Goal: Task Accomplishment & Management: Manage account settings

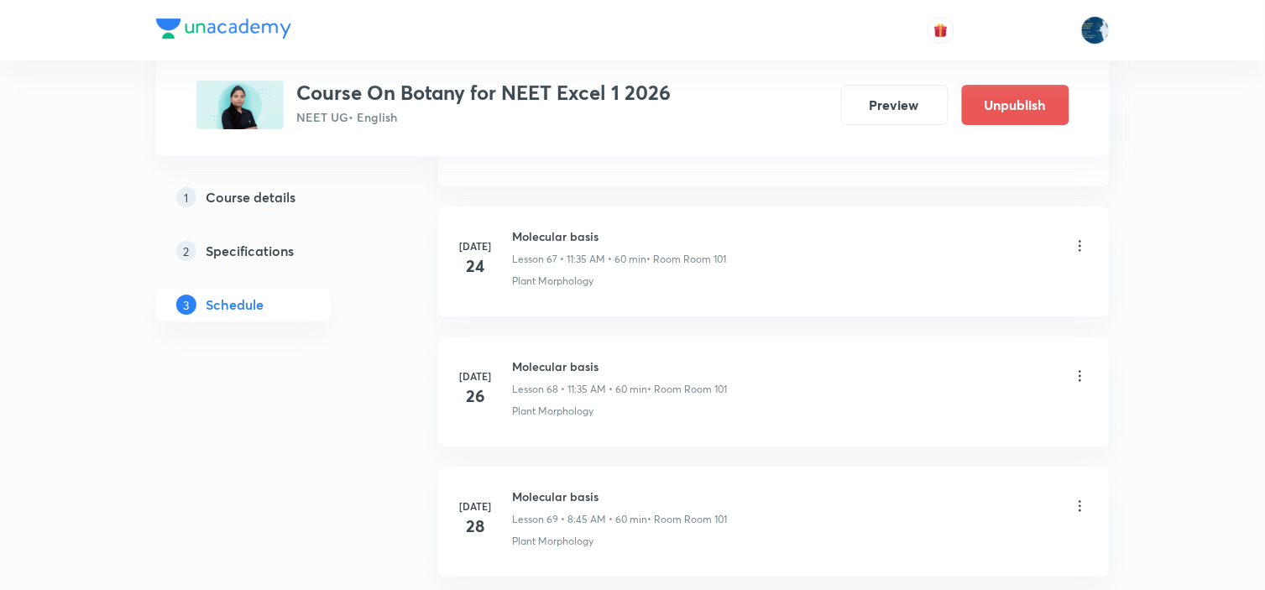
scroll to position [12218, 0]
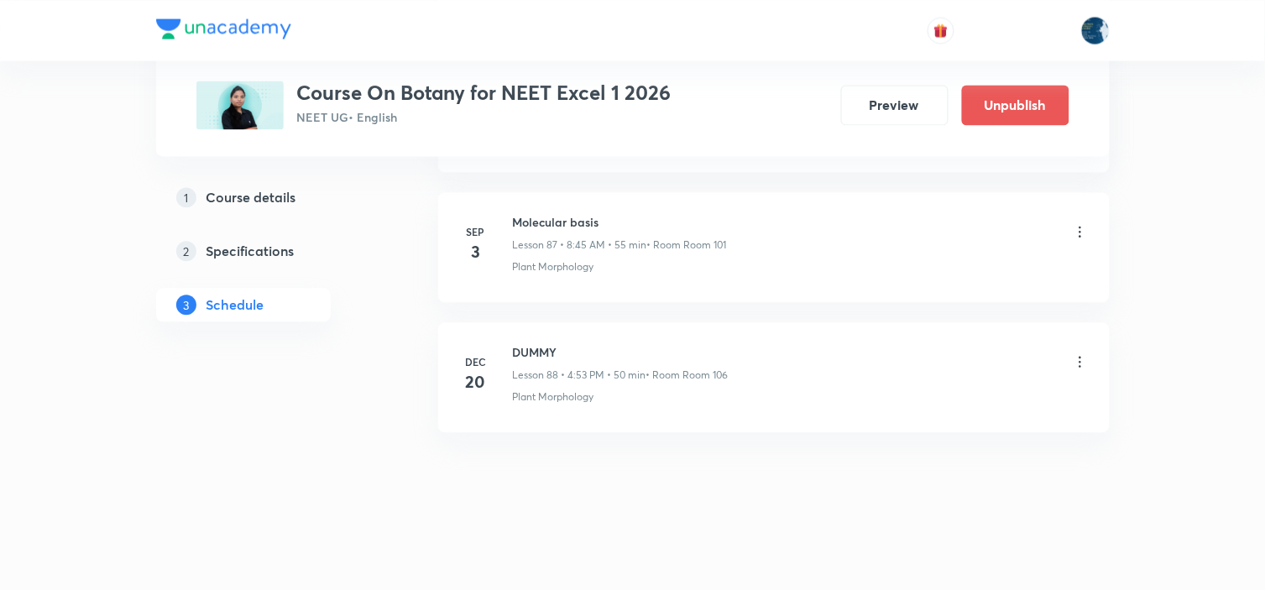
click at [566, 229] on h6 "Molecular basis" at bounding box center [620, 222] width 214 height 18
copy h6 "Molecular basis"
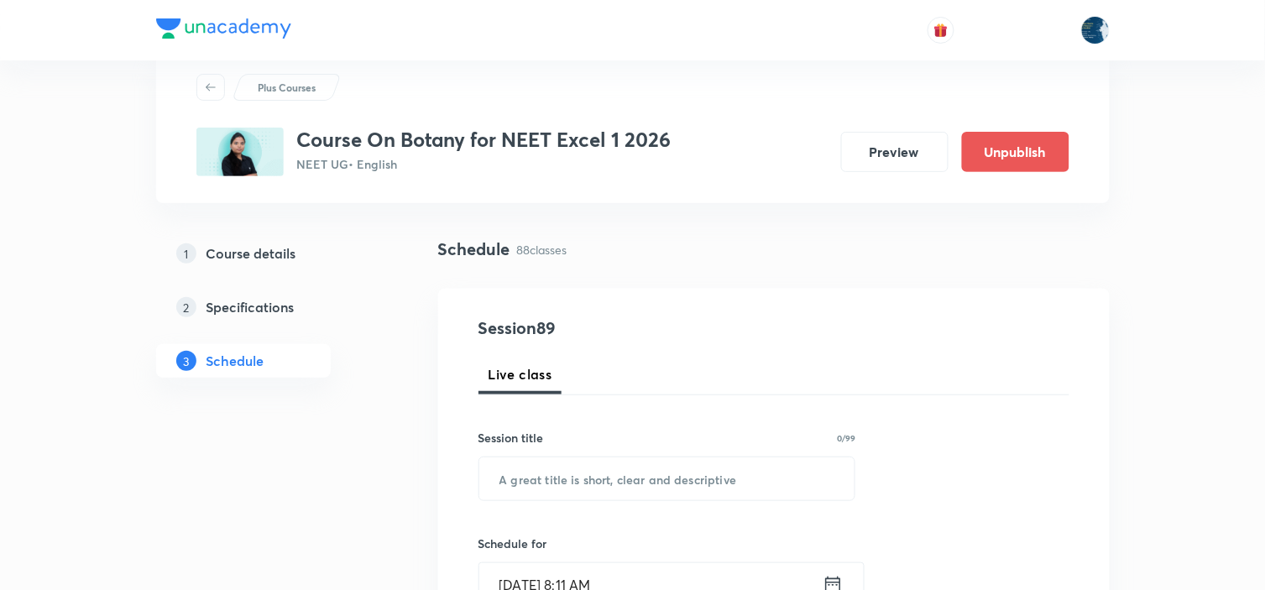
scroll to position [93, 0]
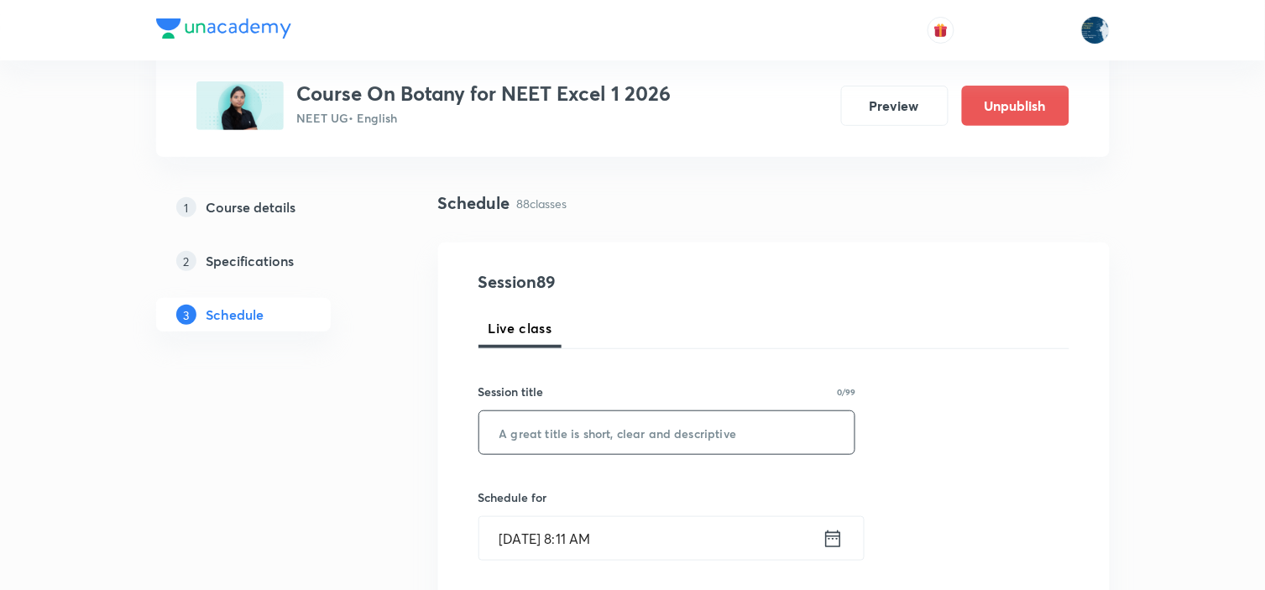
click at [630, 447] on input "text" at bounding box center [667, 432] width 376 height 43
paste input "Molecular basis"
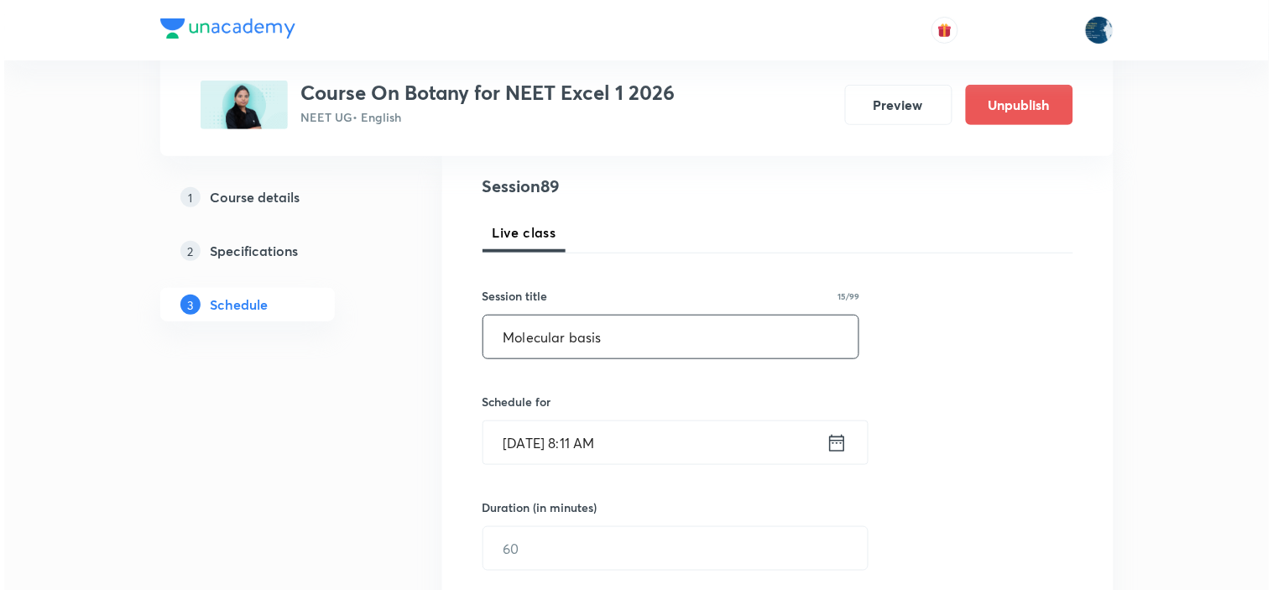
scroll to position [280, 0]
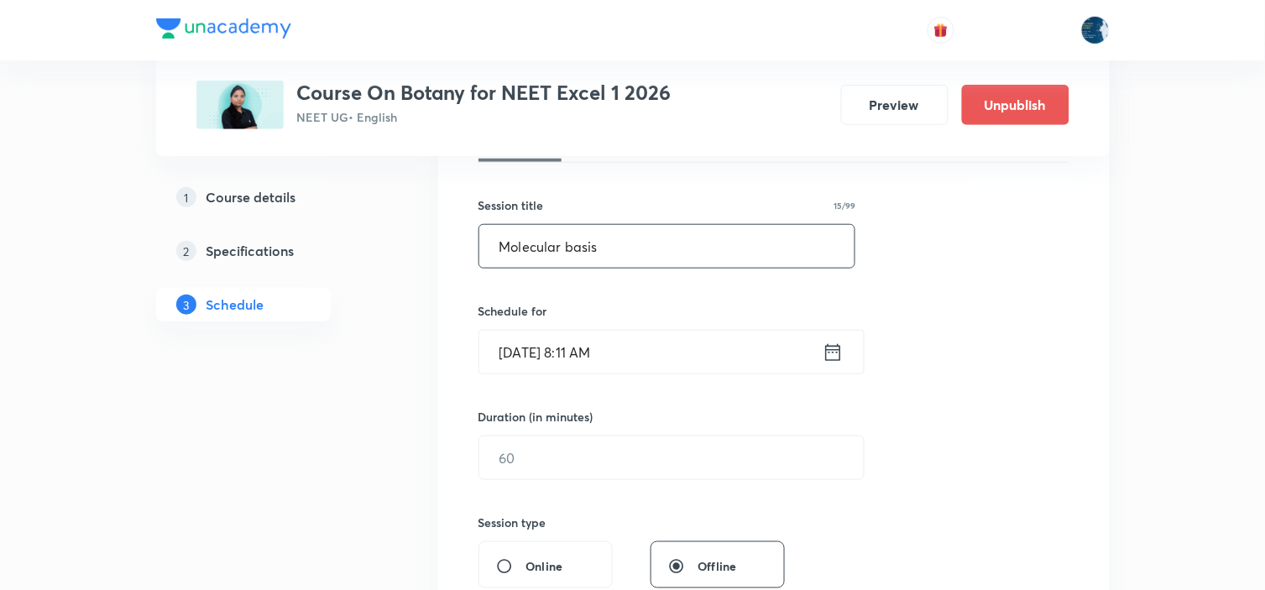
type input "Molecular basis"
click at [835, 359] on icon at bounding box center [832, 351] width 15 height 17
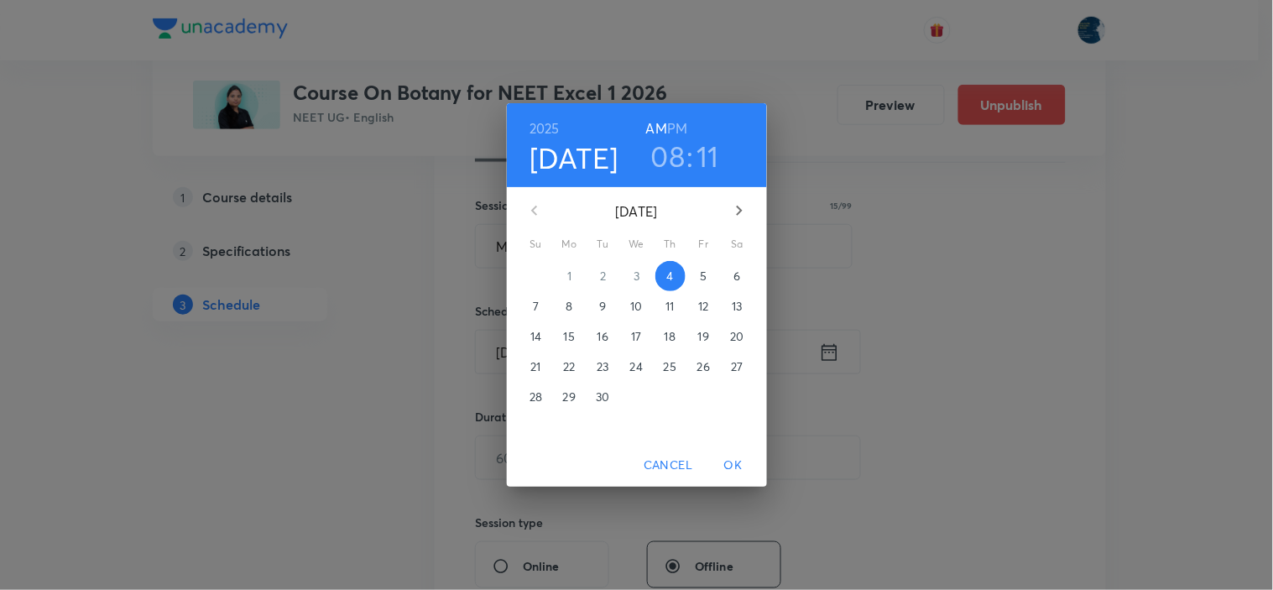
click at [711, 165] on h3 "11" at bounding box center [708, 155] width 23 height 35
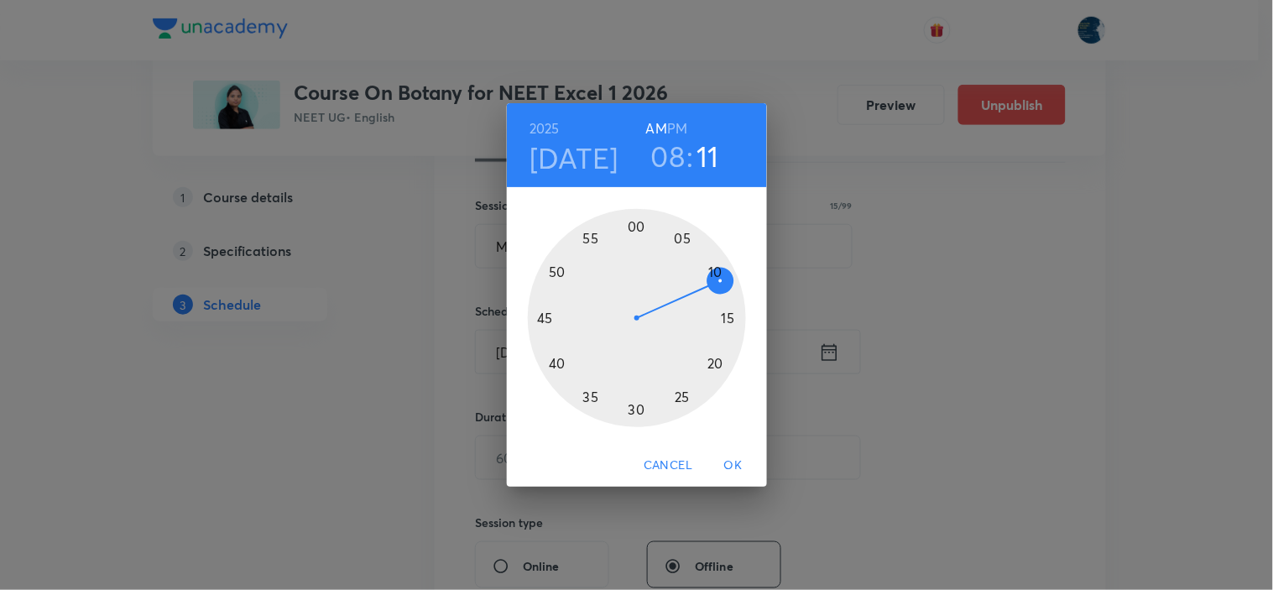
click at [547, 320] on div at bounding box center [637, 318] width 218 height 218
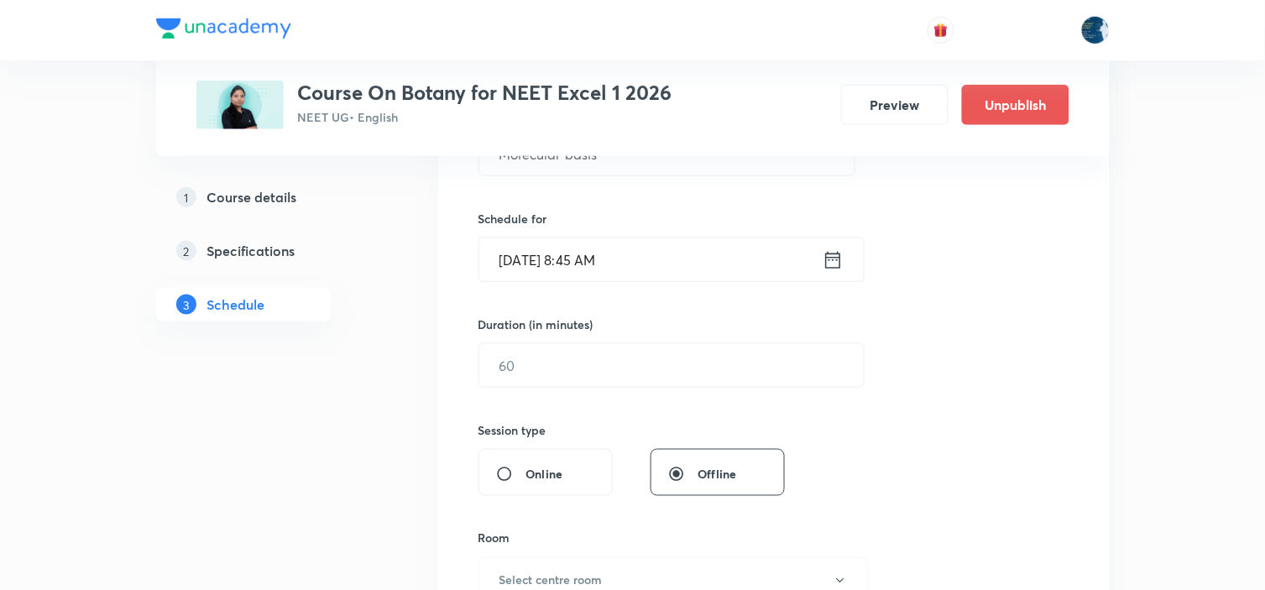
scroll to position [373, 0]
click at [618, 353] on input "text" at bounding box center [671, 364] width 384 height 43
click at [588, 358] on input "text" at bounding box center [671, 364] width 384 height 43
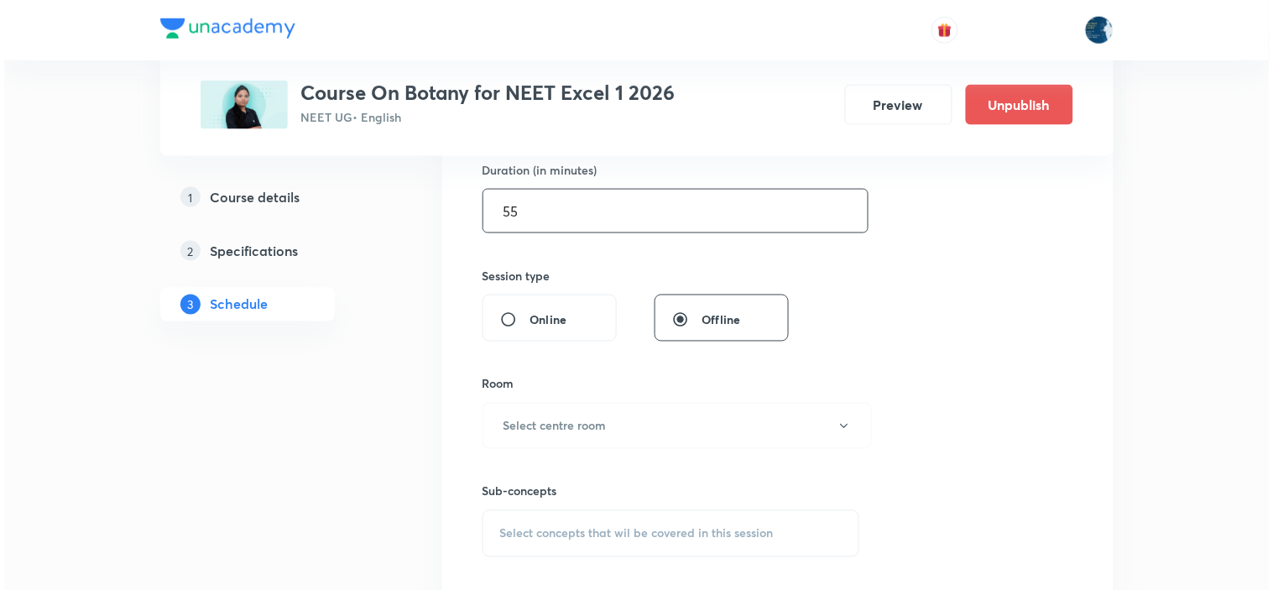
scroll to position [559, 0]
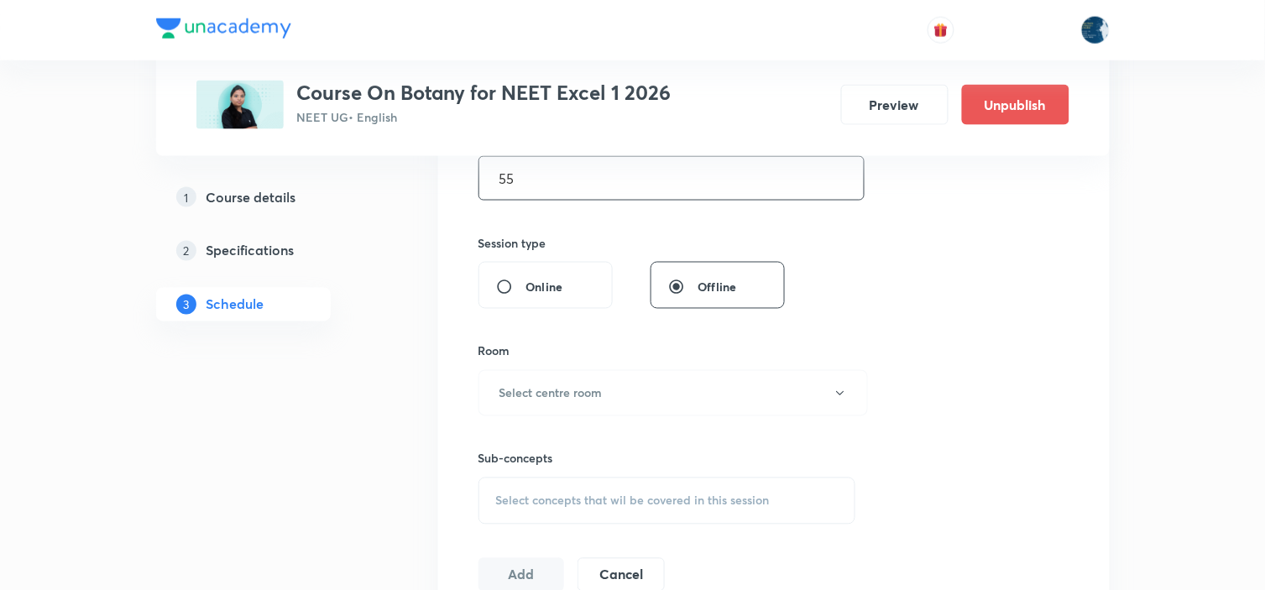
type input "55"
click at [598, 426] on div "Sub-concepts Select concepts that wil be covered in this session" at bounding box center [667, 470] width 378 height 108
click at [609, 394] on button "Select centre room" at bounding box center [672, 393] width 389 height 46
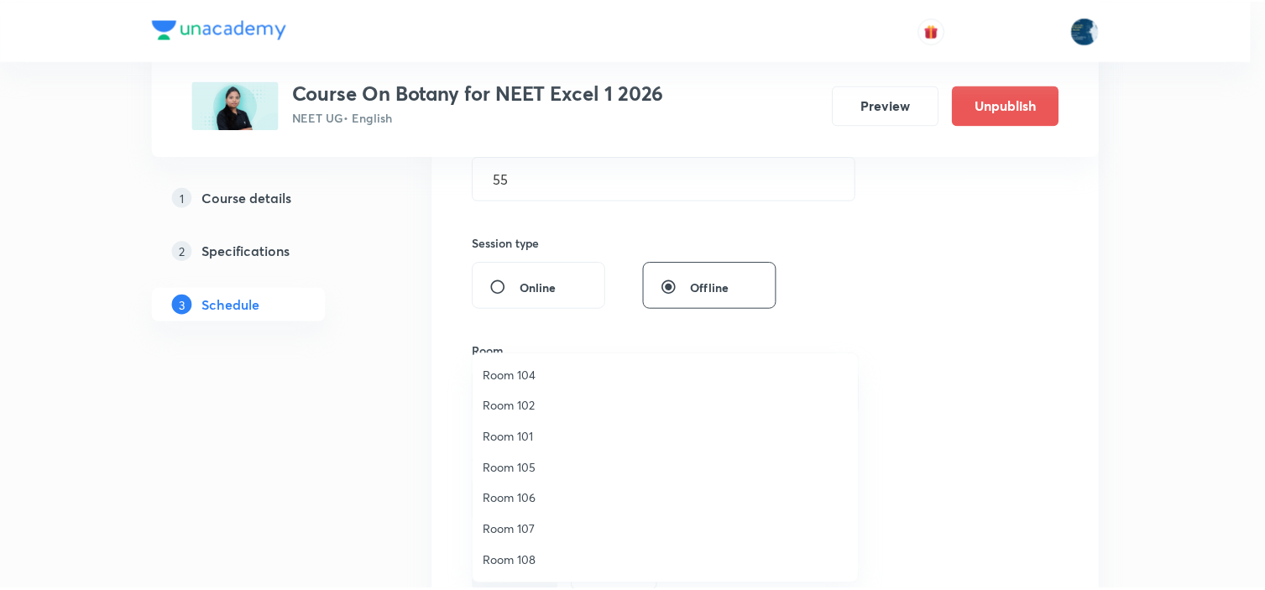
scroll to position [0, 0]
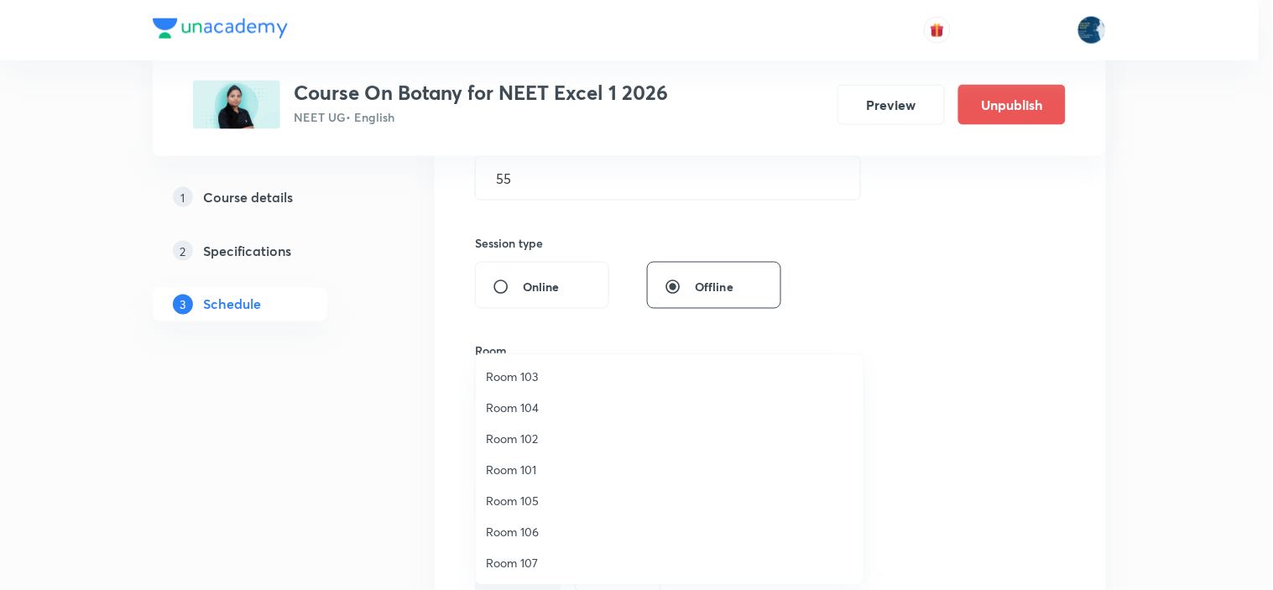
click at [524, 456] on li "Room 101" at bounding box center [670, 469] width 388 height 31
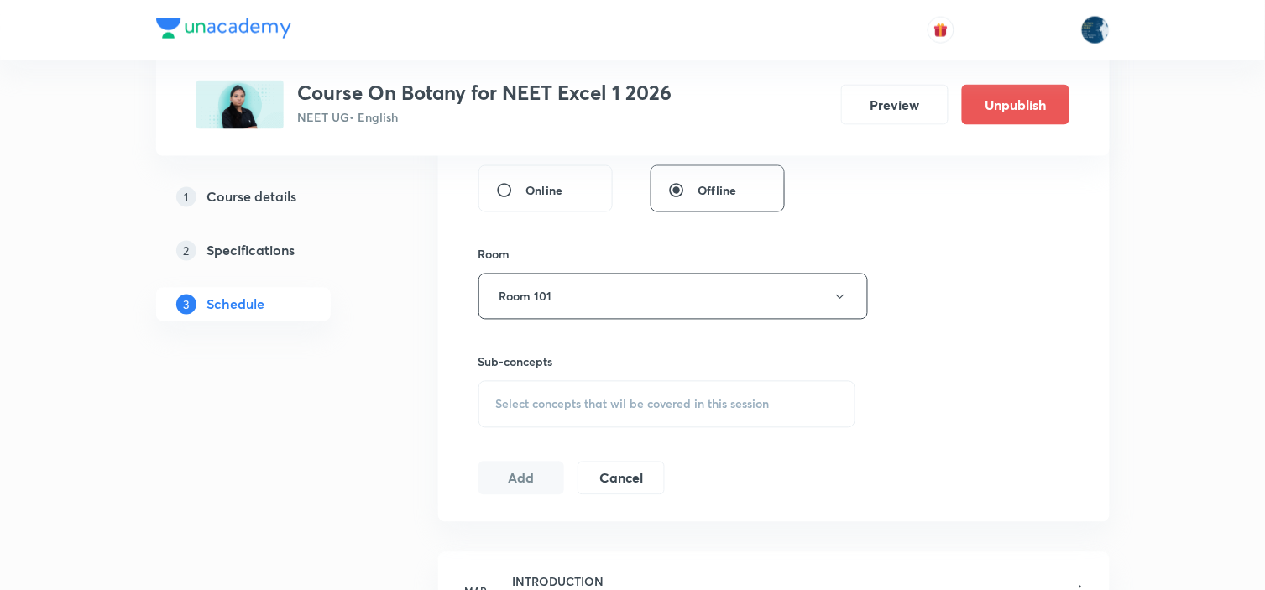
scroll to position [745, 0]
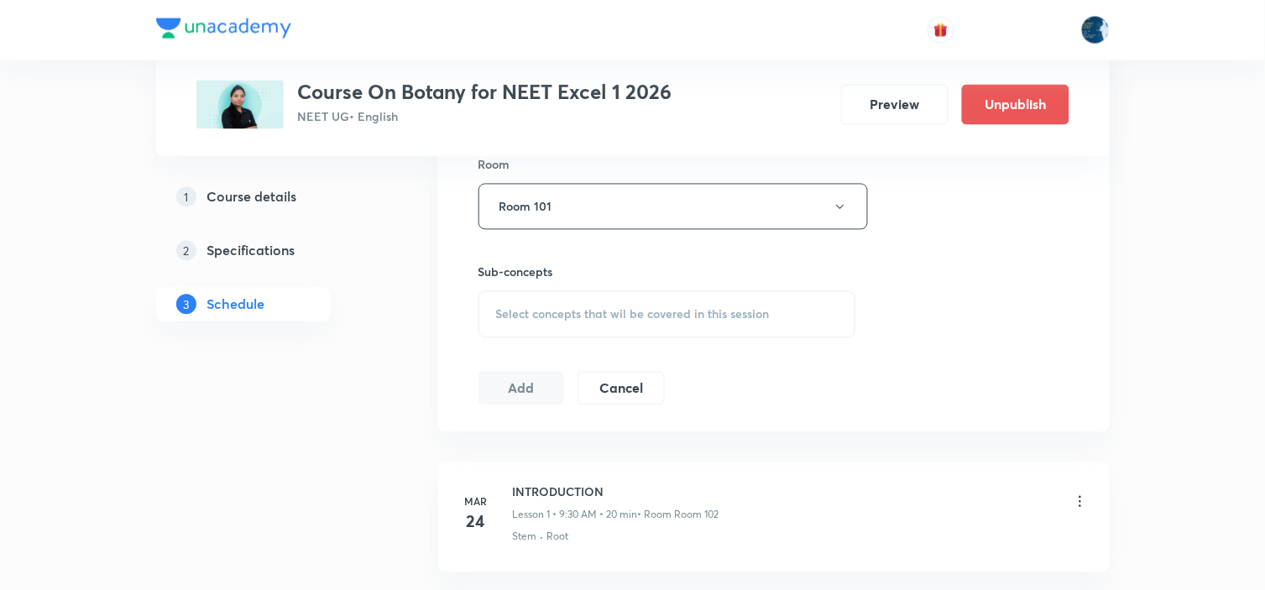
click at [711, 291] on div "Select concepts that wil be covered in this session" at bounding box center [667, 314] width 378 height 47
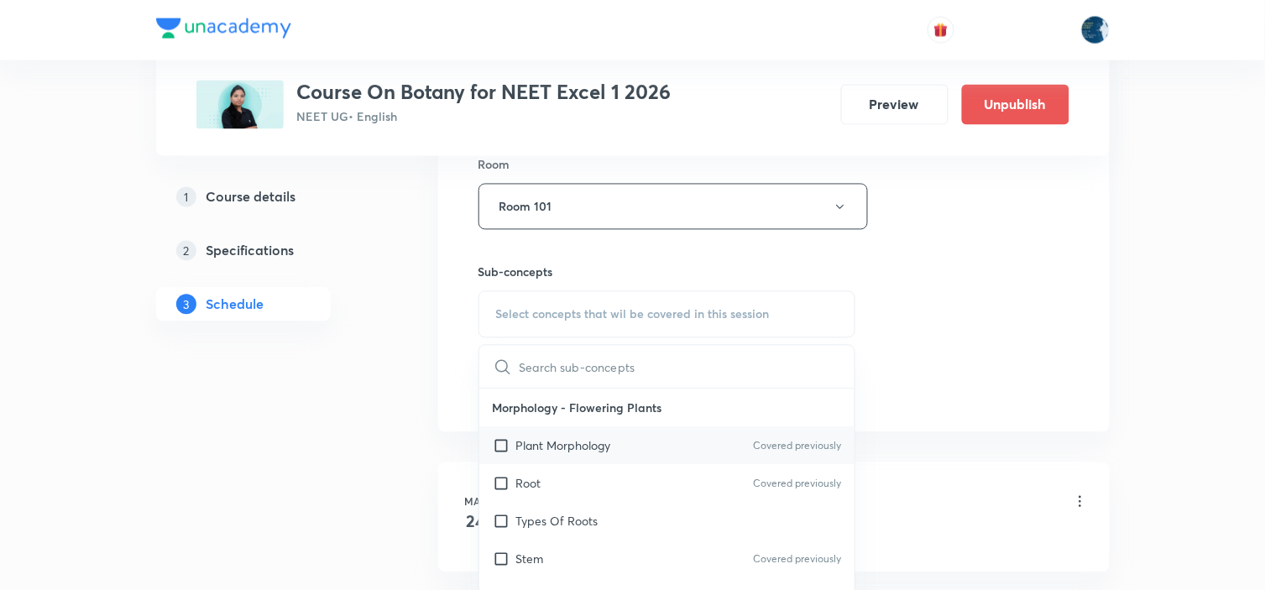
click at [728, 441] on div "Plant Morphology Covered previously" at bounding box center [667, 446] width 376 height 38
checkbox input "true"
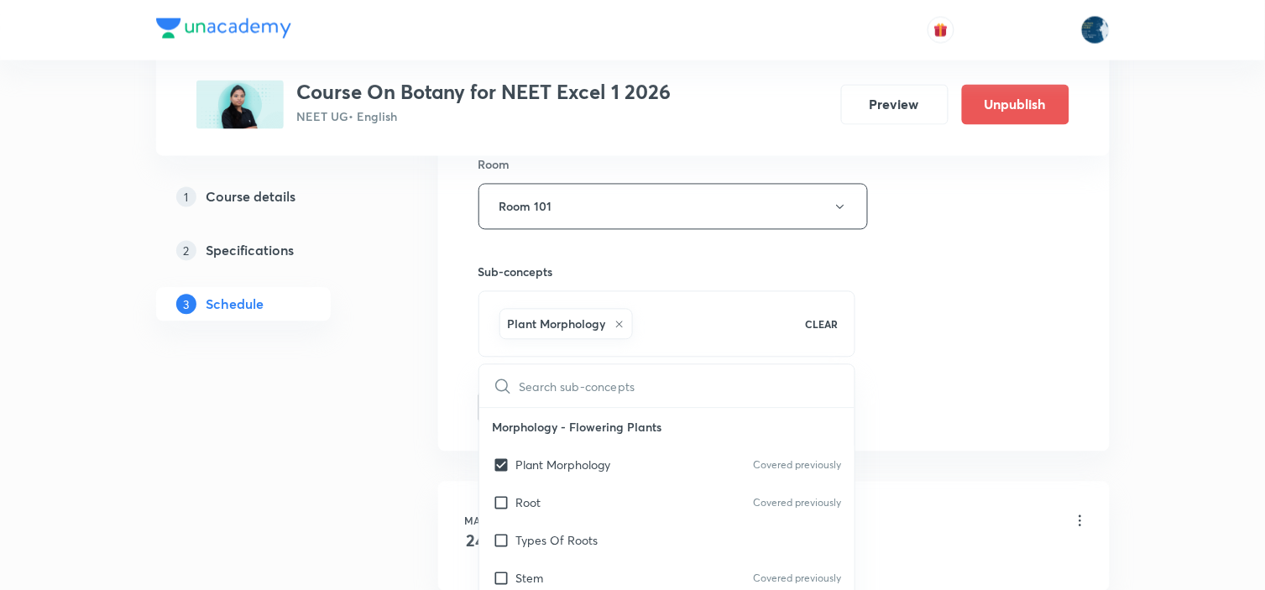
click at [1022, 344] on div "Session 89 Live class Session title 15/99 Molecular basis ​ Schedule for Sep 4,…" at bounding box center [773, 20] width 591 height 807
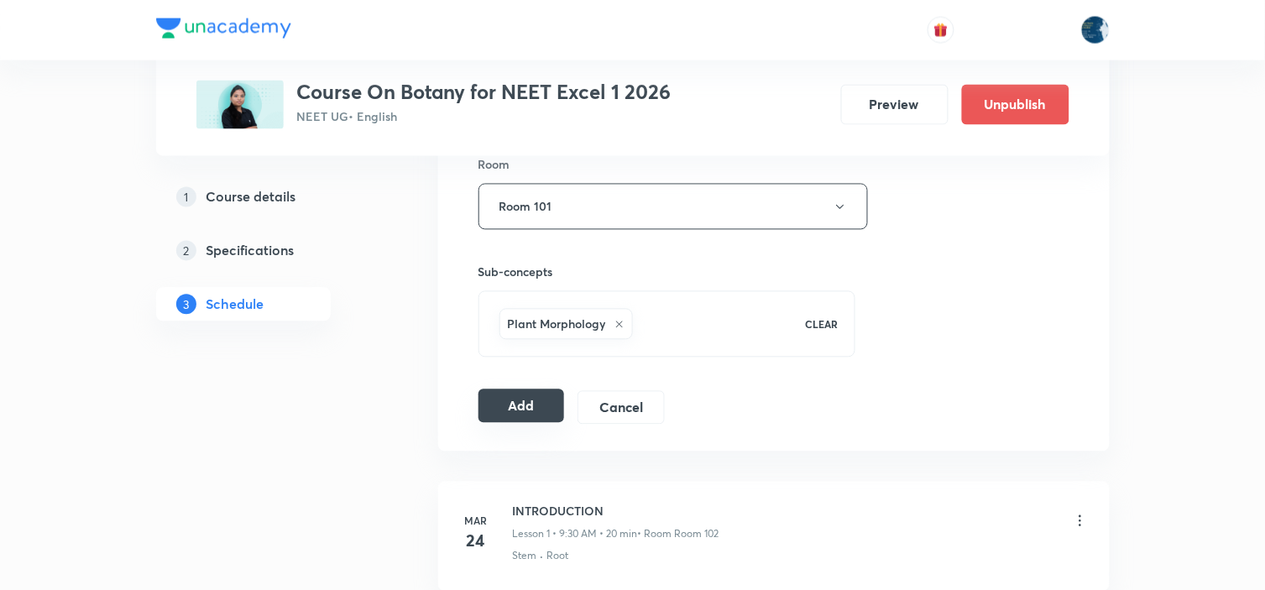
click at [540, 414] on button "Add" at bounding box center [521, 406] width 86 height 34
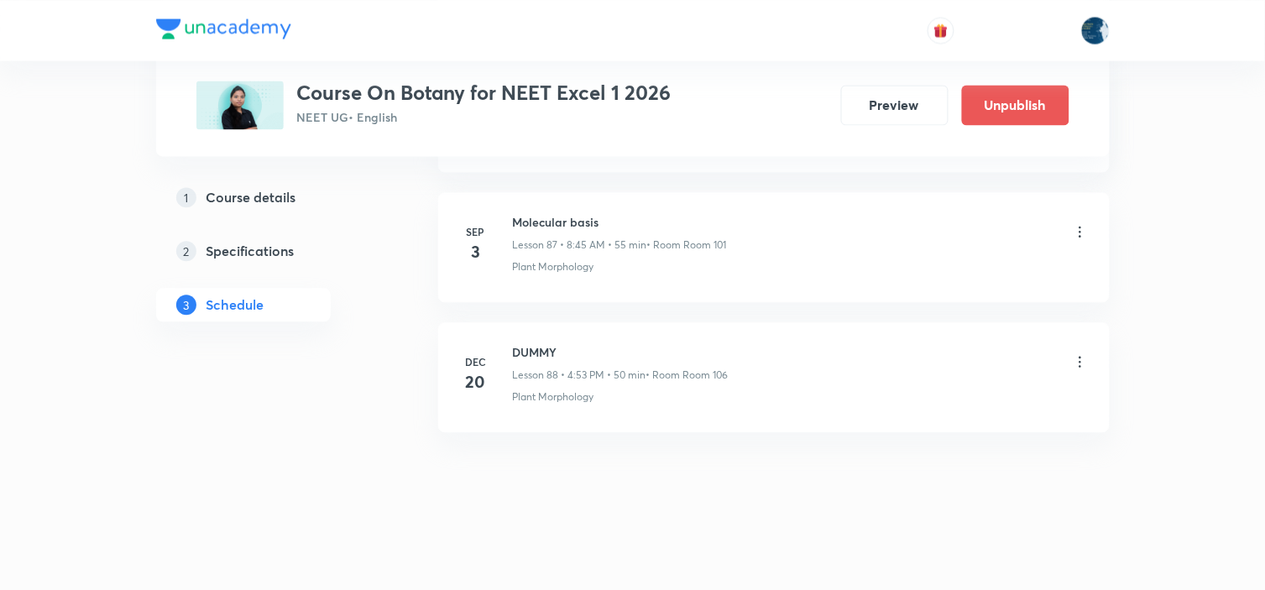
scroll to position [11445, 0]
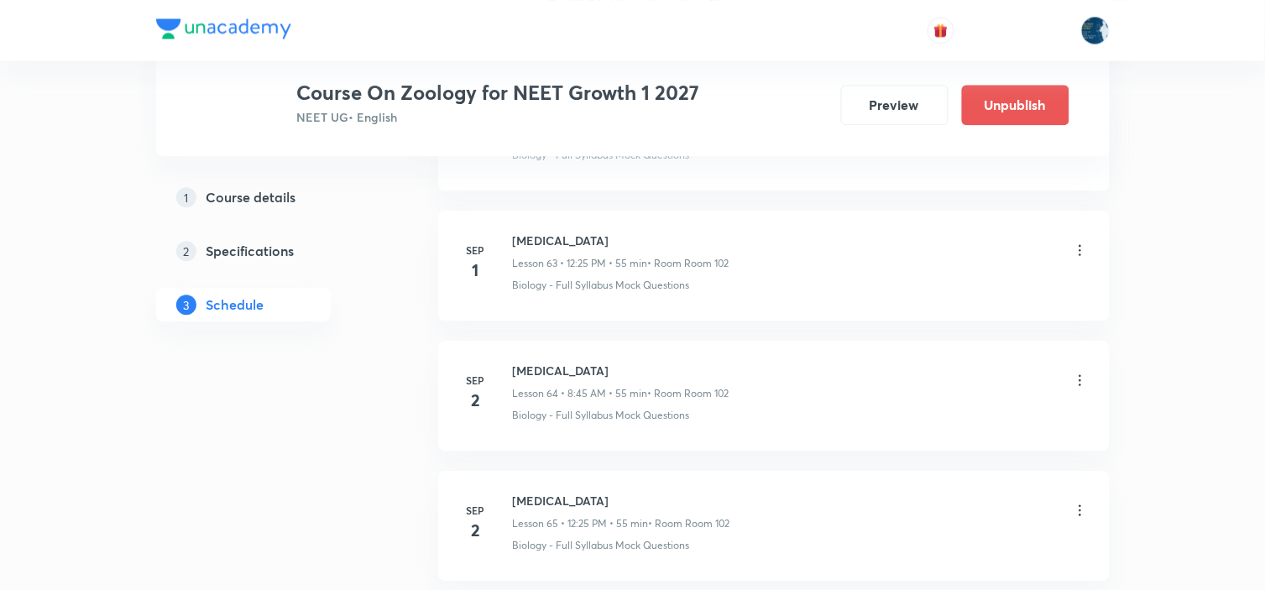
scroll to position [9590, 0]
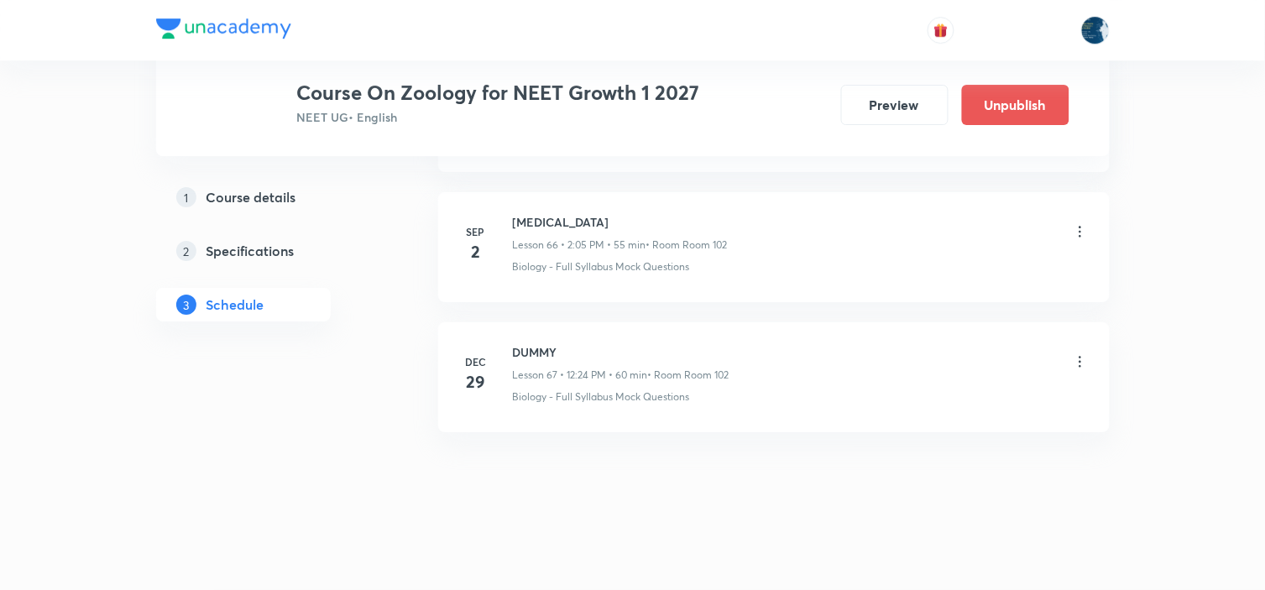
click at [544, 213] on h6 "CANCER" at bounding box center [620, 222] width 215 height 18
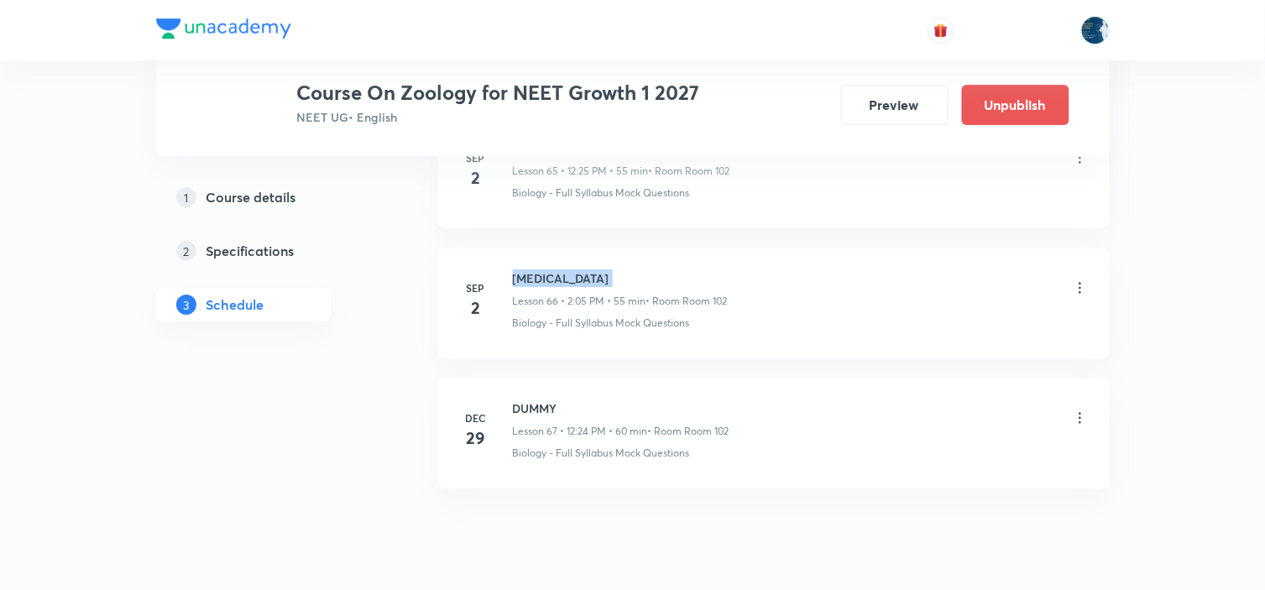
scroll to position [9496, 0]
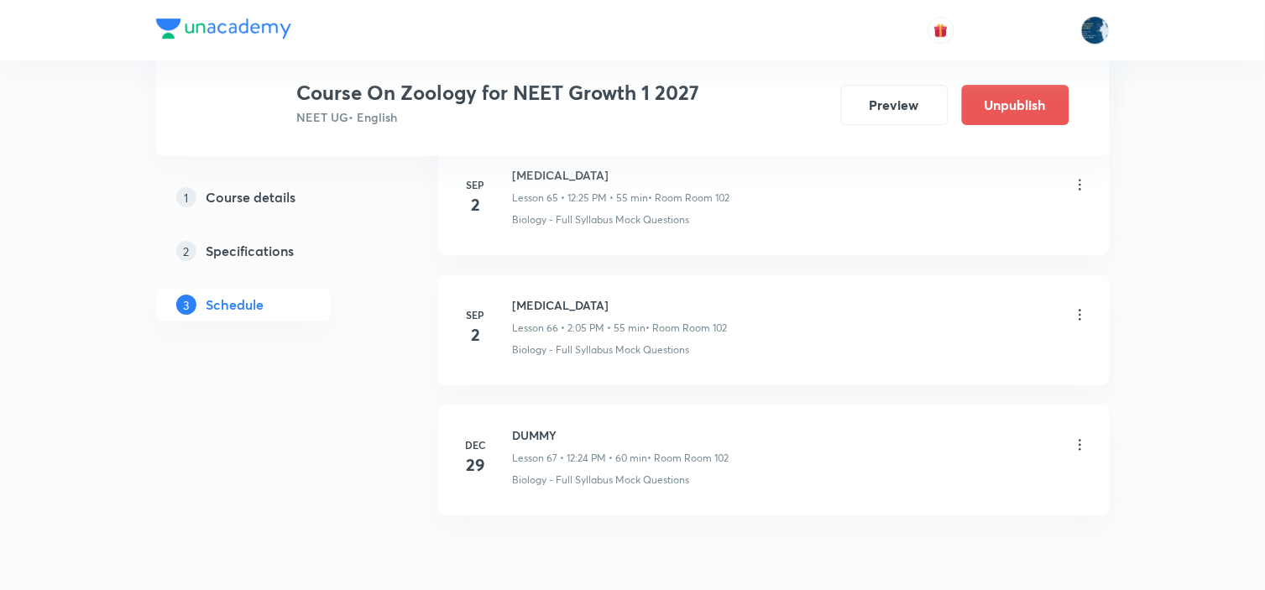
click at [530, 181] on h6 "Cancer" at bounding box center [621, 175] width 217 height 18
copy h6 "Cancer"
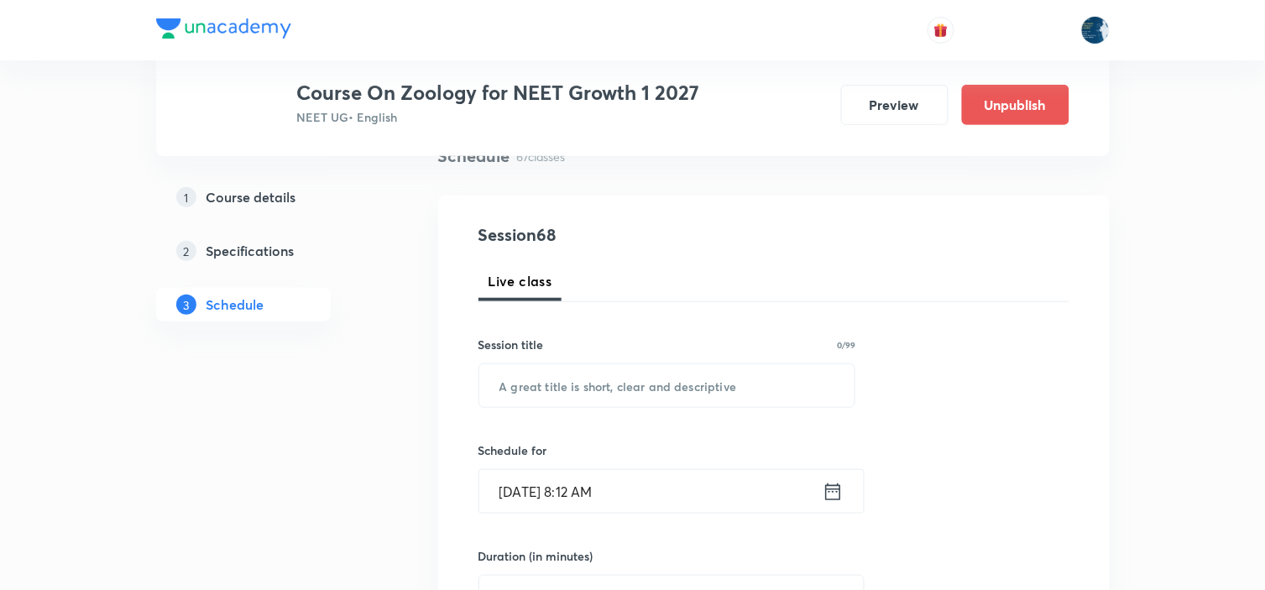
scroll to position [186, 0]
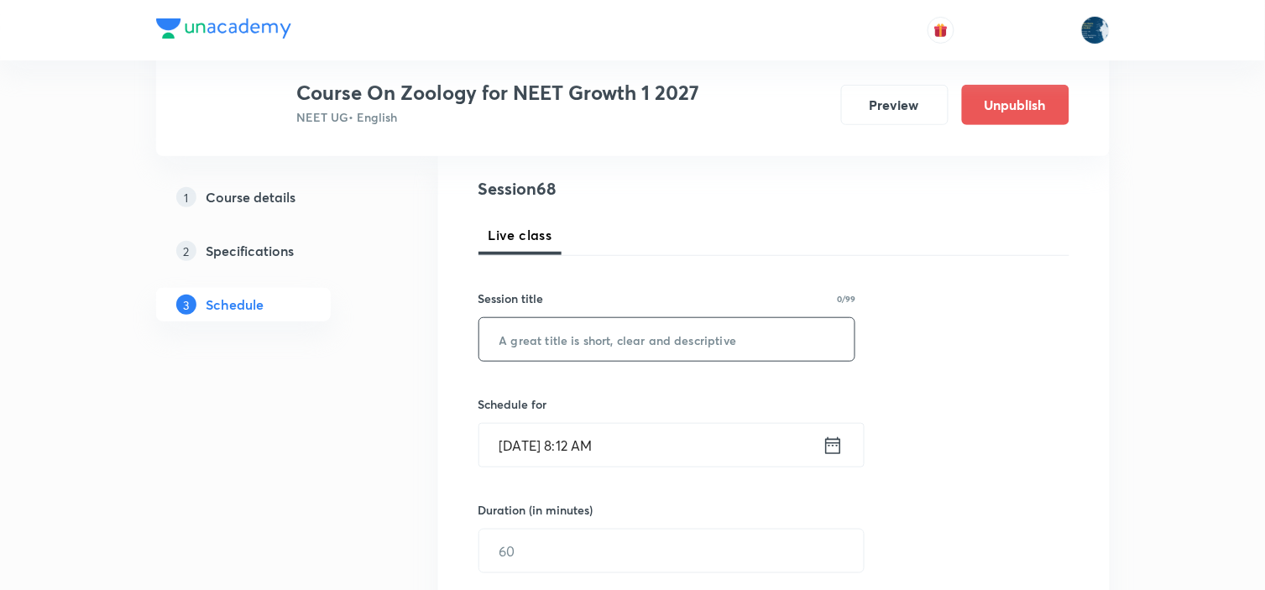
click at [565, 337] on input "text" at bounding box center [667, 339] width 376 height 43
paste input "Cancer"
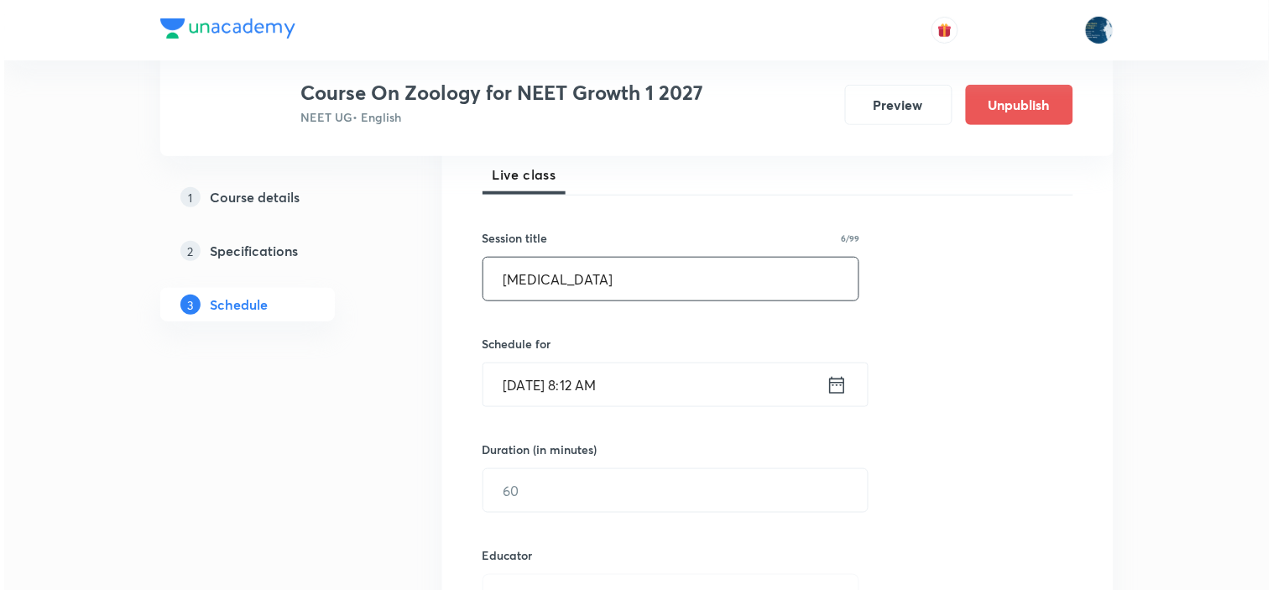
scroll to position [280, 0]
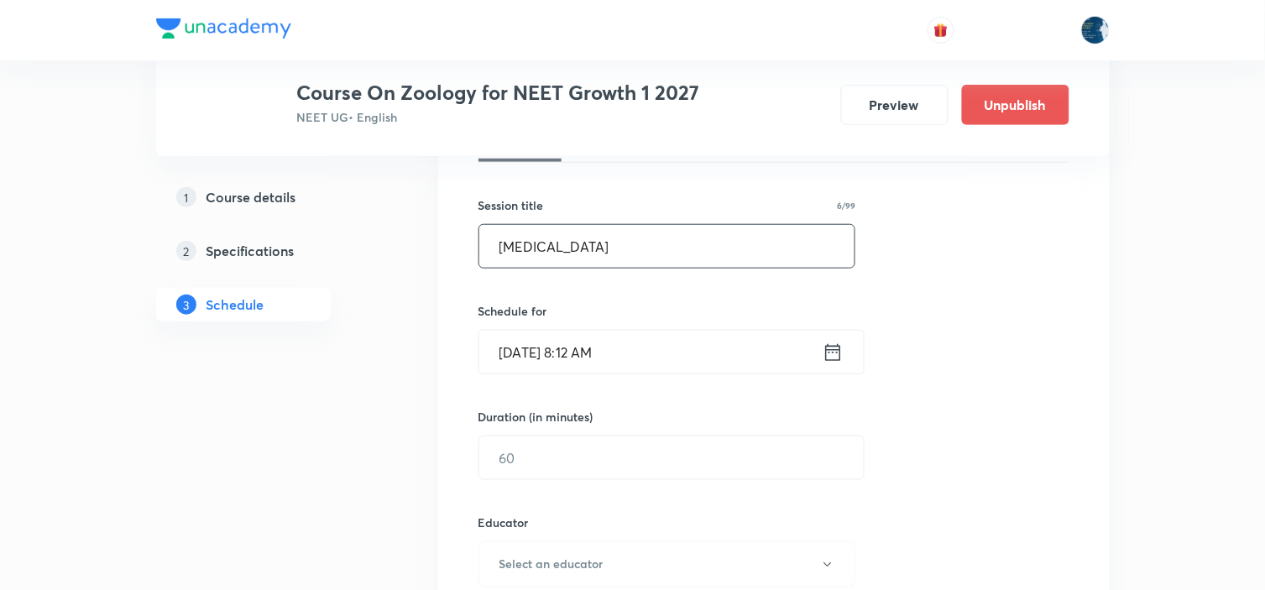
type input "Cancer"
click at [831, 346] on icon at bounding box center [832, 351] width 15 height 17
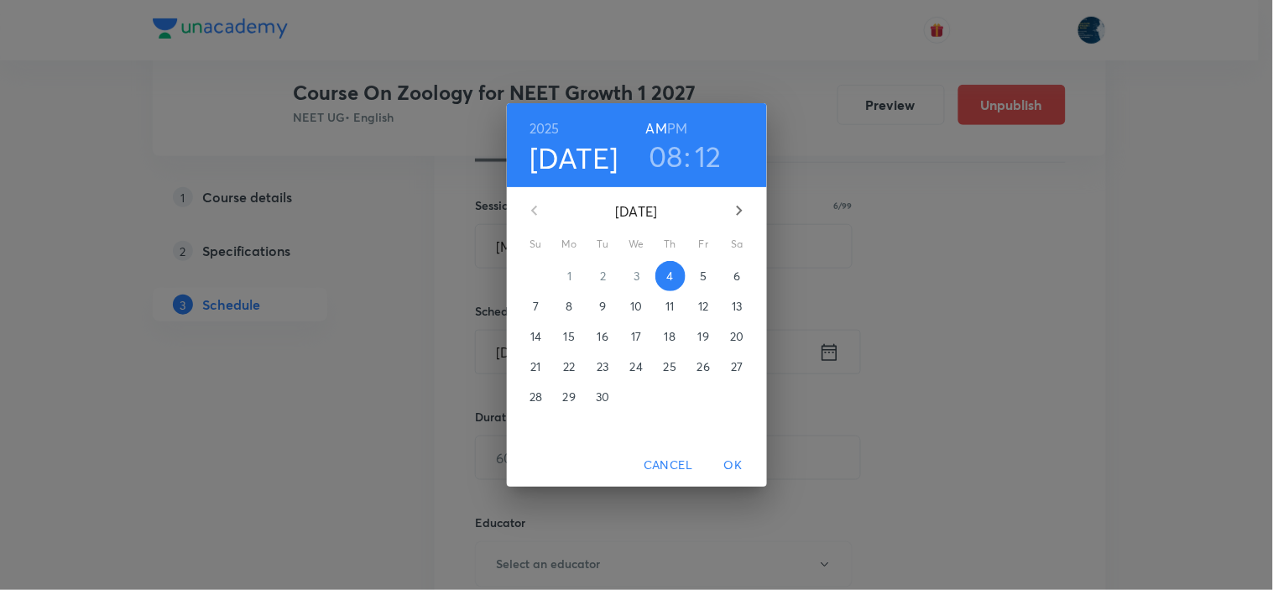
click at [706, 149] on h3 "12" at bounding box center [708, 155] width 27 height 35
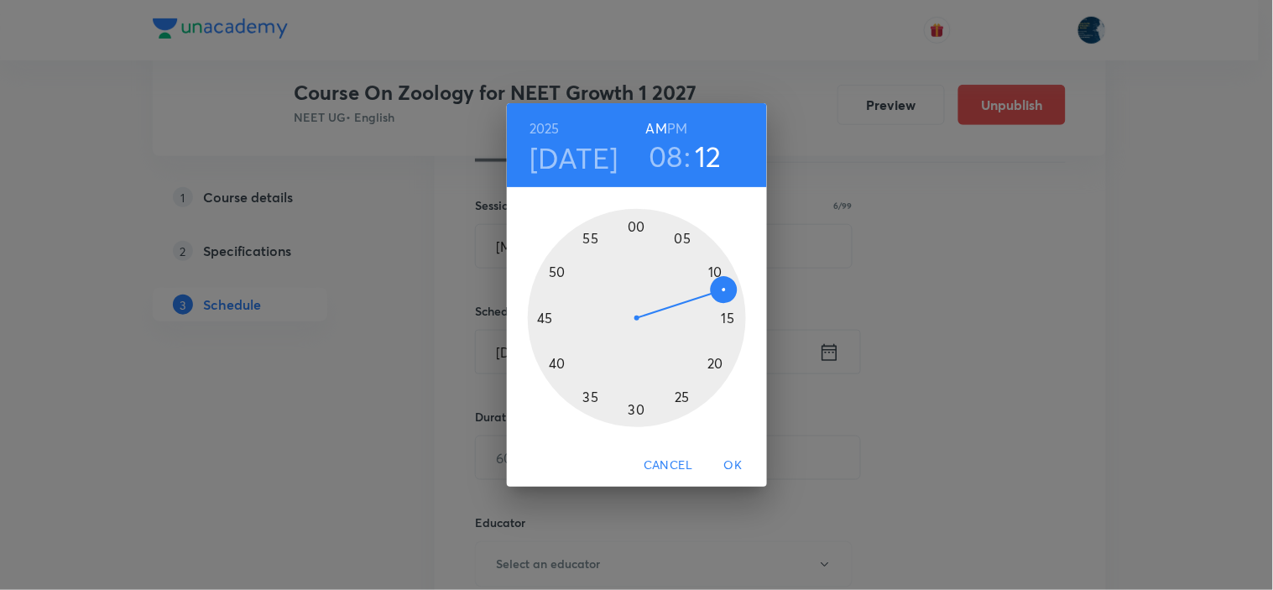
click at [556, 272] on div at bounding box center [637, 318] width 218 height 218
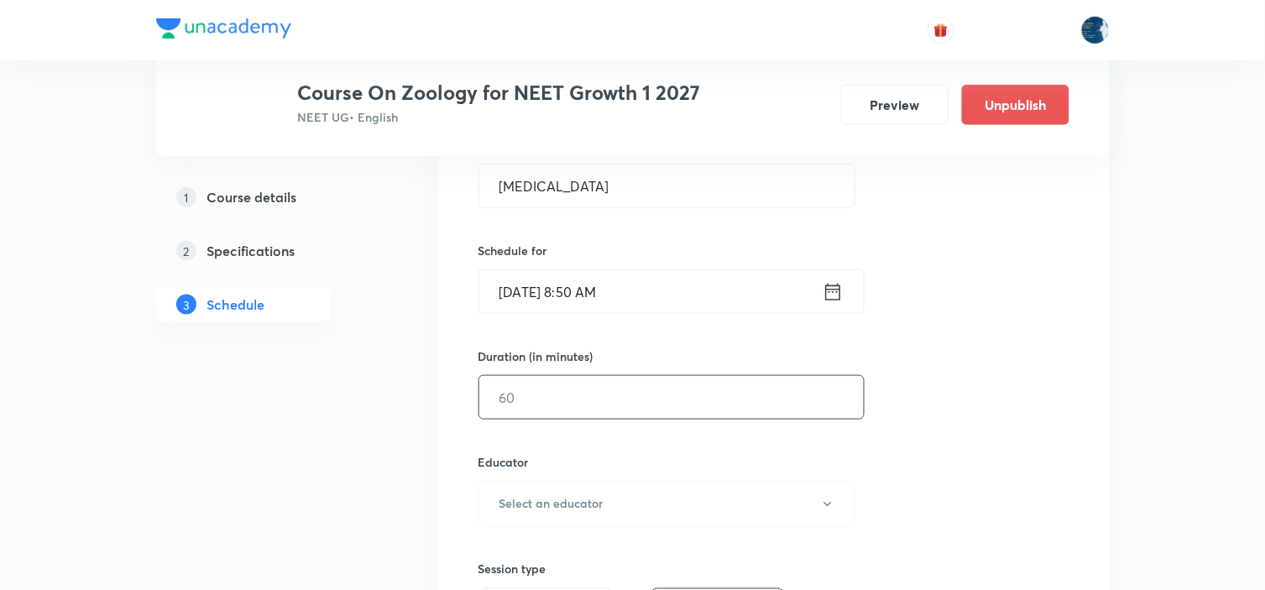
scroll to position [373, 0]
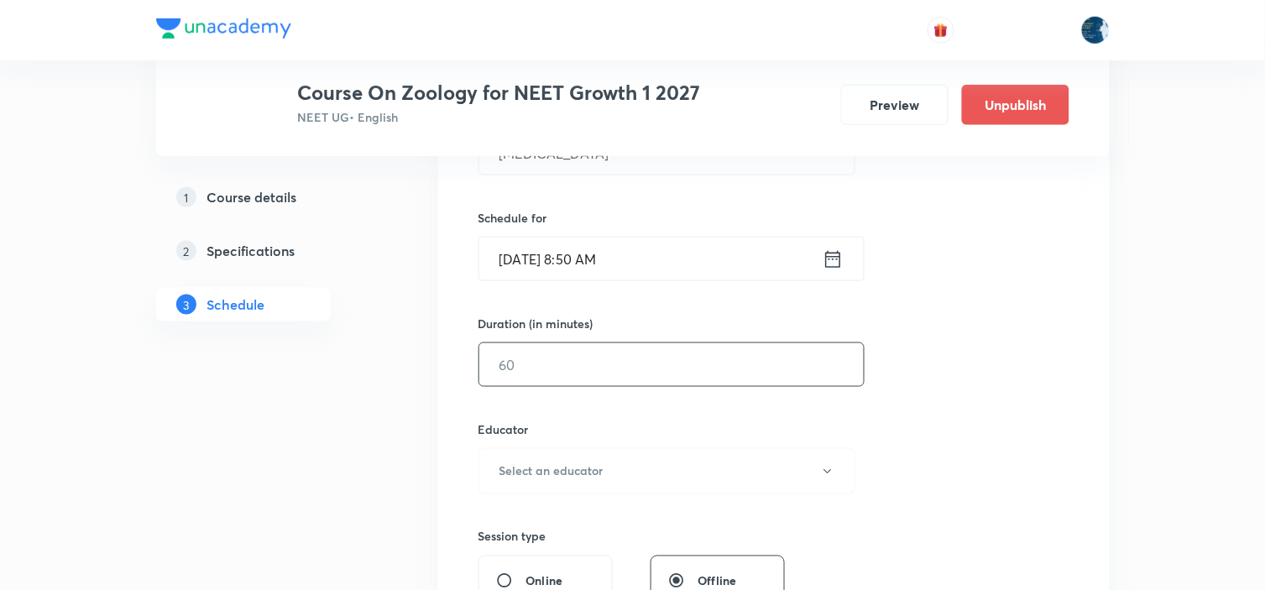
click at [627, 358] on input "text" at bounding box center [671, 364] width 384 height 43
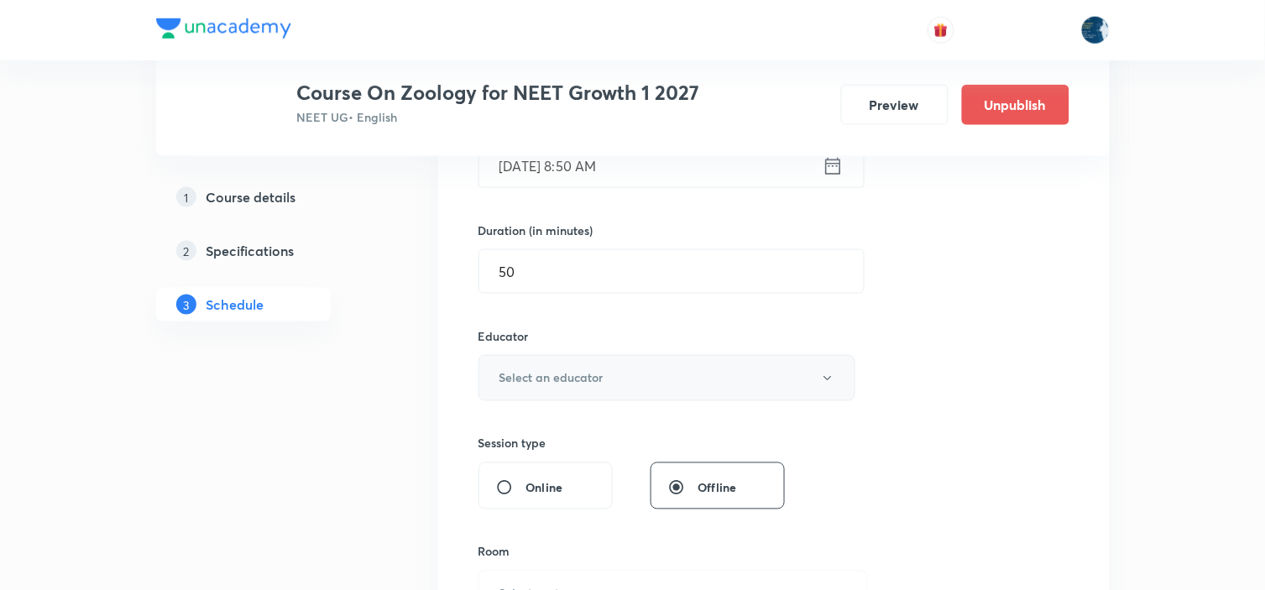
click at [615, 370] on button "Select an educator" at bounding box center [667, 378] width 378 height 46
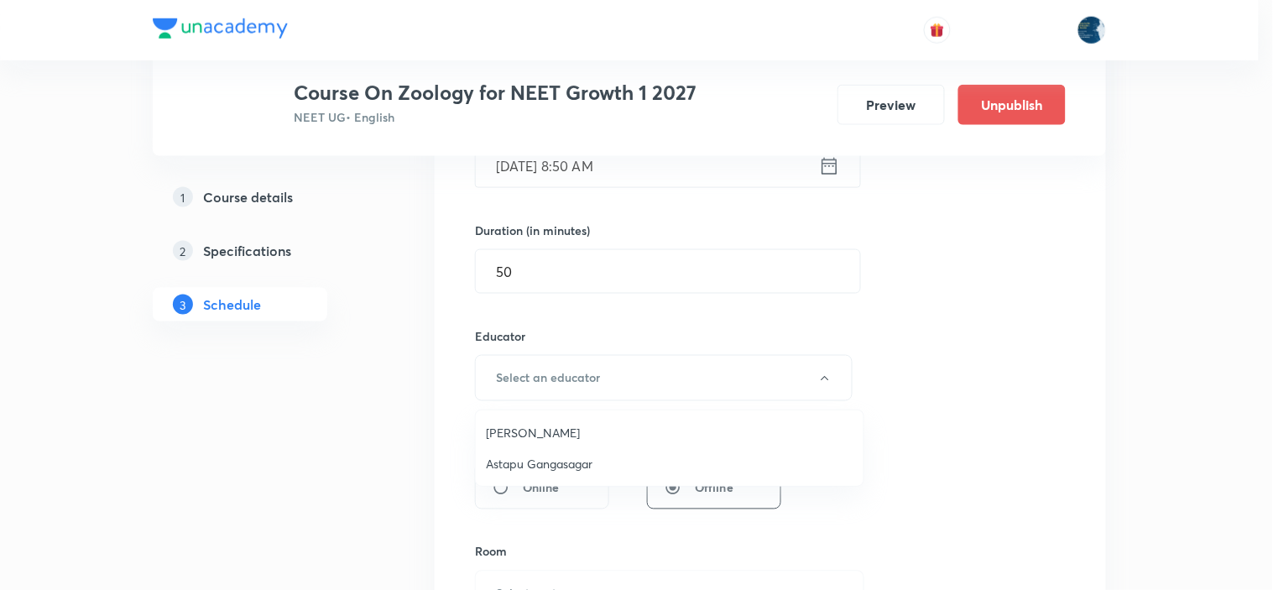
click at [610, 424] on span "Twishampati Joshi" at bounding box center [670, 433] width 368 height 18
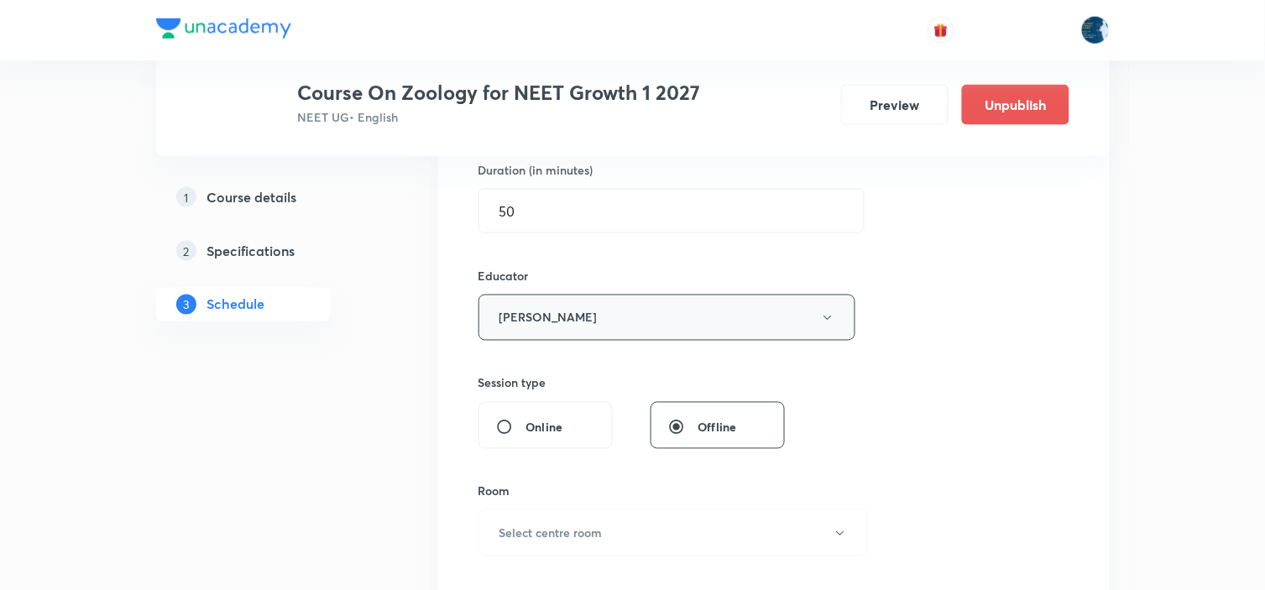
scroll to position [559, 0]
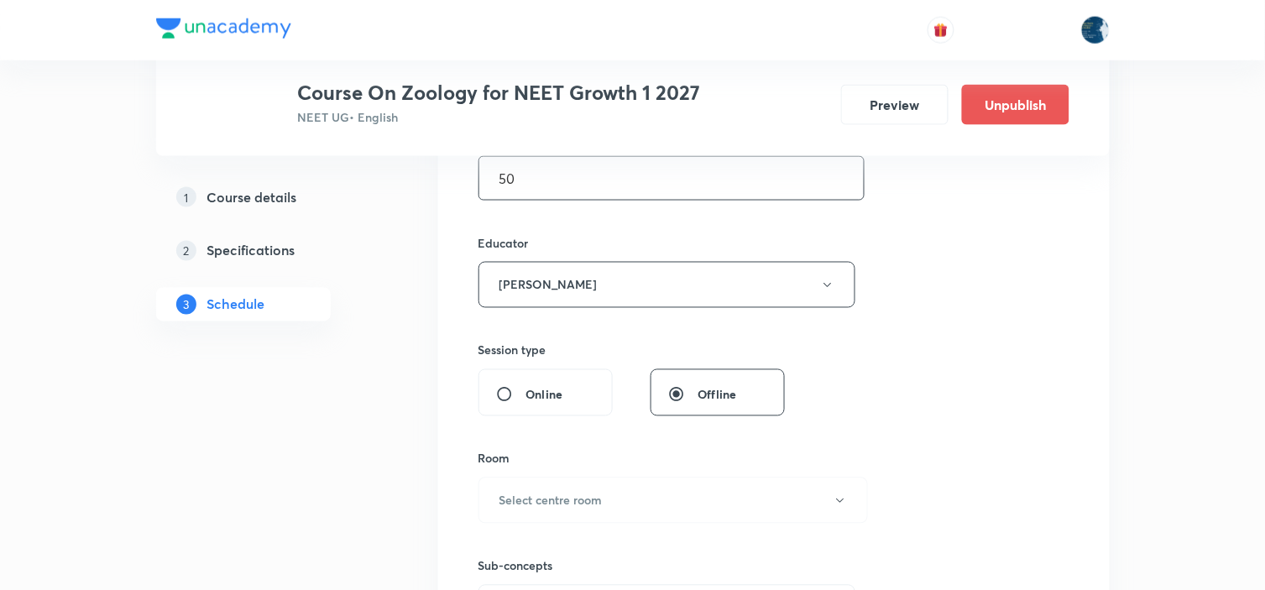
click at [589, 177] on input "50" at bounding box center [671, 178] width 384 height 43
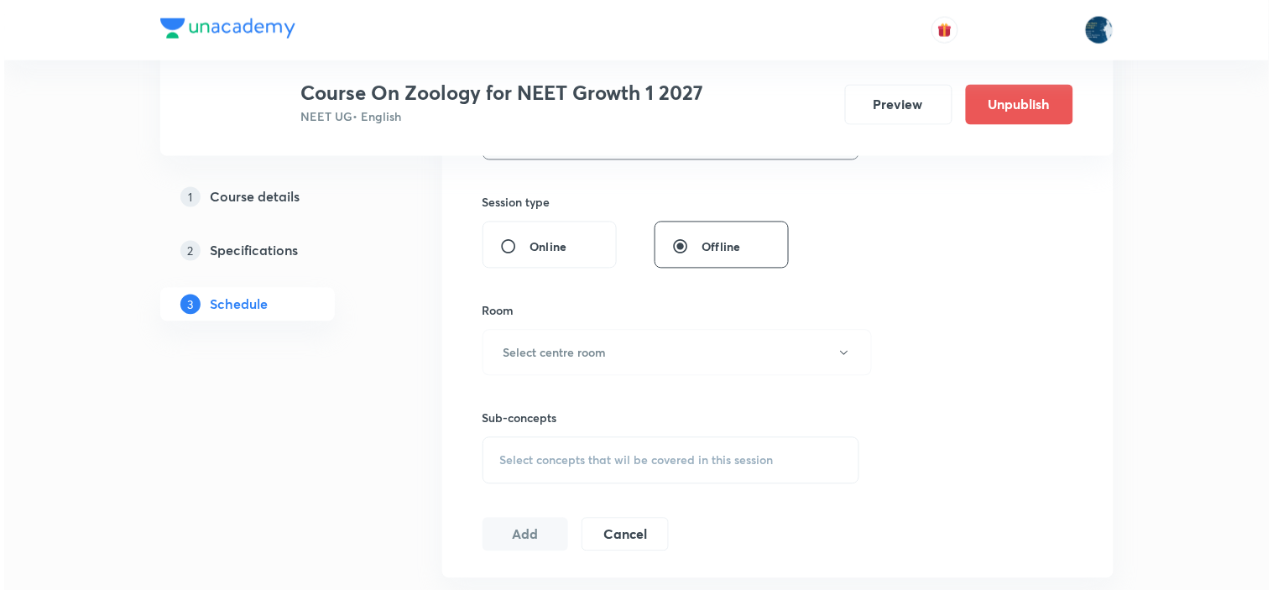
scroll to position [745, 0]
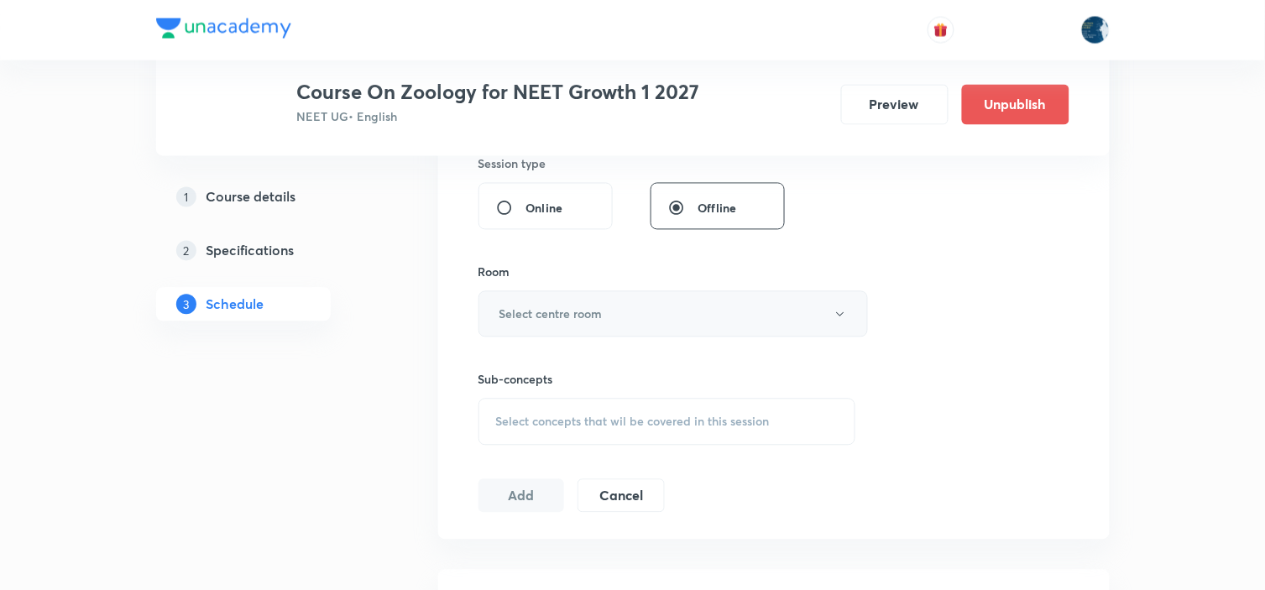
type input "55"
click at [611, 311] on button "Select centre room" at bounding box center [672, 314] width 389 height 46
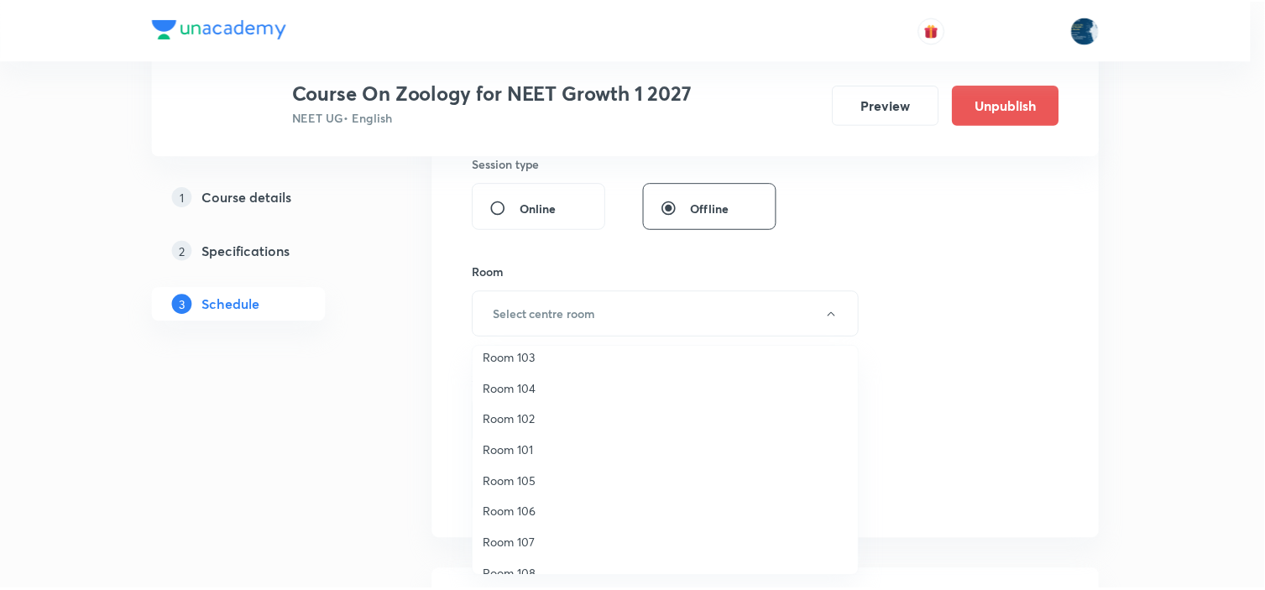
scroll to position [0, 0]
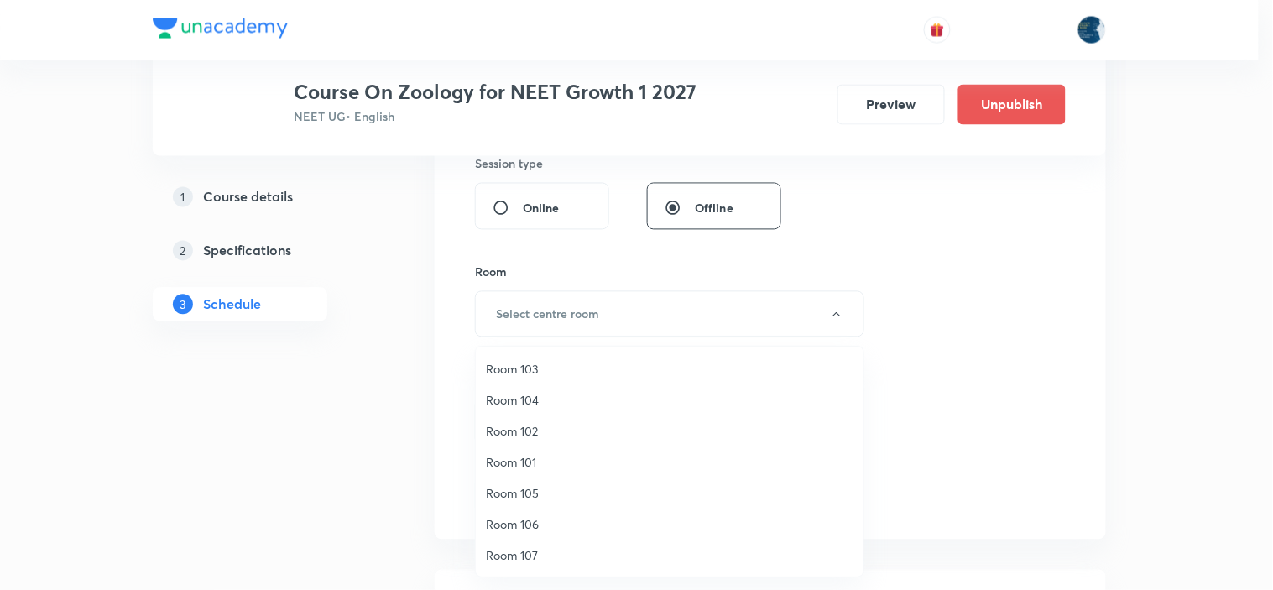
click at [540, 423] on span "Room 102" at bounding box center [670, 431] width 368 height 18
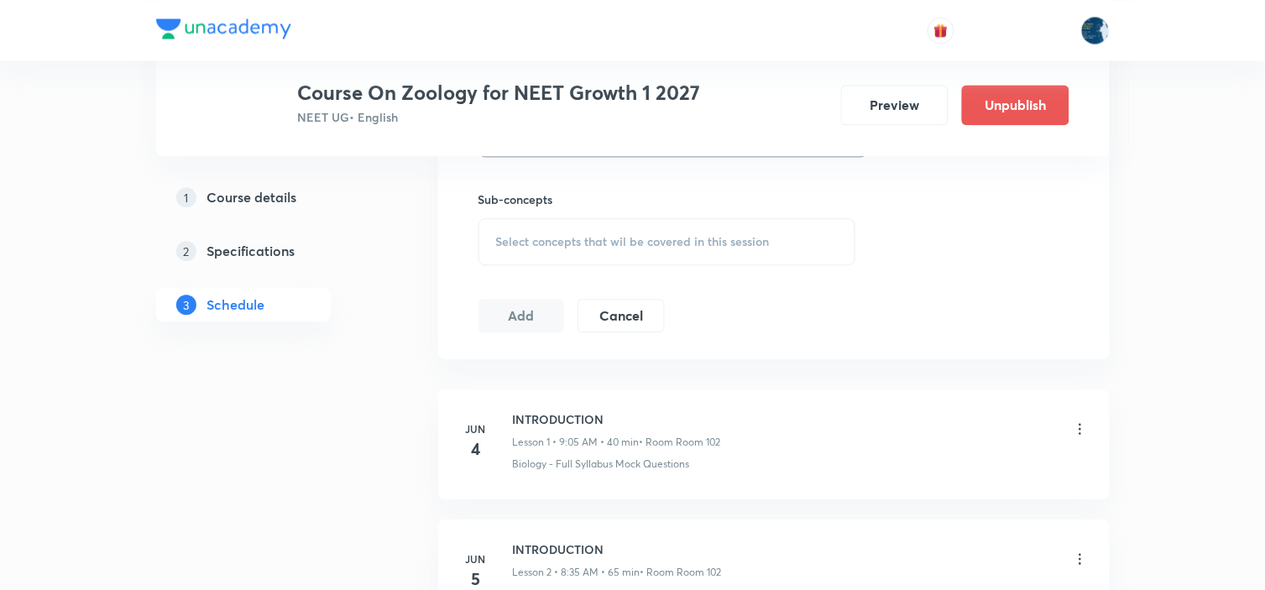
scroll to position [933, 0]
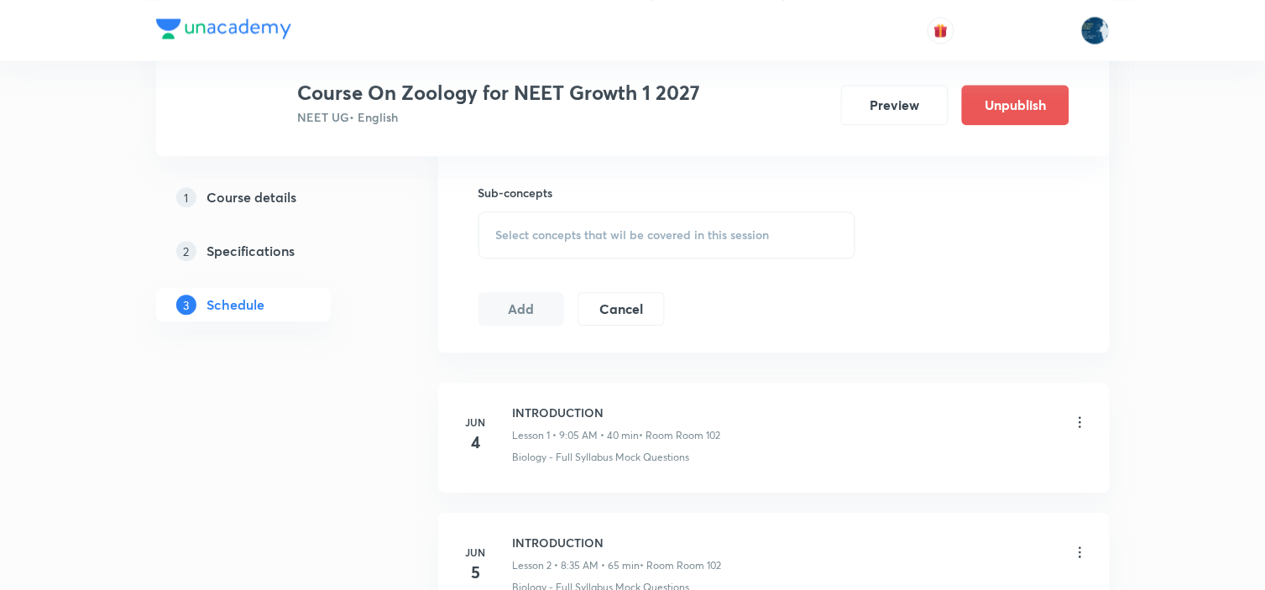
click at [686, 233] on span "Select concepts that wil be covered in this session" at bounding box center [633, 234] width 274 height 13
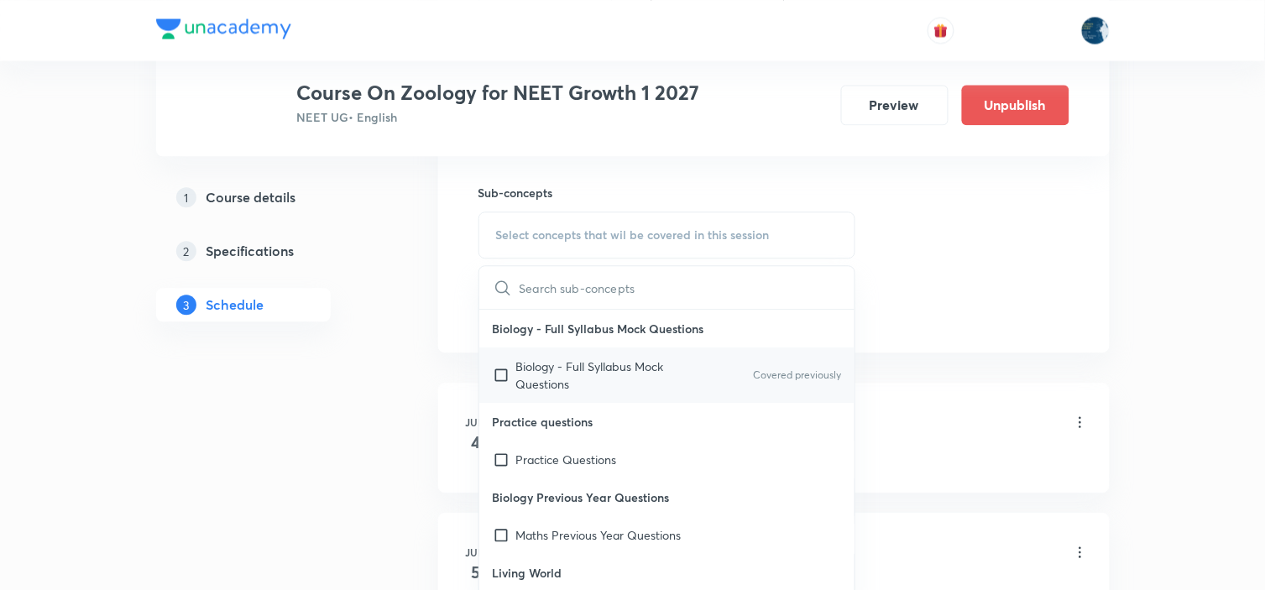
click at [802, 375] on p "Covered previously" at bounding box center [797, 375] width 88 height 15
checkbox input "true"
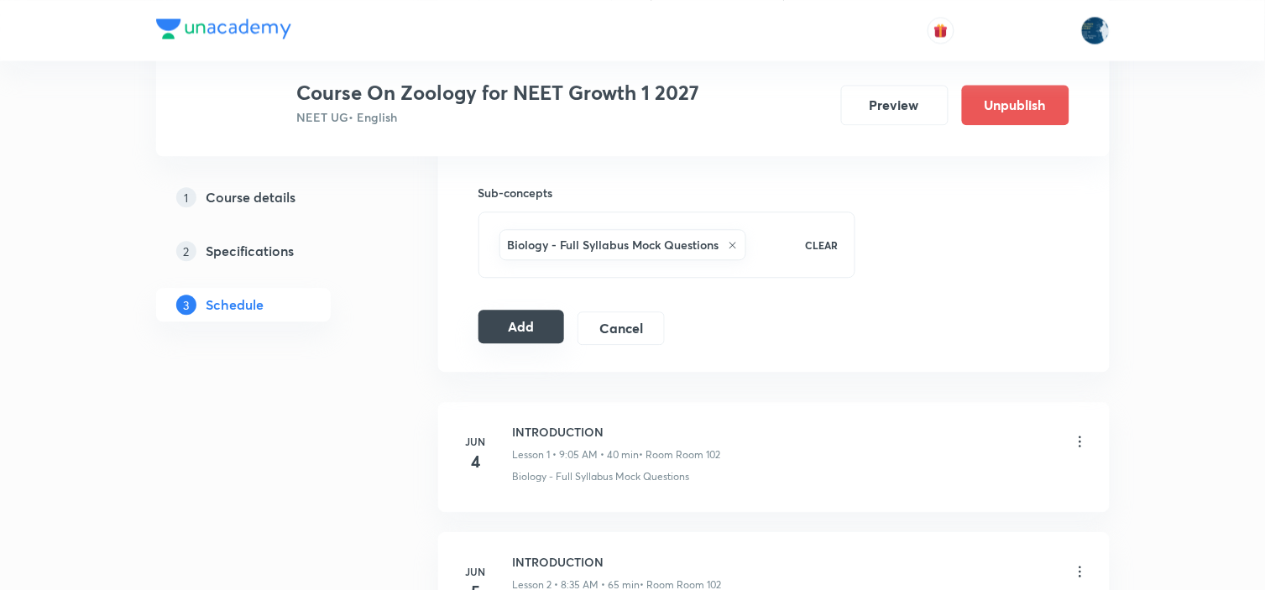
click at [549, 321] on button "Add" at bounding box center [521, 327] width 86 height 34
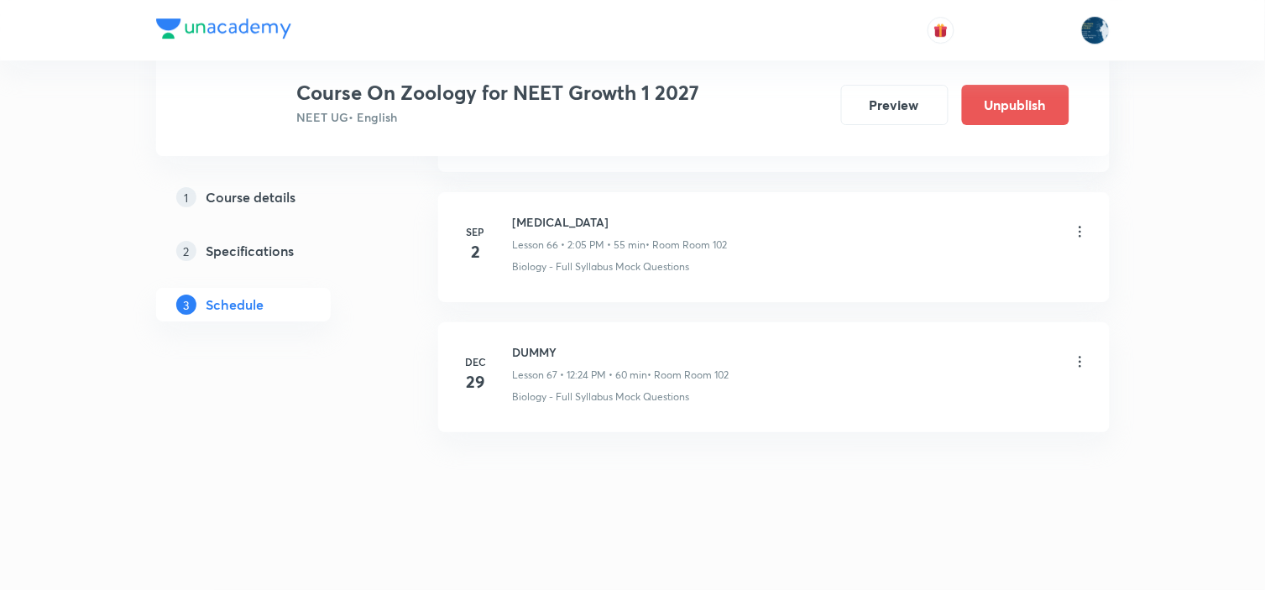
scroll to position [8709, 0]
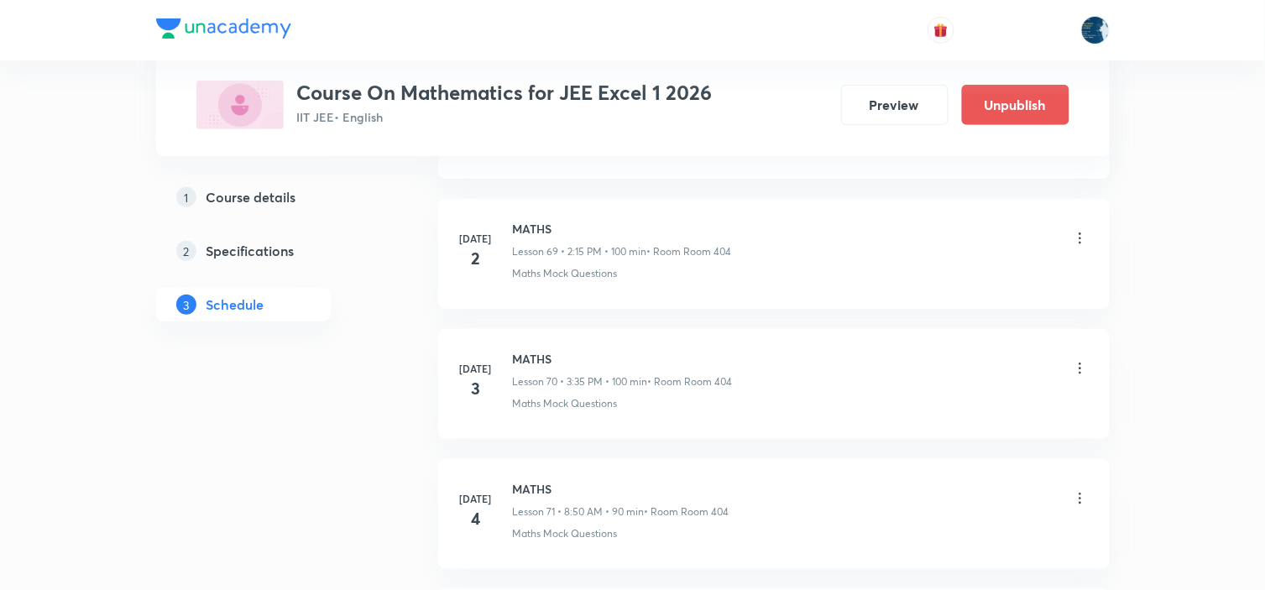
scroll to position [14799, 0]
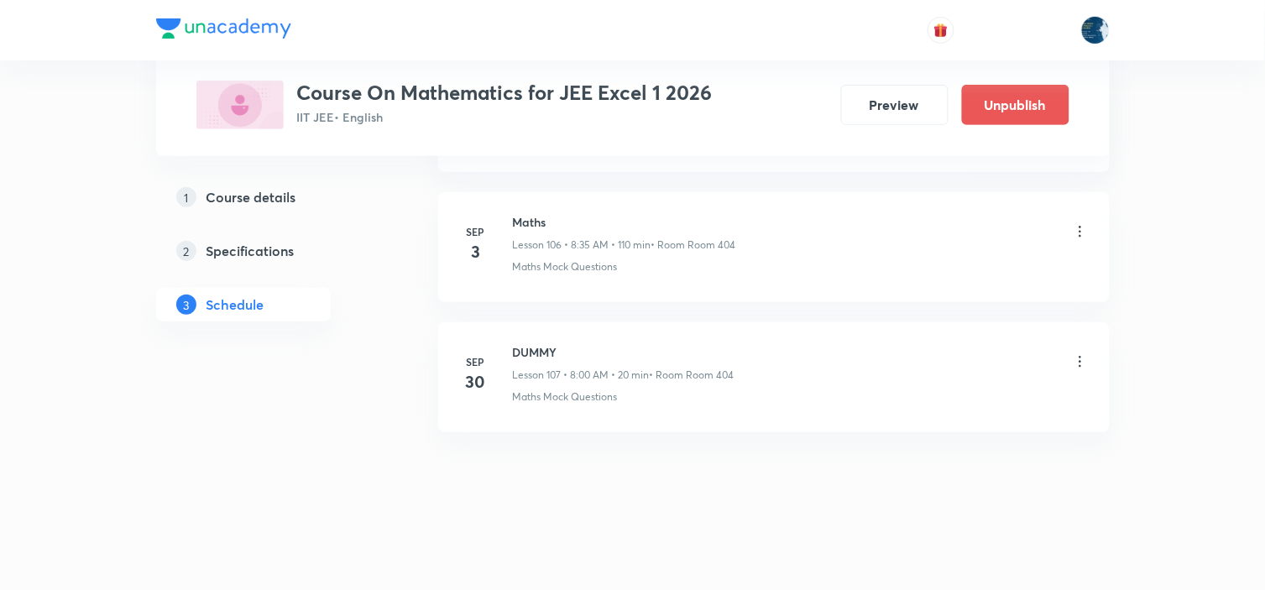
click at [541, 218] on h6 "Maths" at bounding box center [624, 222] width 223 height 18
copy h6 "Maths"
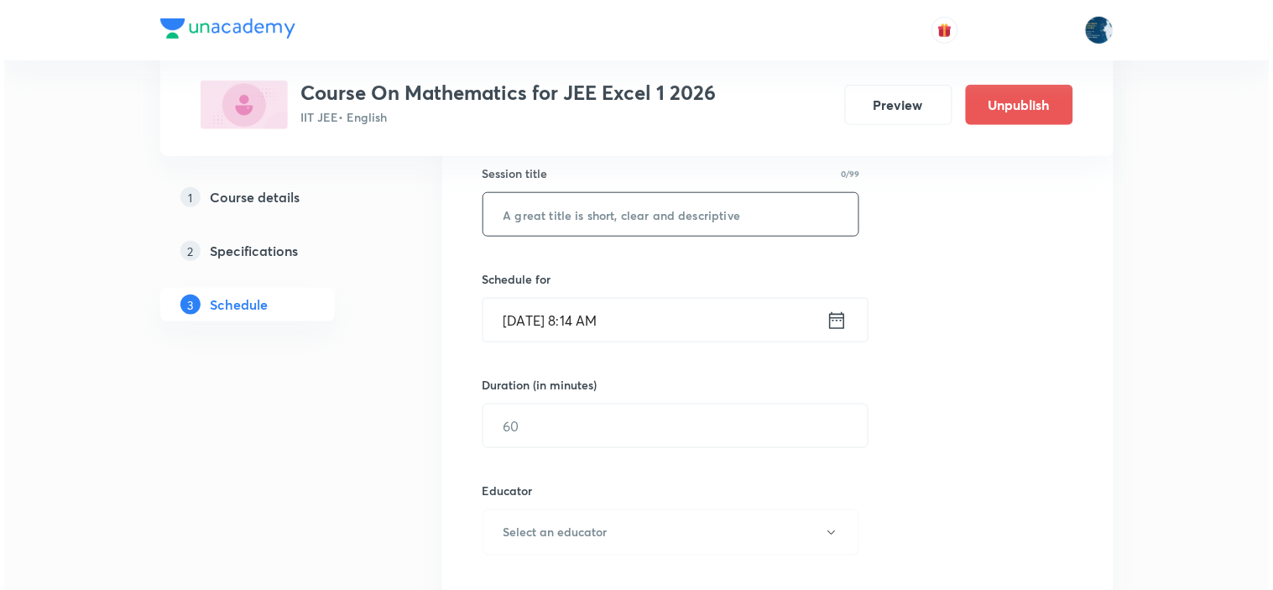
scroll to position [280, 0]
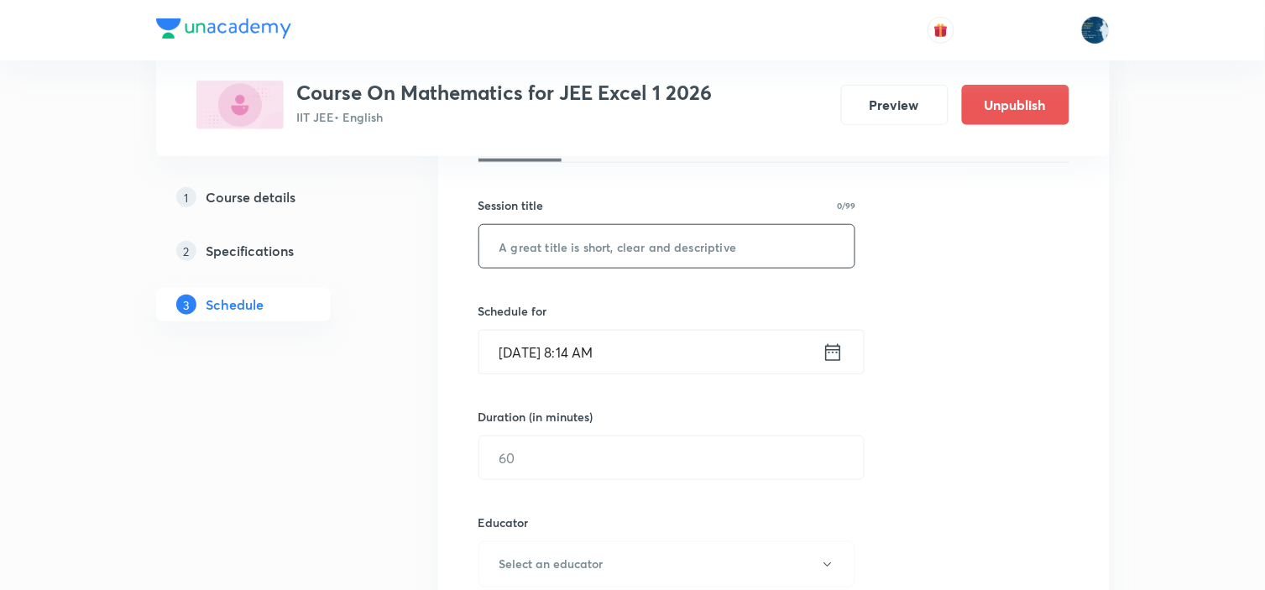
click at [572, 245] on input "text" at bounding box center [667, 246] width 376 height 43
paste input "Maths"
type input "Maths"
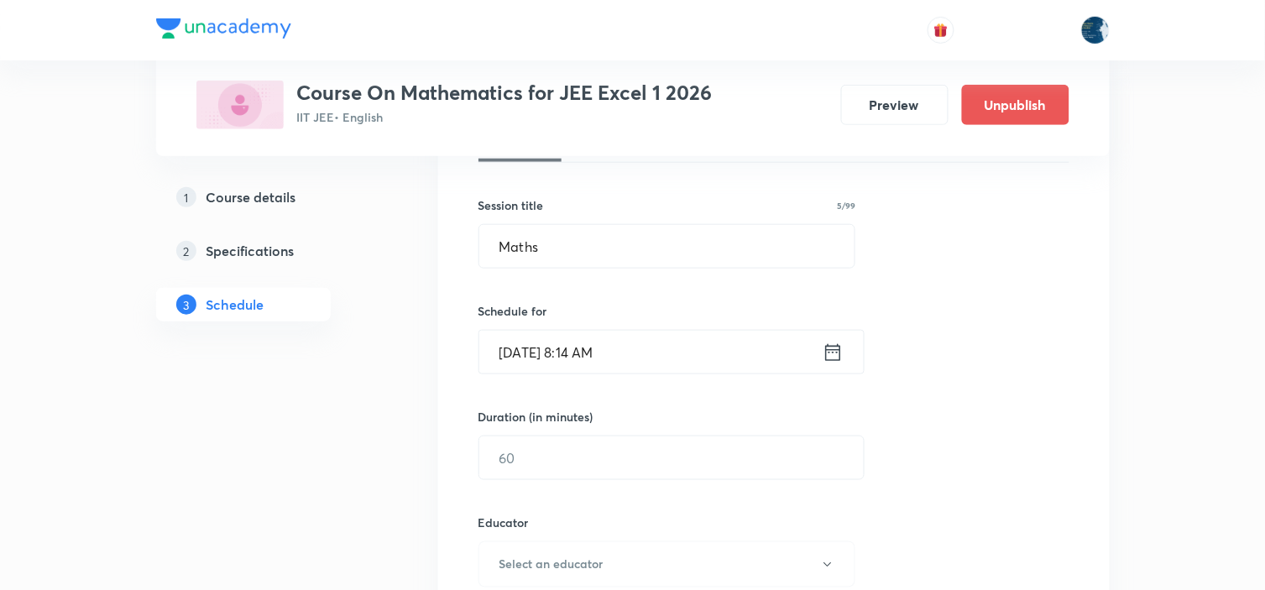
click at [842, 353] on icon at bounding box center [833, 353] width 21 height 24
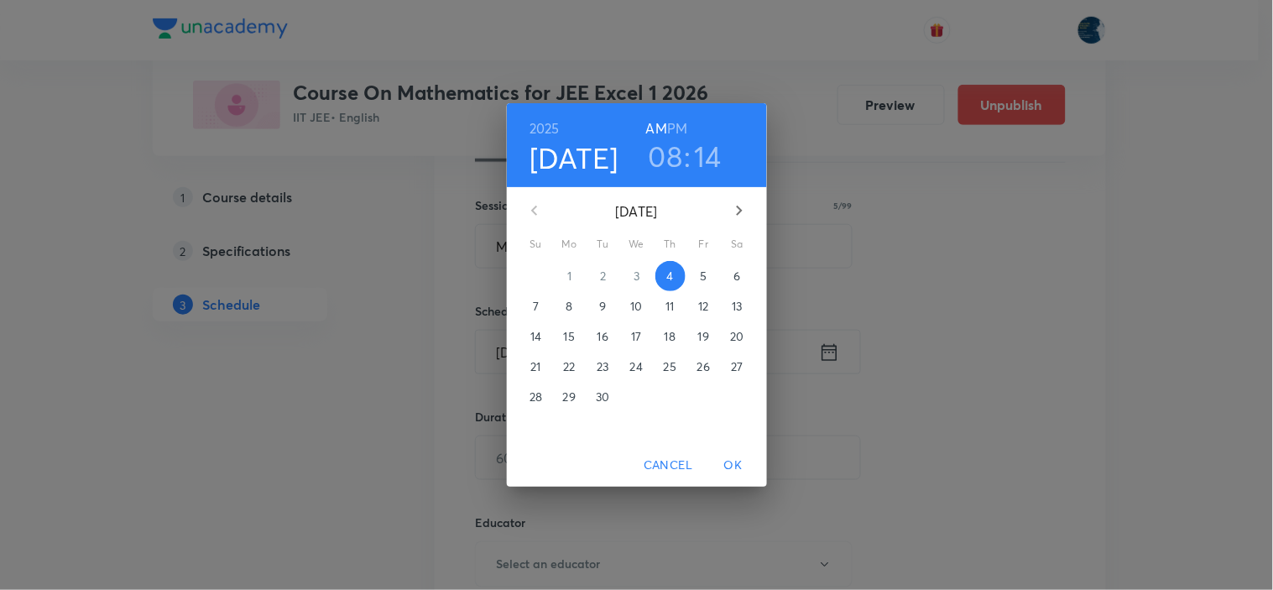
click at [716, 152] on h3 "14" at bounding box center [709, 155] width 28 height 35
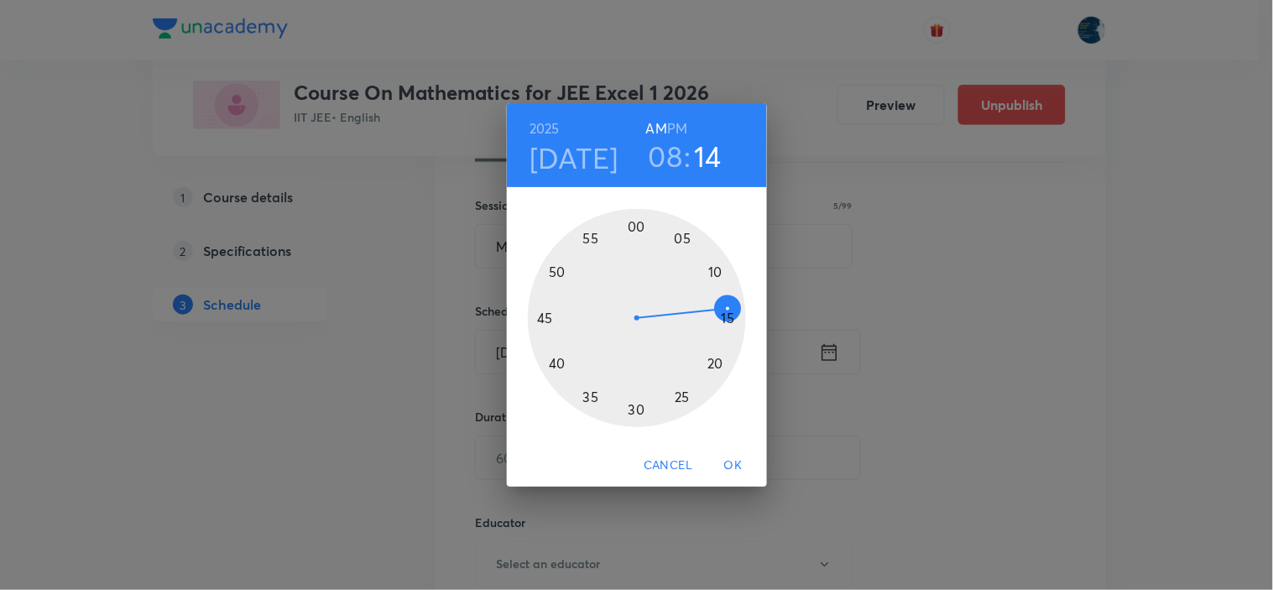
click at [591, 399] on div at bounding box center [637, 318] width 218 height 218
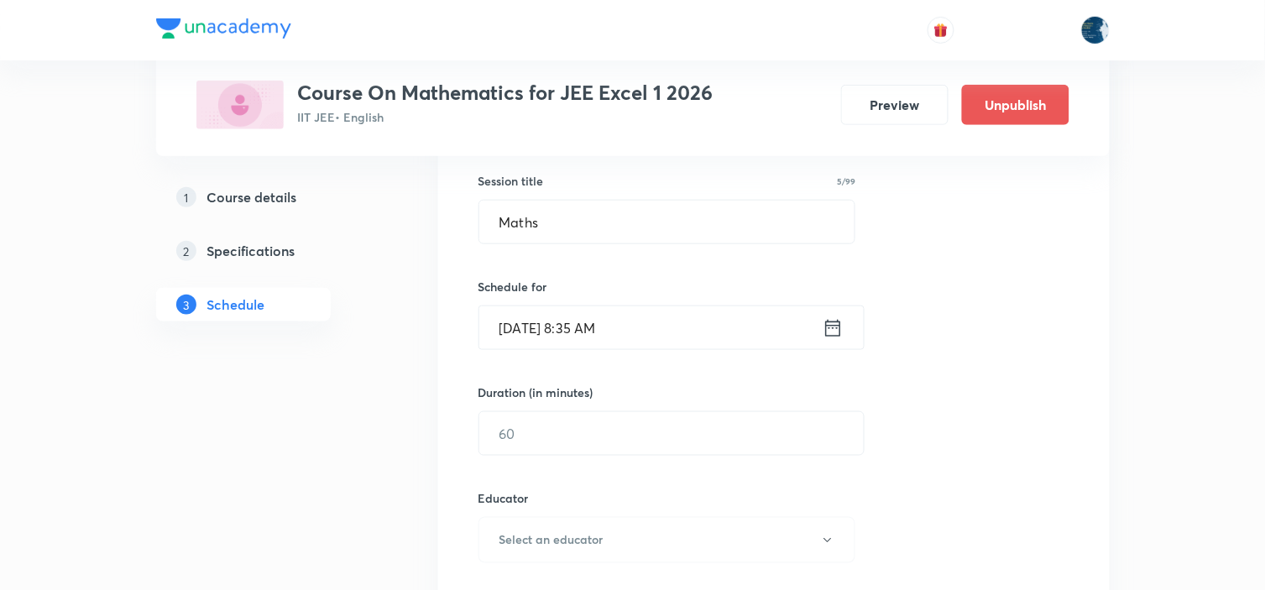
scroll to position [373, 0]
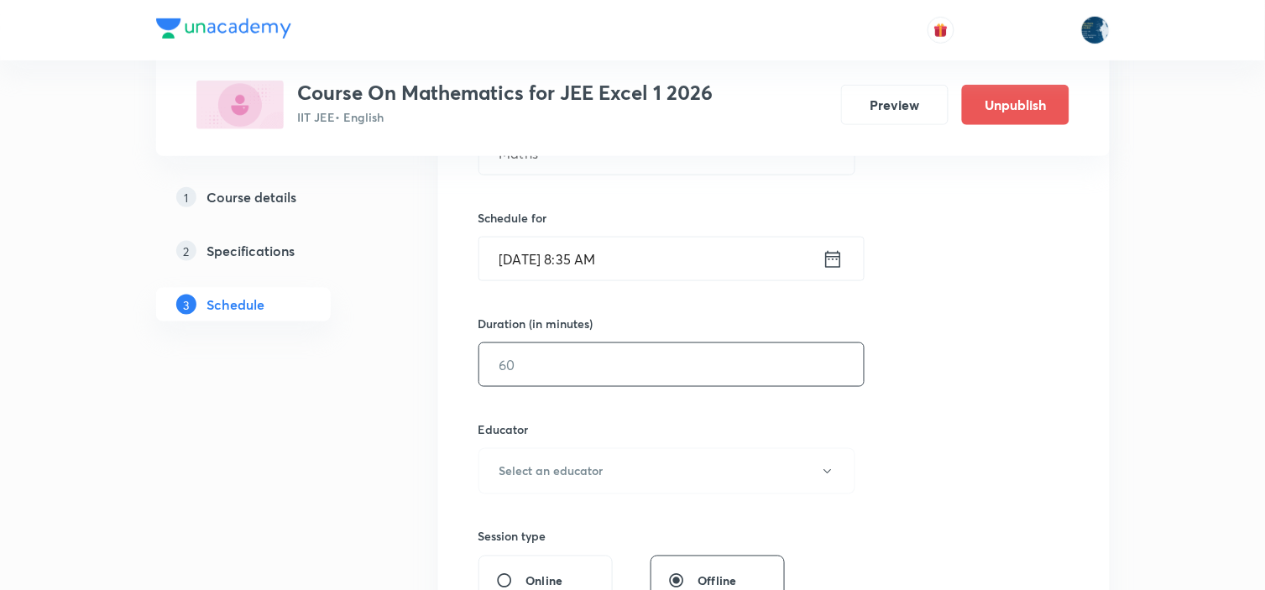
click at [609, 369] on input "text" at bounding box center [671, 364] width 384 height 43
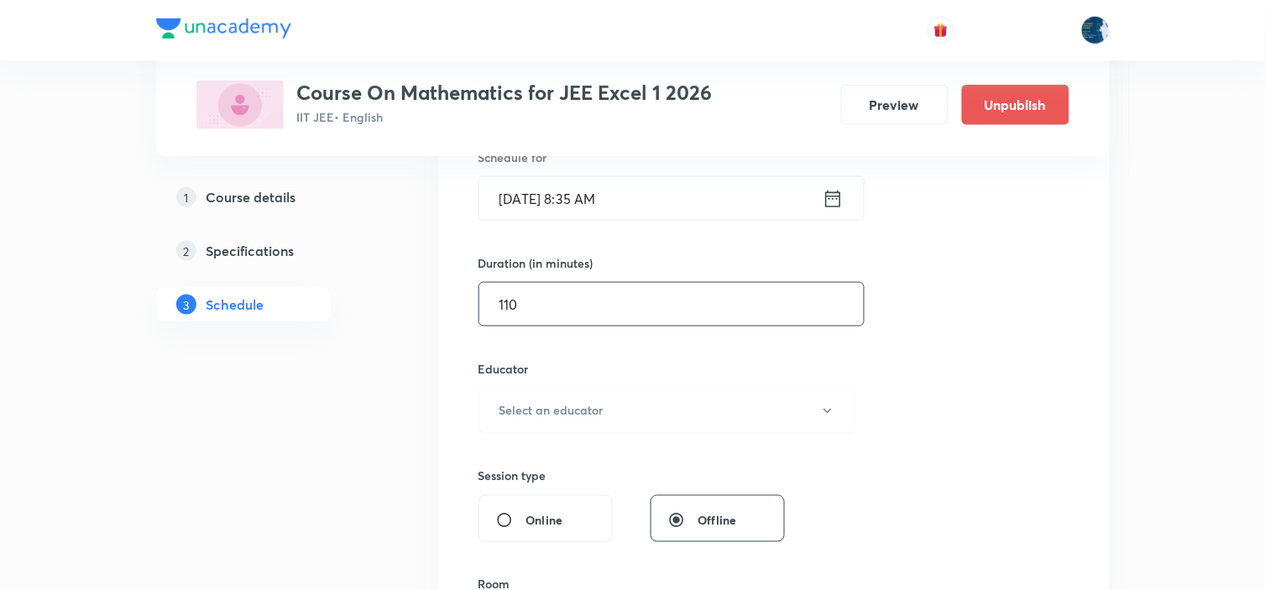
scroll to position [466, 0]
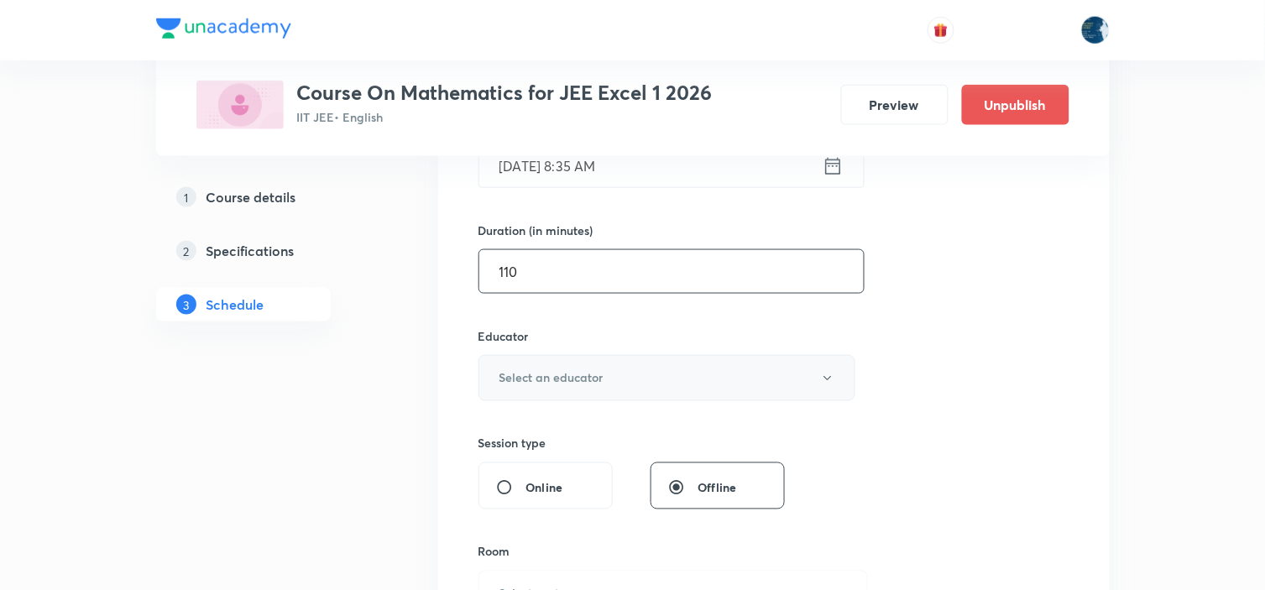
type input "110"
click at [573, 387] on h6 "Select an educator" at bounding box center [551, 378] width 104 height 18
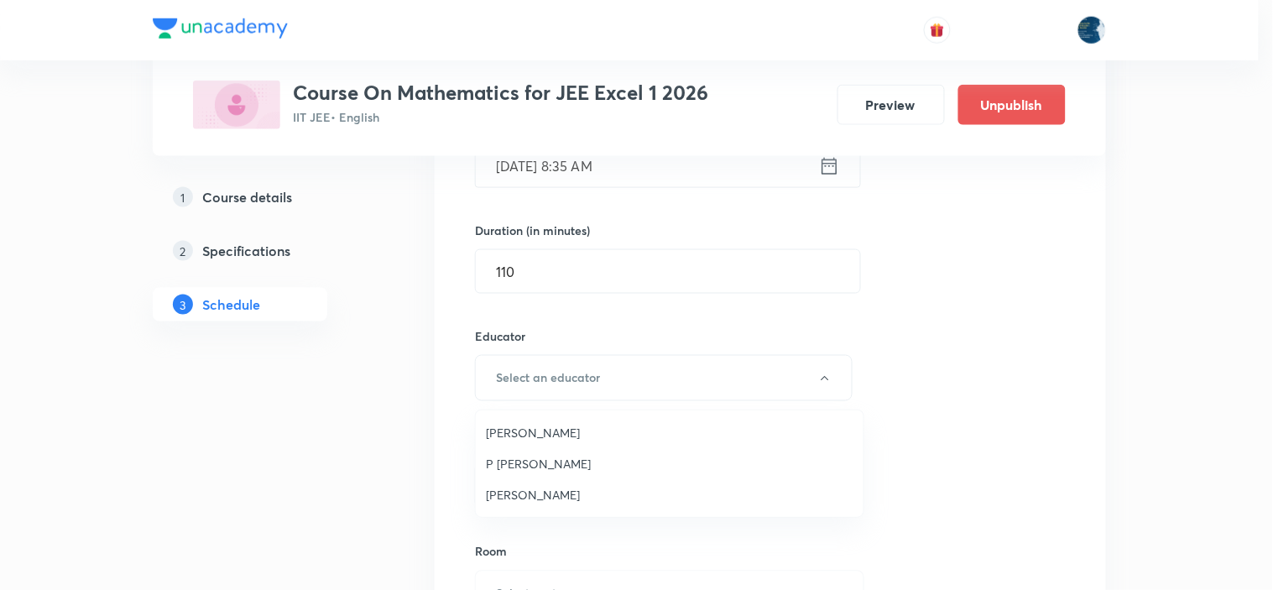
click at [576, 430] on span "[PERSON_NAME]" at bounding box center [670, 433] width 368 height 18
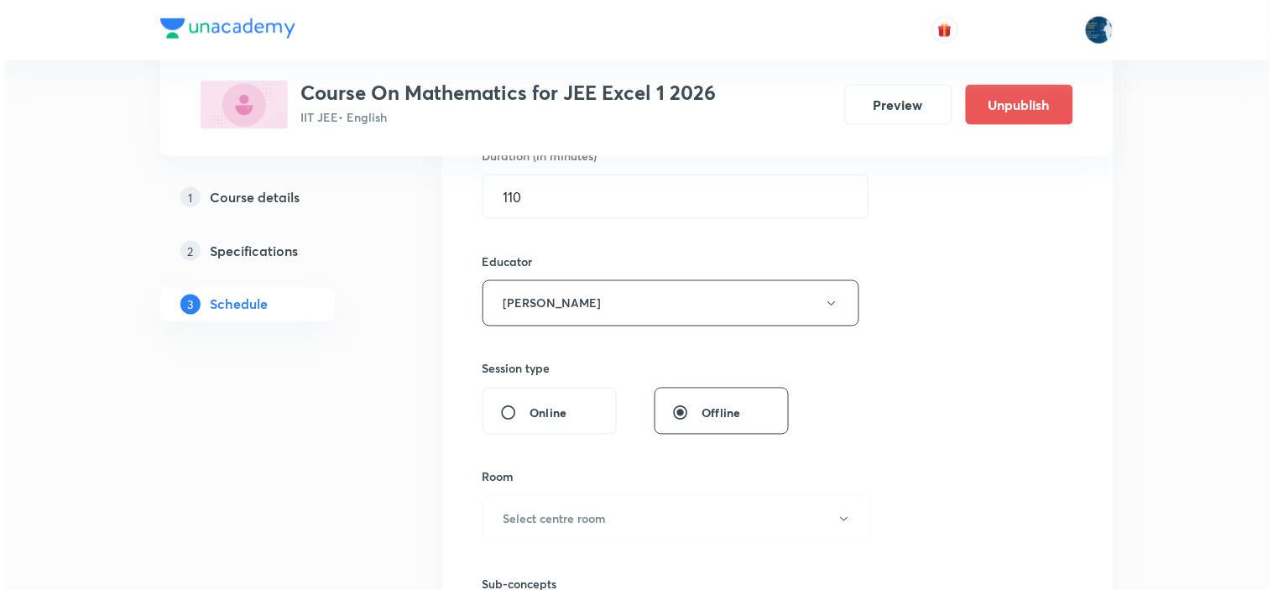
scroll to position [745, 0]
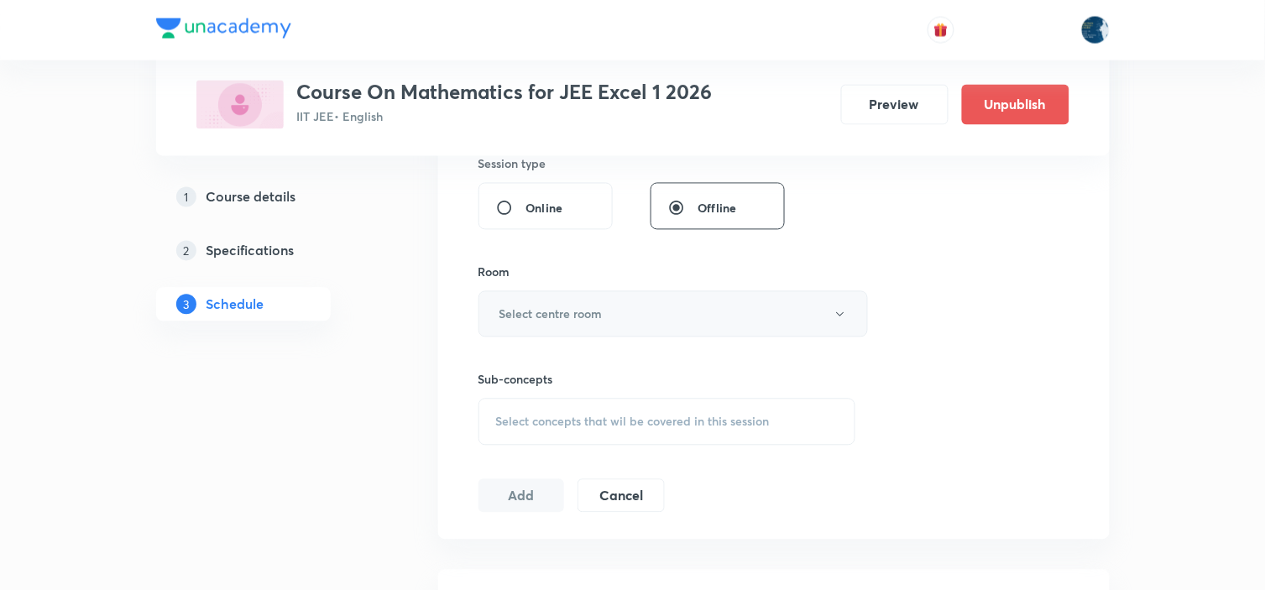
click at [657, 321] on button "Select centre room" at bounding box center [672, 314] width 389 height 46
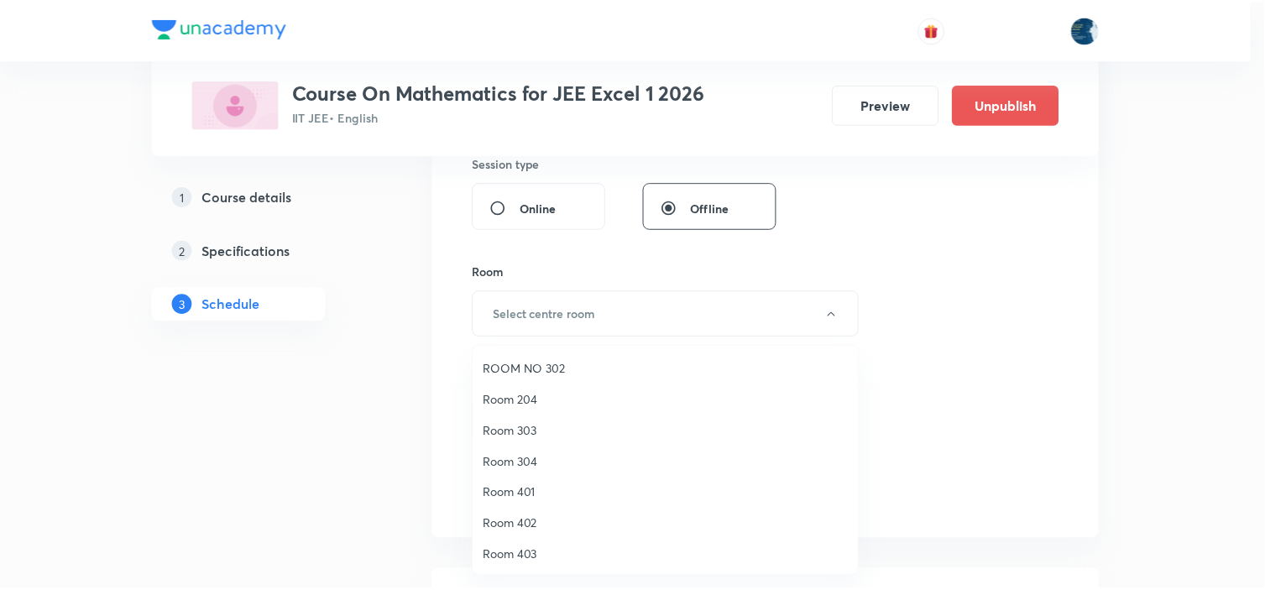
scroll to position [311, 0]
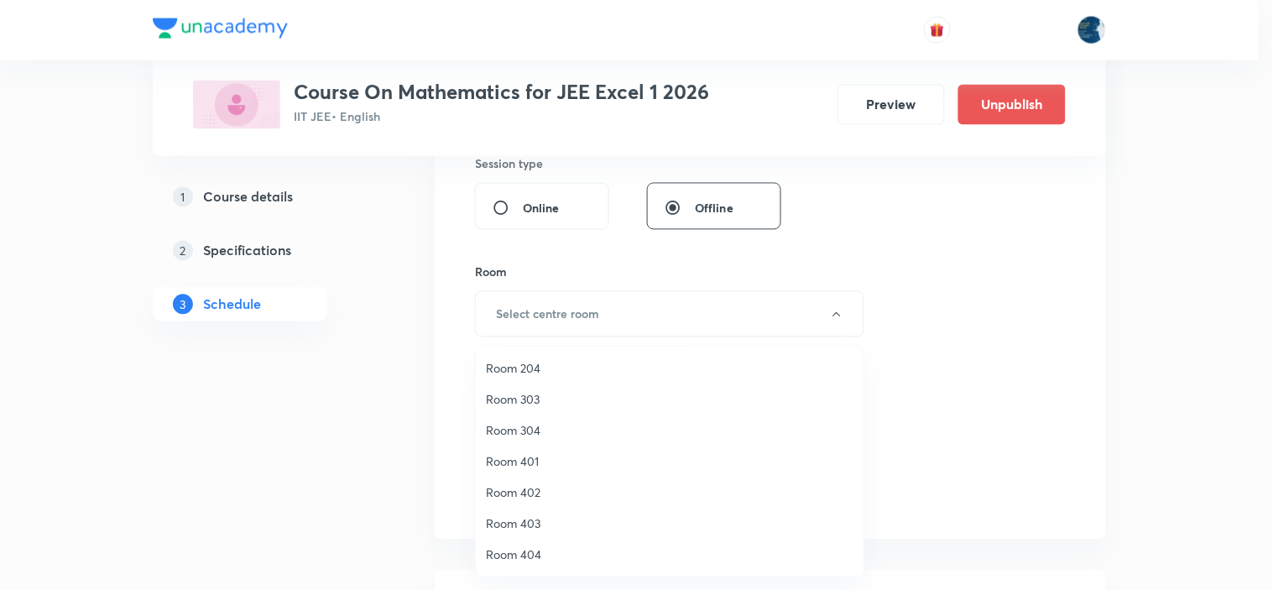
click at [568, 547] on span "Room 404" at bounding box center [670, 555] width 368 height 18
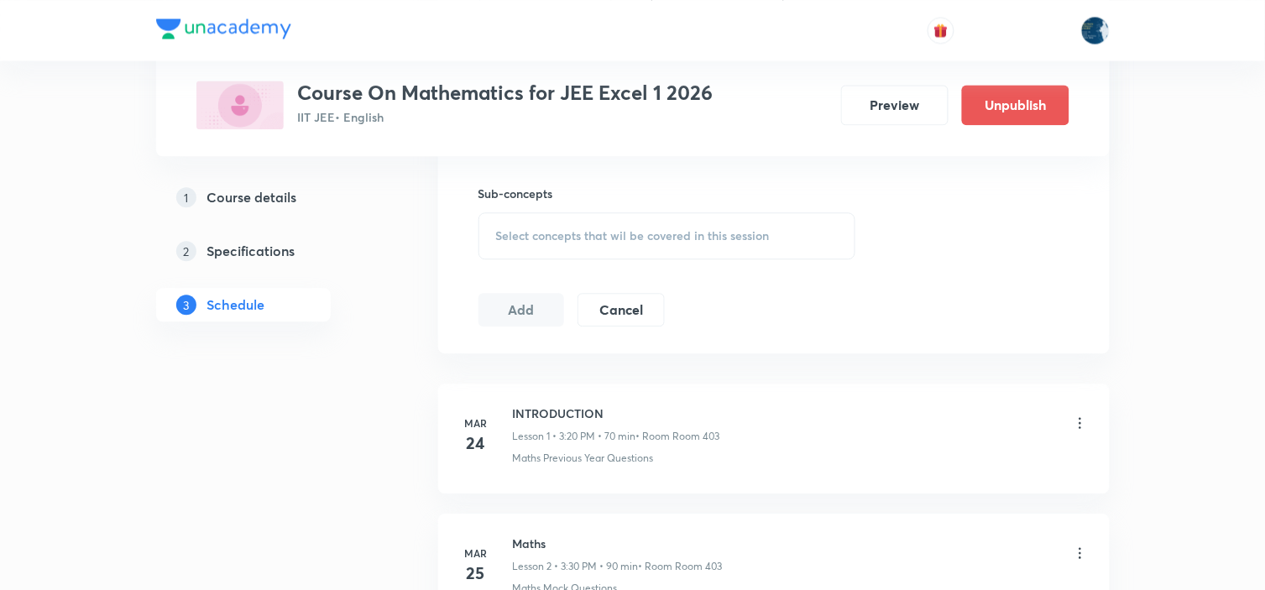
scroll to position [933, 0]
click at [749, 239] on span "Select concepts that wil be covered in this session" at bounding box center [633, 234] width 274 height 13
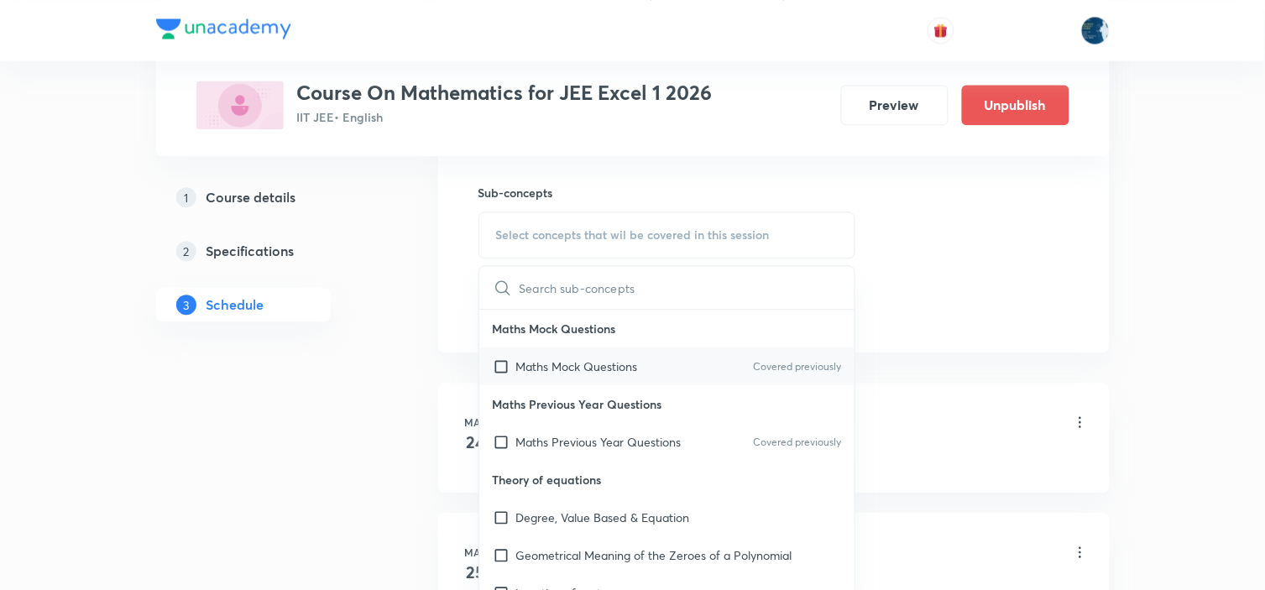
click at [834, 366] on div "Maths Mock Questions Covered previously" at bounding box center [667, 366] width 376 height 38
checkbox input "true"
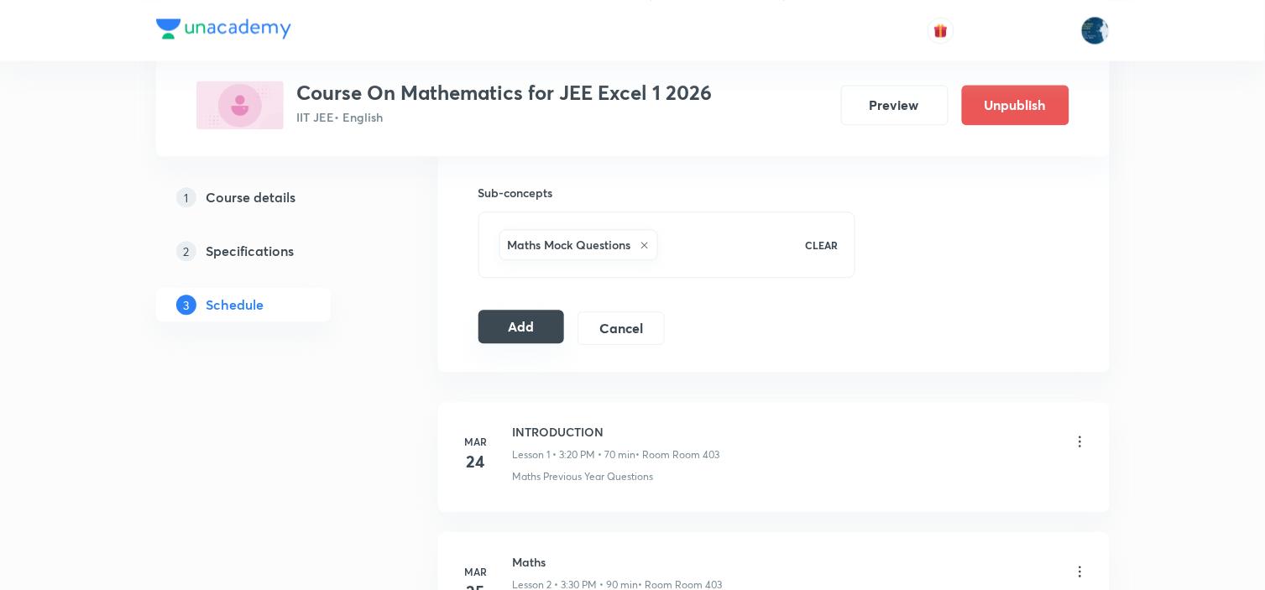
click at [525, 321] on button "Add" at bounding box center [521, 327] width 86 height 34
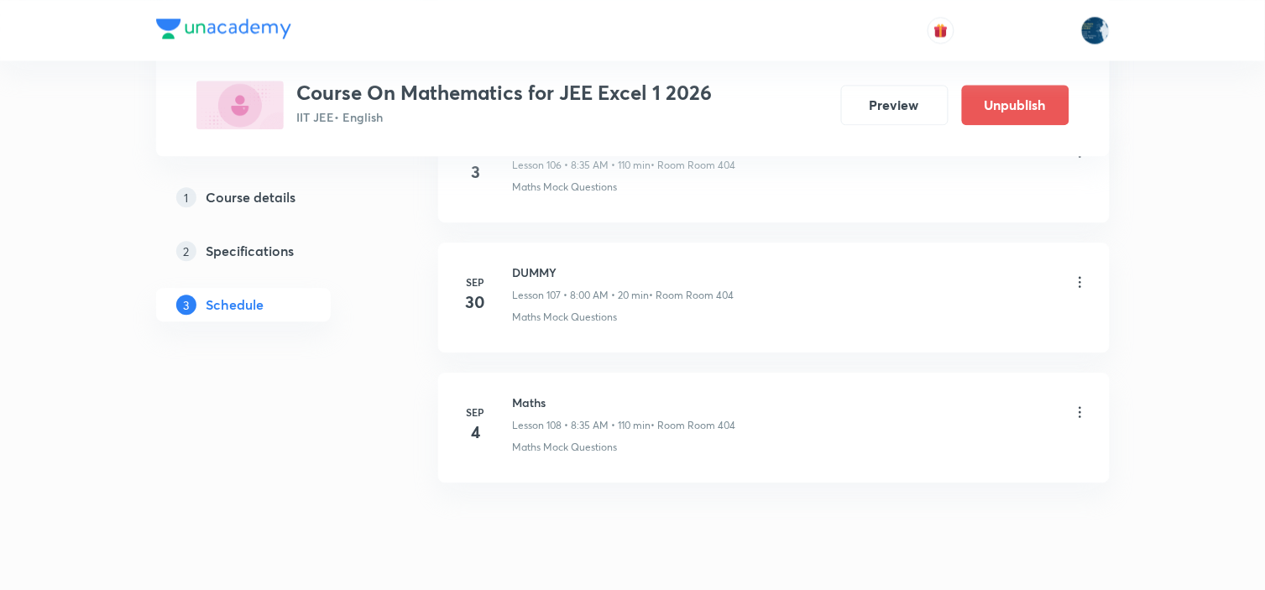
scroll to position [14049, 0]
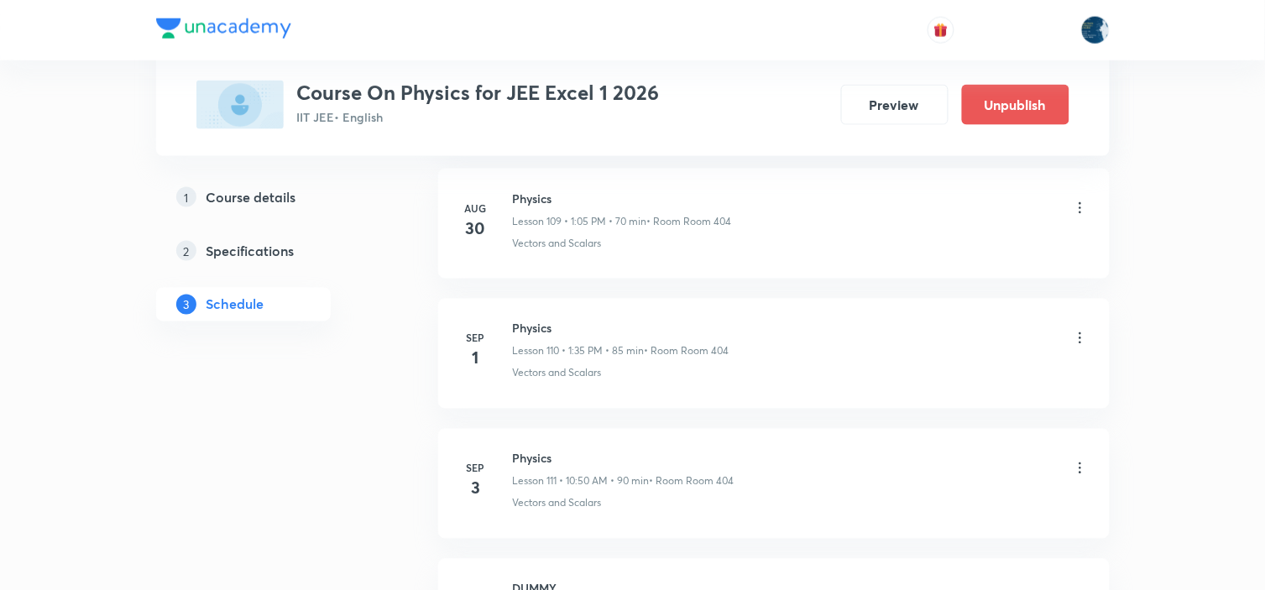
scroll to position [15451, 0]
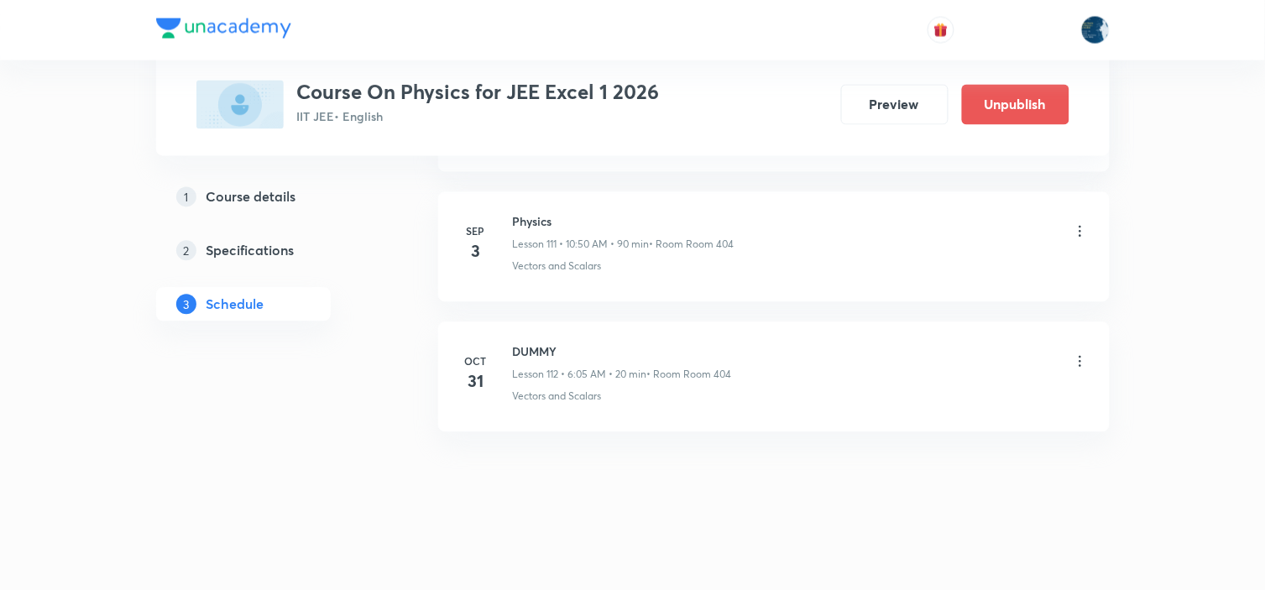
click at [529, 219] on h6 "Physics" at bounding box center [624, 222] width 222 height 18
copy h6 "Physics"
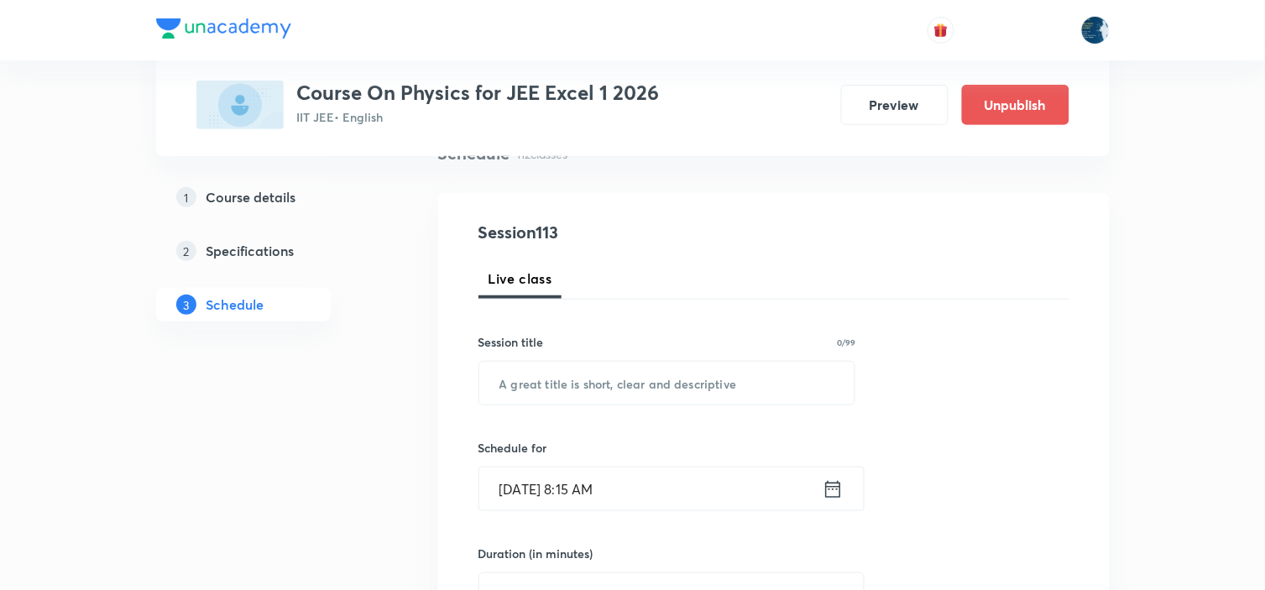
scroll to position [186, 0]
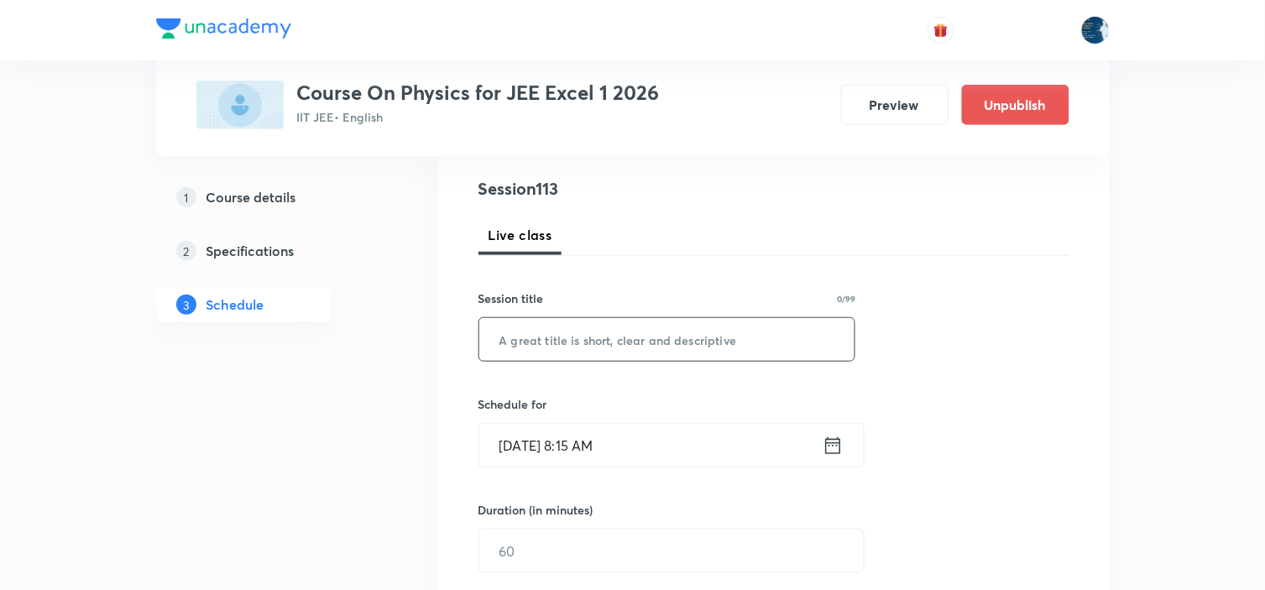
click at [643, 331] on input "text" at bounding box center [667, 339] width 376 height 43
paste input "Physics"
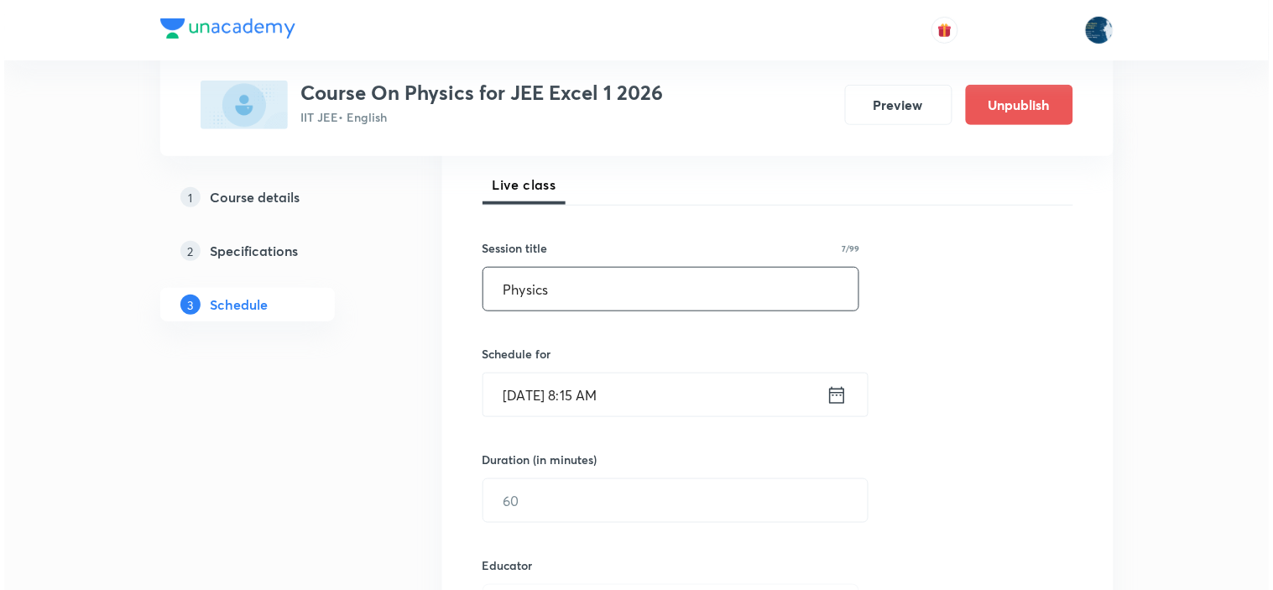
scroll to position [280, 0]
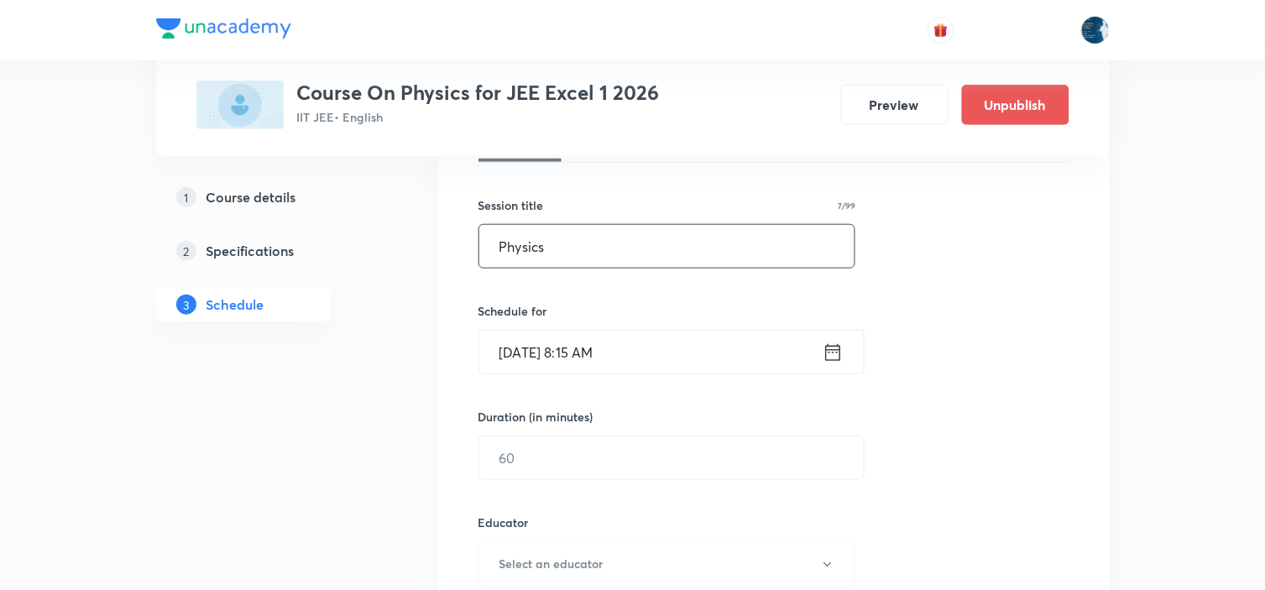
type input "Physics"
click at [833, 347] on icon at bounding box center [833, 353] width 21 height 24
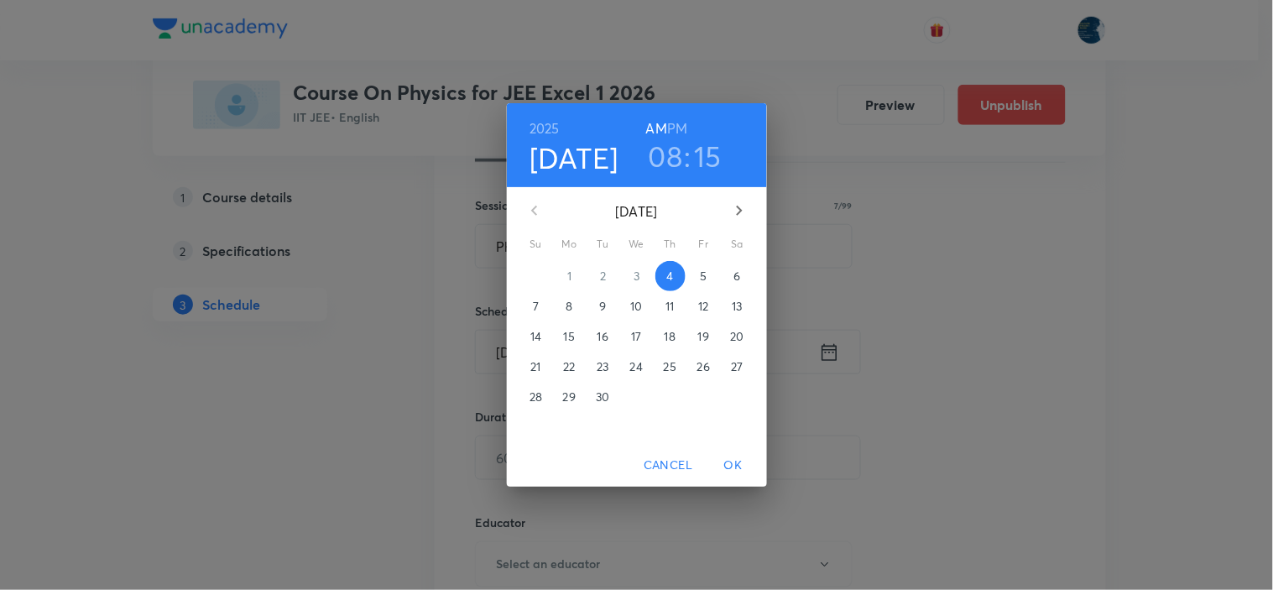
click at [664, 139] on h6 "AM" at bounding box center [656, 129] width 21 height 24
click at [681, 157] on h3 "08" at bounding box center [666, 155] width 34 height 35
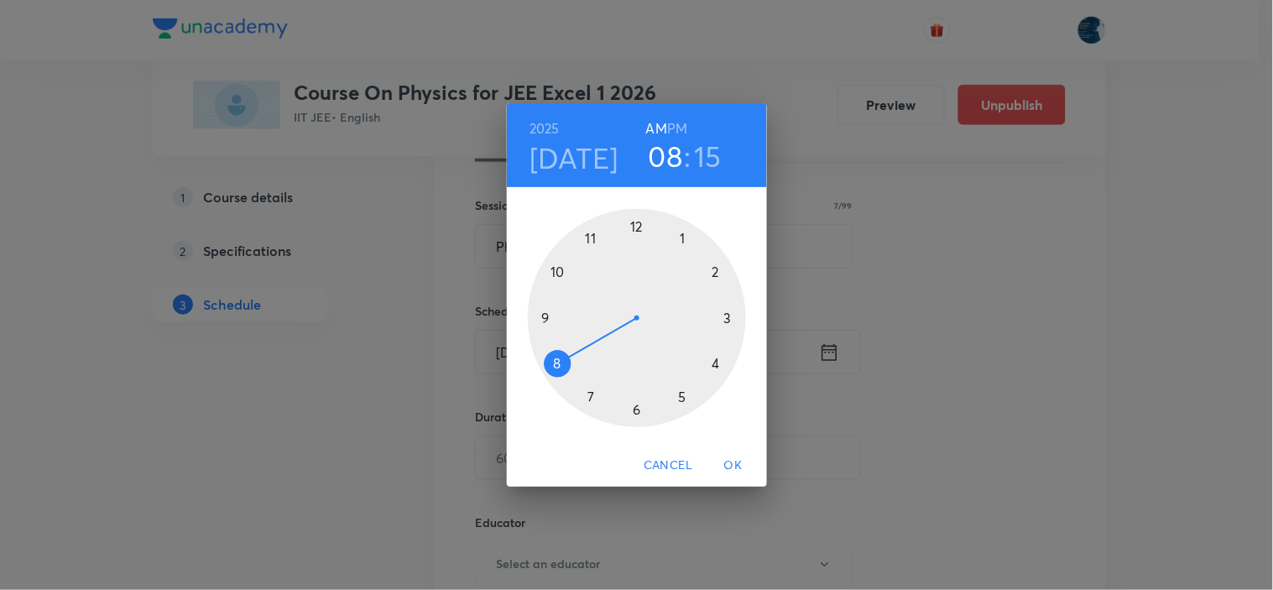
click at [555, 272] on div at bounding box center [637, 318] width 218 height 218
click at [560, 271] on div at bounding box center [637, 318] width 218 height 218
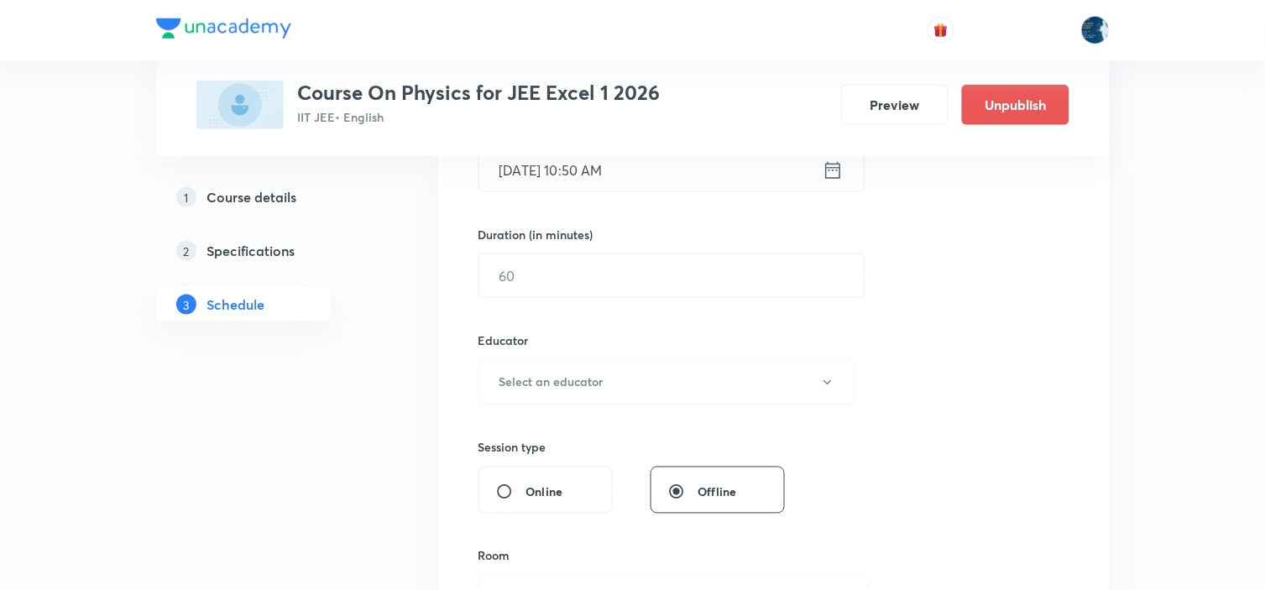
scroll to position [466, 0]
click at [609, 298] on div "Session 113 Live class Session title 7/99 Physics ​ Schedule for Sep 4, 2025, 1…" at bounding box center [773, 345] width 591 height 896
click at [621, 283] on input "text" at bounding box center [671, 271] width 384 height 43
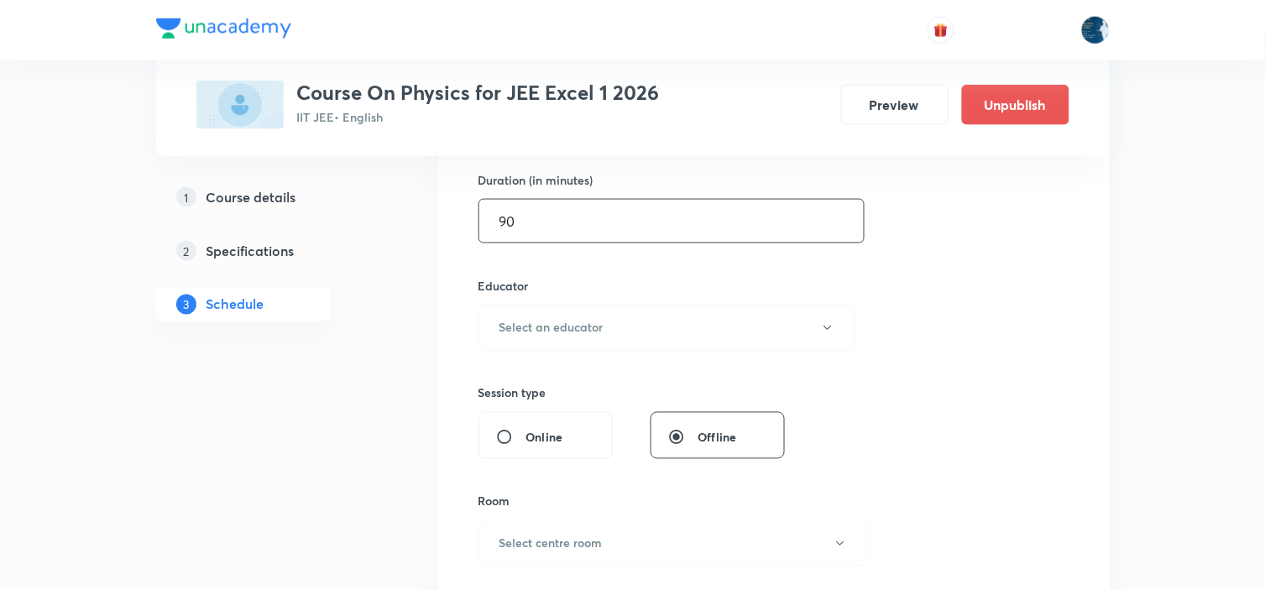
scroll to position [559, 0]
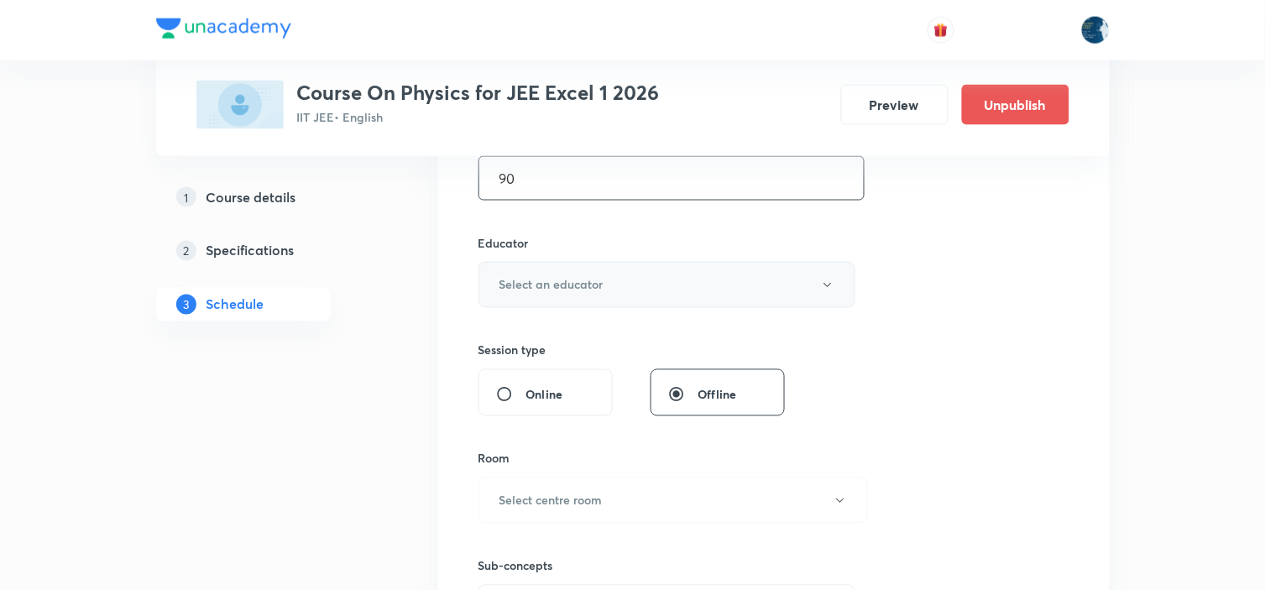
type input "90"
click at [655, 283] on button "Select an educator" at bounding box center [667, 285] width 378 height 46
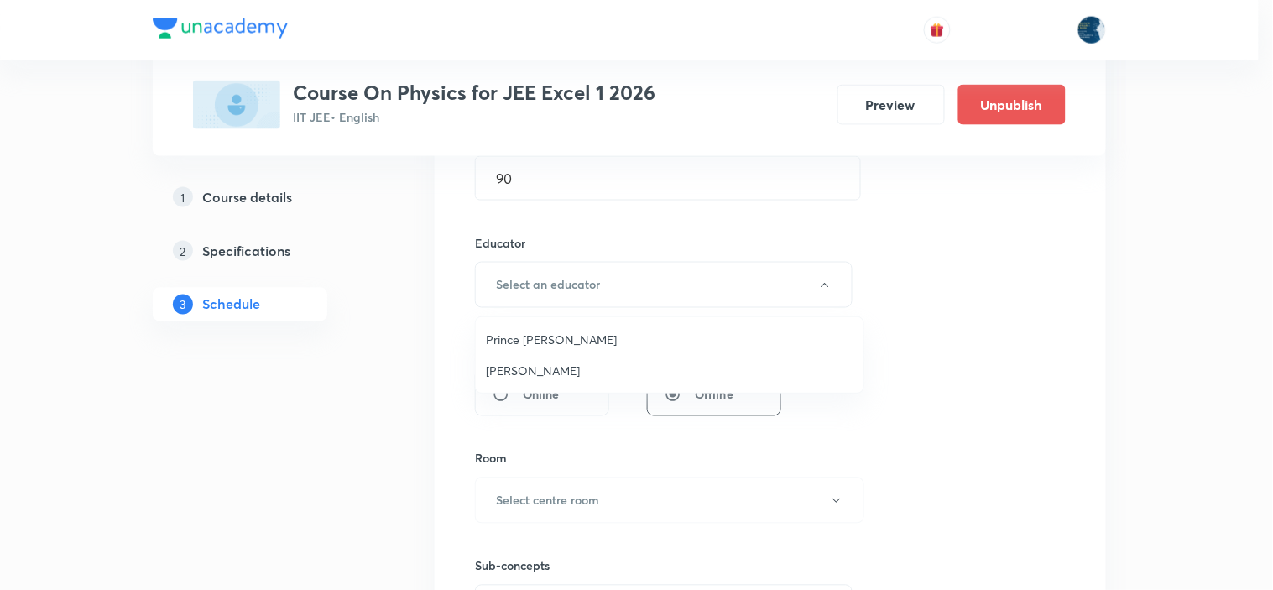
click at [567, 337] on span "Prince Dubey" at bounding box center [670, 340] width 368 height 18
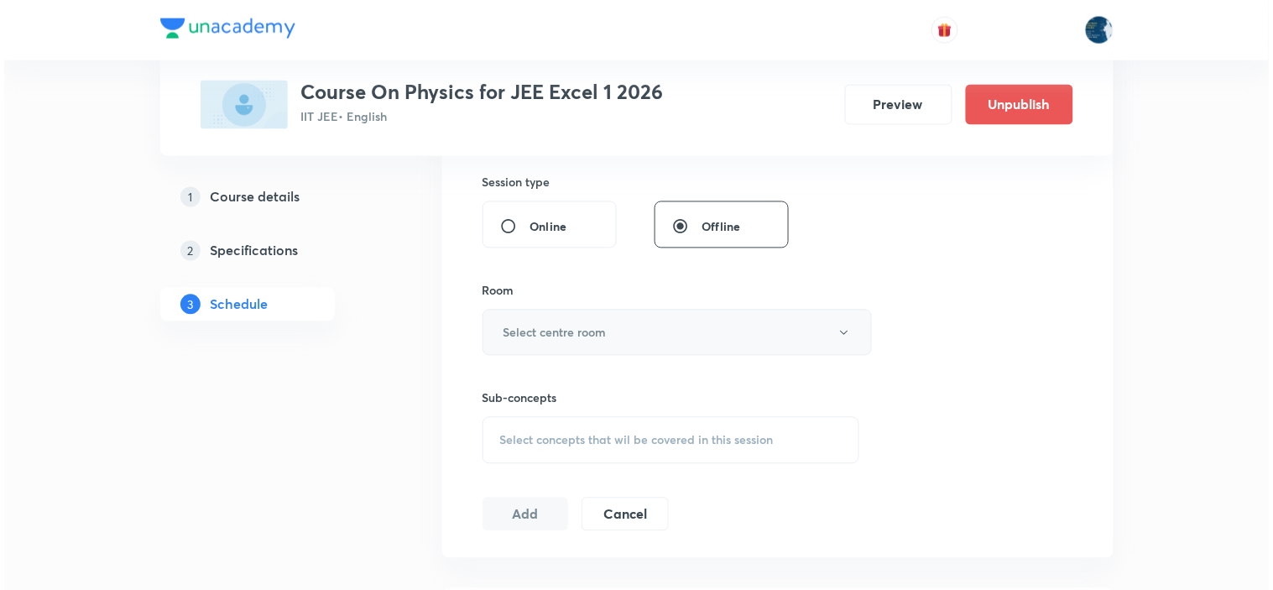
scroll to position [745, 0]
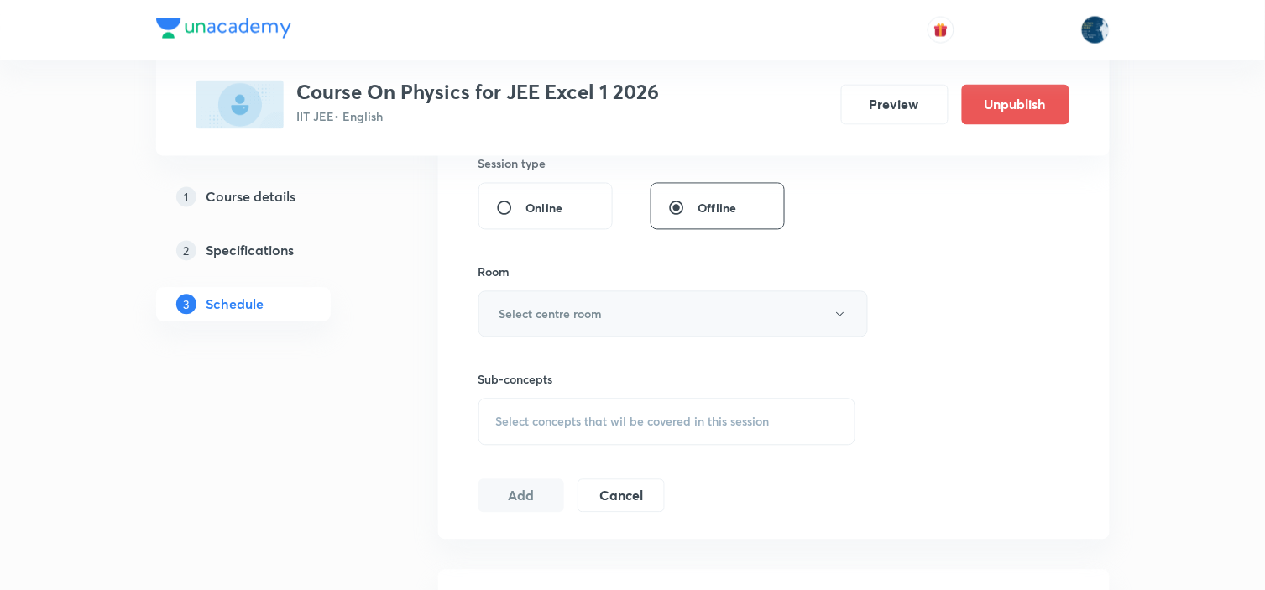
click at [584, 311] on h6 "Select centre room" at bounding box center [550, 315] width 103 height 18
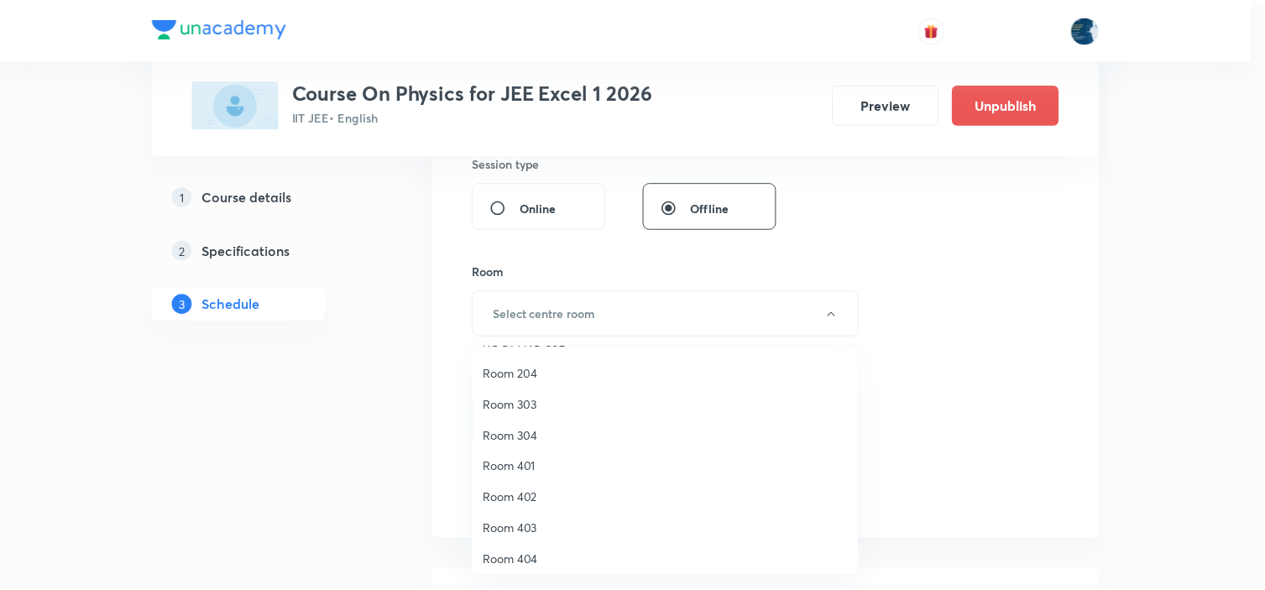
scroll to position [311, 0]
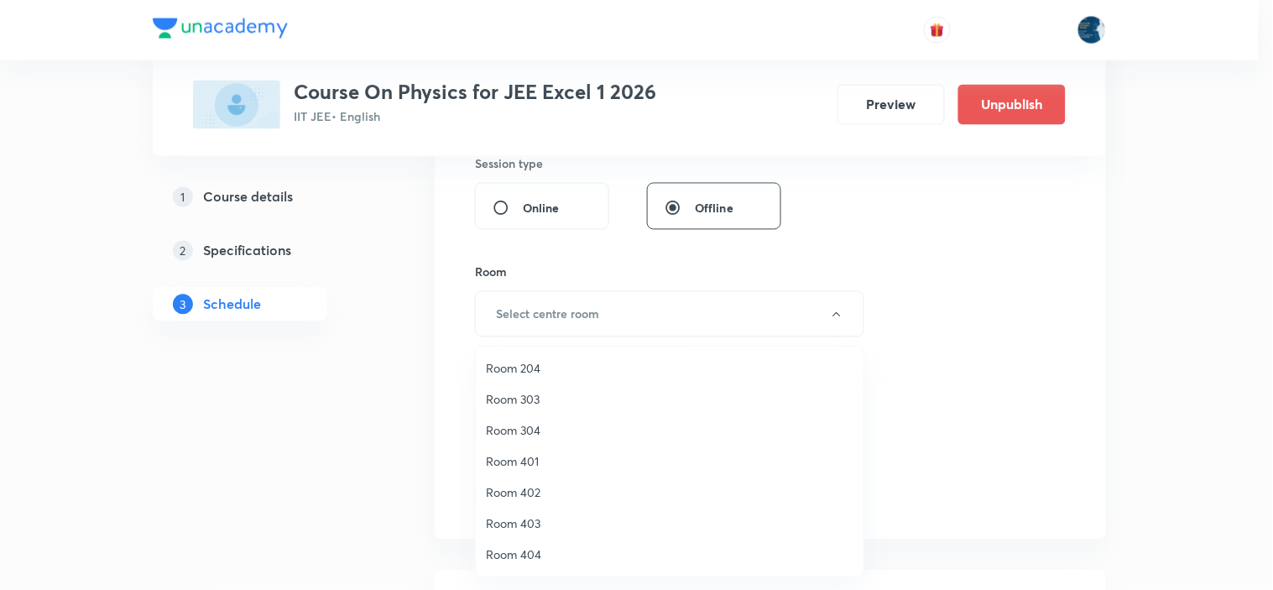
click at [521, 554] on span "Room 404" at bounding box center [670, 555] width 368 height 18
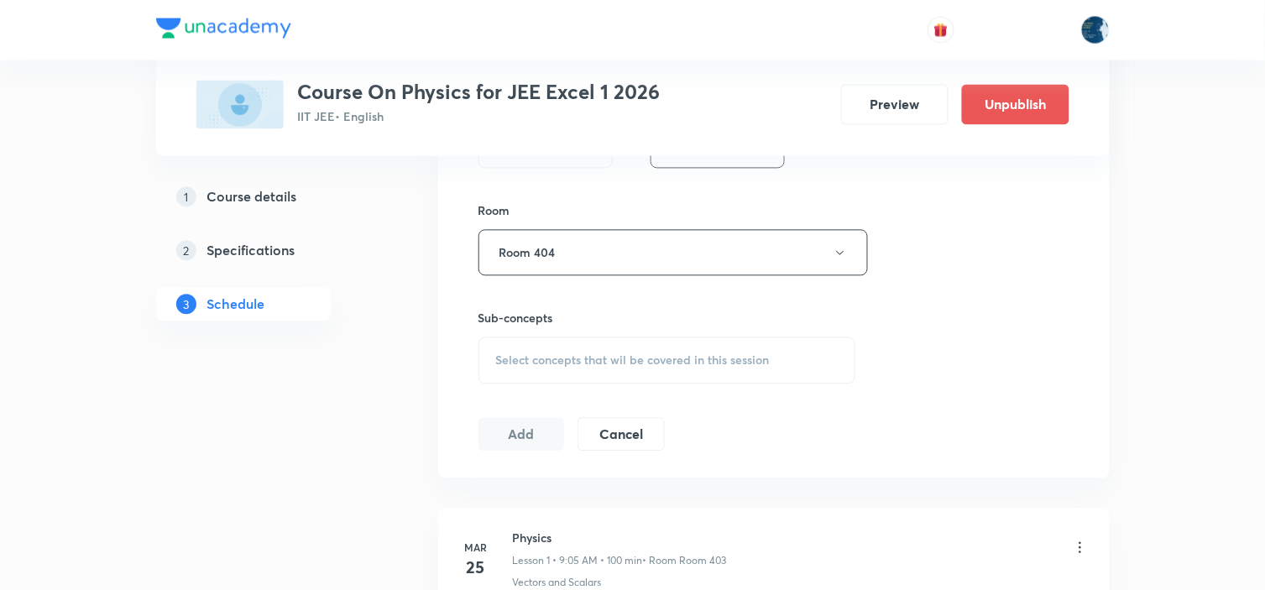
scroll to position [839, 0]
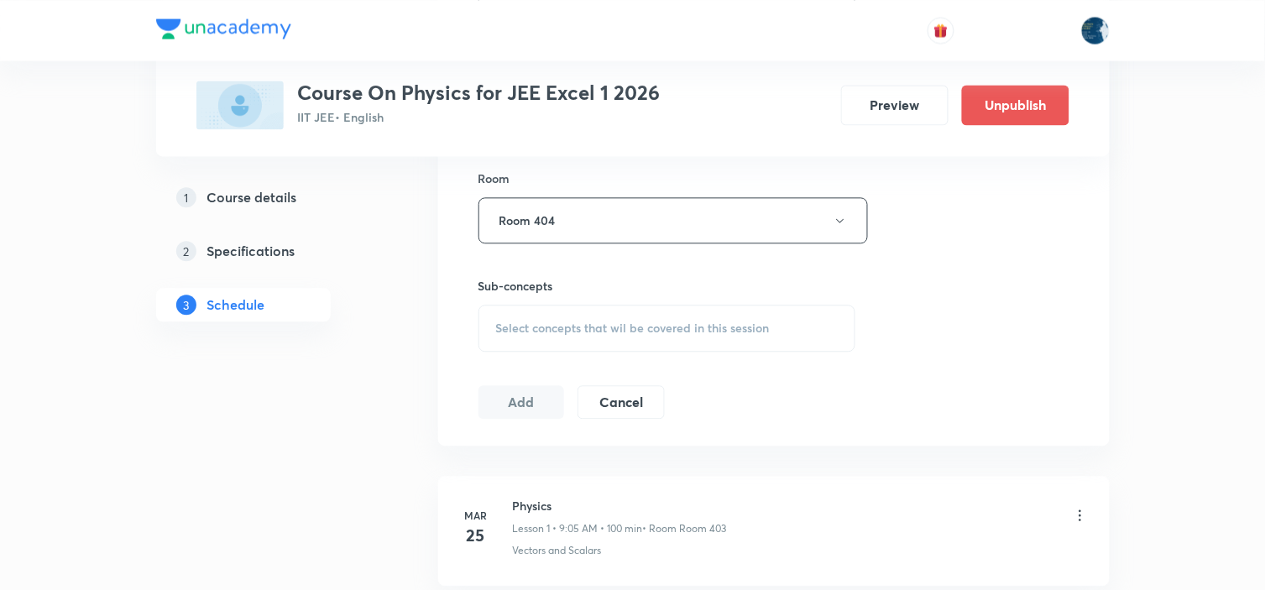
click at [641, 328] on span "Select concepts that wil be covered in this session" at bounding box center [633, 327] width 274 height 13
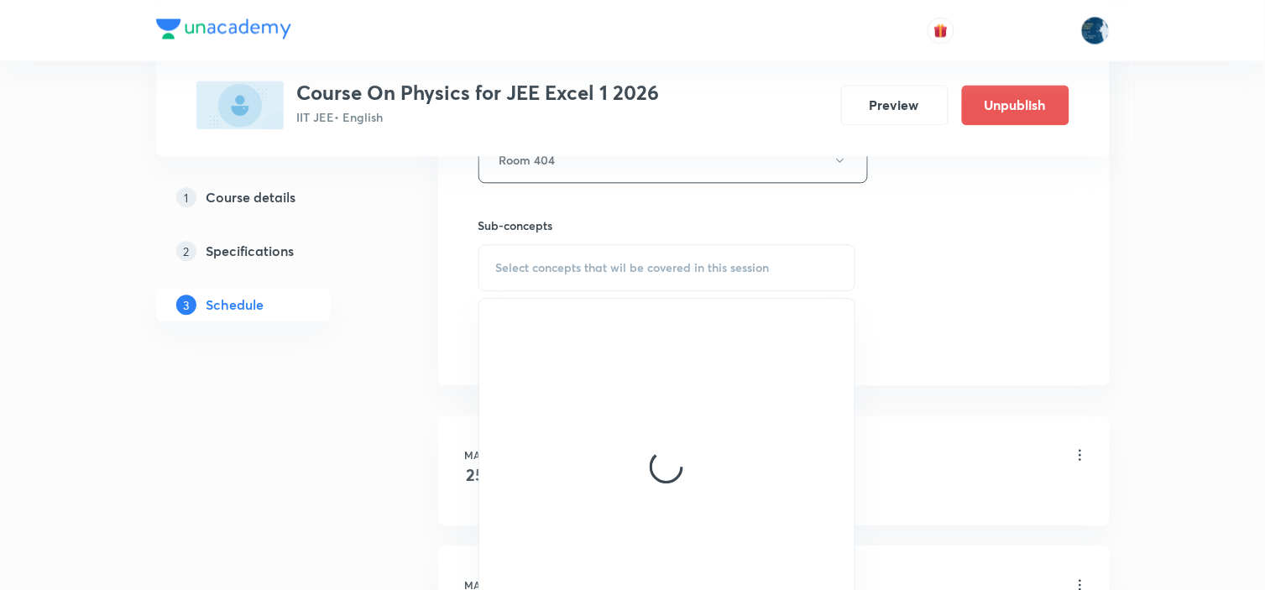
scroll to position [933, 0]
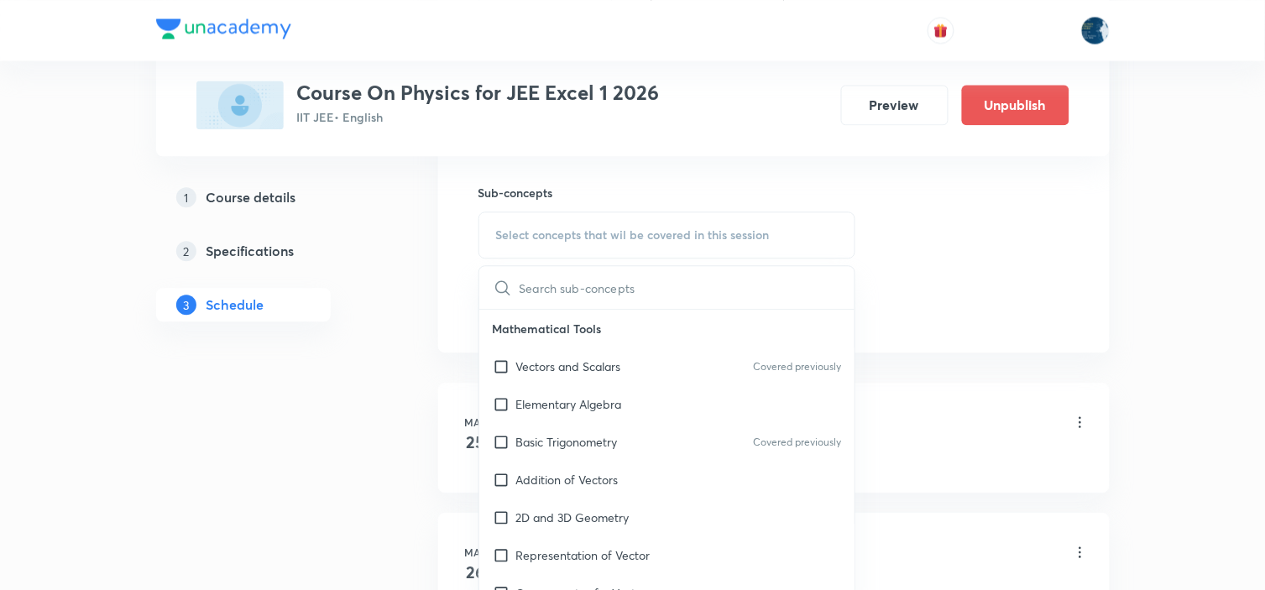
click at [804, 348] on div "Vectors and Scalars Covered previously" at bounding box center [667, 366] width 376 height 38
checkbox input "true"
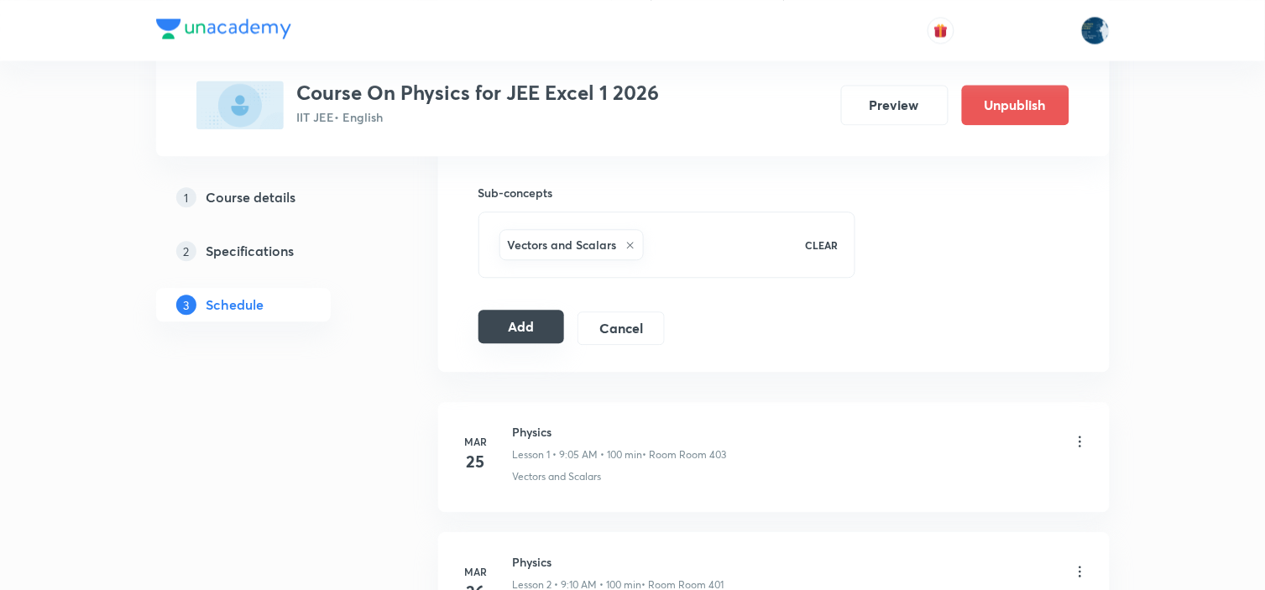
click at [506, 329] on button "Add" at bounding box center [521, 327] width 86 height 34
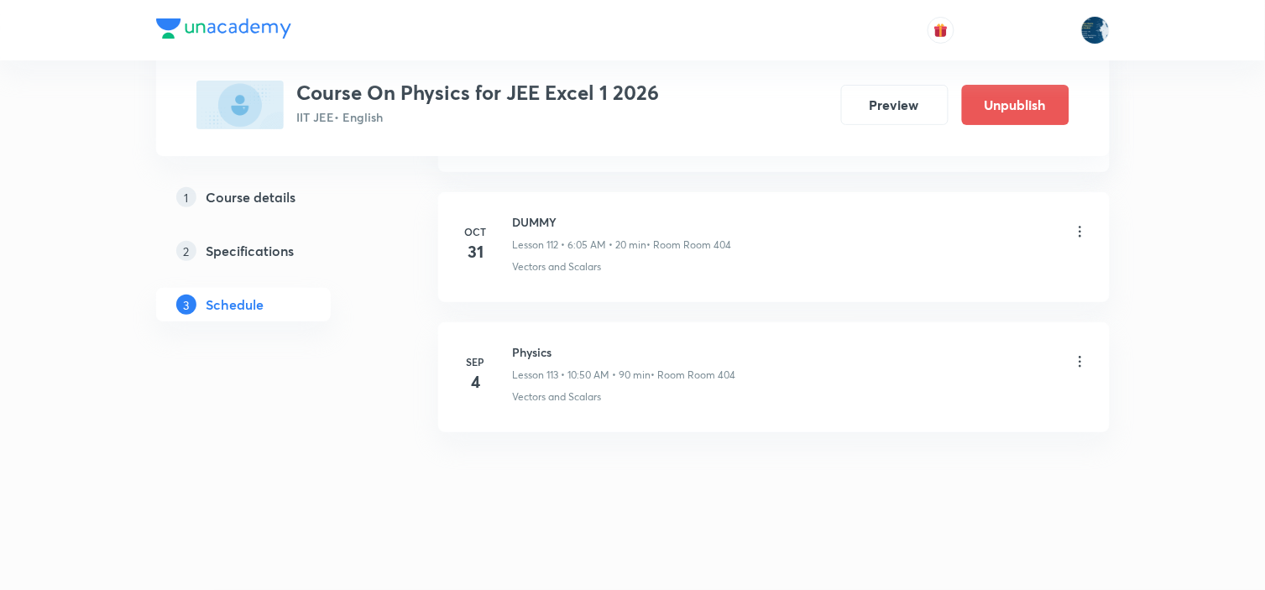
scroll to position [14701, 0]
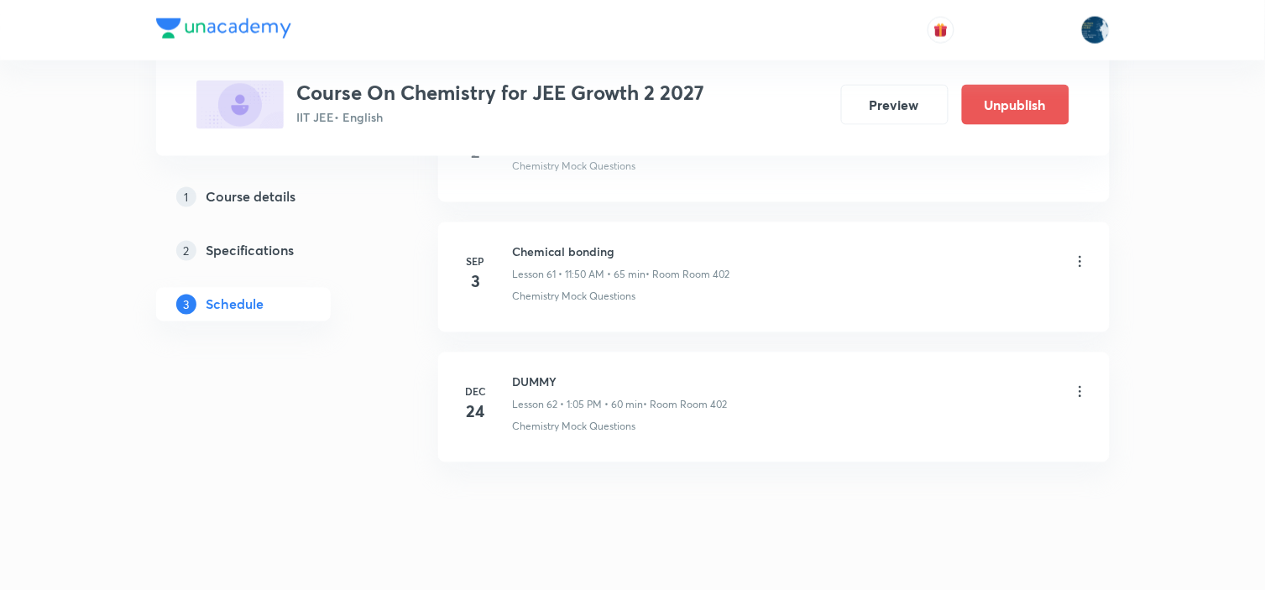
scroll to position [8831, 0]
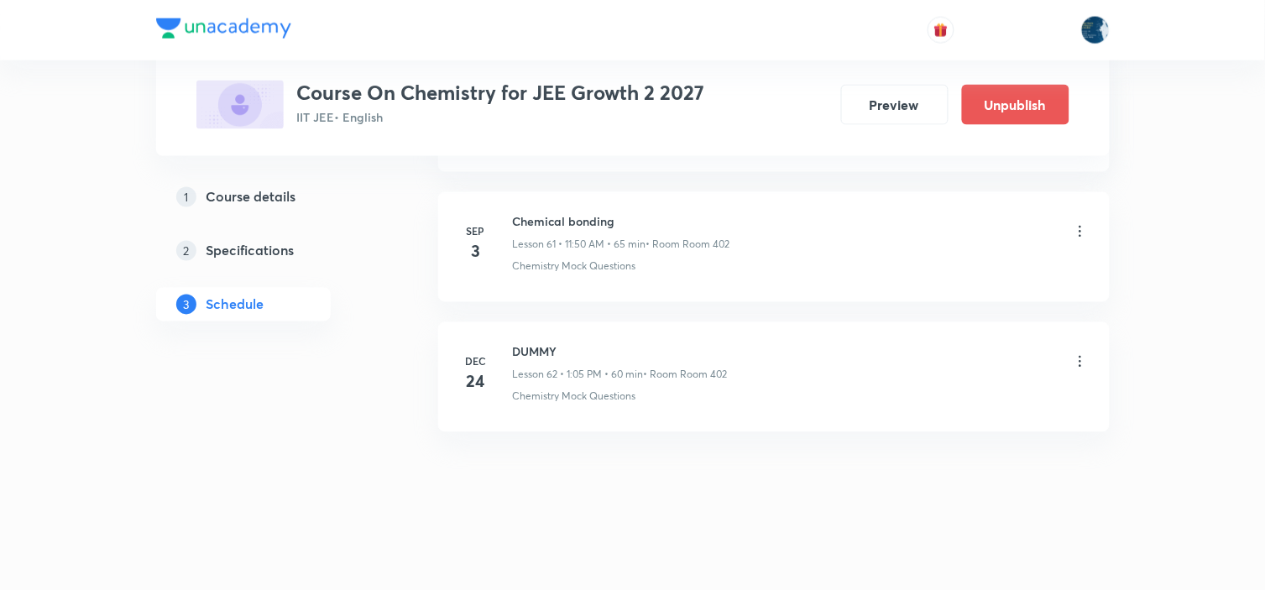
click at [555, 224] on h6 "Chemical bonding" at bounding box center [621, 222] width 217 height 18
click at [556, 223] on h6 "Chemical bonding" at bounding box center [621, 222] width 217 height 18
copy h6 "Chemical bonding"
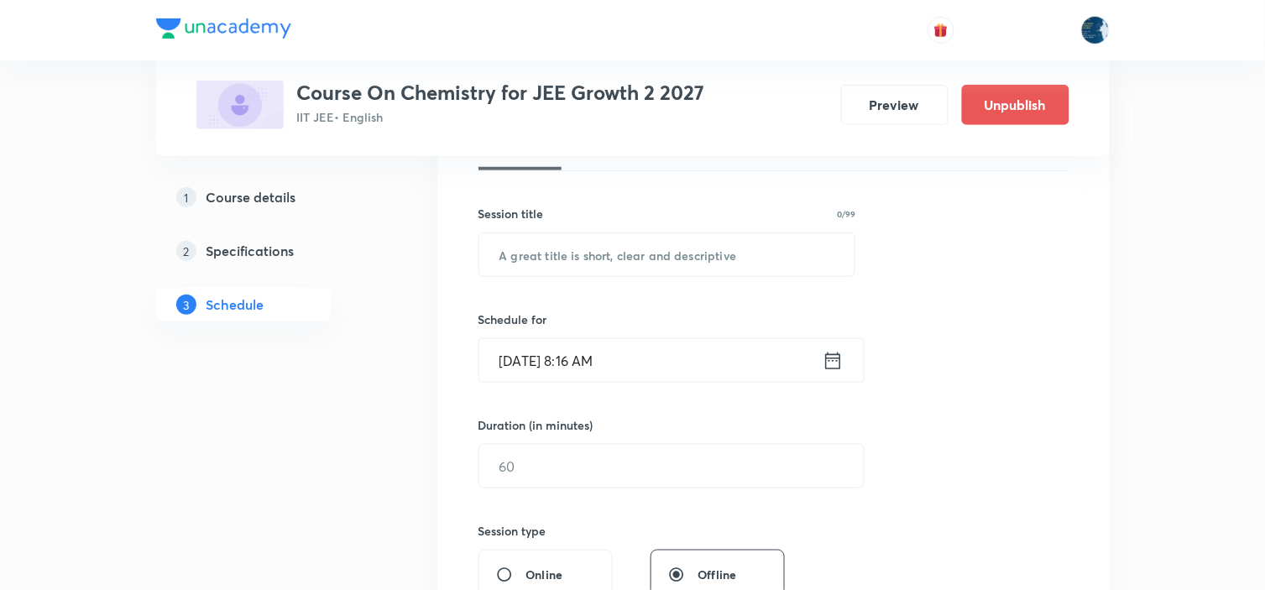
scroll to position [280, 0]
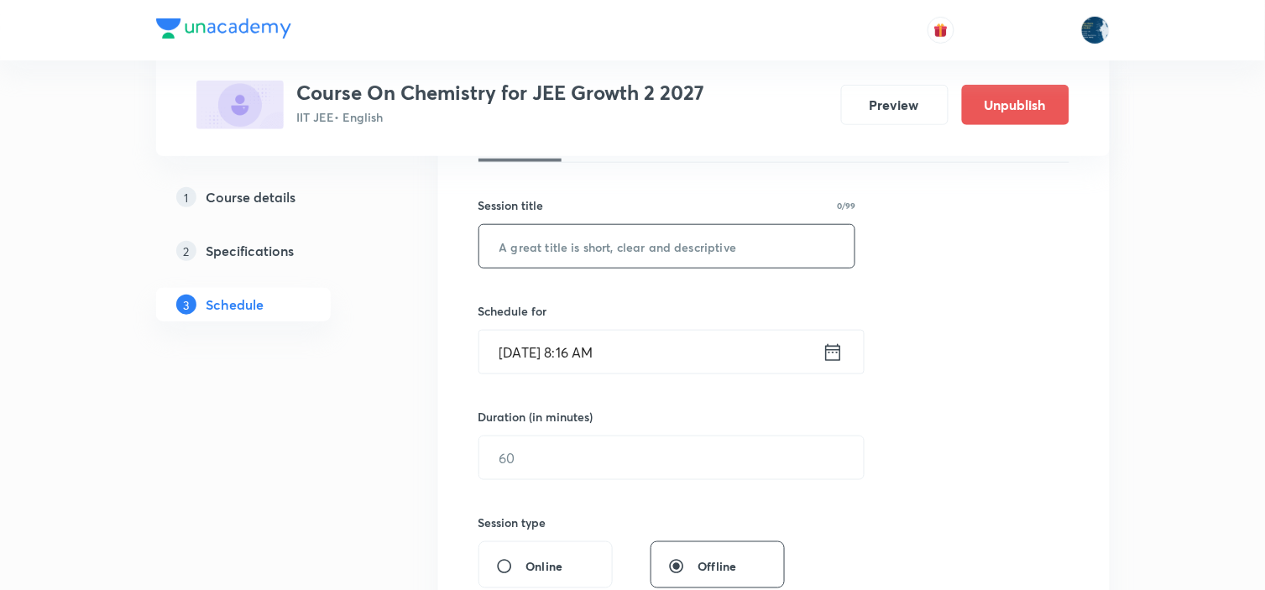
click at [567, 231] on input "text" at bounding box center [667, 246] width 376 height 43
paste input "Chemical bonding"
type input "Chemical bonding"
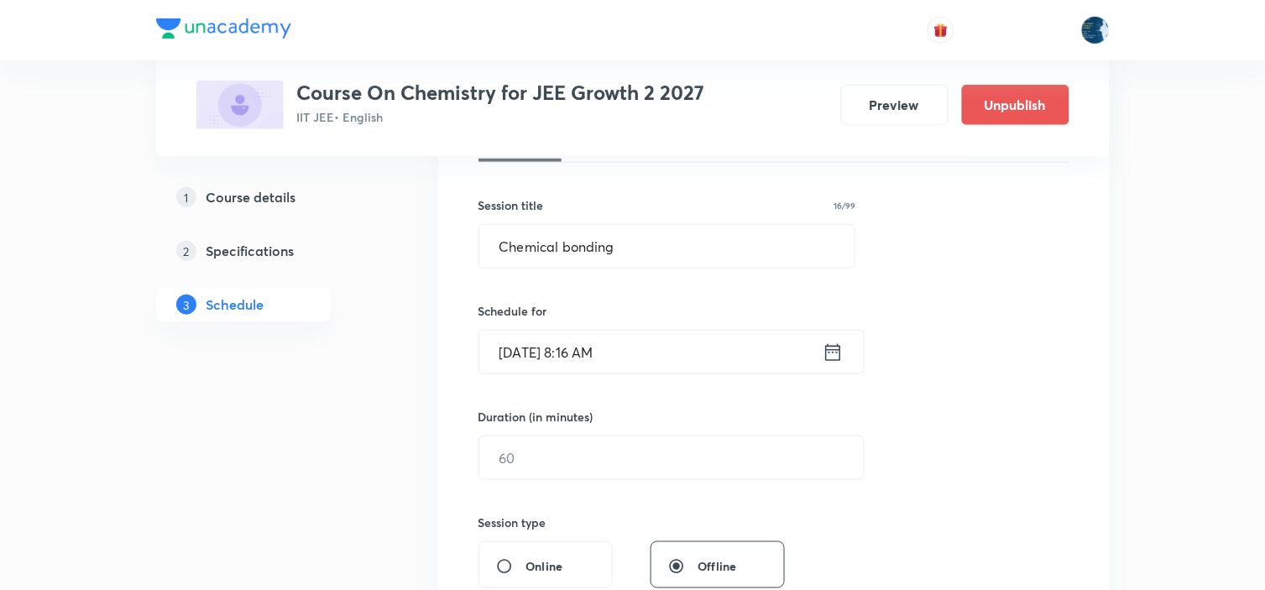
click at [828, 350] on icon at bounding box center [833, 353] width 21 height 24
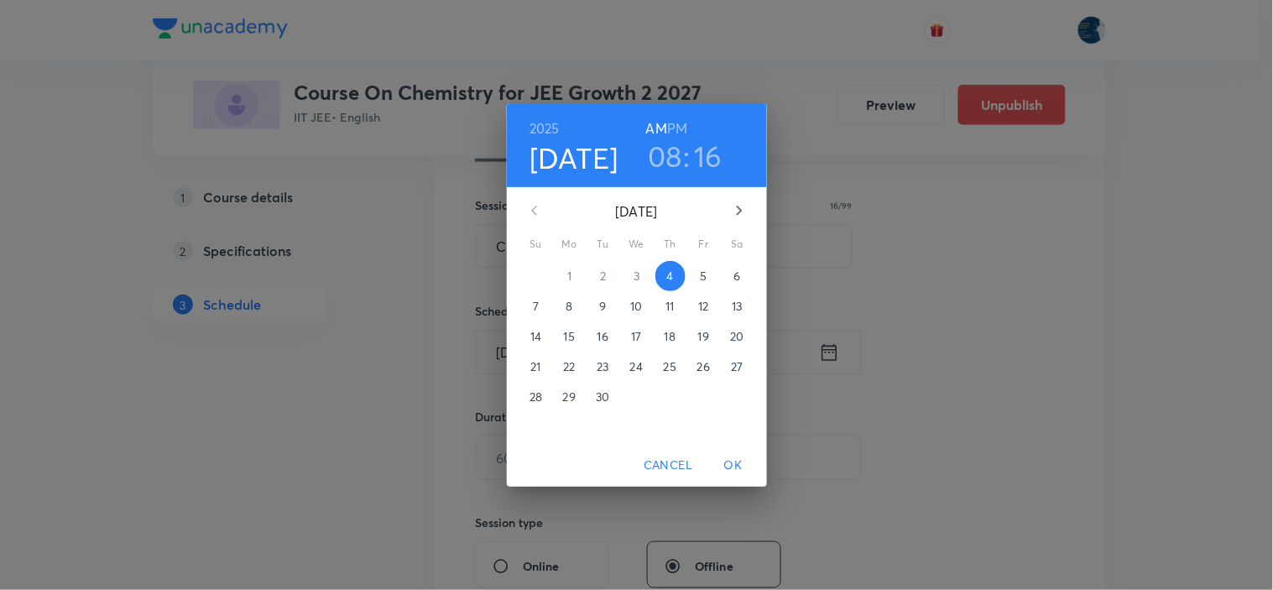
click at [699, 159] on h3 "16" at bounding box center [708, 155] width 29 height 35
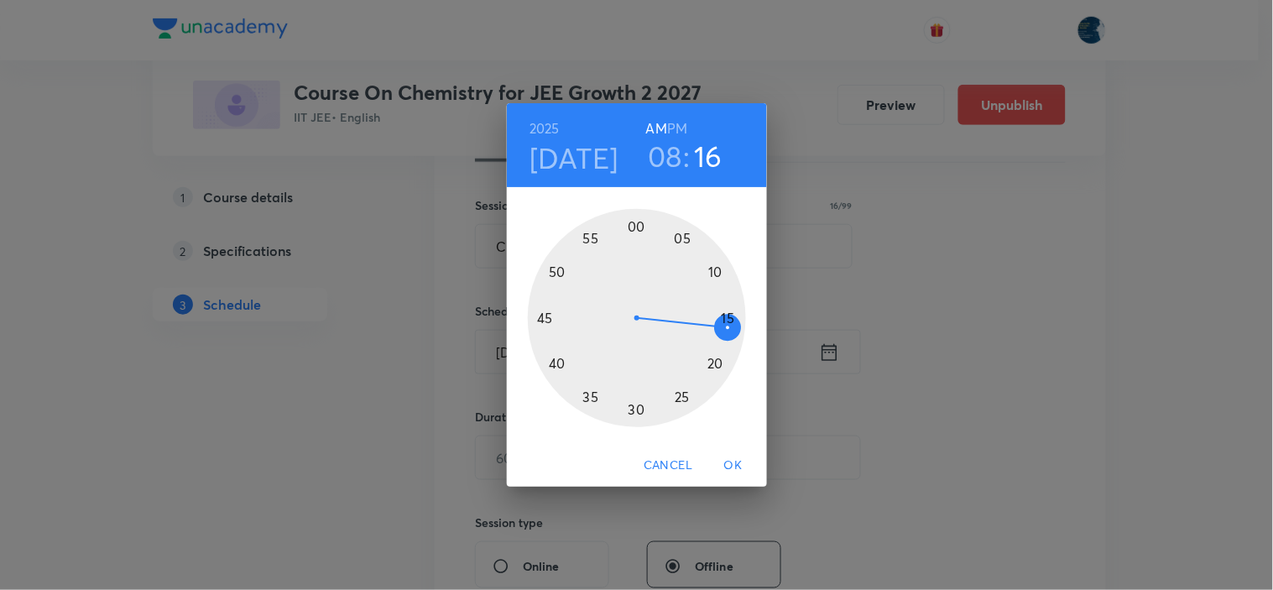
click at [588, 394] on div at bounding box center [637, 318] width 218 height 218
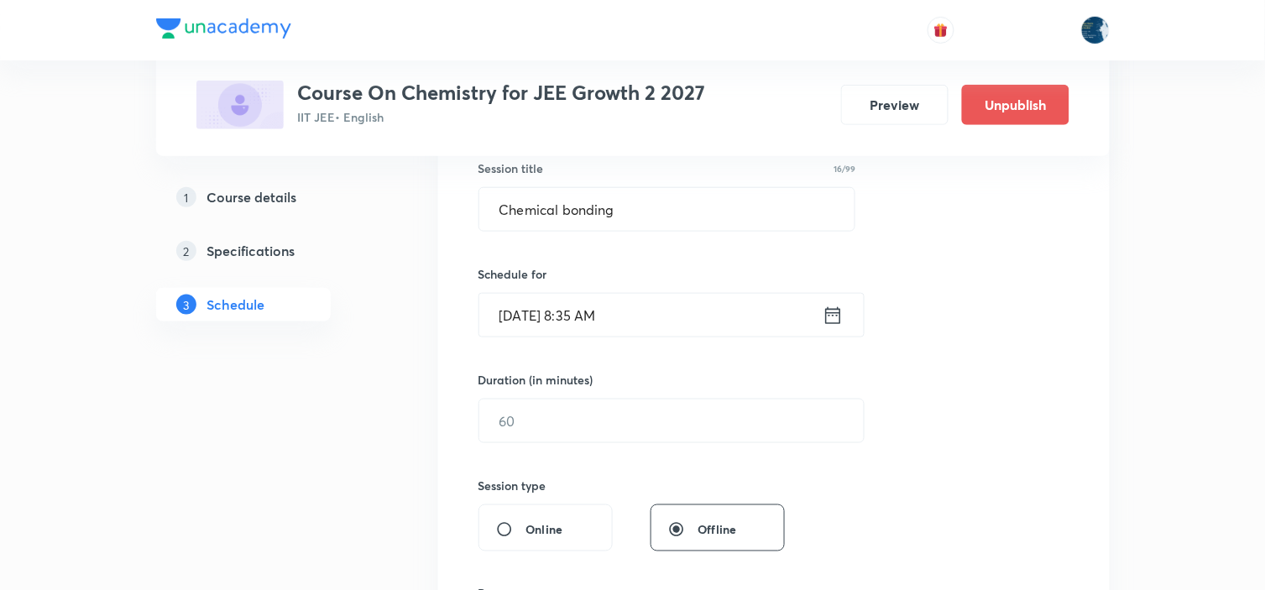
scroll to position [373, 0]
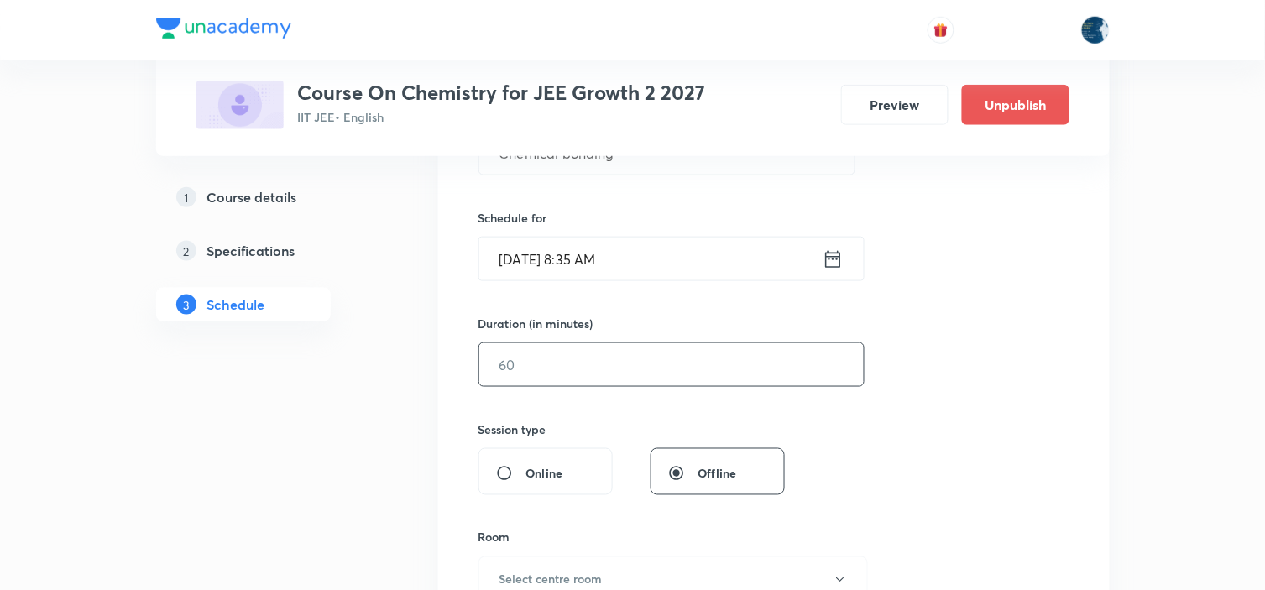
click at [581, 371] on input "text" at bounding box center [671, 364] width 384 height 43
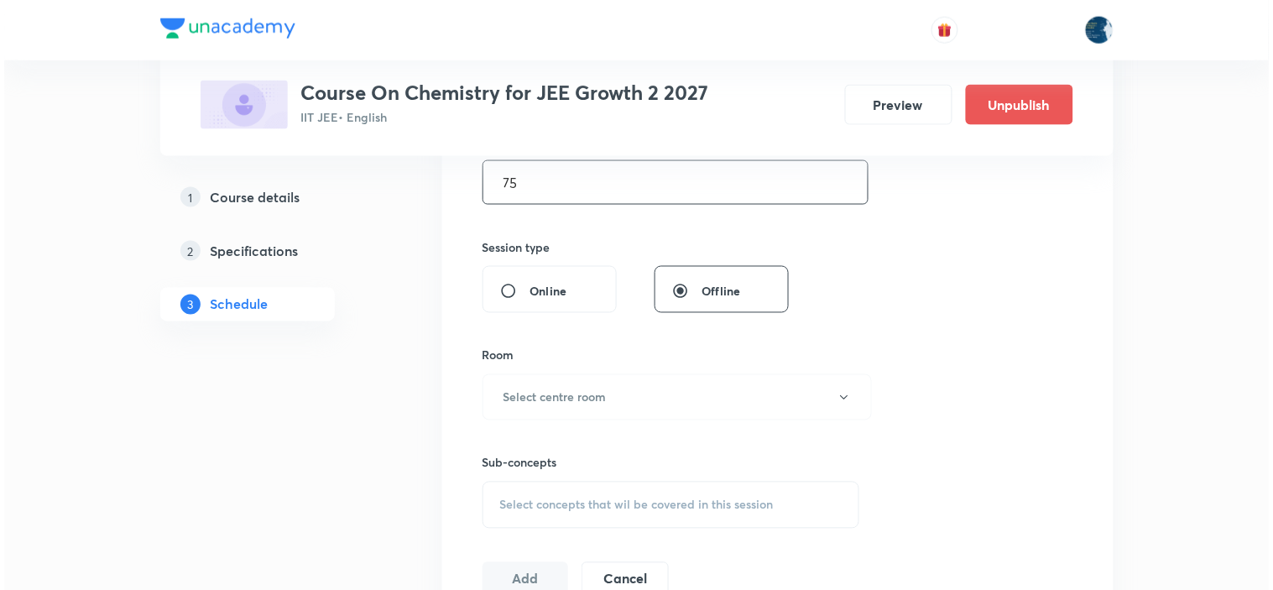
scroll to position [559, 0]
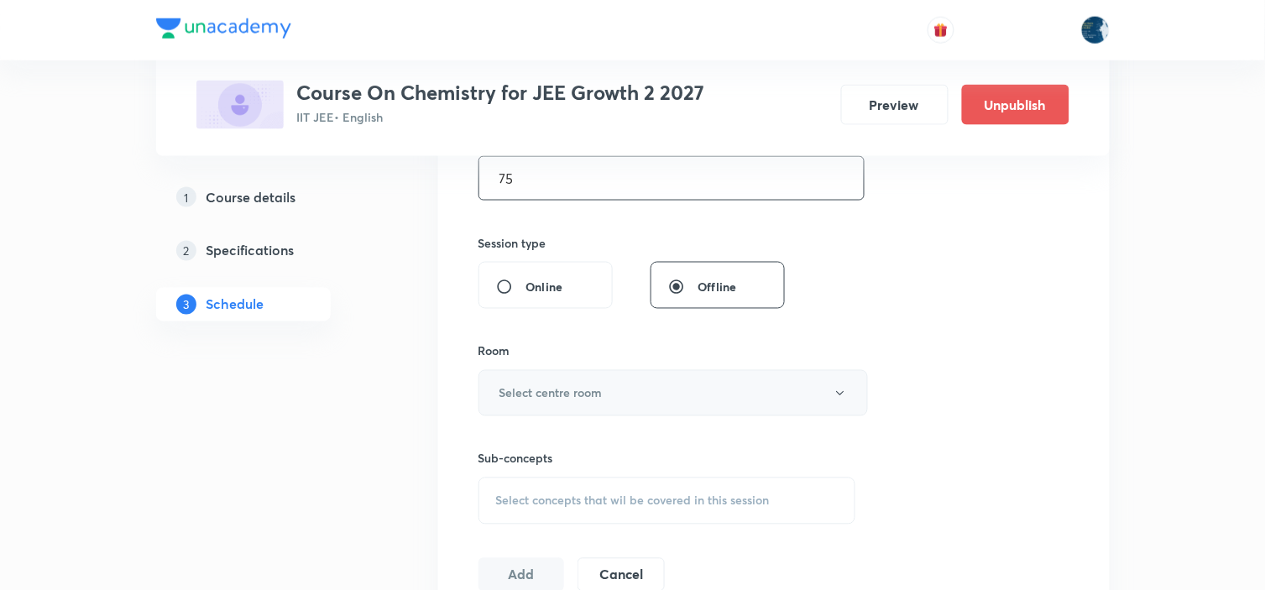
type input "75"
click at [619, 393] on button "Select centre room" at bounding box center [672, 393] width 389 height 46
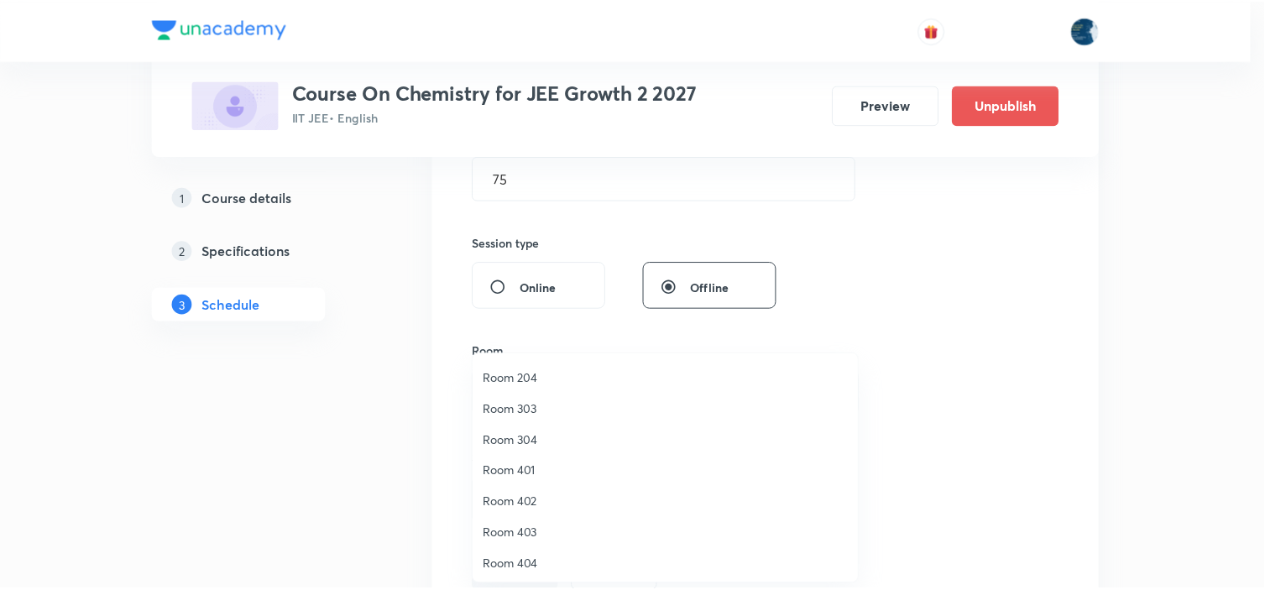
scroll to position [311, 0]
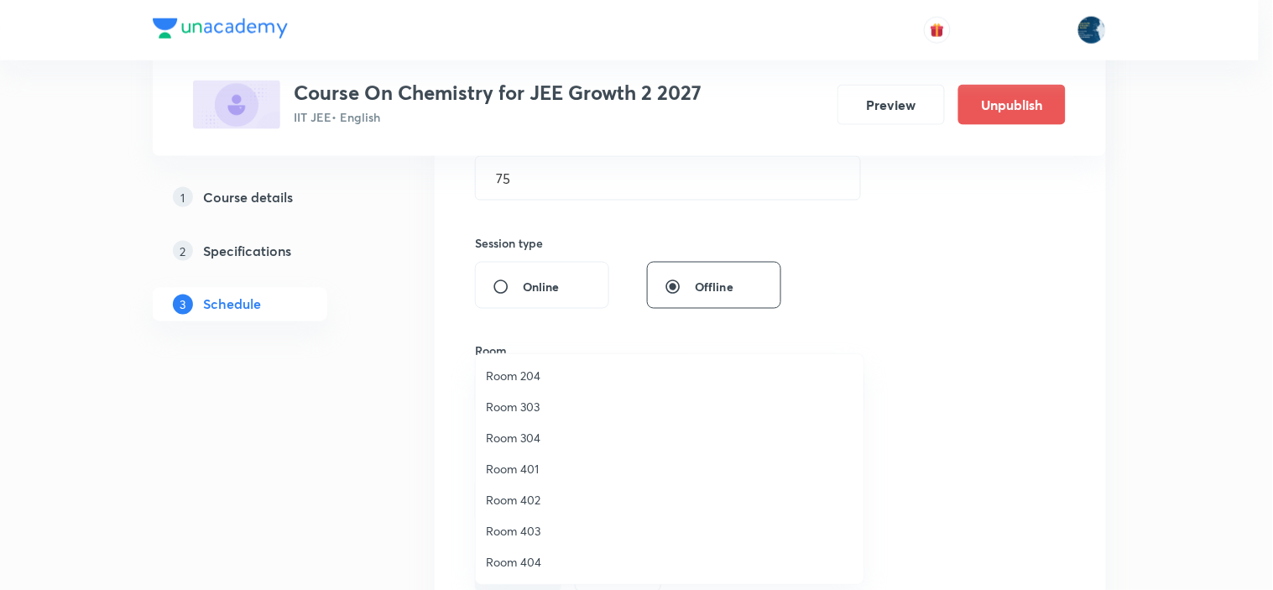
click at [554, 497] on span "Room 402" at bounding box center [670, 500] width 368 height 18
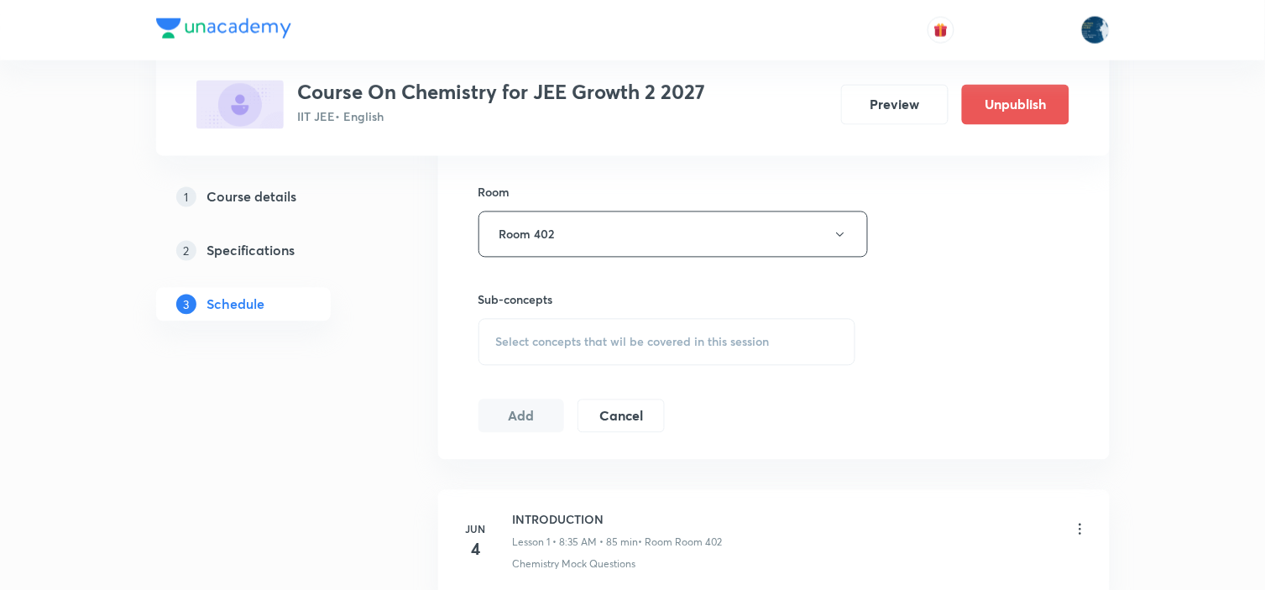
scroll to position [745, 0]
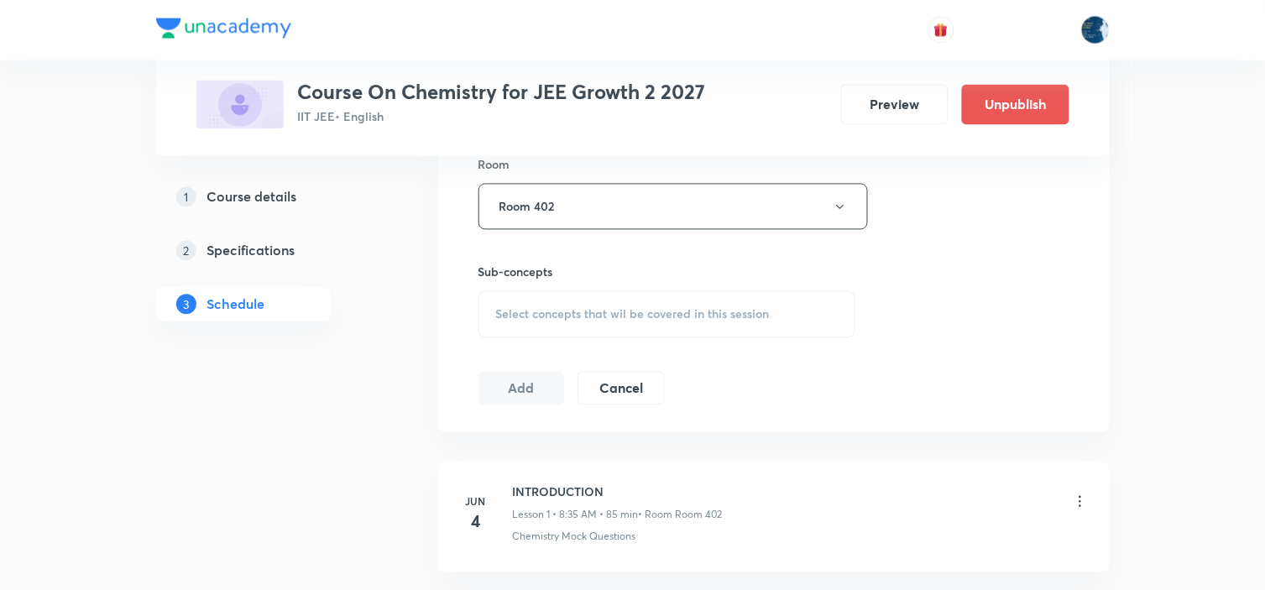
click at [703, 295] on div "Select concepts that wil be covered in this session" at bounding box center [667, 314] width 378 height 47
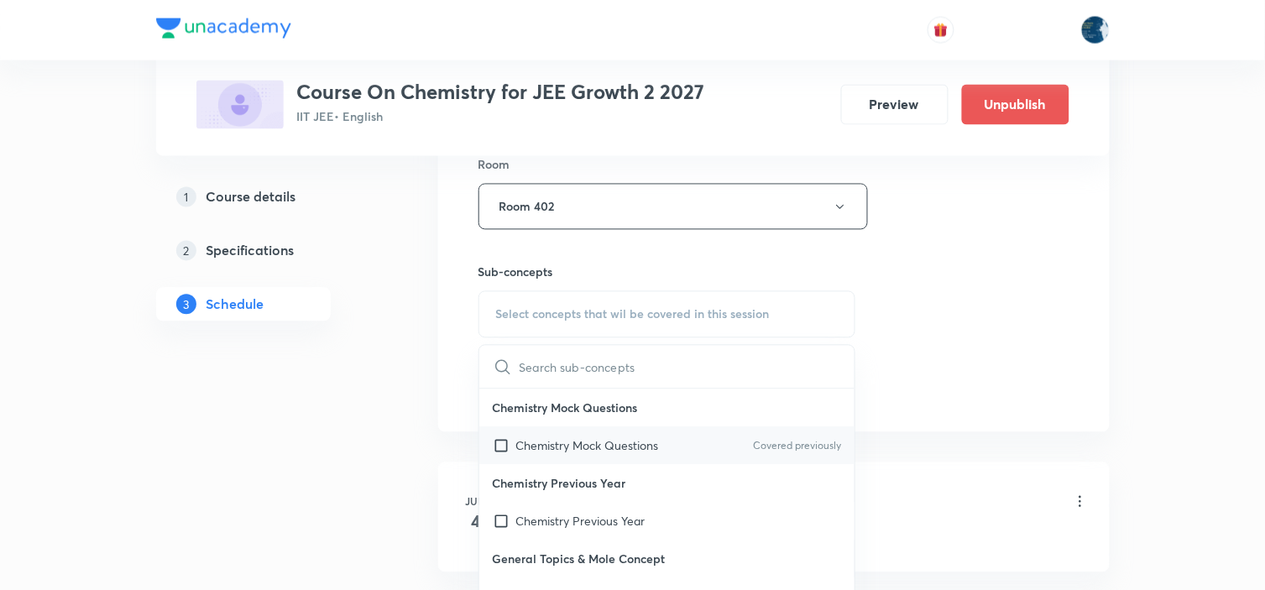
click at [755, 445] on p "Covered previously" at bounding box center [797, 446] width 88 height 15
checkbox input "true"
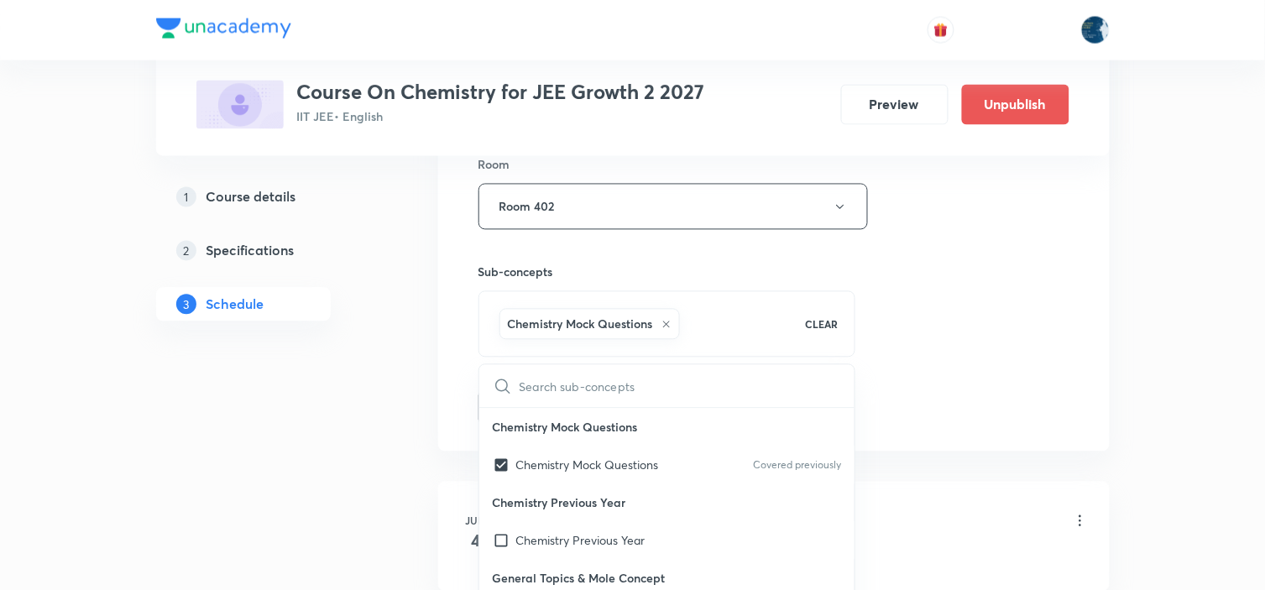
click at [868, 380] on div "Session 63 Live class Session title 16/99 Chemical bonding ​ Schedule for Sep 4…" at bounding box center [773, 20] width 591 height 807
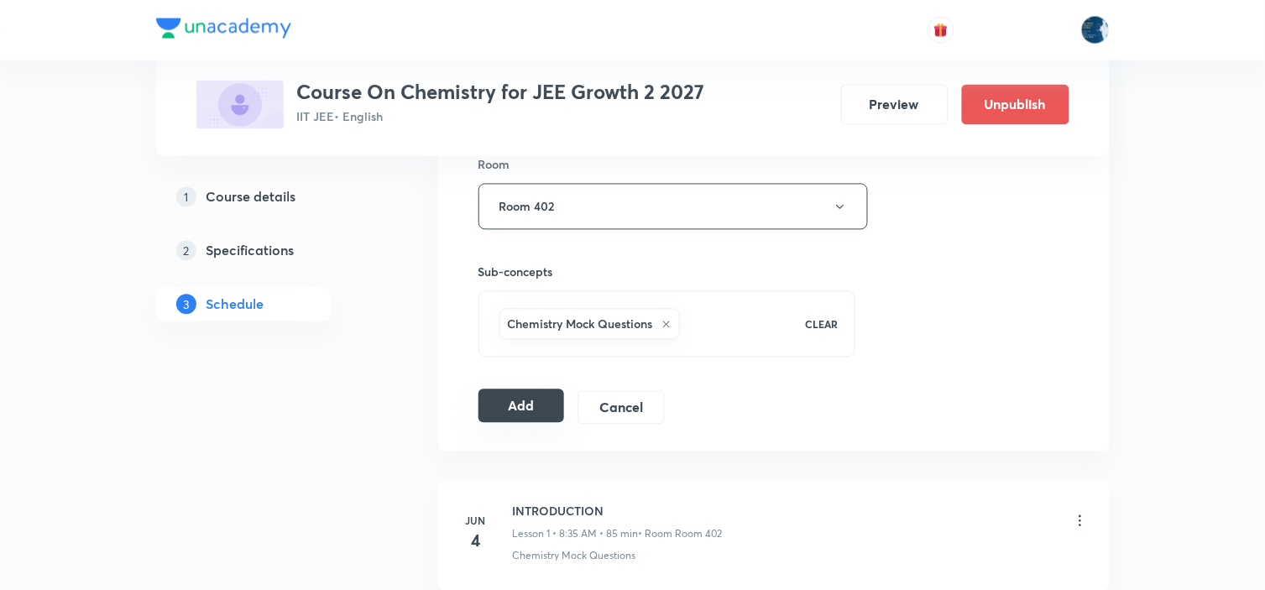
click at [519, 400] on button "Add" at bounding box center [521, 406] width 86 height 34
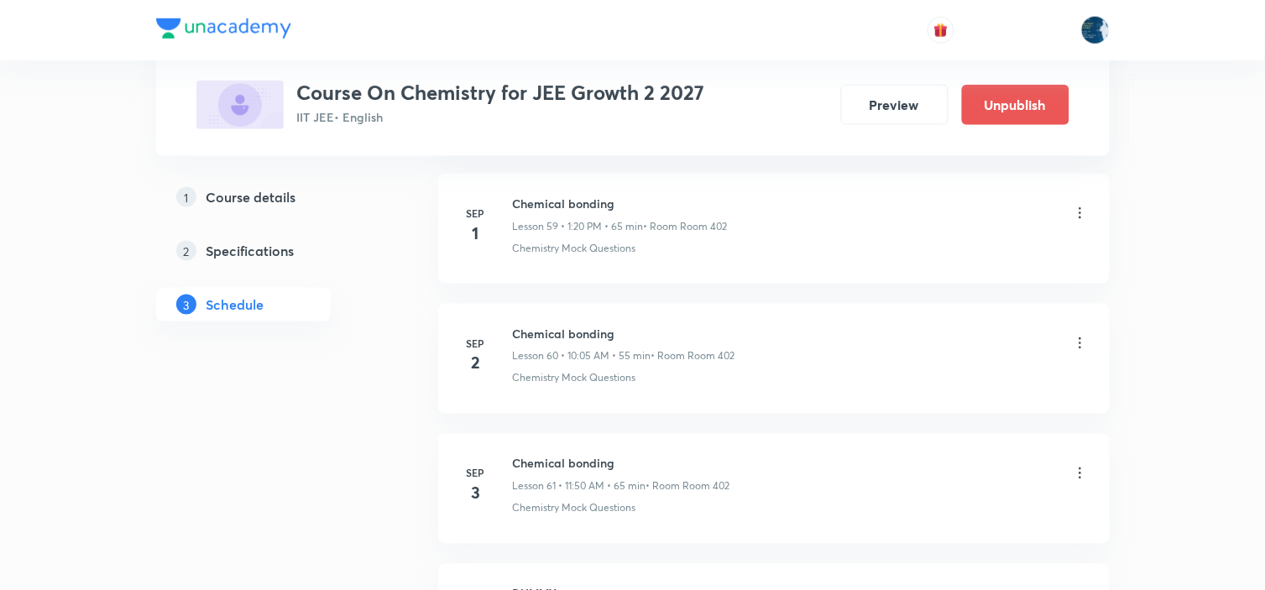
scroll to position [8850, 0]
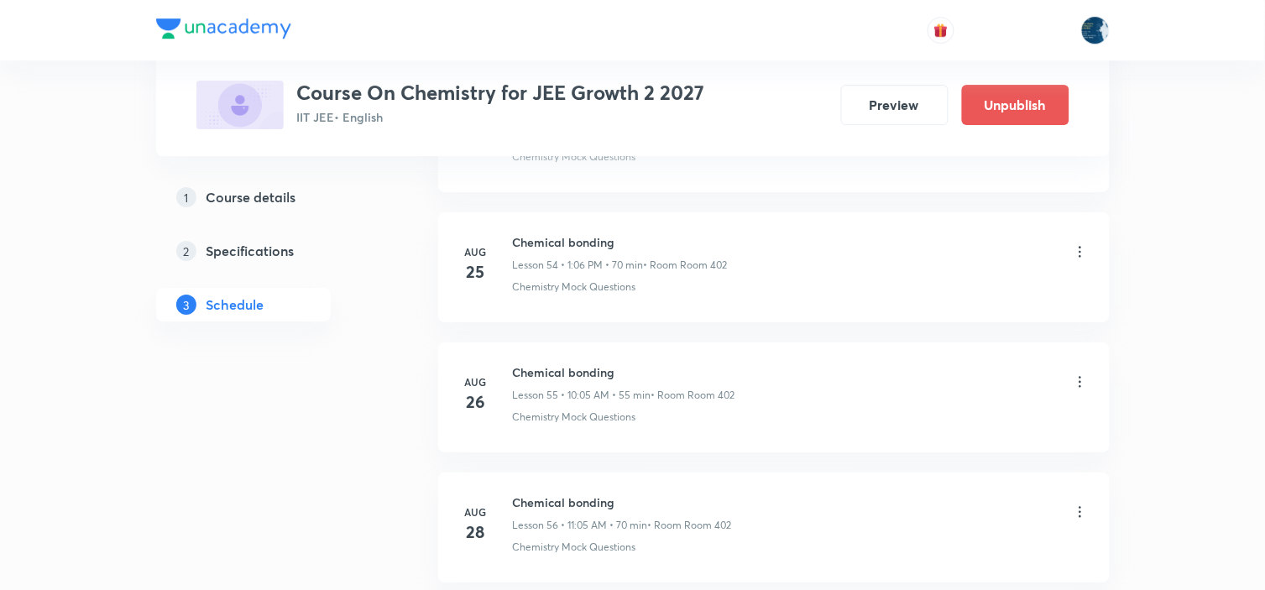
scroll to position [8961, 0]
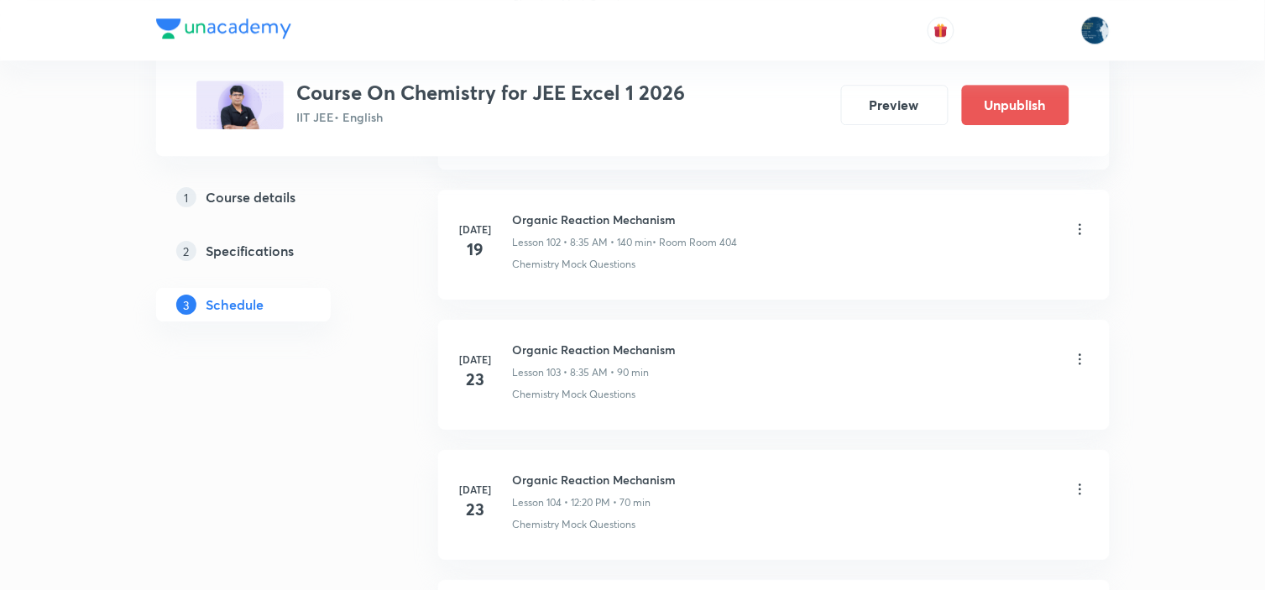
scroll to position [18837, 0]
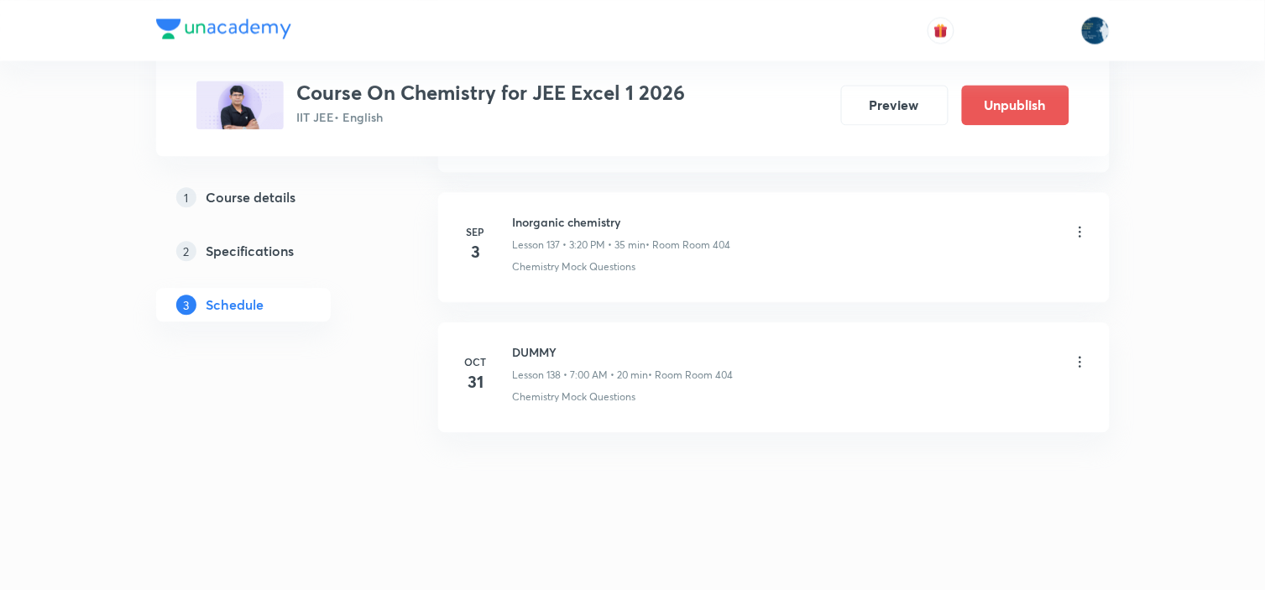
click at [522, 216] on h6 "Inorganic chemistry" at bounding box center [622, 222] width 218 height 18
copy h6 "Inorganic chemistry"
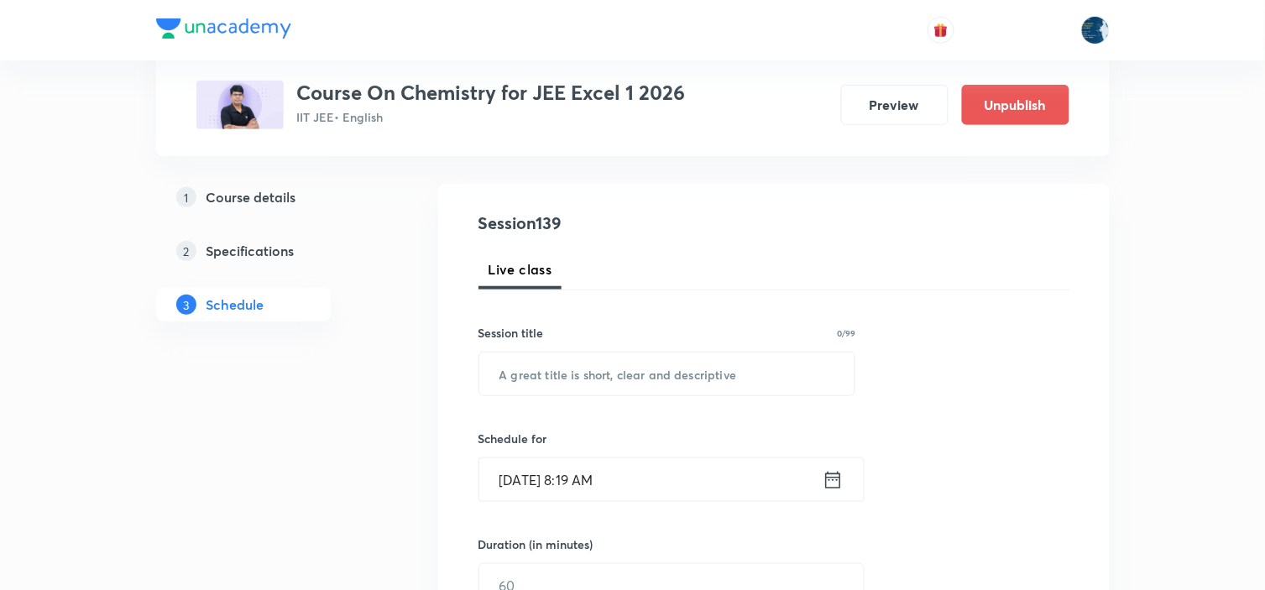
scroll to position [186, 0]
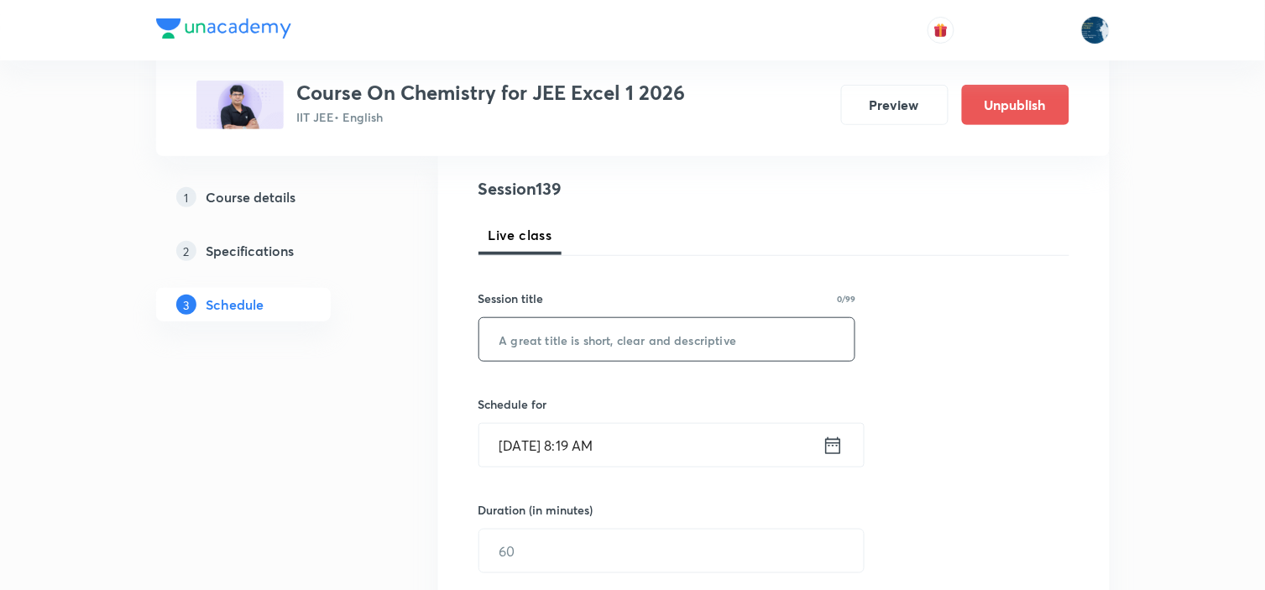
click at [645, 347] on input "text" at bounding box center [667, 339] width 376 height 43
paste input "Inorganic chemistry"
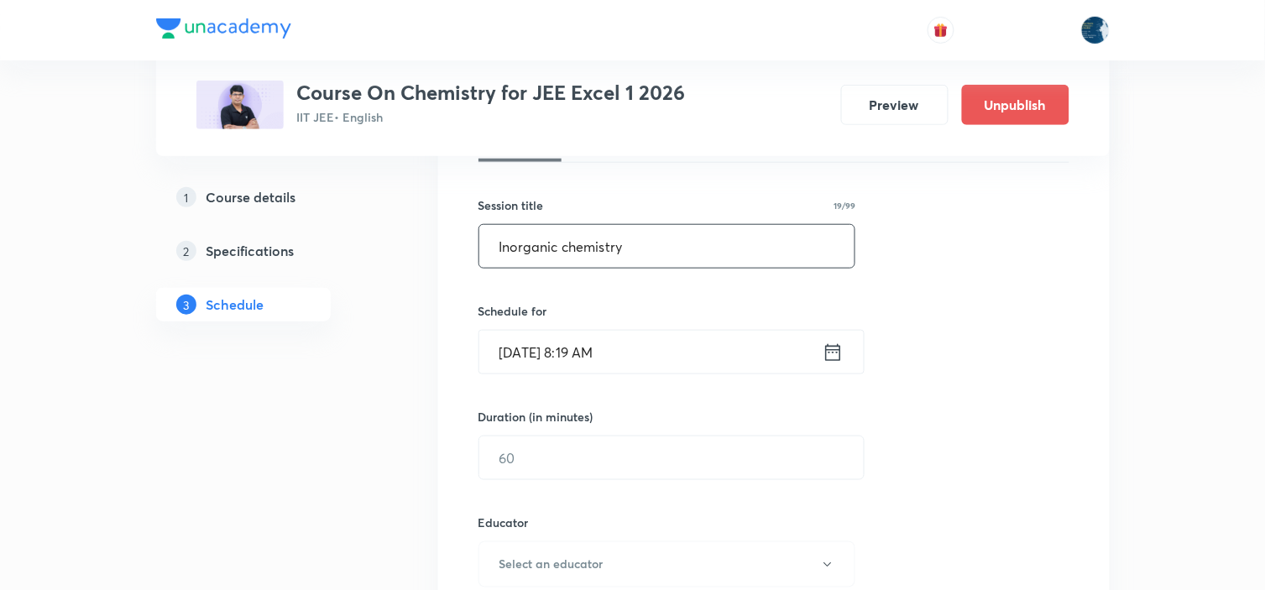
type input "Inorganic chemistry"
click at [829, 348] on icon at bounding box center [833, 353] width 21 height 24
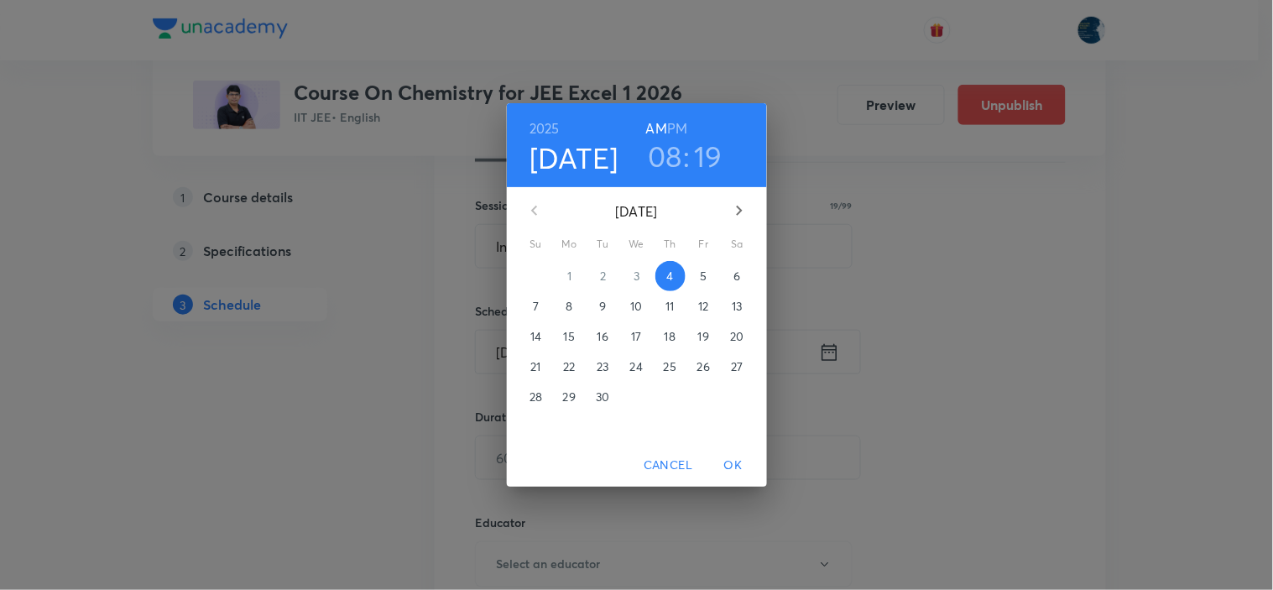
click at [680, 126] on h6 "PM" at bounding box center [677, 129] width 20 height 24
click at [671, 152] on h3 "08" at bounding box center [665, 155] width 34 height 35
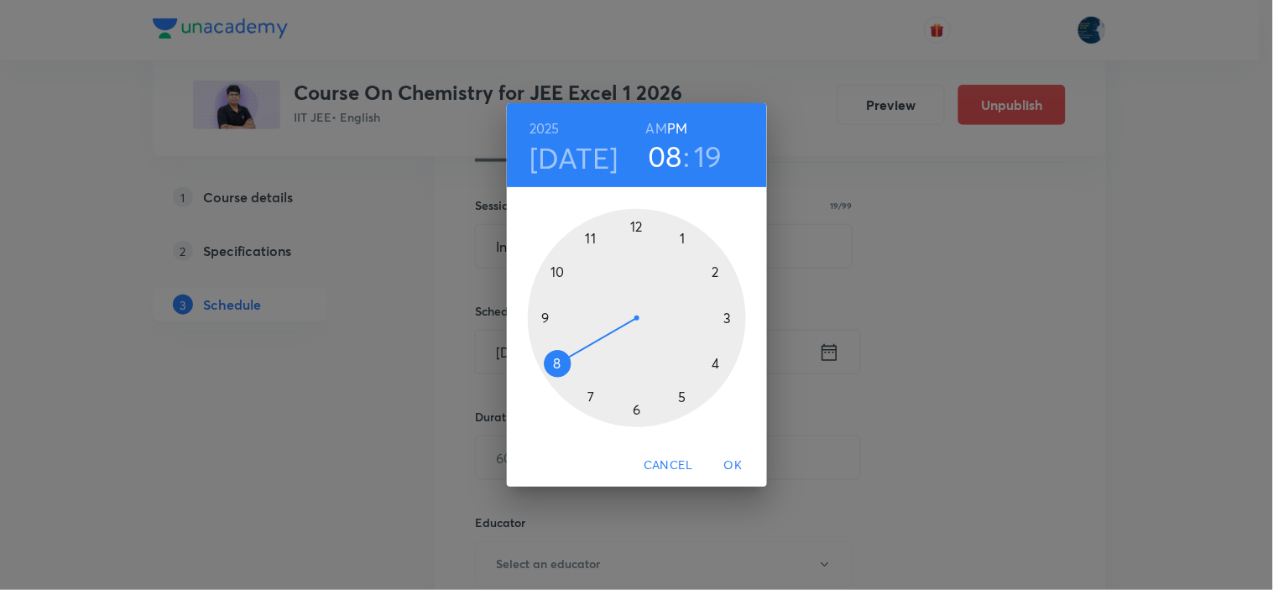
click at [728, 319] on div at bounding box center [637, 318] width 218 height 218
click at [718, 362] on div at bounding box center [637, 318] width 218 height 218
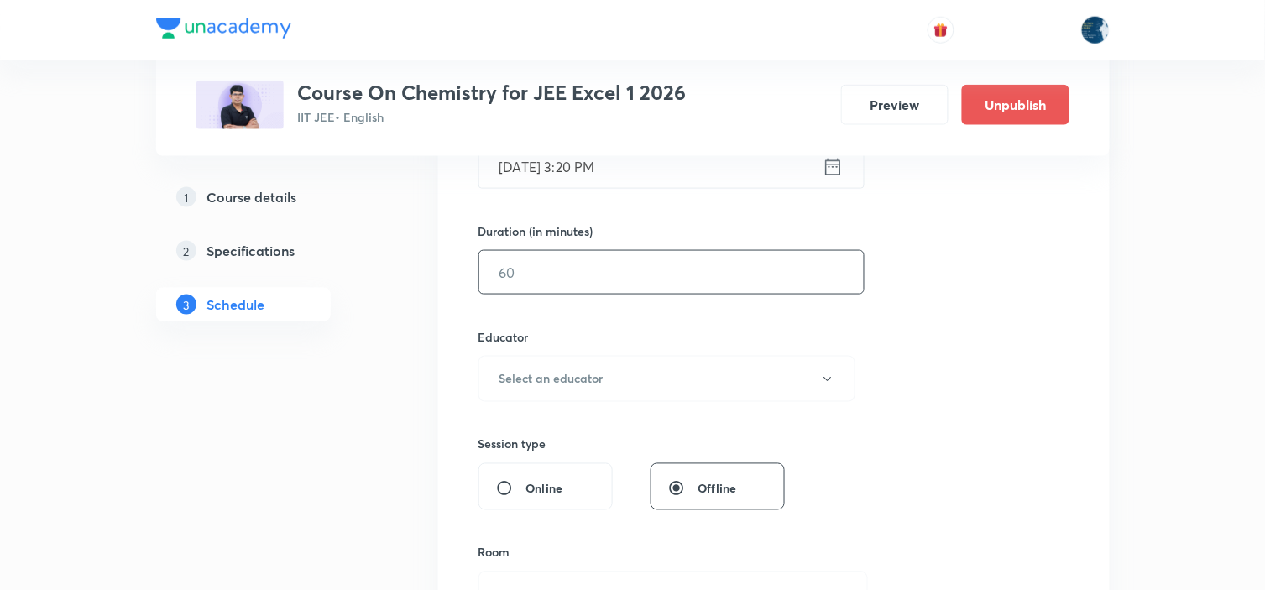
scroll to position [466, 0]
click at [688, 274] on input "text" at bounding box center [671, 271] width 384 height 43
type input "110"
click at [657, 361] on button "Select an educator" at bounding box center [667, 378] width 378 height 46
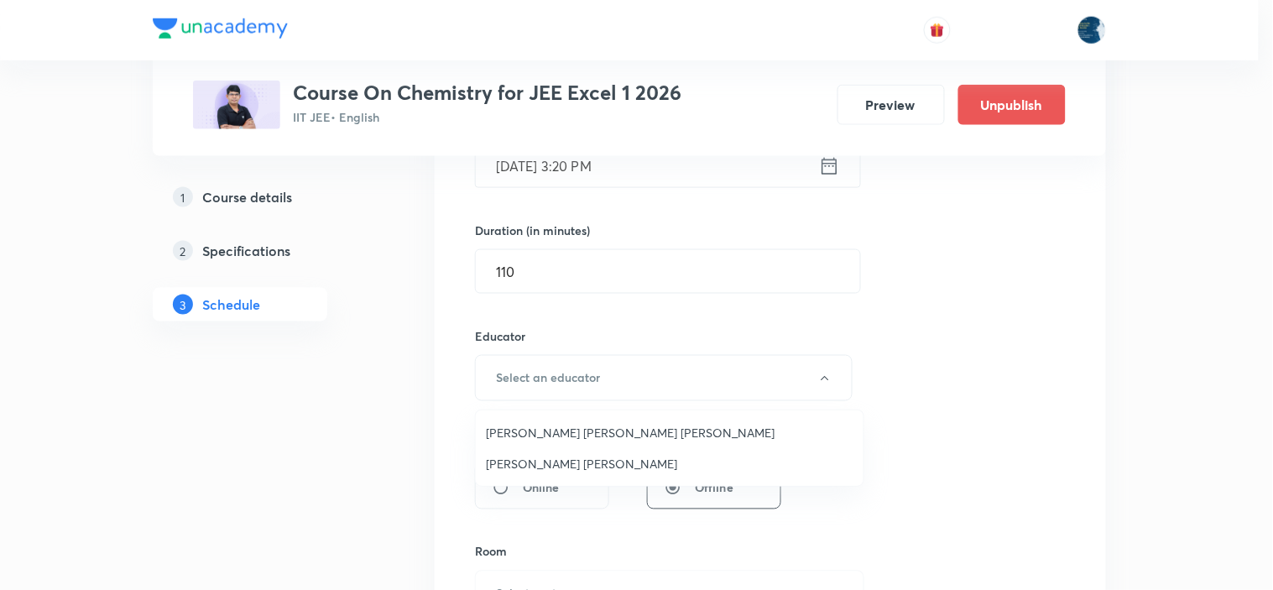
click at [580, 468] on span "Sripati Surya Dilip" at bounding box center [670, 464] width 368 height 18
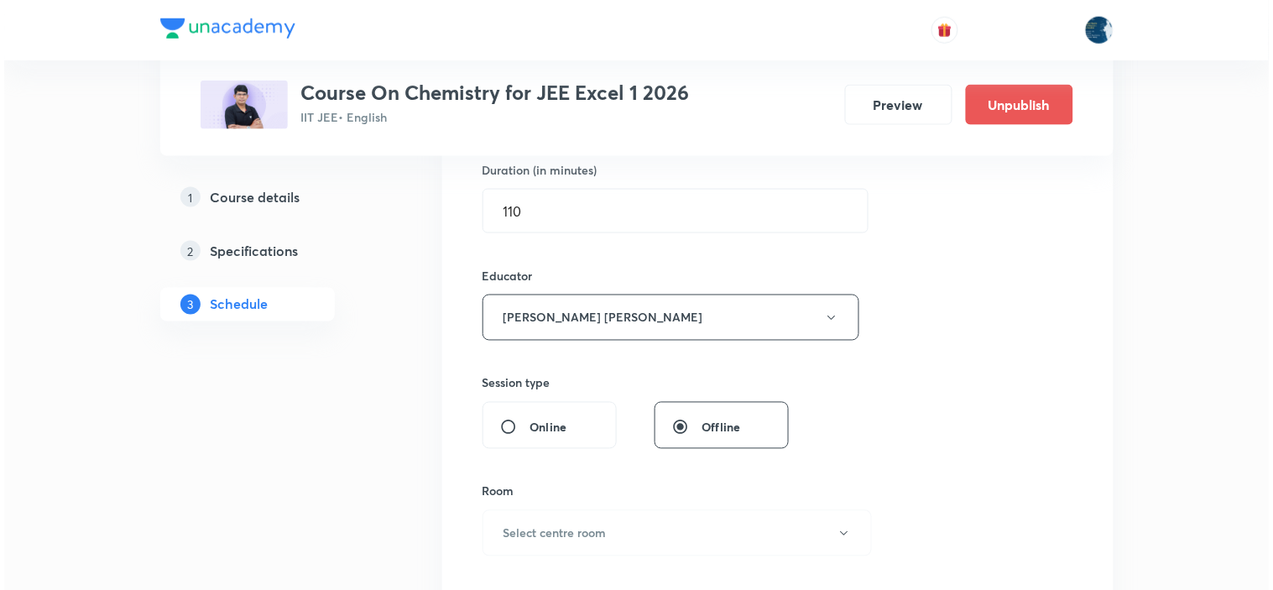
scroll to position [652, 0]
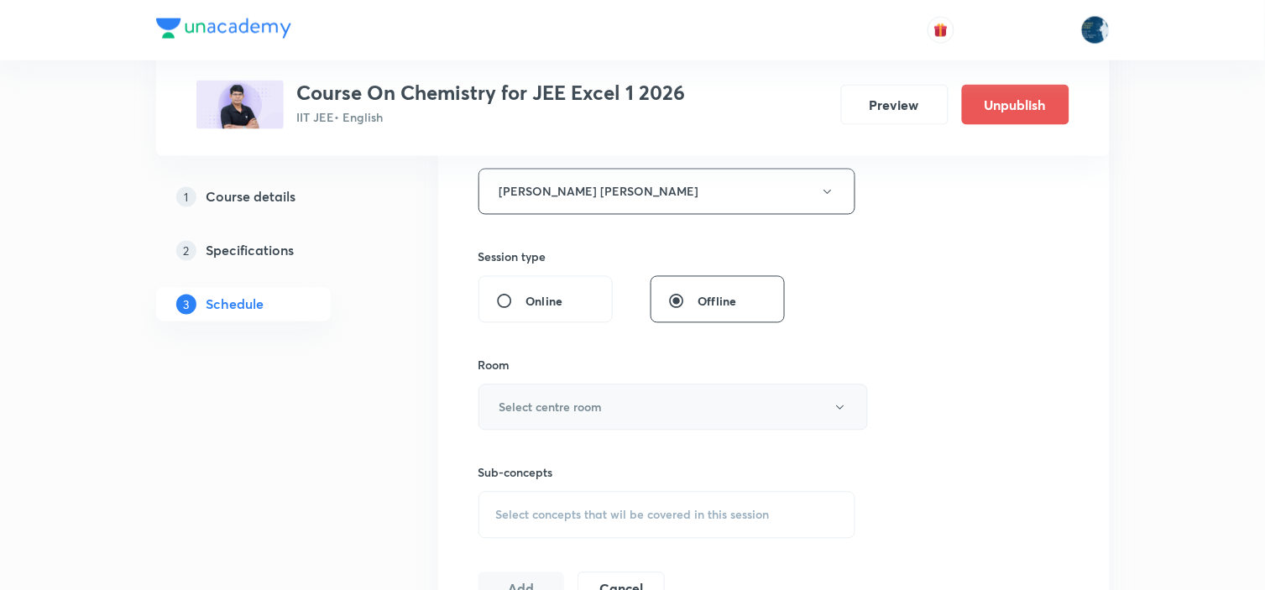
click at [609, 384] on button "Select centre room" at bounding box center [672, 407] width 389 height 46
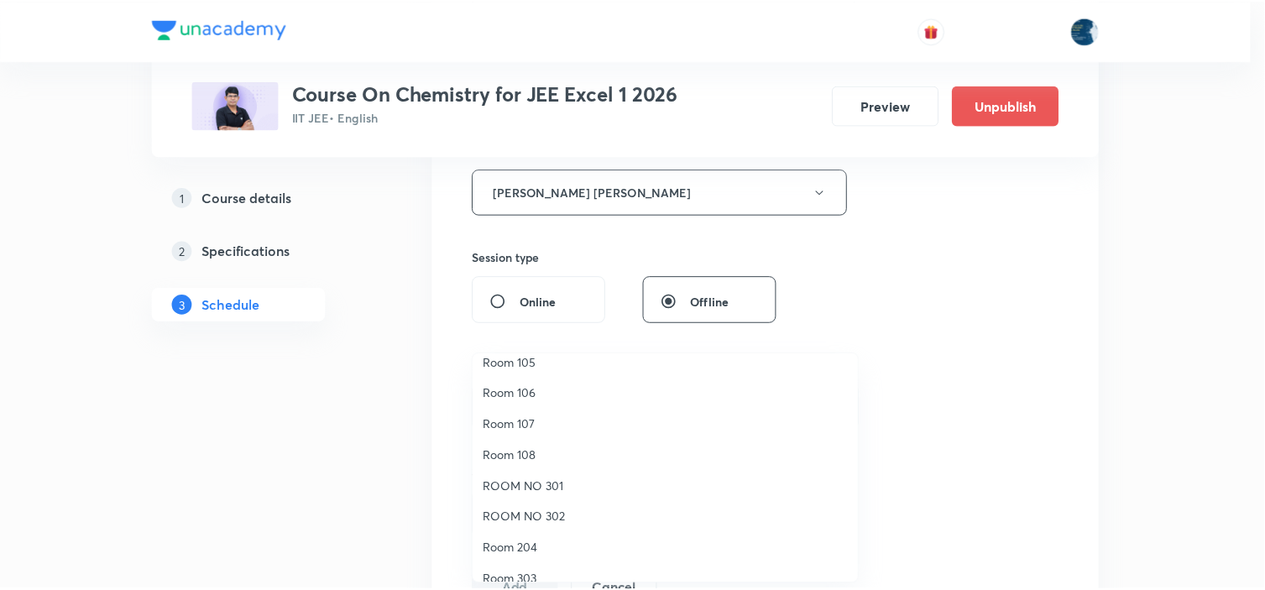
scroll to position [311, 0]
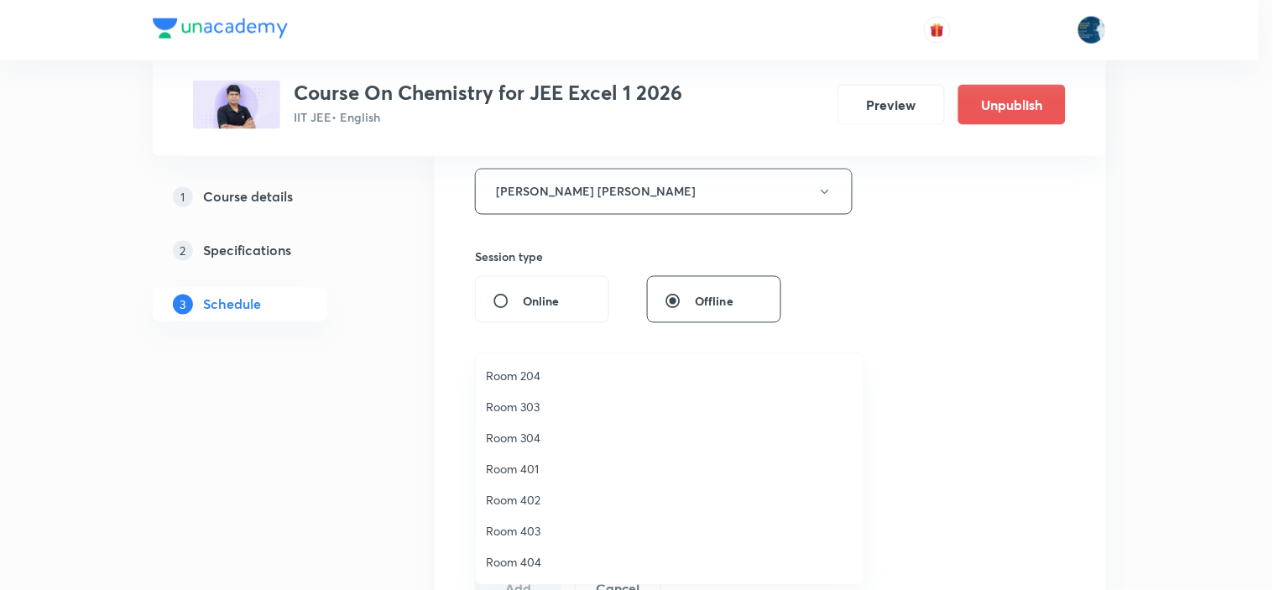
click at [533, 553] on span "Room 404" at bounding box center [670, 562] width 368 height 18
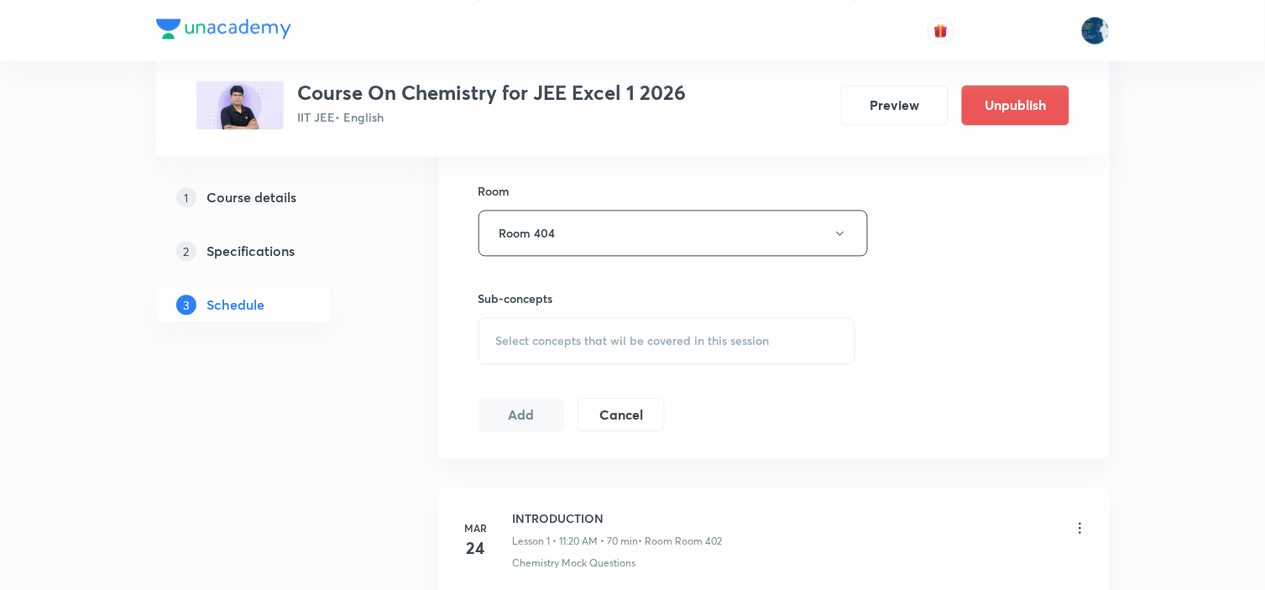
scroll to position [839, 0]
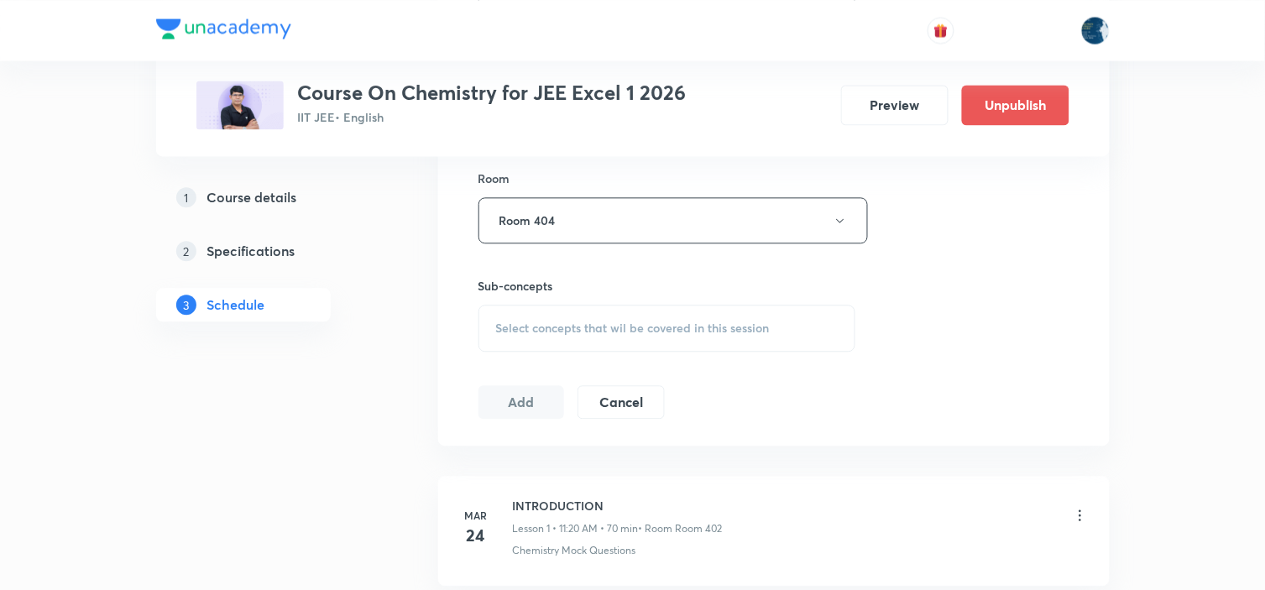
click at [683, 338] on div "Select concepts that wil be covered in this session" at bounding box center [667, 328] width 378 height 47
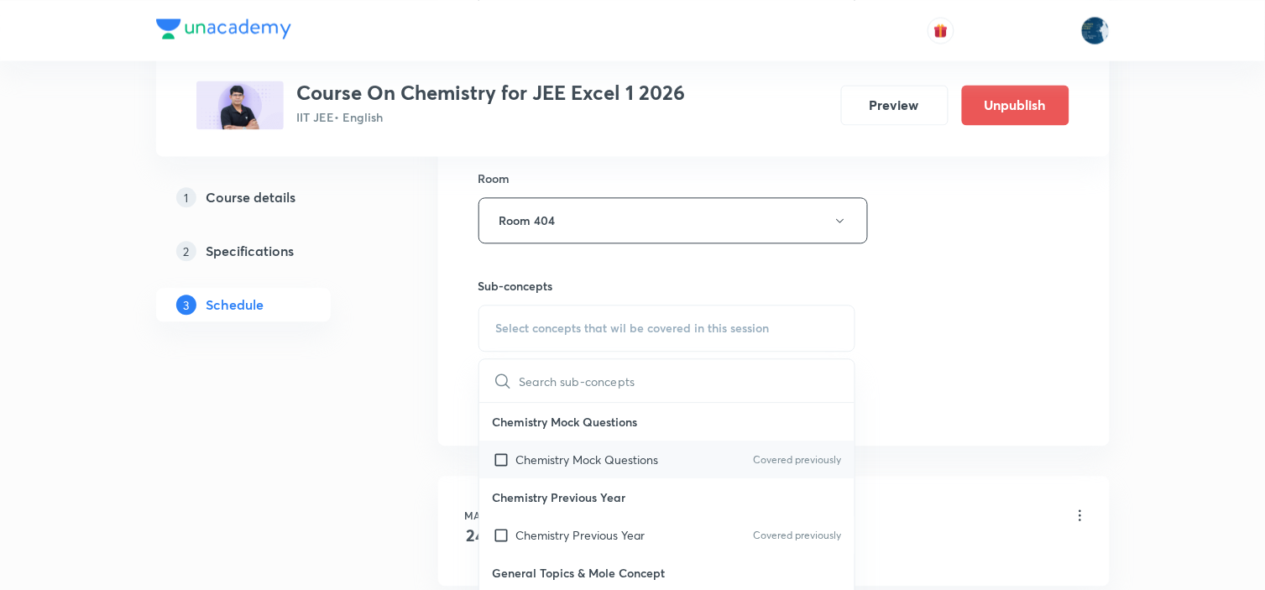
click at [777, 451] on div "Chemistry Mock Questions Covered previously" at bounding box center [667, 460] width 376 height 38
checkbox input "true"
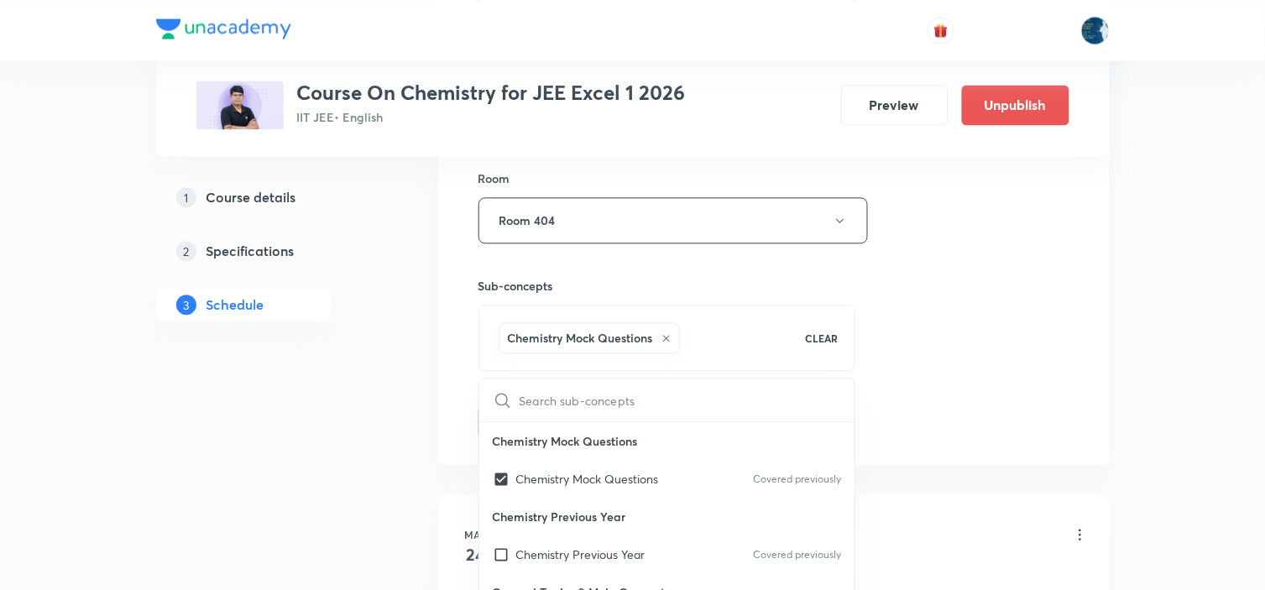
drag, startPoint x: 925, startPoint y: 361, endPoint x: 616, endPoint y: 327, distance: 310.7
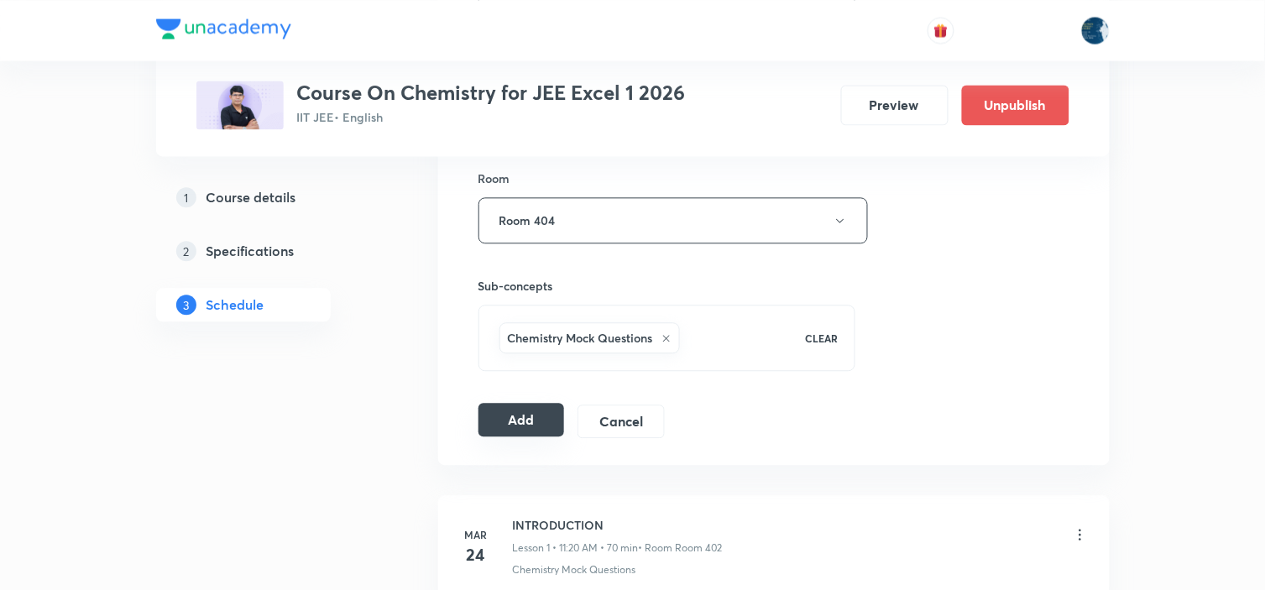
click at [513, 421] on button "Add" at bounding box center [521, 420] width 86 height 34
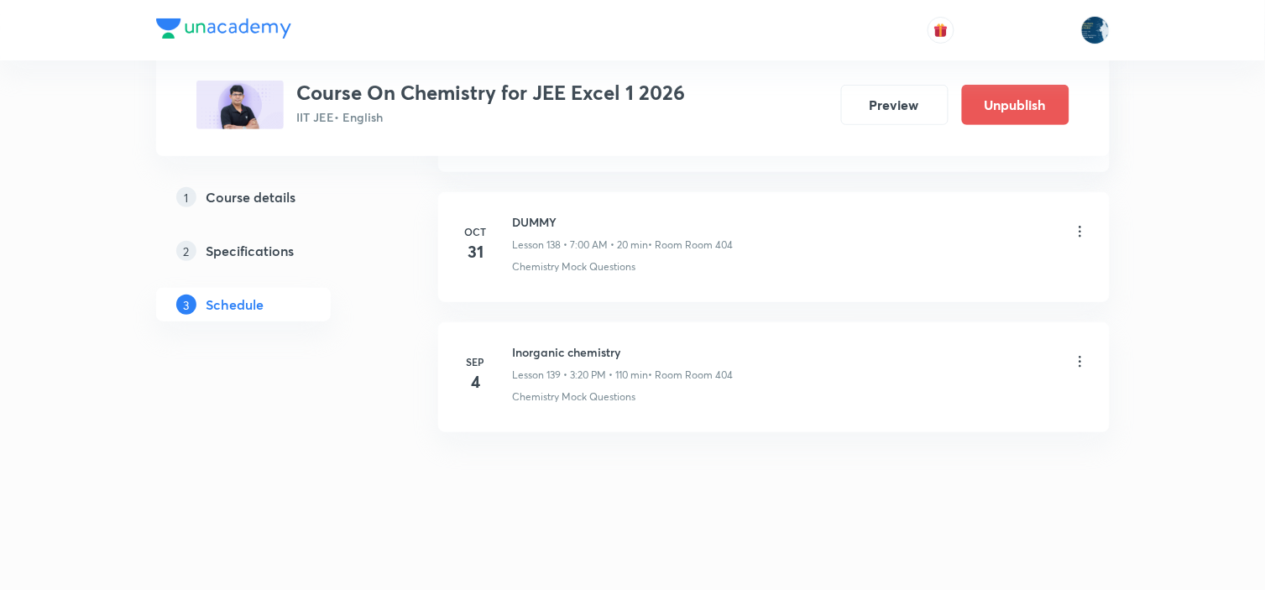
scroll to position [18088, 0]
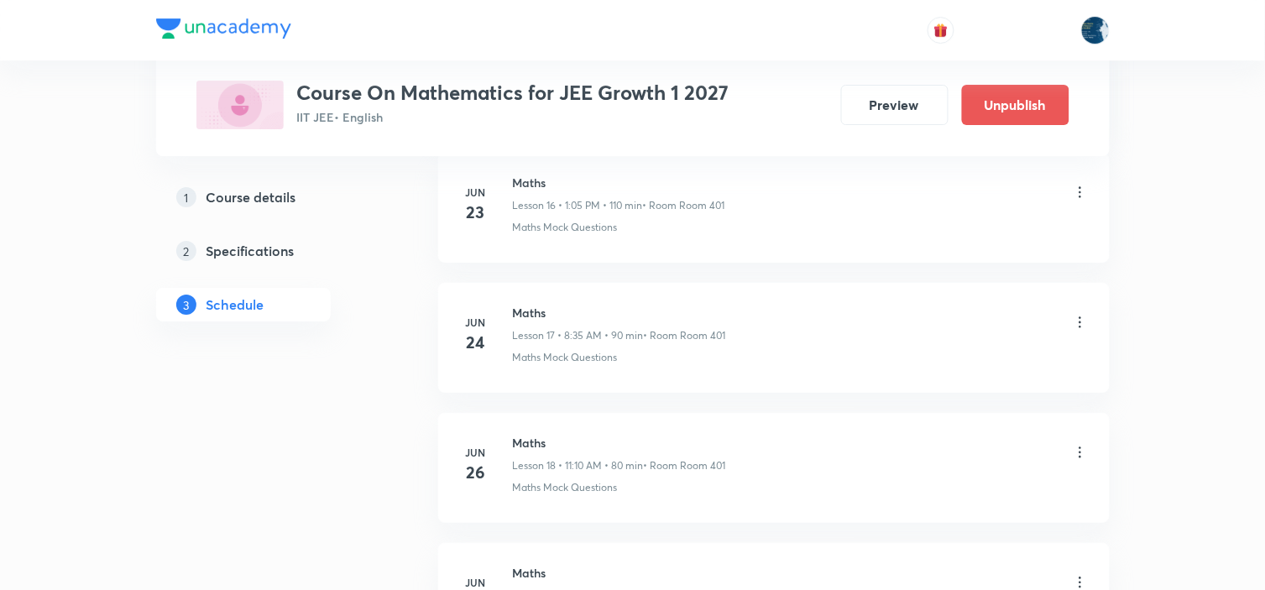
scroll to position [8417, 0]
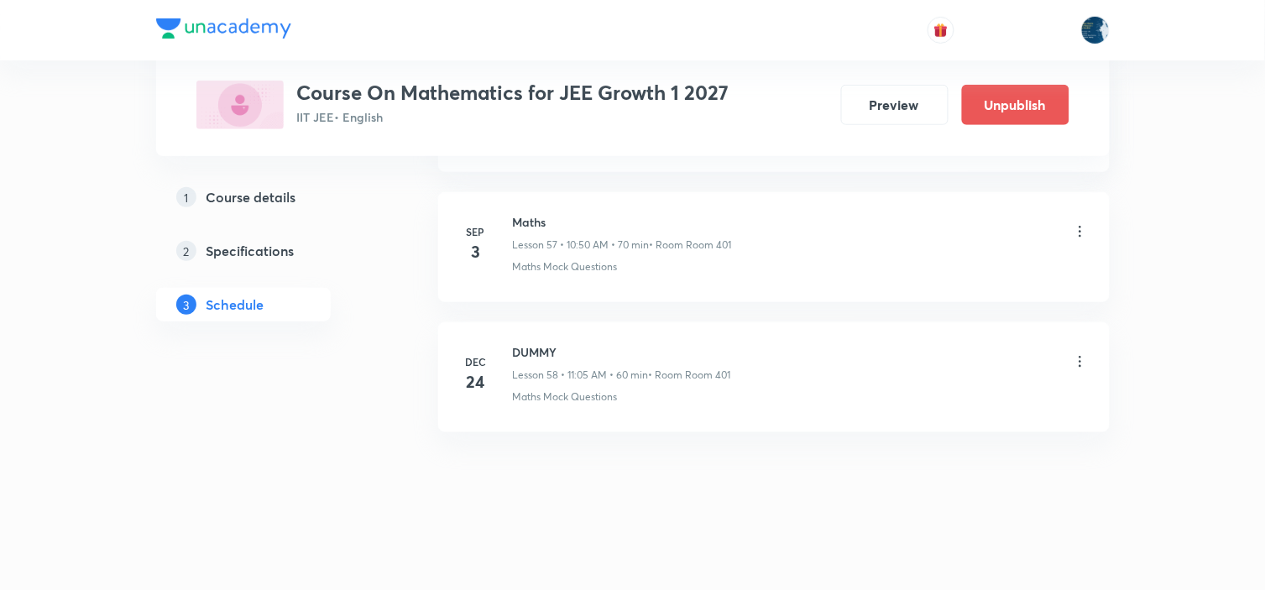
click at [541, 225] on h6 "Maths" at bounding box center [622, 222] width 219 height 18
copy h6 "Maths"
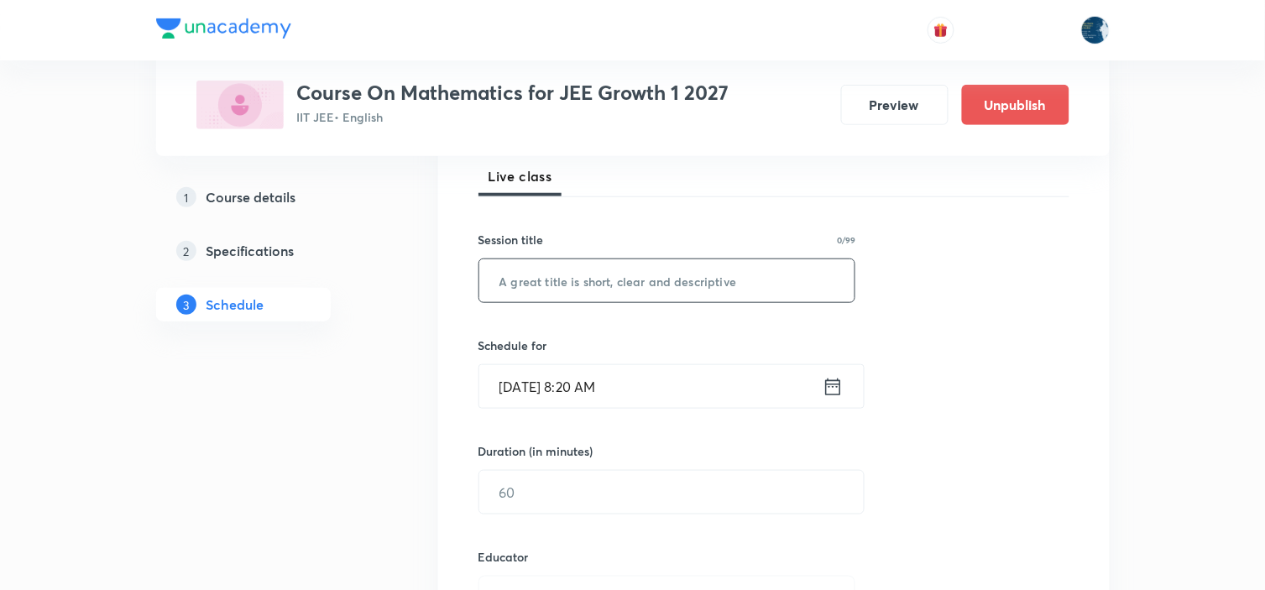
scroll to position [280, 0]
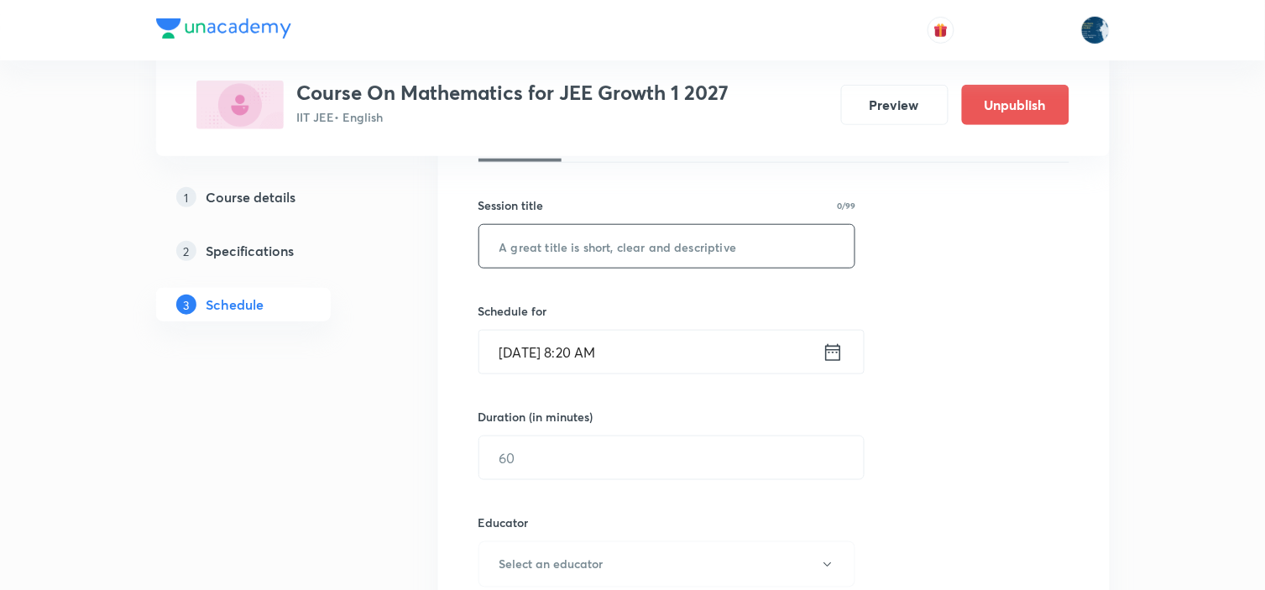
click at [559, 232] on input "text" at bounding box center [667, 246] width 376 height 43
paste input "Maths"
type input "Maths"
click at [829, 353] on icon at bounding box center [833, 353] width 21 height 24
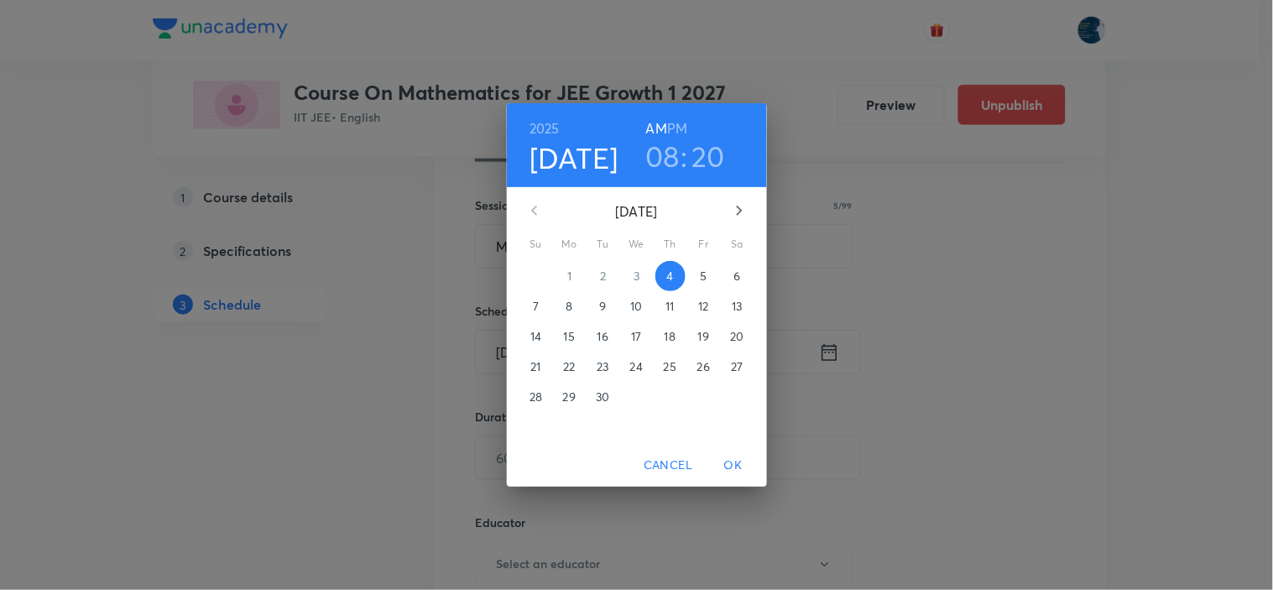
click at [664, 155] on h3 "08" at bounding box center [662, 155] width 34 height 35
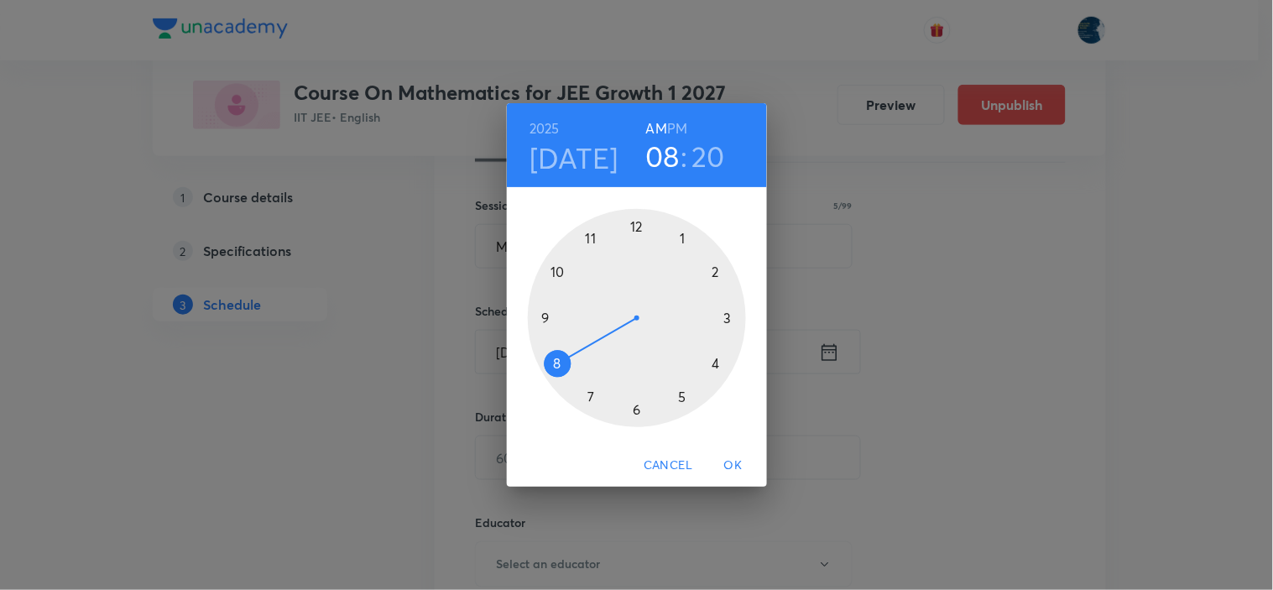
click at [560, 271] on div at bounding box center [637, 318] width 218 height 218
click at [560, 270] on div at bounding box center [637, 318] width 218 height 218
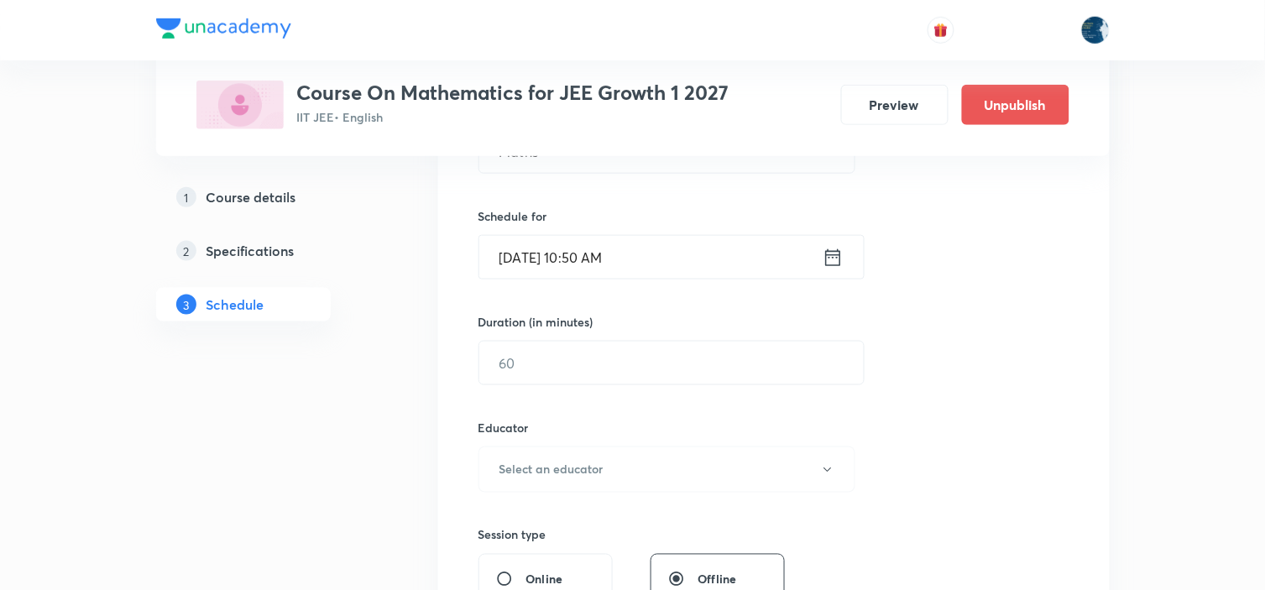
scroll to position [373, 0]
click at [645, 358] on input "text" at bounding box center [671, 364] width 384 height 43
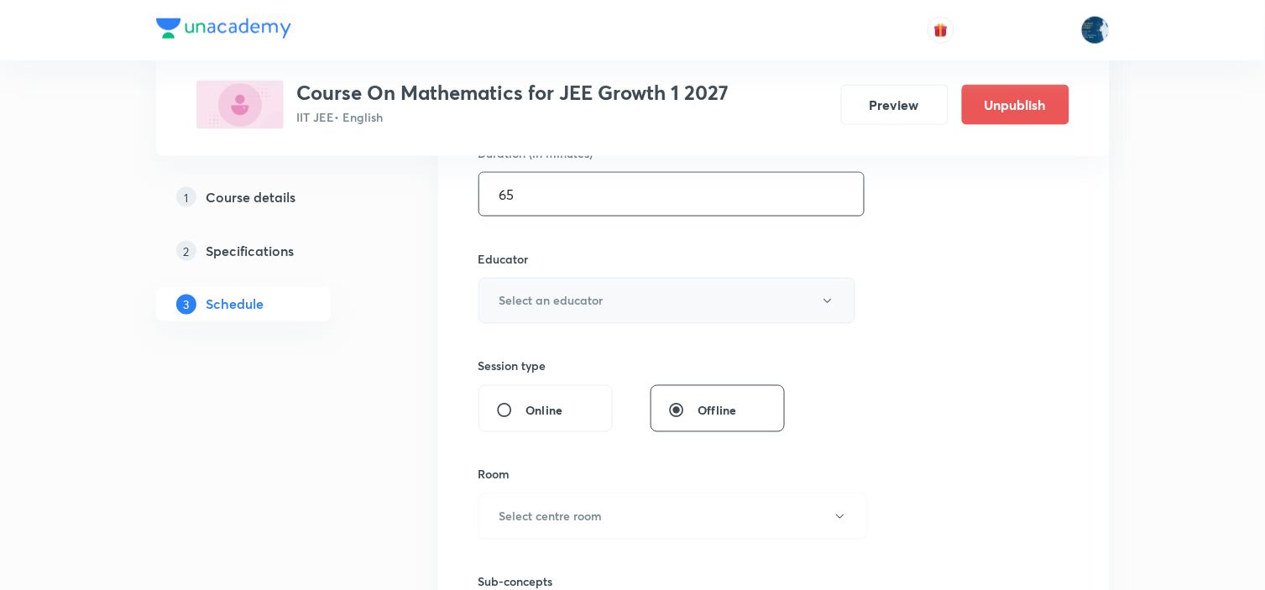
scroll to position [559, 0]
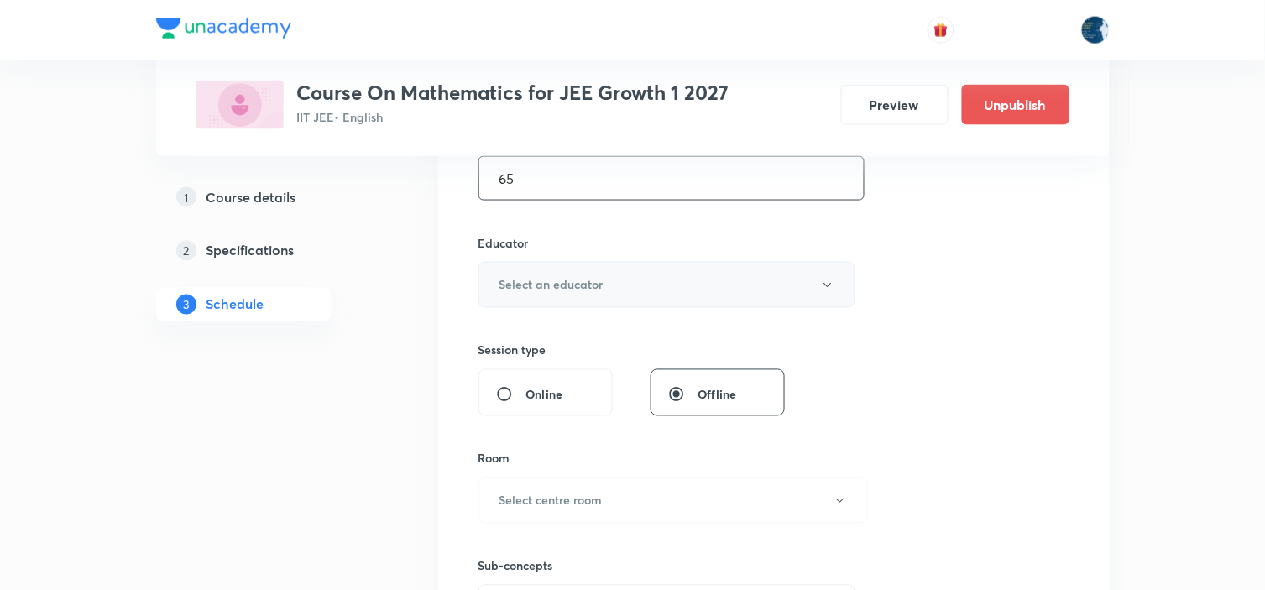
type input "65"
click at [685, 292] on button "Select an educator" at bounding box center [667, 285] width 378 height 46
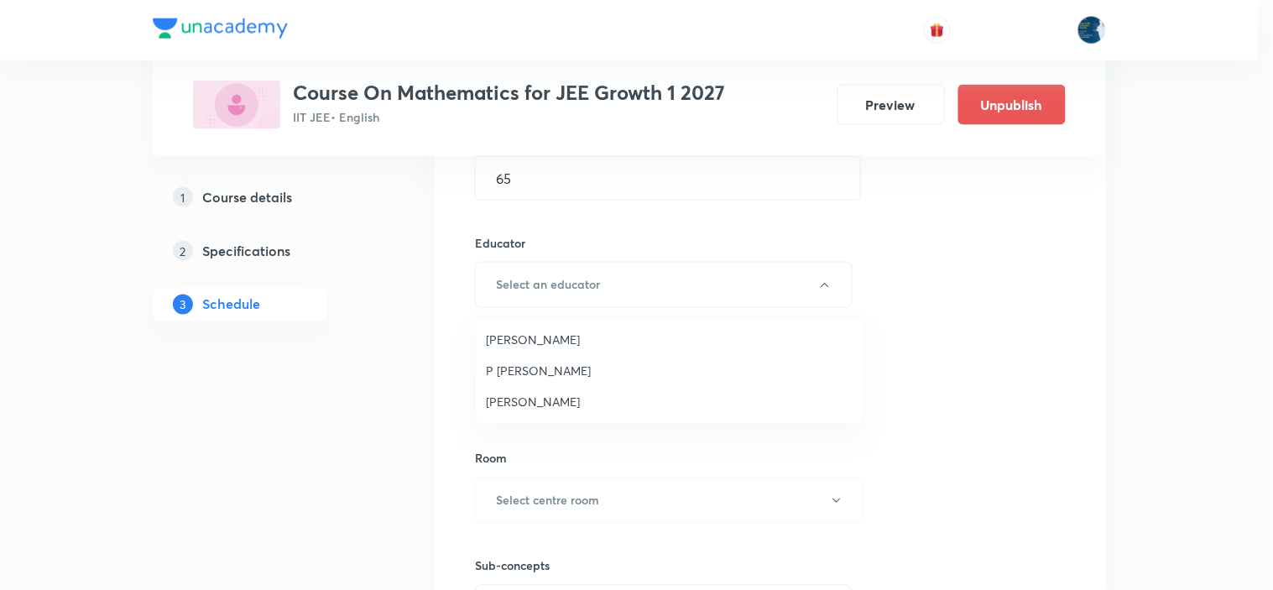
click at [589, 347] on span "[PERSON_NAME]" at bounding box center [670, 340] width 368 height 18
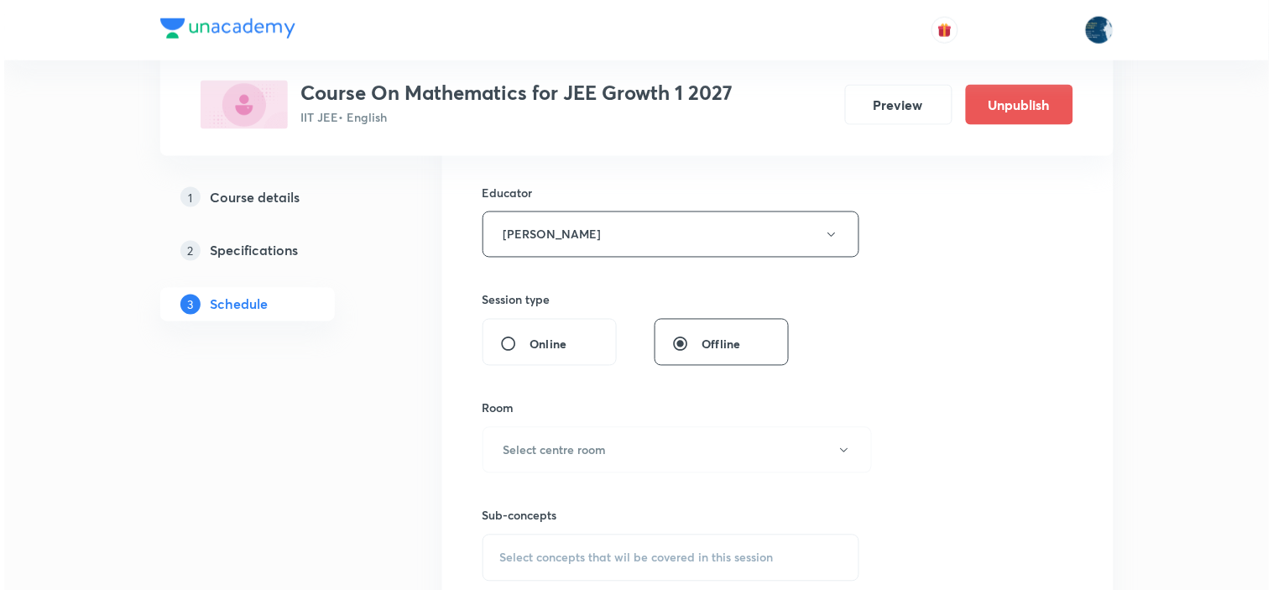
scroll to position [652, 0]
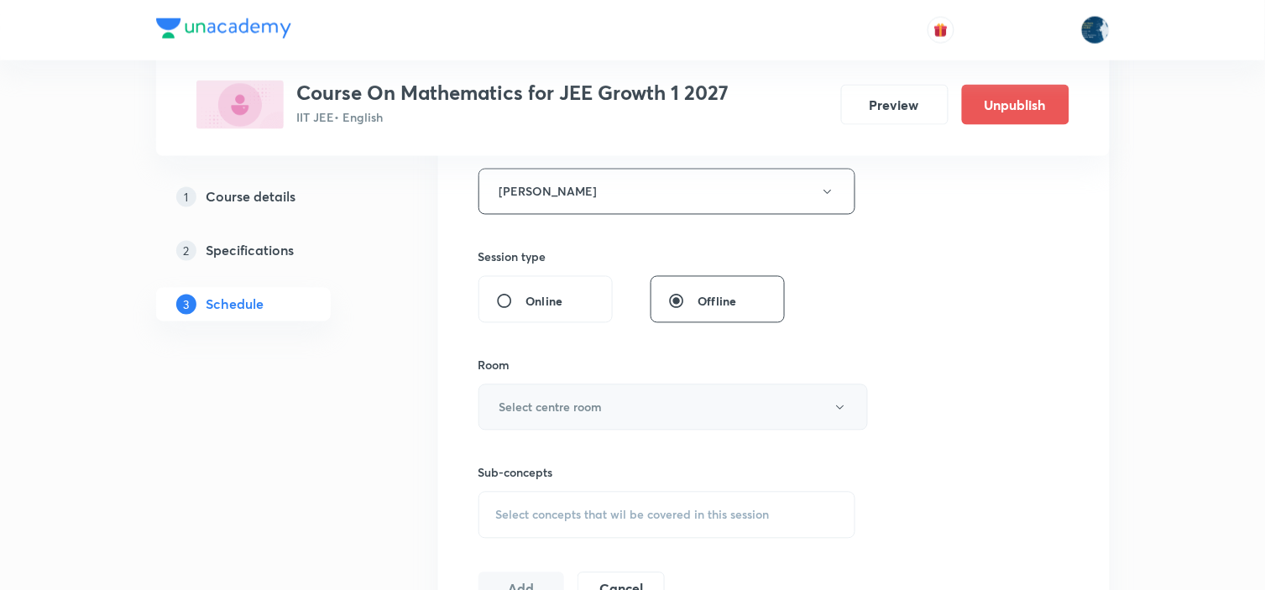
click at [810, 404] on button "Select centre room" at bounding box center [672, 407] width 389 height 46
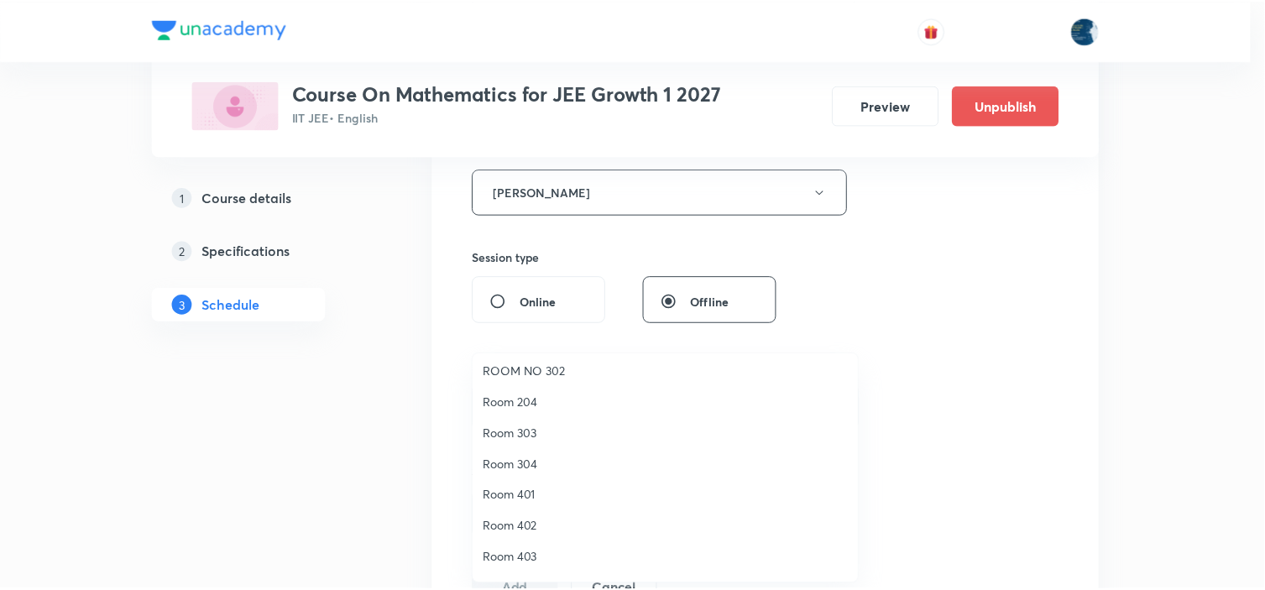
scroll to position [311, 0]
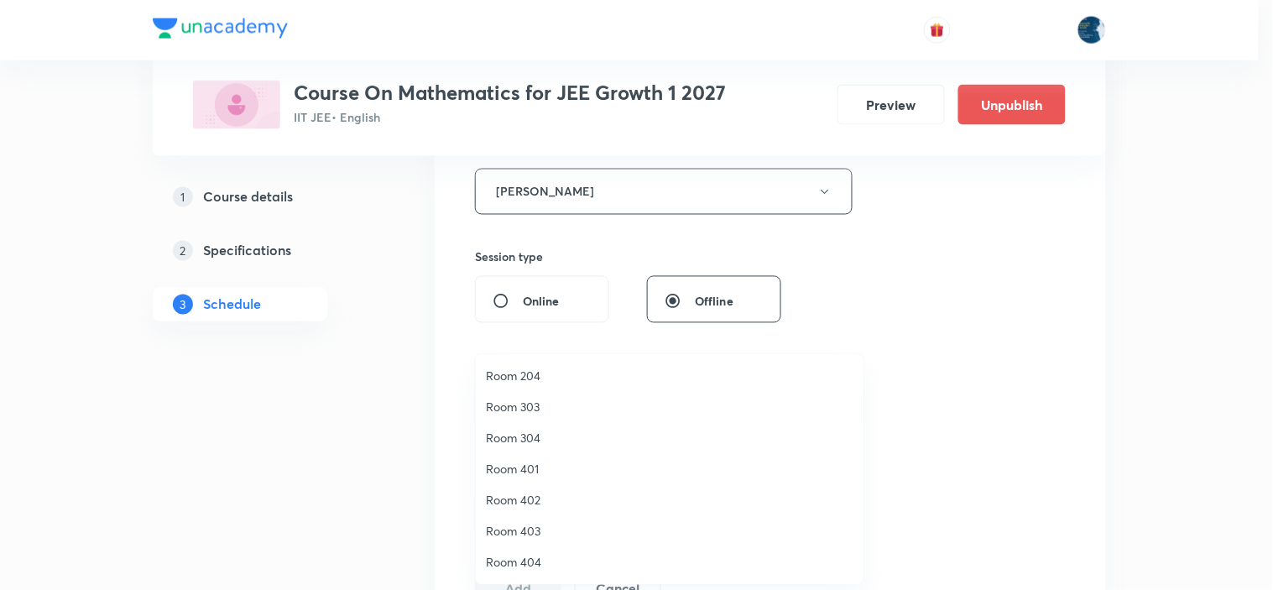
click at [538, 464] on span "Room 401" at bounding box center [670, 469] width 368 height 18
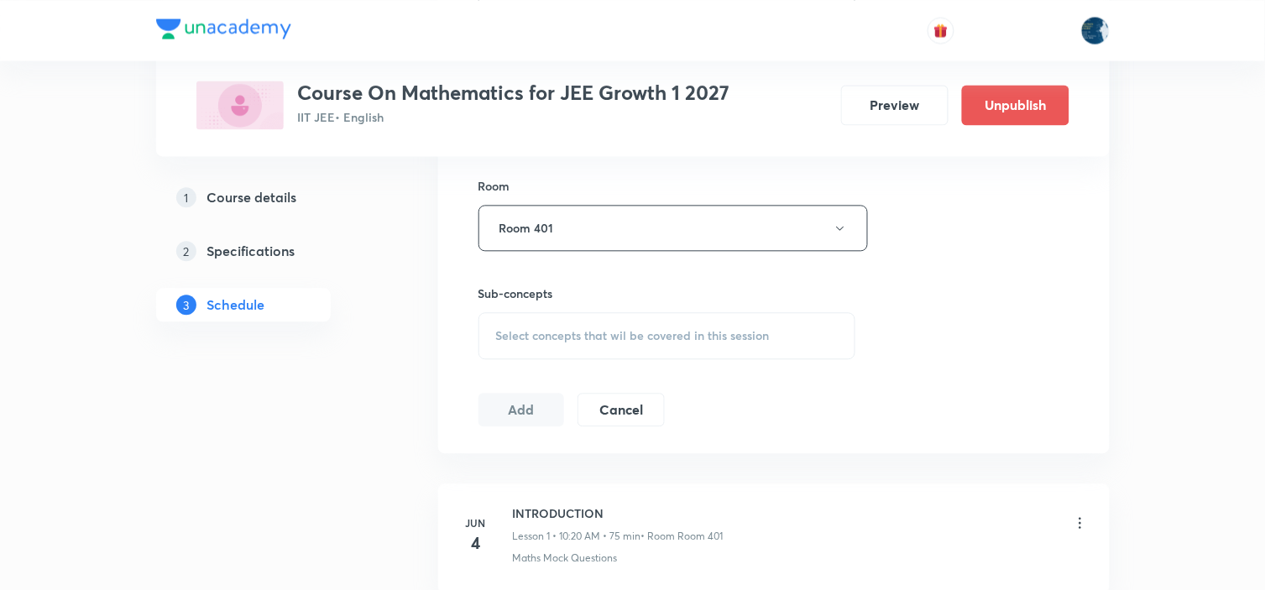
scroll to position [839, 0]
click at [725, 320] on div "Select concepts that wil be covered in this session" at bounding box center [667, 328] width 378 height 47
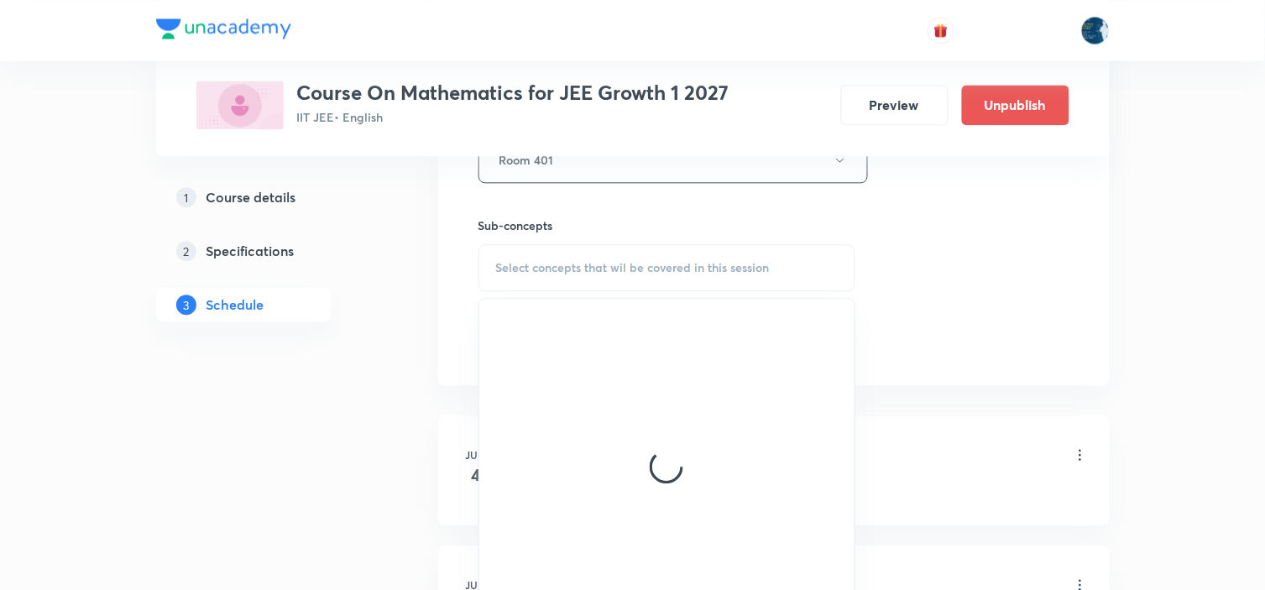
scroll to position [933, 0]
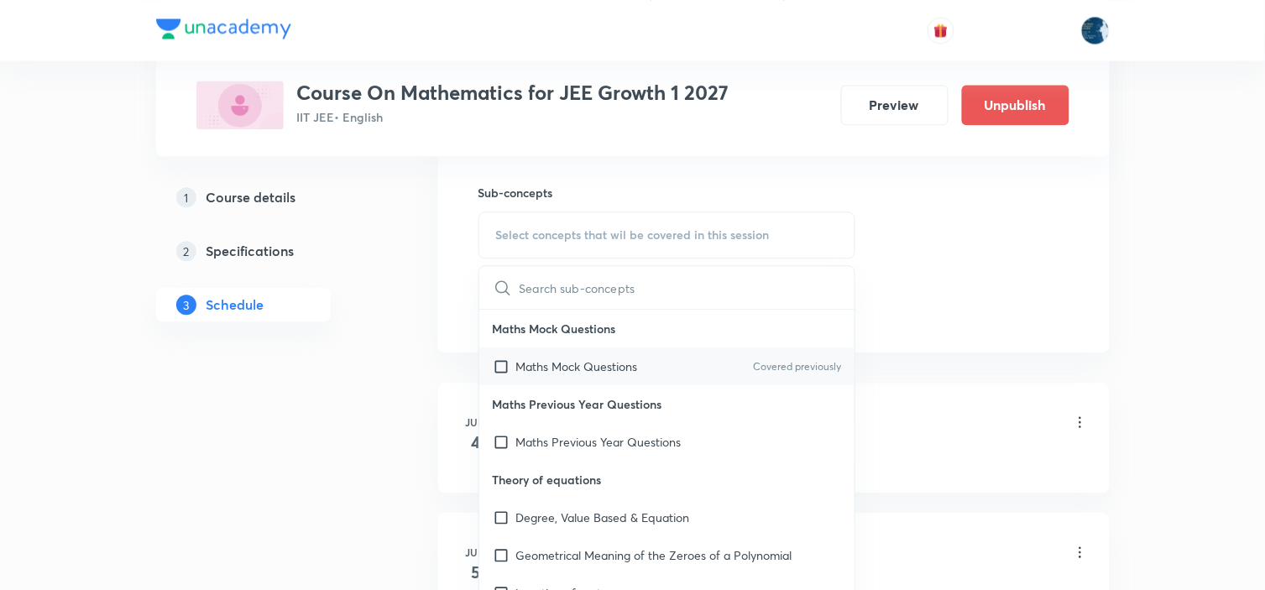
click at [799, 359] on p "Covered previously" at bounding box center [797, 366] width 88 height 15
checkbox input "true"
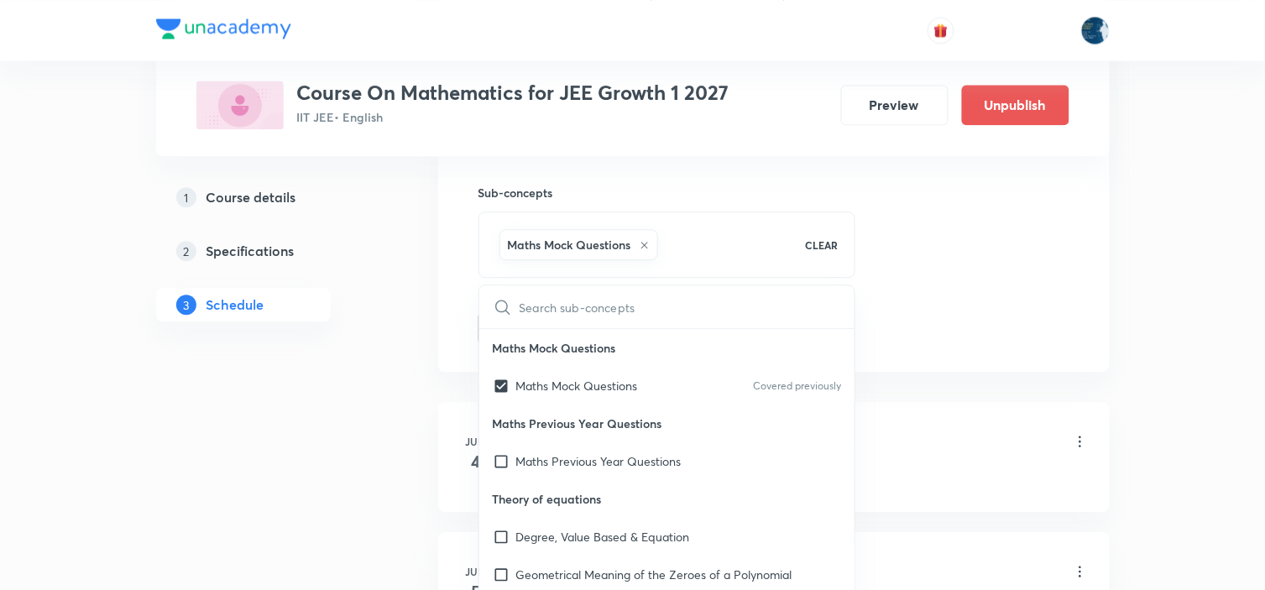
drag, startPoint x: 1052, startPoint y: 290, endPoint x: 958, endPoint y: 287, distance: 94.1
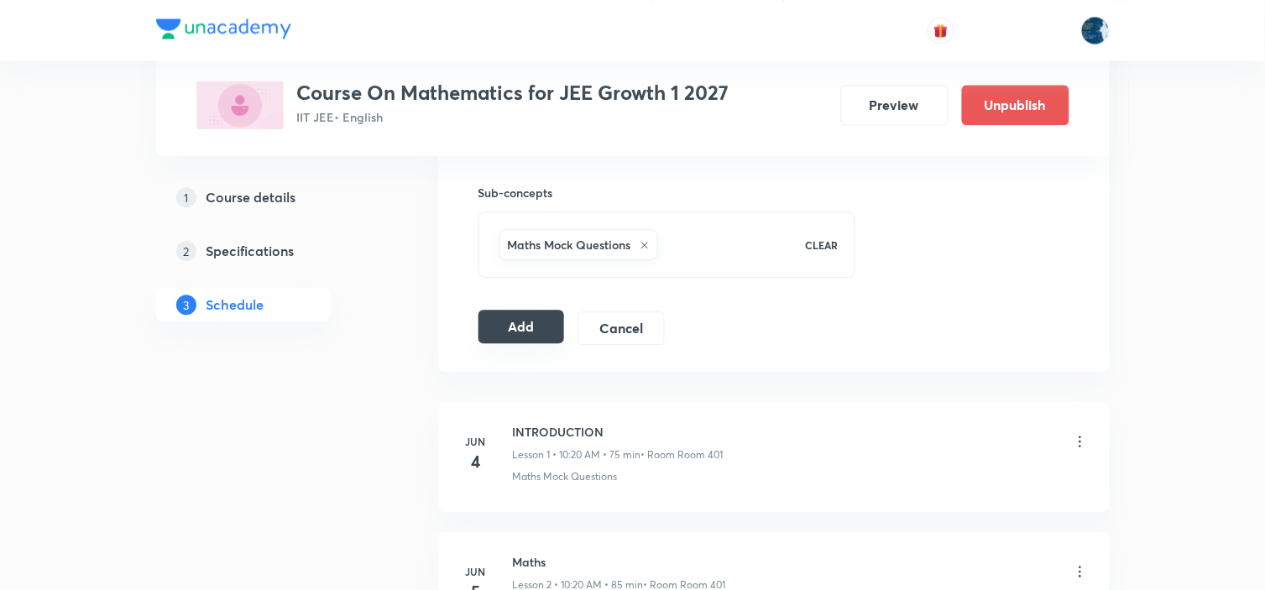
click at [494, 332] on button "Add" at bounding box center [521, 327] width 86 height 34
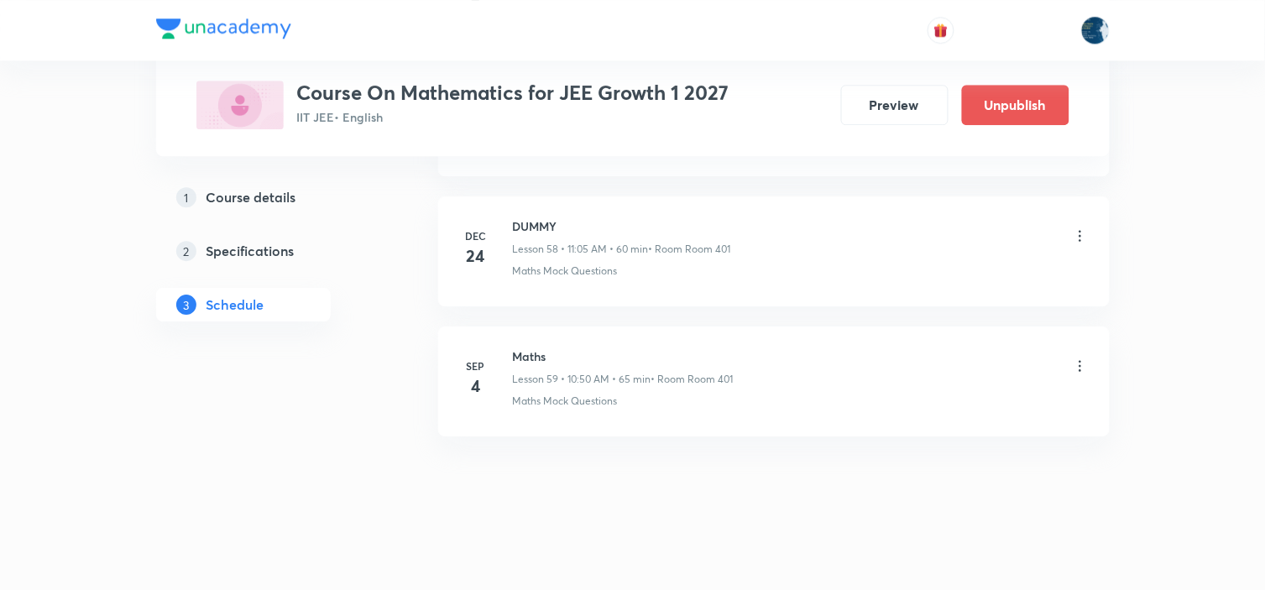
scroll to position [7667, 0]
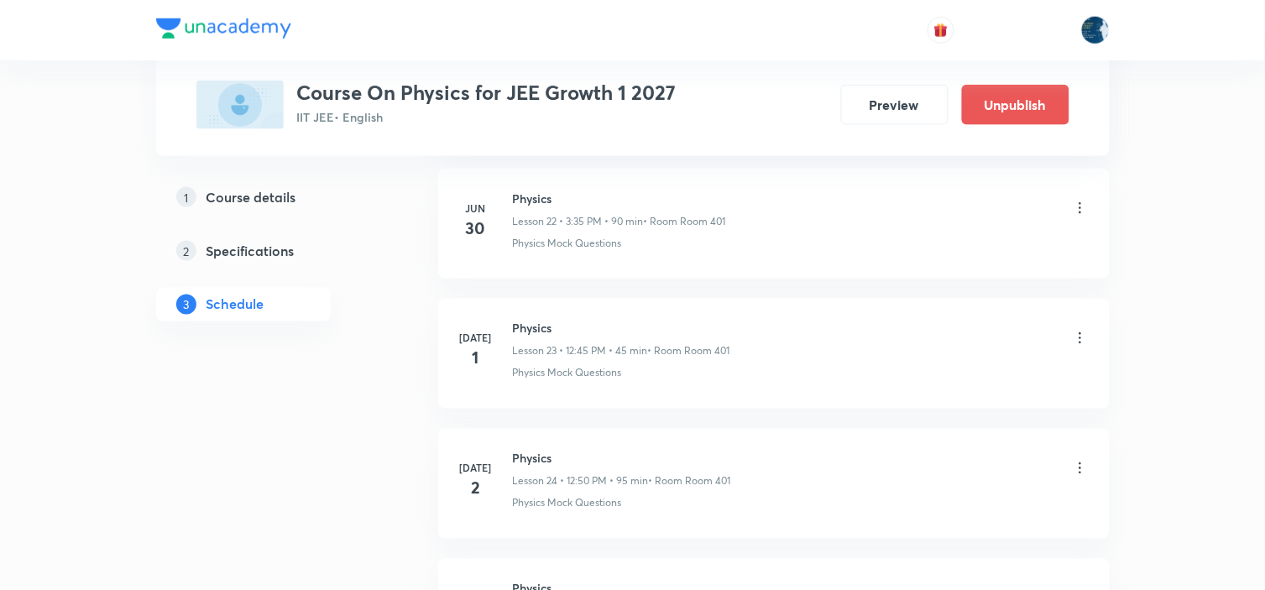
scroll to position [8961, 0]
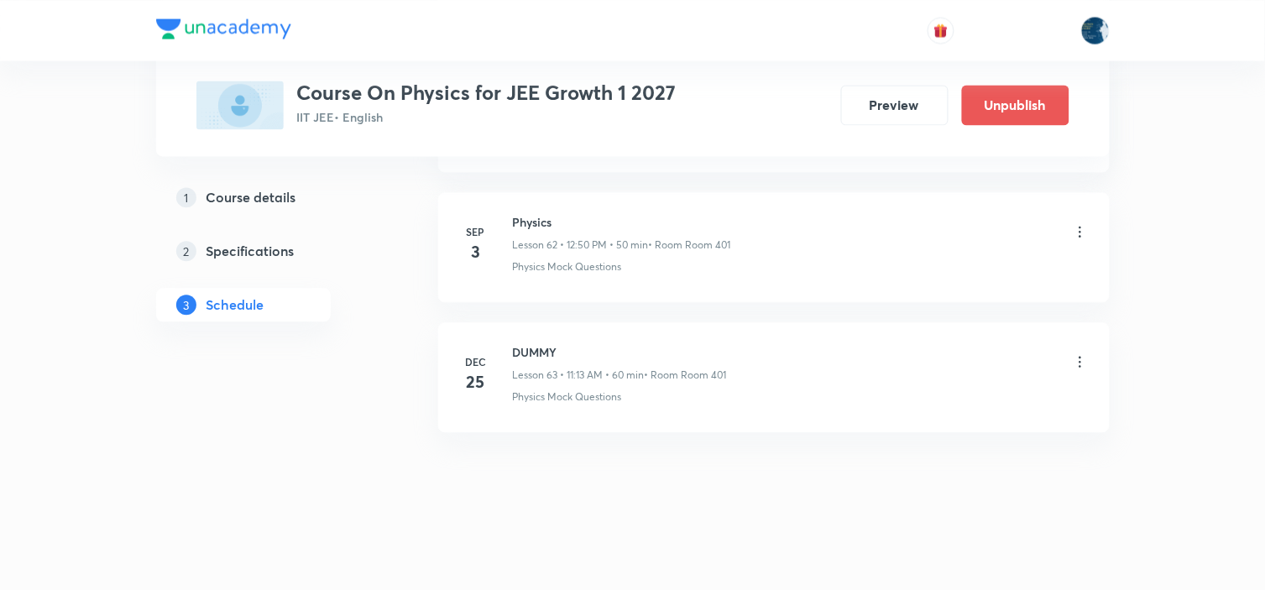
click at [544, 221] on h6 "Physics" at bounding box center [622, 222] width 218 height 18
copy h6 "Physics"
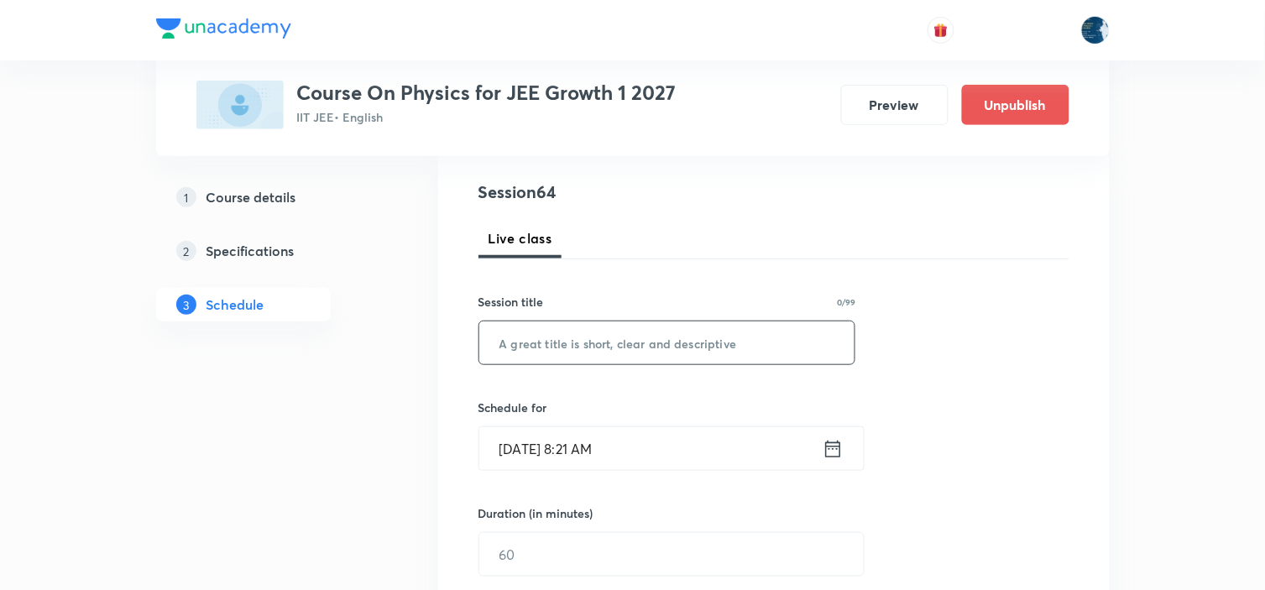
scroll to position [186, 0]
click at [617, 334] on input "text" at bounding box center [667, 339] width 376 height 43
paste input "Physics"
type input "Physics"
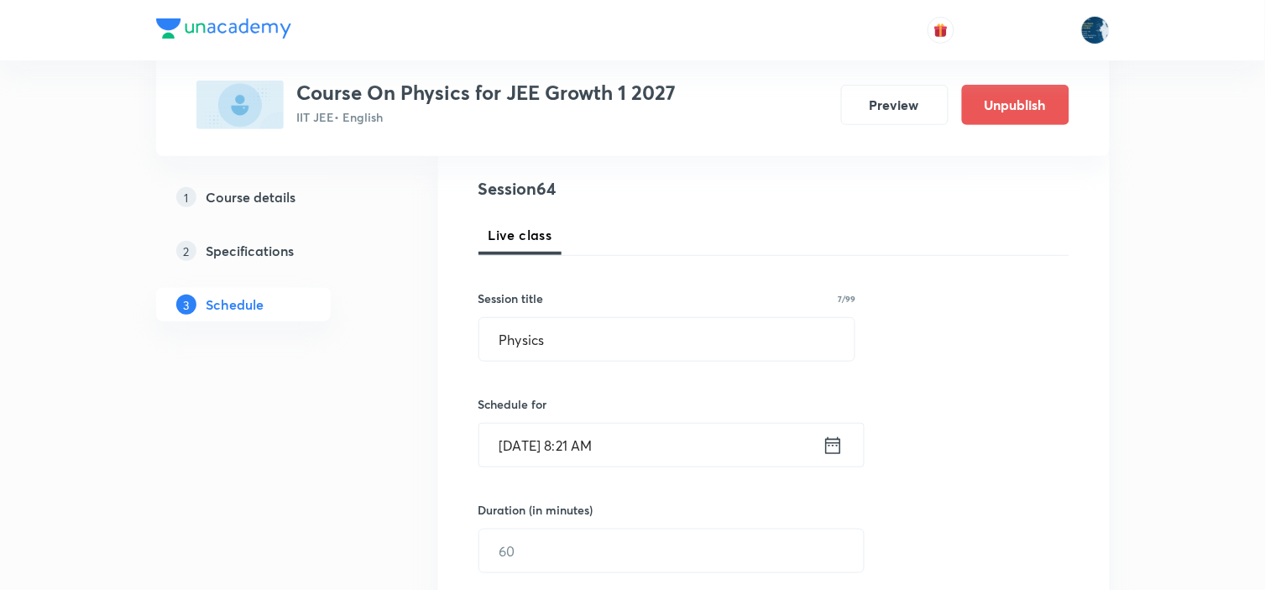
click at [837, 447] on icon at bounding box center [833, 446] width 21 height 24
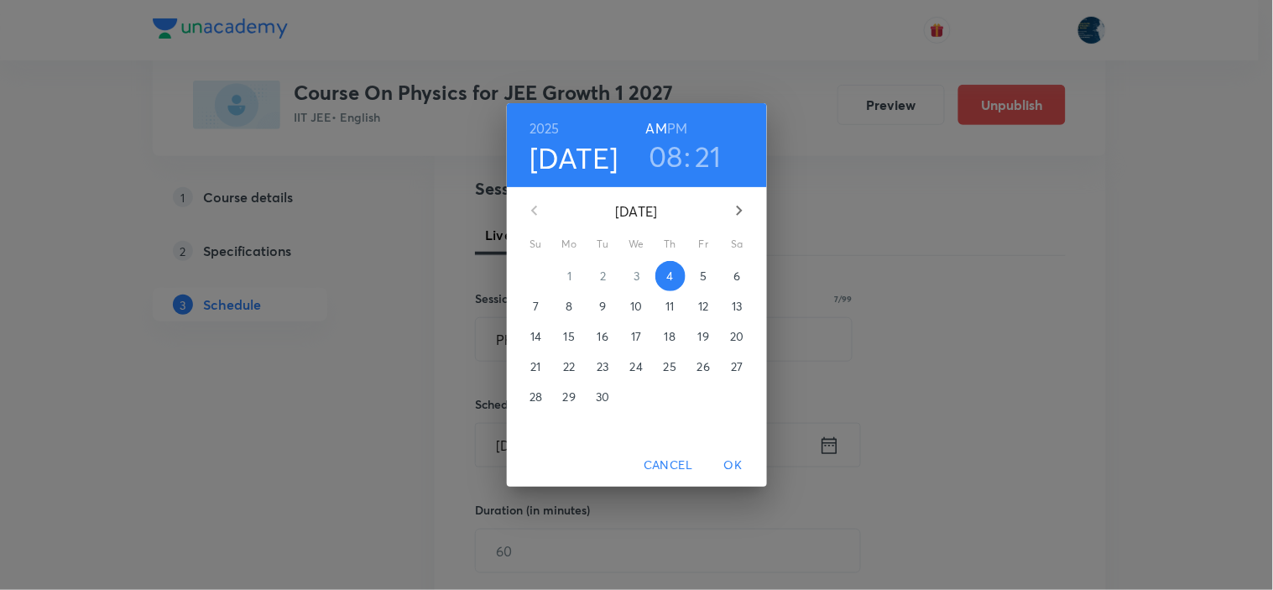
click at [688, 121] on div "2025 Sep 4 08 : 21 AM PM" at bounding box center [636, 145] width 233 height 57
click at [673, 115] on div "2025 Sep 4 08 : 21 AM PM" at bounding box center [637, 145] width 260 height 84
click at [677, 128] on h6 "PM" at bounding box center [677, 129] width 20 height 24
click at [676, 149] on h3 "08" at bounding box center [666, 155] width 34 height 35
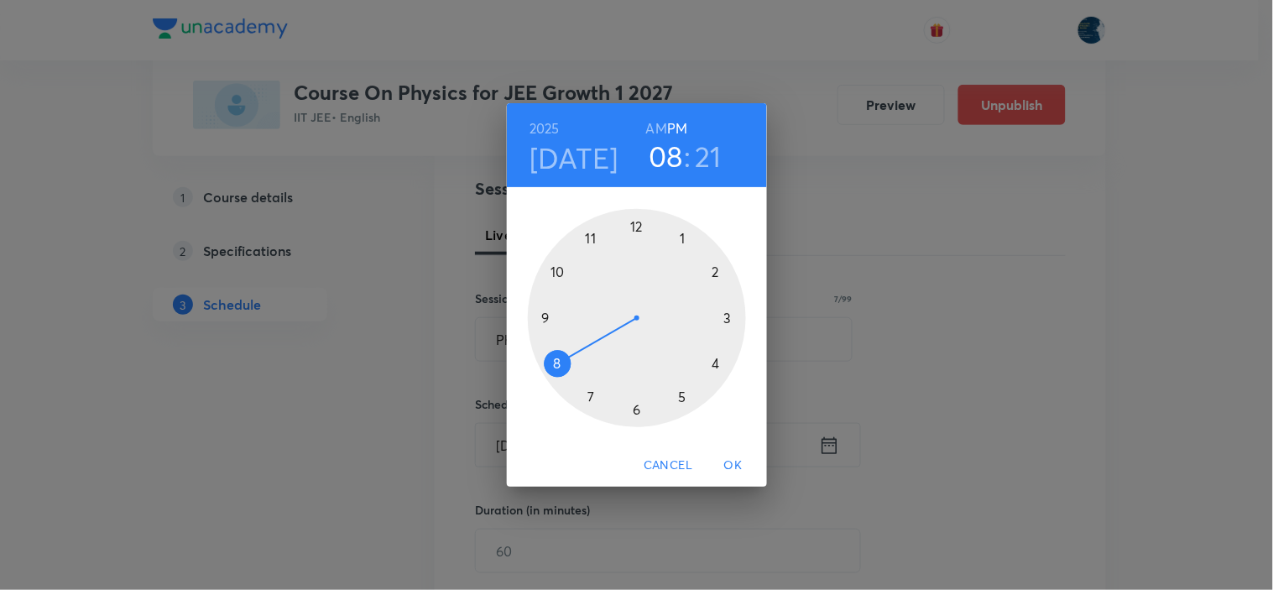
click at [638, 229] on div at bounding box center [637, 318] width 218 height 218
click at [557, 273] on div at bounding box center [637, 318] width 218 height 218
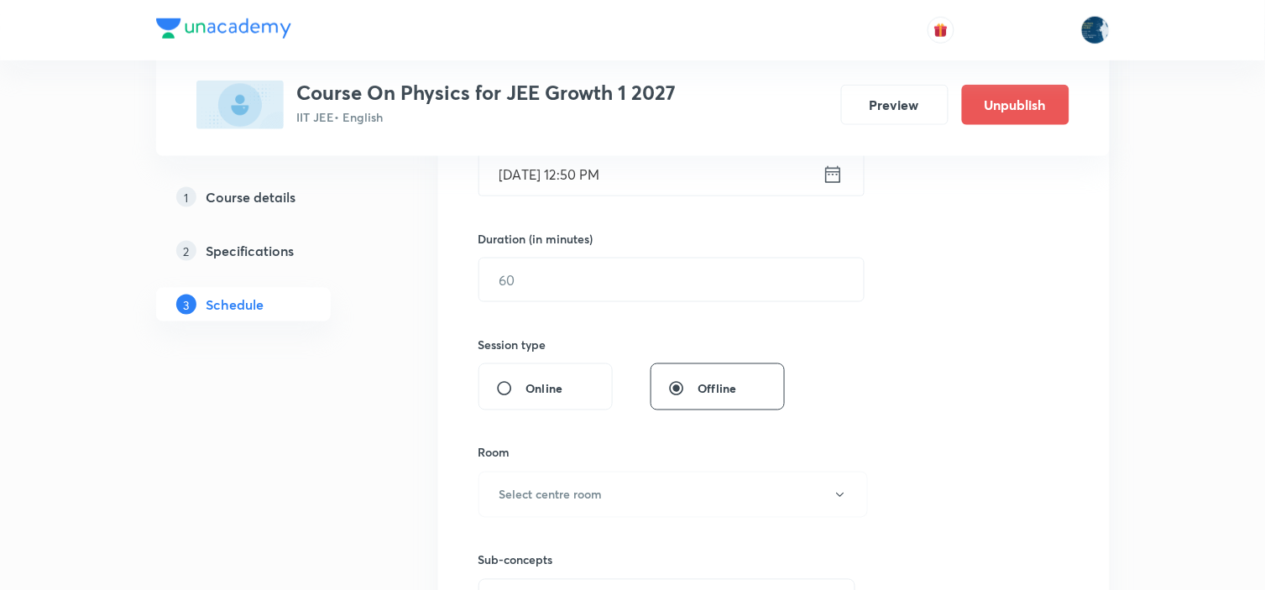
scroll to position [466, 0]
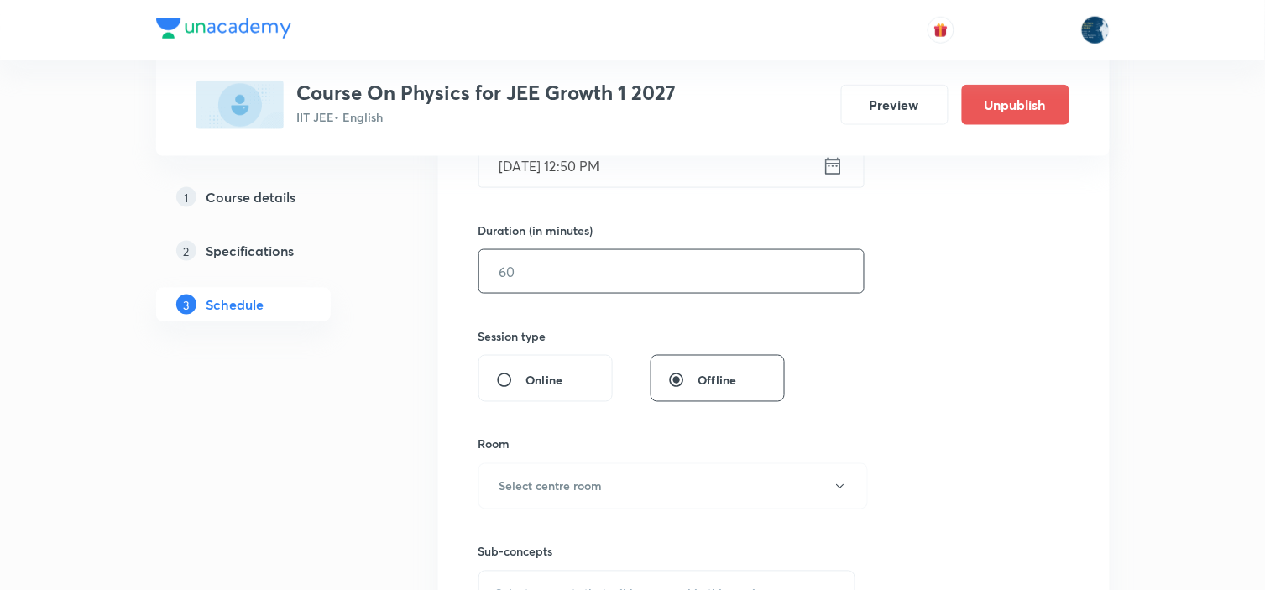
click at [618, 274] on input "text" at bounding box center [671, 271] width 384 height 43
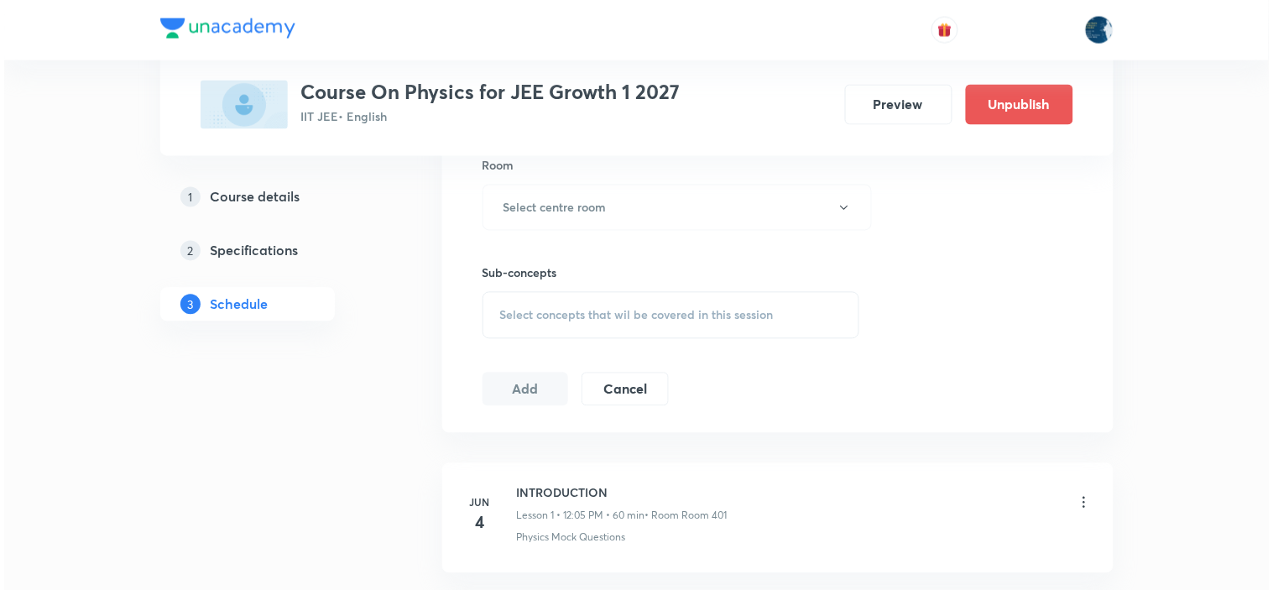
scroll to position [745, 0]
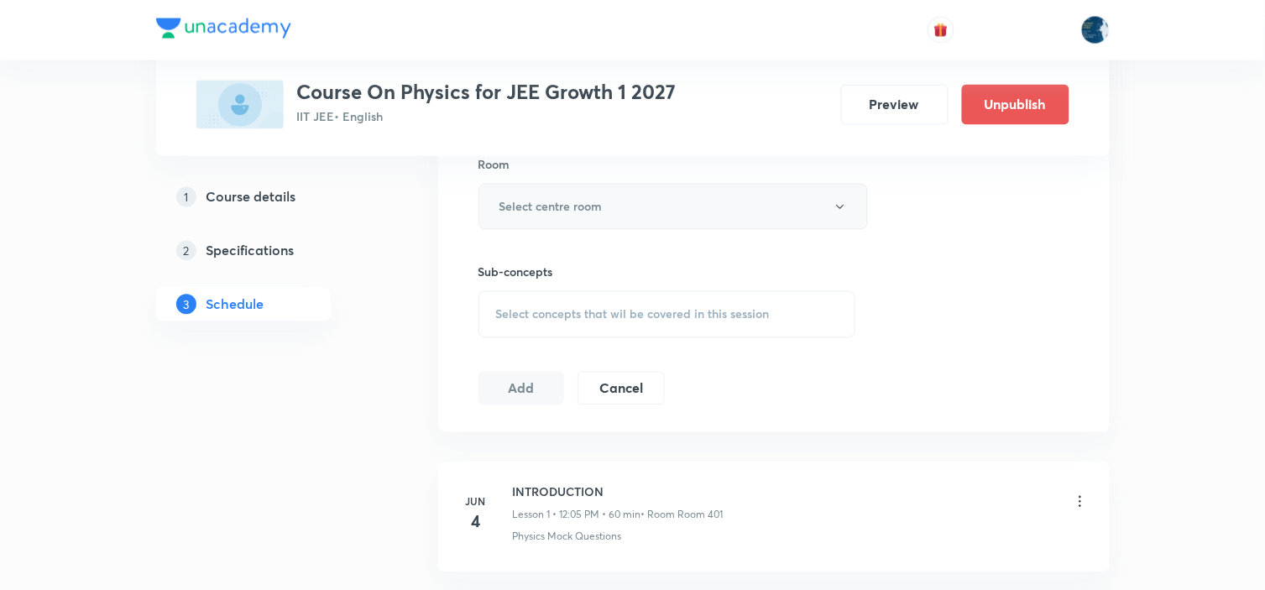
type input "55"
click at [655, 215] on button "Select centre room" at bounding box center [672, 207] width 389 height 46
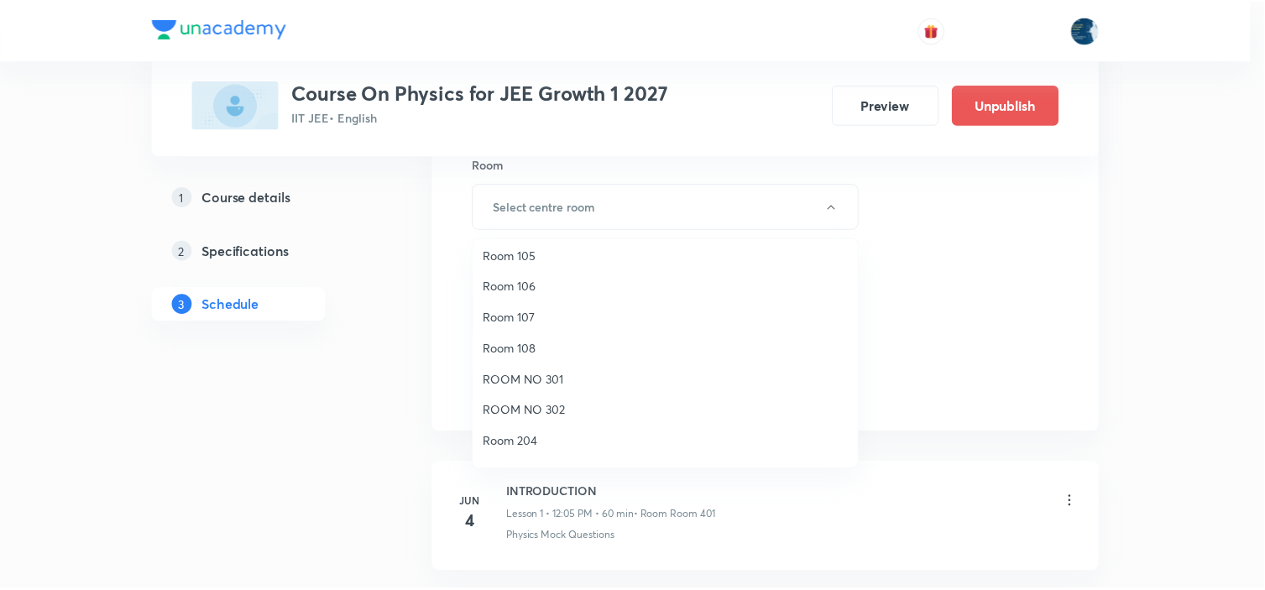
scroll to position [311, 0]
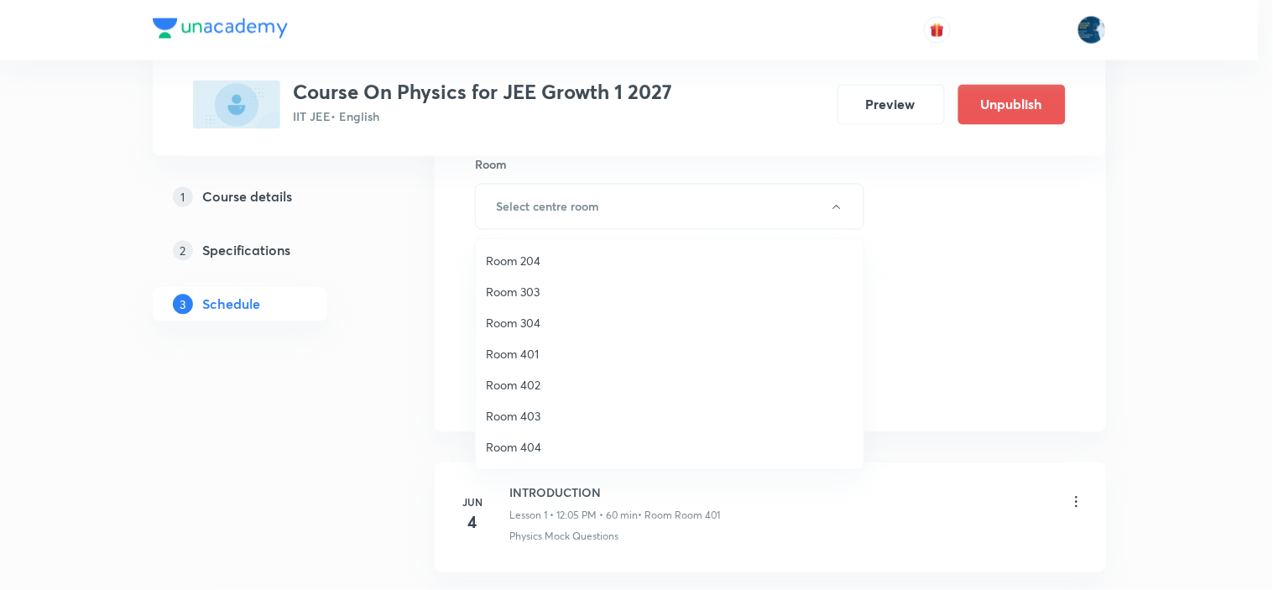
click at [573, 348] on span "Room 401" at bounding box center [670, 354] width 368 height 18
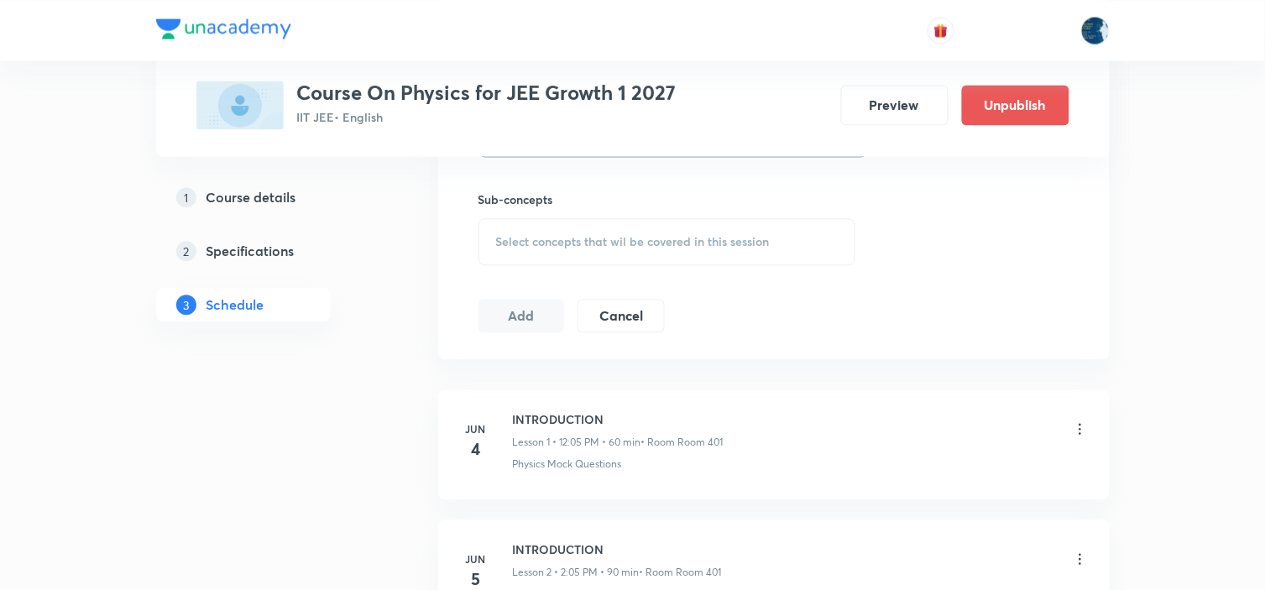
scroll to position [839, 0]
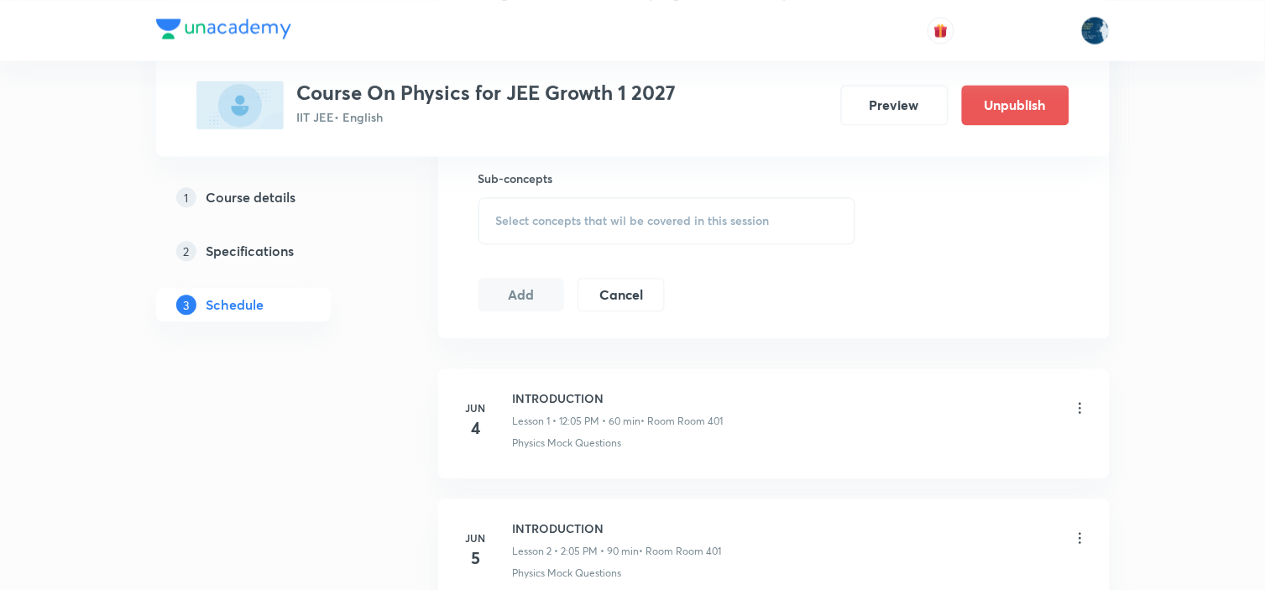
click at [677, 199] on div "Select concepts that wil be covered in this session" at bounding box center [667, 220] width 378 height 47
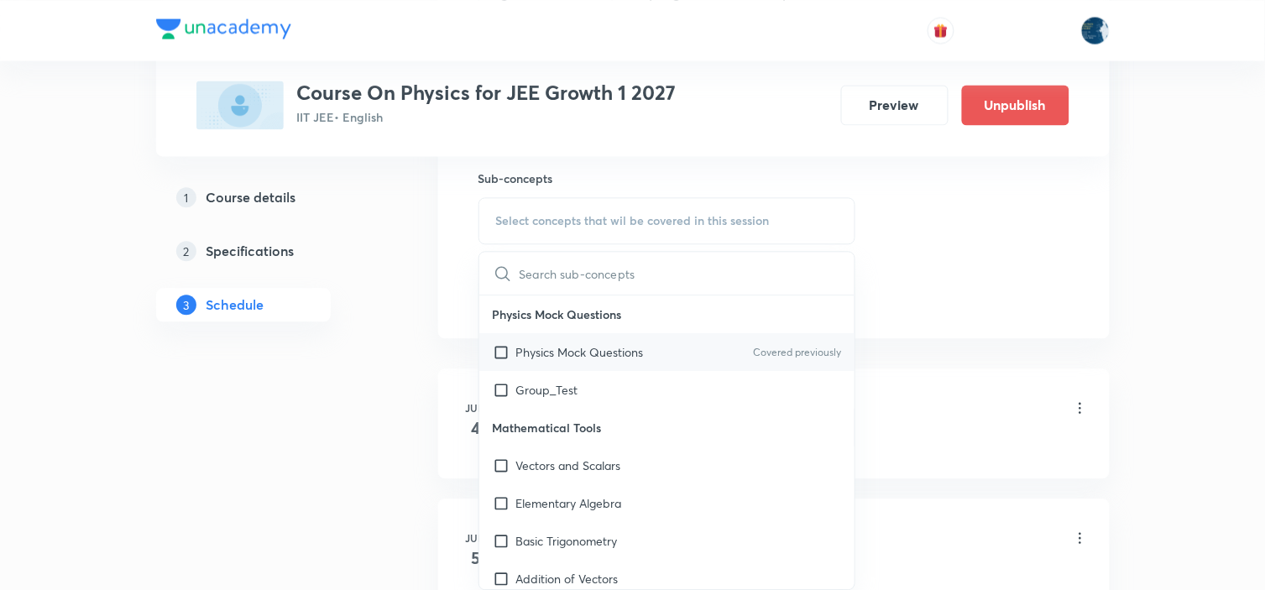
click at [779, 339] on div "Physics Mock Questions Covered previously" at bounding box center [667, 352] width 376 height 38
checkbox input "true"
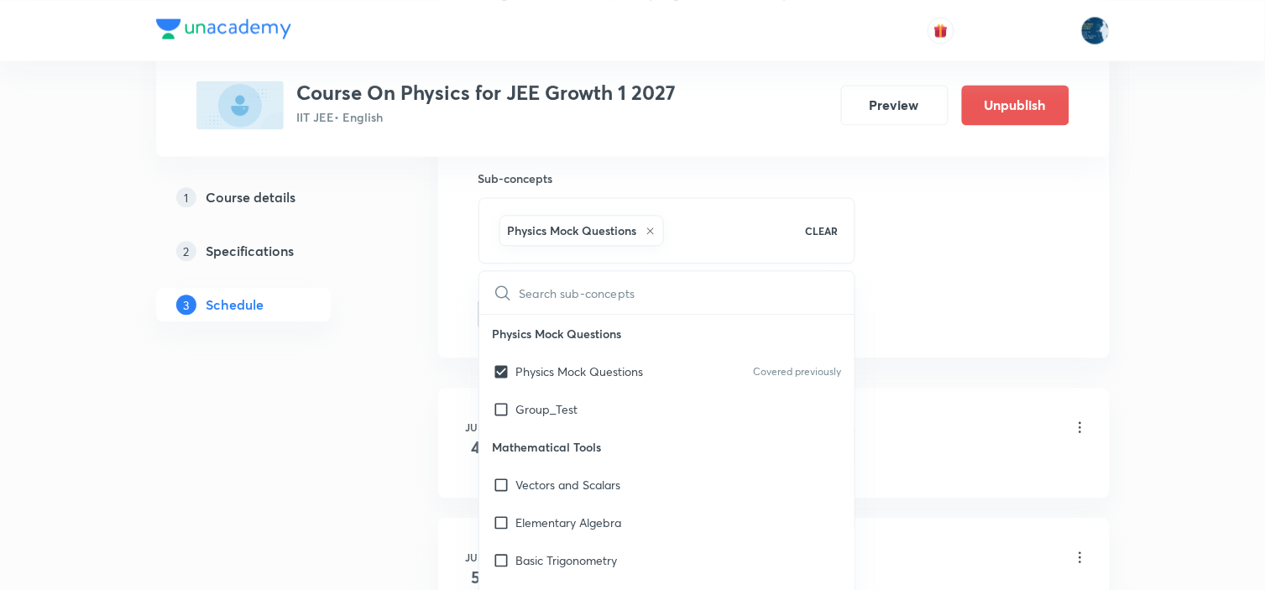
drag, startPoint x: 978, startPoint y: 254, endPoint x: 908, endPoint y: 235, distance: 72.3
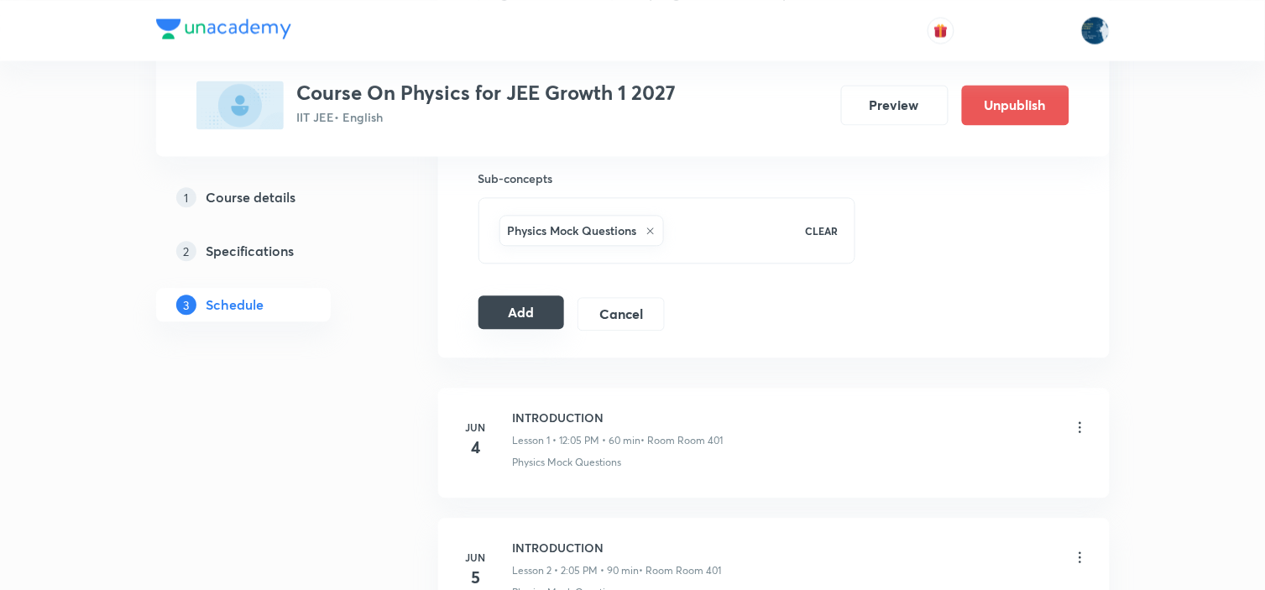
click at [530, 328] on button "Add" at bounding box center [521, 312] width 86 height 34
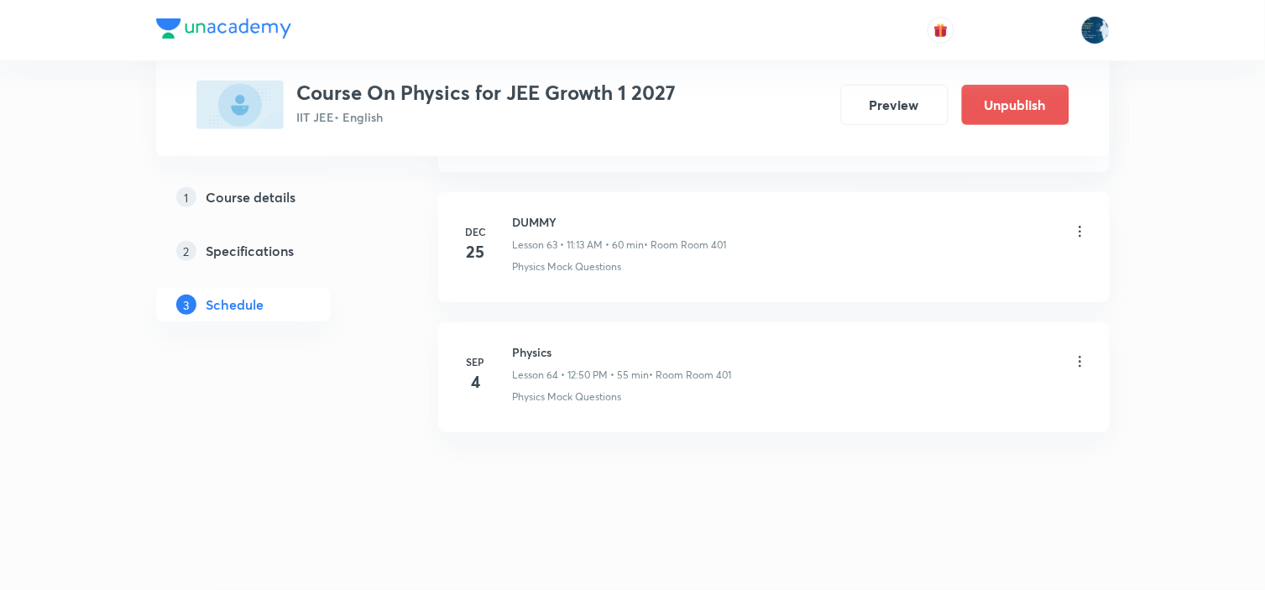
scroll to position [8320, 0]
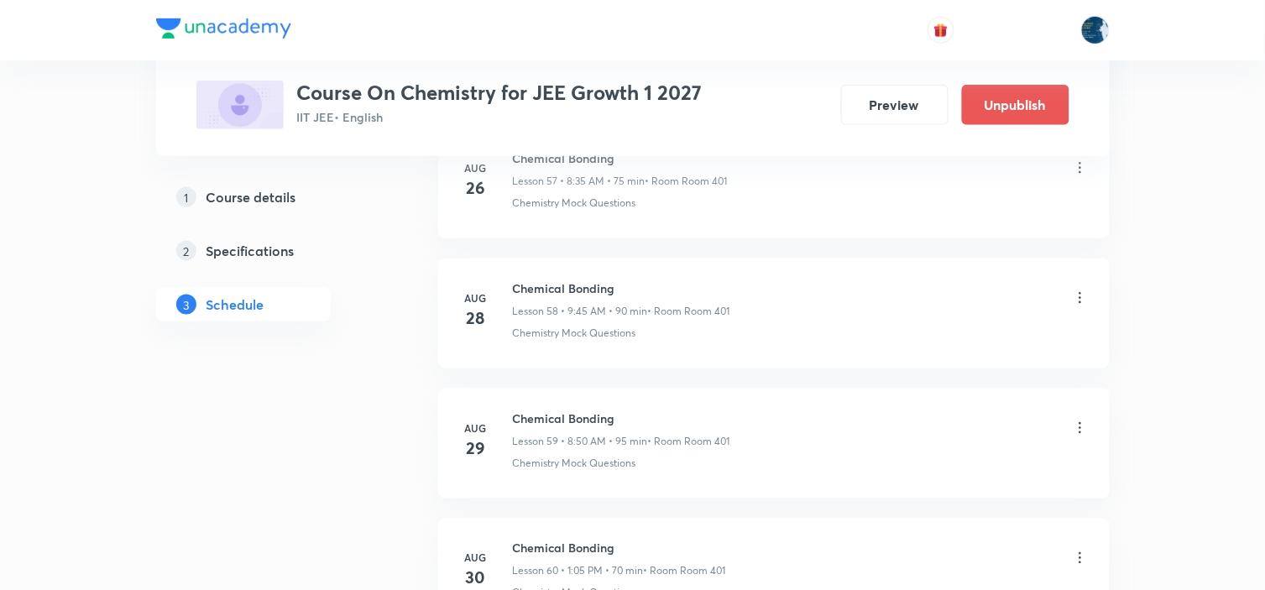
scroll to position [9199, 0]
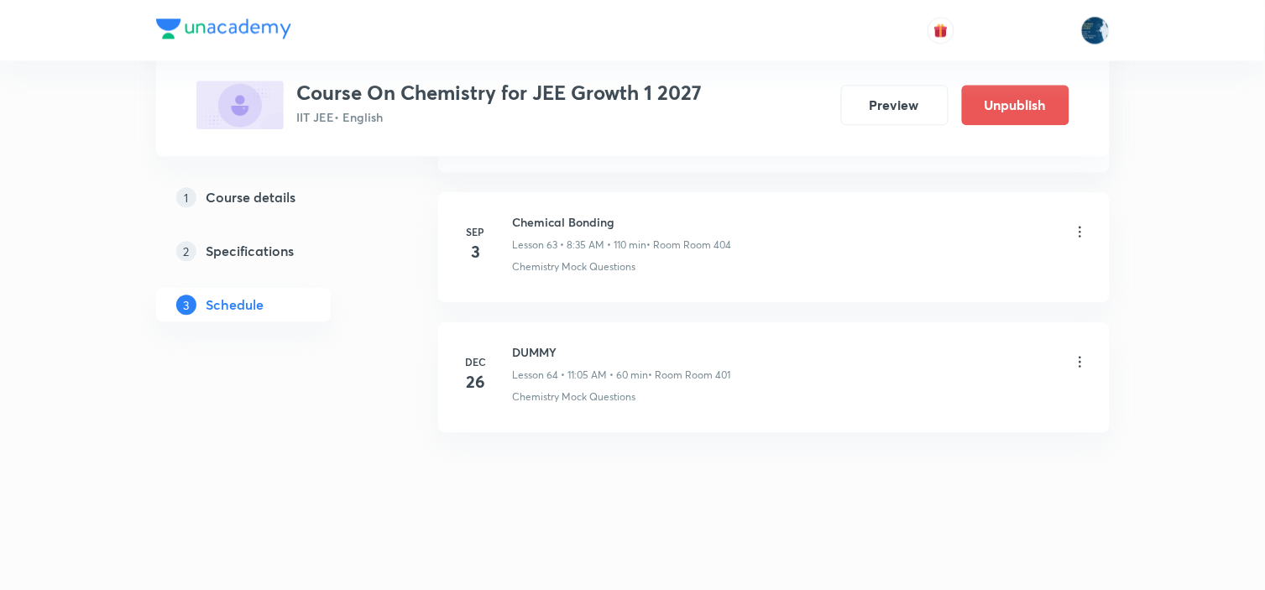
click at [543, 211] on li "[DATE] Chemical Bonding Lesson 63 • 8:35 AM • 110 min • Room Room 404 Chemistry…" at bounding box center [773, 247] width 671 height 110
copy h6 "Chemical Bonding"
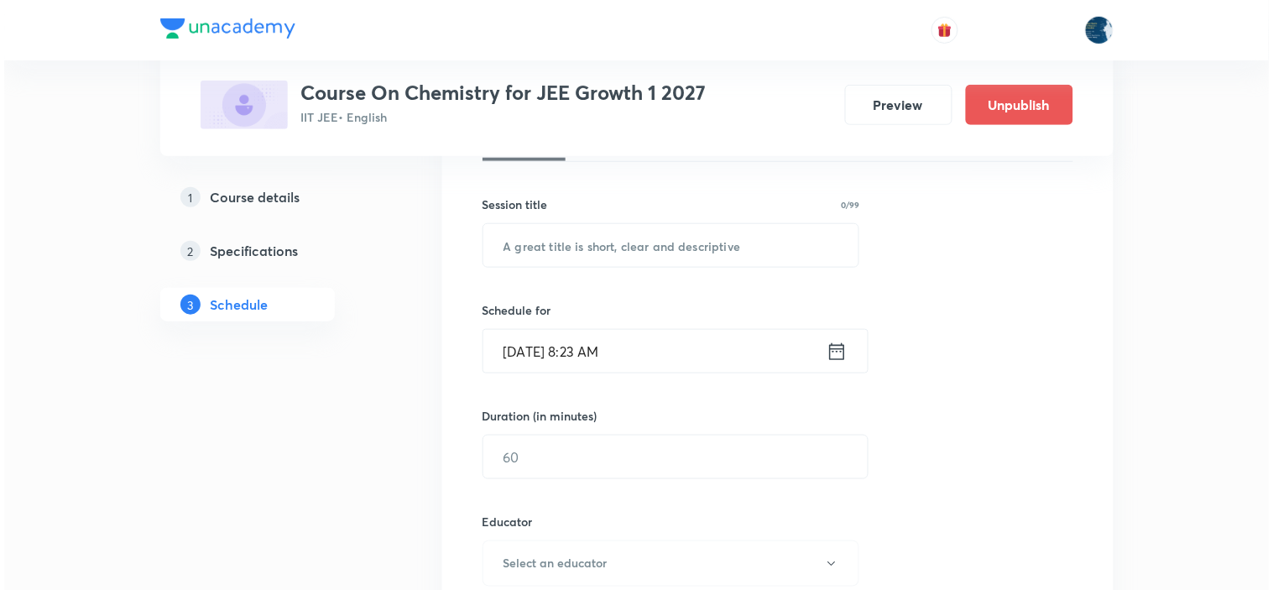
scroll to position [280, 0]
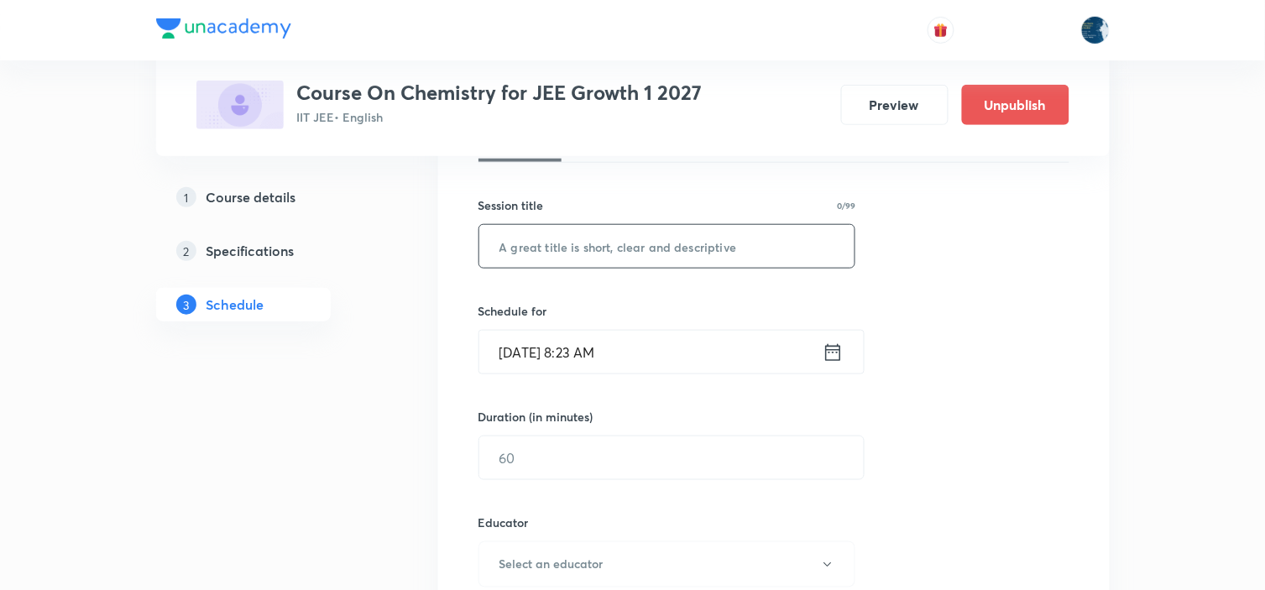
click at [566, 262] on input "text" at bounding box center [667, 246] width 376 height 43
paste input "Chemical Bonding"
type input "Chemical Bonding"
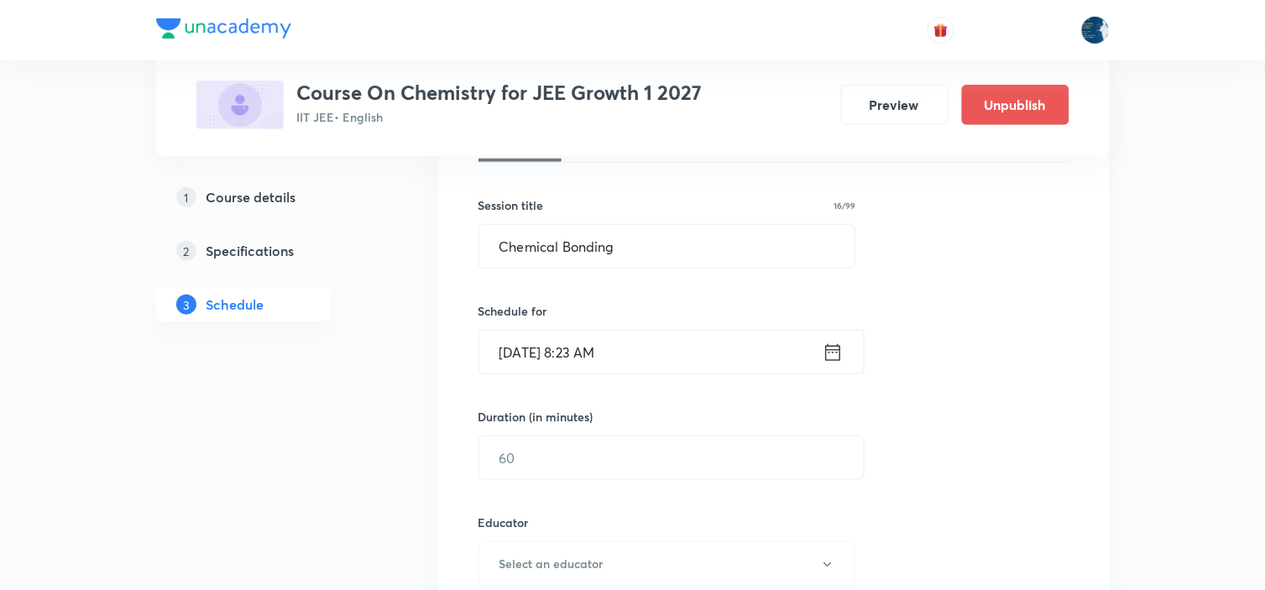
click at [833, 350] on icon at bounding box center [833, 353] width 21 height 24
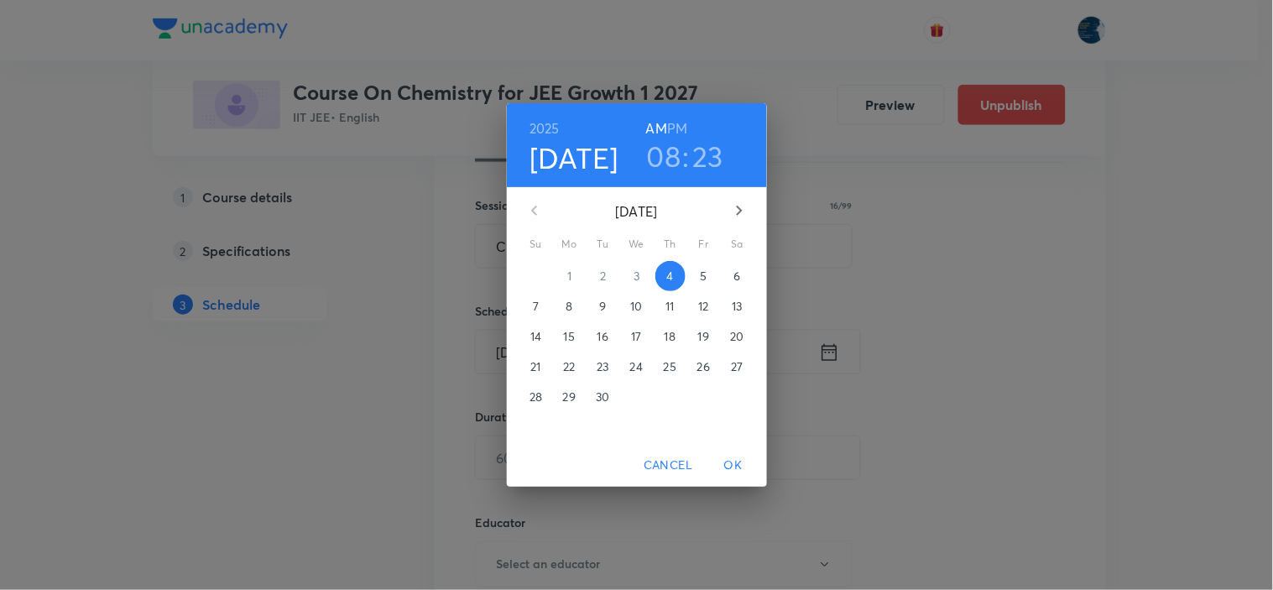
click at [682, 130] on h6 "PM" at bounding box center [677, 129] width 20 height 24
click at [672, 154] on h3 "08" at bounding box center [664, 155] width 34 height 35
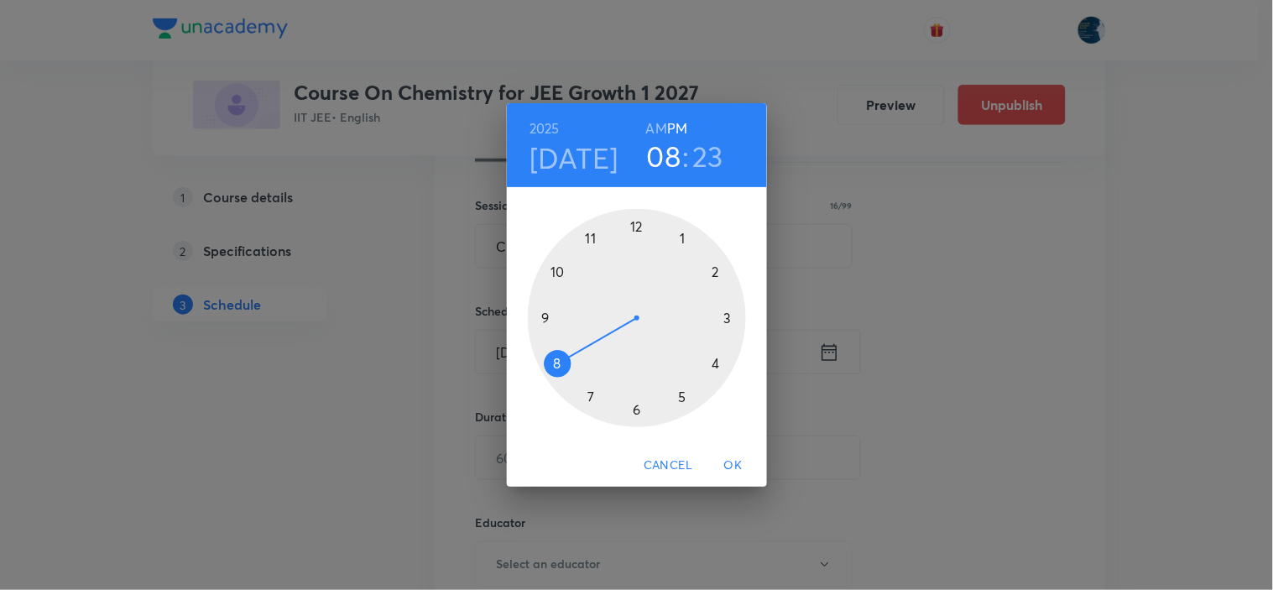
click at [683, 242] on div at bounding box center [637, 318] width 218 height 218
click at [555, 271] on div at bounding box center [637, 318] width 218 height 218
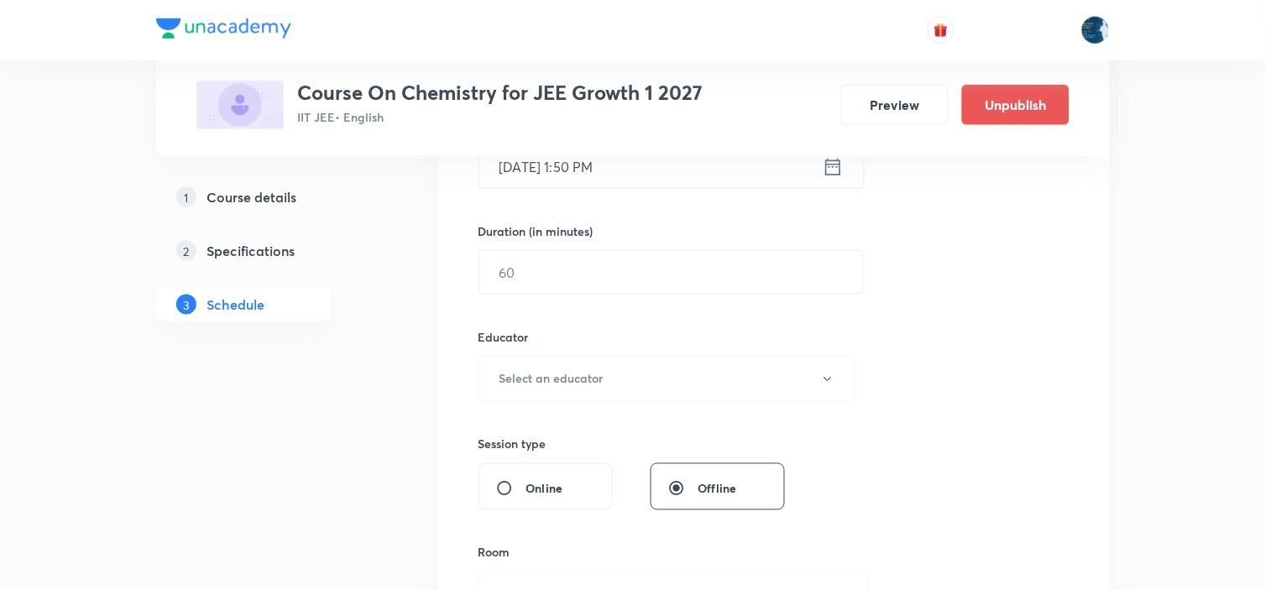
scroll to position [466, 0]
click at [667, 259] on input "text" at bounding box center [671, 271] width 384 height 43
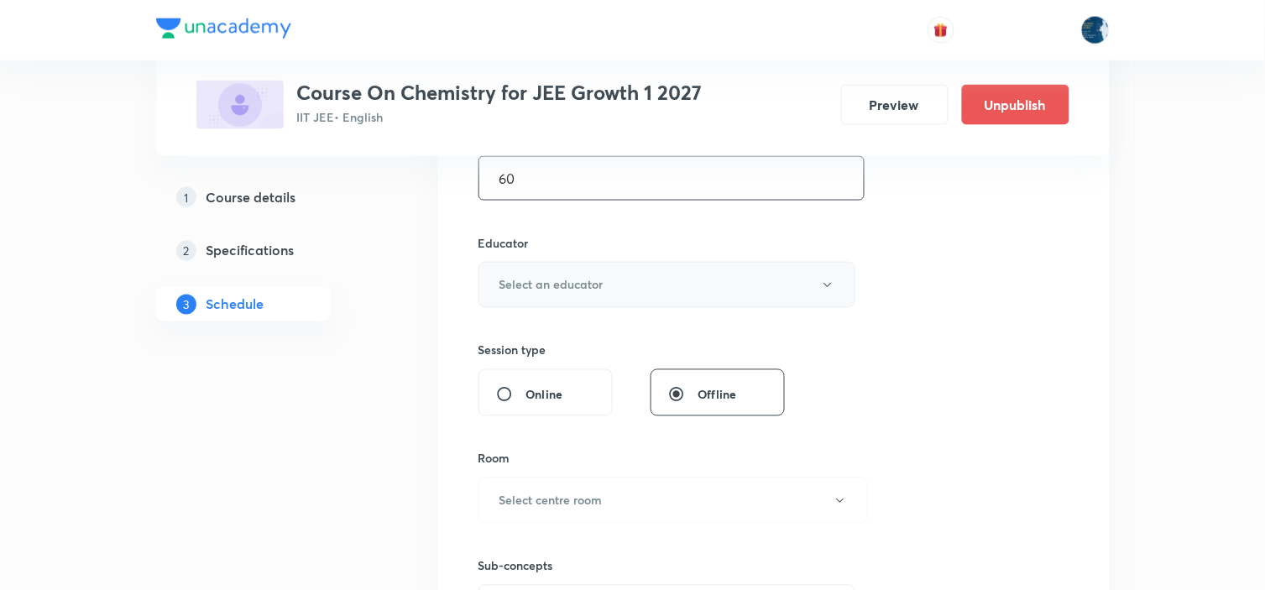
type input "60"
click at [663, 275] on button "Select an educator" at bounding box center [667, 285] width 378 height 46
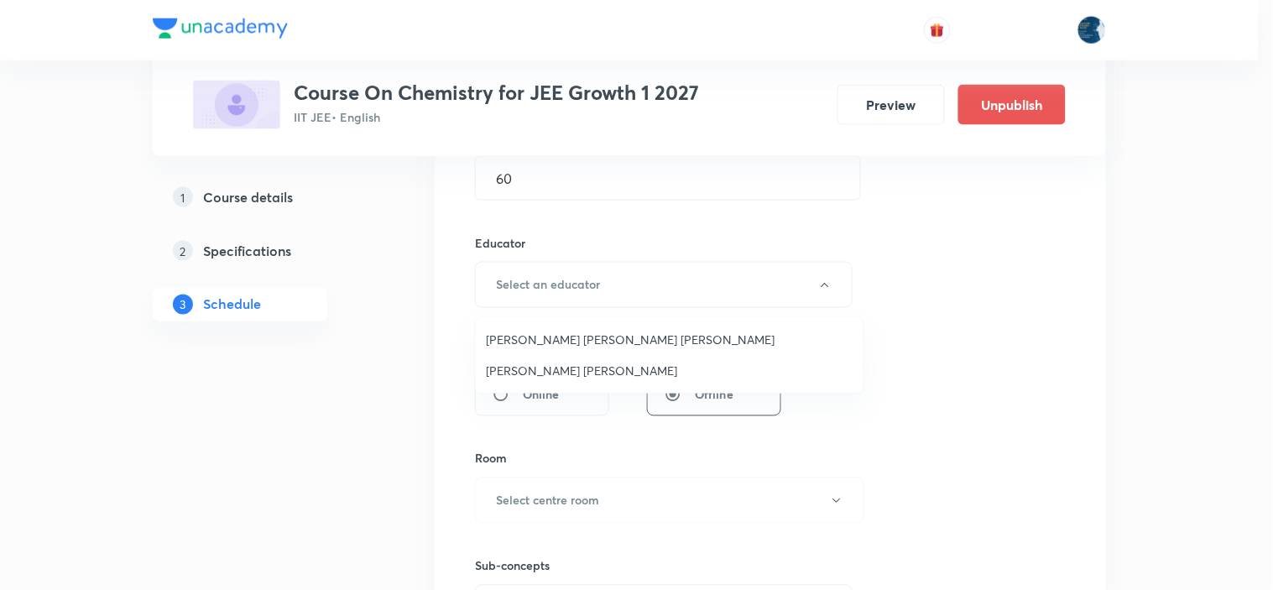
click at [562, 363] on span "Sripati Surya Dilip" at bounding box center [670, 371] width 368 height 18
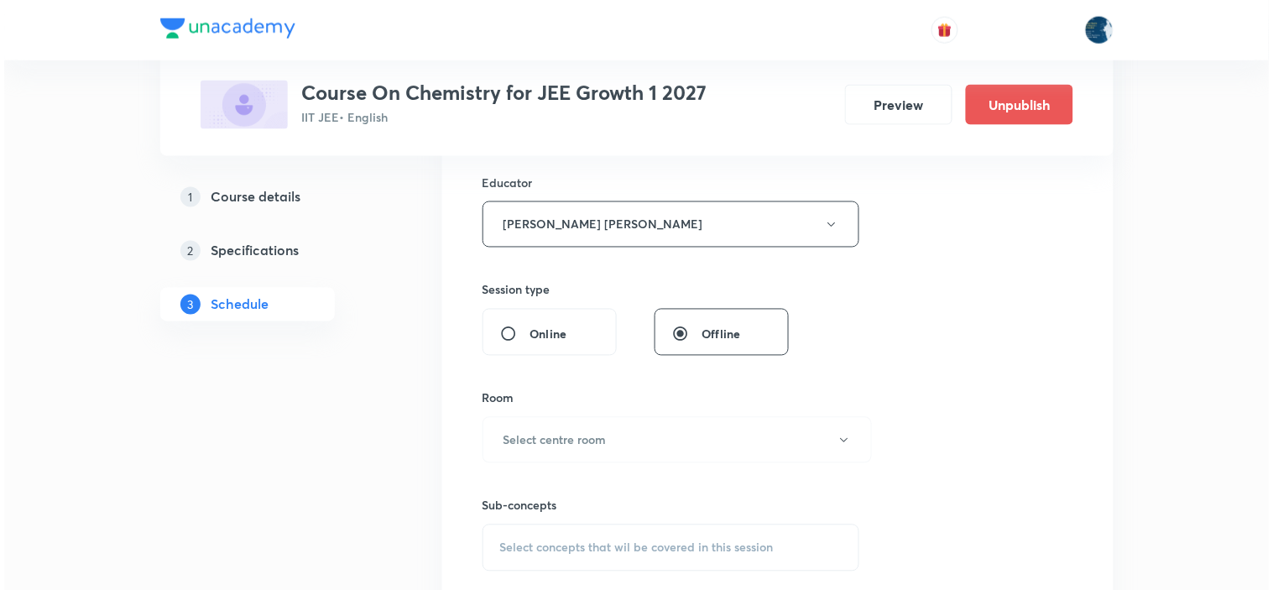
scroll to position [652, 0]
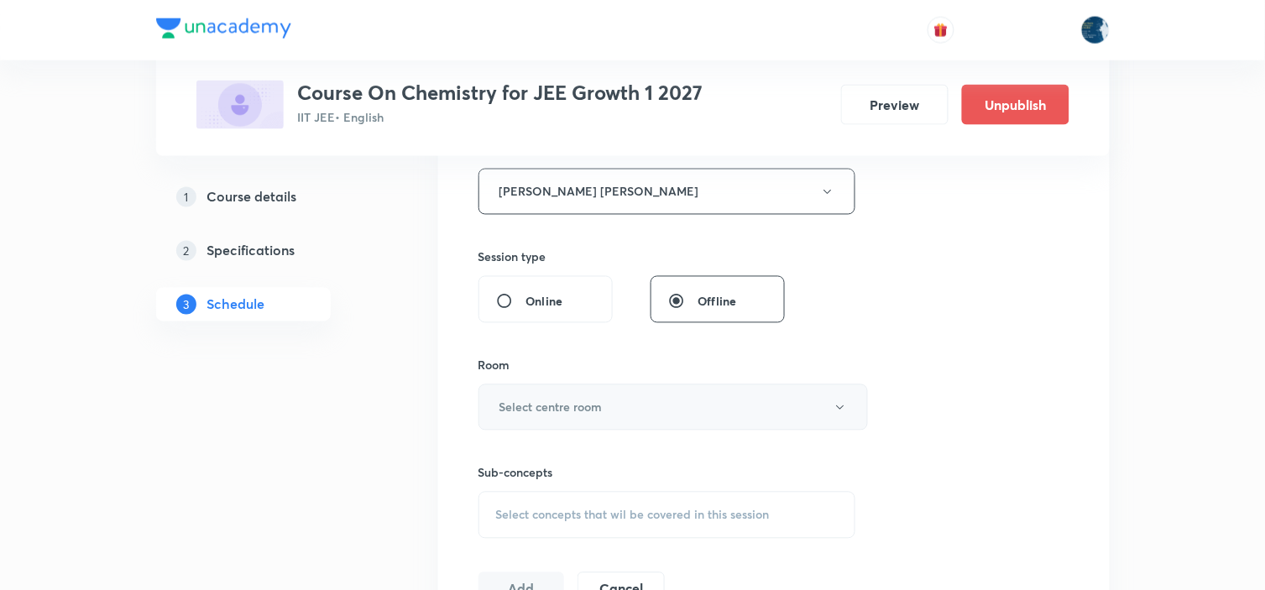
click at [567, 404] on h6 "Select centre room" at bounding box center [550, 408] width 103 height 18
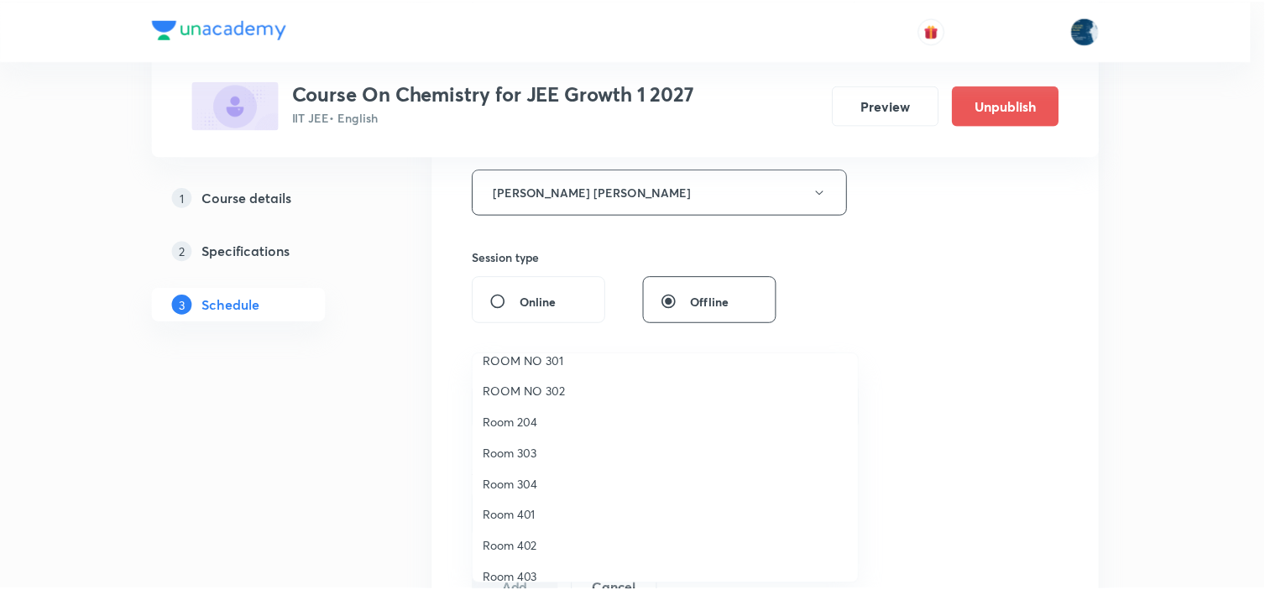
scroll to position [311, 0]
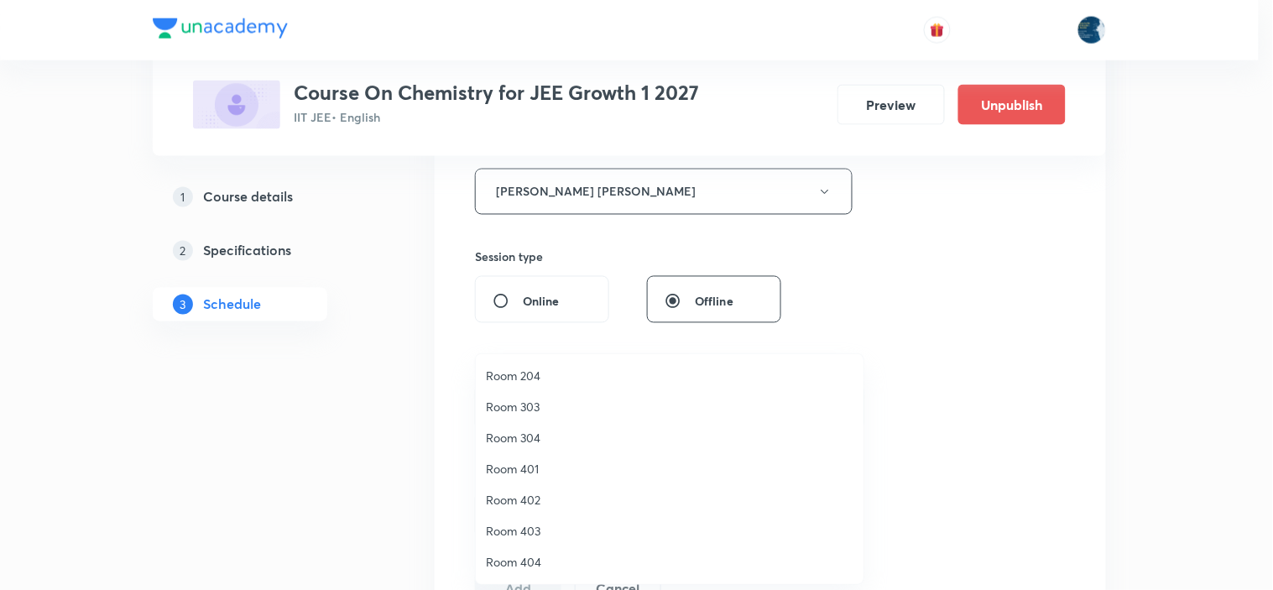
click at [544, 470] on span "Room 401" at bounding box center [670, 469] width 368 height 18
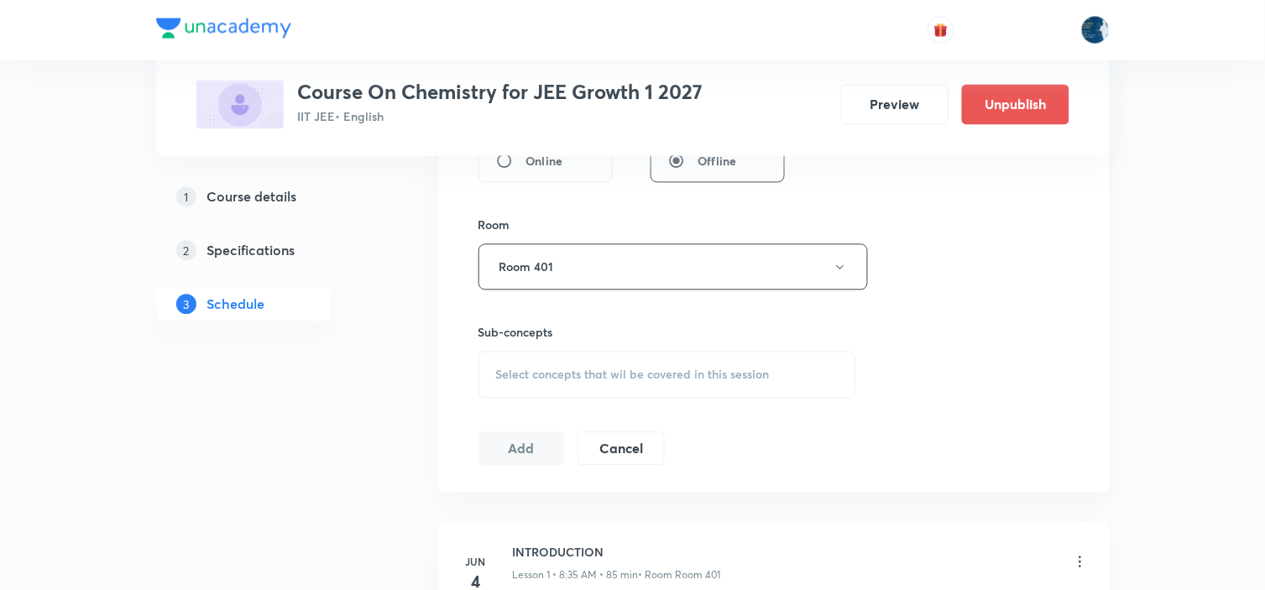
scroll to position [839, 0]
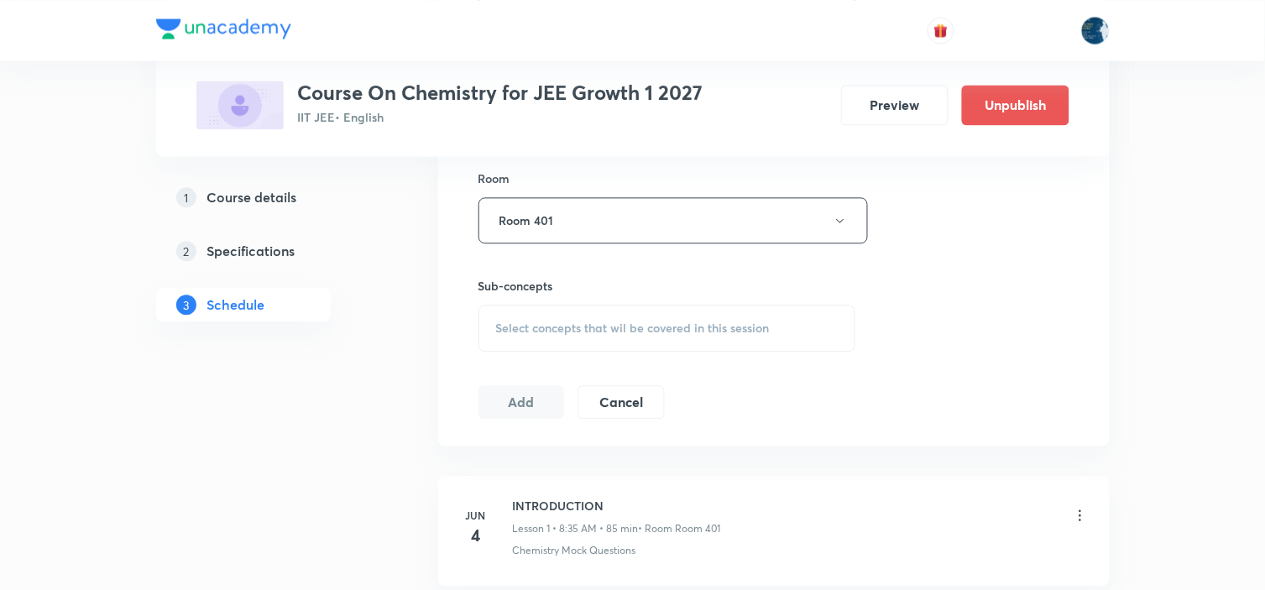
click at [672, 341] on div "Select concepts that wil be covered in this session" at bounding box center [667, 328] width 378 height 47
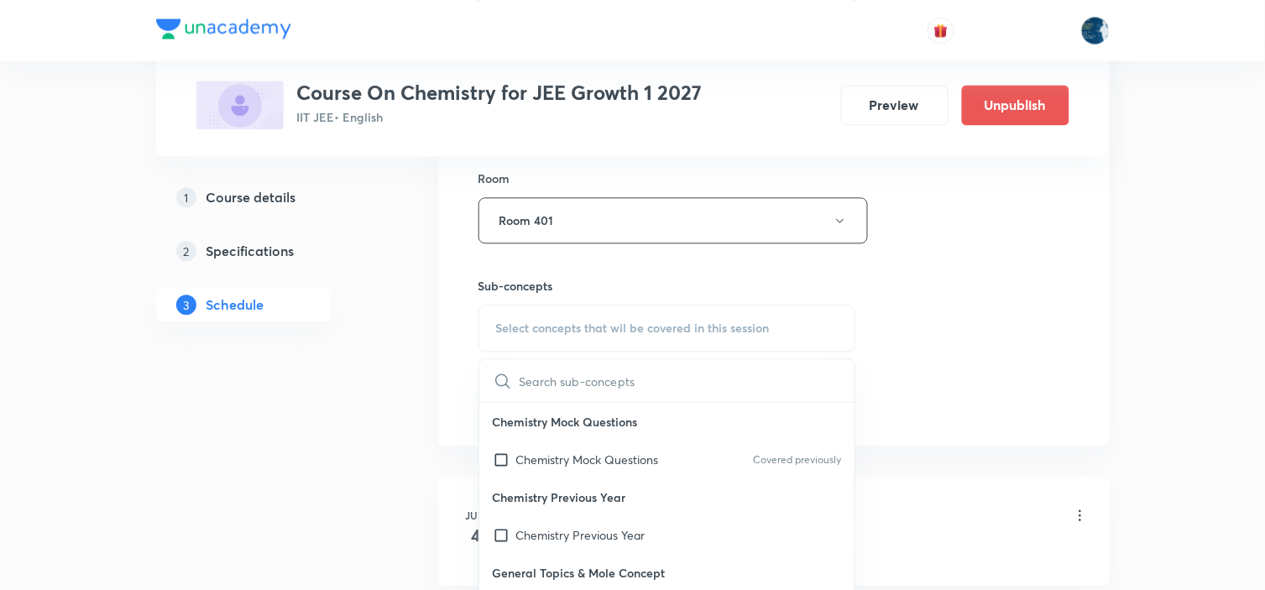
click at [804, 439] on p "Chemistry Mock Questions" at bounding box center [667, 422] width 376 height 38
drag, startPoint x: 807, startPoint y: 462, endPoint x: 853, endPoint y: 424, distance: 59.0
click at [807, 460] on p "Covered previously" at bounding box center [797, 459] width 88 height 15
checkbox input "true"
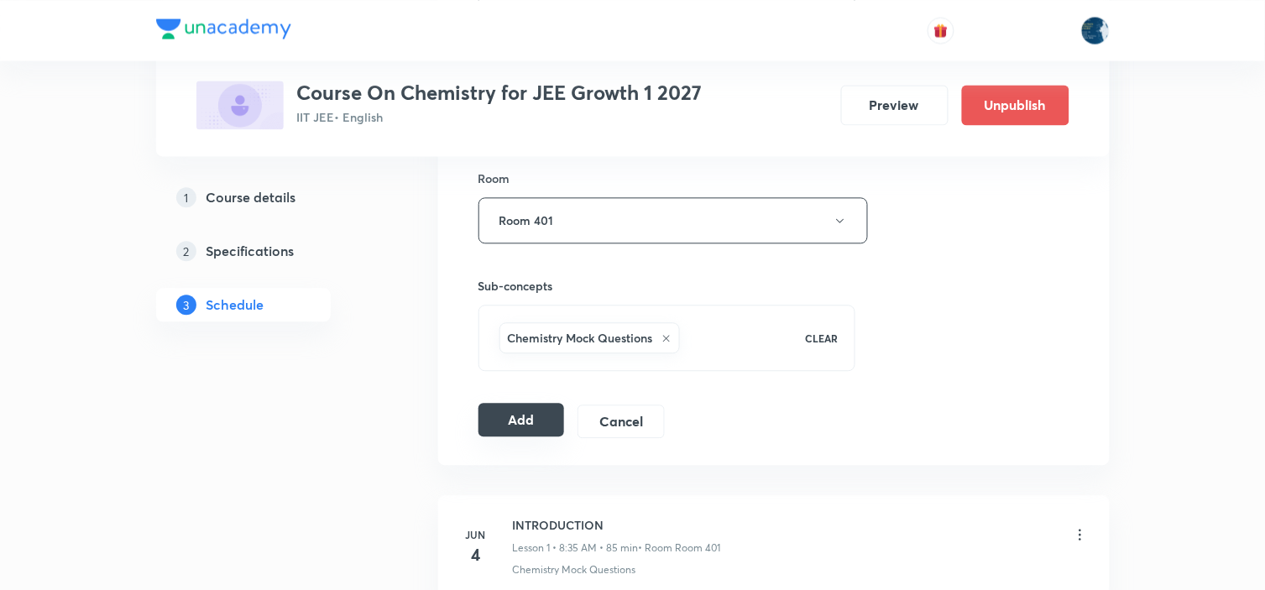
click at [530, 422] on button "Add" at bounding box center [521, 420] width 86 height 34
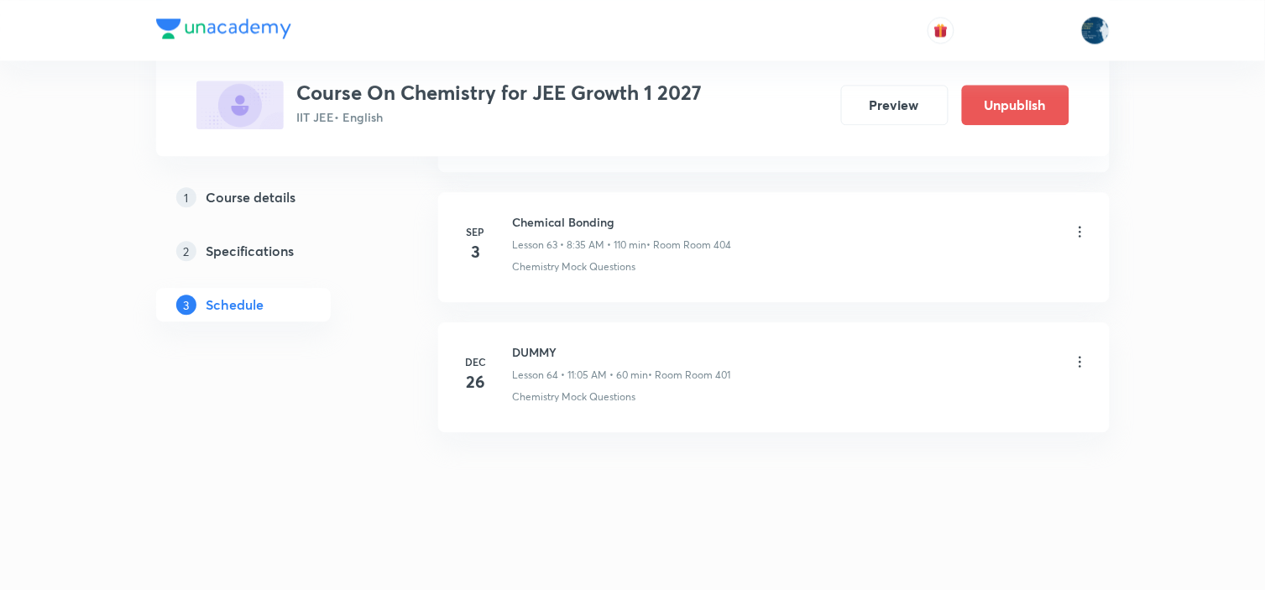
scroll to position [8320, 0]
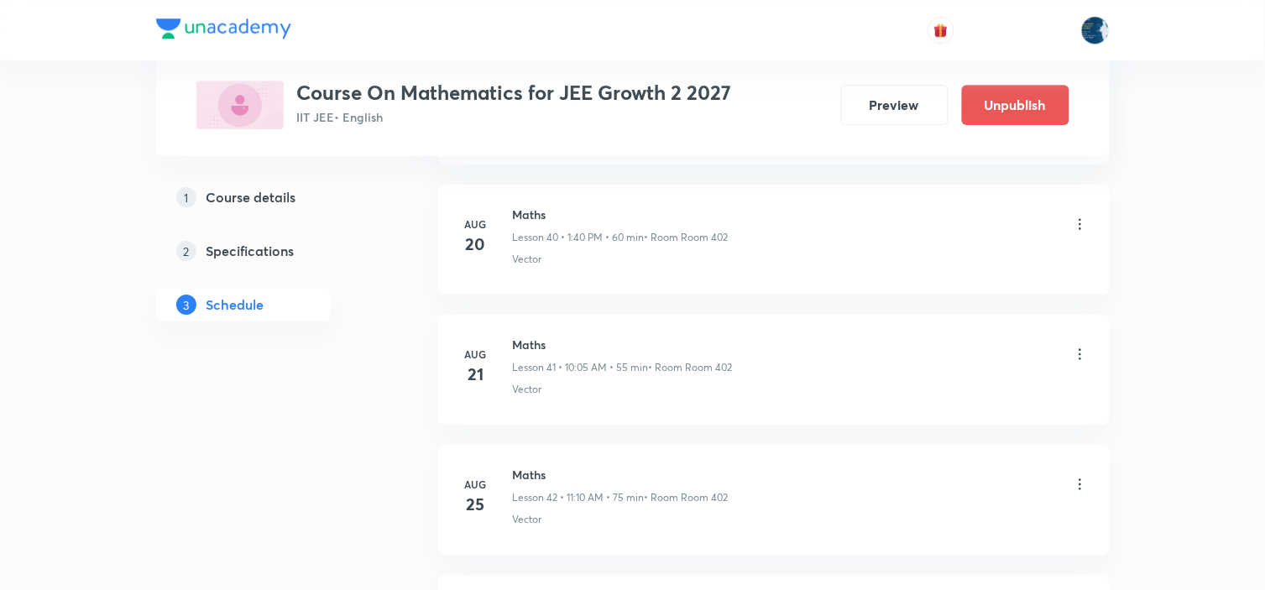
scroll to position [7375, 0]
click at [515, 223] on h6 "Maths" at bounding box center [621, 222] width 216 height 18
copy h6 "Maths"
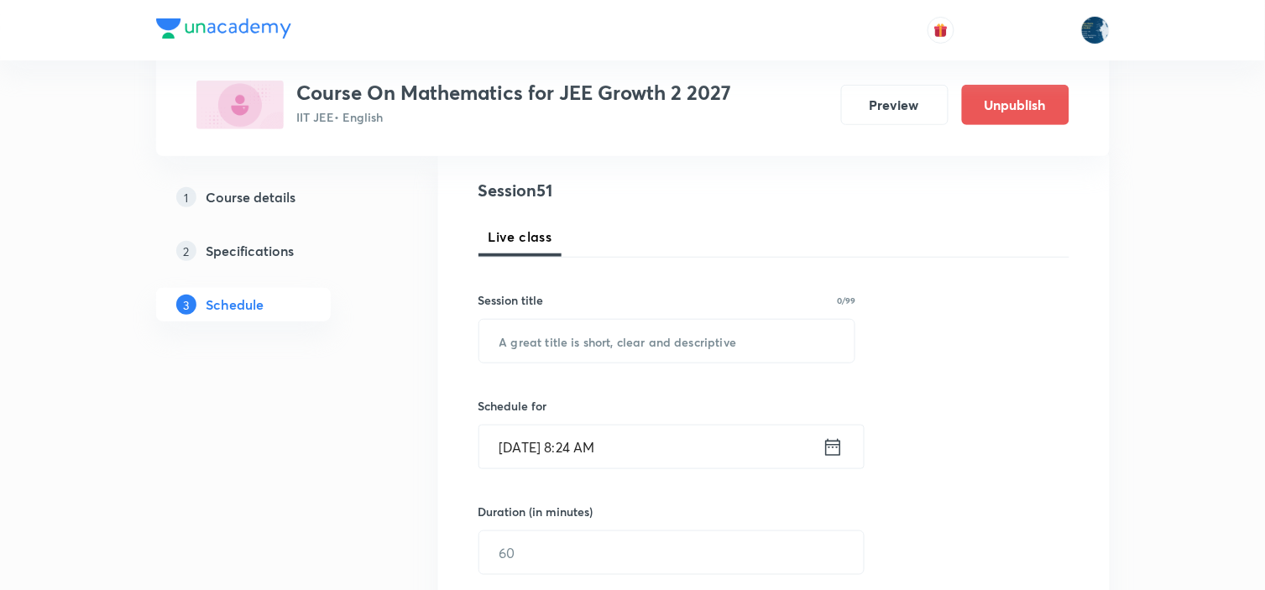
scroll to position [186, 0]
click at [618, 353] on input "text" at bounding box center [667, 339] width 376 height 43
paste input "Maths"
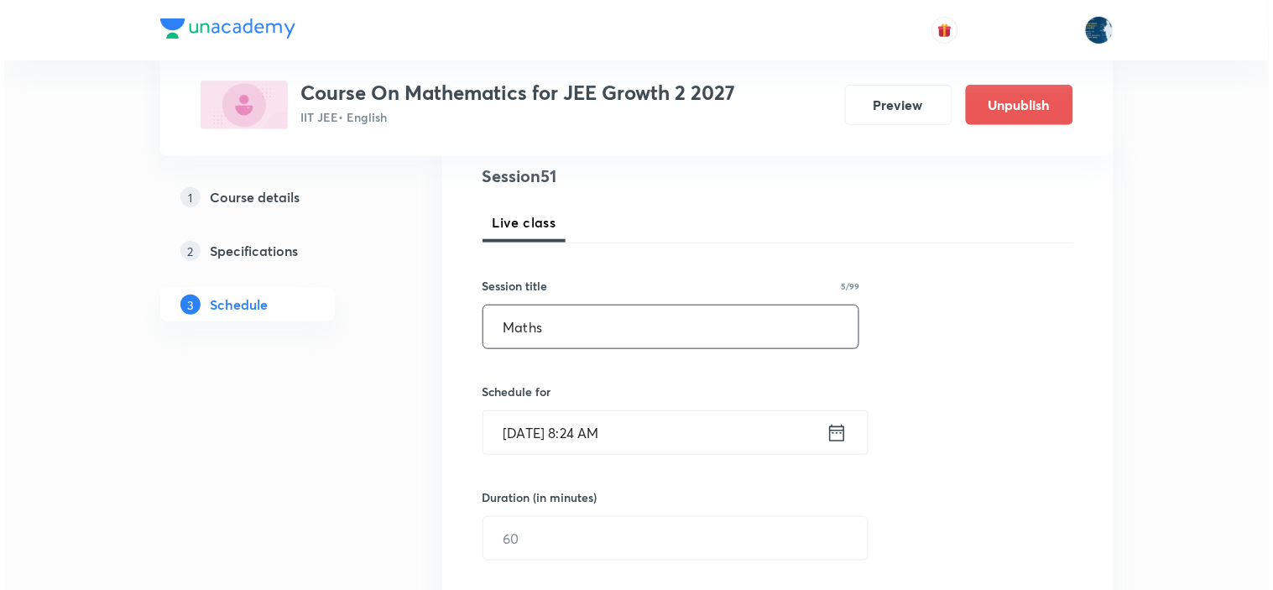
scroll to position [280, 0]
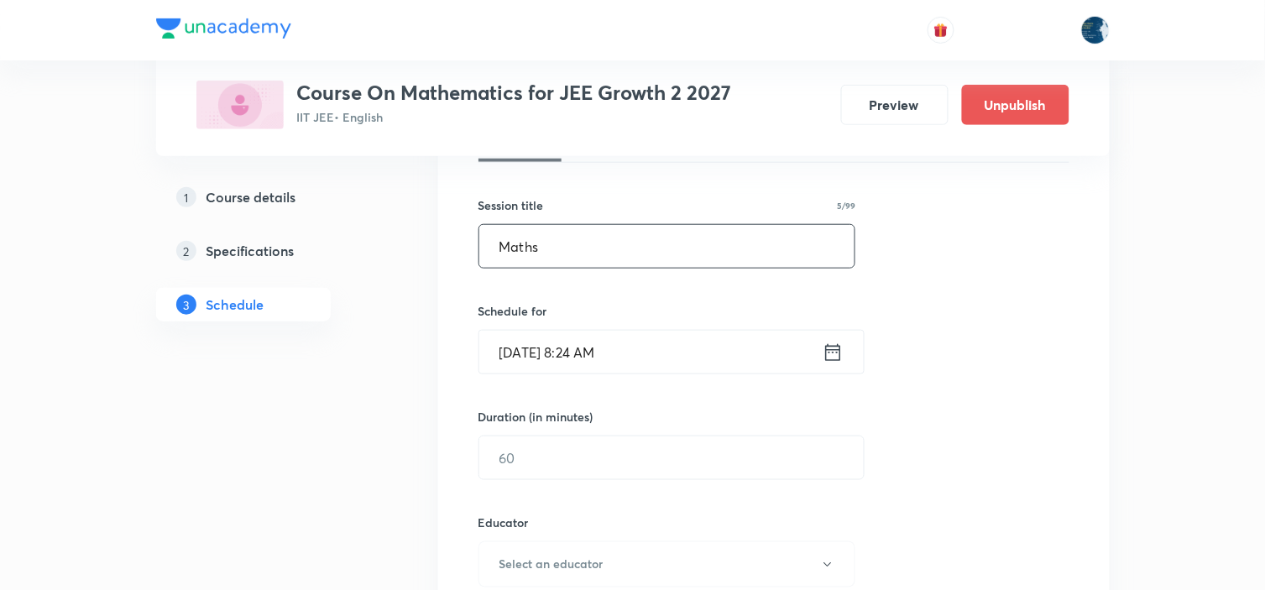
type input "Maths"
click at [839, 358] on icon at bounding box center [832, 351] width 15 height 17
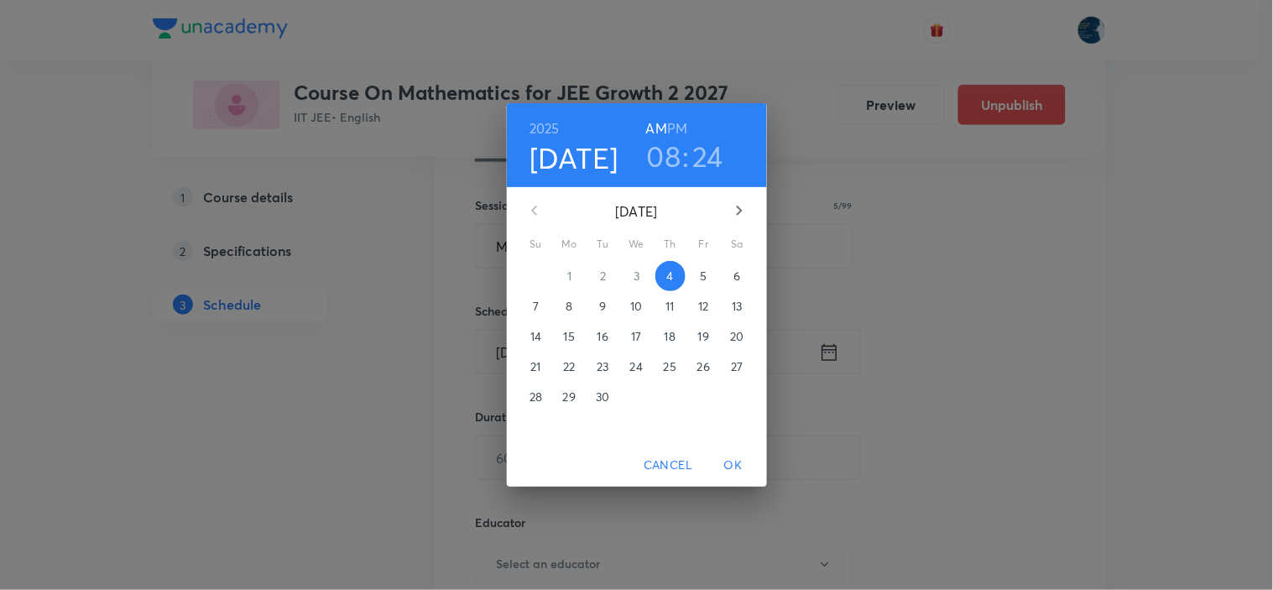
click at [677, 123] on h6 "PM" at bounding box center [677, 129] width 20 height 24
click at [666, 147] on h3 "08" at bounding box center [664, 155] width 34 height 35
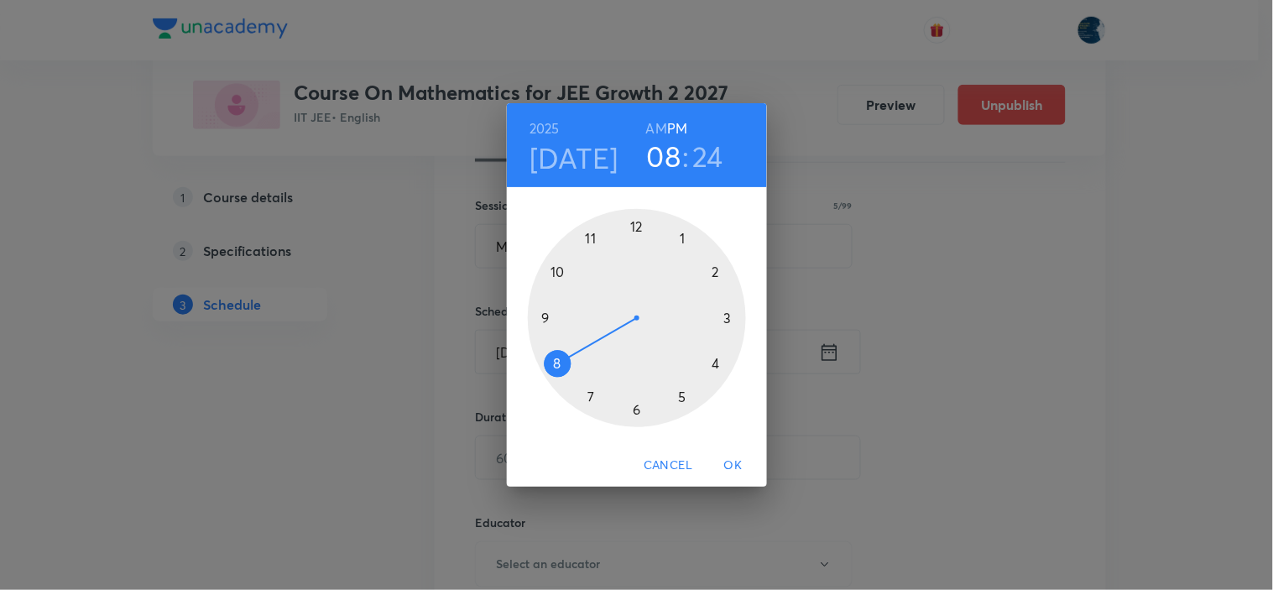
click at [681, 238] on div at bounding box center [637, 318] width 218 height 218
click at [559, 272] on div at bounding box center [637, 318] width 218 height 218
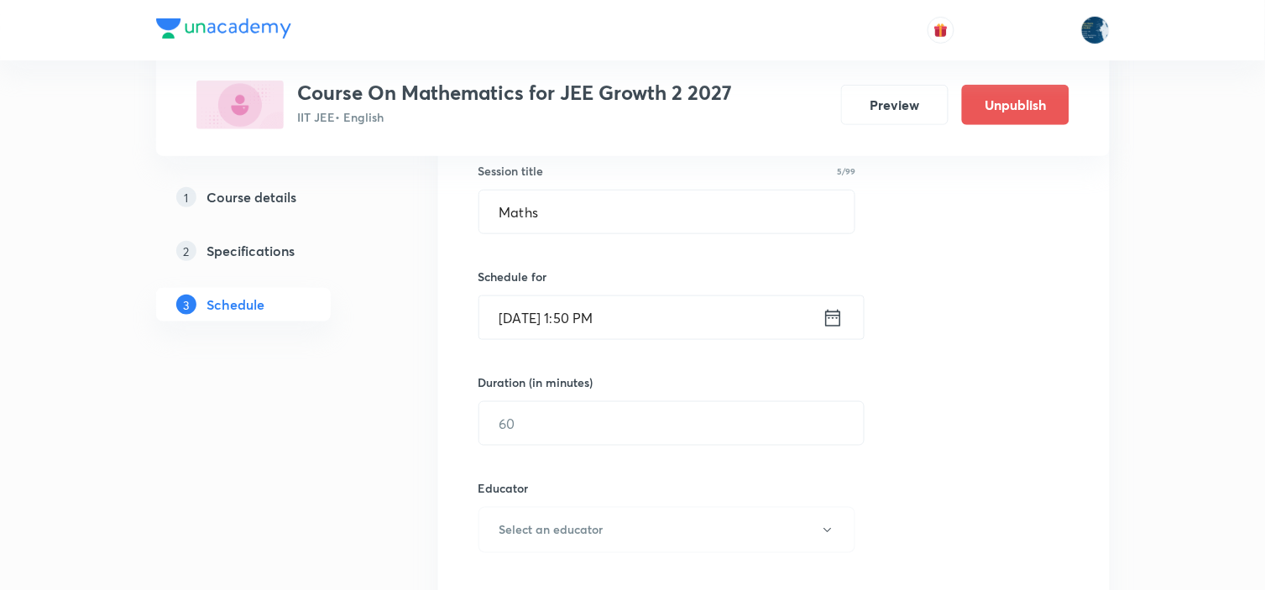
scroll to position [466, 0]
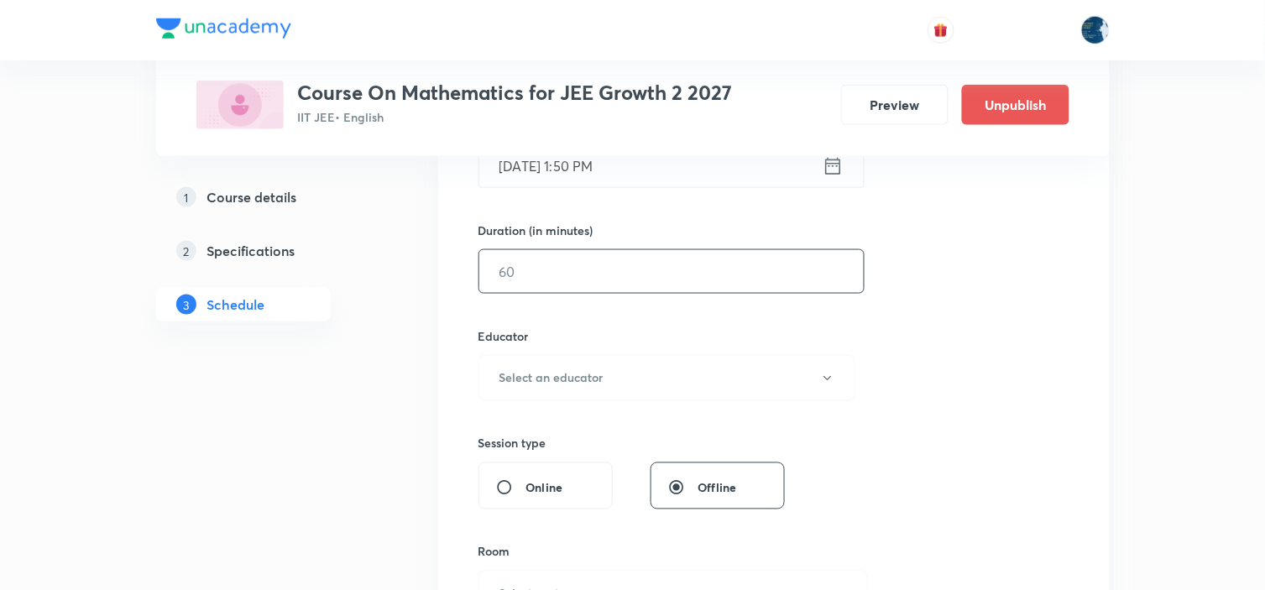
click at [663, 264] on input "text" at bounding box center [671, 271] width 384 height 43
type input "60"
click at [615, 381] on button "Select an educator" at bounding box center [667, 378] width 378 height 46
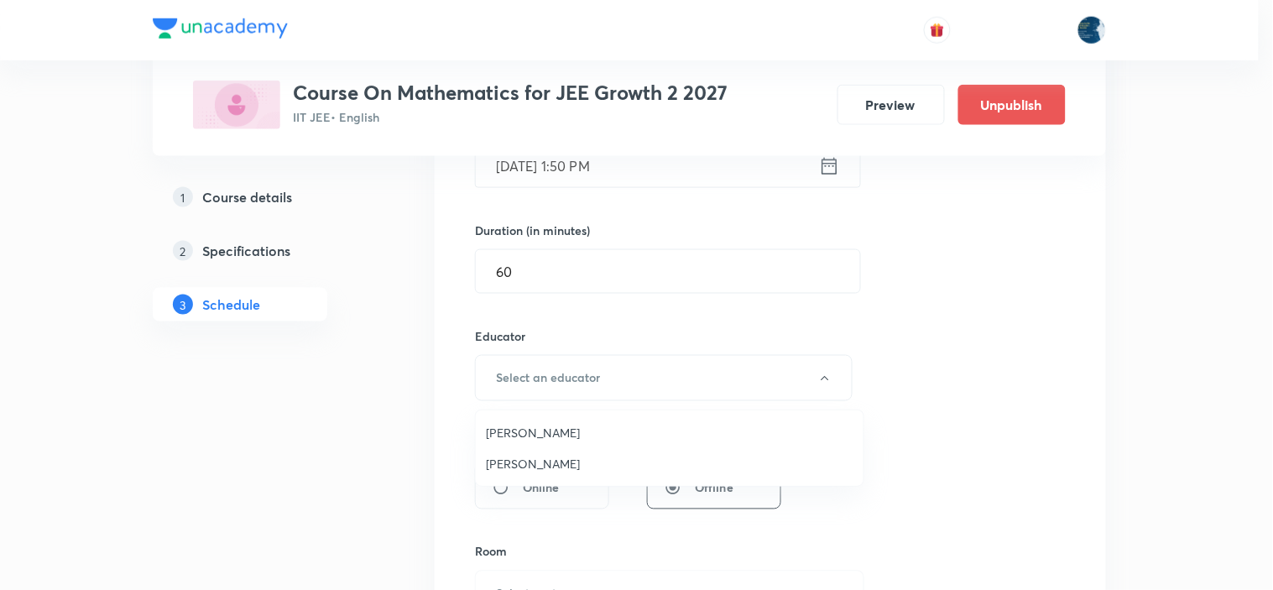
click at [565, 429] on span "Polampalli Rajesh" at bounding box center [670, 433] width 368 height 18
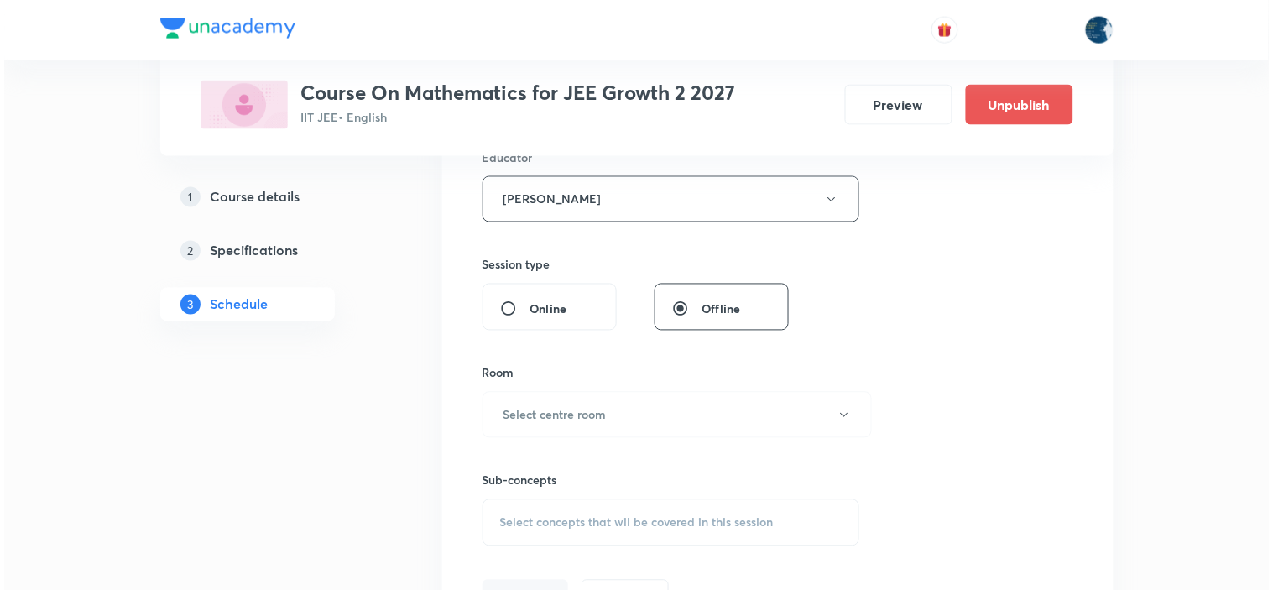
scroll to position [652, 0]
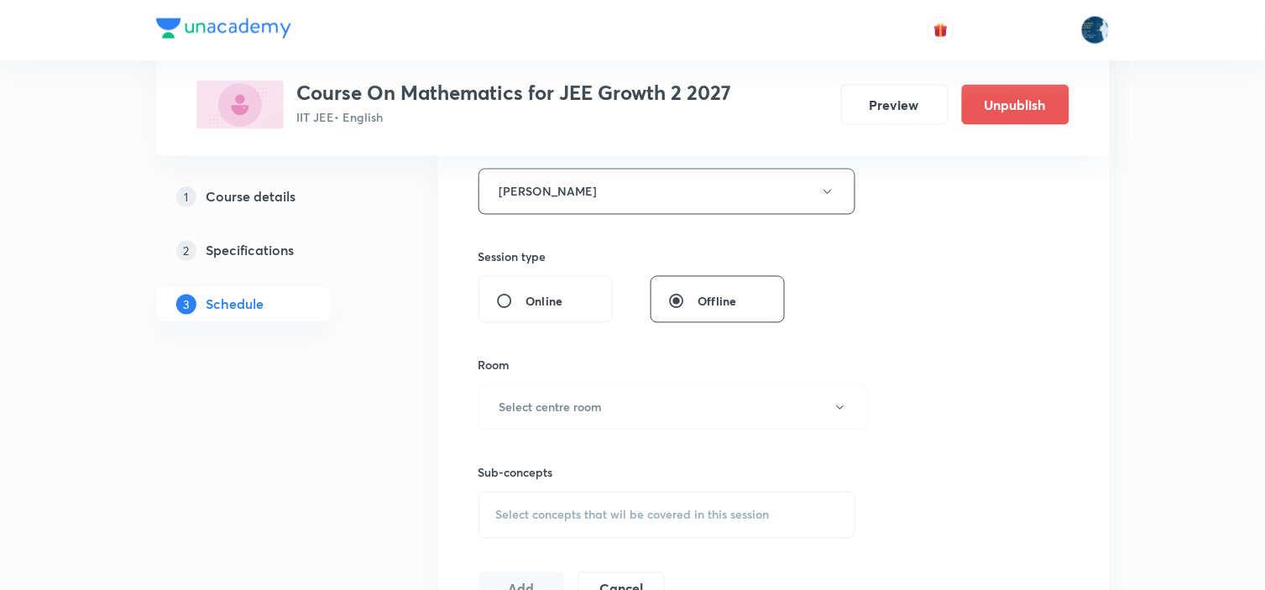
click at [601, 414] on h6 "Select centre room" at bounding box center [550, 408] width 103 height 18
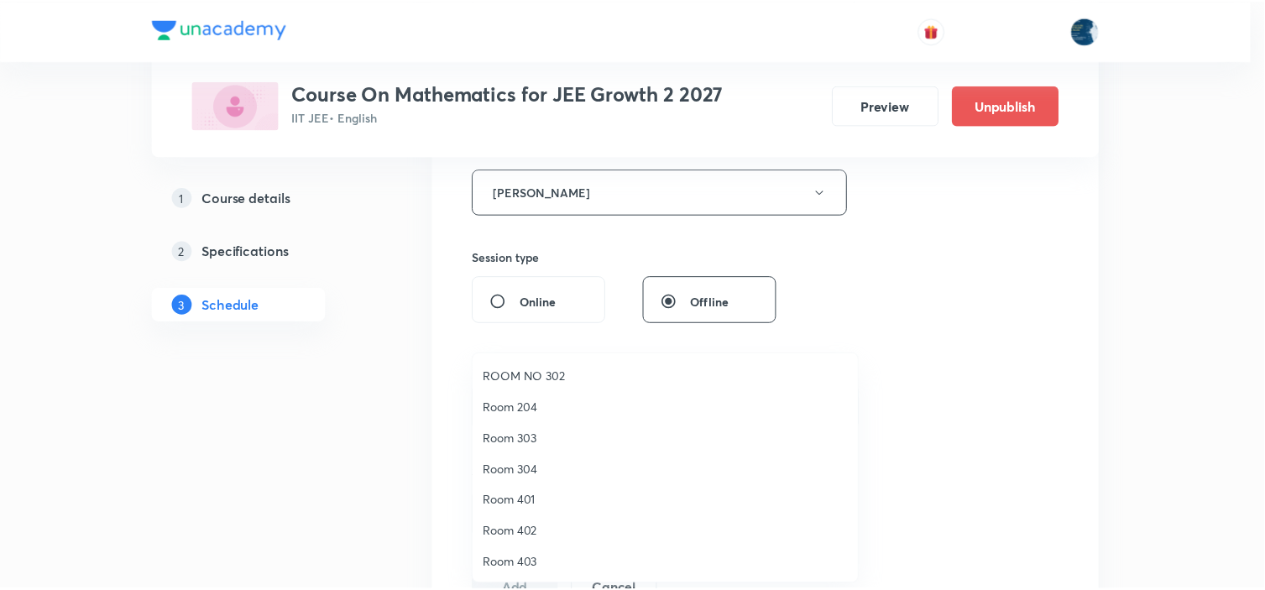
scroll to position [311, 0]
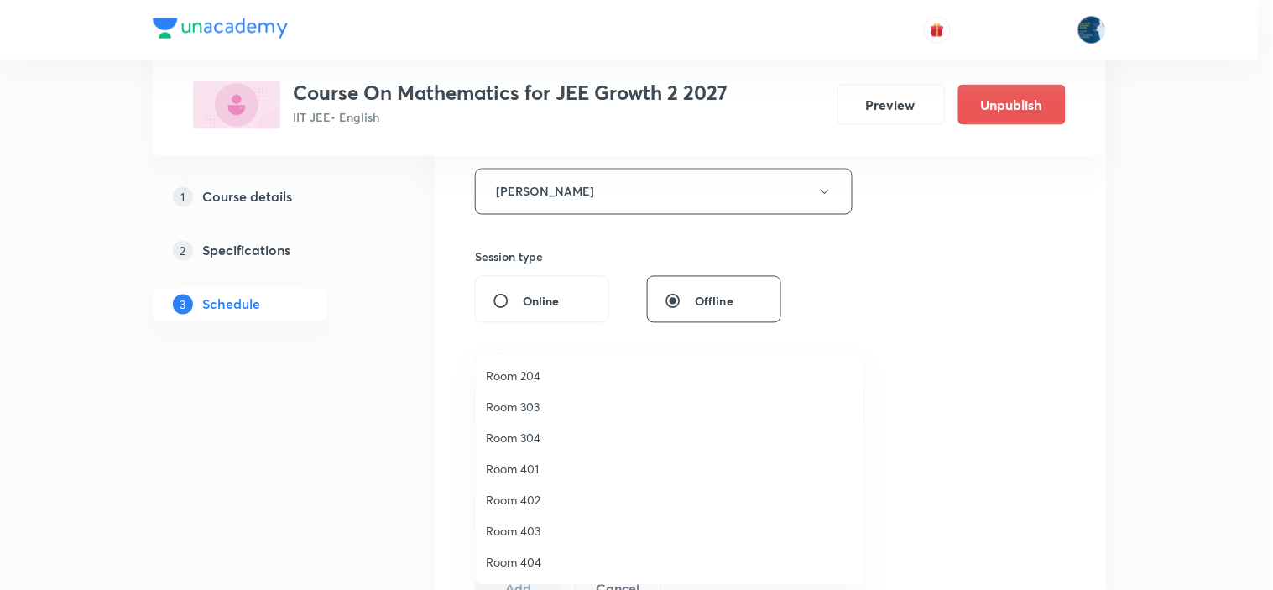
click at [526, 496] on span "Room 402" at bounding box center [670, 500] width 368 height 18
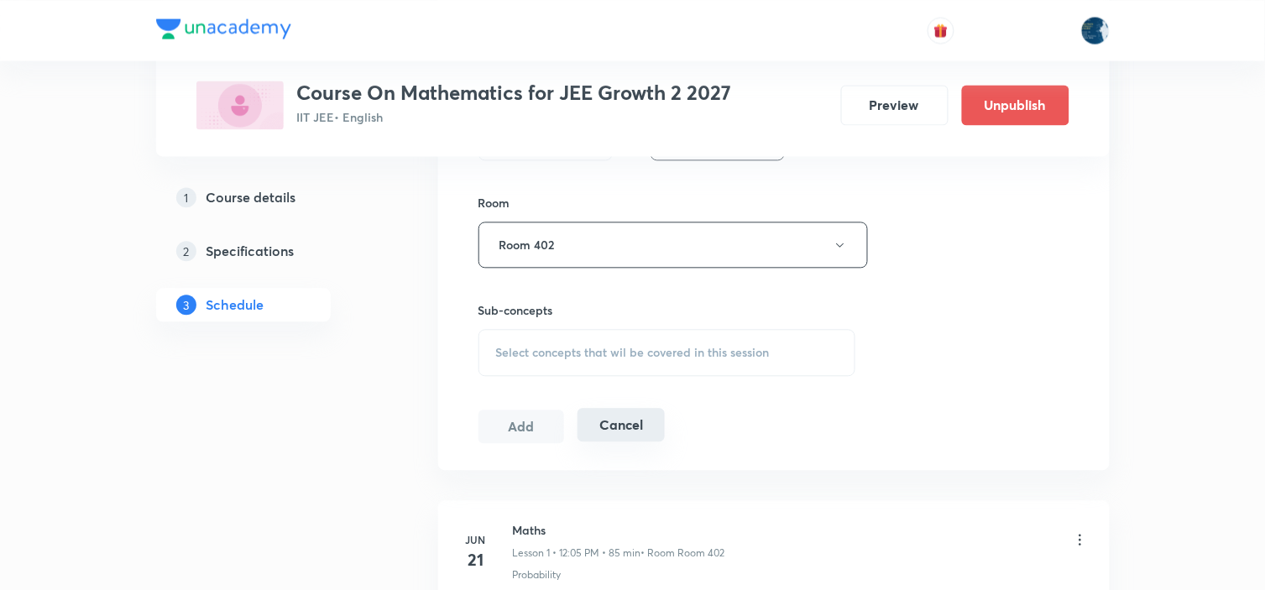
scroll to position [839, 0]
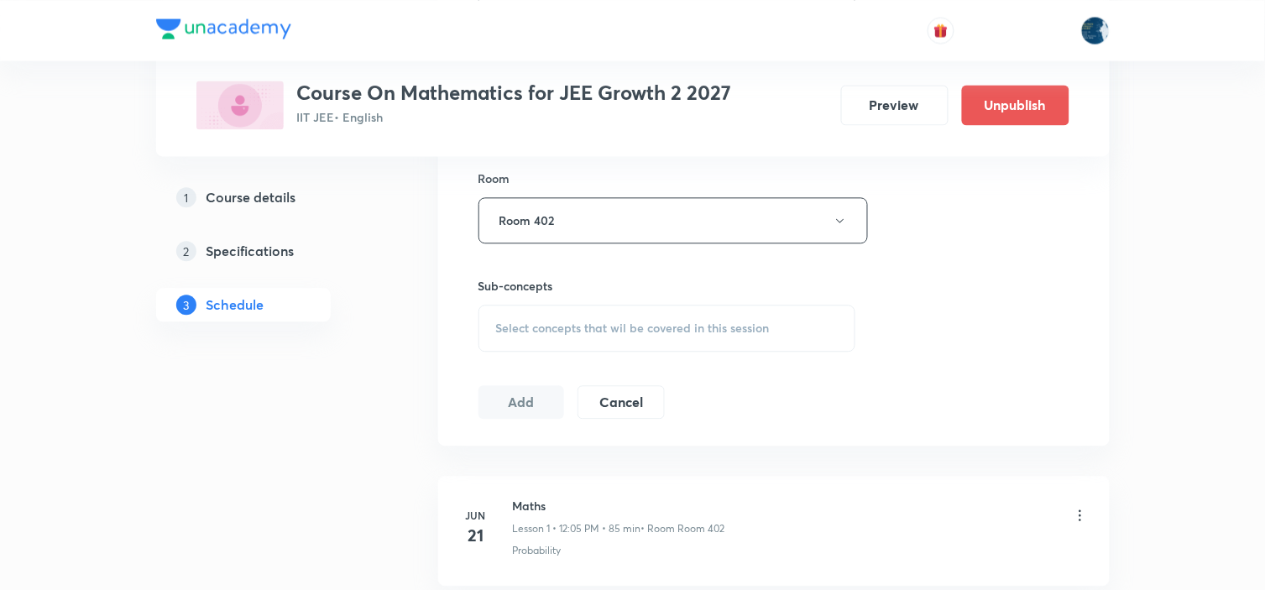
click at [659, 323] on span "Select concepts that wil be covered in this session" at bounding box center [633, 327] width 274 height 13
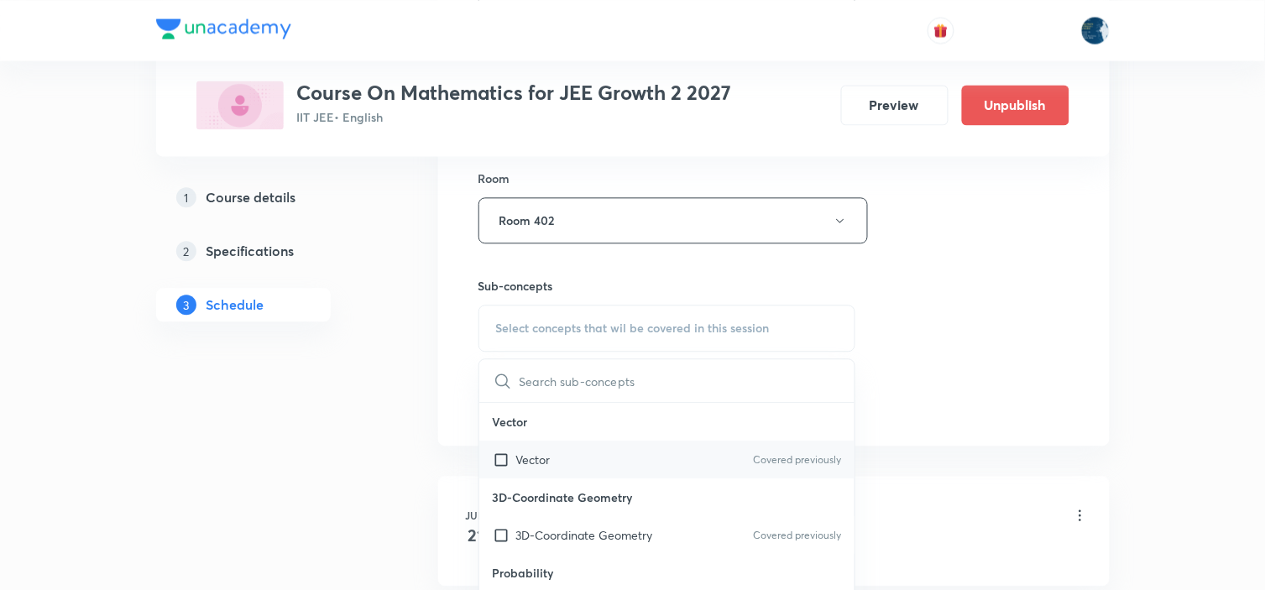
click at [828, 451] on div "Vector Covered previously" at bounding box center [667, 460] width 376 height 38
checkbox input "true"
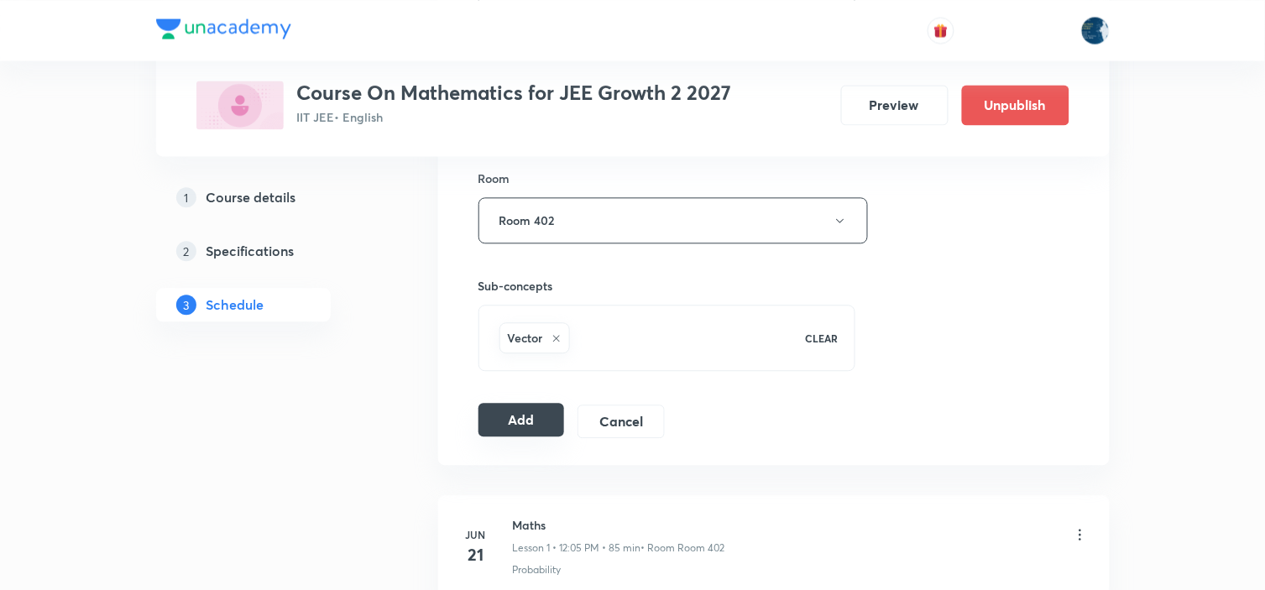
click at [534, 418] on button "Add" at bounding box center [521, 420] width 86 height 34
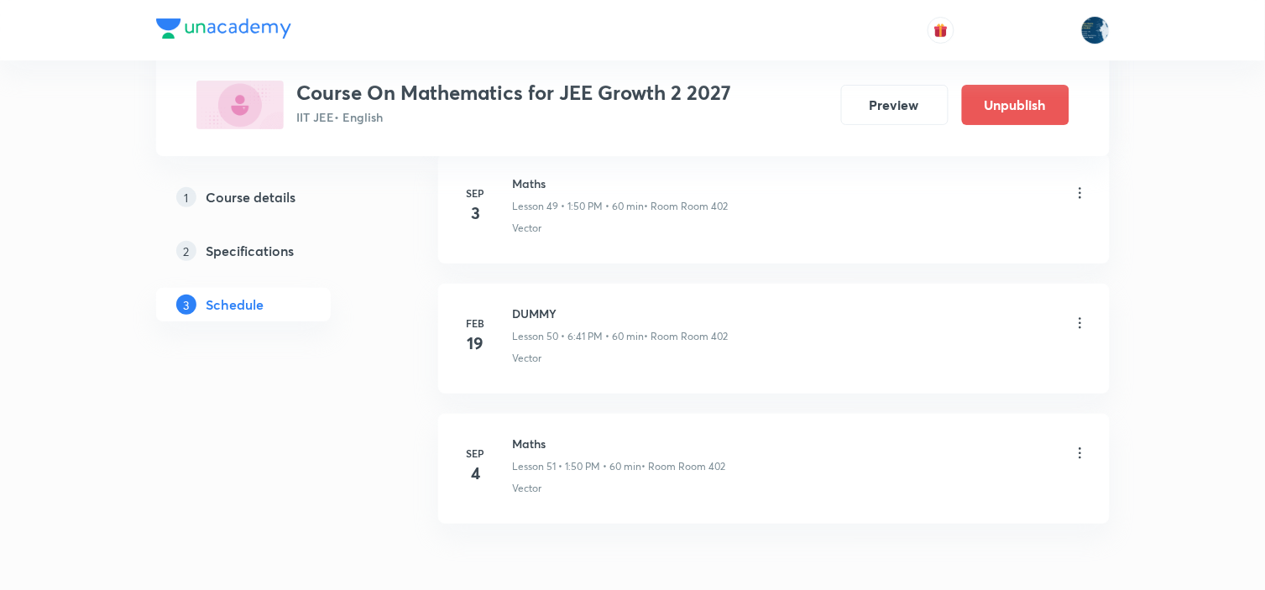
scroll to position [6626, 0]
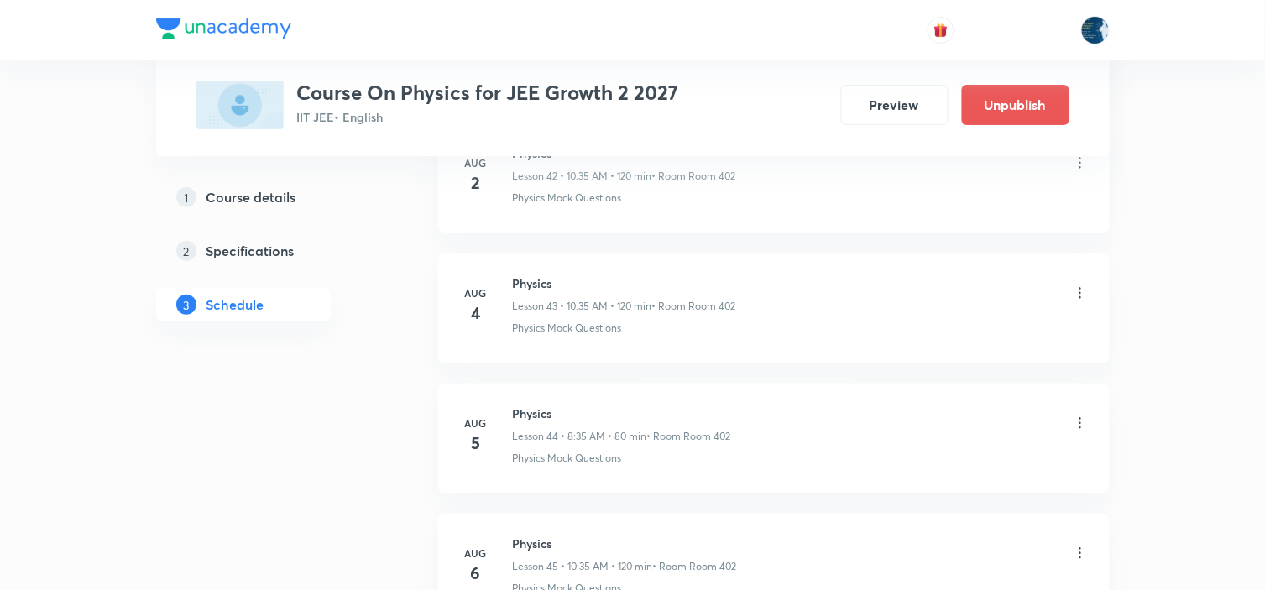
scroll to position [8677, 0]
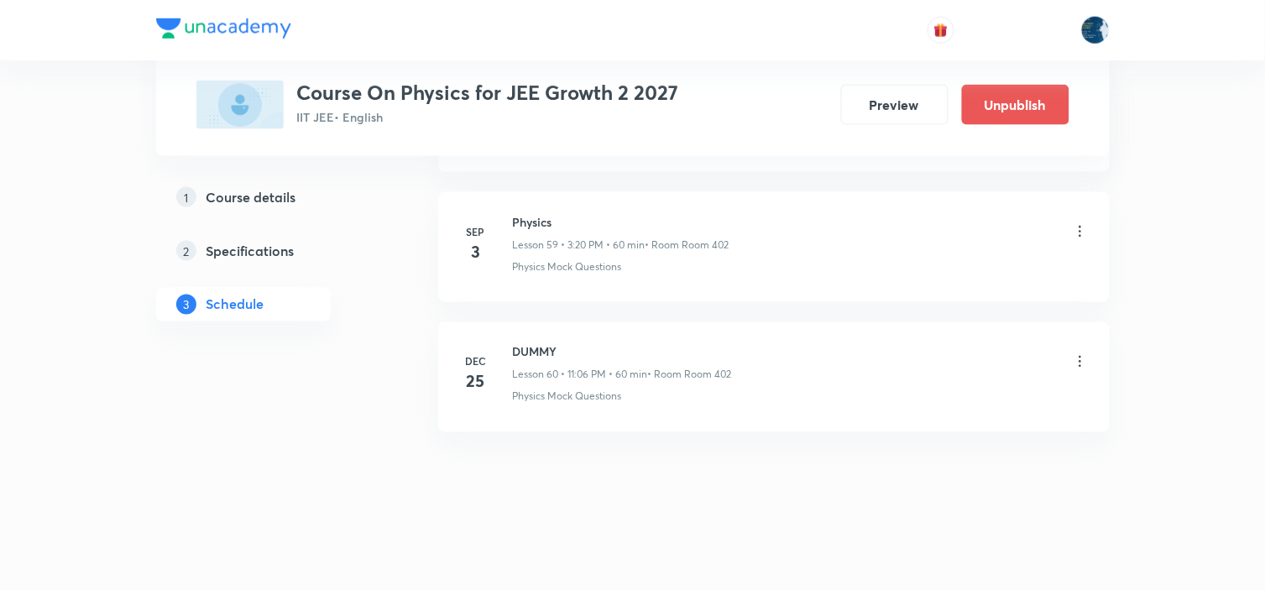
click at [543, 230] on h6 "Physics" at bounding box center [621, 222] width 217 height 18
click at [543, 222] on h6 "Physics" at bounding box center [621, 222] width 217 height 18
copy h6 "Physics"
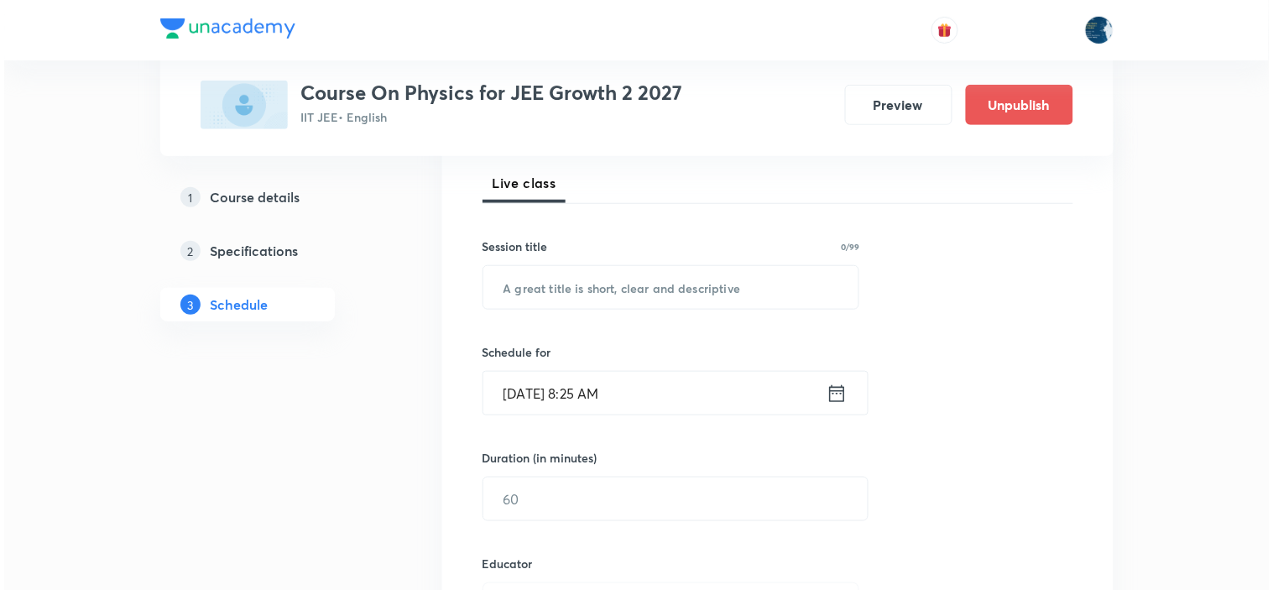
scroll to position [280, 0]
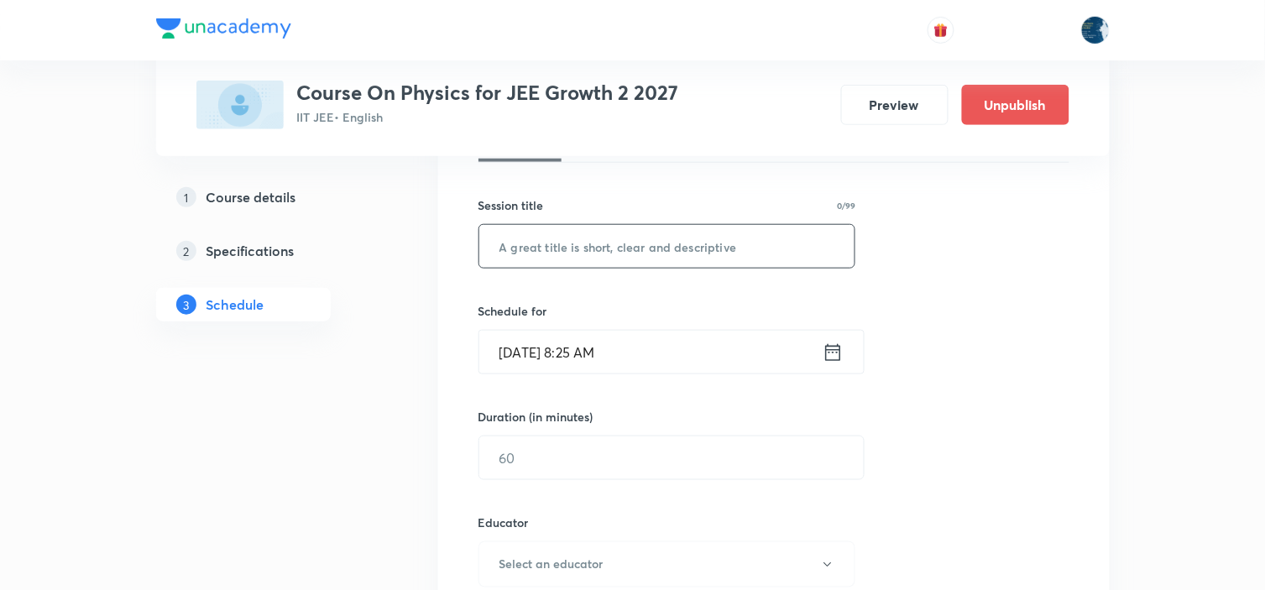
click at [632, 238] on input "text" at bounding box center [667, 246] width 376 height 43
paste input "Physics"
type input "Physics"
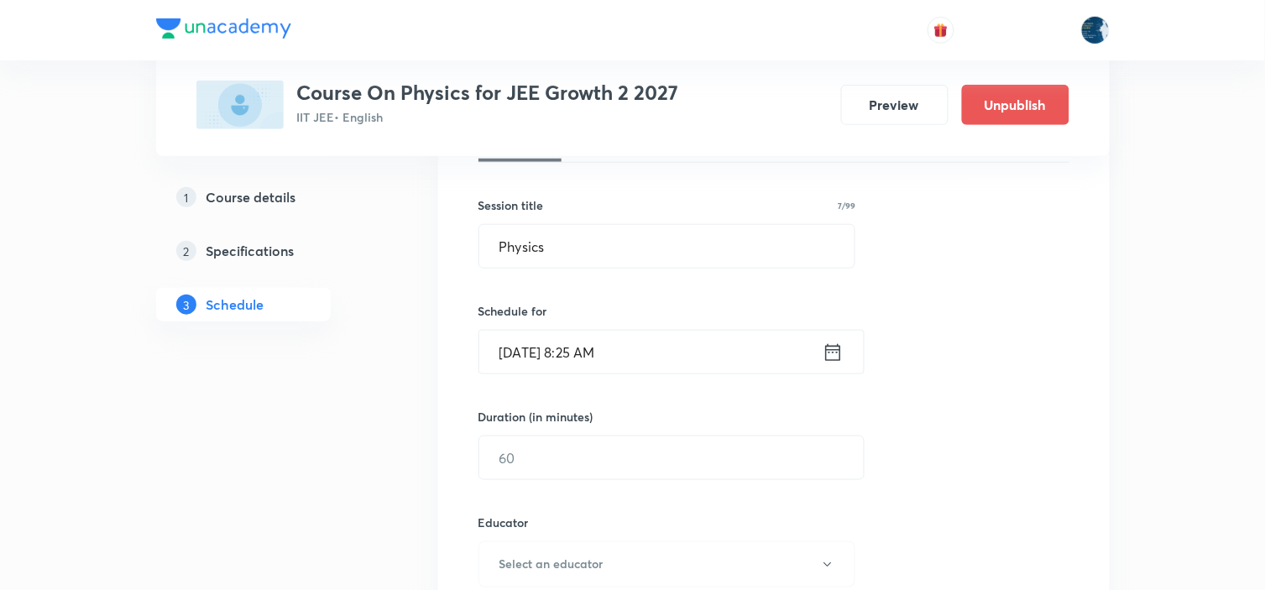
click at [838, 349] on icon at bounding box center [832, 351] width 15 height 17
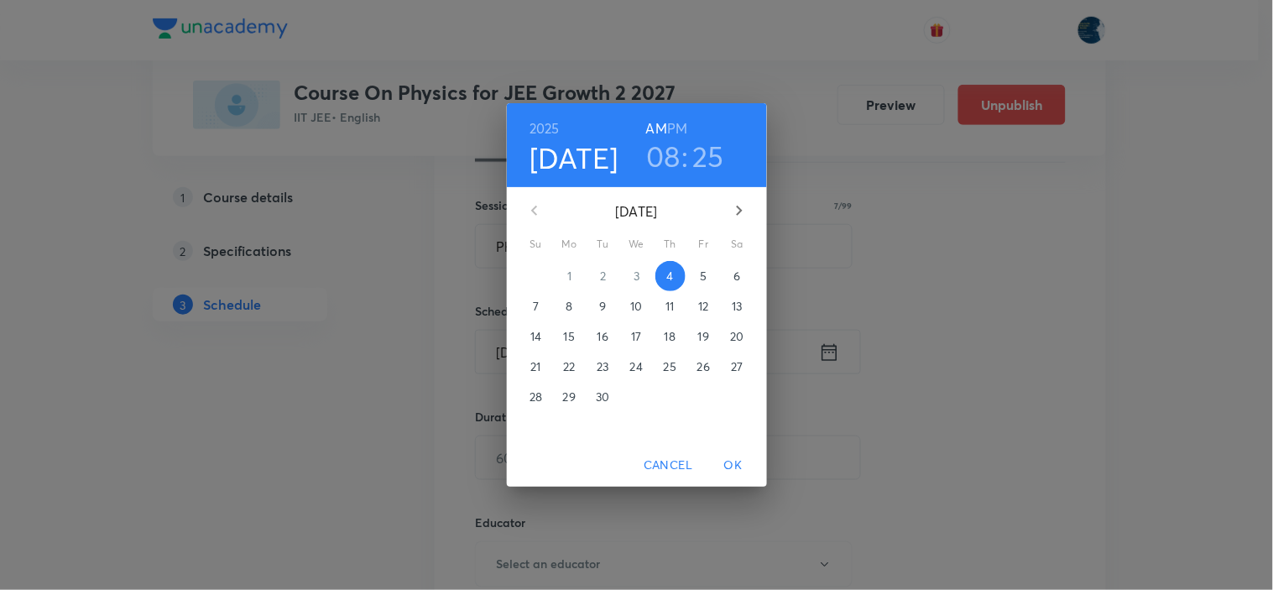
click at [681, 123] on h6 "PM" at bounding box center [677, 129] width 20 height 24
click at [661, 169] on h3 "08" at bounding box center [663, 155] width 34 height 35
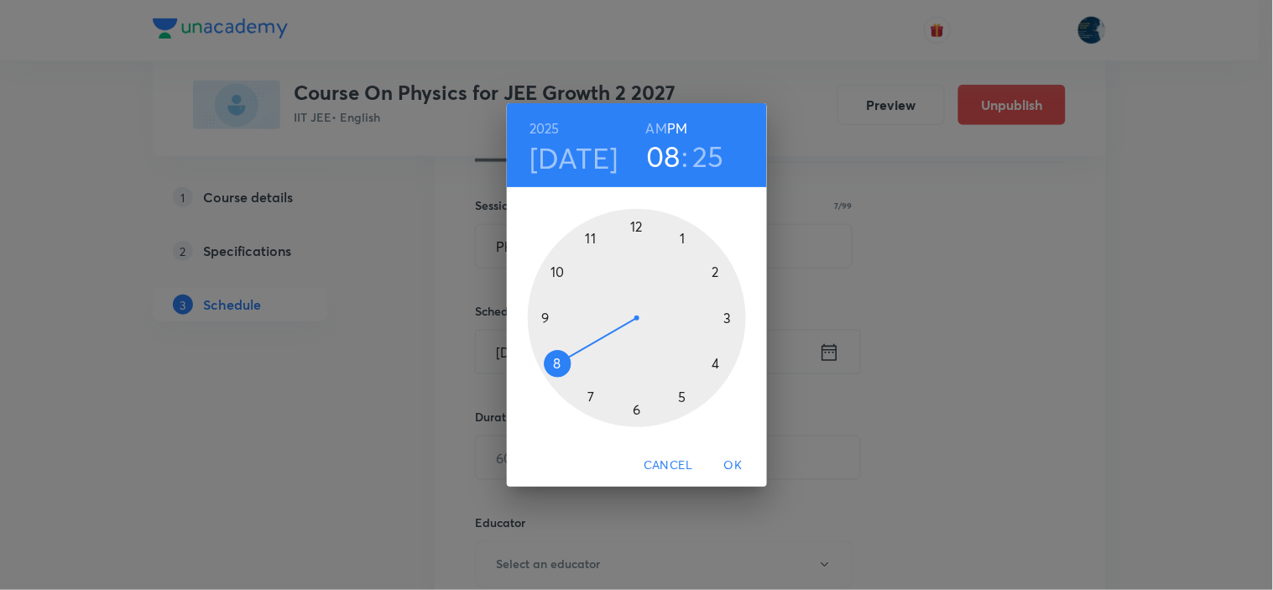
click at [727, 315] on div at bounding box center [637, 318] width 218 height 218
click at [722, 364] on div at bounding box center [637, 318] width 218 height 218
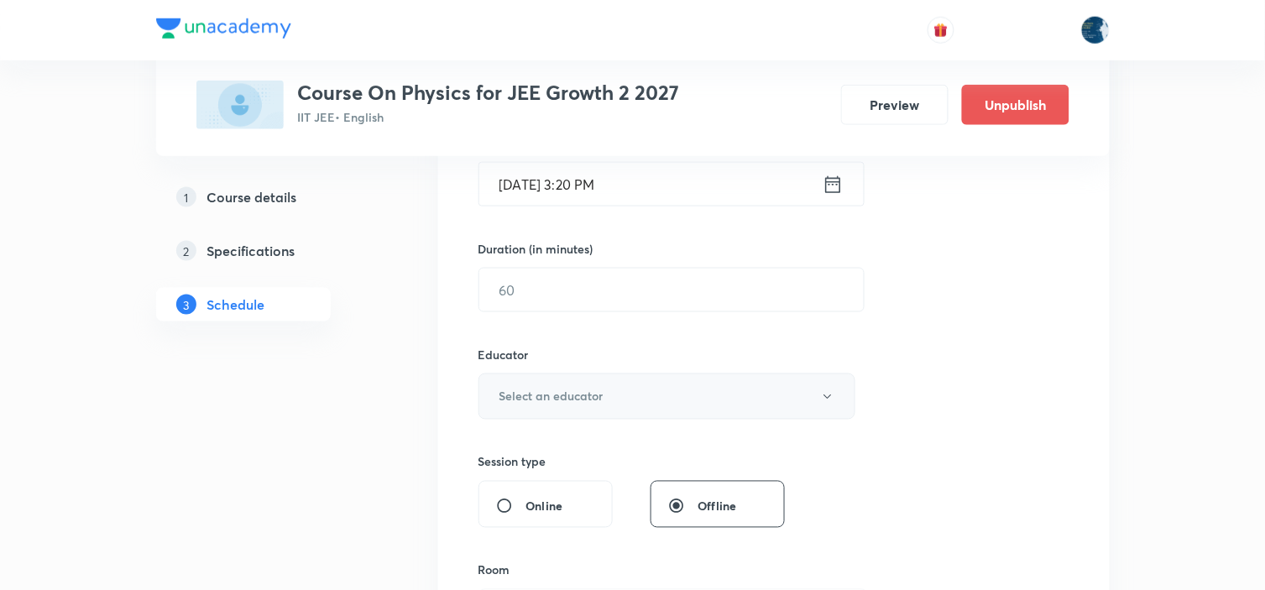
scroll to position [466, 0]
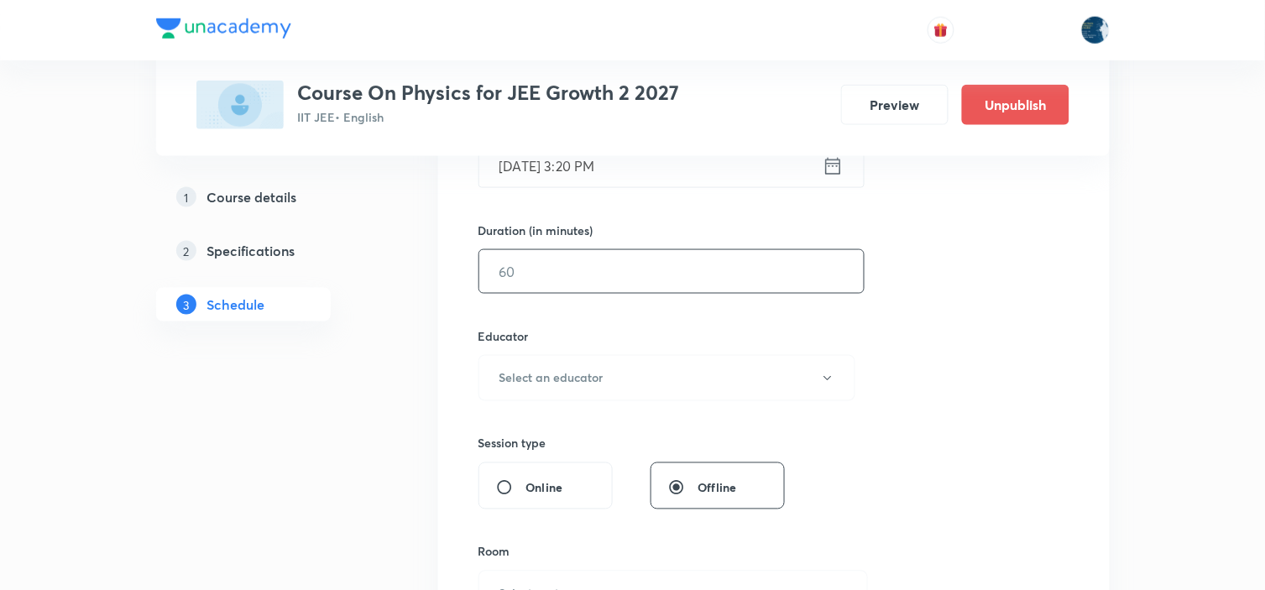
click at [672, 274] on input "text" at bounding box center [671, 271] width 384 height 43
type input "60"
click at [648, 379] on button "Select an educator" at bounding box center [667, 378] width 378 height 46
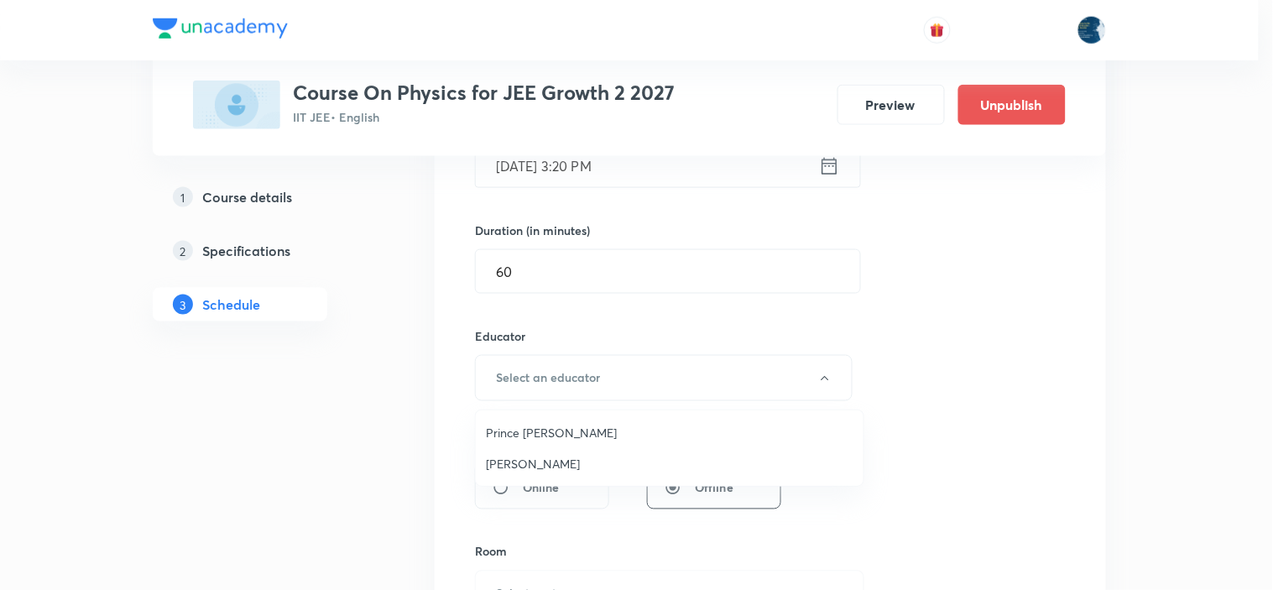
click at [599, 437] on span "Prince Dubey" at bounding box center [670, 433] width 368 height 18
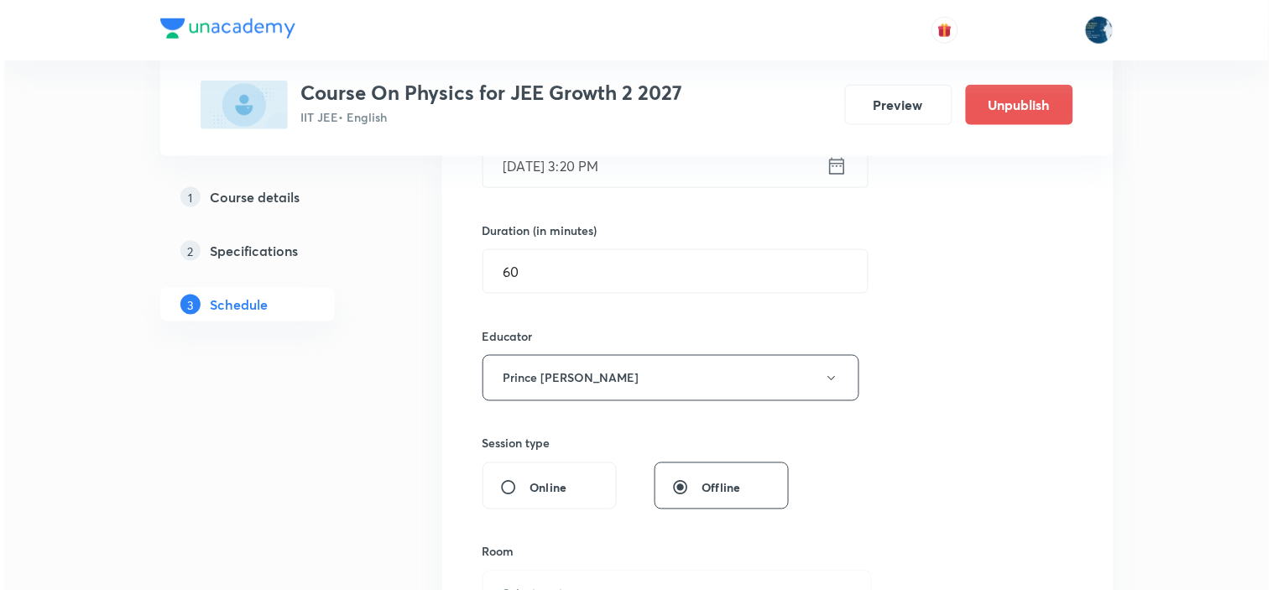
scroll to position [652, 0]
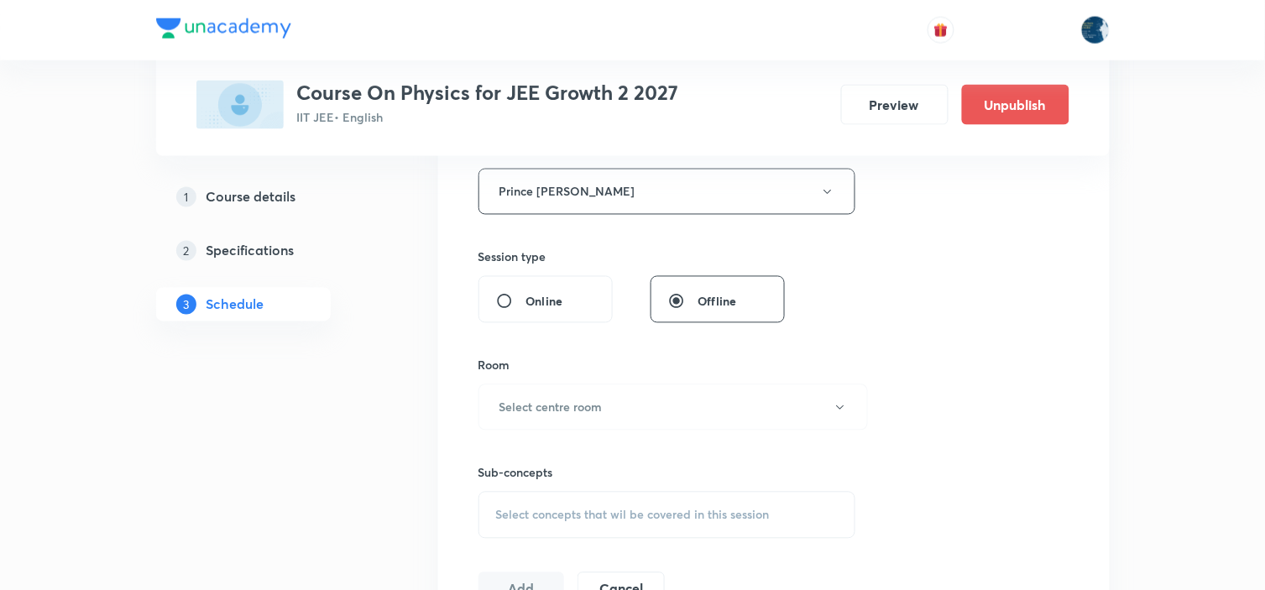
click at [611, 376] on div "Room Select centre room" at bounding box center [667, 394] width 378 height 74
click at [604, 417] on button "Select centre room" at bounding box center [672, 407] width 389 height 46
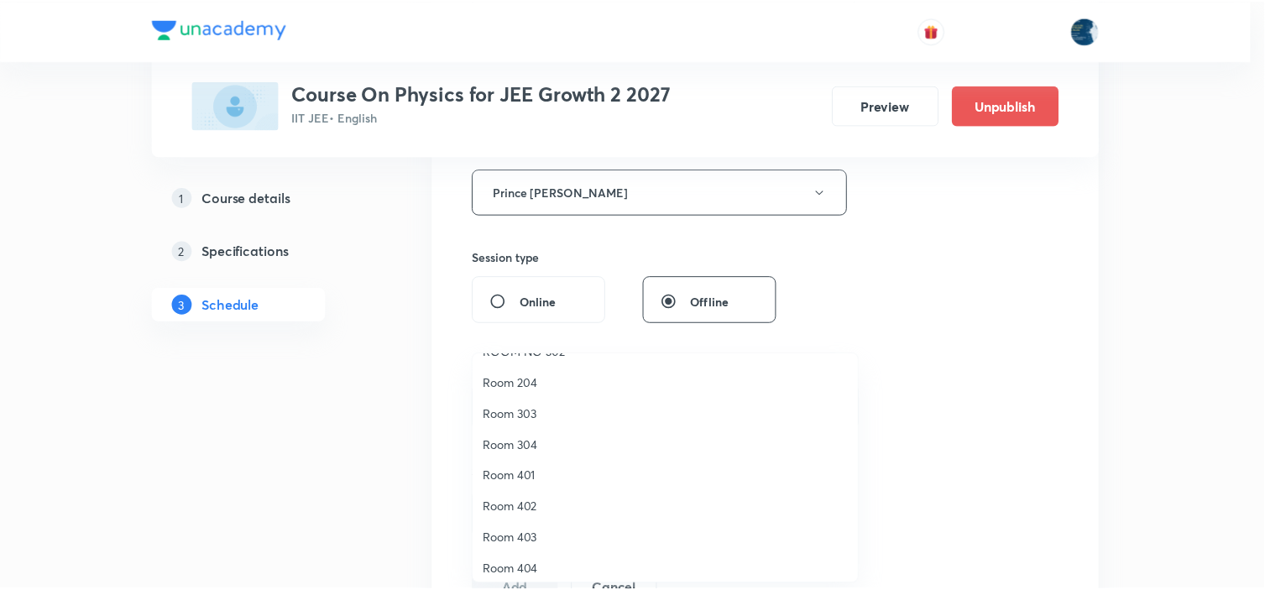
scroll to position [311, 0]
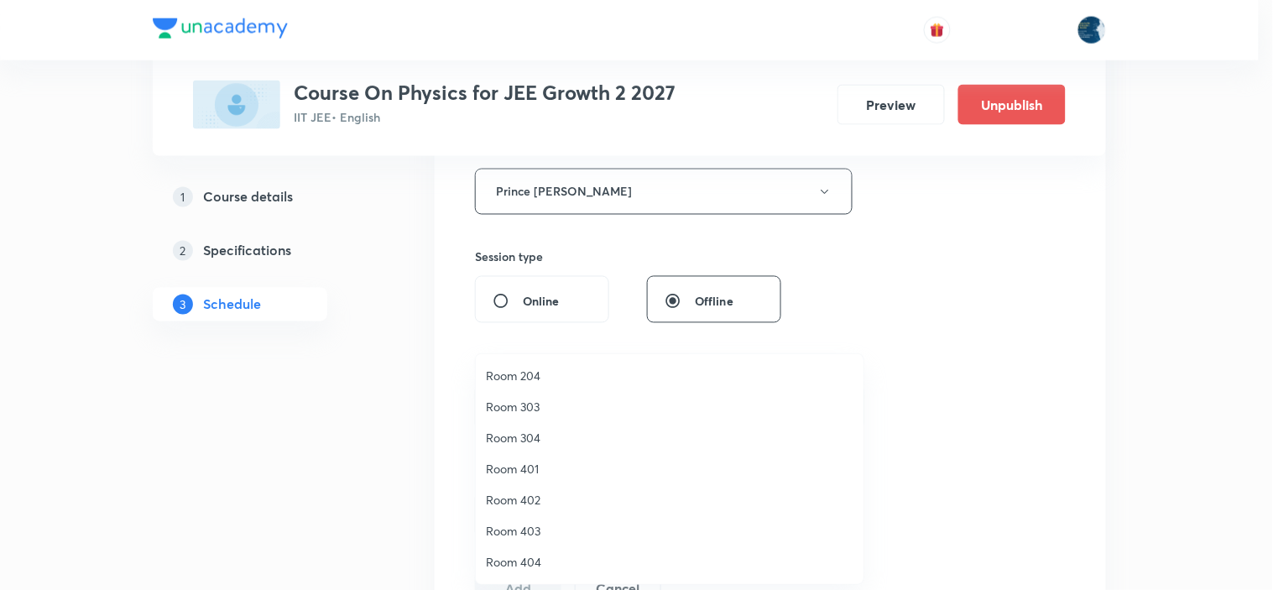
click at [544, 492] on span "Room 402" at bounding box center [670, 500] width 368 height 18
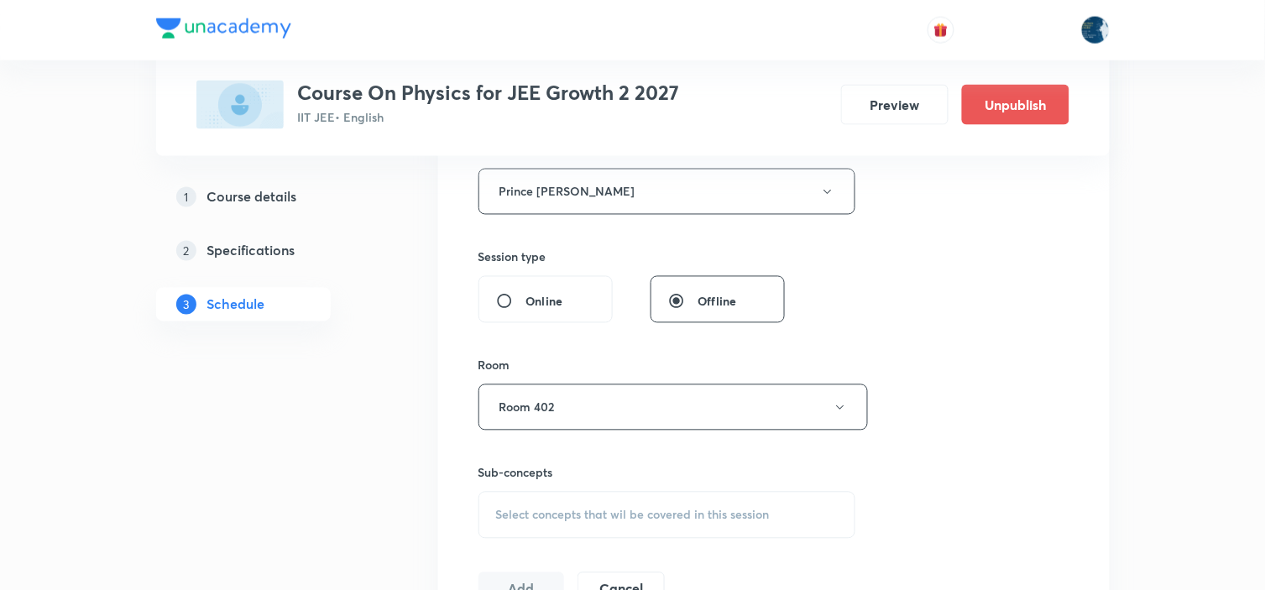
scroll to position [839, 0]
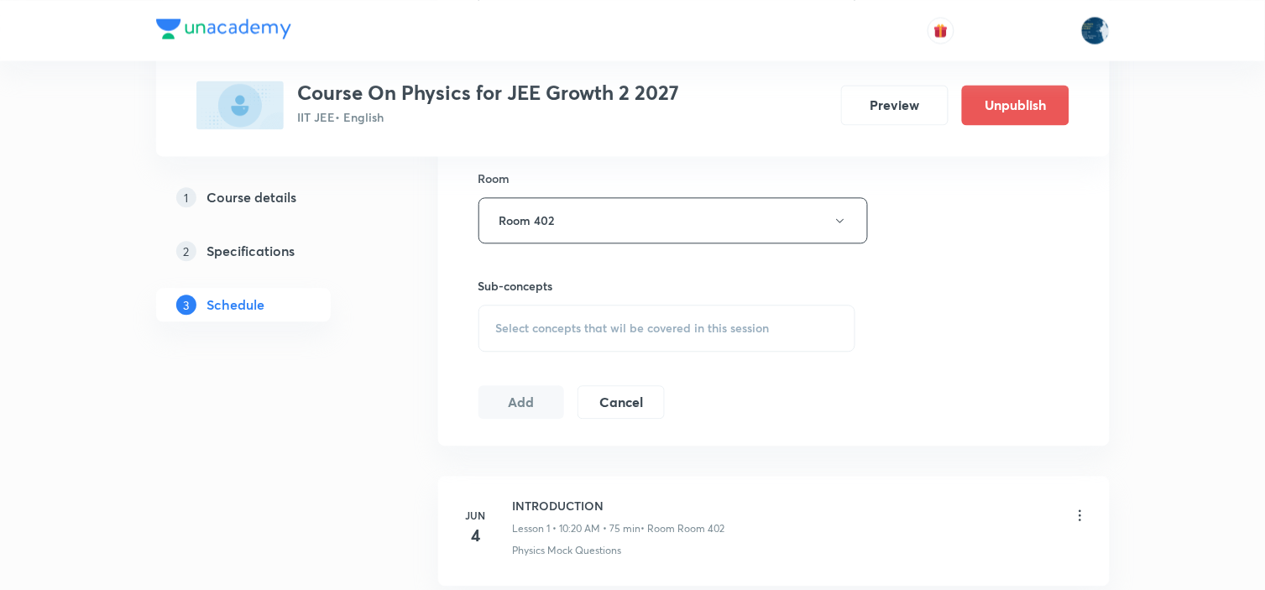
click at [742, 314] on div "Select concepts that wil be covered in this session" at bounding box center [667, 328] width 378 height 47
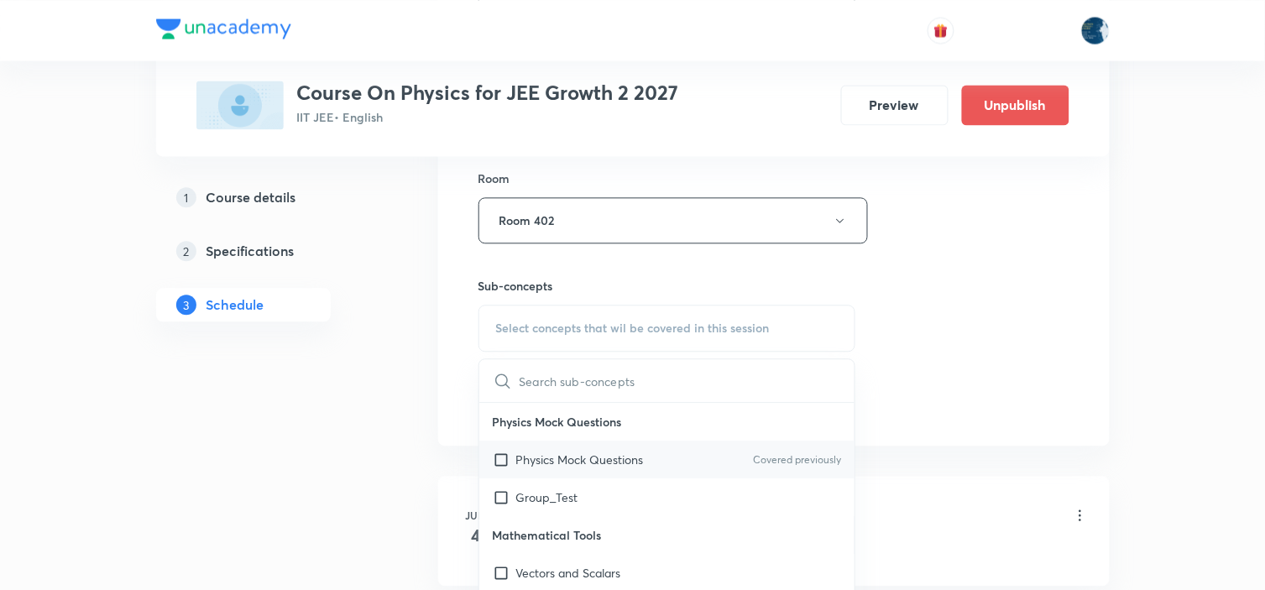
click at [686, 442] on div "Physics Mock Questions Covered previously" at bounding box center [667, 460] width 376 height 38
checkbox input "true"
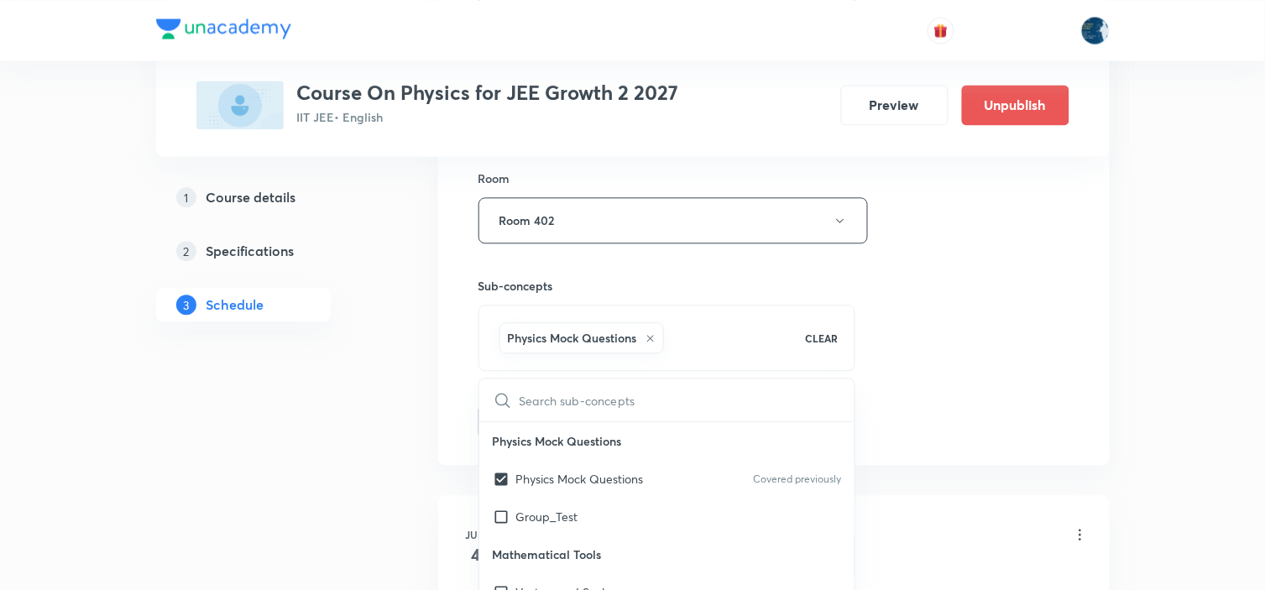
drag, startPoint x: 943, startPoint y: 376, endPoint x: 923, endPoint y: 369, distance: 21.2
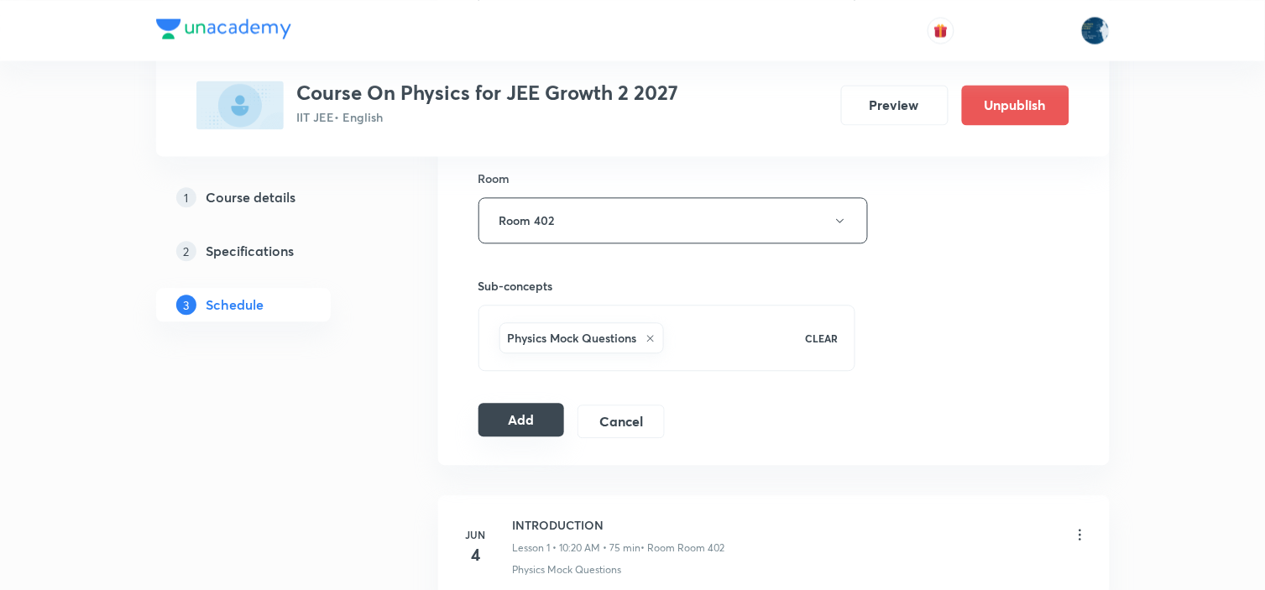
click at [530, 413] on button "Add" at bounding box center [521, 420] width 86 height 34
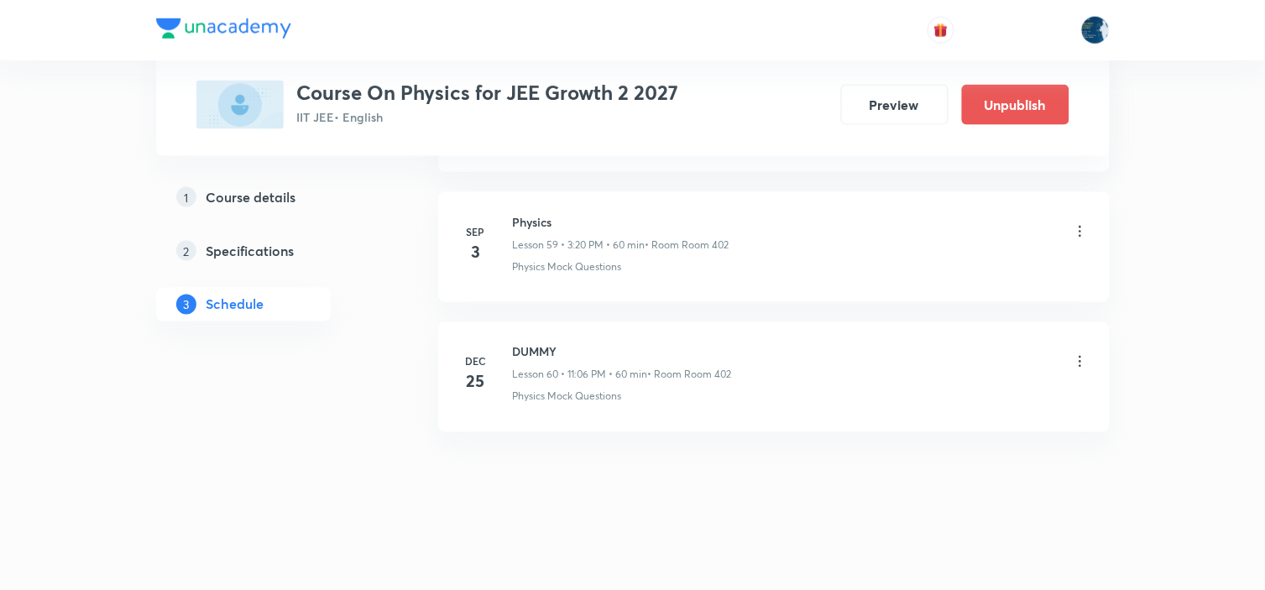
scroll to position [7798, 0]
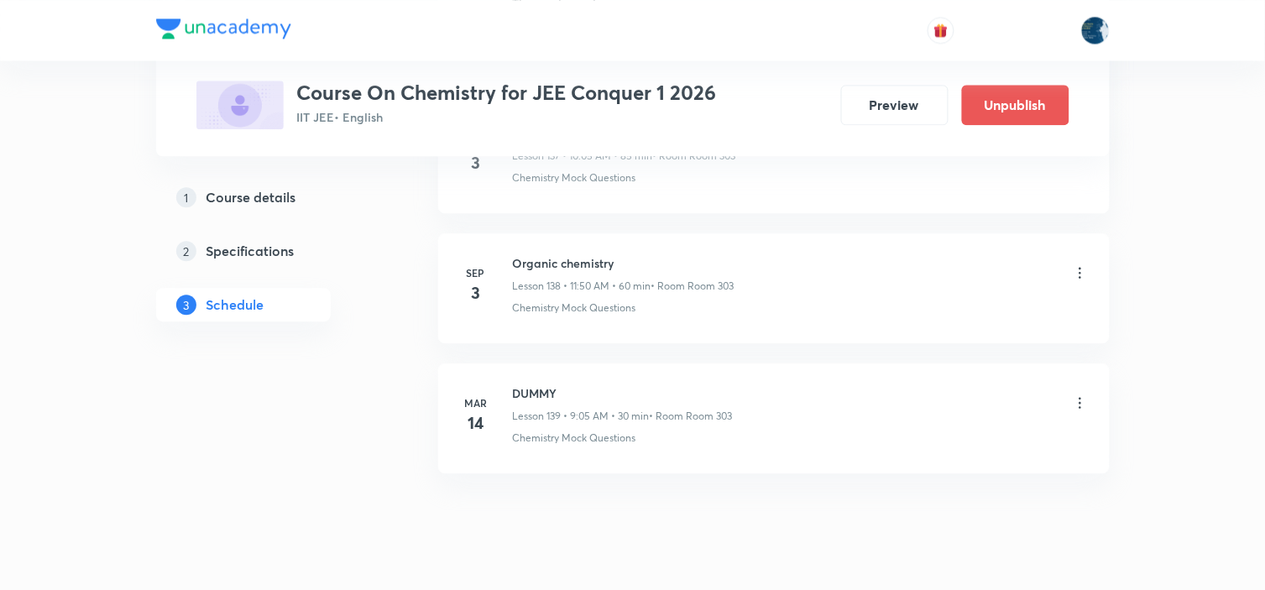
scroll to position [18967, 0]
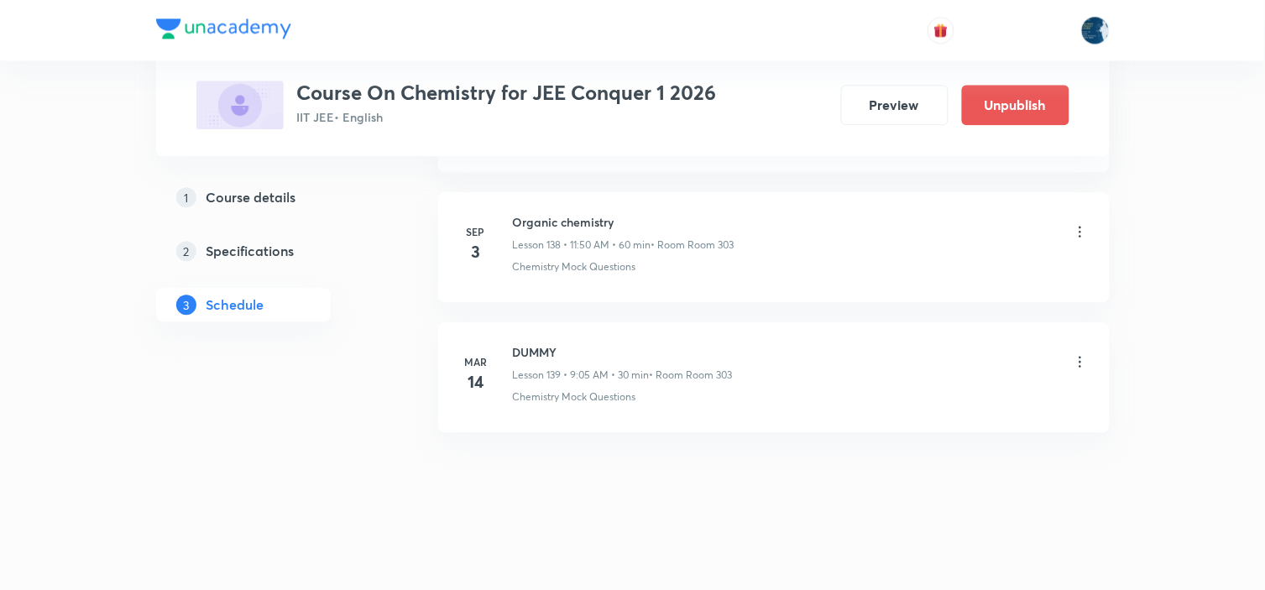
click at [569, 222] on h6 "Organic chemistry" at bounding box center [624, 222] width 222 height 18
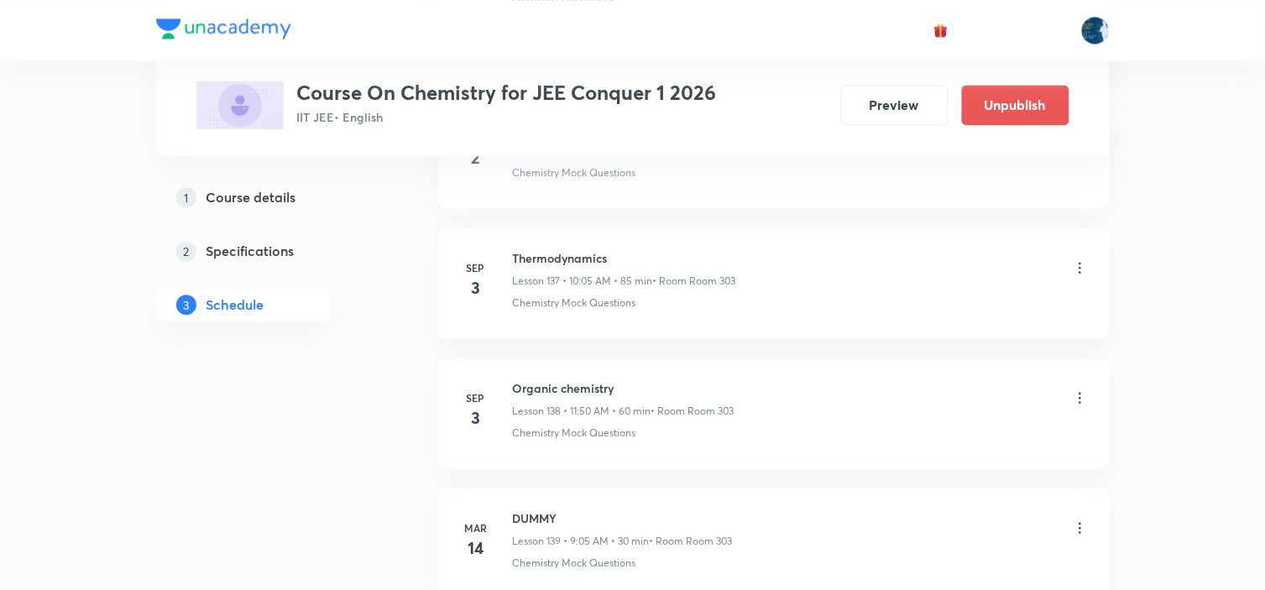
click at [559, 267] on h6 "Thermodynamics" at bounding box center [624, 258] width 223 height 18
copy h6 "Thermodynamics"
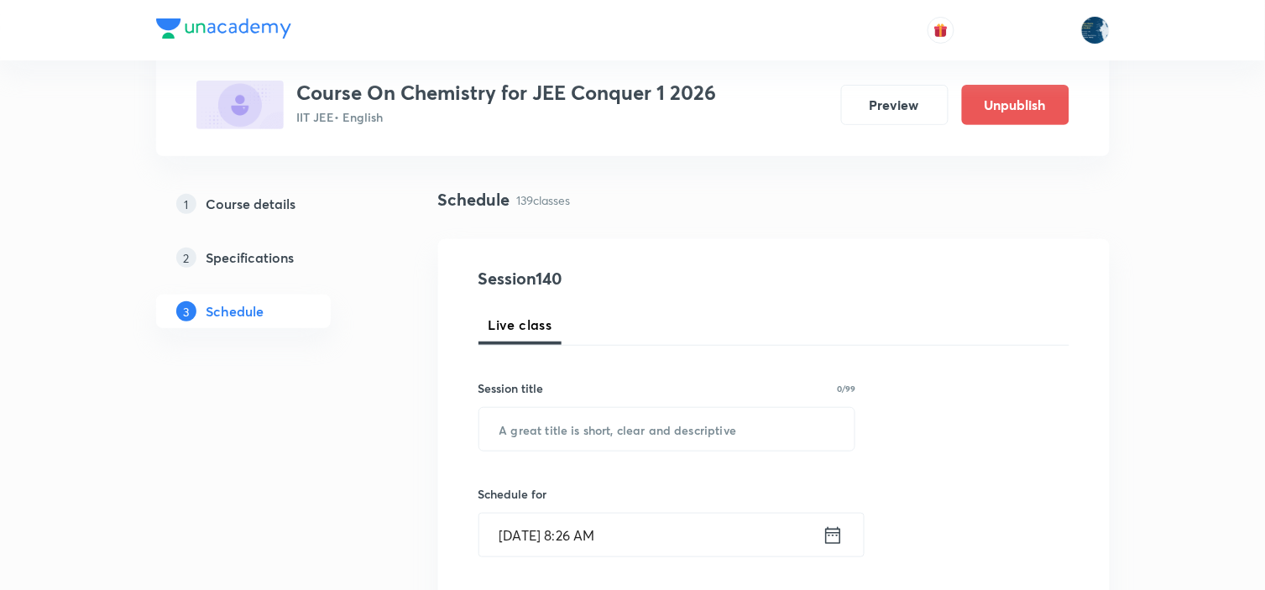
scroll to position [186, 0]
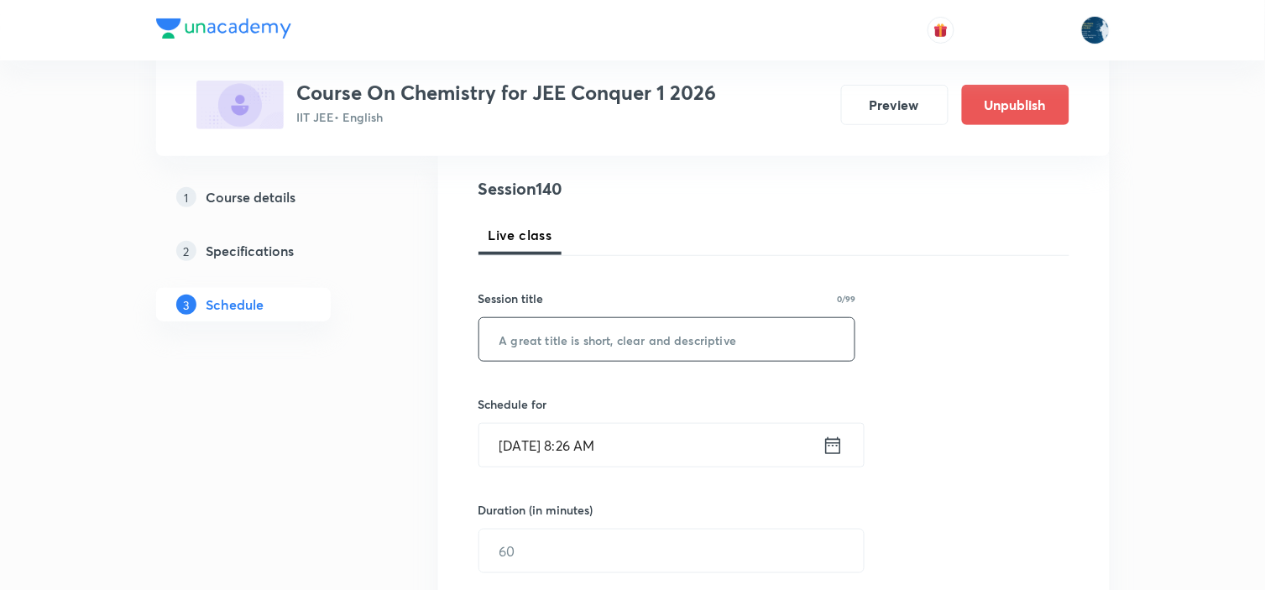
click at [627, 328] on input "text" at bounding box center [667, 339] width 376 height 43
paste input "Thermodynamics"
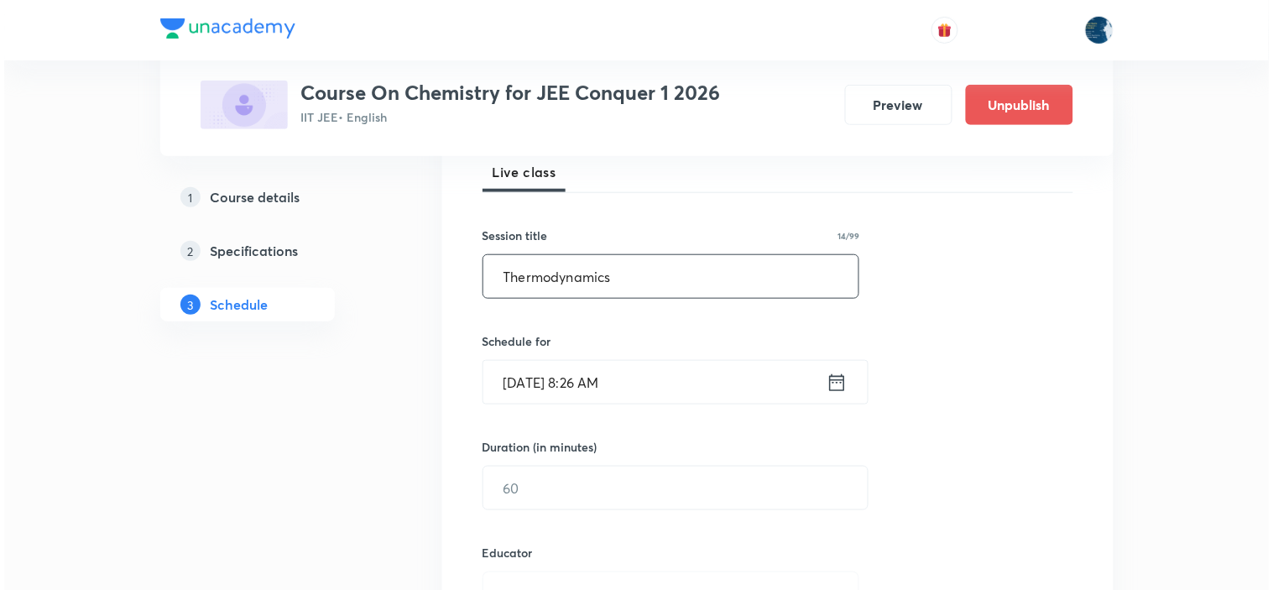
scroll to position [280, 0]
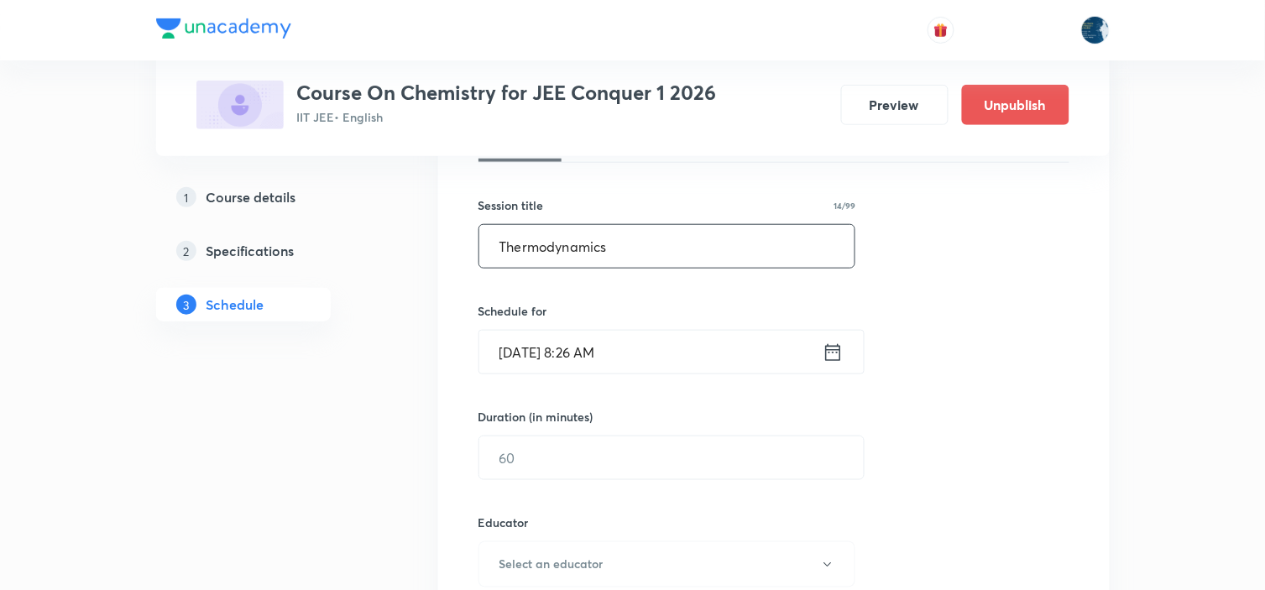
type input "Thermodynamics"
click at [825, 358] on icon at bounding box center [832, 351] width 15 height 17
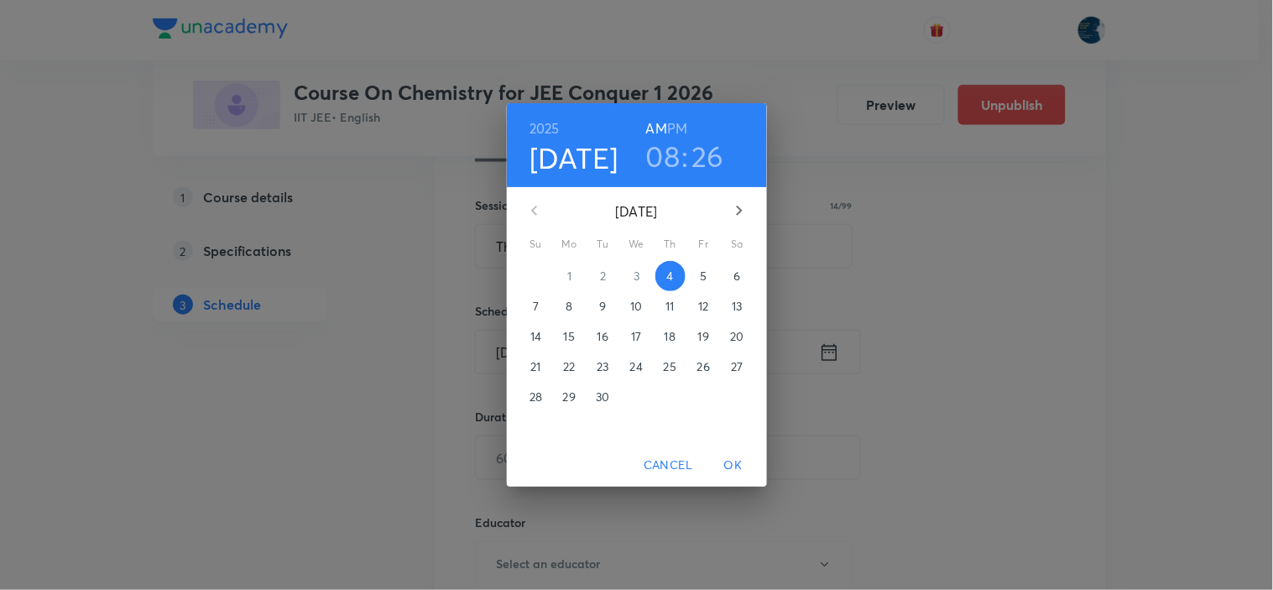
click at [659, 151] on h3 "08" at bounding box center [663, 155] width 34 height 35
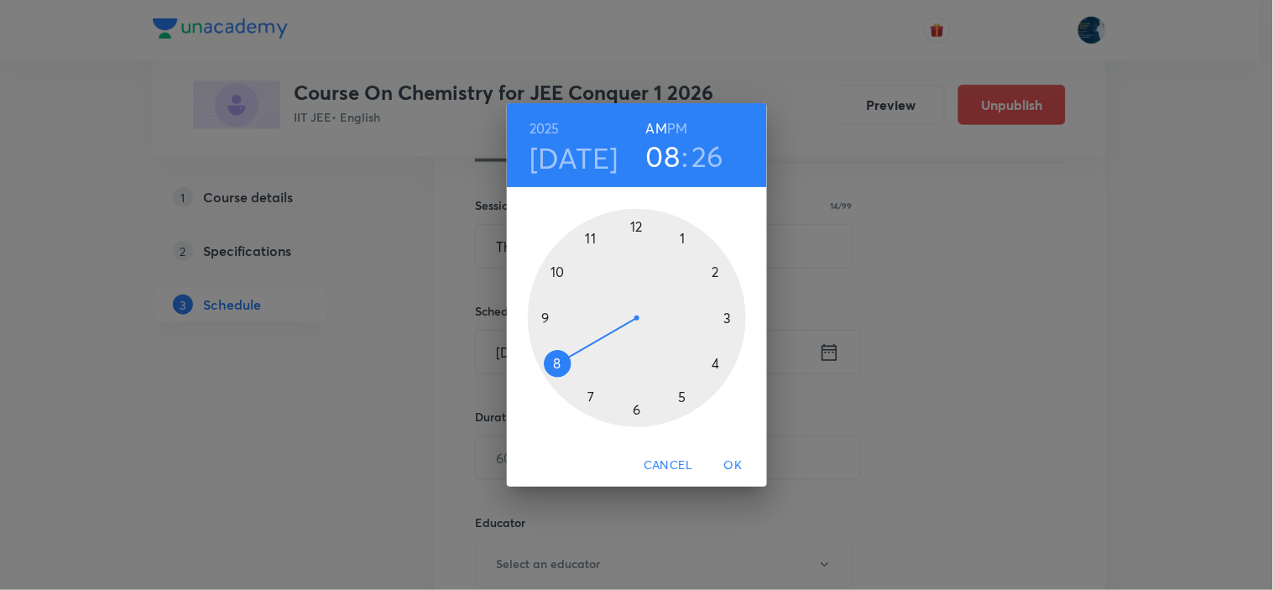
click at [556, 273] on div at bounding box center [637, 318] width 218 height 218
click at [683, 238] on div at bounding box center [637, 318] width 218 height 218
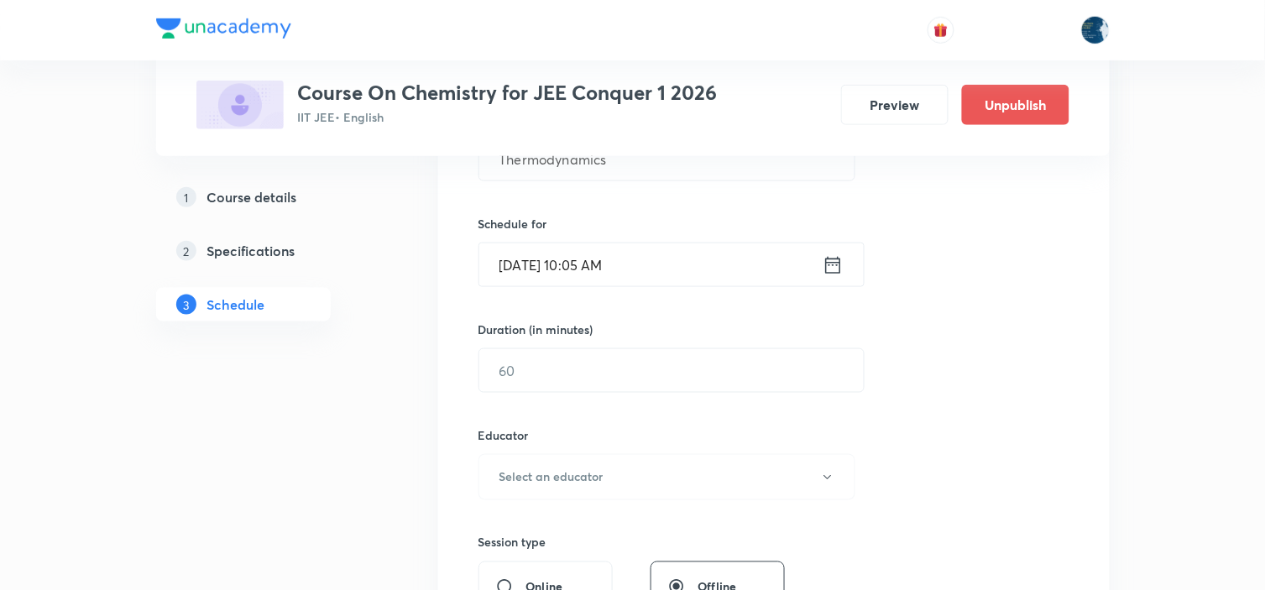
scroll to position [466, 0]
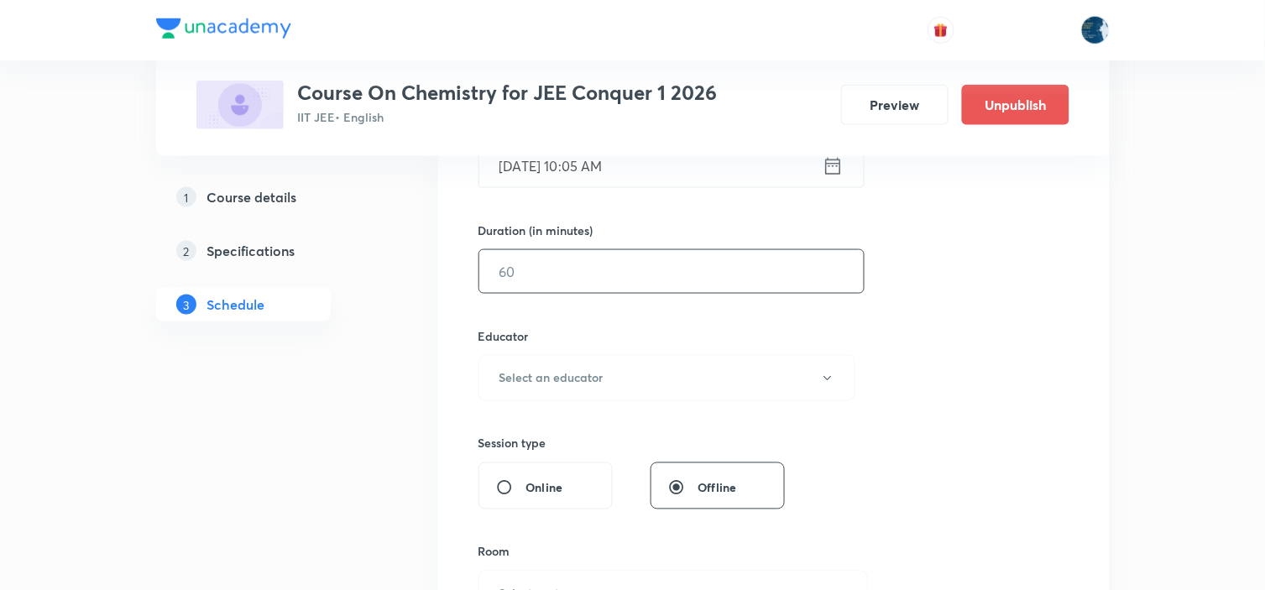
click at [631, 280] on input "text" at bounding box center [671, 271] width 384 height 43
type input "70"
click at [650, 378] on button "Select an educator" at bounding box center [667, 378] width 378 height 46
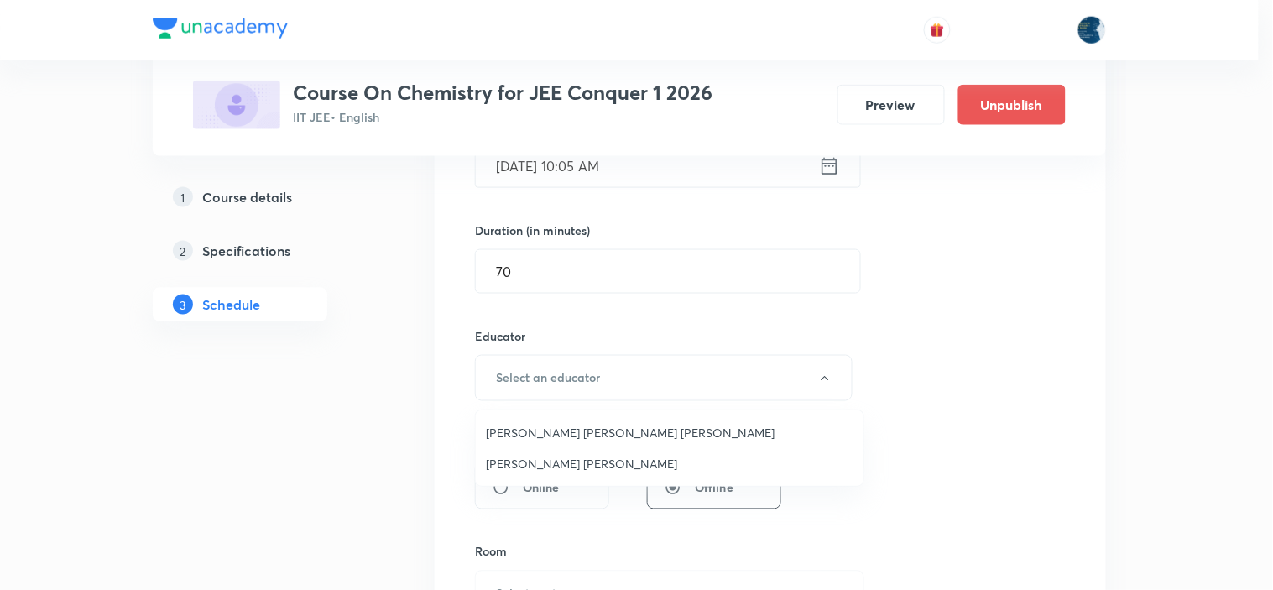
click at [597, 433] on span "Parimi Venkata Ramana Dinesh Kumar" at bounding box center [670, 433] width 368 height 18
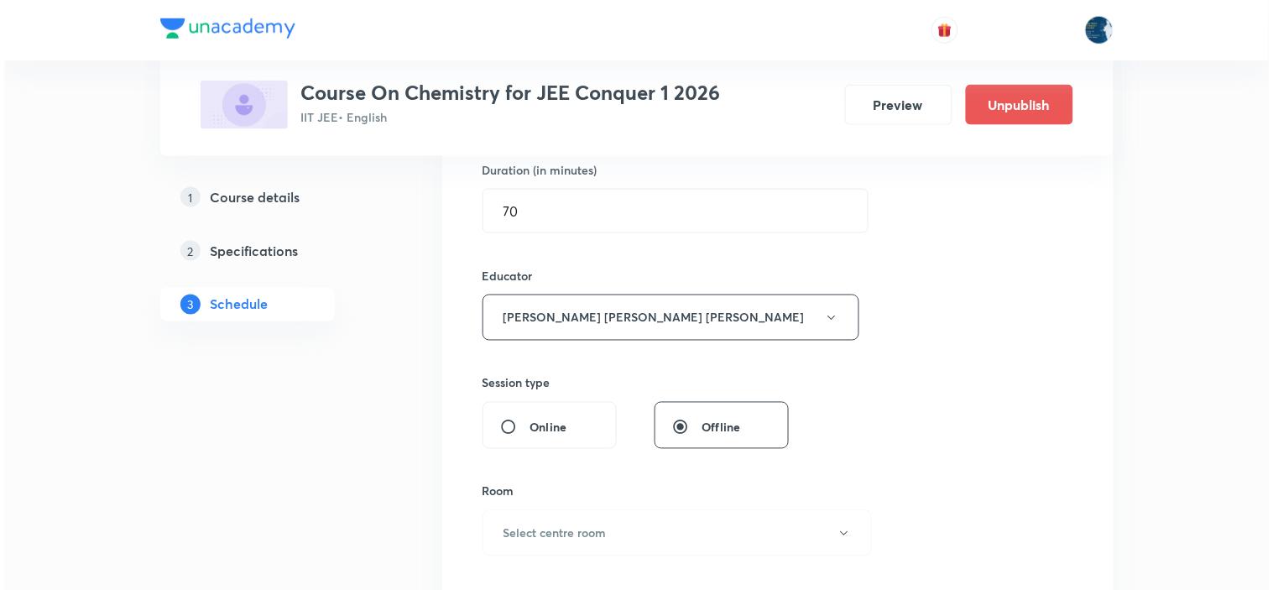
scroll to position [559, 0]
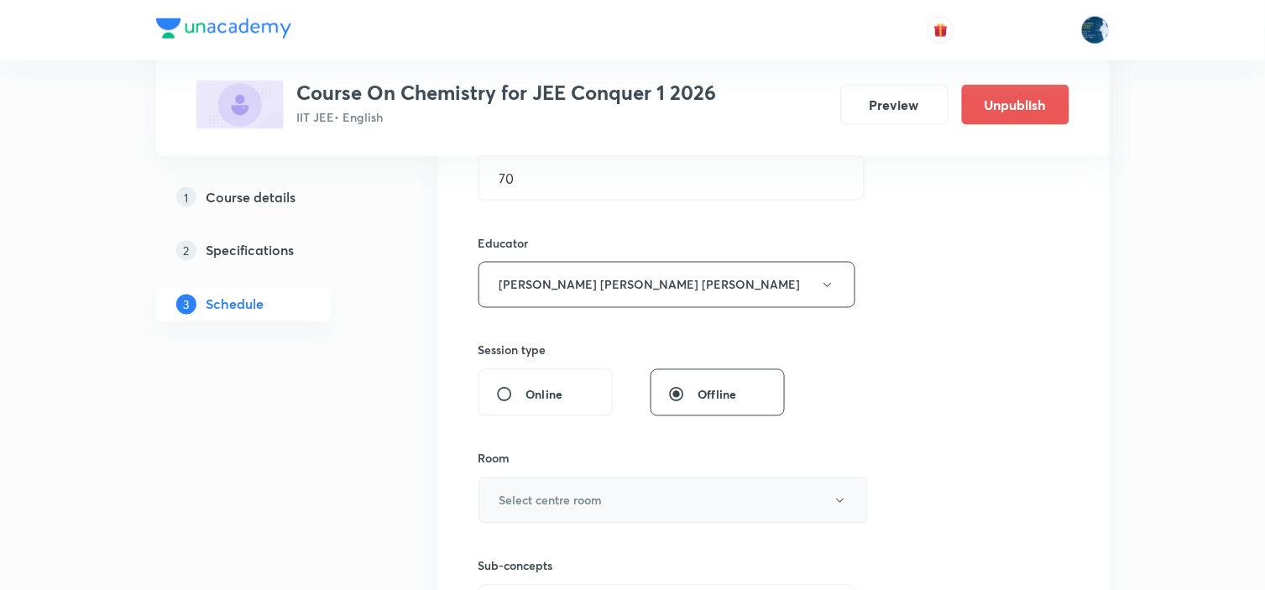
click at [594, 504] on h6 "Select centre room" at bounding box center [550, 501] width 103 height 18
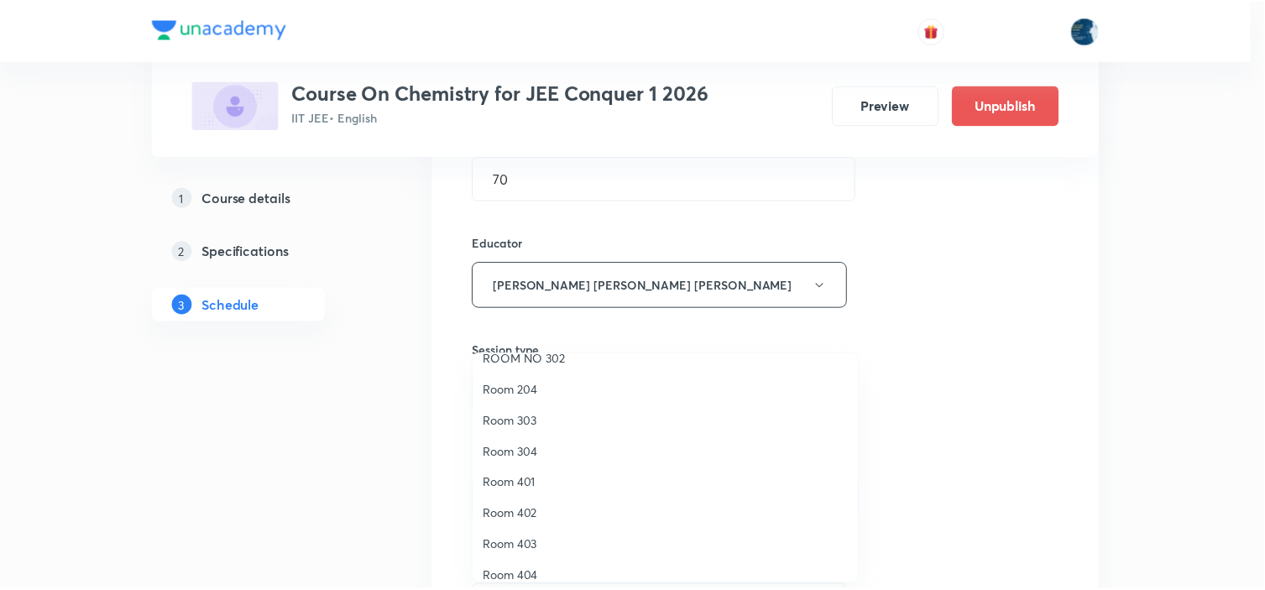
scroll to position [311, 0]
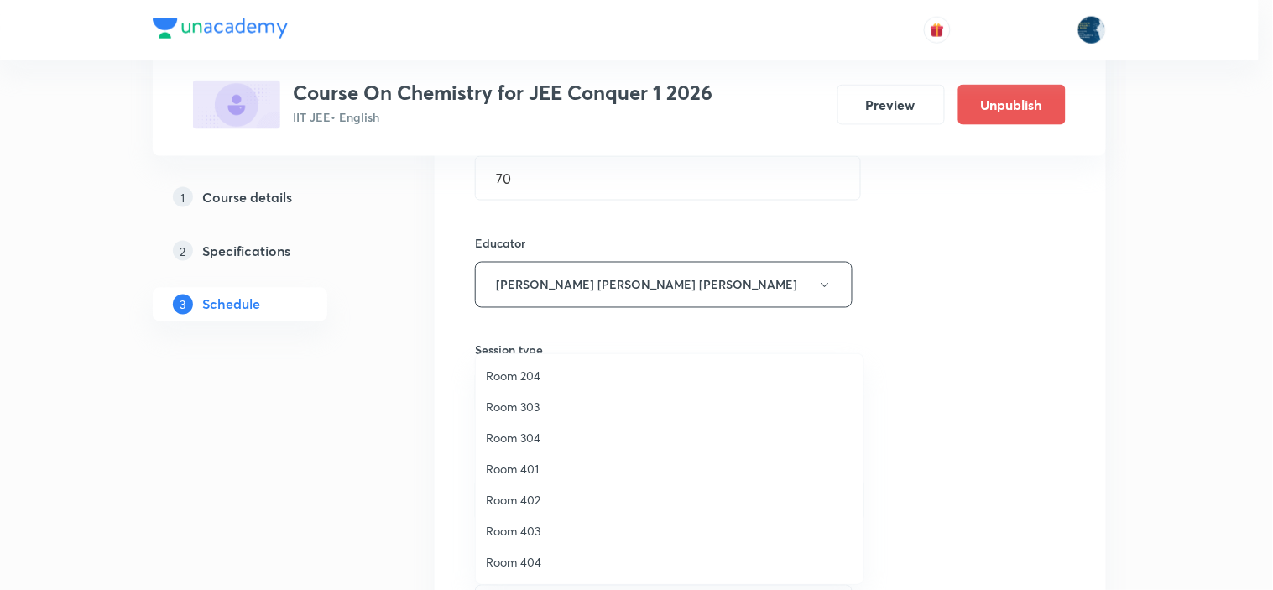
click at [536, 405] on span "Room 303" at bounding box center [670, 407] width 368 height 18
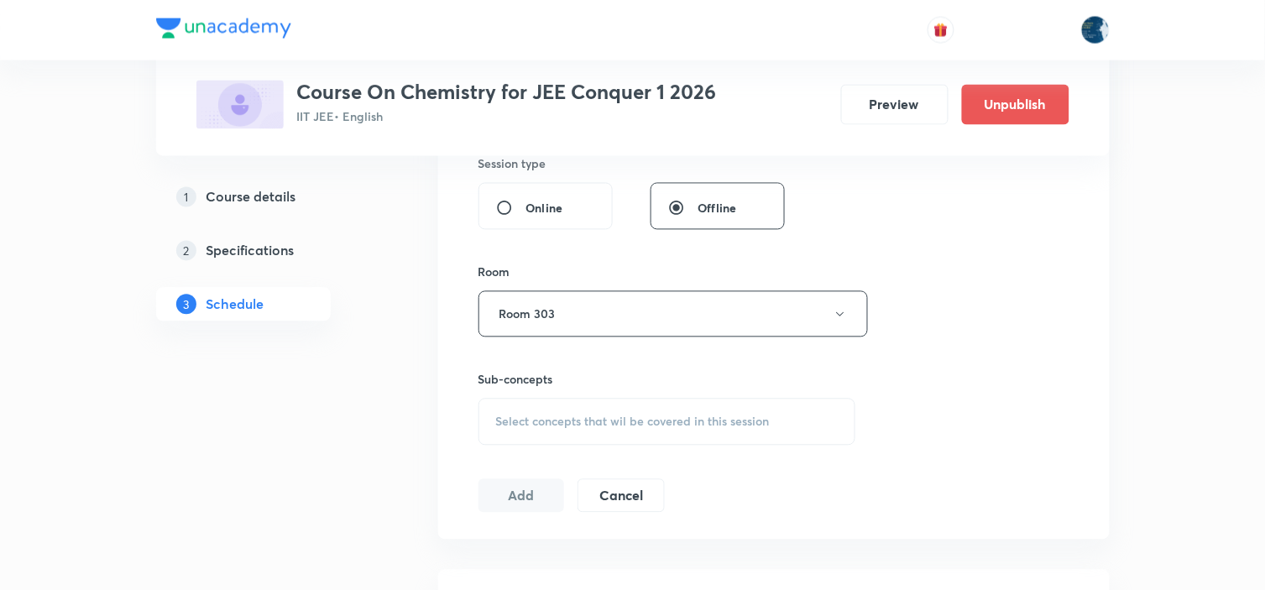
click at [703, 417] on span "Select concepts that wil be covered in this session" at bounding box center [633, 421] width 274 height 13
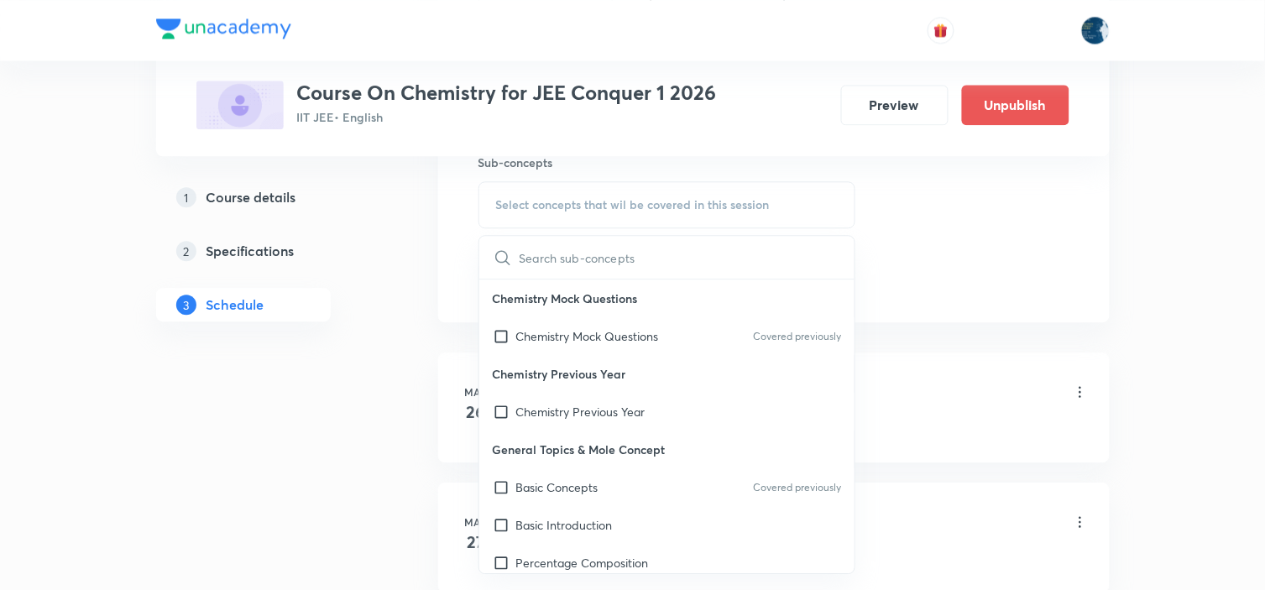
scroll to position [933, 0]
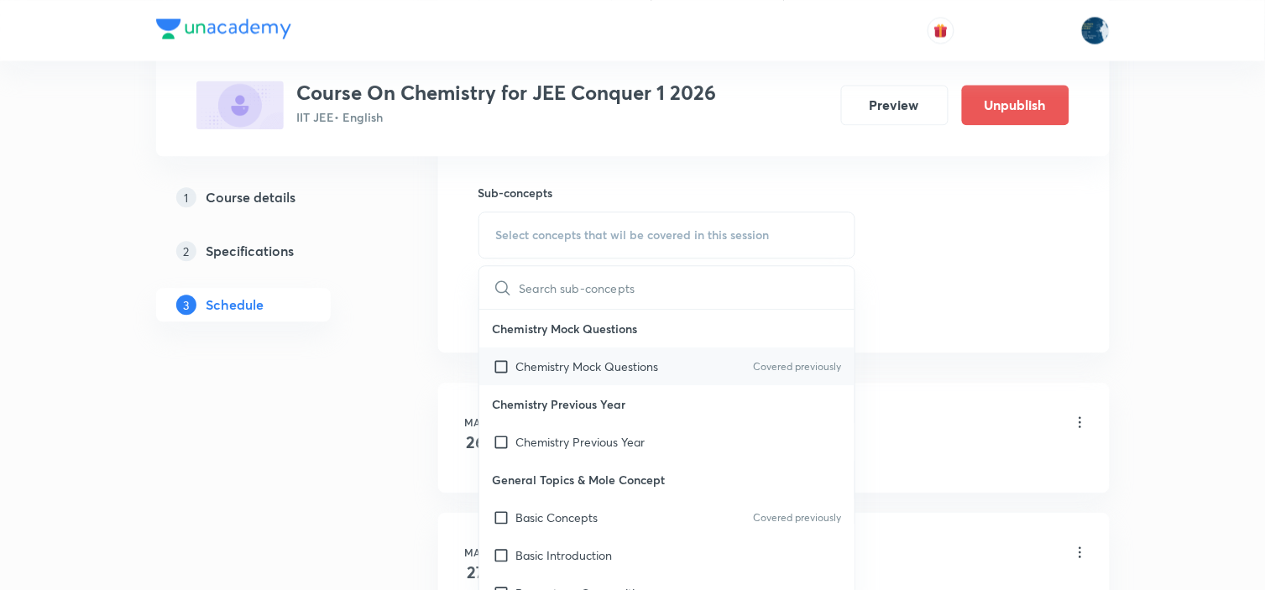
click at [789, 353] on div "Chemistry Mock Questions Covered previously" at bounding box center [667, 366] width 376 height 38
checkbox input "true"
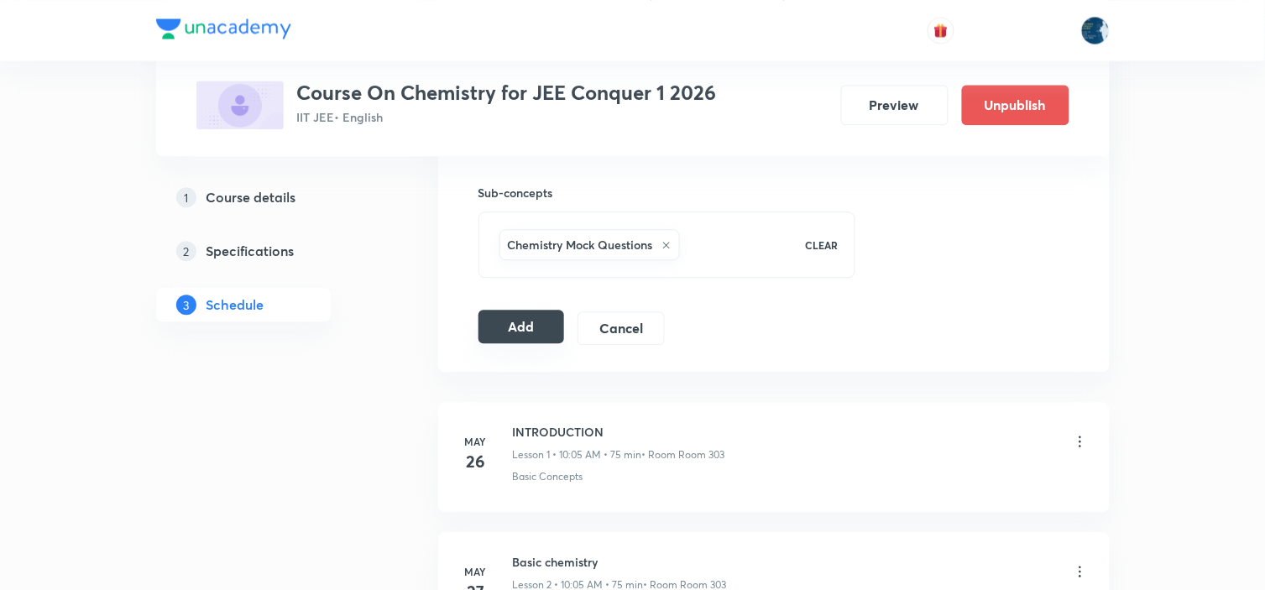
click at [535, 334] on button "Add" at bounding box center [521, 327] width 86 height 34
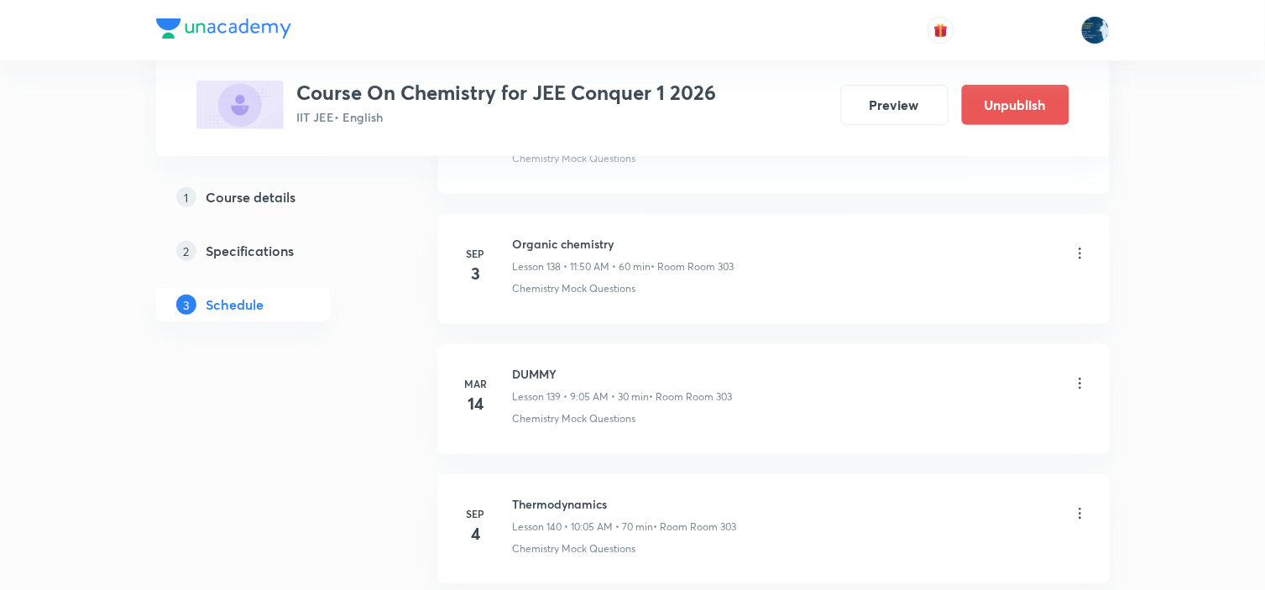
scroll to position [18031, 0]
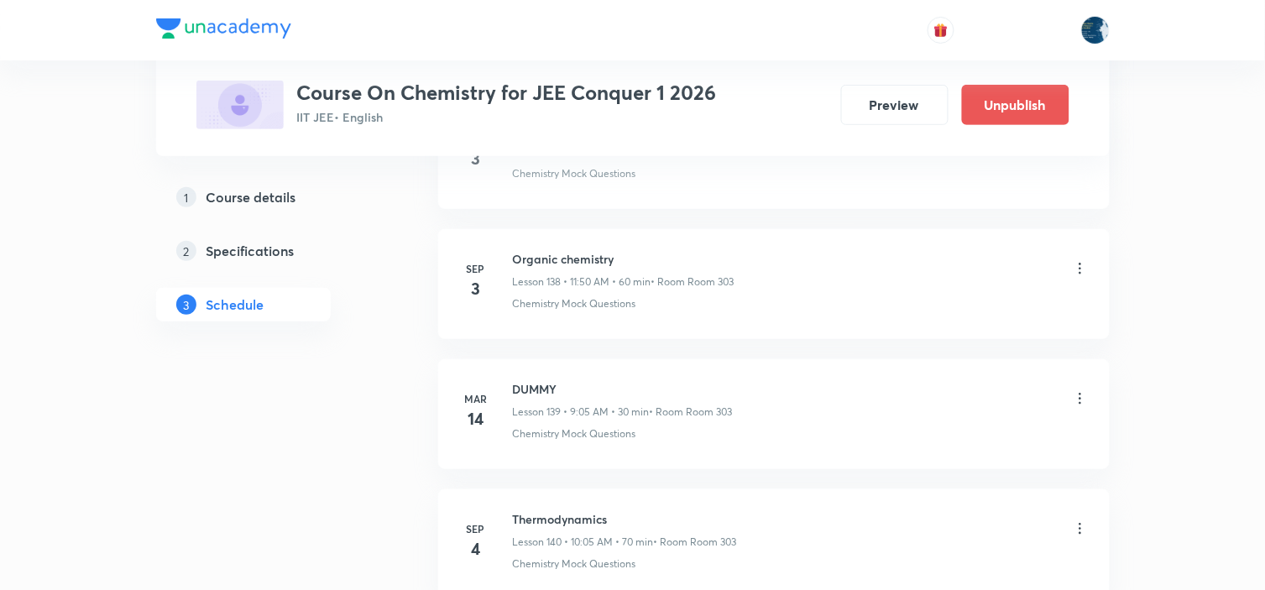
click at [534, 268] on h6 "Organic chemistry" at bounding box center [624, 259] width 222 height 18
copy h6 "Organic chemistry"
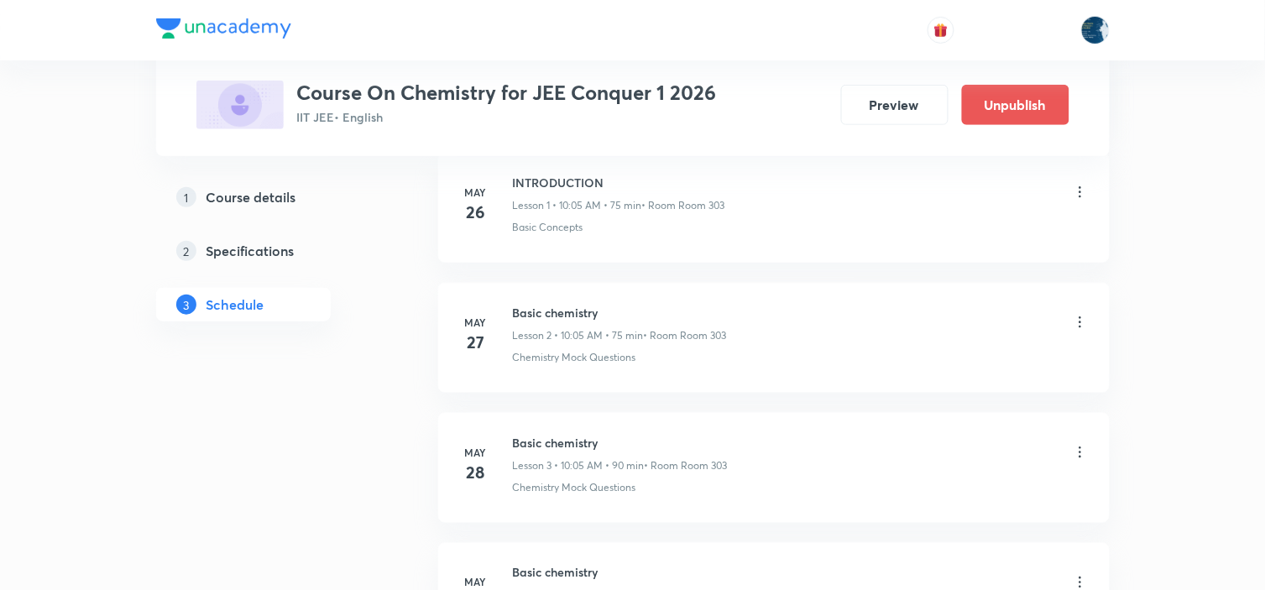
scroll to position [0, 0]
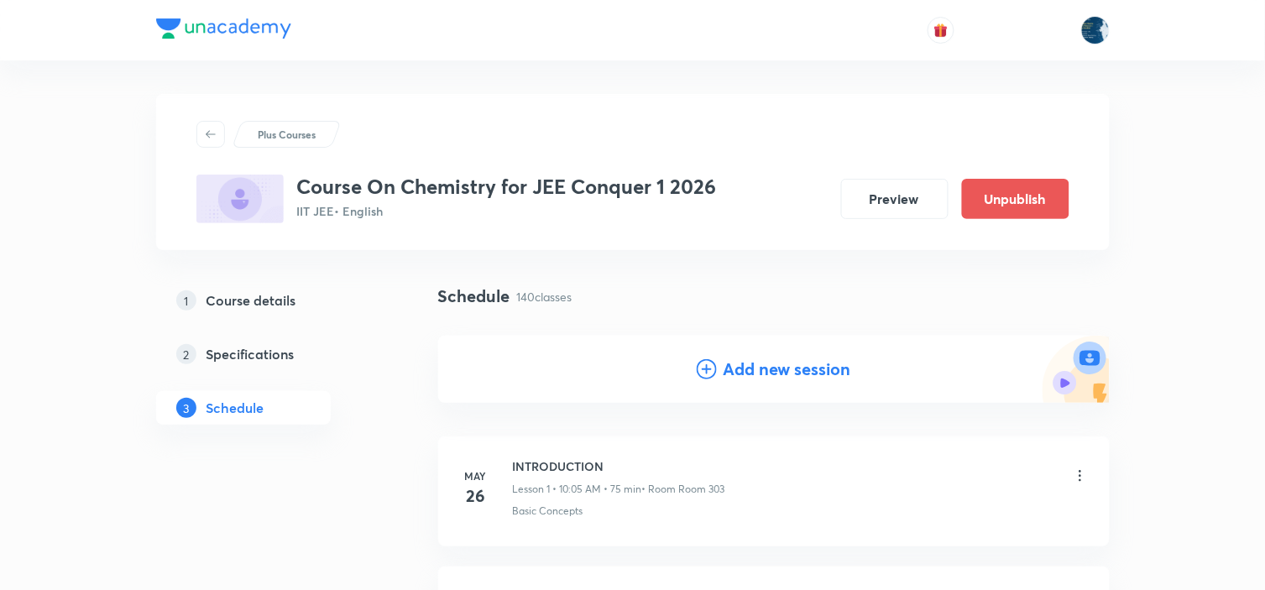
click at [710, 368] on icon at bounding box center [707, 369] width 20 height 20
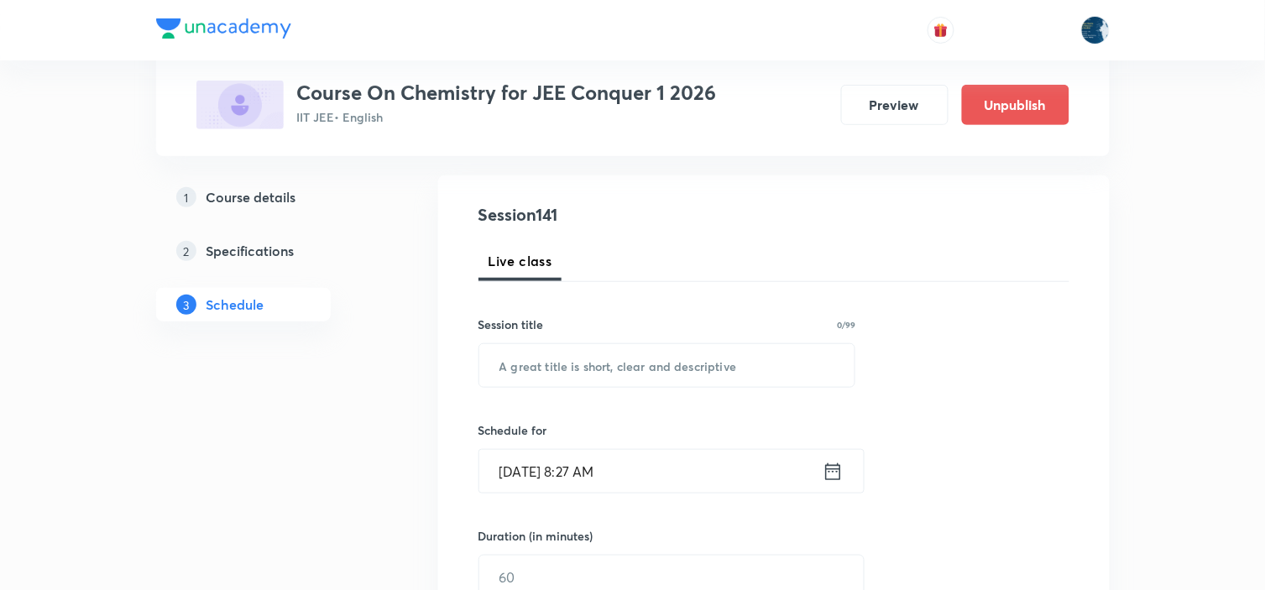
scroll to position [186, 0]
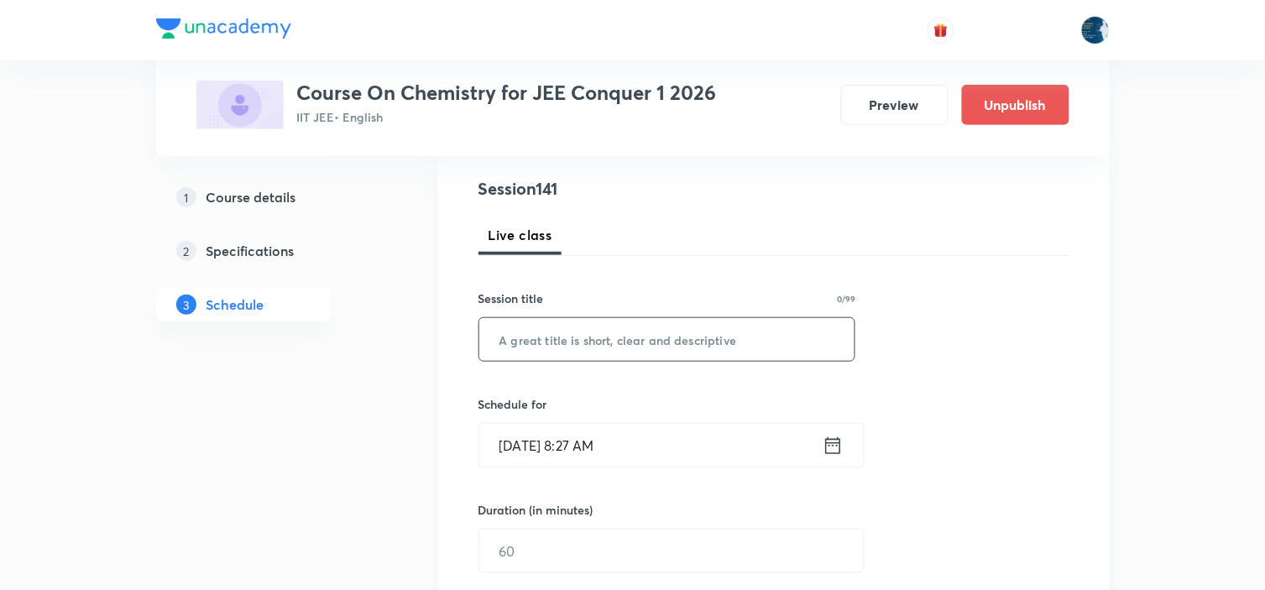
click at [699, 344] on input "text" at bounding box center [667, 339] width 376 height 43
paste input "Organic chemistry"
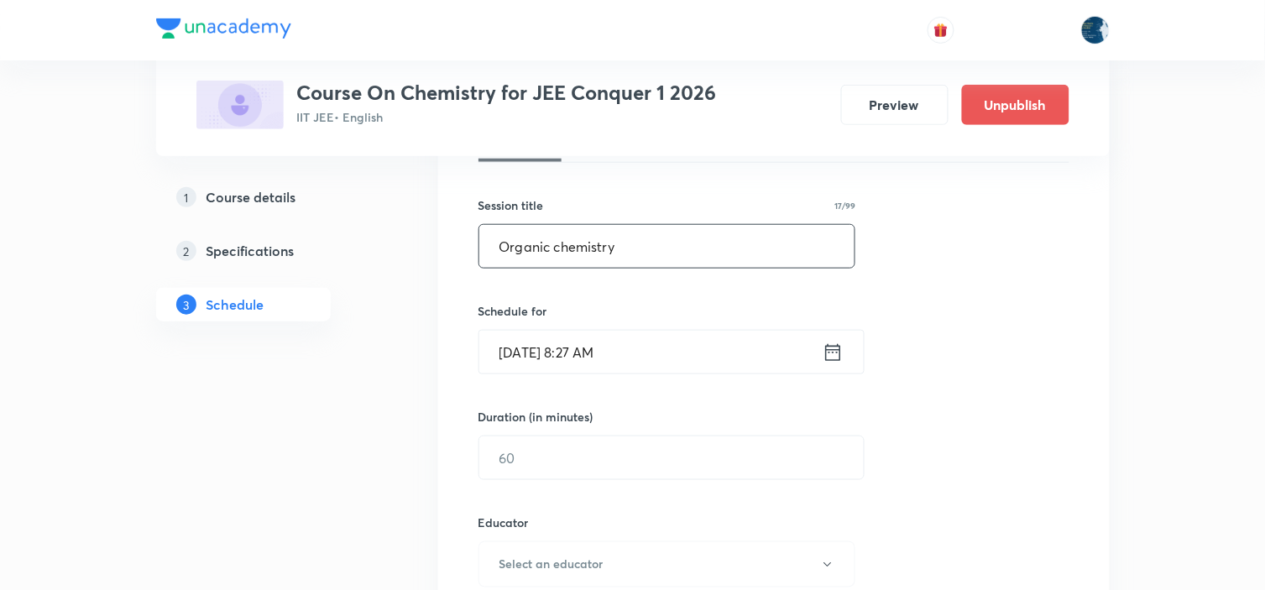
type input "Organic chemistry"
click at [825, 353] on icon at bounding box center [832, 351] width 15 height 17
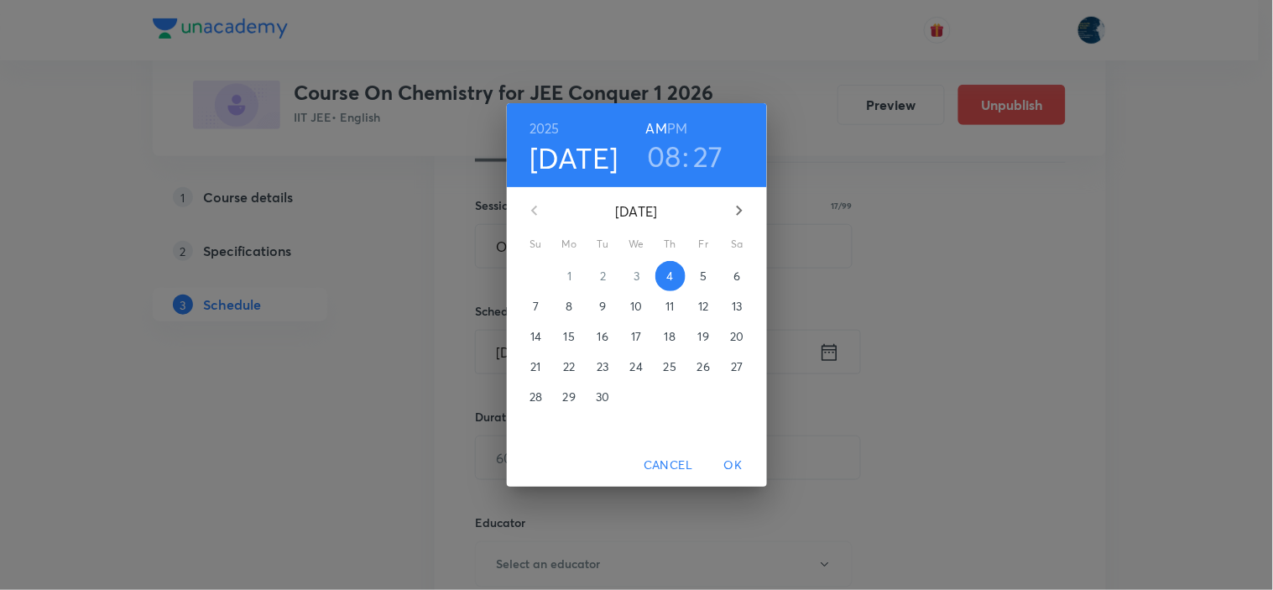
click at [671, 144] on h3 "08" at bounding box center [664, 155] width 34 height 35
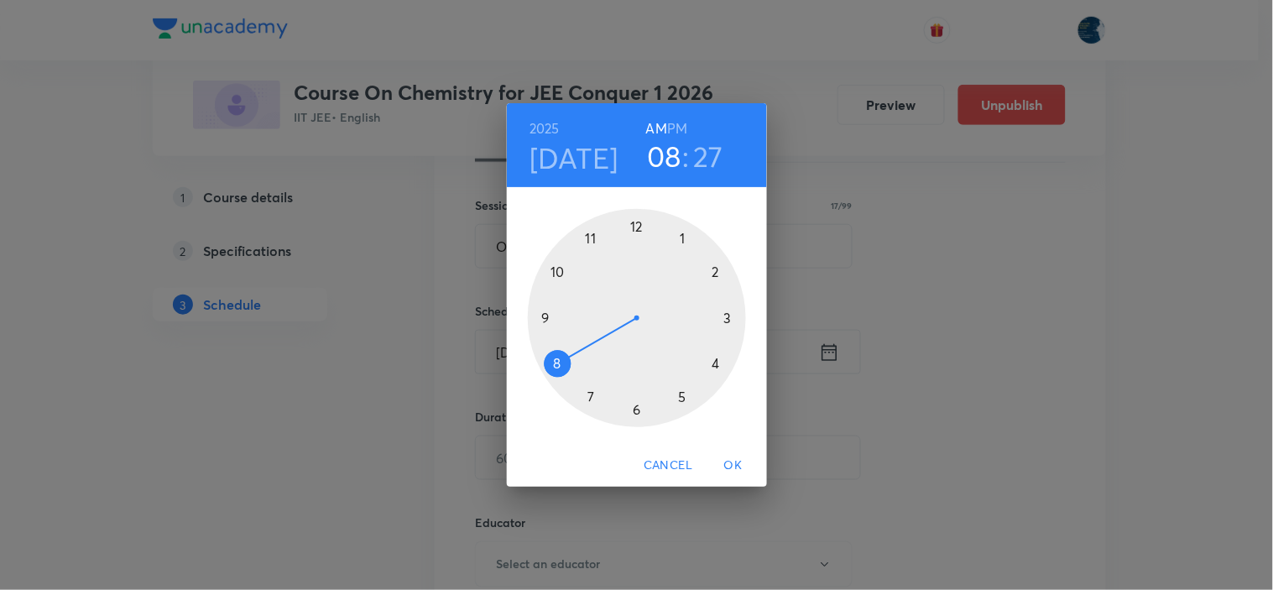
click at [586, 238] on div at bounding box center [637, 318] width 218 height 218
click at [589, 397] on div at bounding box center [637, 318] width 218 height 218
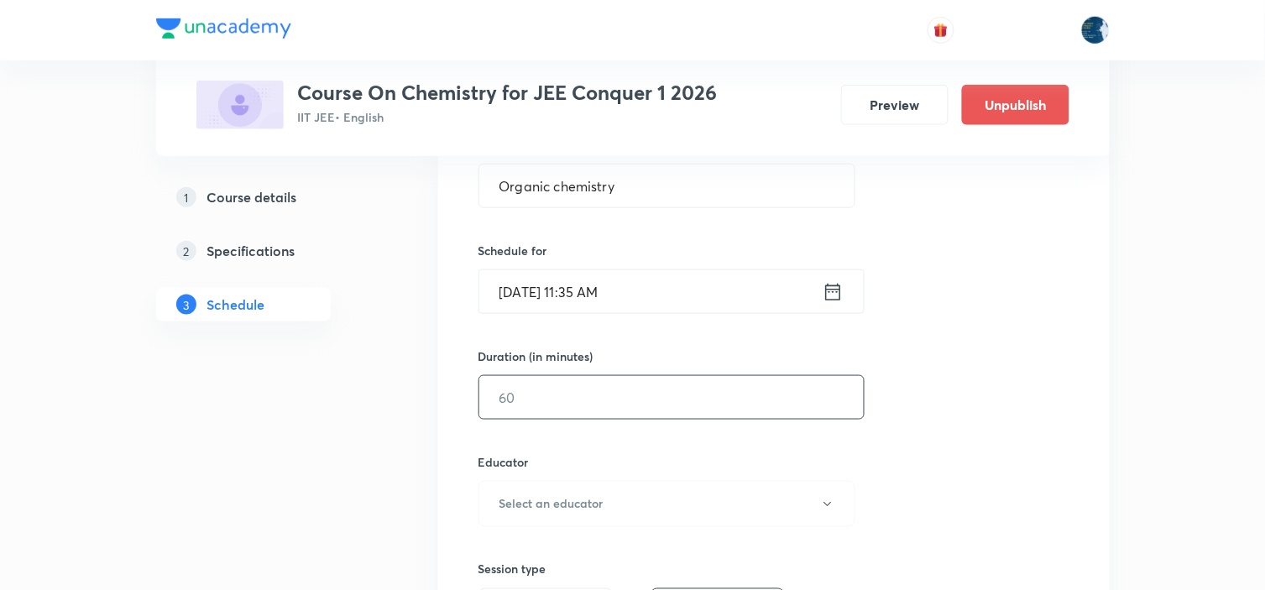
scroll to position [373, 0]
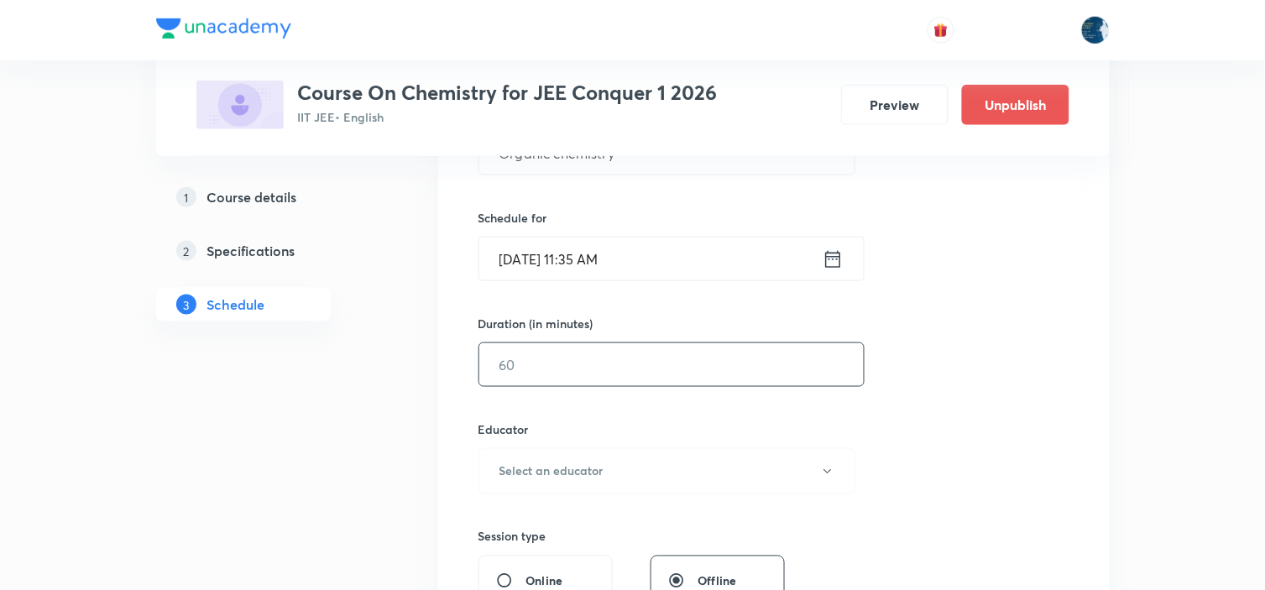
click at [598, 363] on input "text" at bounding box center [671, 364] width 384 height 43
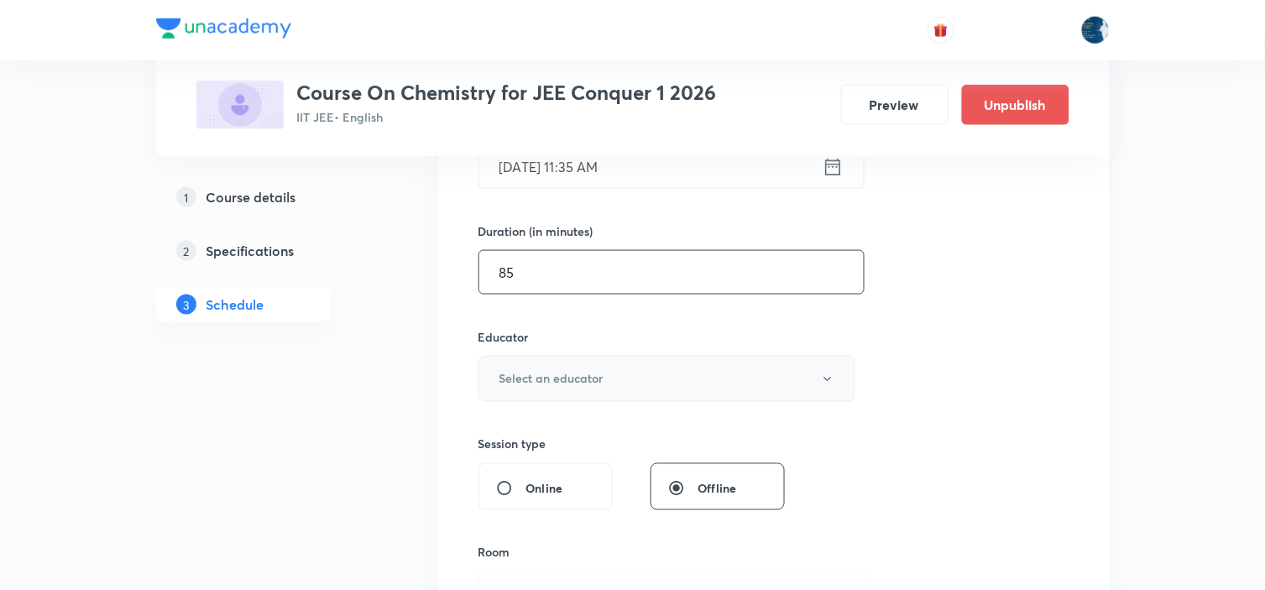
scroll to position [466, 0]
type input "85"
click at [631, 347] on div "Educator Select an educator" at bounding box center [667, 364] width 378 height 74
click at [605, 381] on button "Select an educator" at bounding box center [667, 378] width 378 height 46
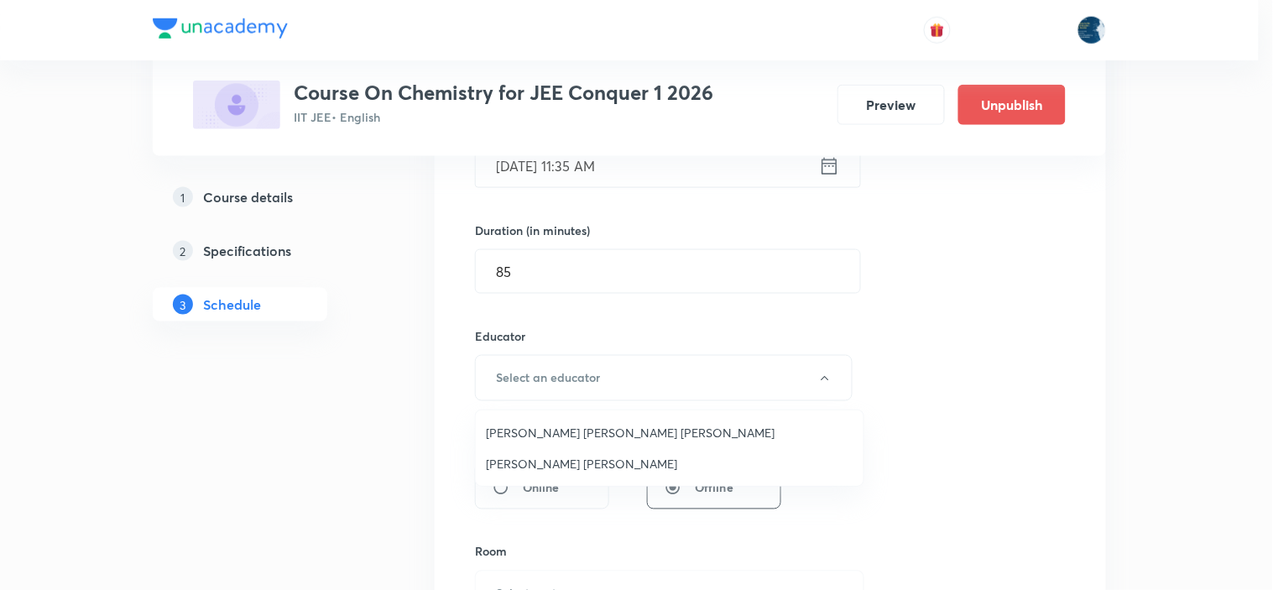
click at [561, 457] on span "Sripati Surya Dilip" at bounding box center [670, 464] width 368 height 18
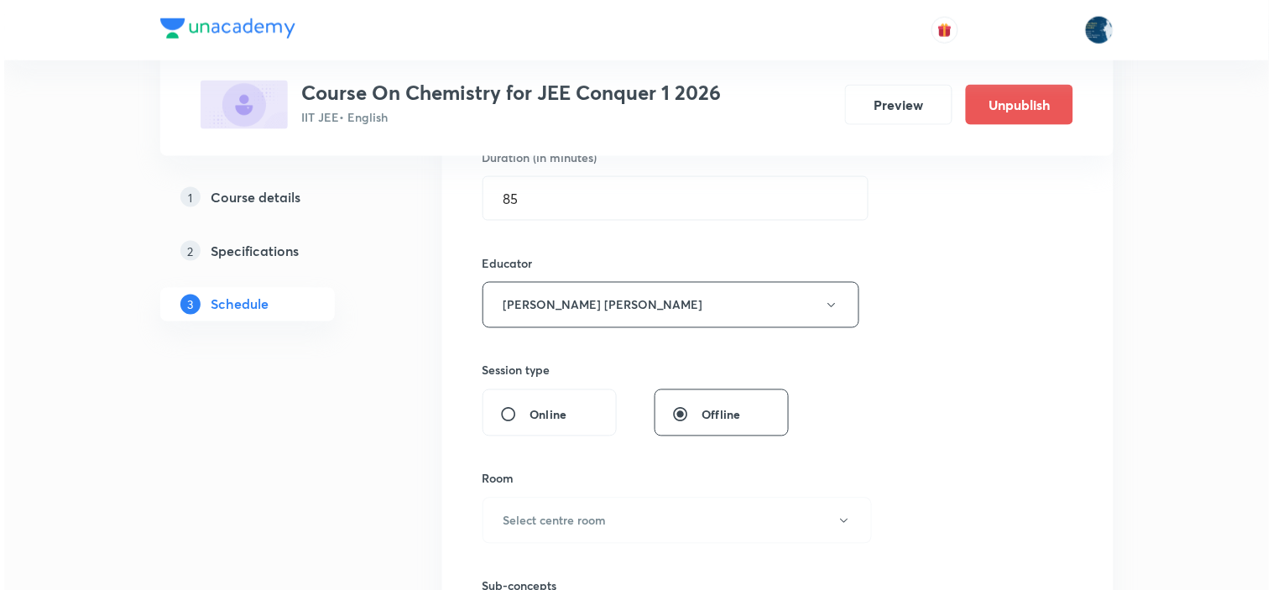
scroll to position [745, 0]
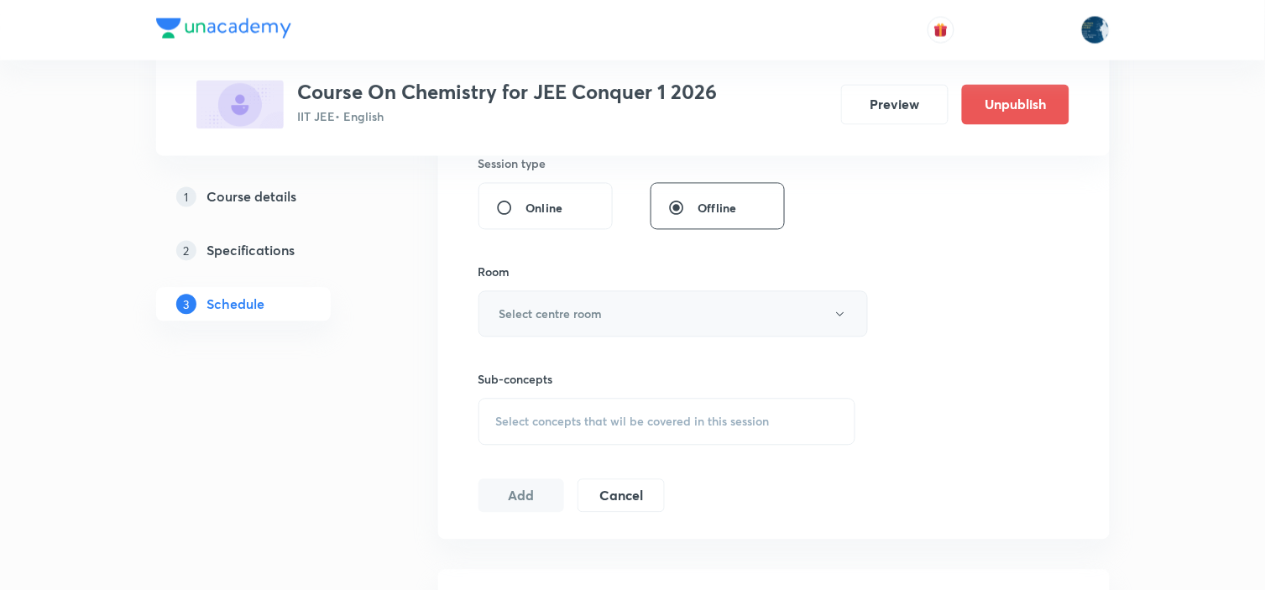
click at [593, 300] on button "Select centre room" at bounding box center [672, 314] width 389 height 46
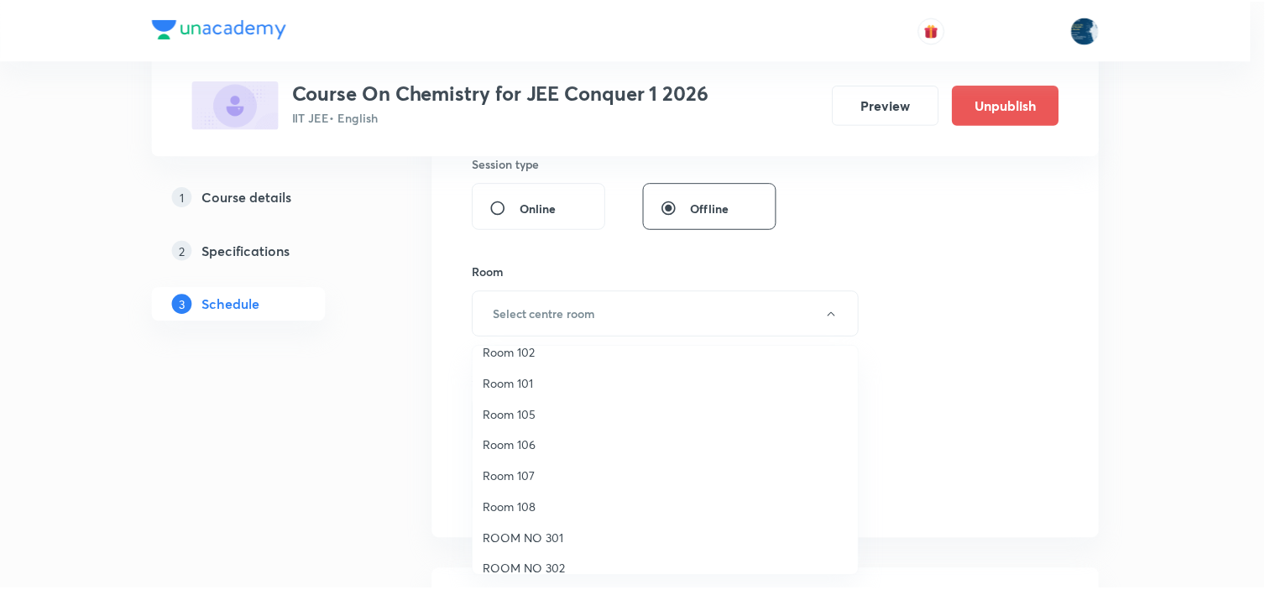
scroll to position [311, 0]
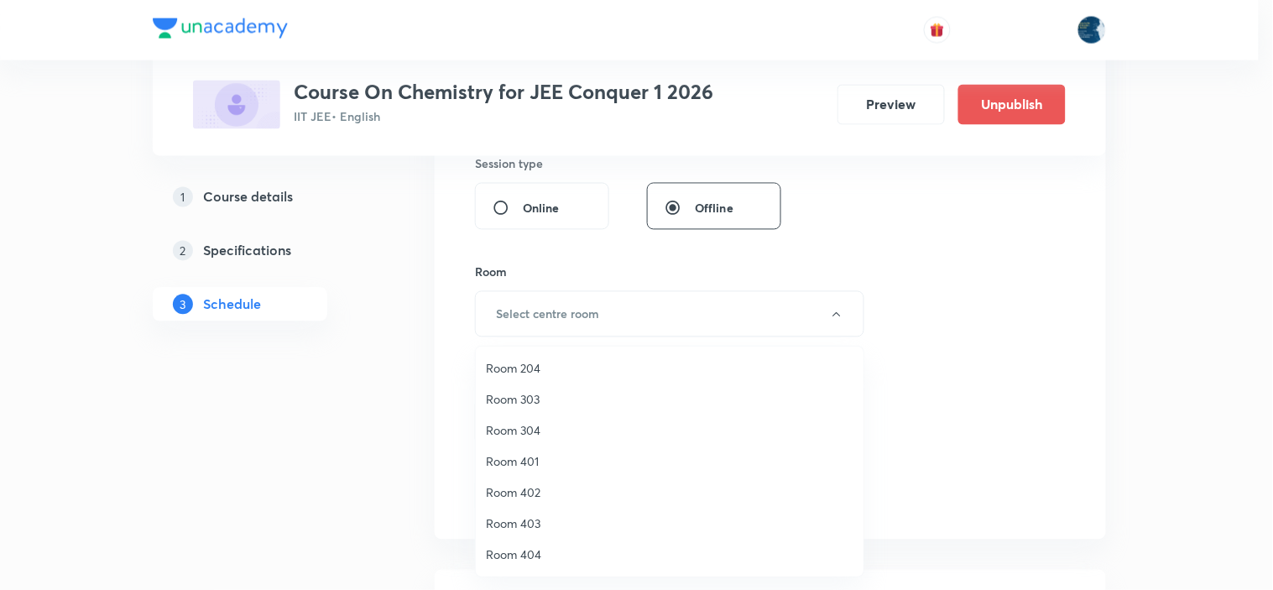
click at [561, 384] on li "Room 303" at bounding box center [670, 399] width 388 height 31
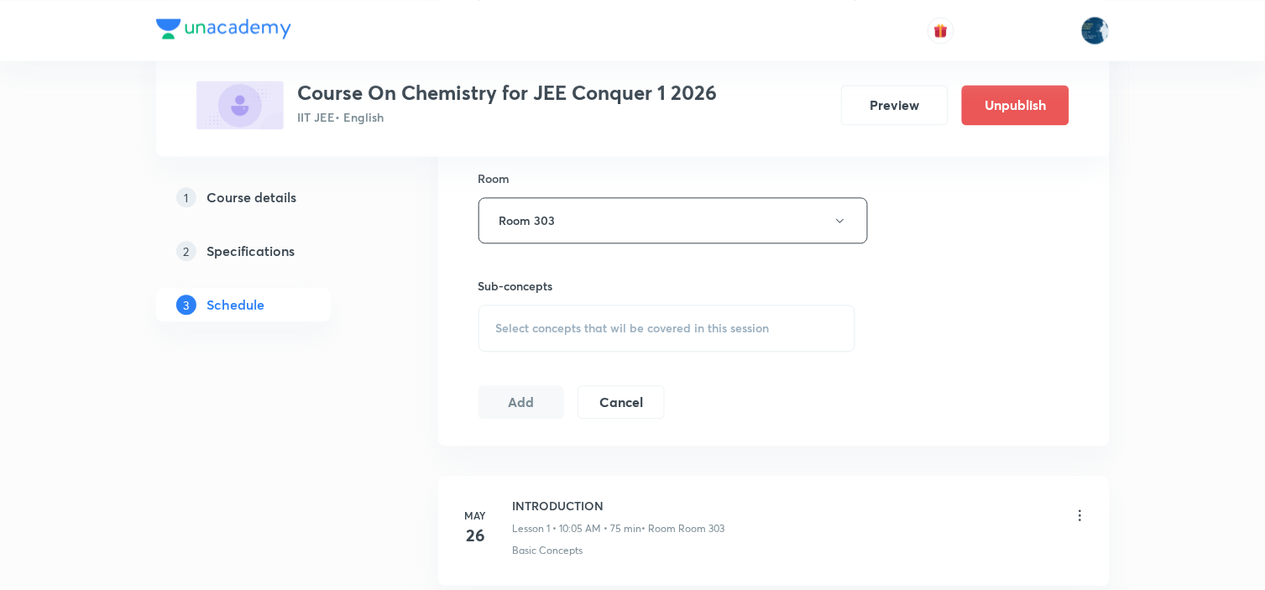
click at [641, 322] on span "Select concepts that wil be covered in this session" at bounding box center [633, 327] width 274 height 13
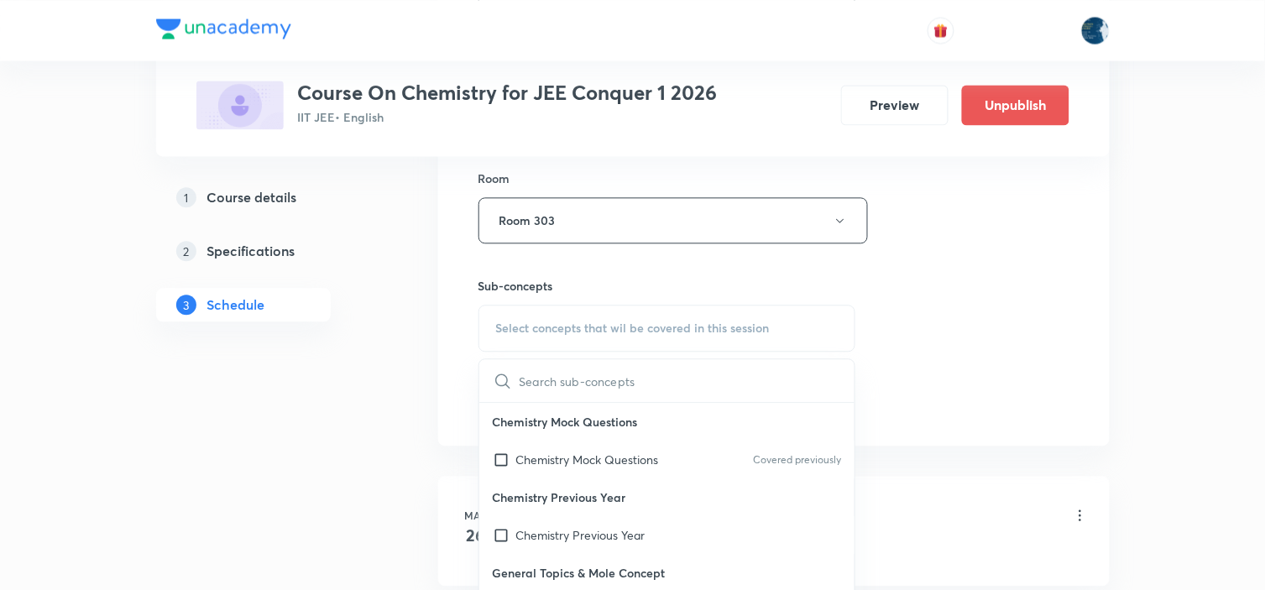
scroll to position [933, 0]
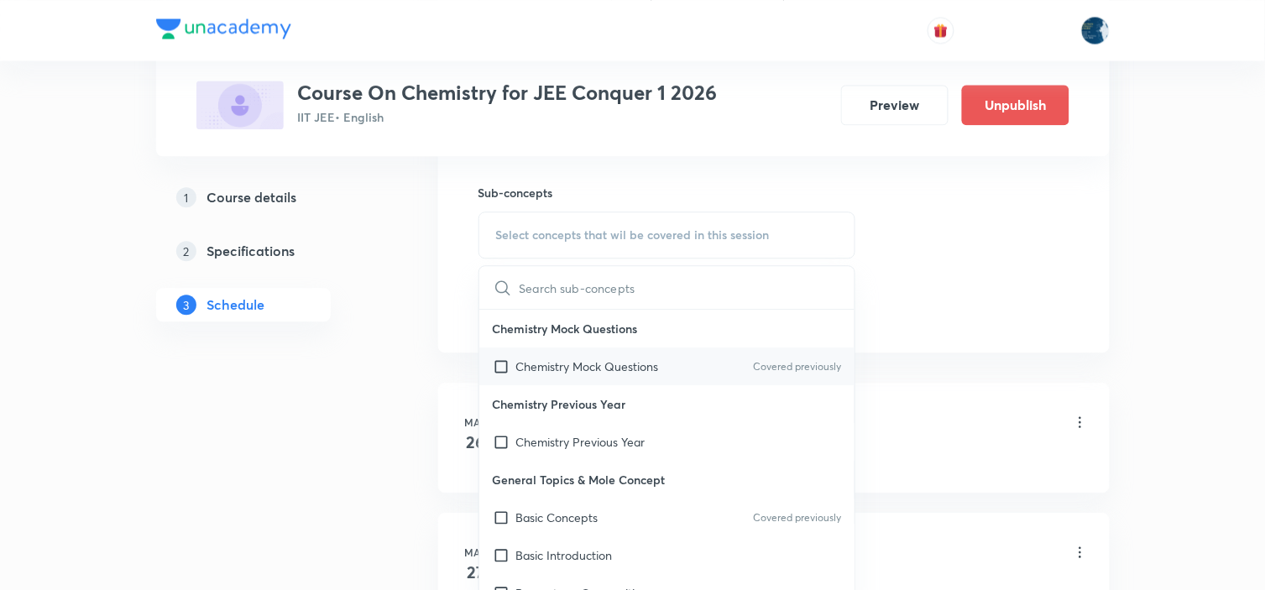
click at [786, 363] on p "Covered previously" at bounding box center [797, 366] width 88 height 15
checkbox input "true"
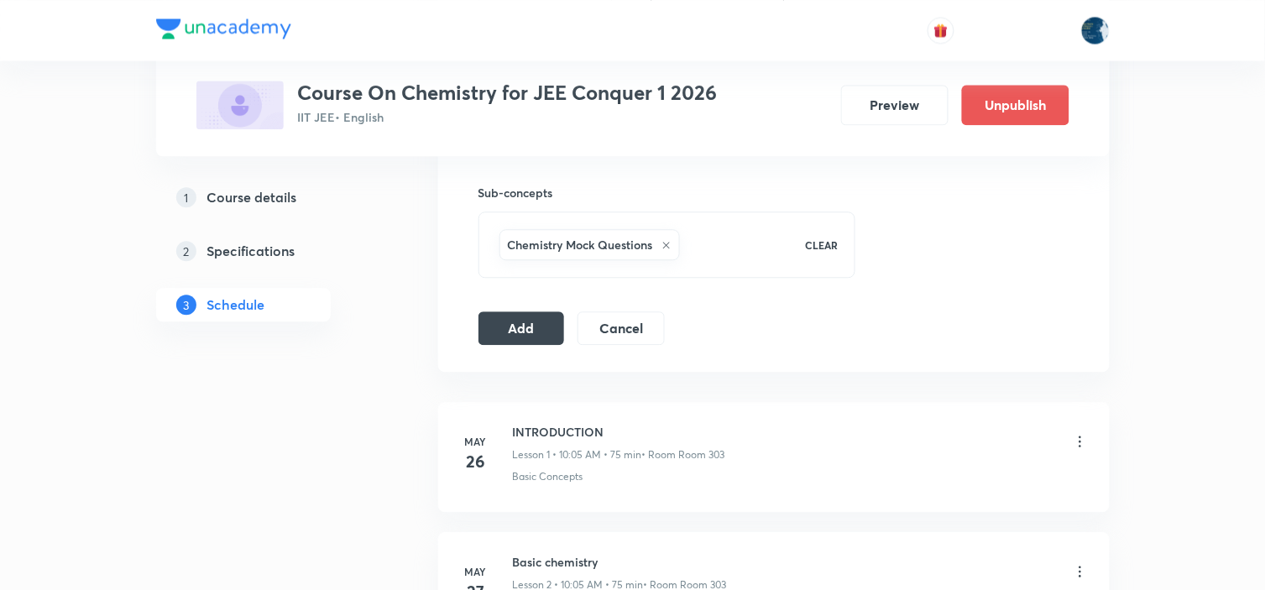
click at [512, 317] on button "Add" at bounding box center [521, 327] width 86 height 34
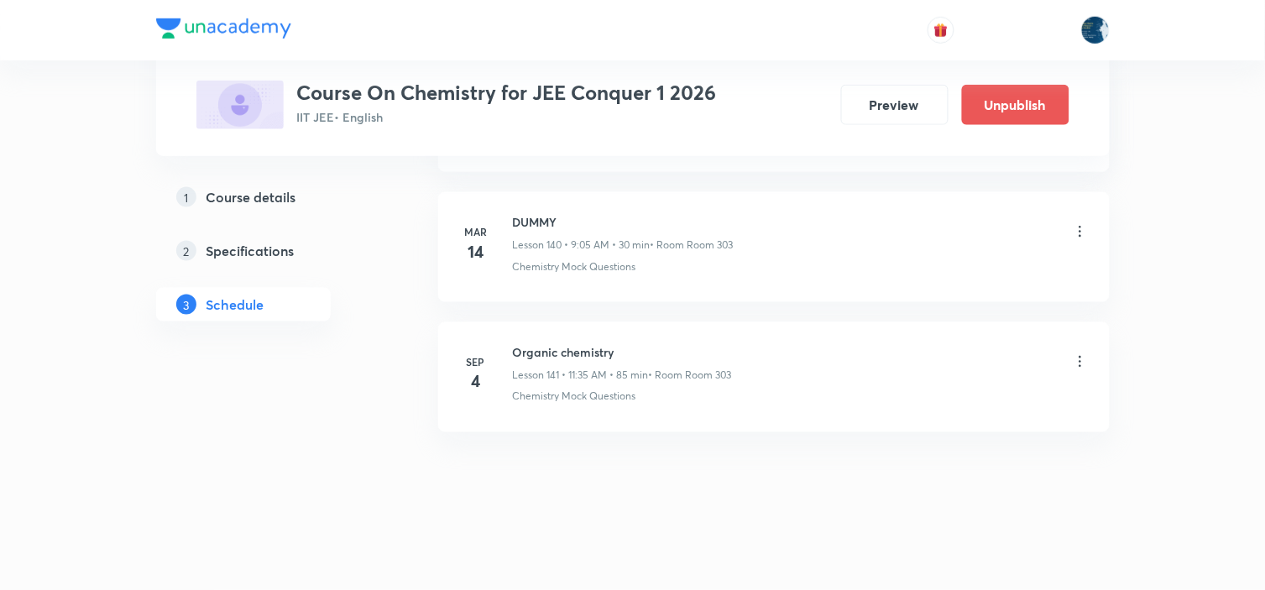
scroll to position [18348, 0]
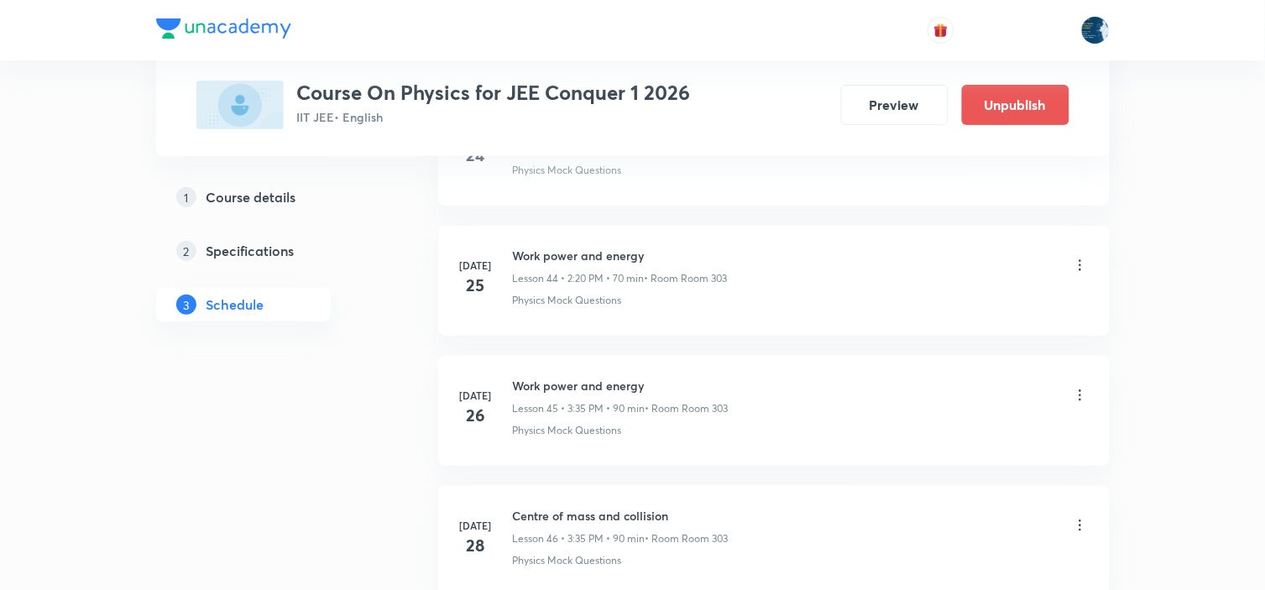
scroll to position [10394, 0]
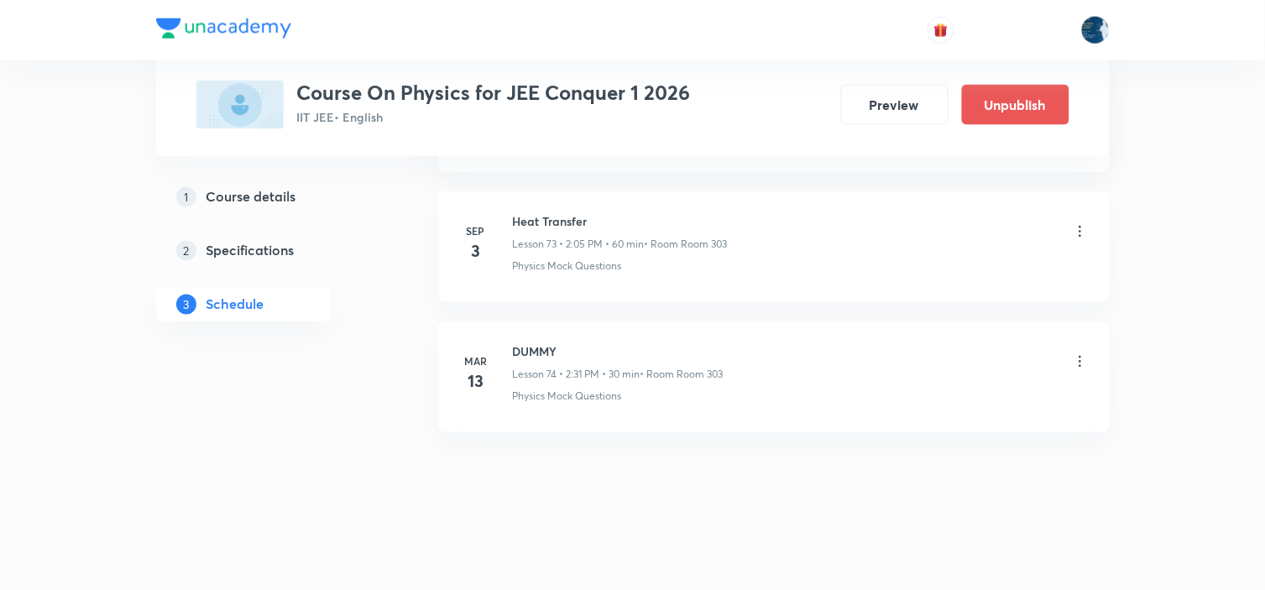
click at [541, 222] on h6 "Heat Transfer" at bounding box center [620, 222] width 215 height 18
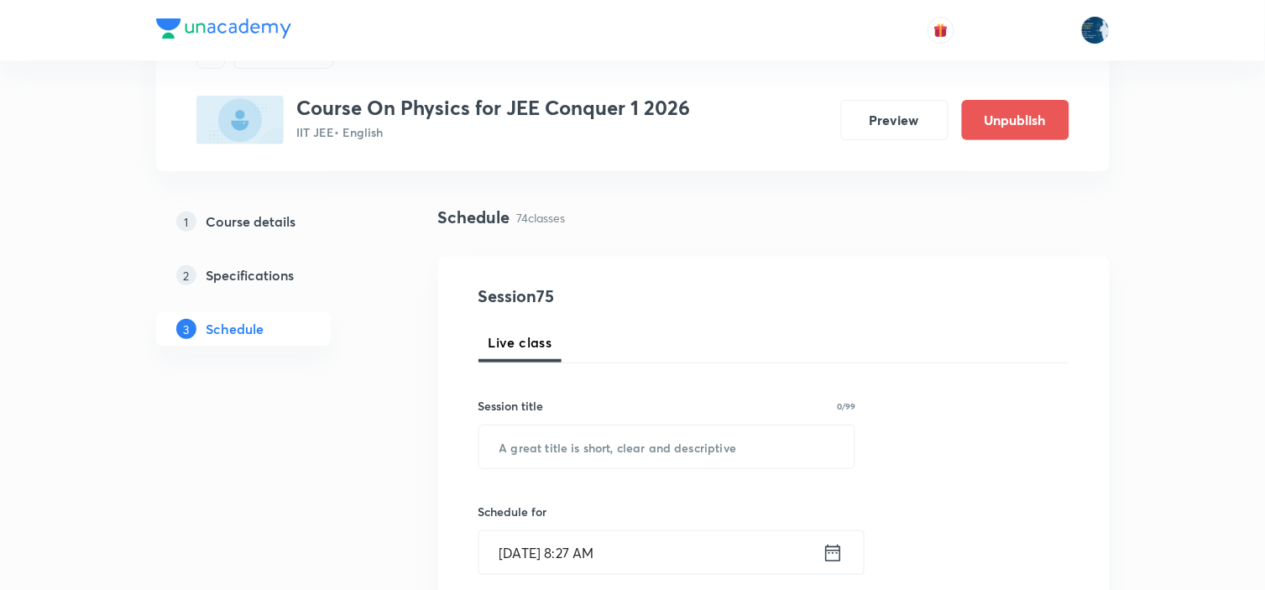
scroll to position [93, 0]
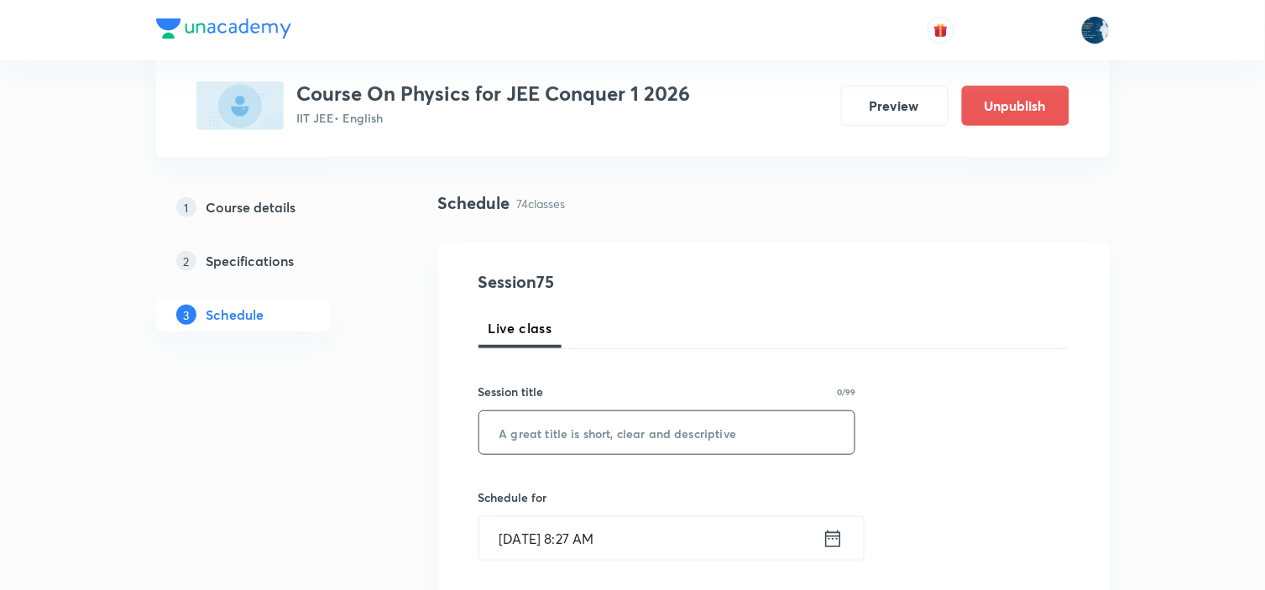
click at [565, 431] on input "text" at bounding box center [667, 432] width 376 height 43
paste input "Organic chemistry"
type input "O"
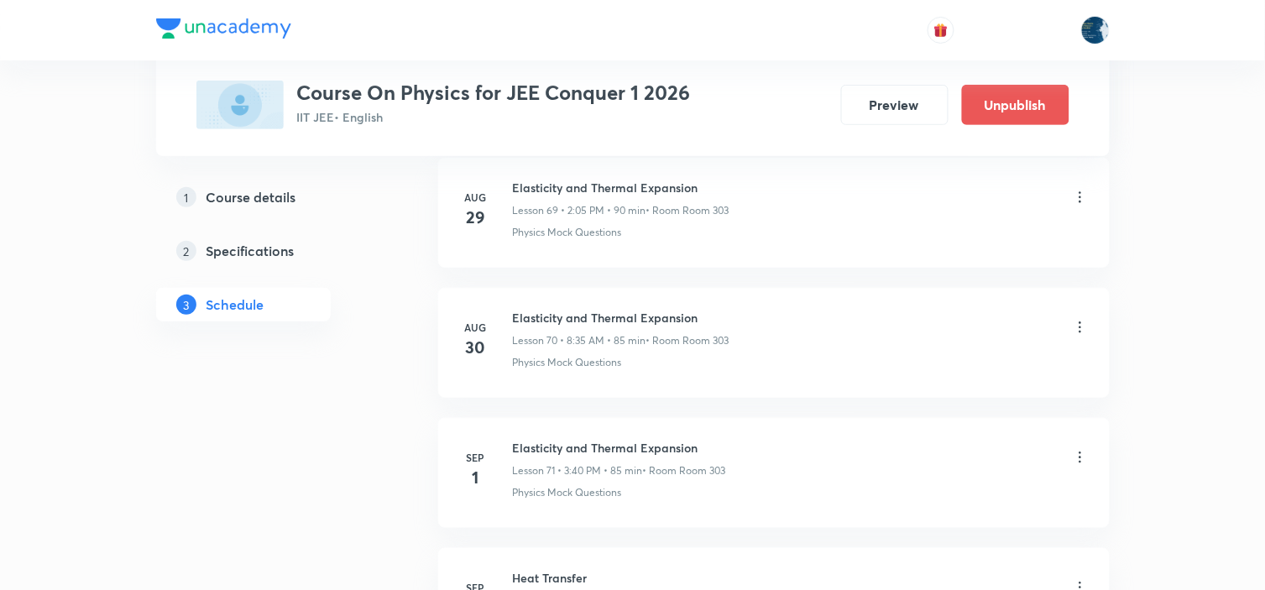
scroll to position [10394, 0]
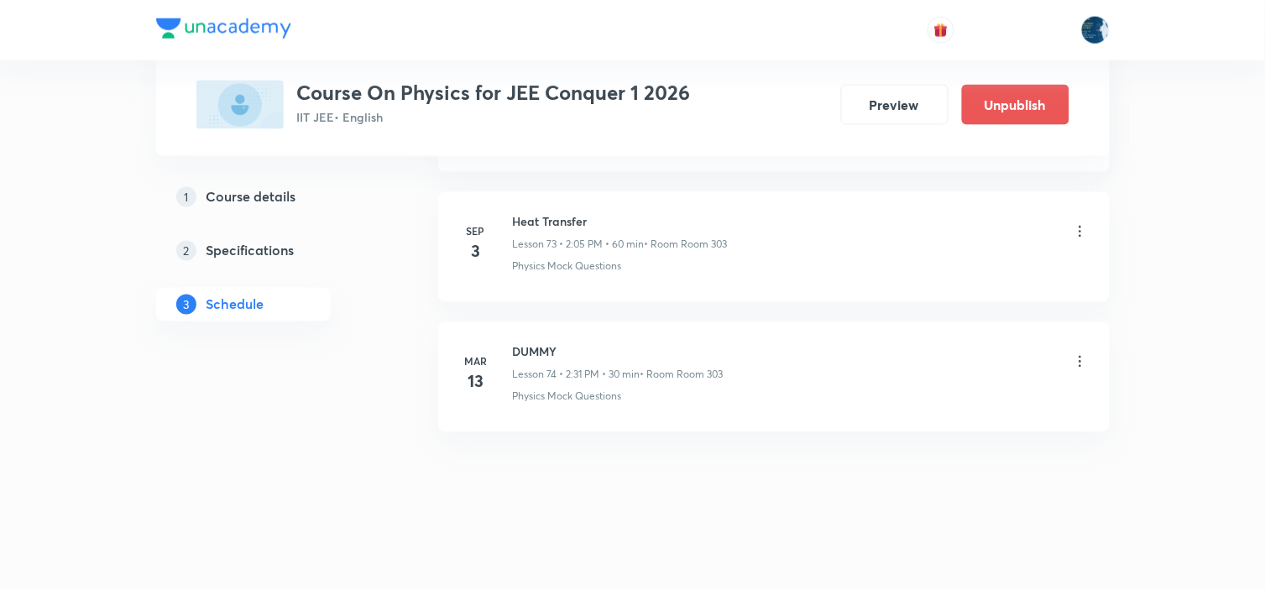
click at [539, 227] on h6 "Heat Transfer" at bounding box center [620, 222] width 215 height 18
copy h6 "Heat Transfer"
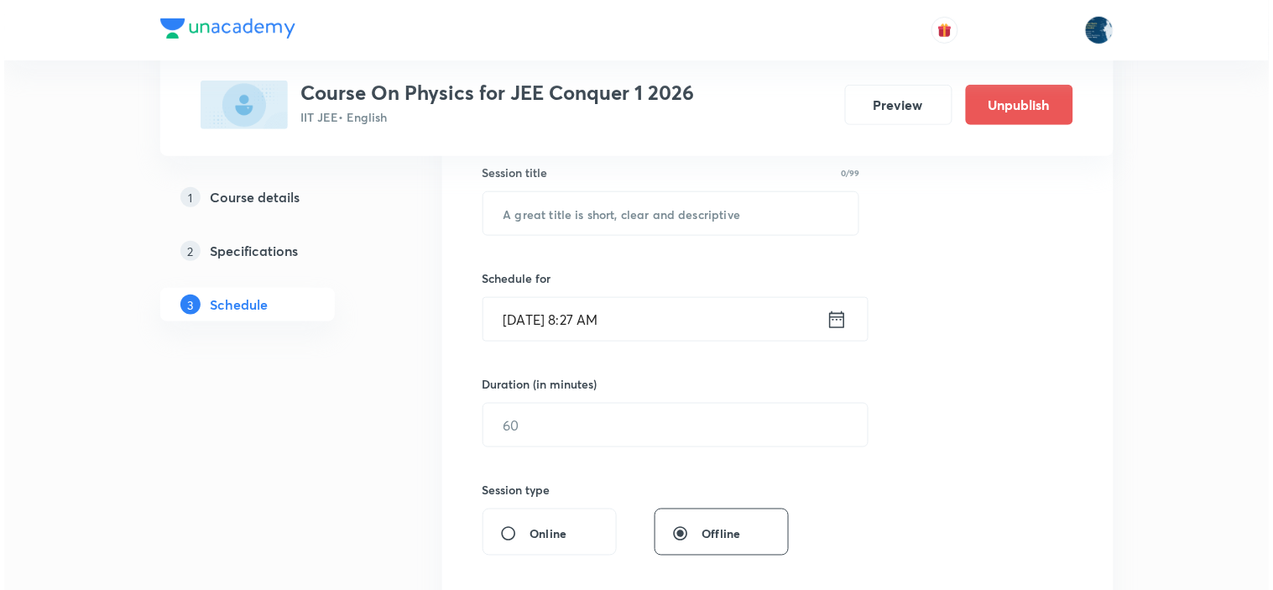
scroll to position [280, 0]
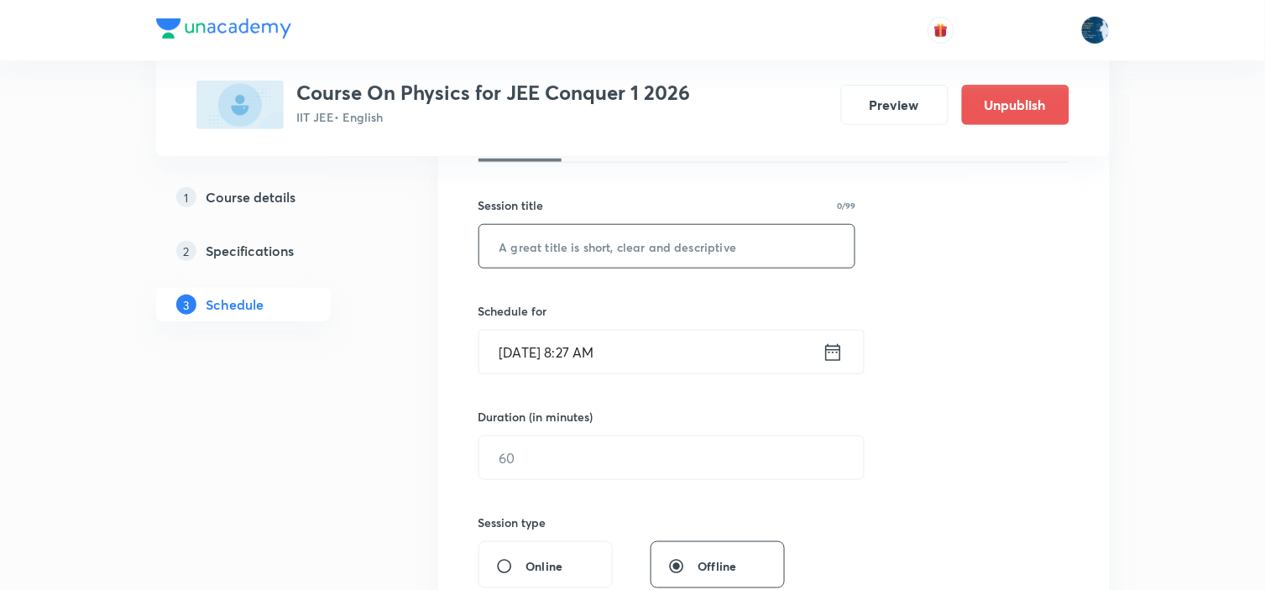
click at [562, 241] on input "text" at bounding box center [667, 246] width 376 height 43
paste input "Heat Transfer"
type input "Heat Transfer"
click at [831, 347] on icon at bounding box center [833, 353] width 21 height 24
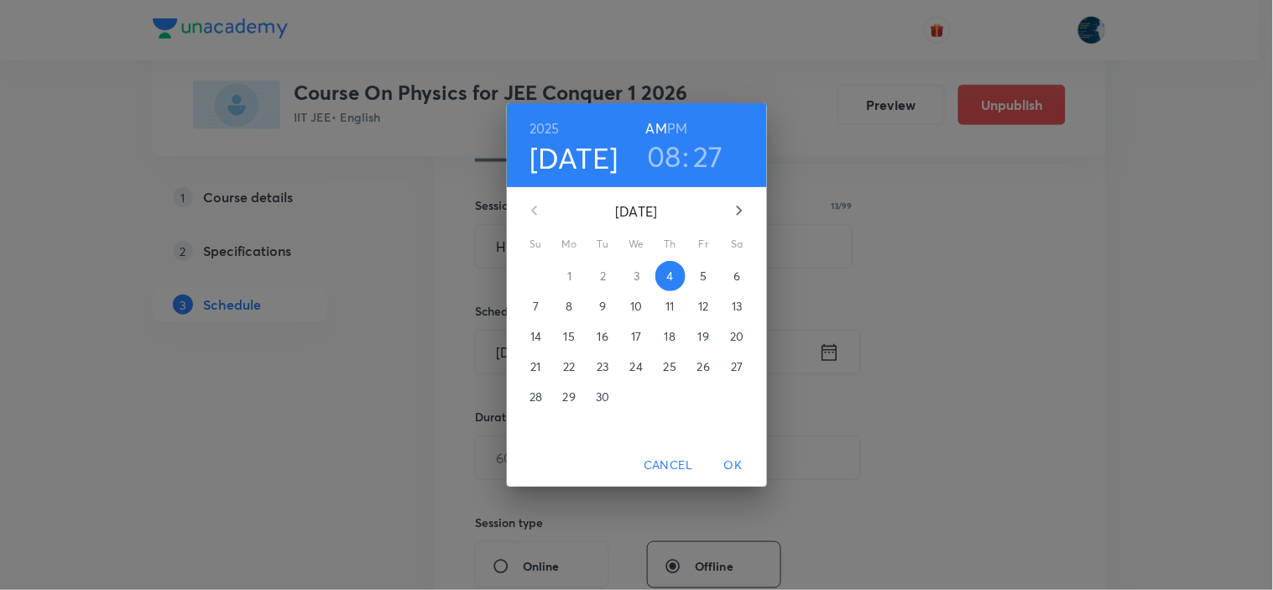
click at [687, 124] on h6 "PM" at bounding box center [677, 129] width 20 height 24
click at [677, 149] on h3 "08" at bounding box center [664, 155] width 34 height 35
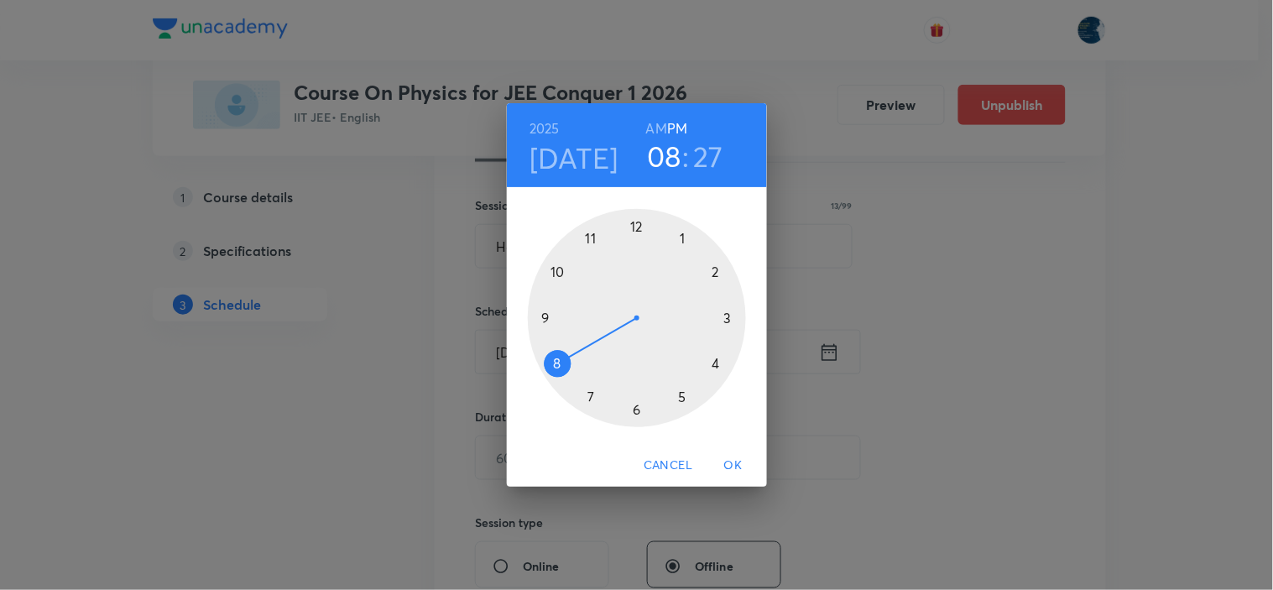
click at [718, 271] on div at bounding box center [637, 318] width 218 height 218
click at [688, 240] on div at bounding box center [637, 318] width 218 height 218
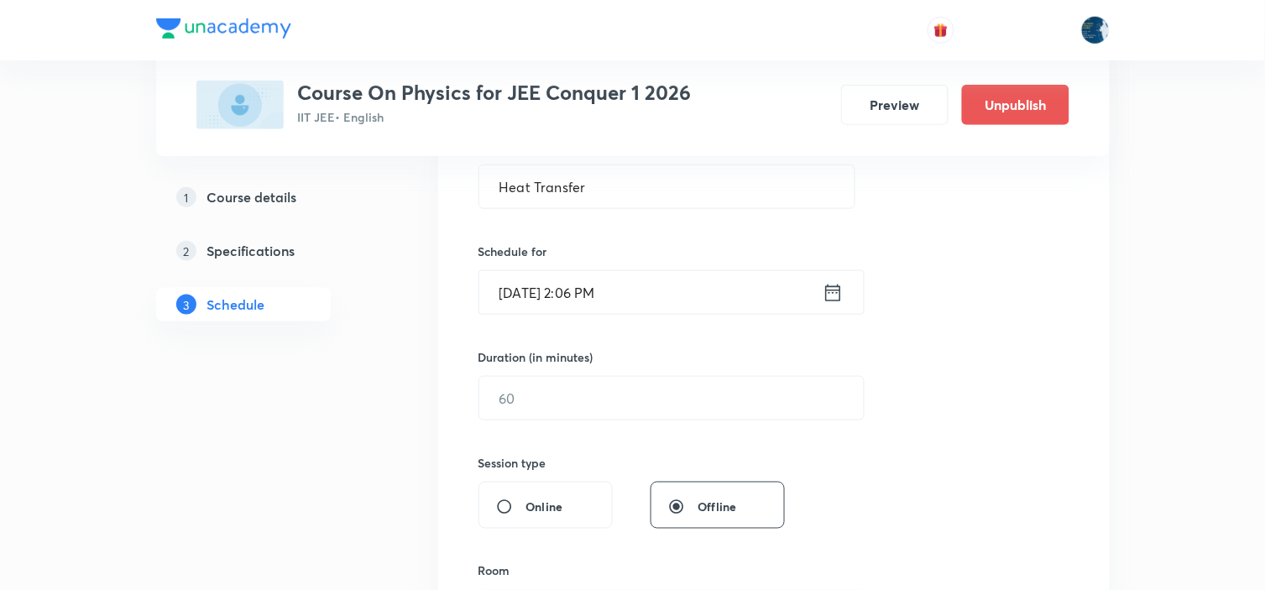
scroll to position [466, 0]
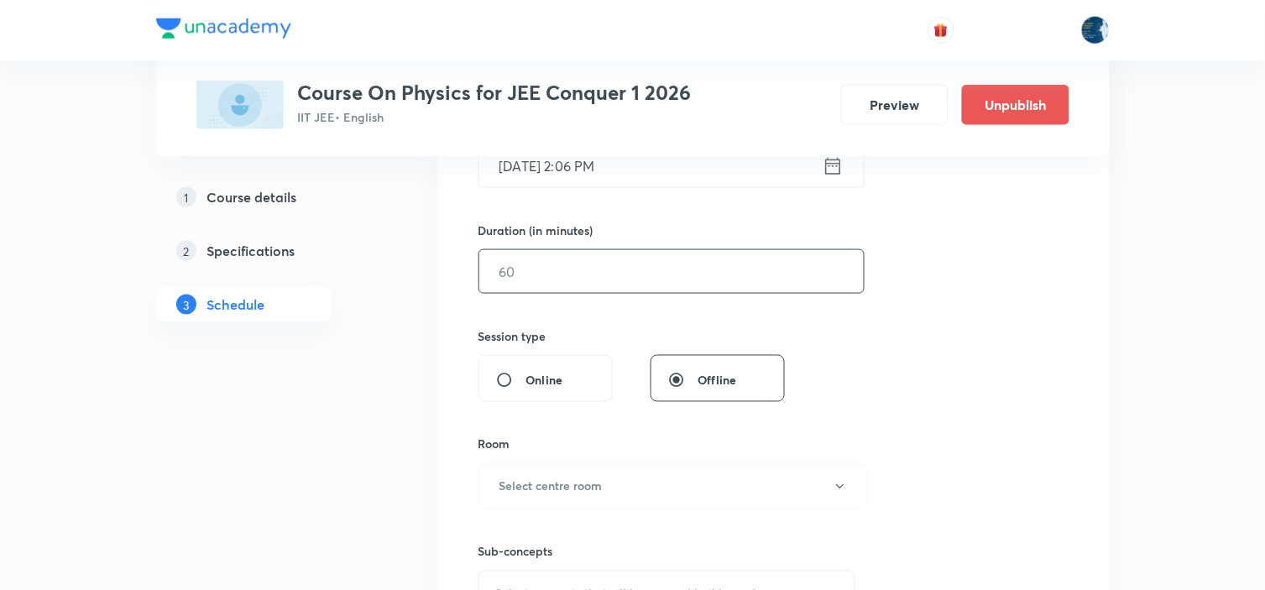
click at [711, 284] on input "text" at bounding box center [671, 271] width 384 height 43
type input "6"
type input "0"
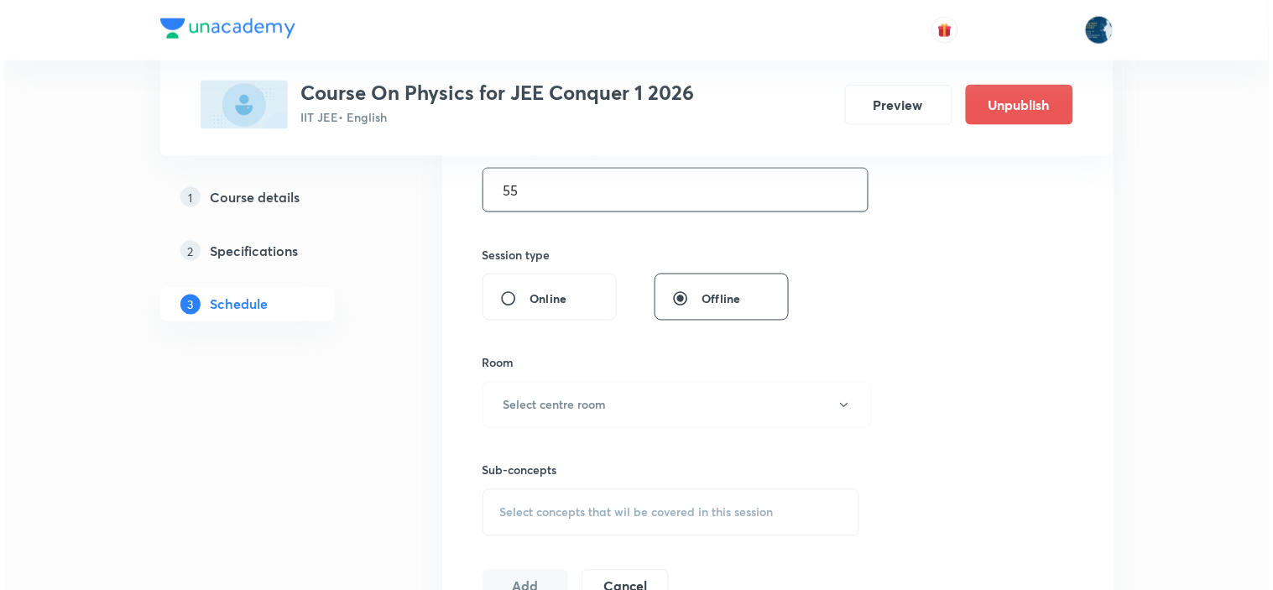
scroll to position [652, 0]
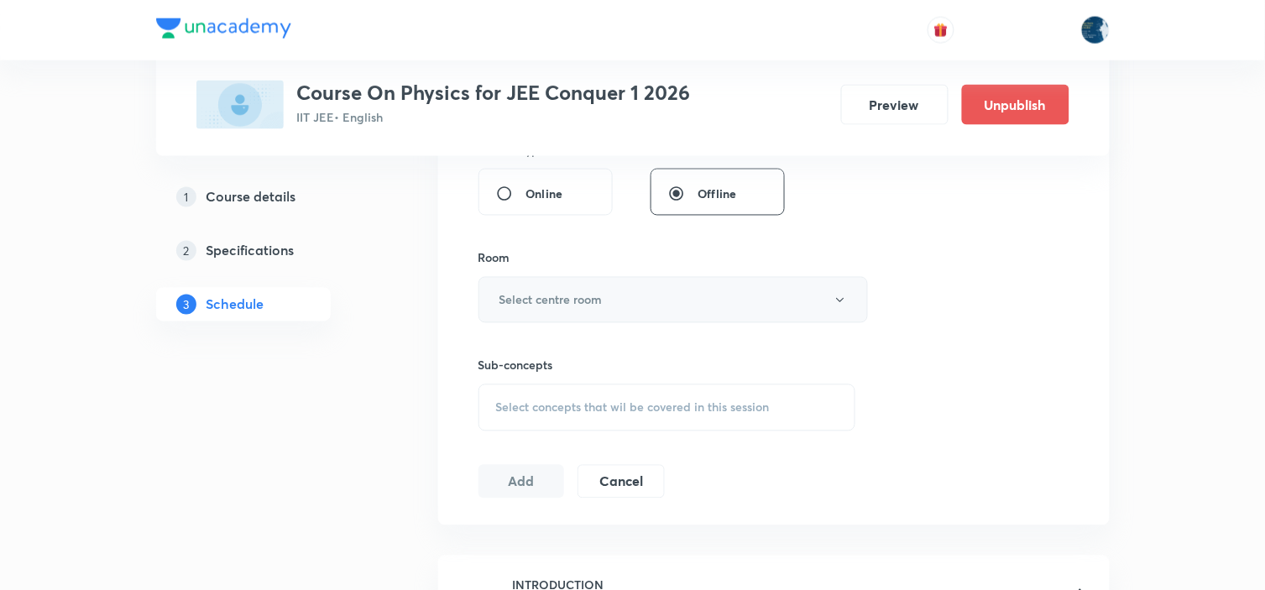
type input "55"
click at [716, 292] on button "Select centre room" at bounding box center [672, 300] width 389 height 46
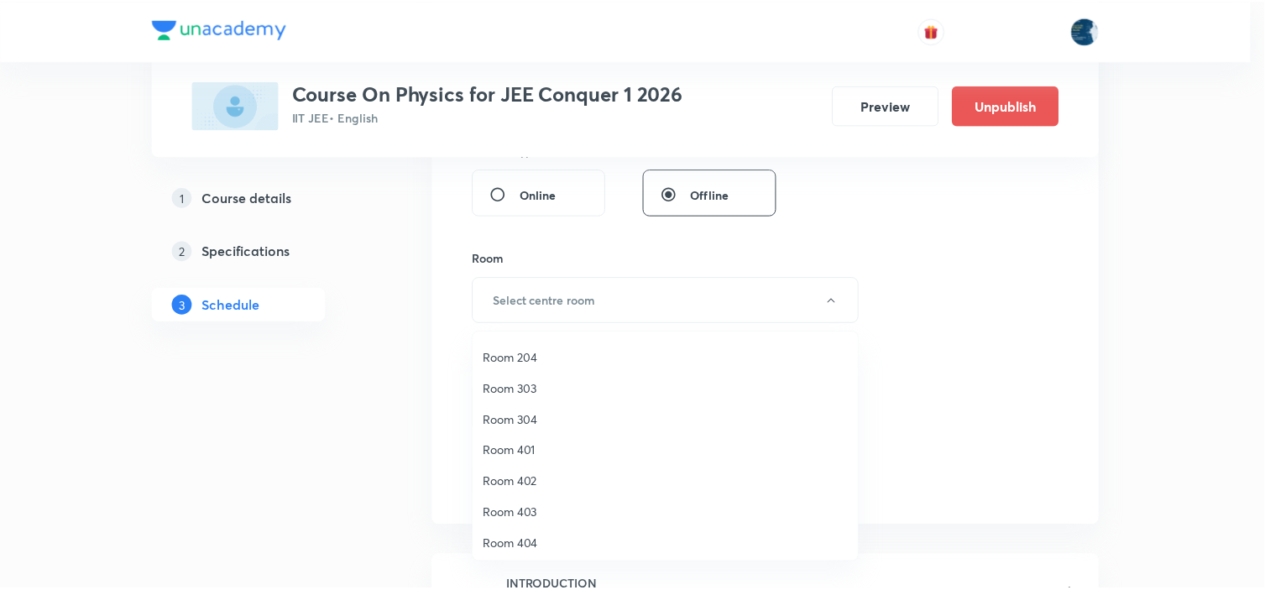
scroll to position [311, 0]
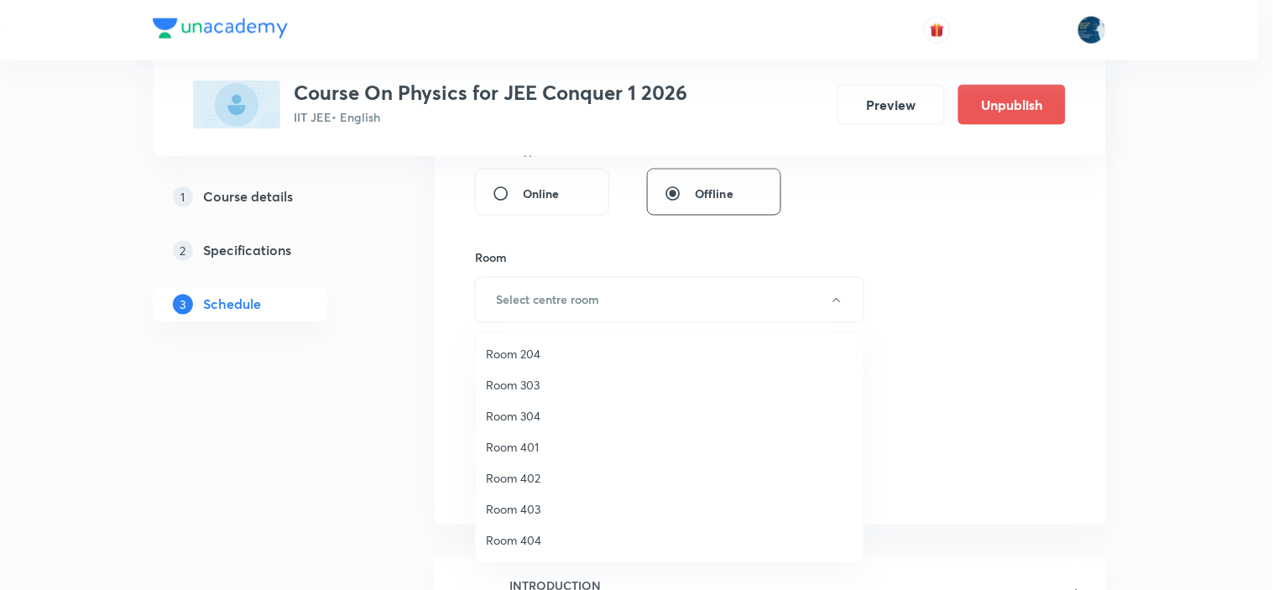
click at [517, 376] on span "Room 303" at bounding box center [670, 385] width 368 height 18
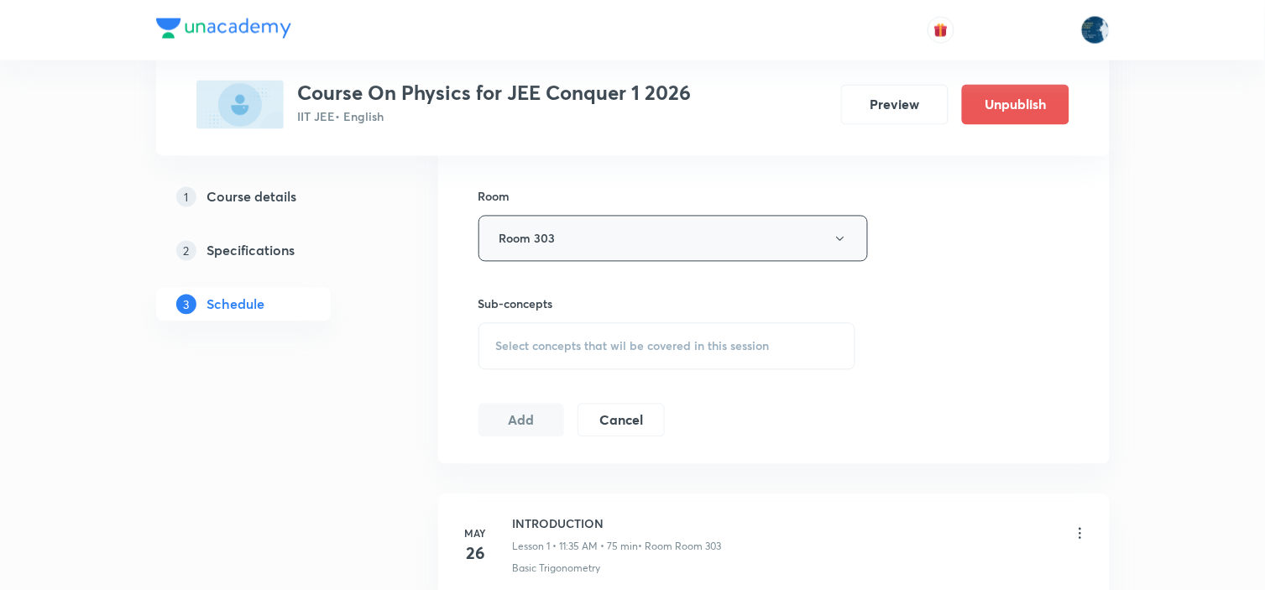
scroll to position [745, 0]
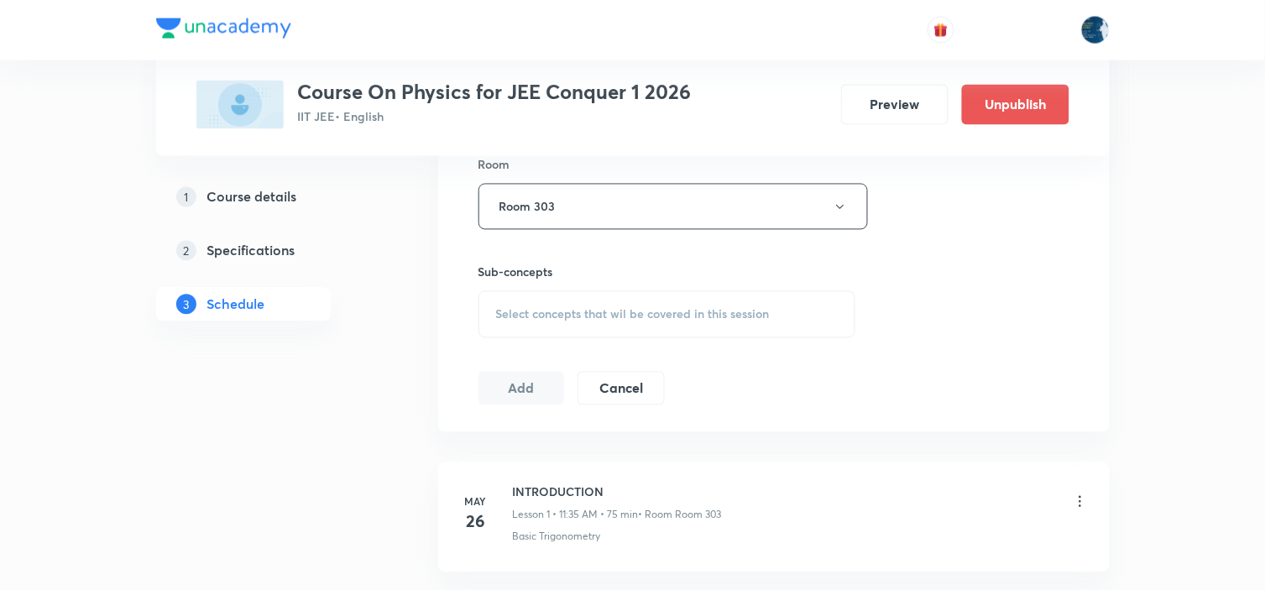
click at [649, 317] on span "Select concepts that wil be covered in this session" at bounding box center [633, 314] width 274 height 13
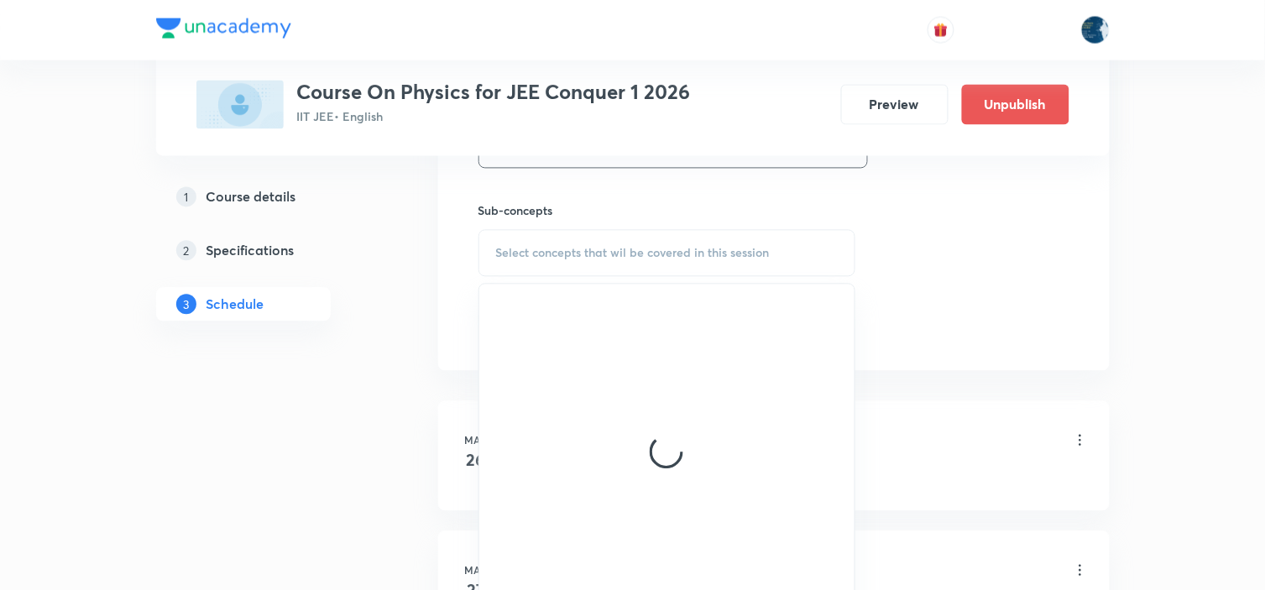
scroll to position [839, 0]
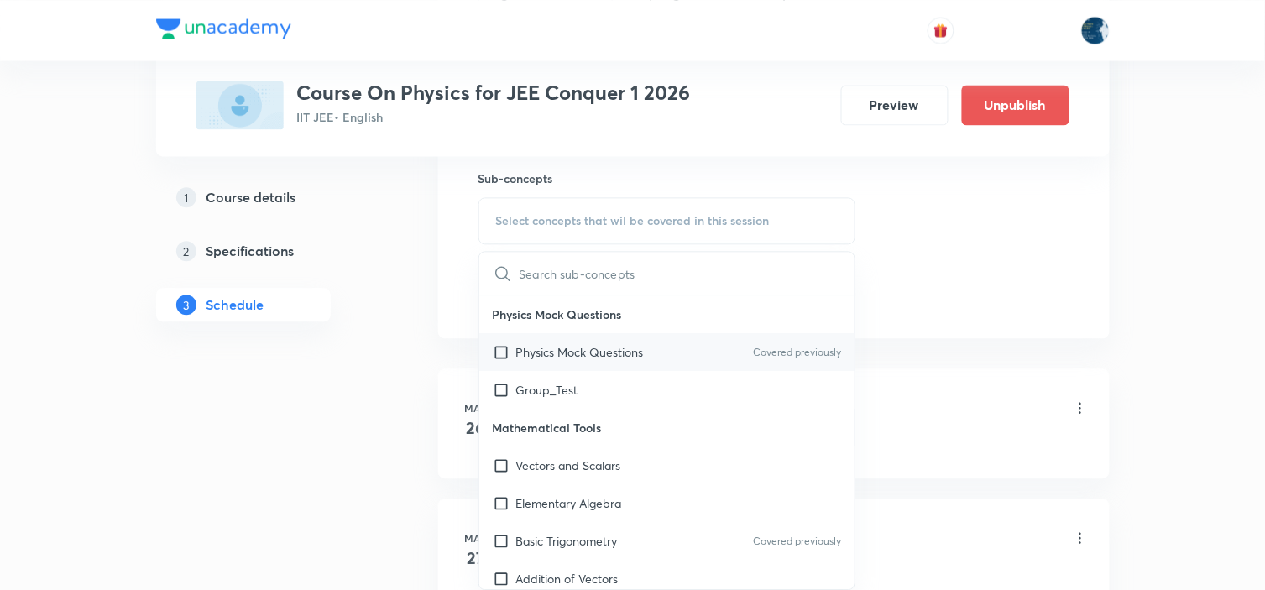
click at [796, 347] on p "Covered previously" at bounding box center [797, 352] width 88 height 15
checkbox input "true"
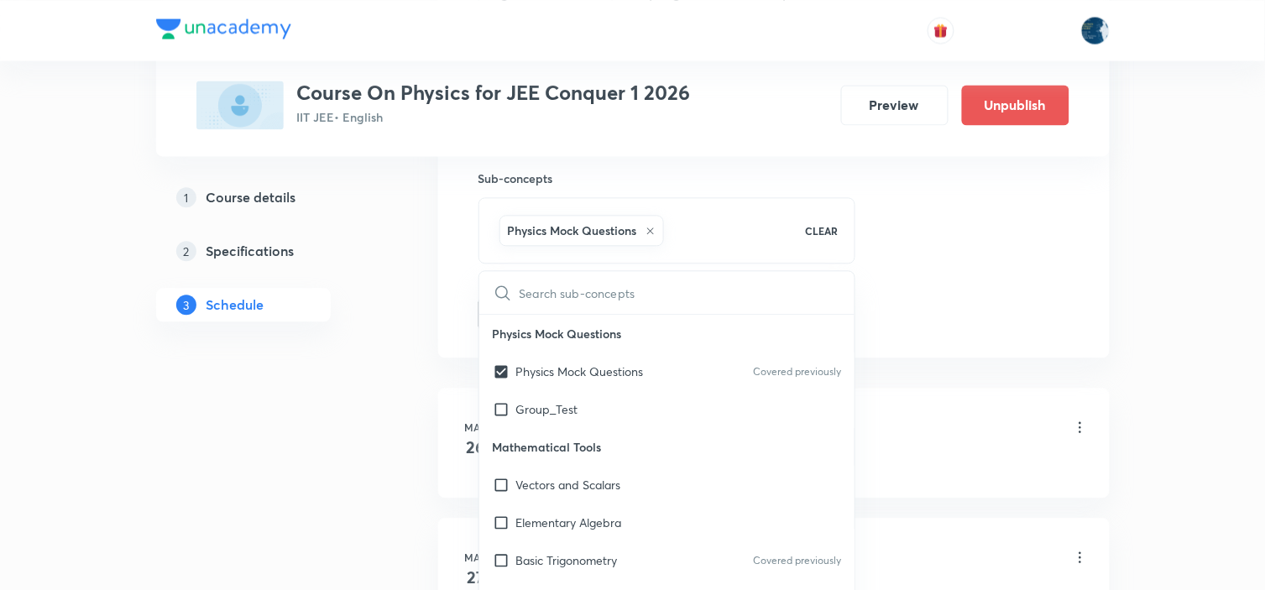
drag, startPoint x: 969, startPoint y: 266, endPoint x: 619, endPoint y: 261, distance: 350.0
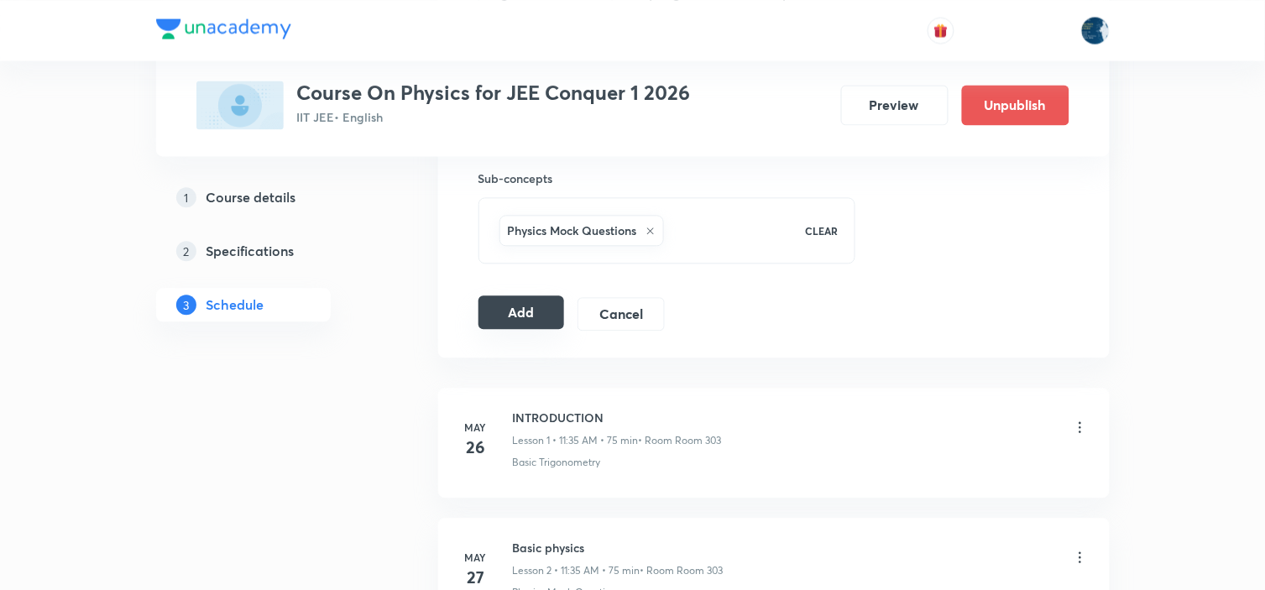
click at [526, 308] on button "Add" at bounding box center [521, 312] width 86 height 34
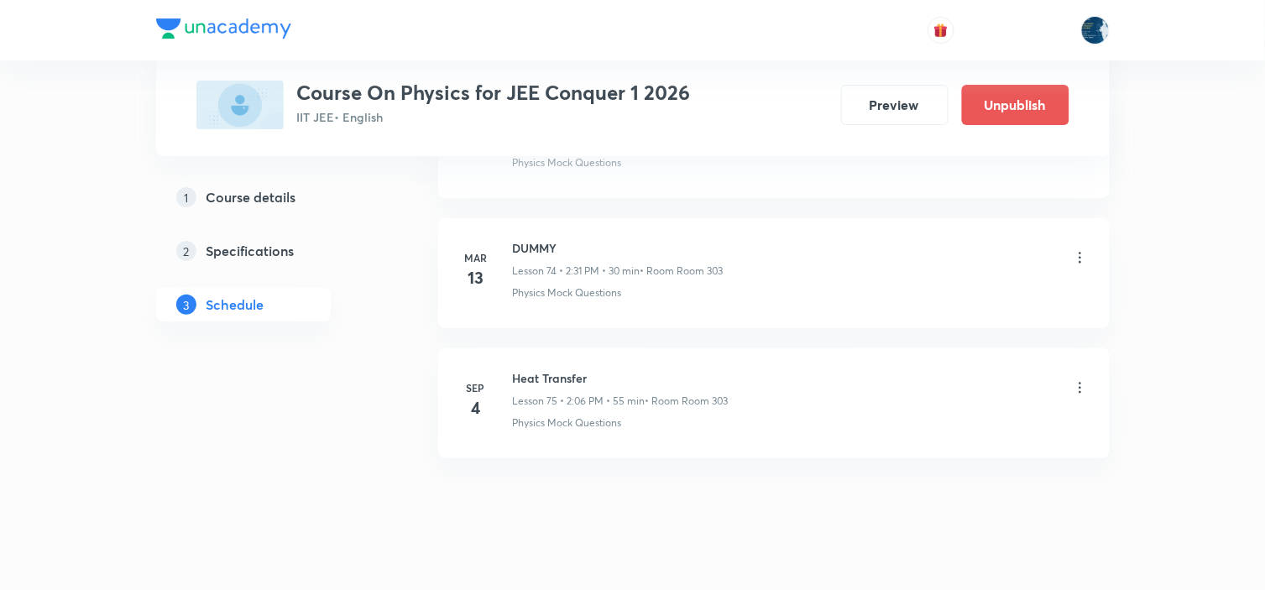
scroll to position [9752, 0]
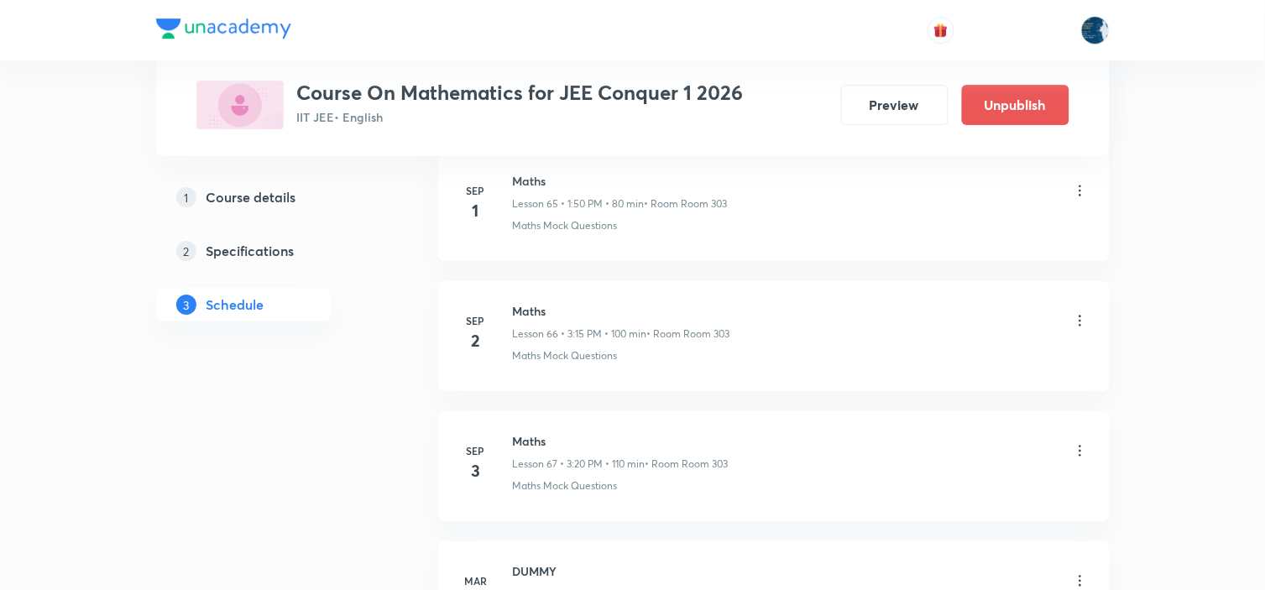
scroll to position [9720, 0]
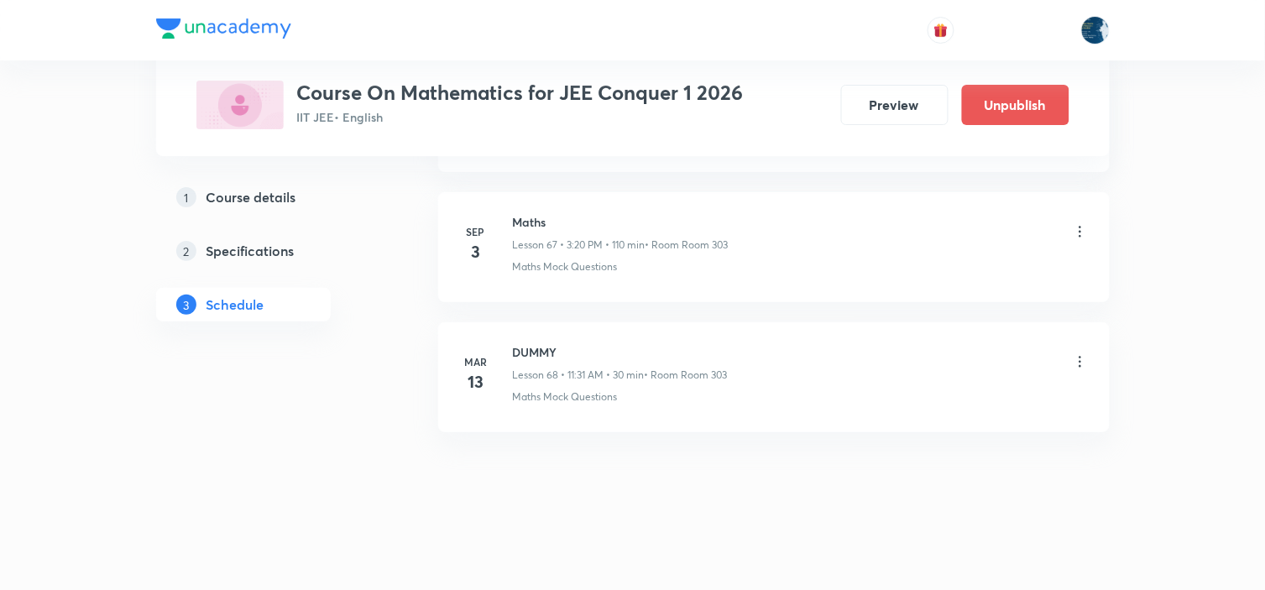
click at [535, 227] on h6 "Maths" at bounding box center [621, 222] width 216 height 18
copy h6 "Maths"
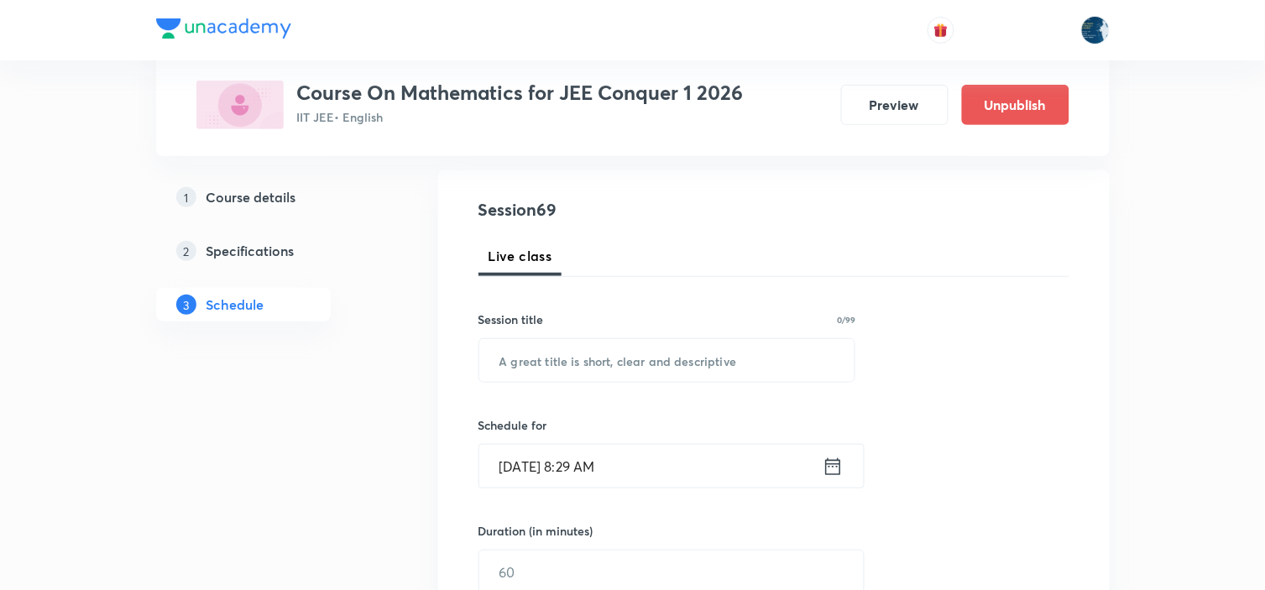
scroll to position [186, 0]
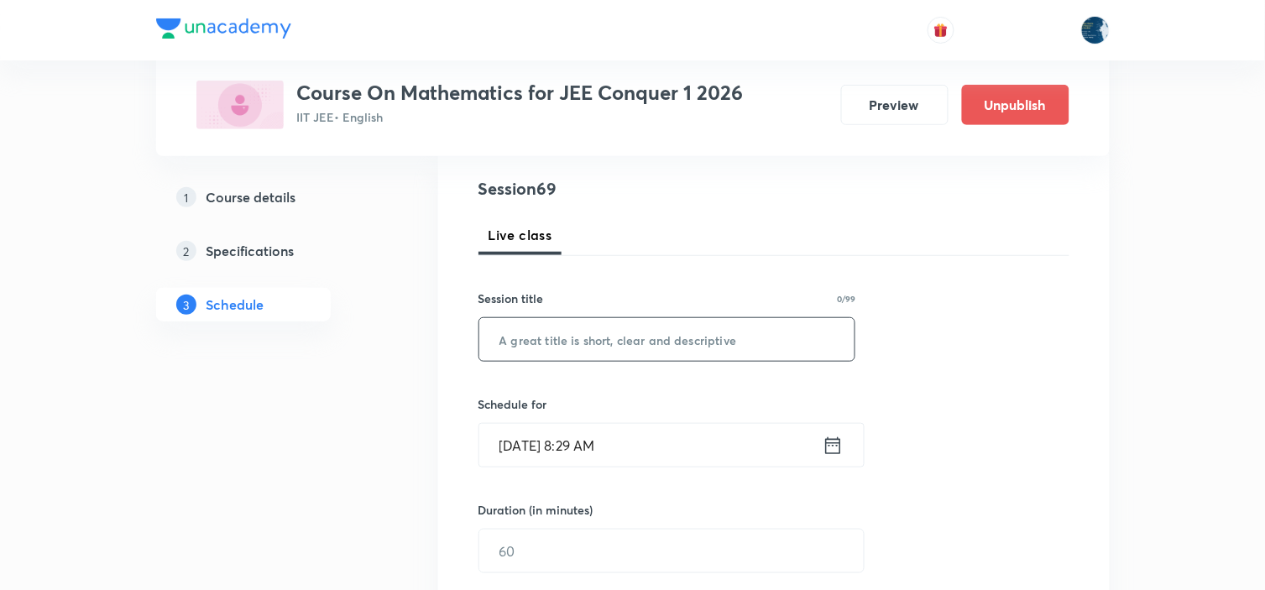
click at [656, 326] on input "text" at bounding box center [667, 339] width 376 height 43
paste input "Maths"
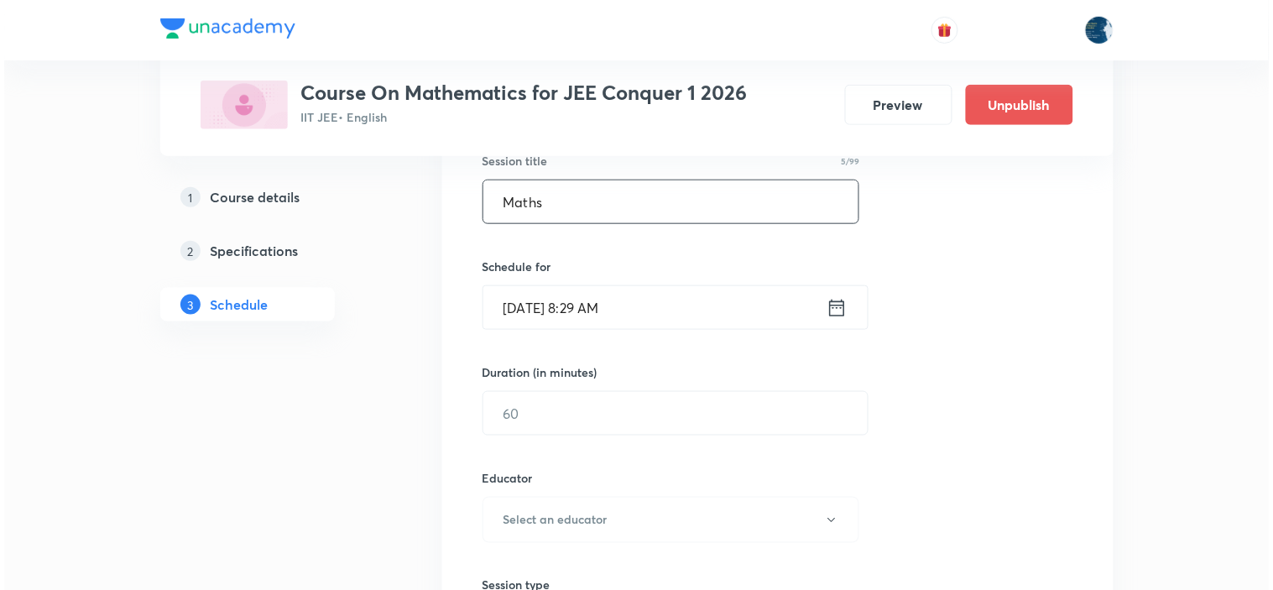
scroll to position [373, 0]
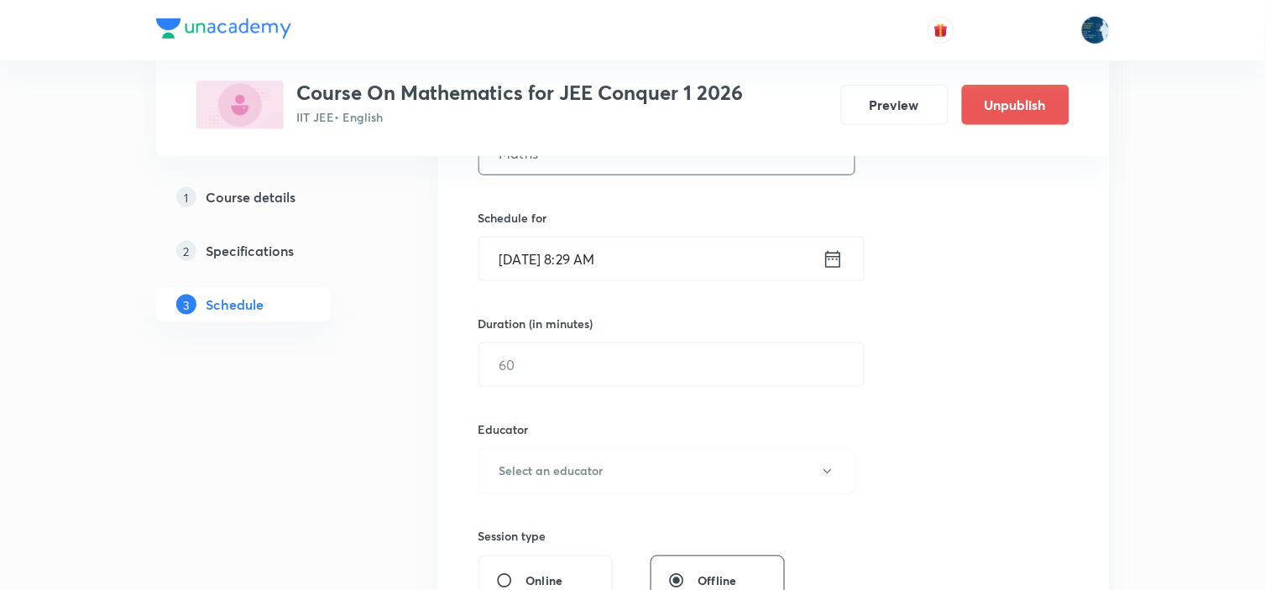
type input "Maths"
click at [838, 255] on icon at bounding box center [833, 260] width 21 height 24
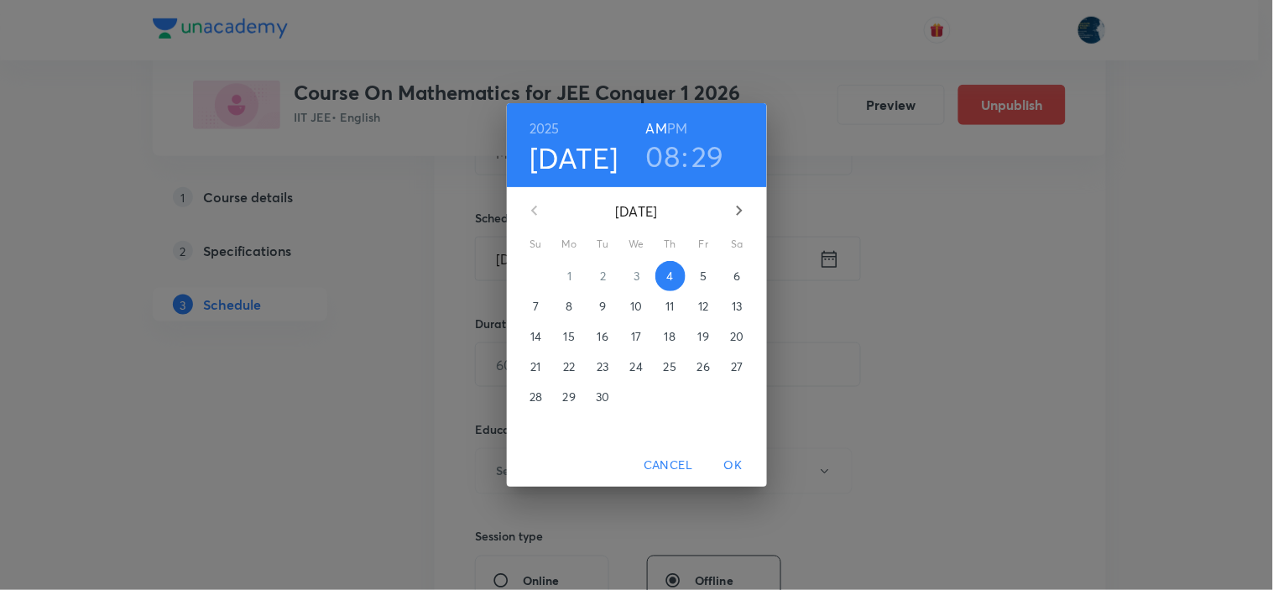
click at [677, 120] on h6 "PM" at bounding box center [677, 129] width 20 height 24
click at [670, 163] on h3 "08" at bounding box center [663, 155] width 34 height 35
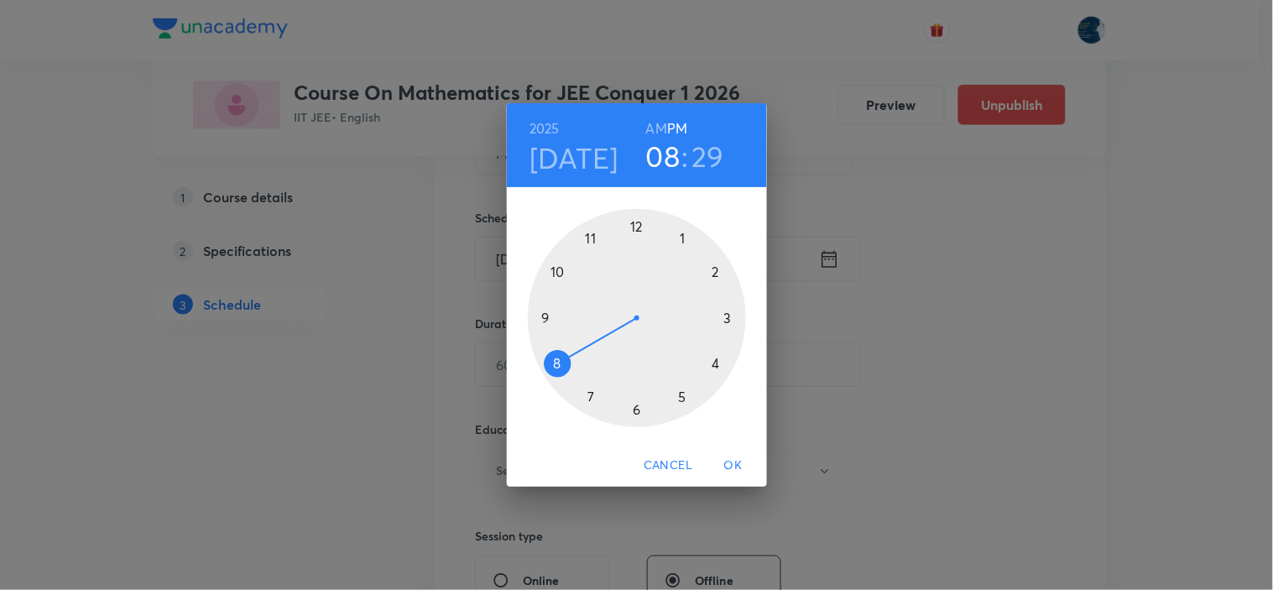
click at [728, 317] on div at bounding box center [637, 318] width 218 height 218
click at [717, 359] on div at bounding box center [637, 318] width 218 height 218
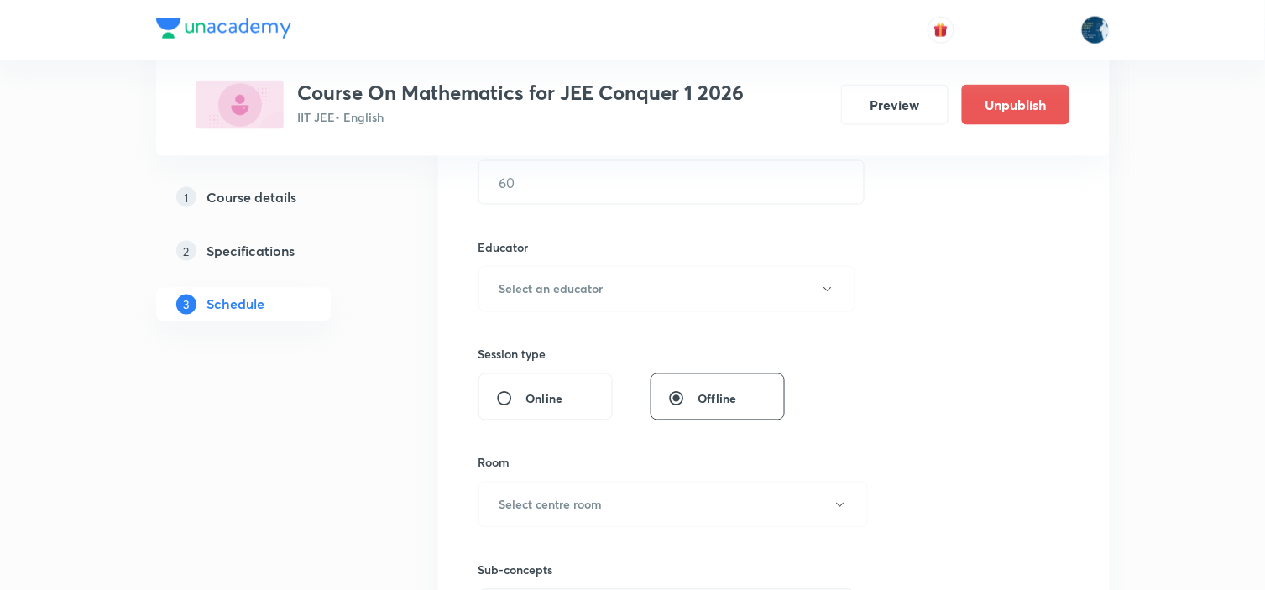
scroll to position [559, 0]
click at [665, 180] on input "text" at bounding box center [671, 178] width 384 height 43
type input "110"
click at [640, 265] on button "Select an educator" at bounding box center [667, 285] width 378 height 46
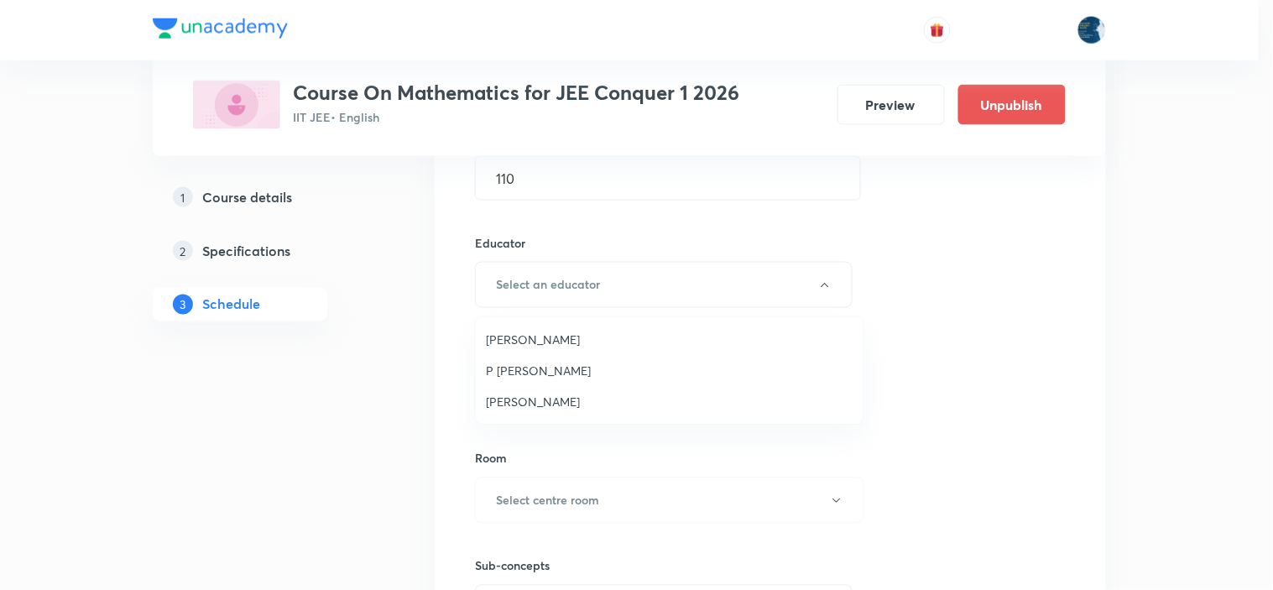
click at [609, 338] on span "Polampalli Rajesh" at bounding box center [670, 340] width 368 height 18
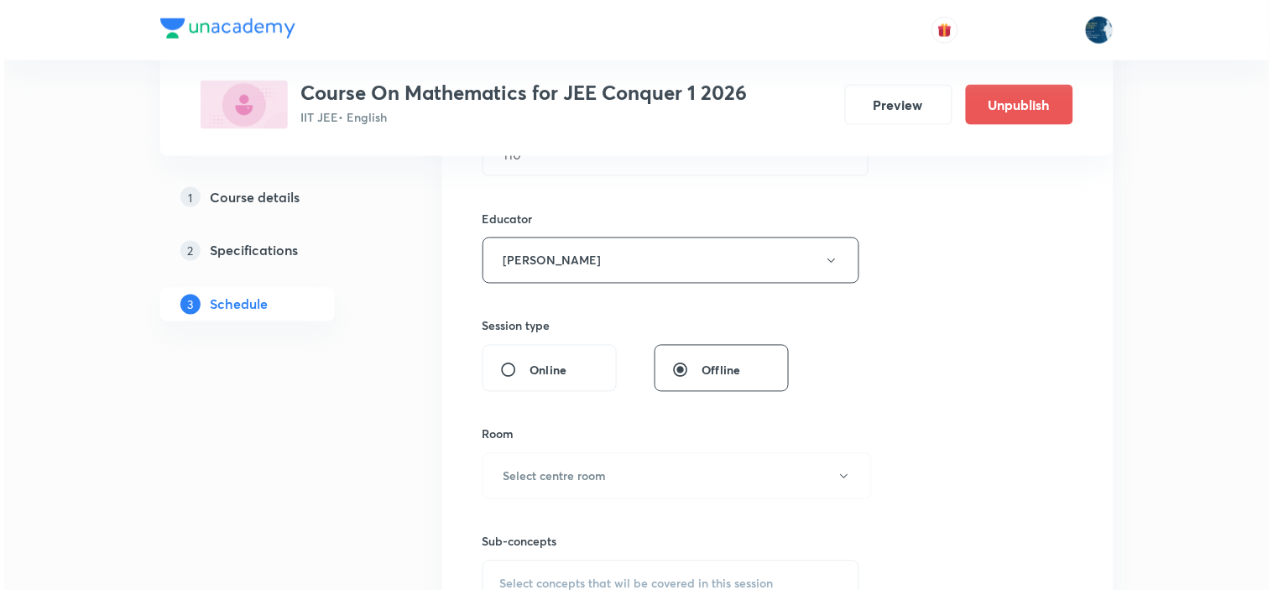
scroll to position [839, 0]
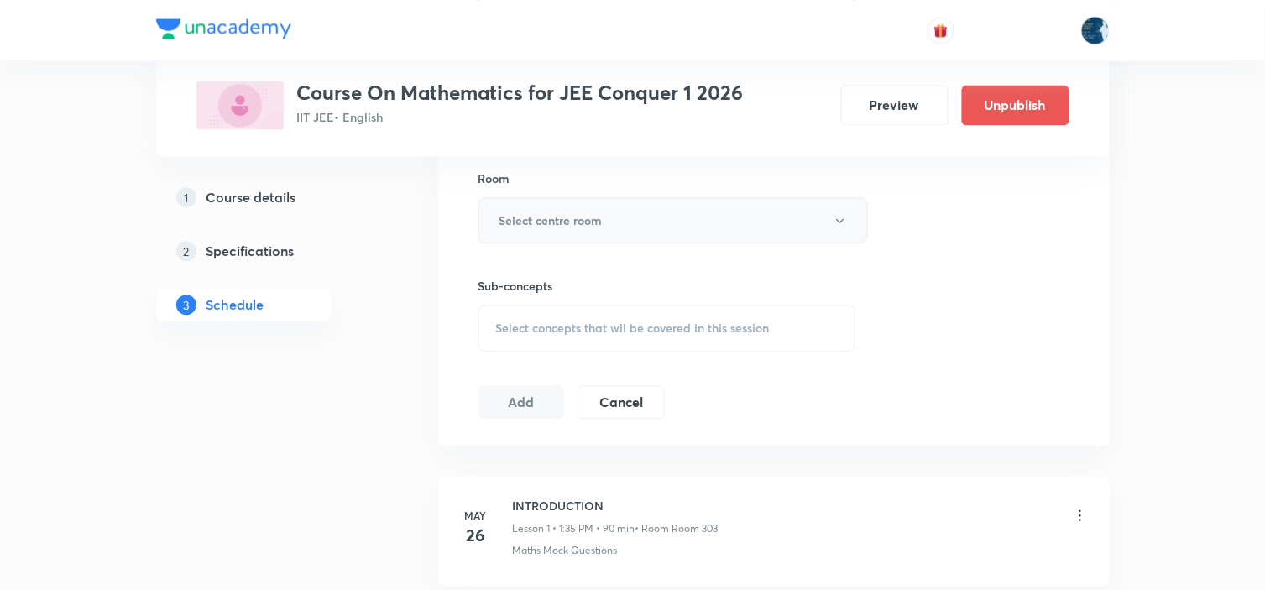
click at [668, 225] on button "Select centre room" at bounding box center [672, 220] width 389 height 46
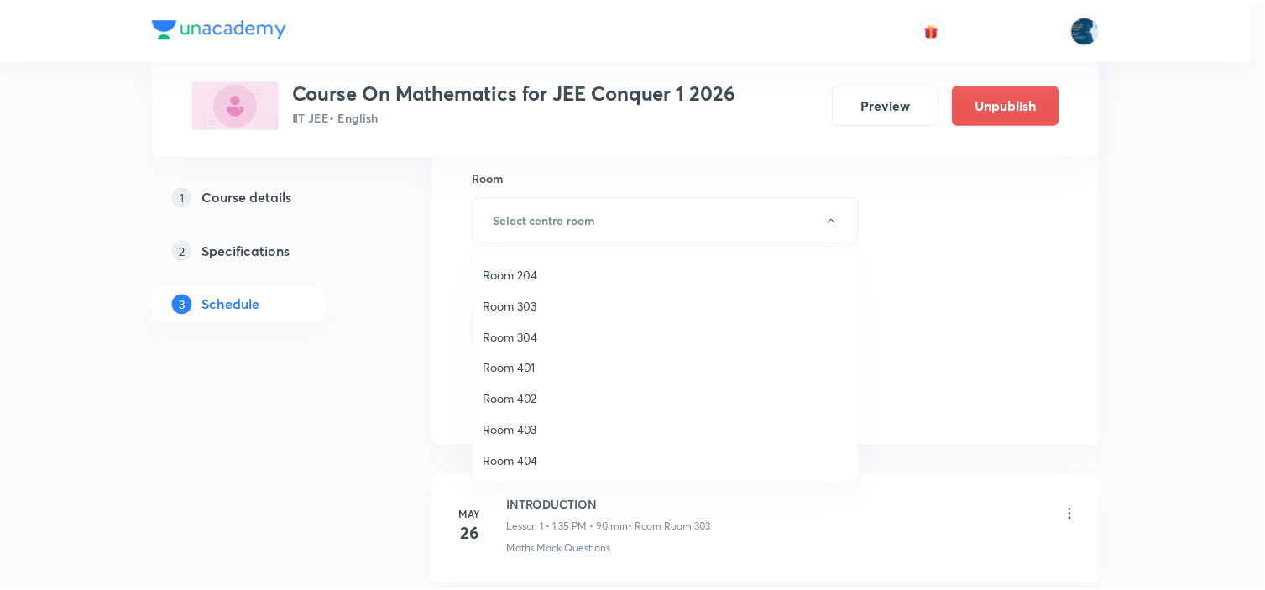
scroll to position [311, 0]
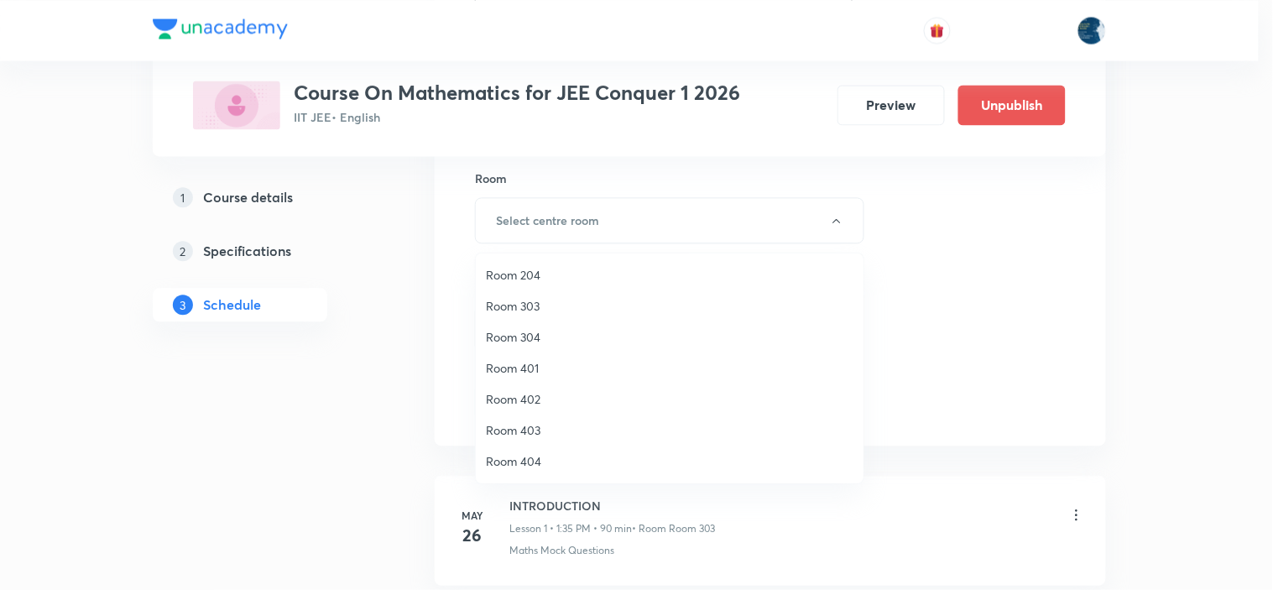
click at [499, 294] on li "Room 303" at bounding box center [670, 305] width 388 height 31
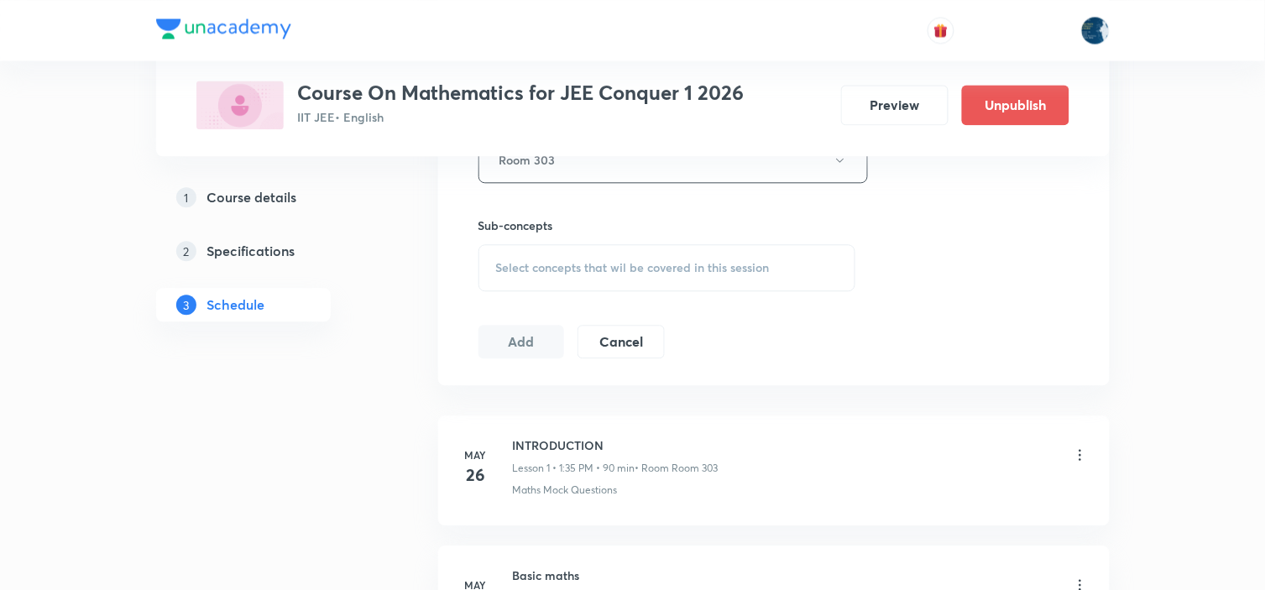
scroll to position [933, 0]
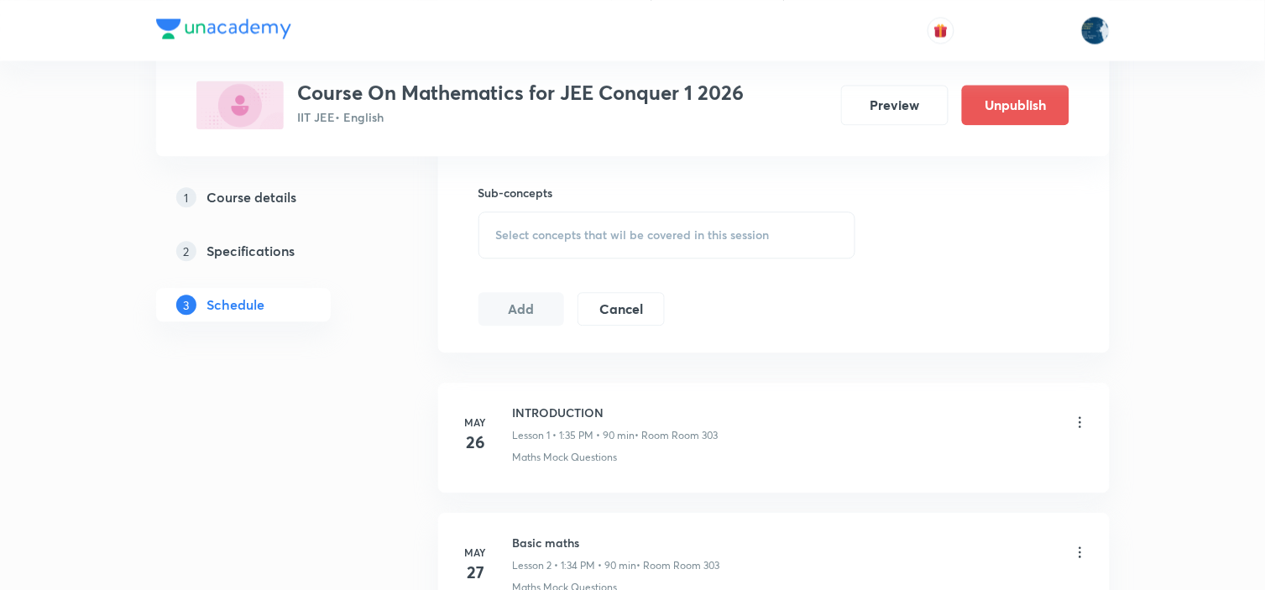
click at [767, 243] on div "Select concepts that wil be covered in this session" at bounding box center [667, 235] width 378 height 47
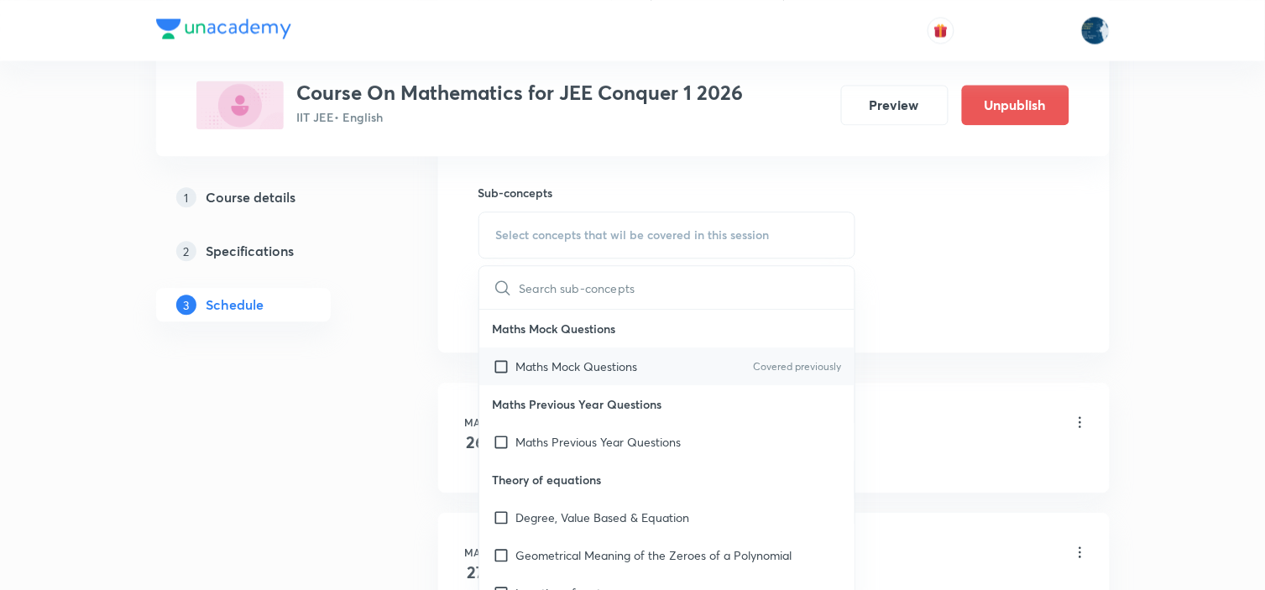
click at [812, 361] on p "Covered previously" at bounding box center [797, 366] width 88 height 15
checkbox input "true"
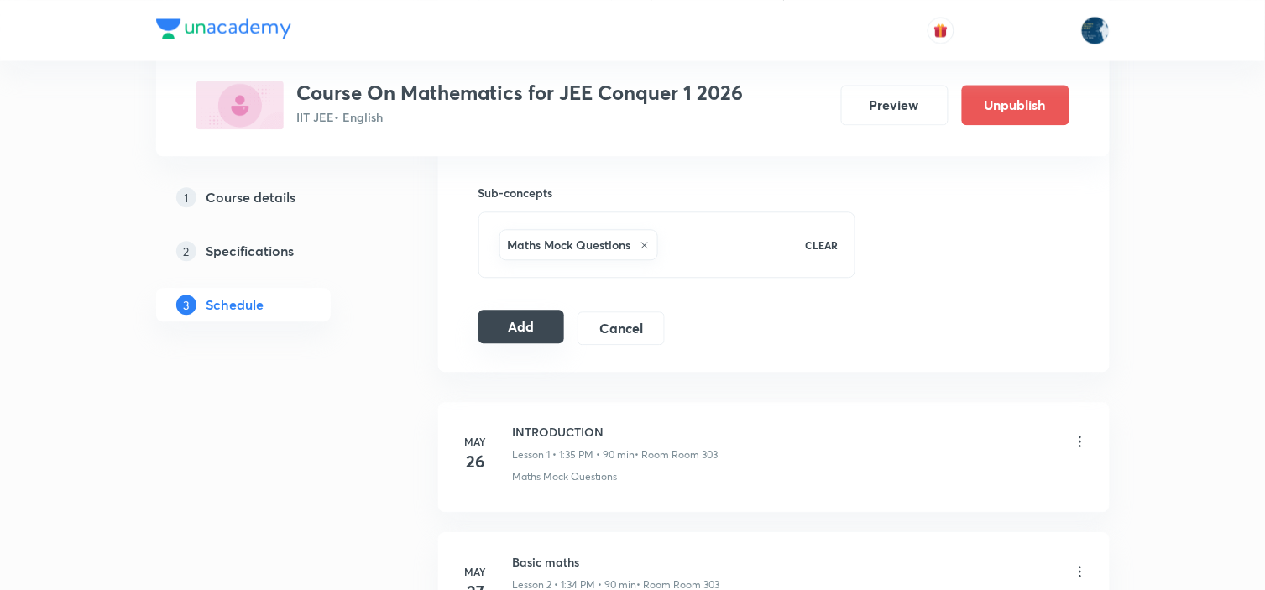
click at [539, 321] on button "Add" at bounding box center [521, 327] width 86 height 34
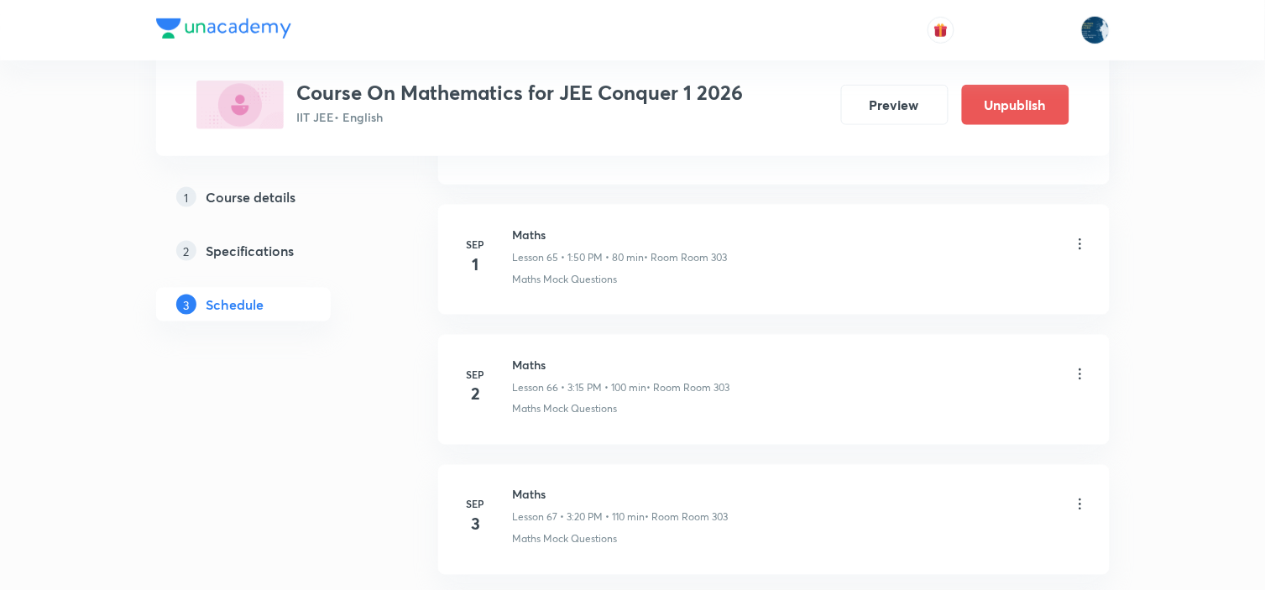
scroll to position [8970, 0]
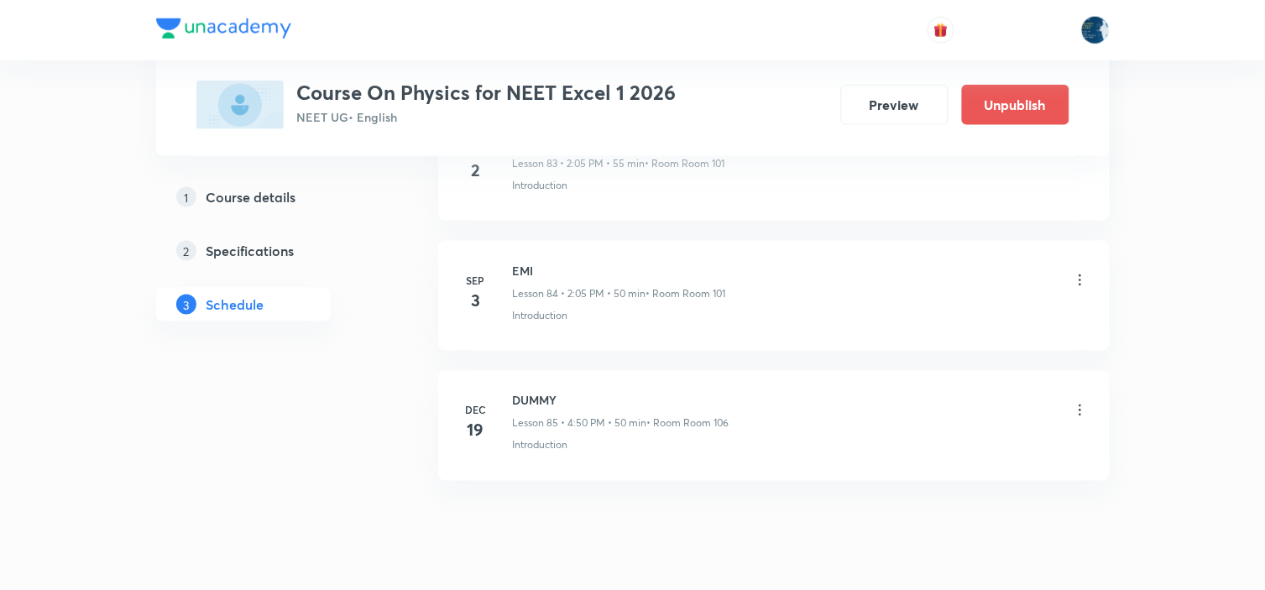
scroll to position [11934, 0]
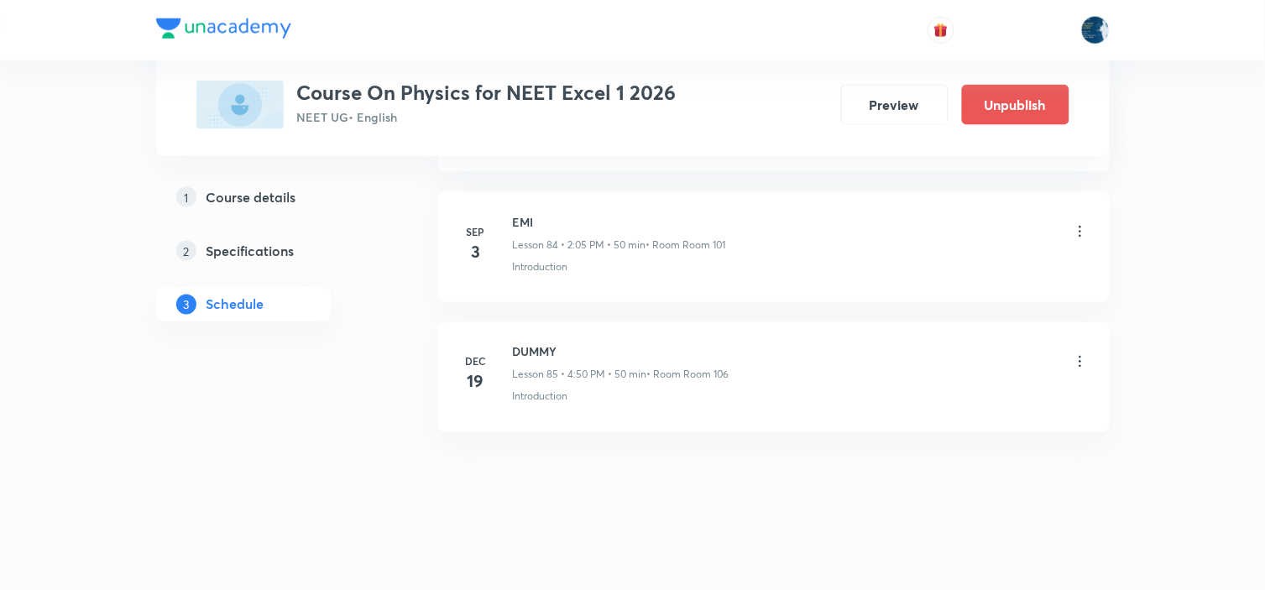
click at [531, 217] on h6 "EMI" at bounding box center [619, 222] width 213 height 18
copy h6 "EMI"
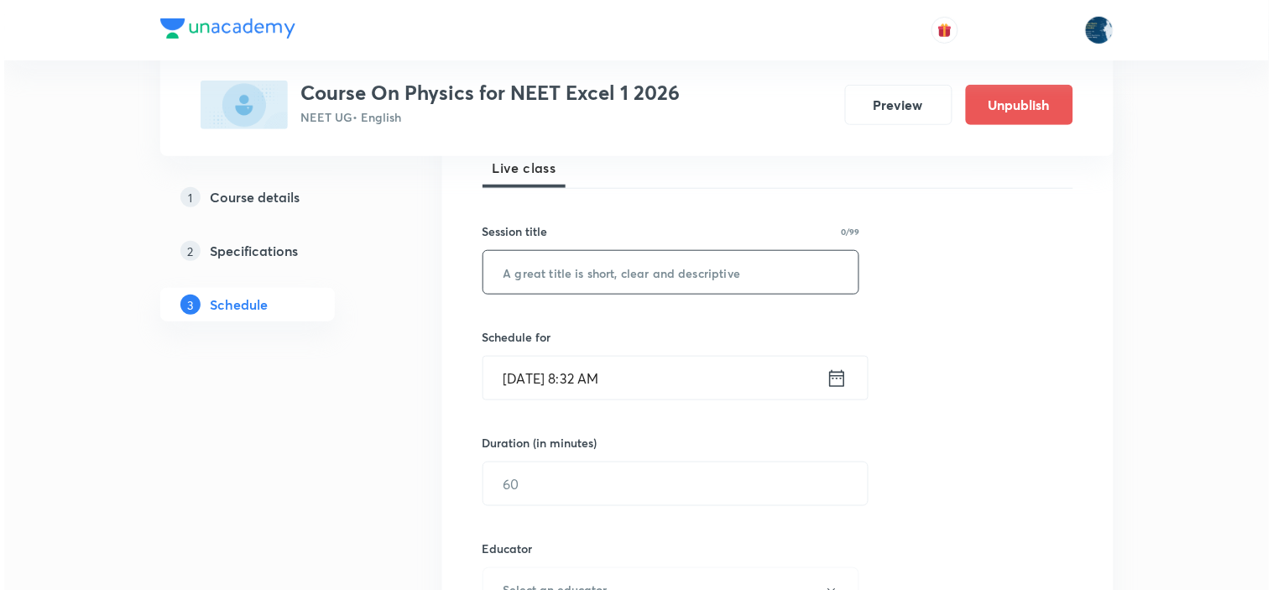
scroll to position [280, 0]
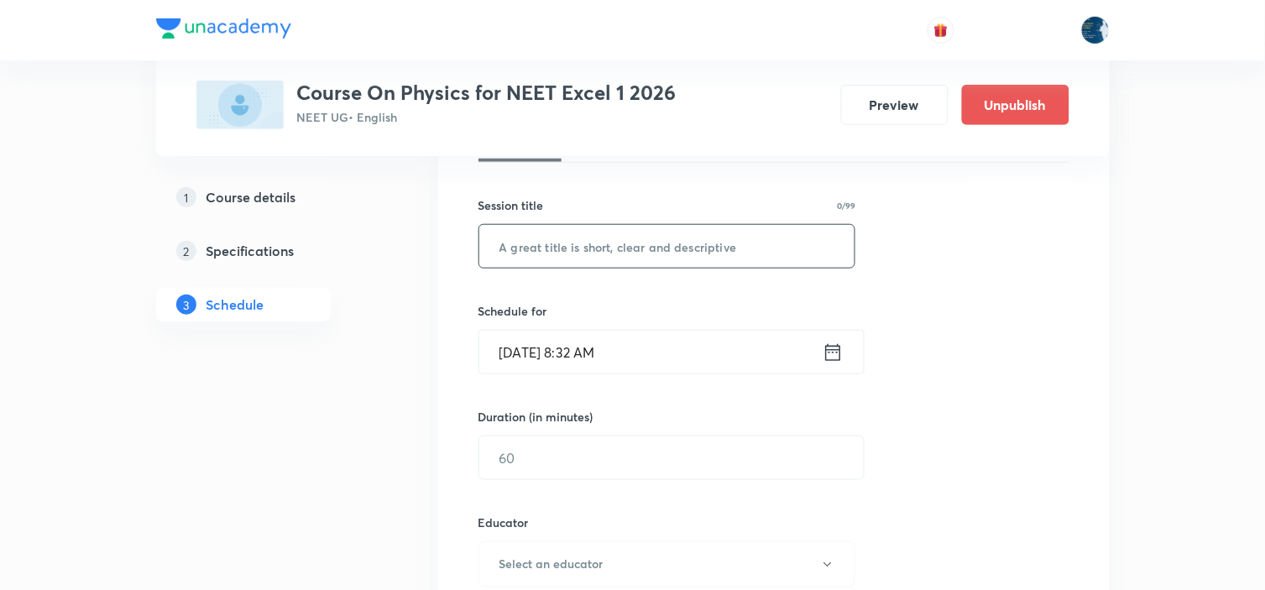
click at [590, 245] on input "text" at bounding box center [667, 246] width 376 height 43
paste input "EMI"
type input "EMI"
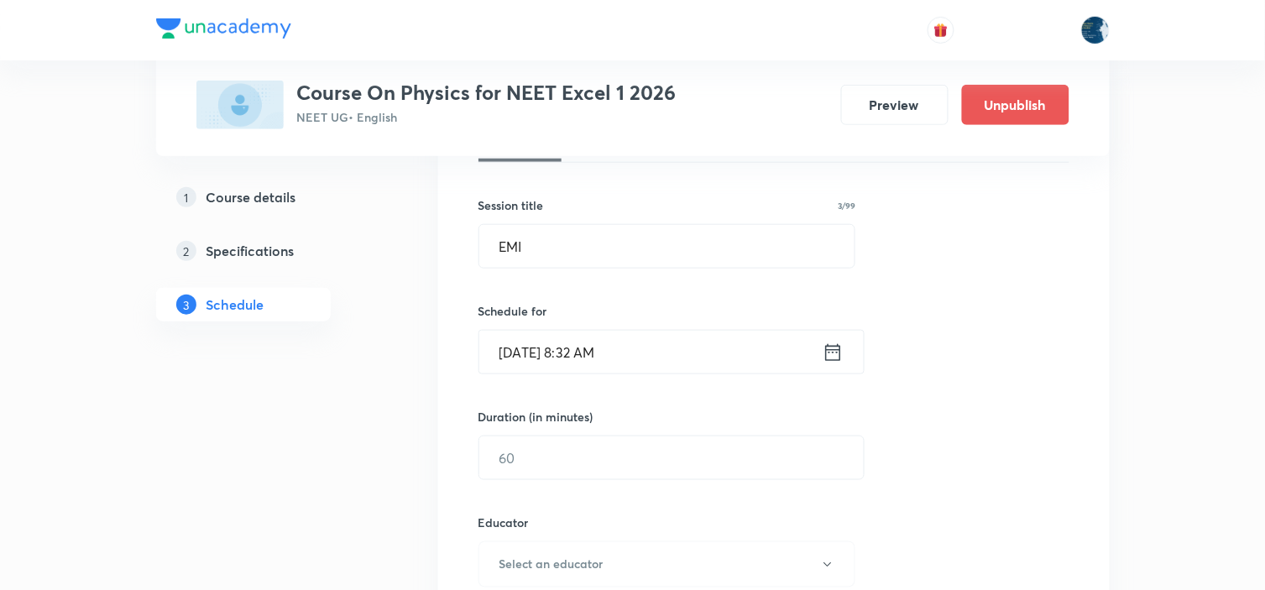
click at [836, 353] on icon at bounding box center [833, 353] width 21 height 24
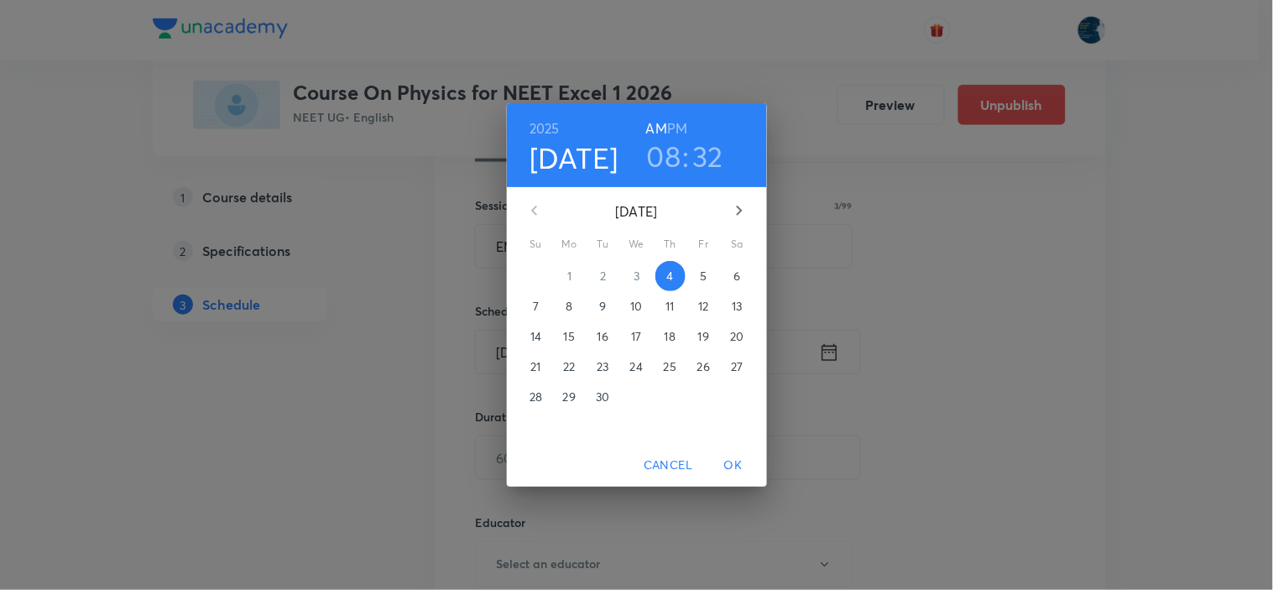
click at [686, 123] on h6 "PM" at bounding box center [677, 129] width 20 height 24
drag, startPoint x: 661, startPoint y: 152, endPoint x: 663, endPoint y: 191, distance: 38.6
click at [661, 154] on h3 "08" at bounding box center [664, 155] width 34 height 35
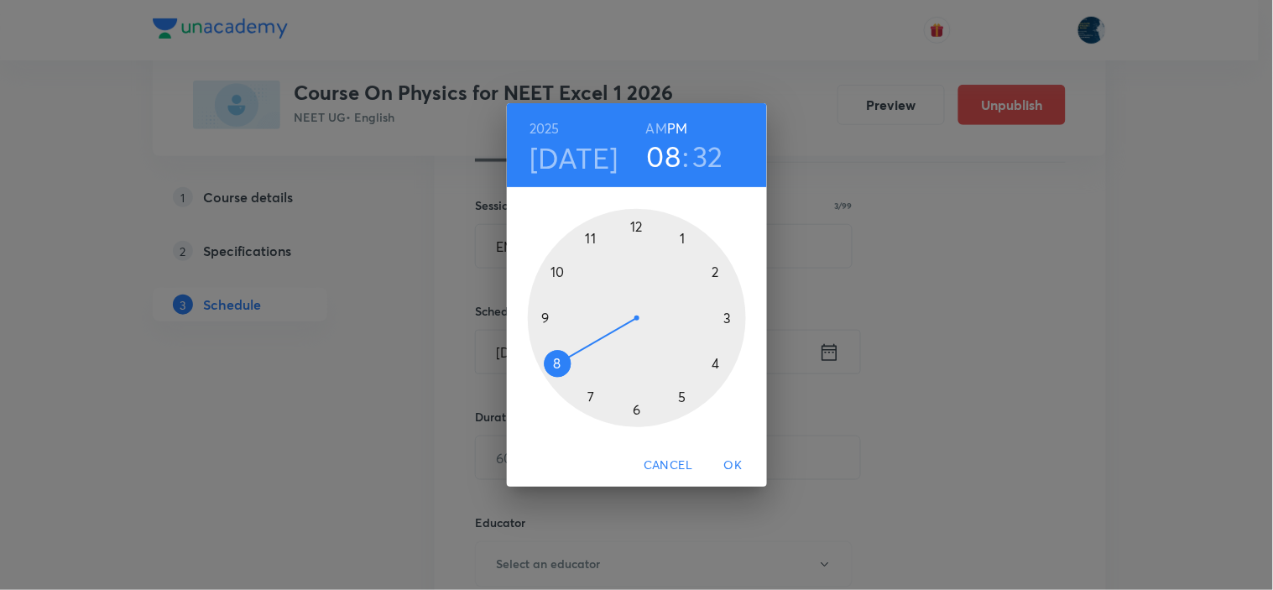
click at [713, 272] on div at bounding box center [637, 318] width 218 height 218
click at [682, 239] on div at bounding box center [637, 318] width 218 height 218
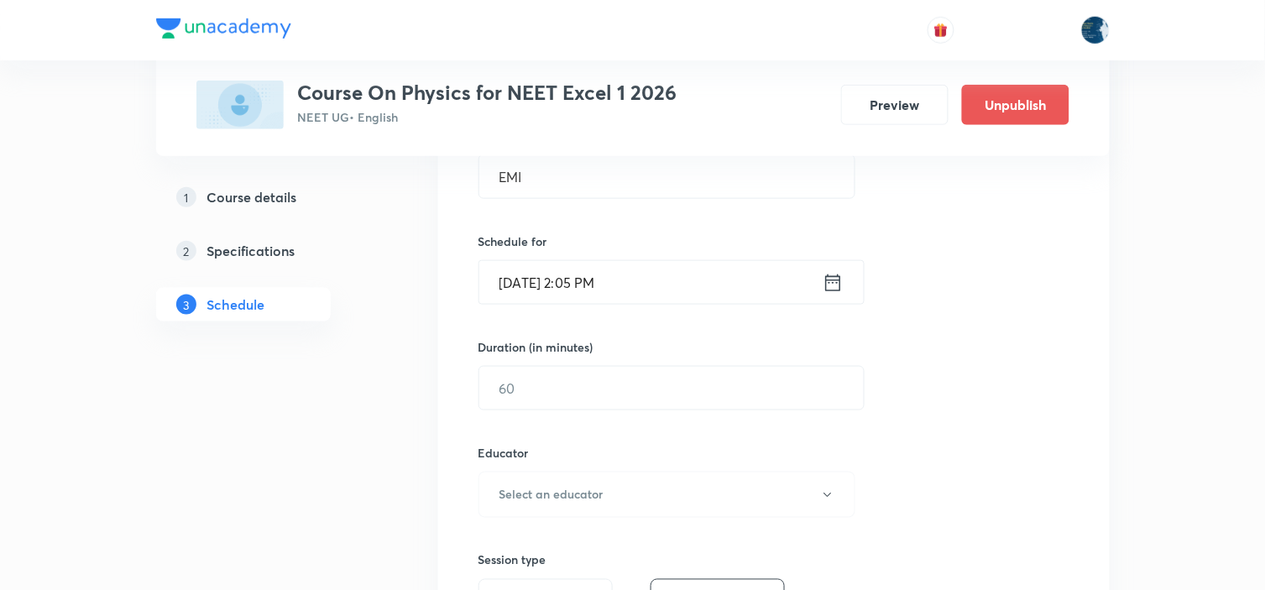
scroll to position [466, 0]
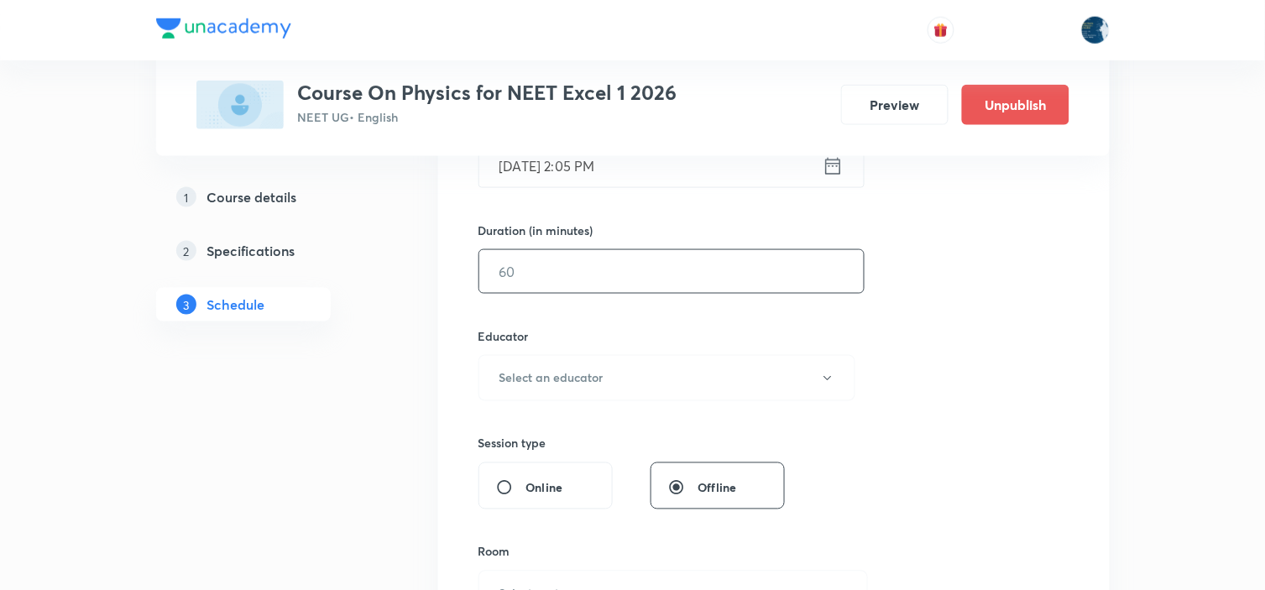
click at [663, 275] on input "text" at bounding box center [671, 271] width 384 height 43
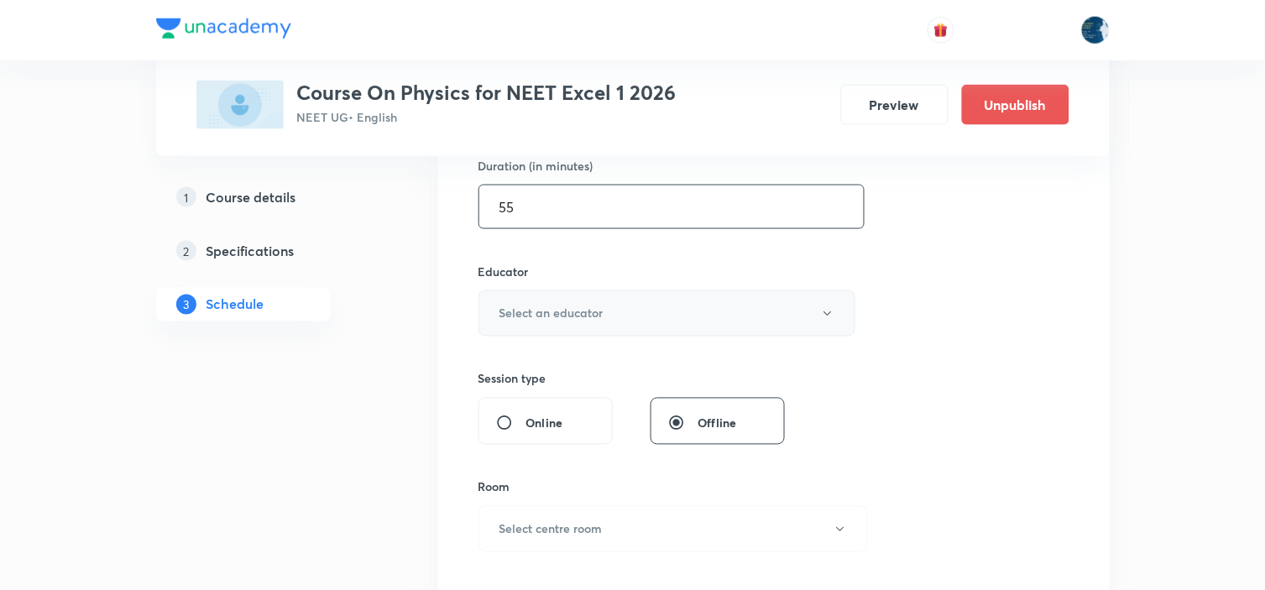
scroll to position [559, 0]
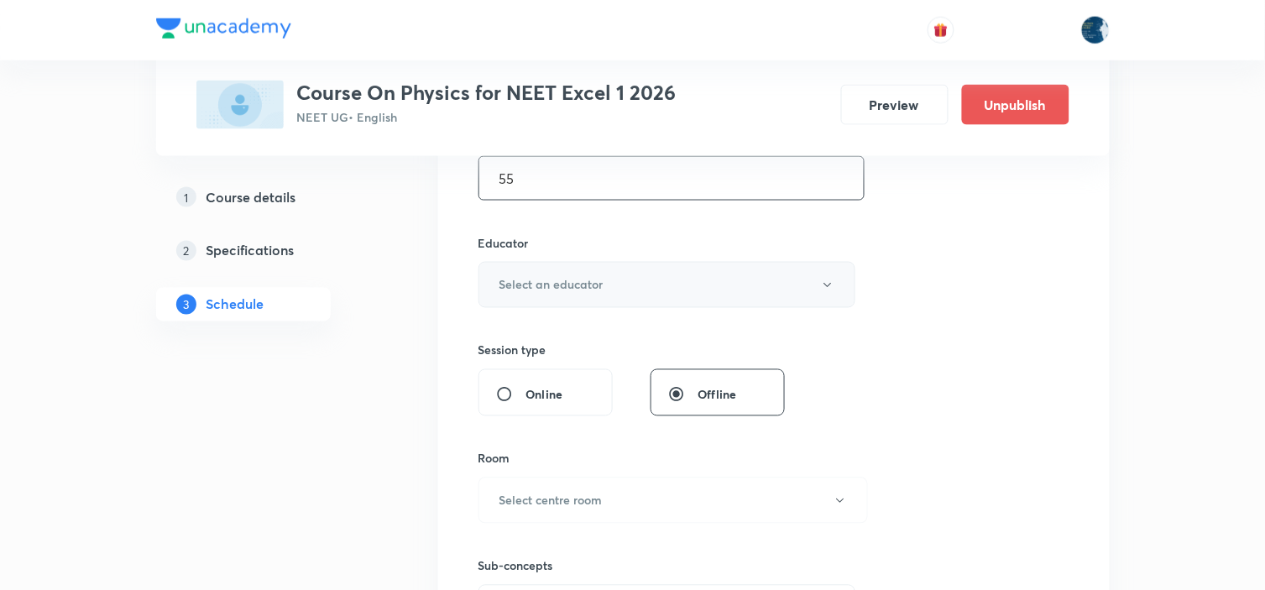
type input "55"
click at [691, 279] on button "Select an educator" at bounding box center [667, 285] width 378 height 46
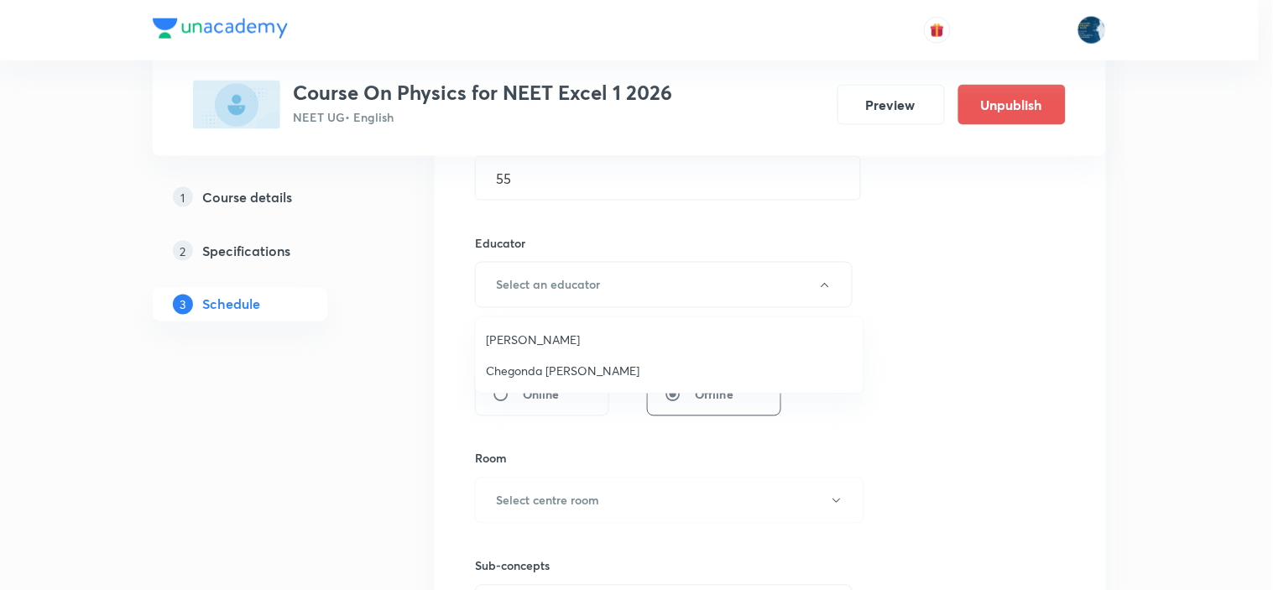
click at [604, 332] on span "[PERSON_NAME]" at bounding box center [670, 340] width 368 height 18
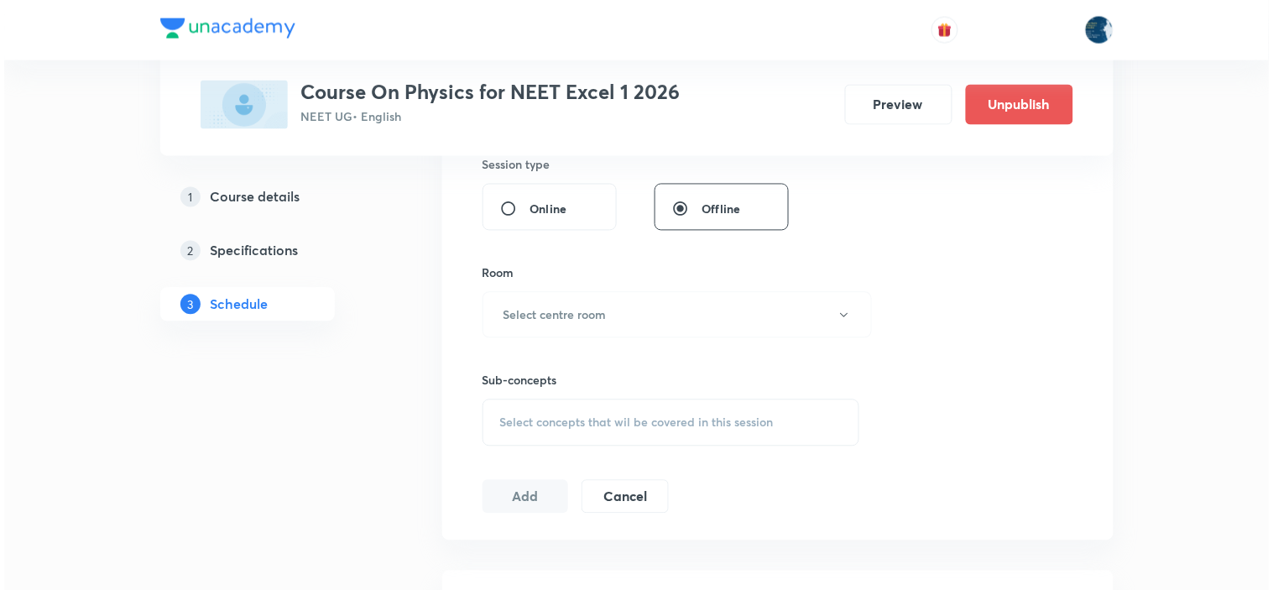
scroll to position [745, 0]
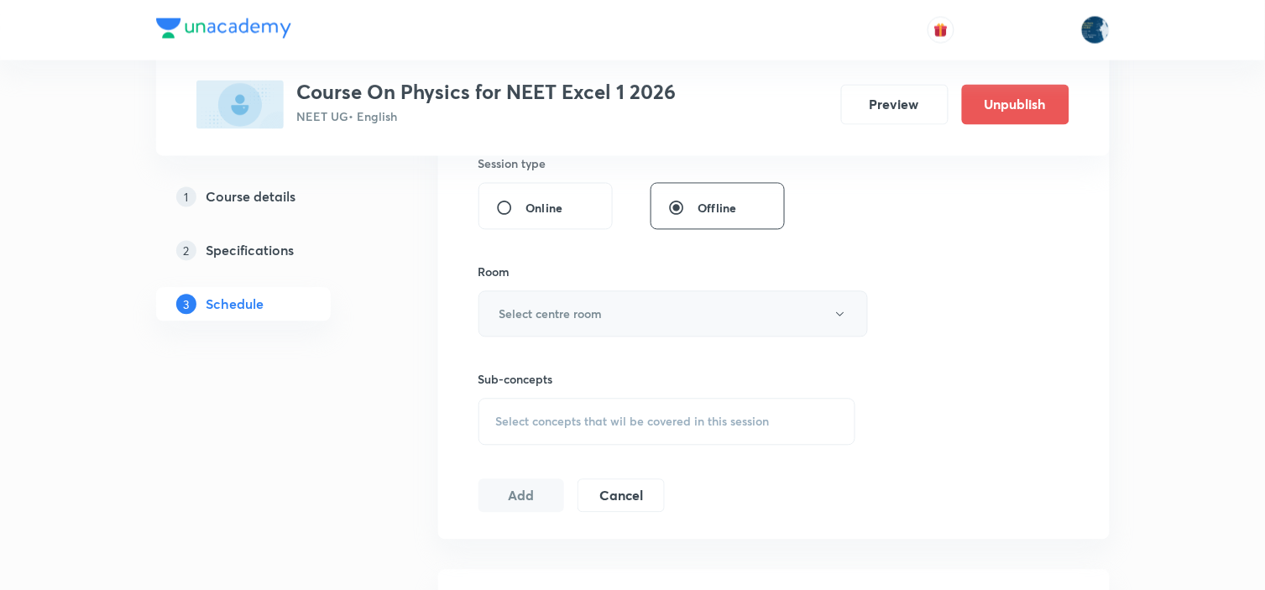
click at [600, 327] on button "Select centre room" at bounding box center [672, 314] width 389 height 46
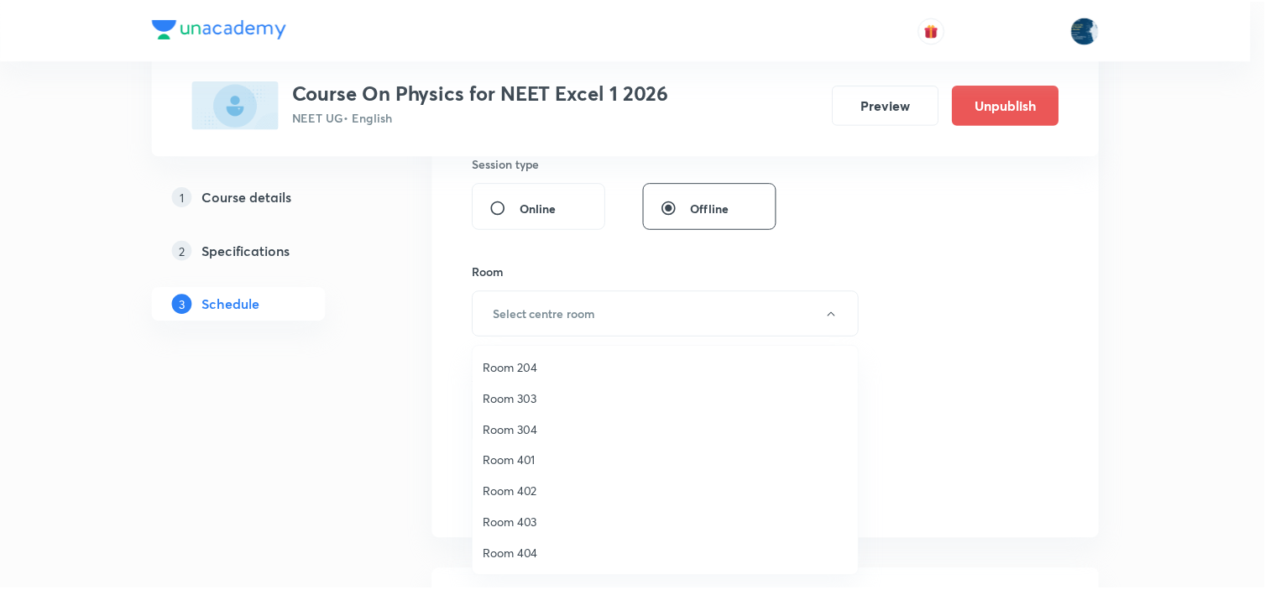
scroll to position [0, 0]
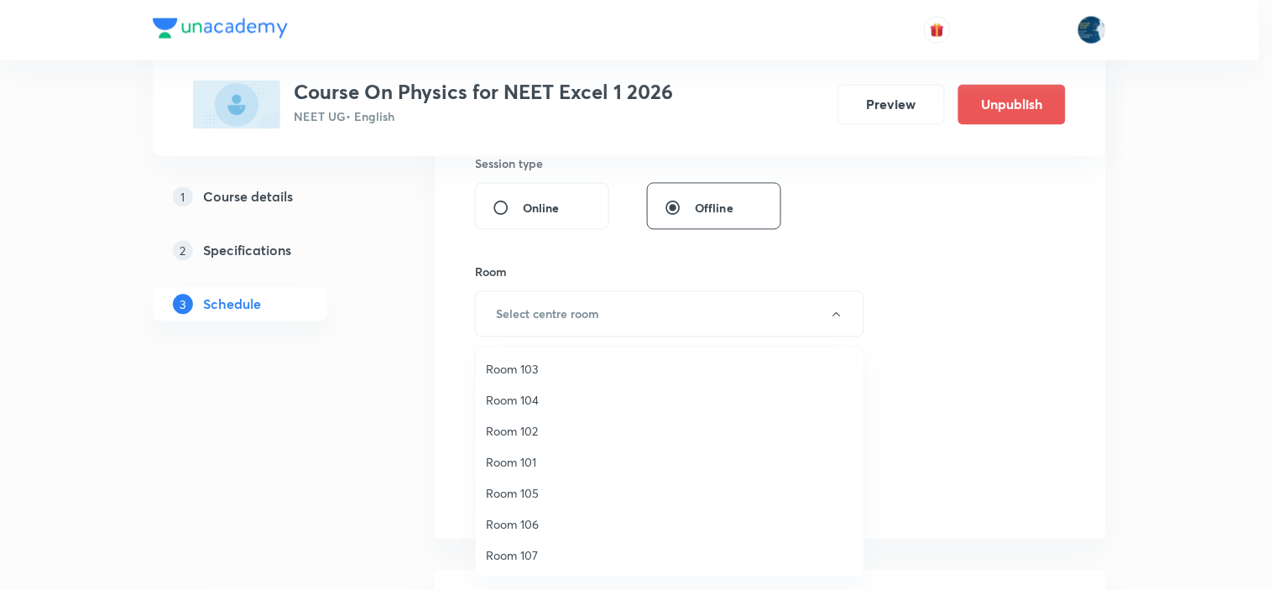
click at [532, 456] on span "Room 101" at bounding box center [670, 462] width 368 height 18
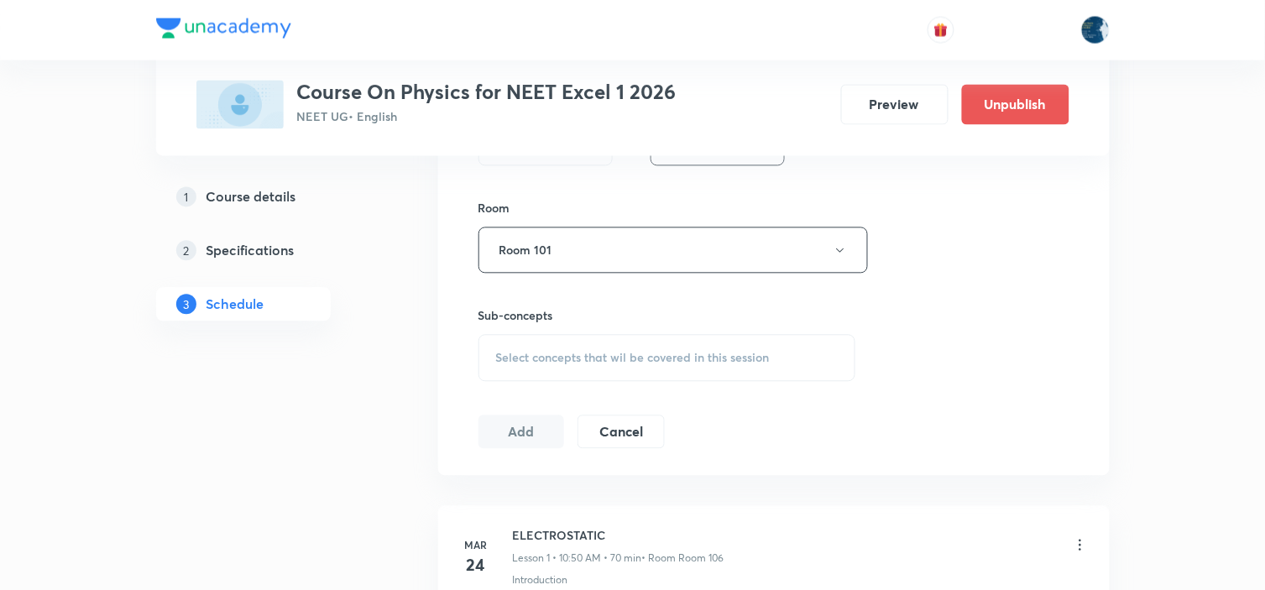
scroll to position [839, 0]
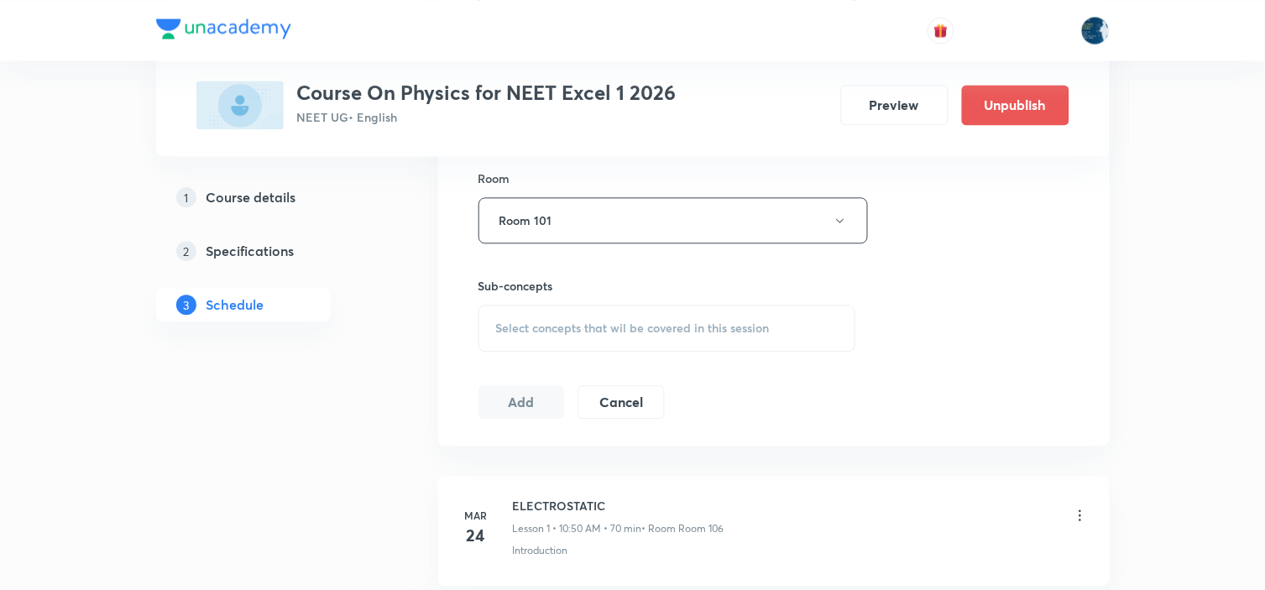
click at [732, 330] on span "Select concepts that wil be covered in this session" at bounding box center [633, 327] width 274 height 13
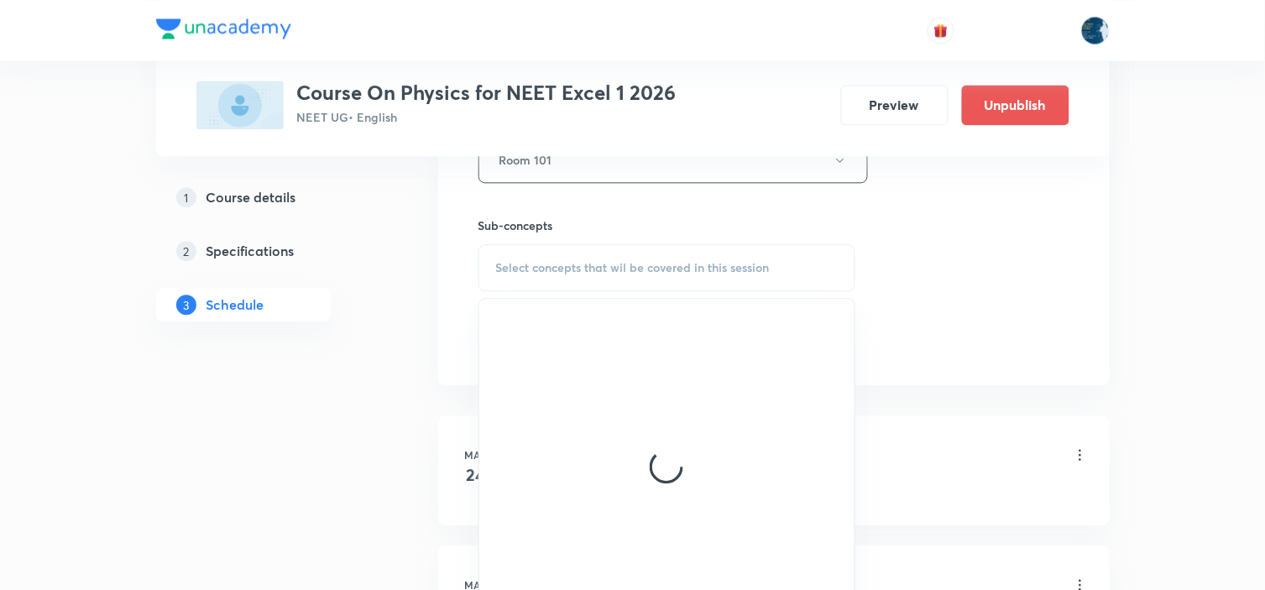
scroll to position [933, 0]
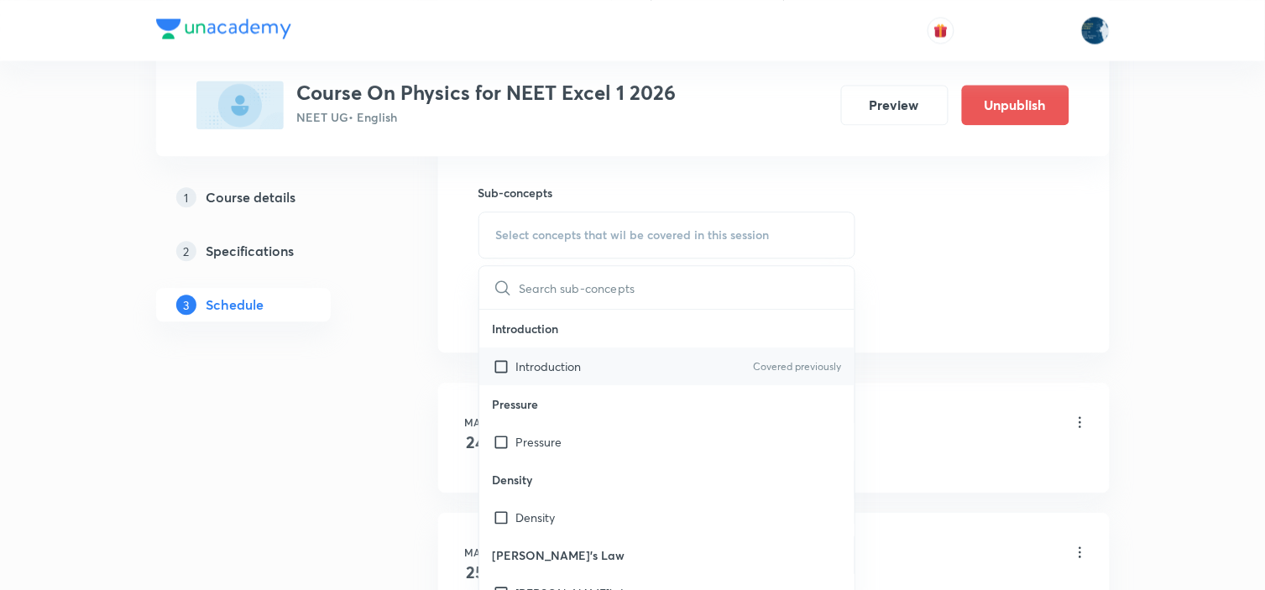
click at [772, 351] on div "Introduction Covered previously" at bounding box center [667, 366] width 376 height 38
checkbox input "true"
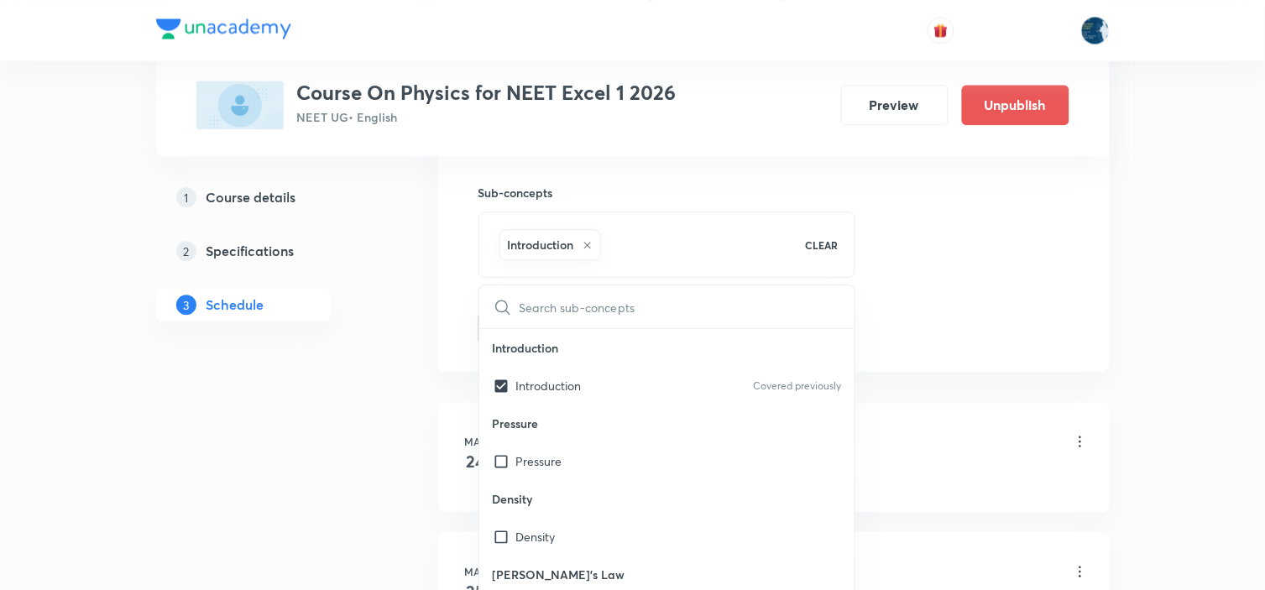
drag, startPoint x: 1011, startPoint y: 258, endPoint x: 953, endPoint y: 259, distance: 57.1
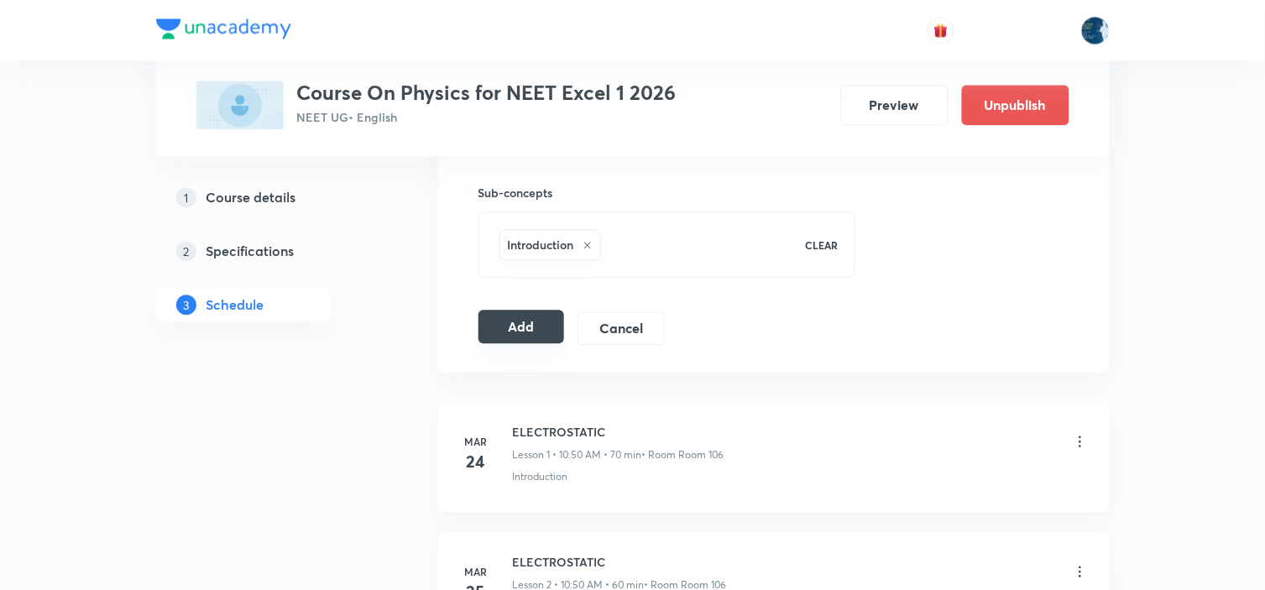
click at [502, 328] on button "Add" at bounding box center [521, 327] width 86 height 34
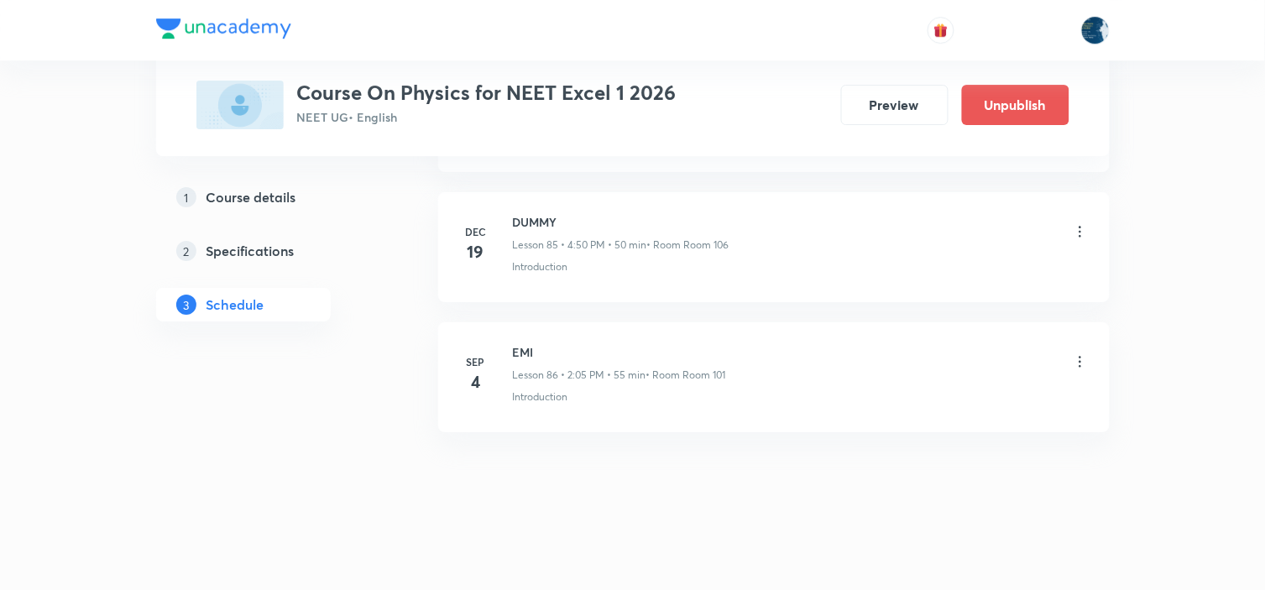
scroll to position [11184, 0]
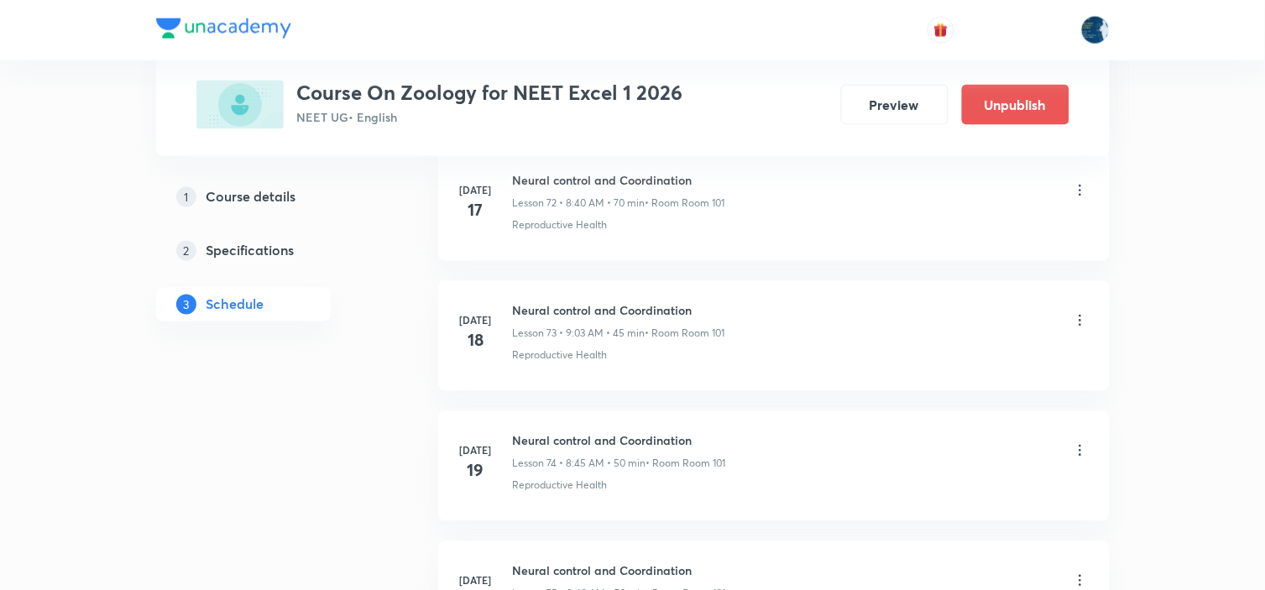
scroll to position [15190, 0]
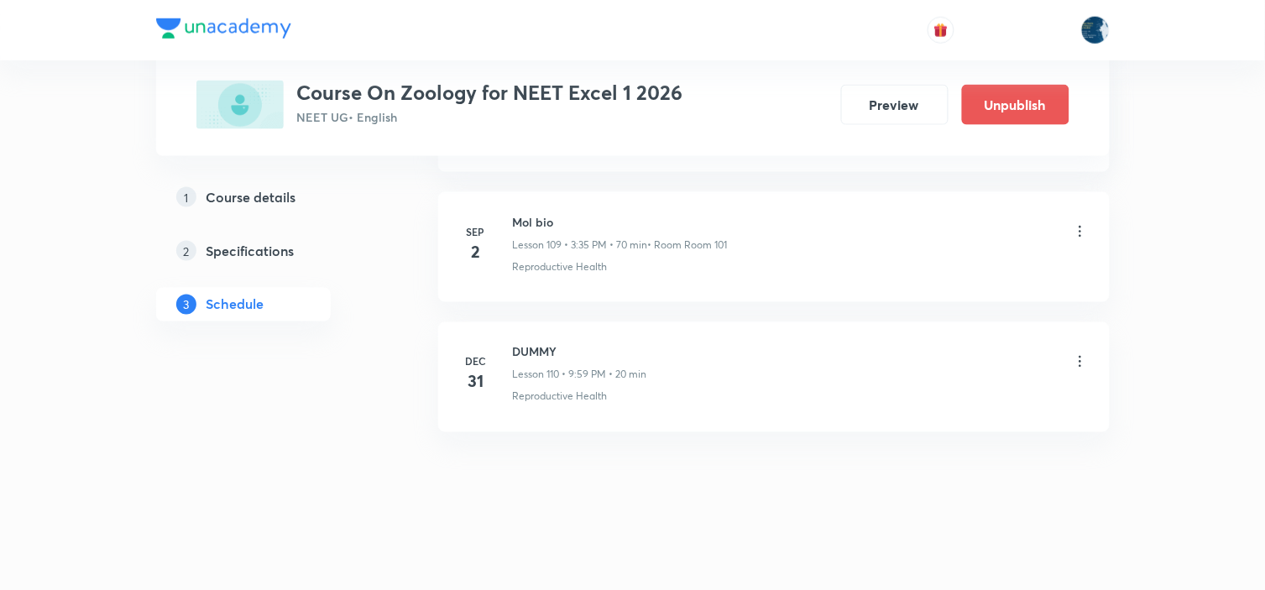
click at [526, 224] on h6 "Mol bio" at bounding box center [620, 222] width 215 height 18
copy h6 "Mol bio"
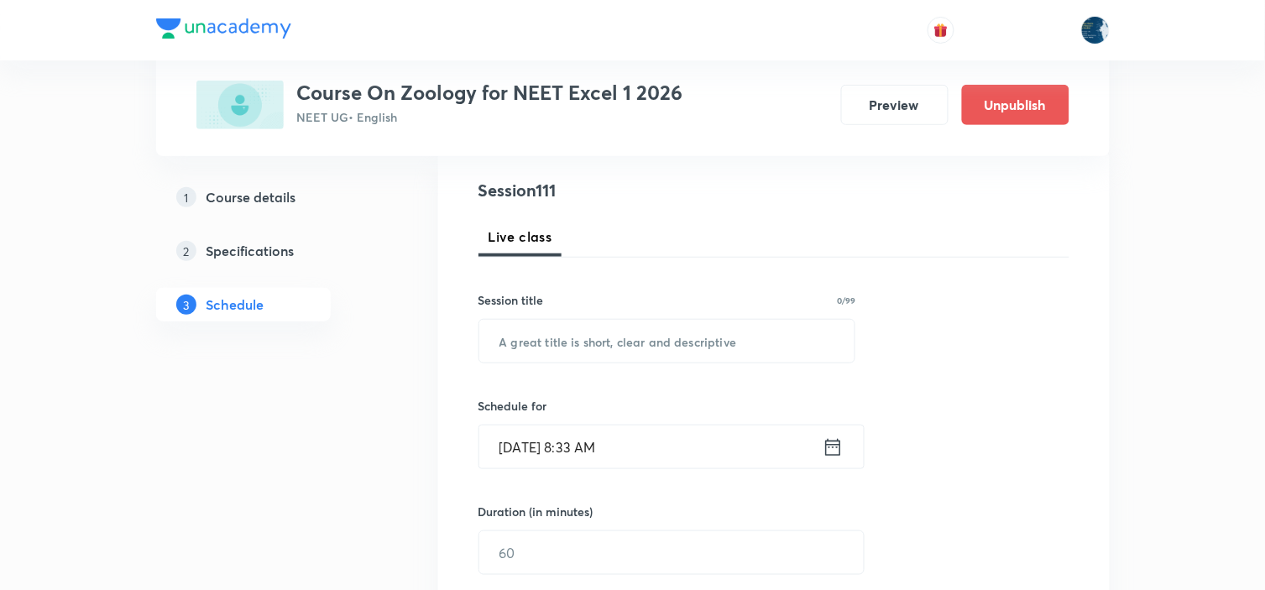
scroll to position [186, 0]
click at [642, 336] on input "text" at bounding box center [667, 339] width 376 height 43
paste input "Mol bio"
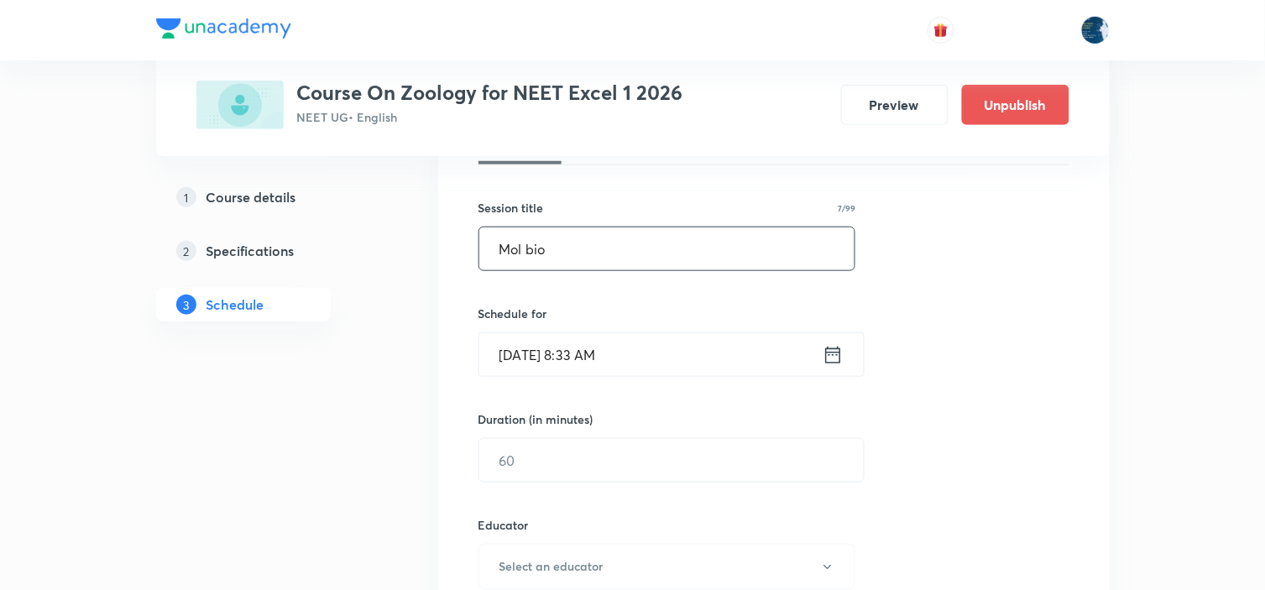
scroll to position [280, 0]
type input "Mol bio"
click at [831, 346] on icon at bounding box center [832, 351] width 15 height 17
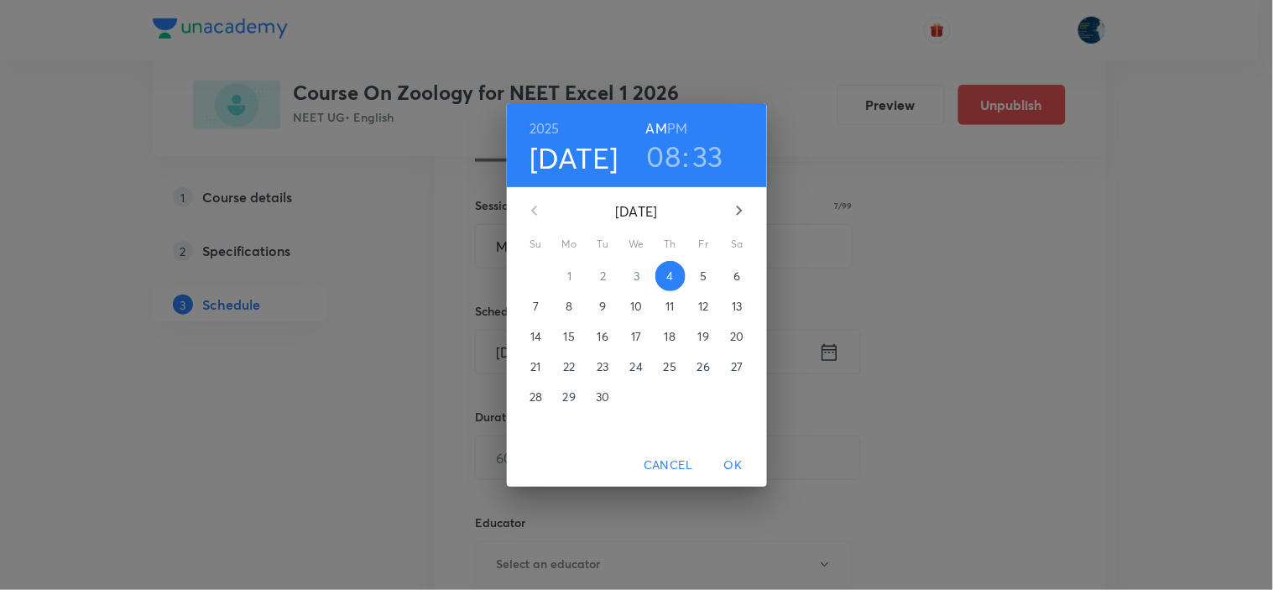
click at [682, 127] on h6 "PM" at bounding box center [677, 129] width 20 height 24
click at [670, 156] on h3 "08" at bounding box center [664, 155] width 34 height 35
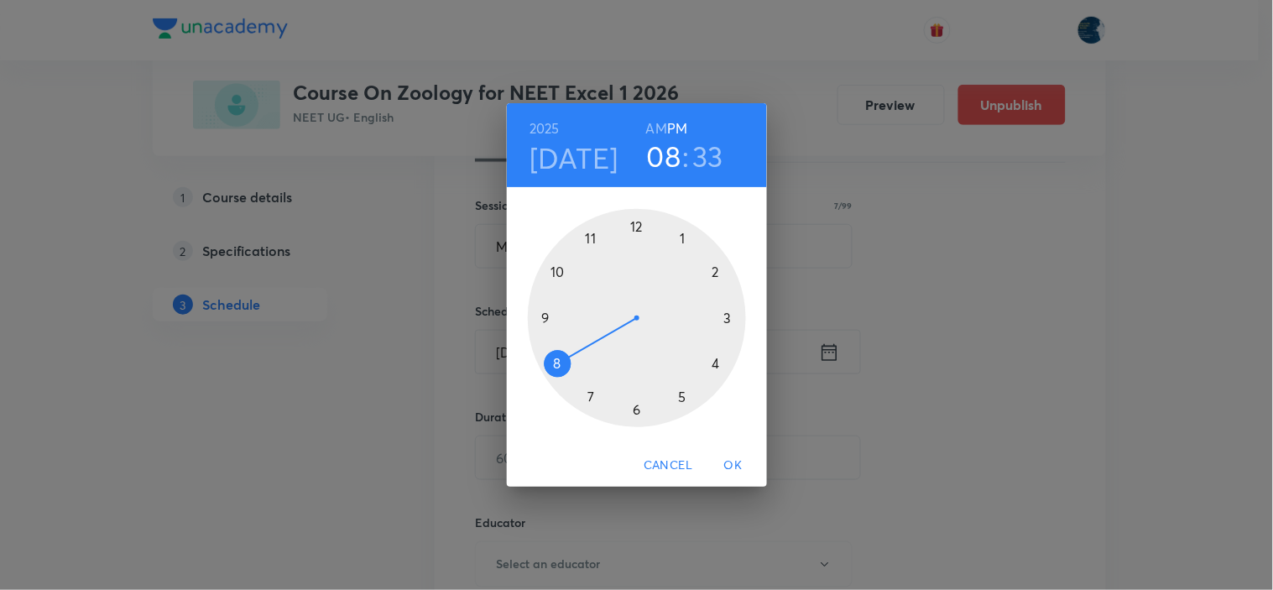
click at [727, 317] on div at bounding box center [637, 318] width 218 height 218
click at [592, 395] on div at bounding box center [637, 318] width 218 height 218
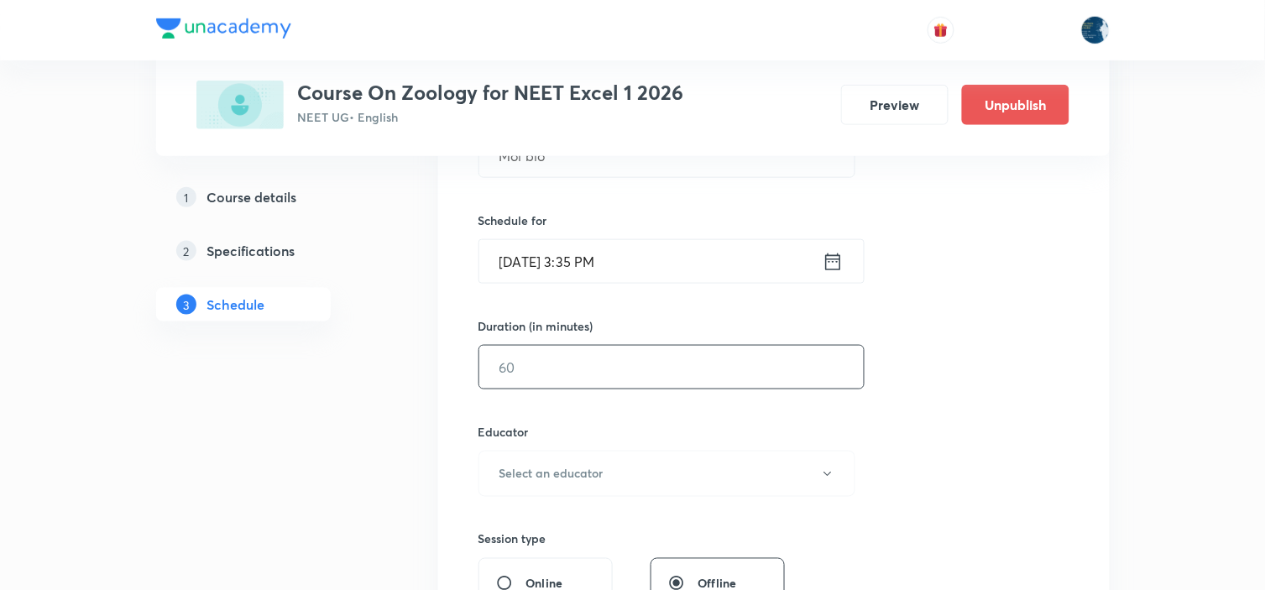
scroll to position [373, 0]
click at [640, 379] on input "text" at bounding box center [671, 364] width 384 height 43
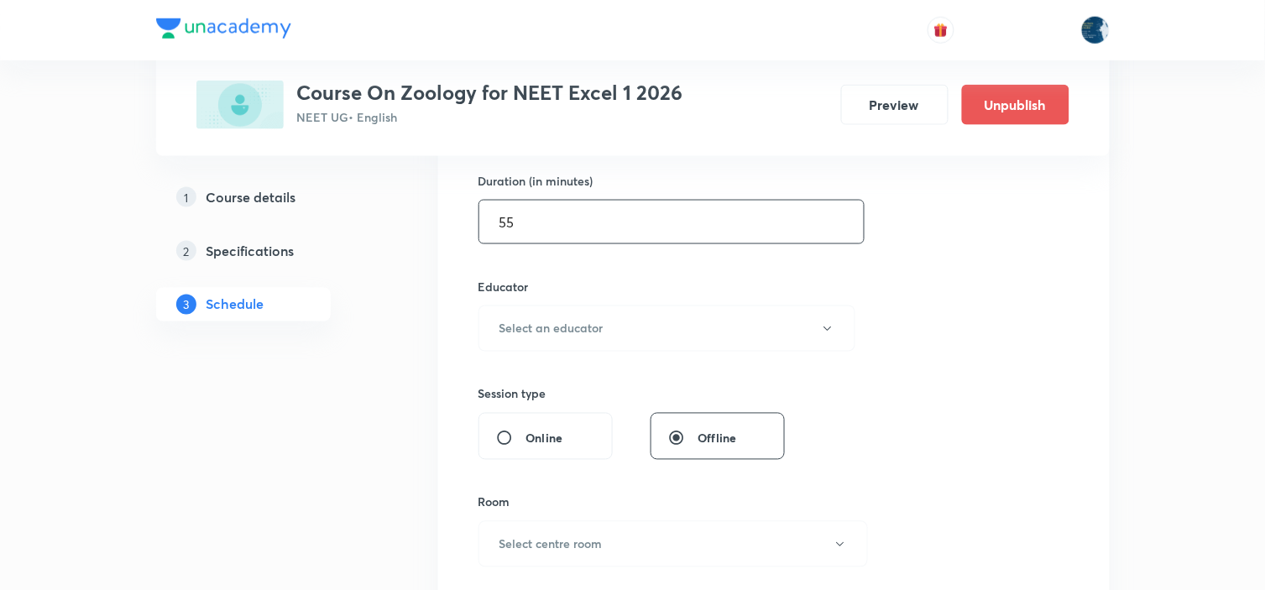
scroll to position [559, 0]
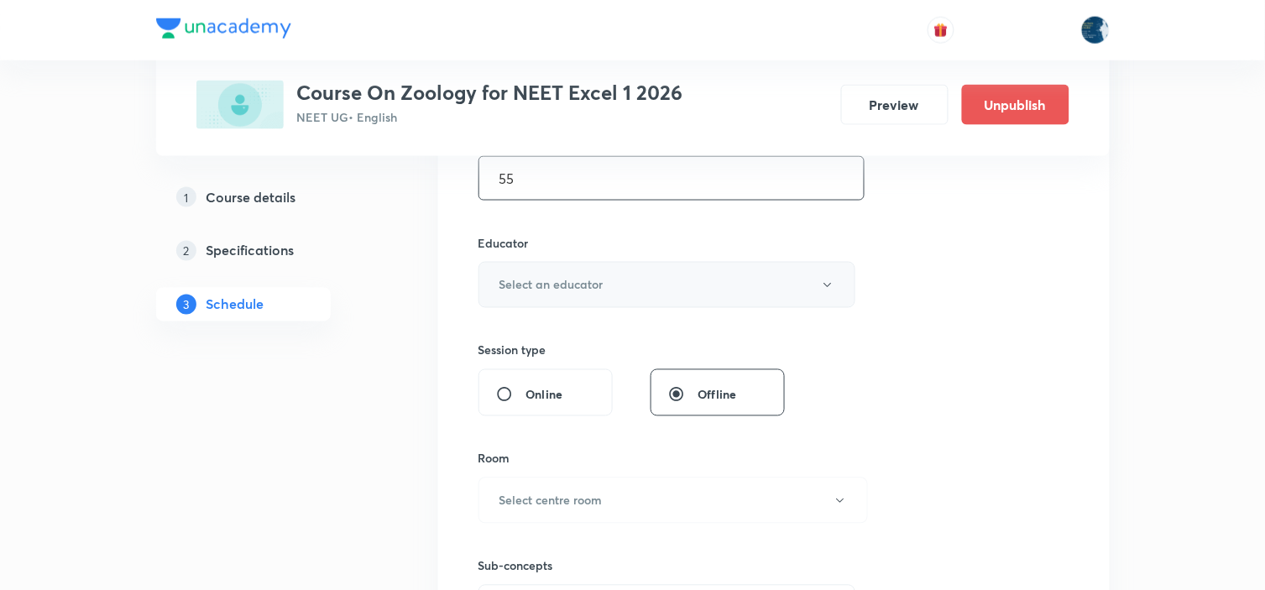
type input "55"
click at [657, 275] on button "Select an educator" at bounding box center [667, 285] width 378 height 46
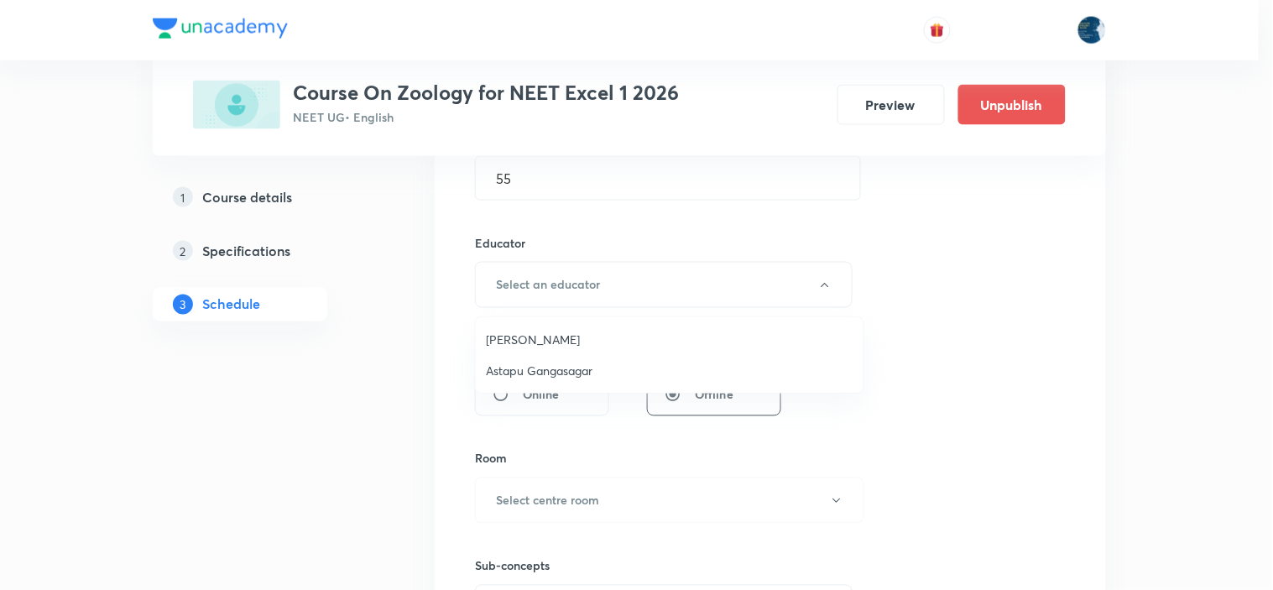
click at [566, 365] on span "Astapu Gangasagar" at bounding box center [670, 371] width 368 height 18
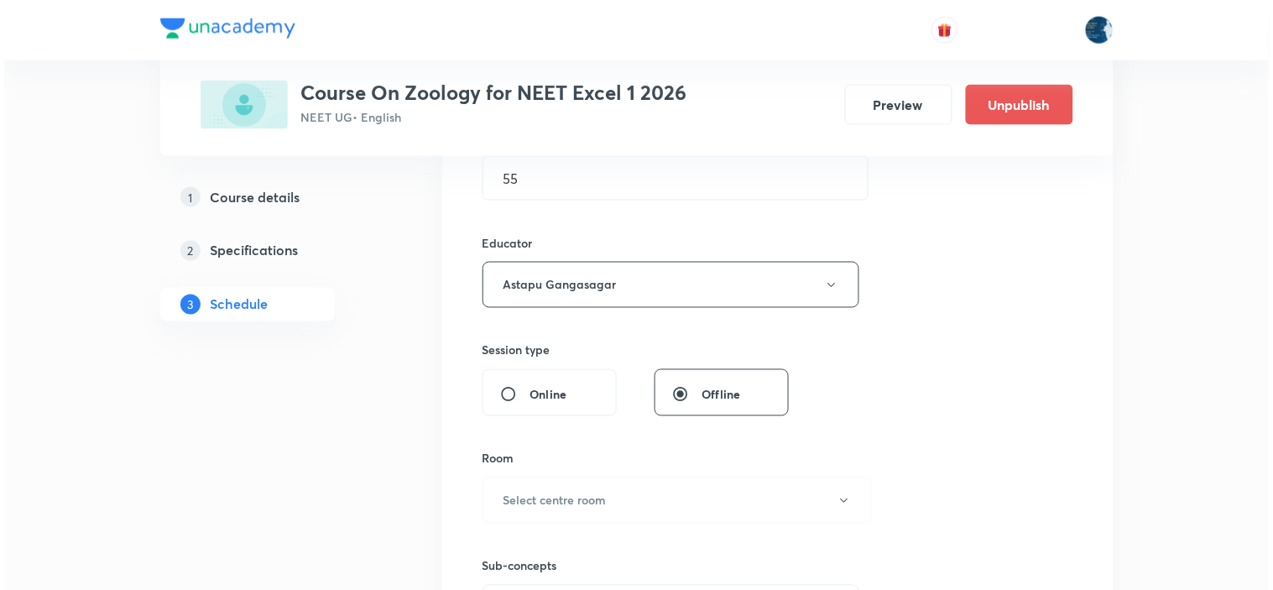
scroll to position [652, 0]
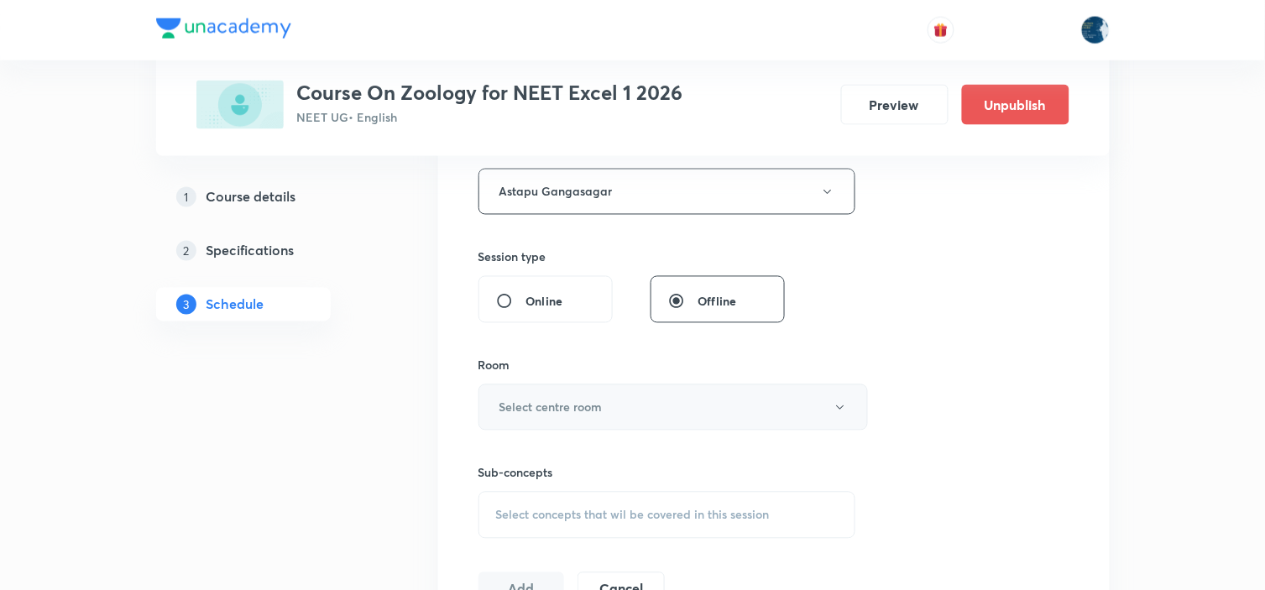
click at [606, 403] on button "Select centre room" at bounding box center [672, 407] width 389 height 46
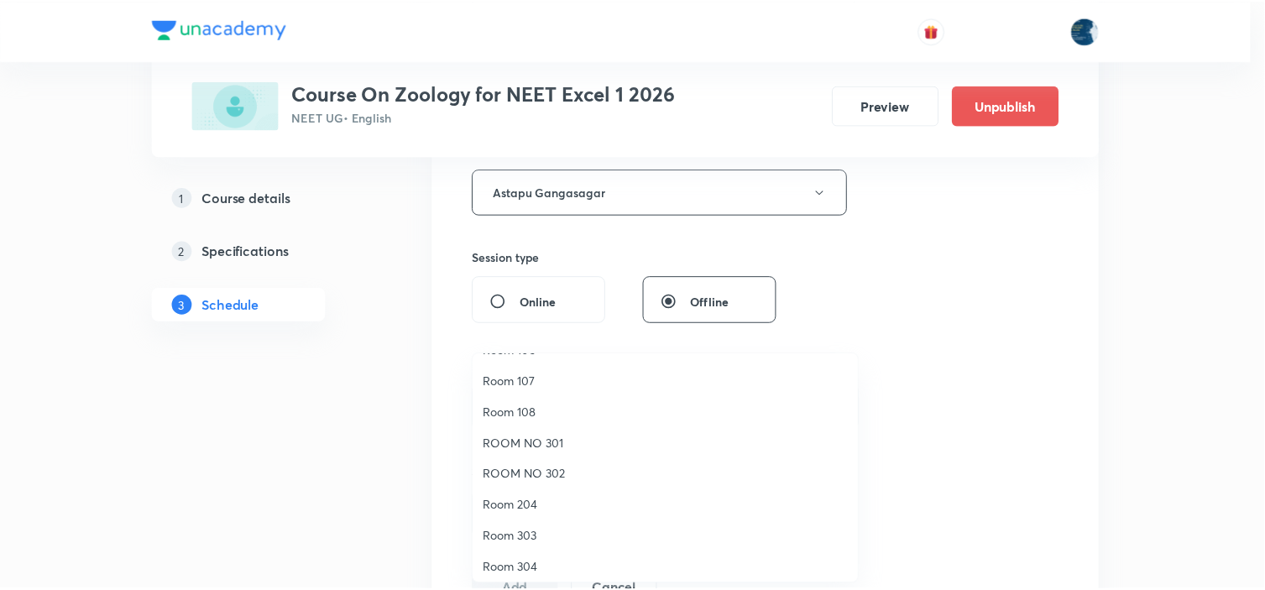
scroll to position [31, 0]
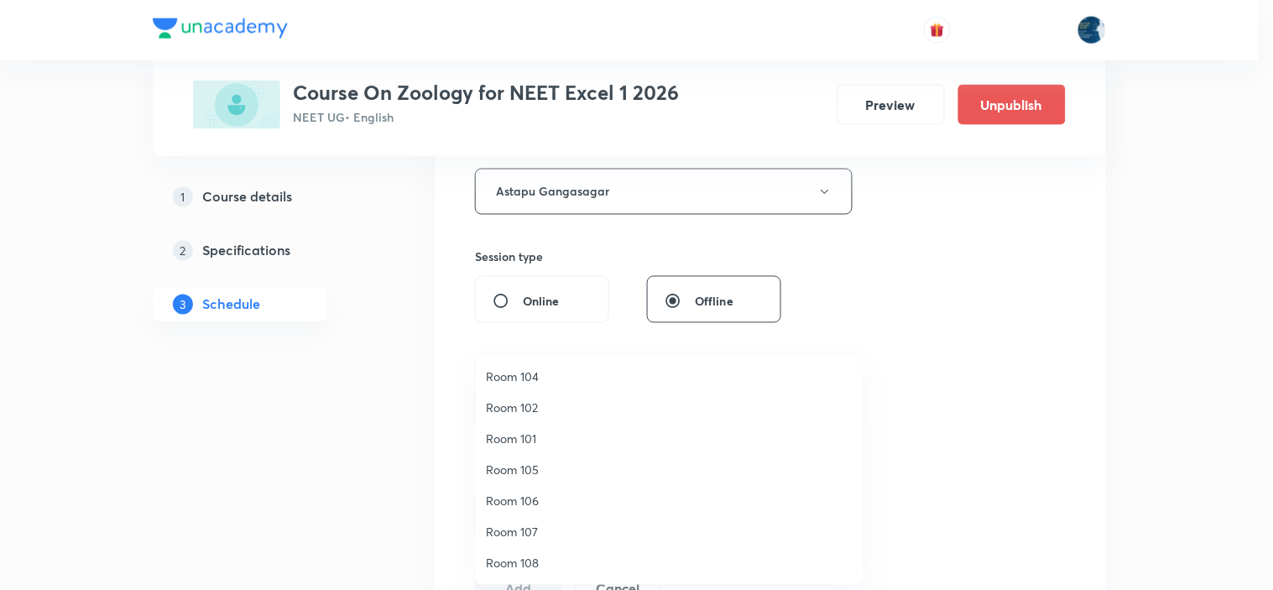
click at [567, 423] on li "Room 101" at bounding box center [670, 438] width 388 height 31
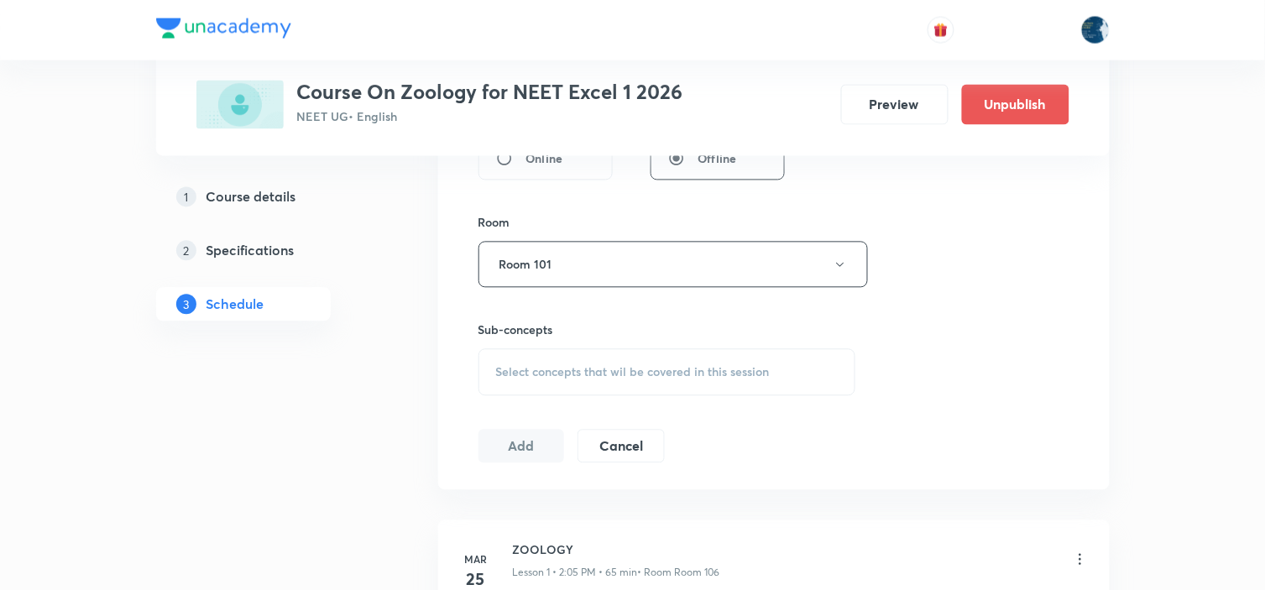
scroll to position [839, 0]
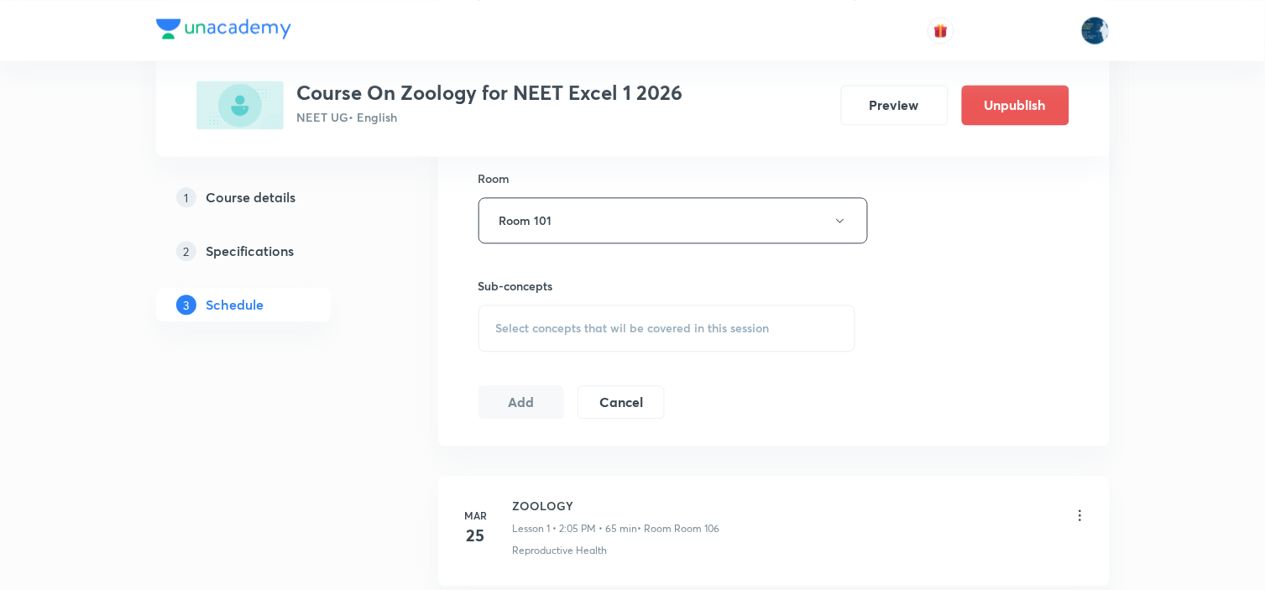
click at [723, 342] on div "Select concepts that wil be covered in this session" at bounding box center [667, 328] width 378 height 47
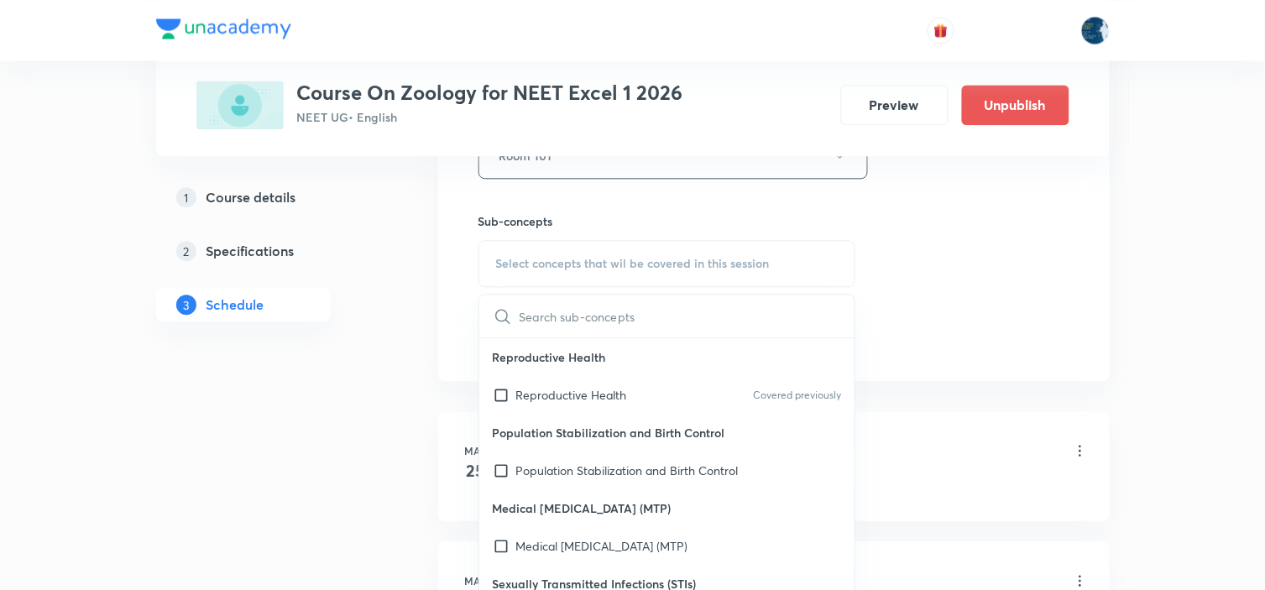
scroll to position [933, 0]
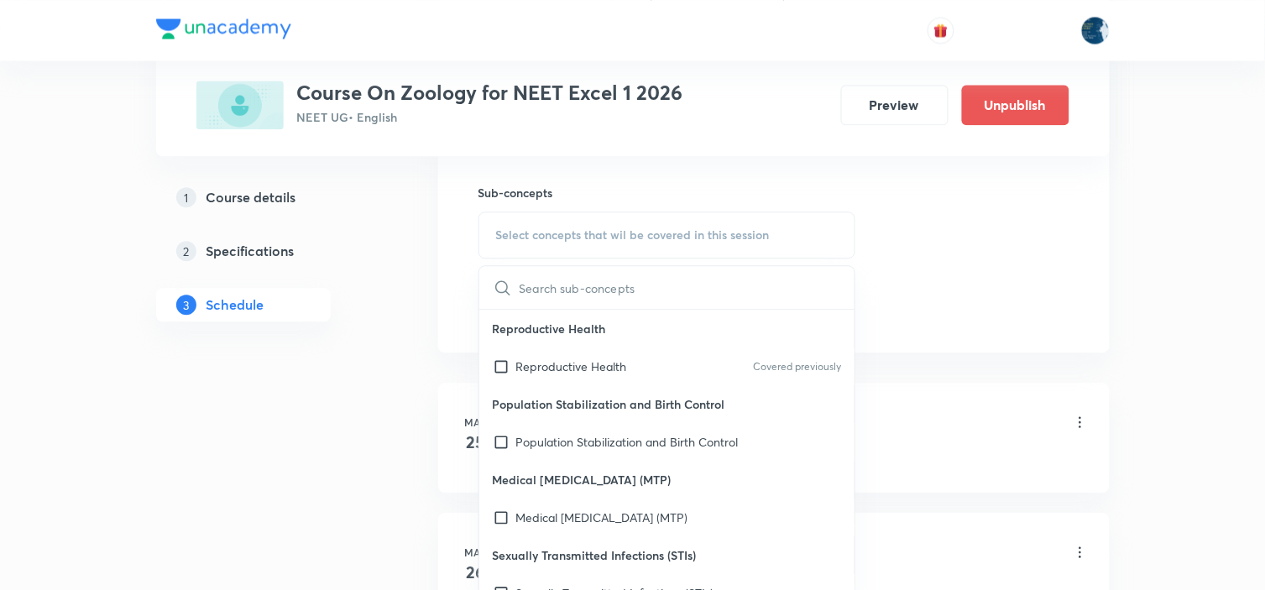
click at [755, 396] on p "Population Stabilization and Birth Control" at bounding box center [667, 404] width 376 height 38
click at [678, 368] on div "Reproductive Health Covered previously" at bounding box center [667, 366] width 376 height 38
checkbox input "true"
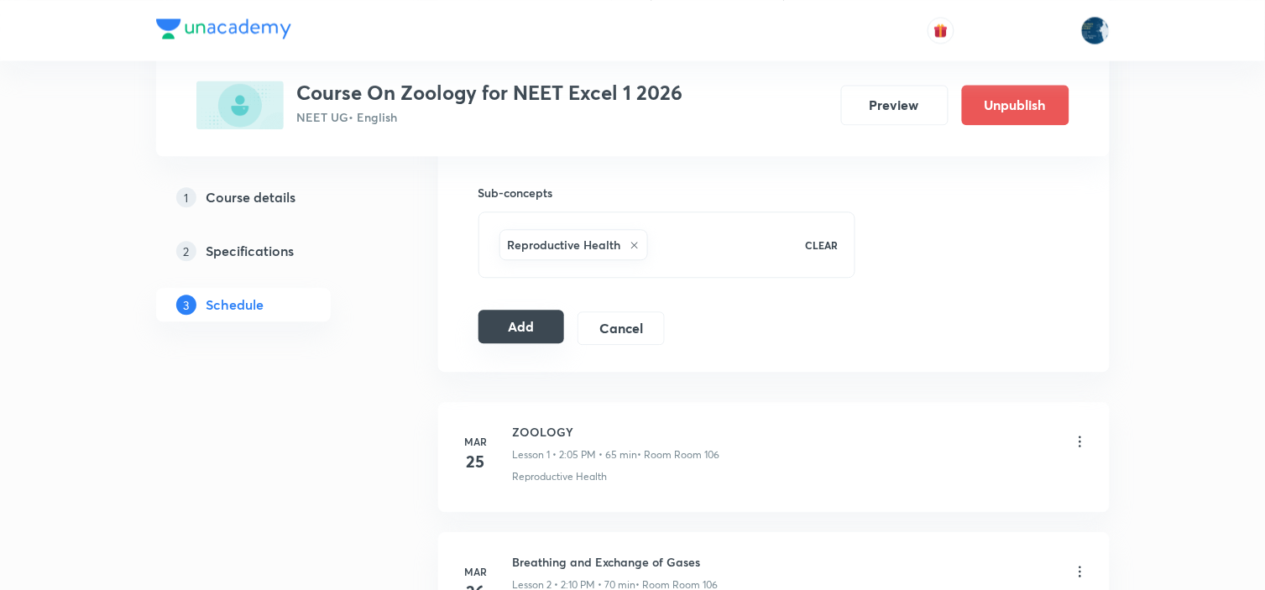
click at [515, 326] on button "Add" at bounding box center [521, 327] width 86 height 34
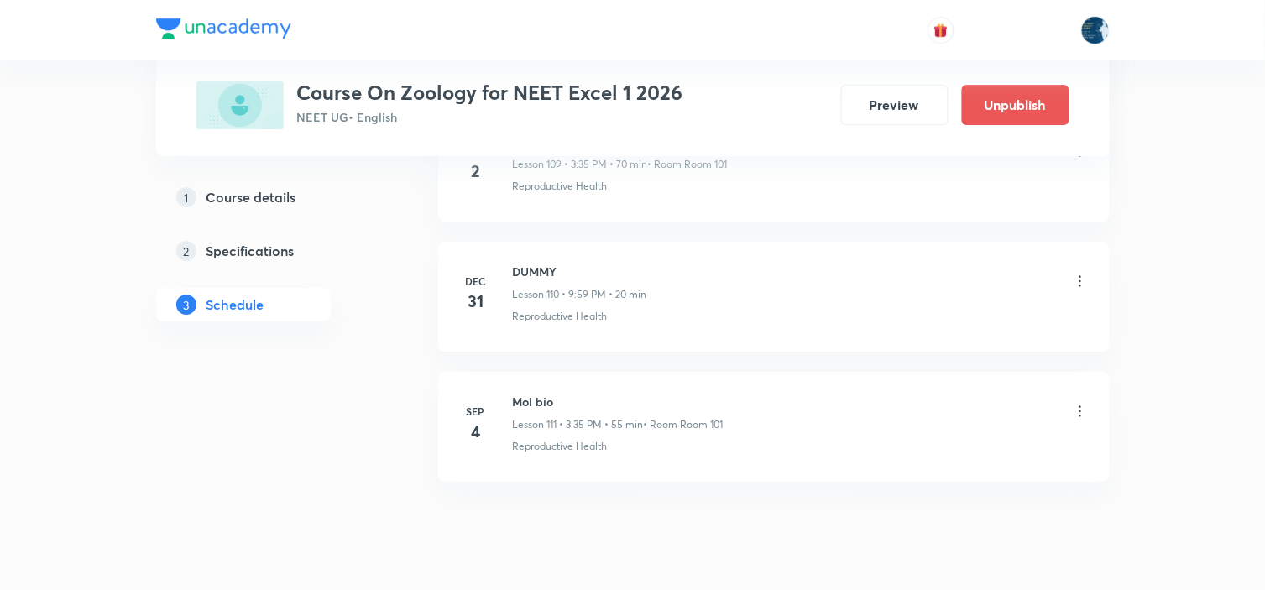
scroll to position [14440, 0]
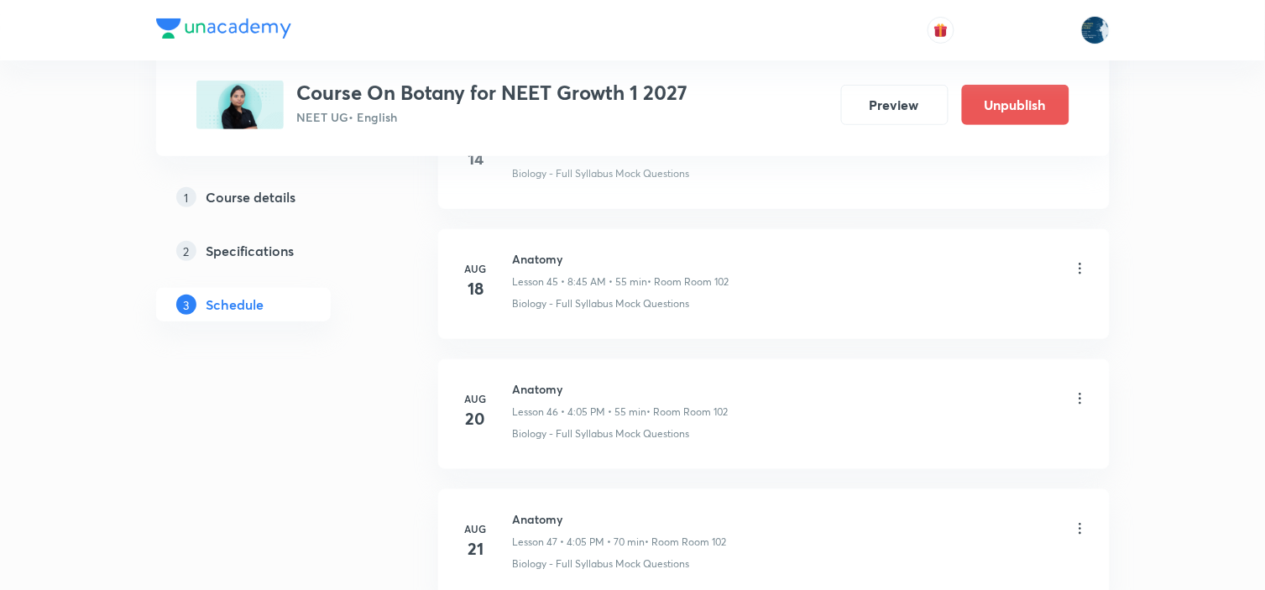
scroll to position [7658, 0]
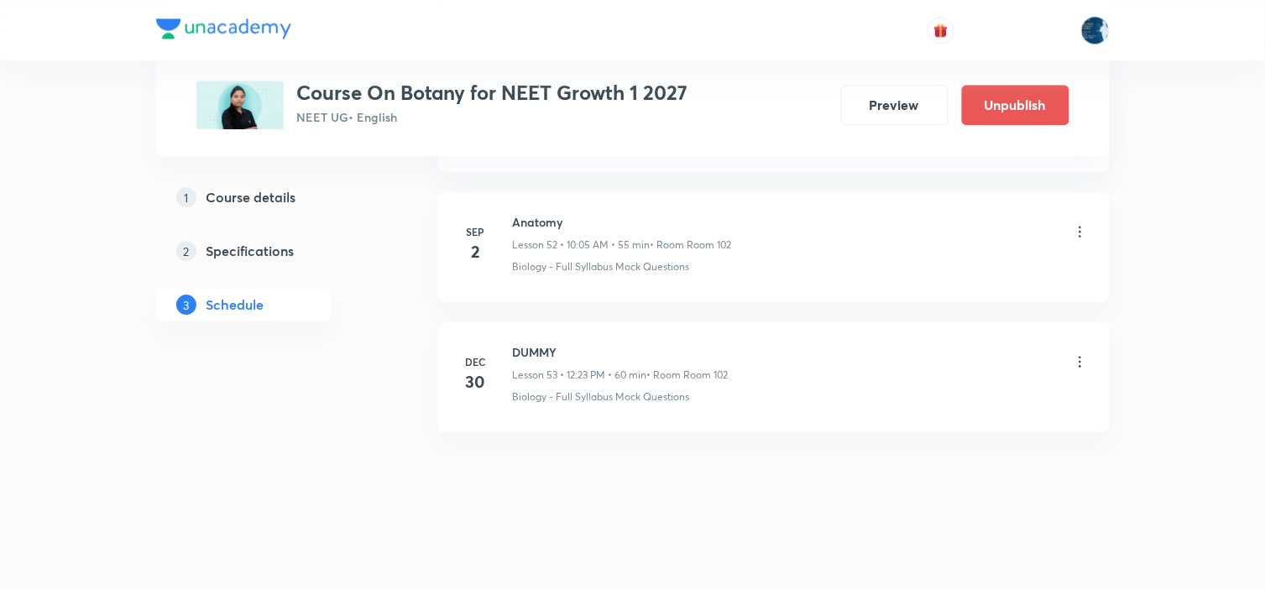
click at [520, 218] on h6 "Anatomy" at bounding box center [622, 222] width 219 height 18
click at [521, 218] on h6 "Anatomy" at bounding box center [622, 222] width 219 height 18
copy h6 "Anatomy"
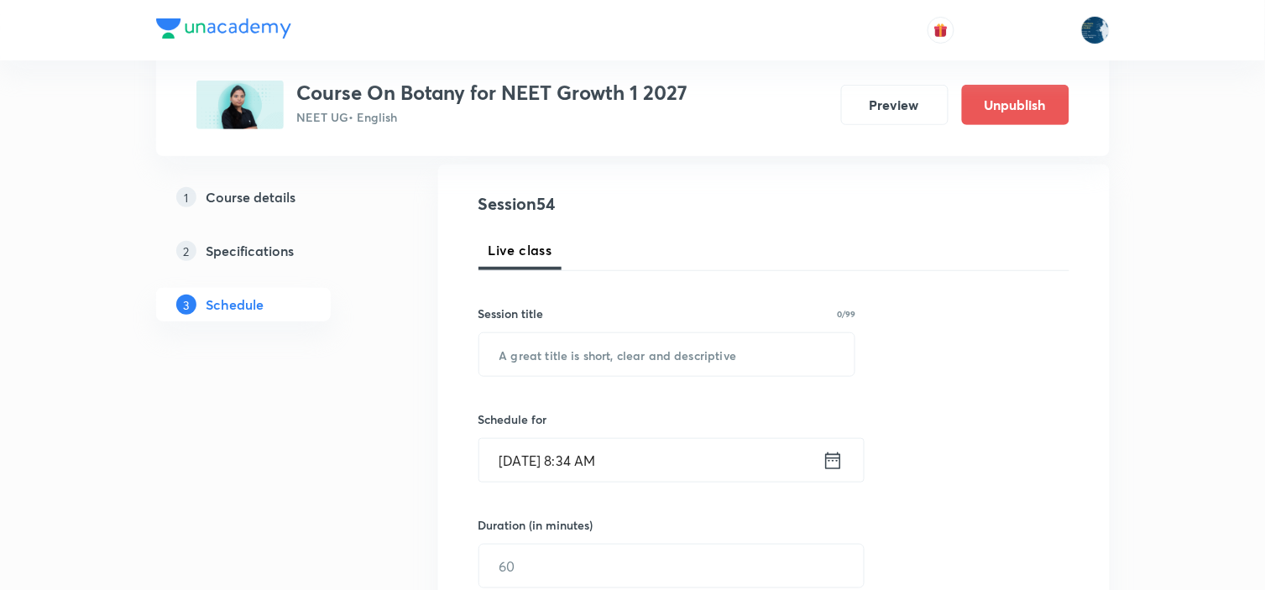
scroll to position [186, 0]
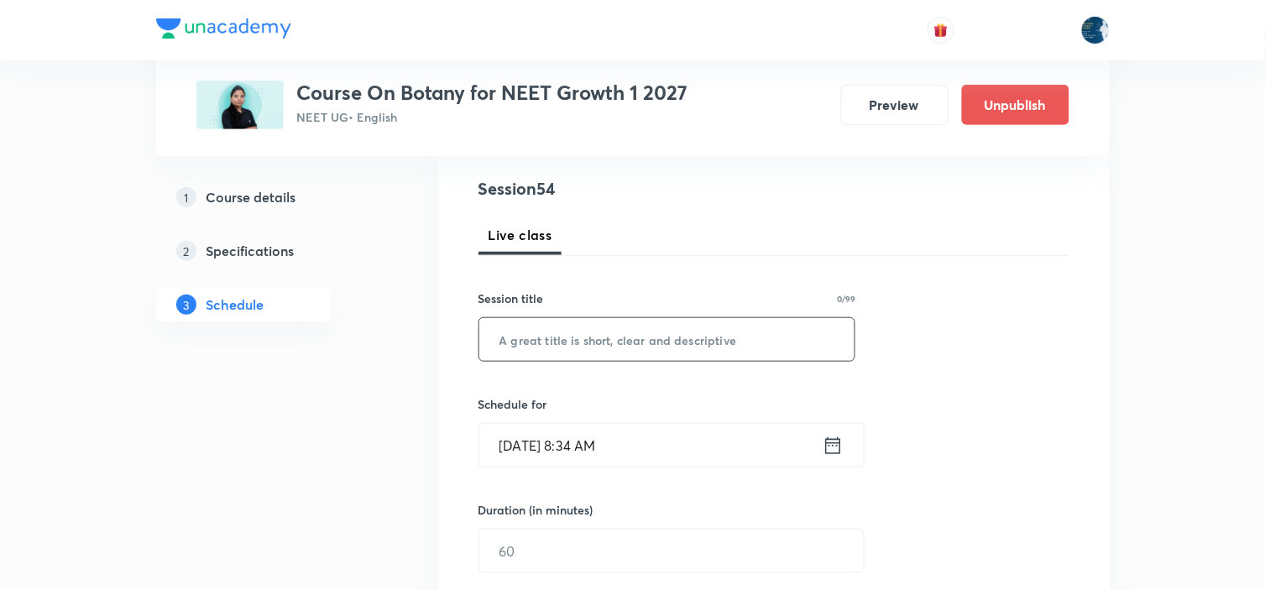
click at [621, 330] on input "text" at bounding box center [667, 339] width 376 height 43
paste input "Anatomy"
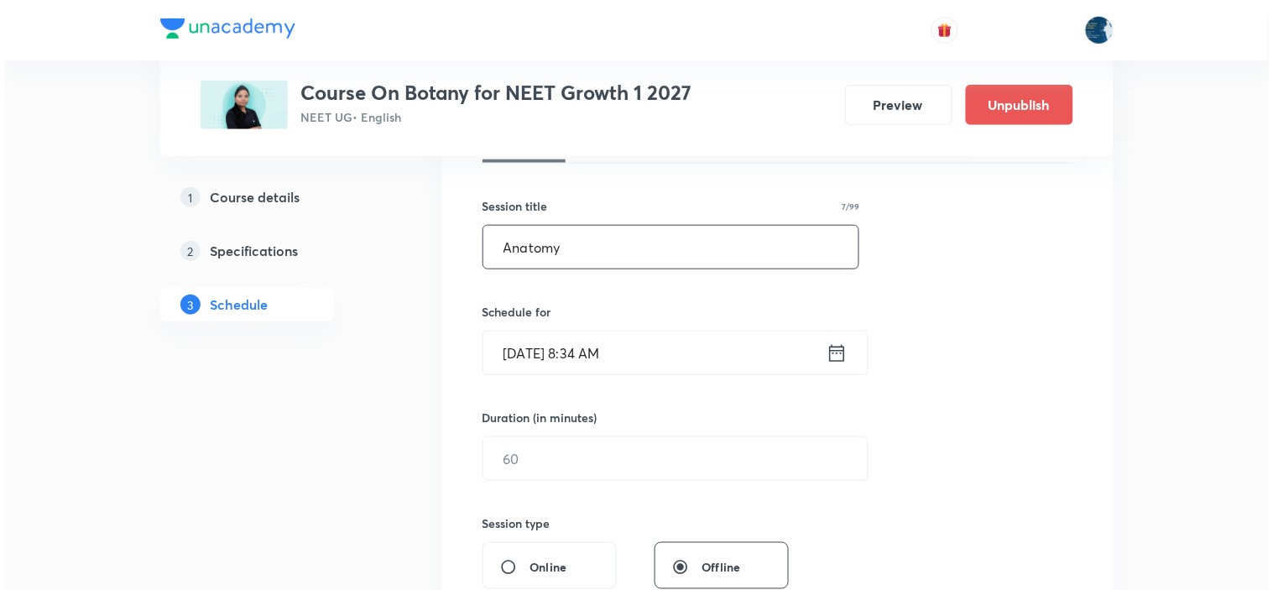
scroll to position [280, 0]
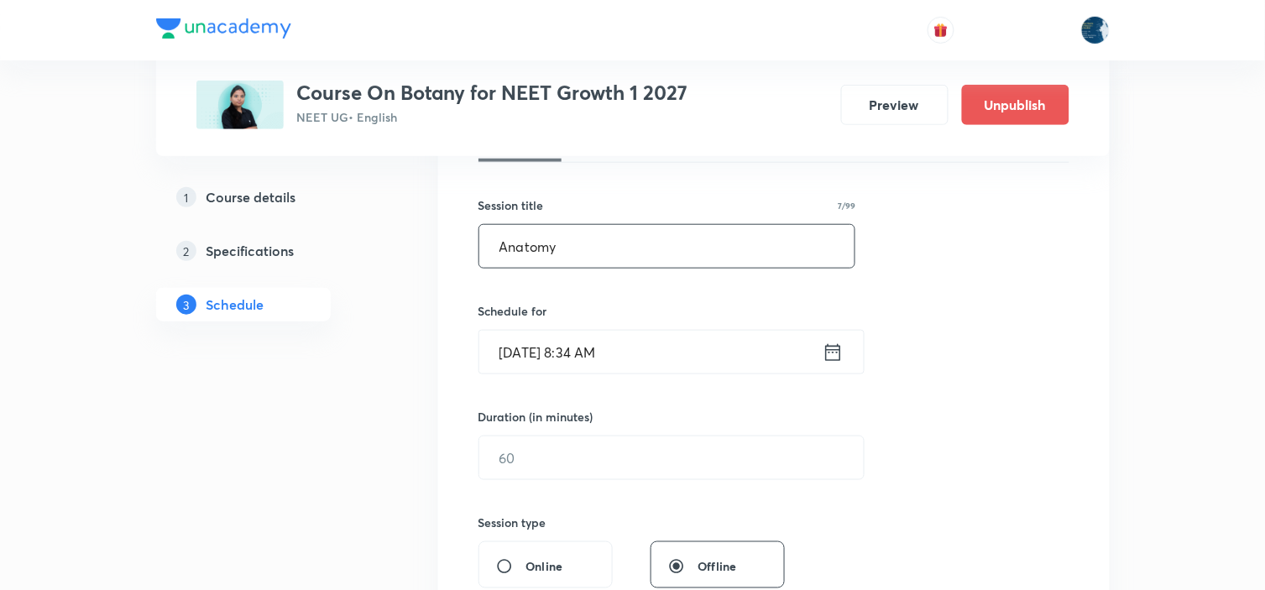
type input "Anatomy"
click at [842, 354] on icon at bounding box center [833, 353] width 21 height 24
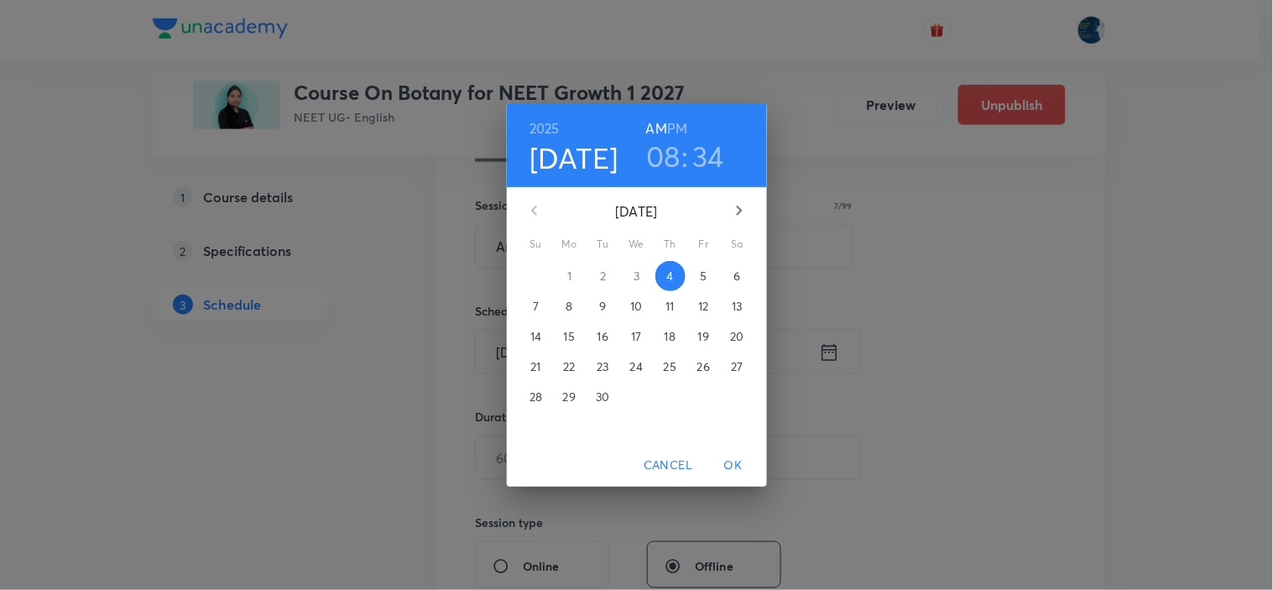
click at [681, 157] on h3 "08" at bounding box center [663, 155] width 34 height 35
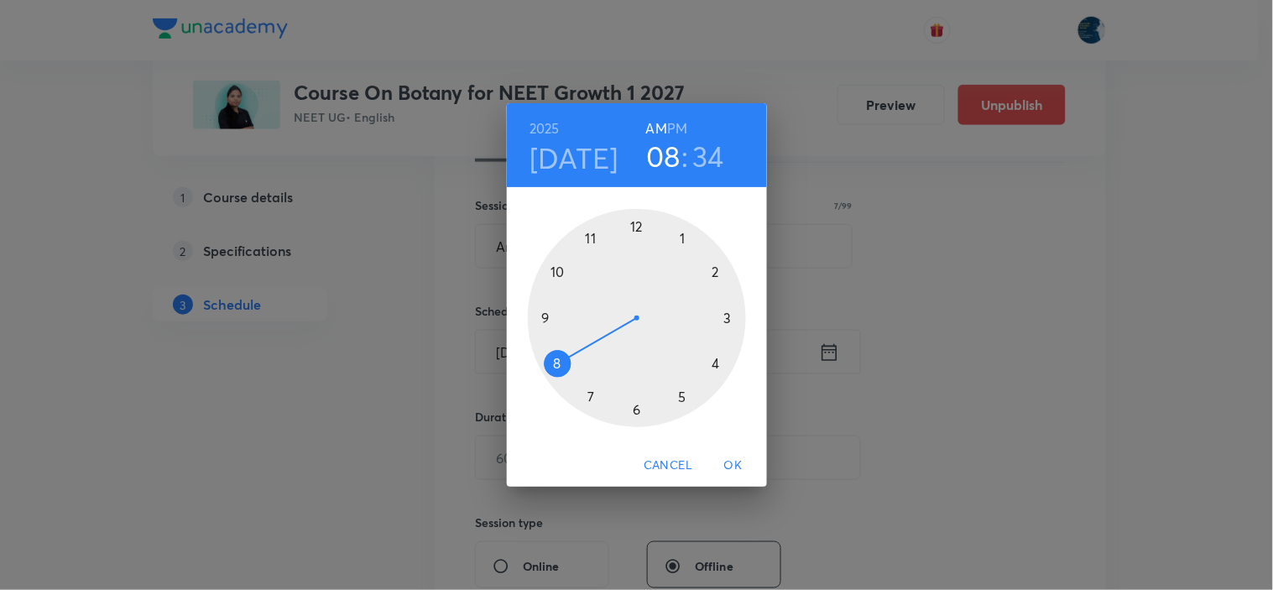
click at [558, 270] on div at bounding box center [637, 318] width 218 height 218
click at [683, 238] on div at bounding box center [637, 318] width 218 height 218
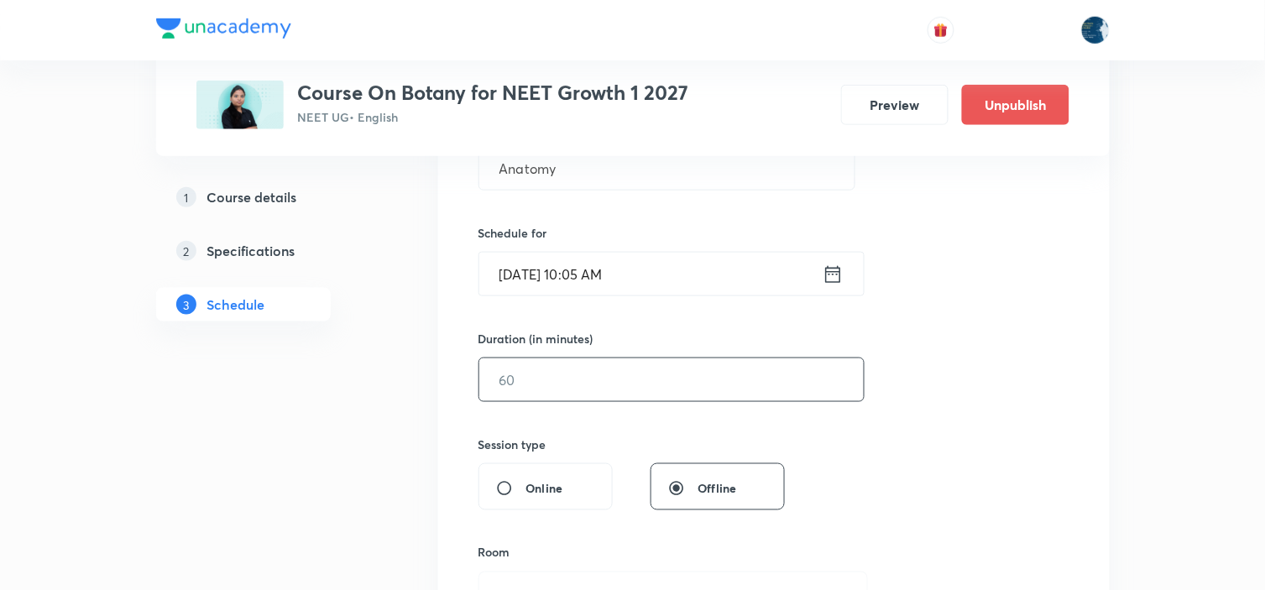
scroll to position [466, 0]
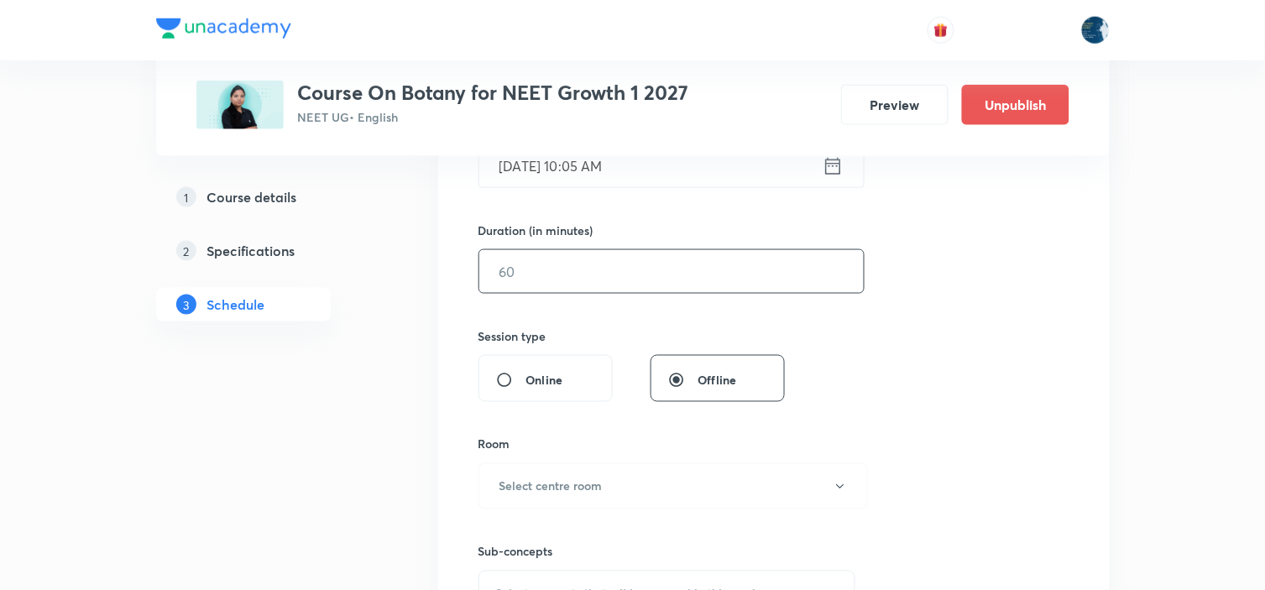
click at [664, 286] on input "text" at bounding box center [671, 271] width 384 height 43
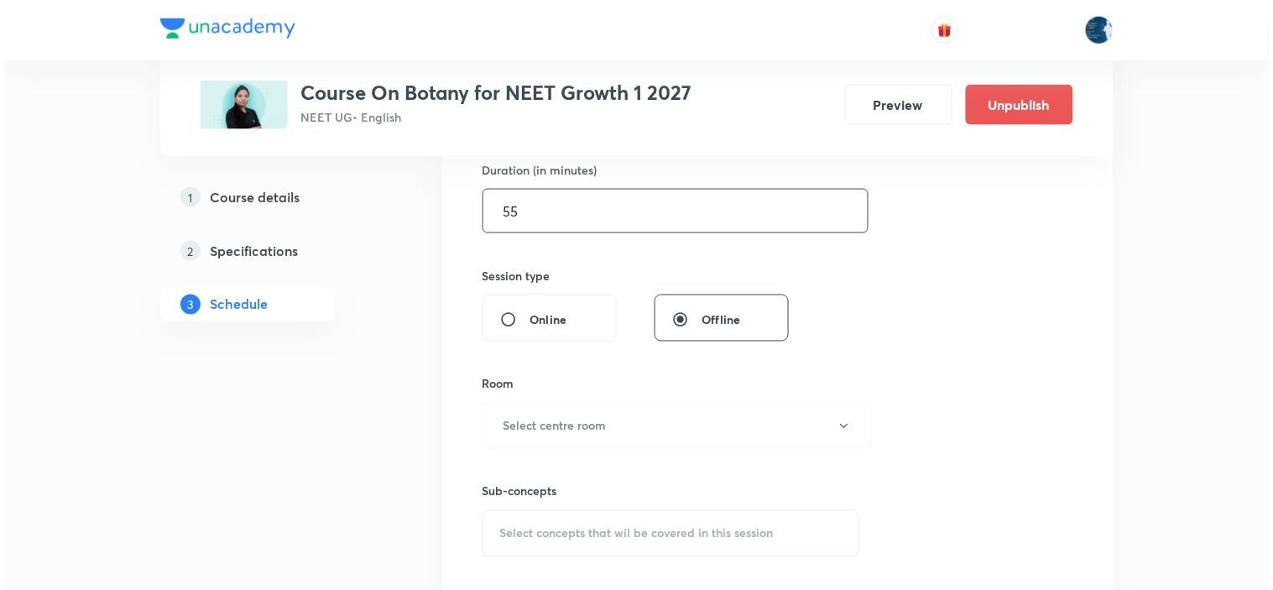
scroll to position [559, 0]
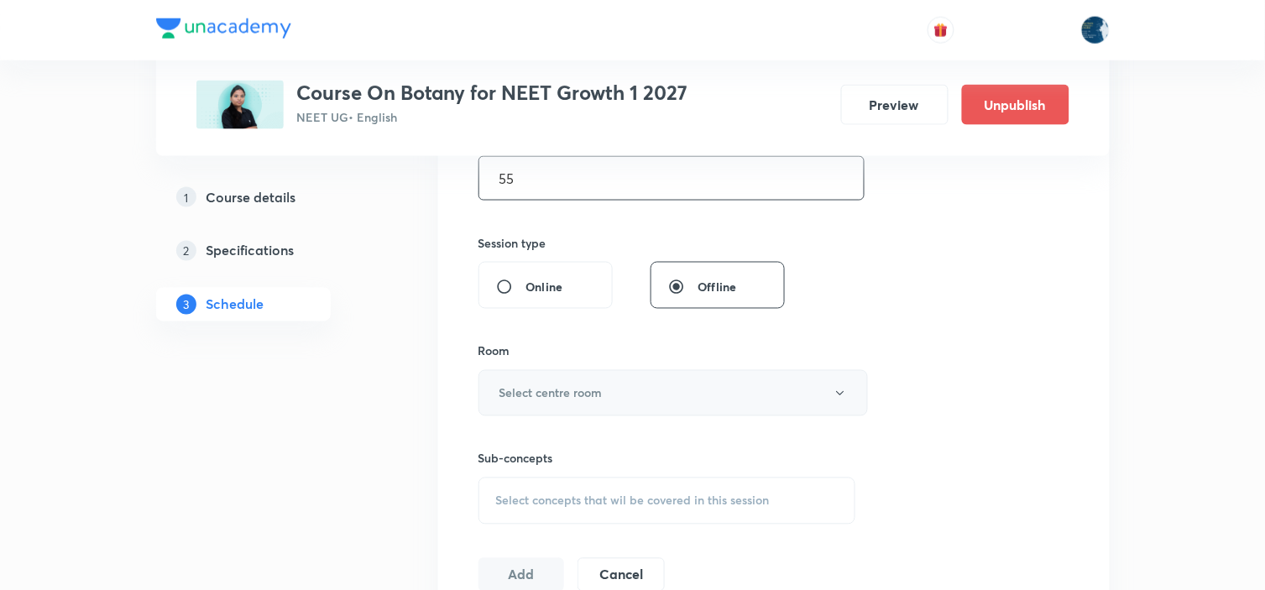
type input "55"
click at [632, 386] on button "Select centre room" at bounding box center [672, 393] width 389 height 46
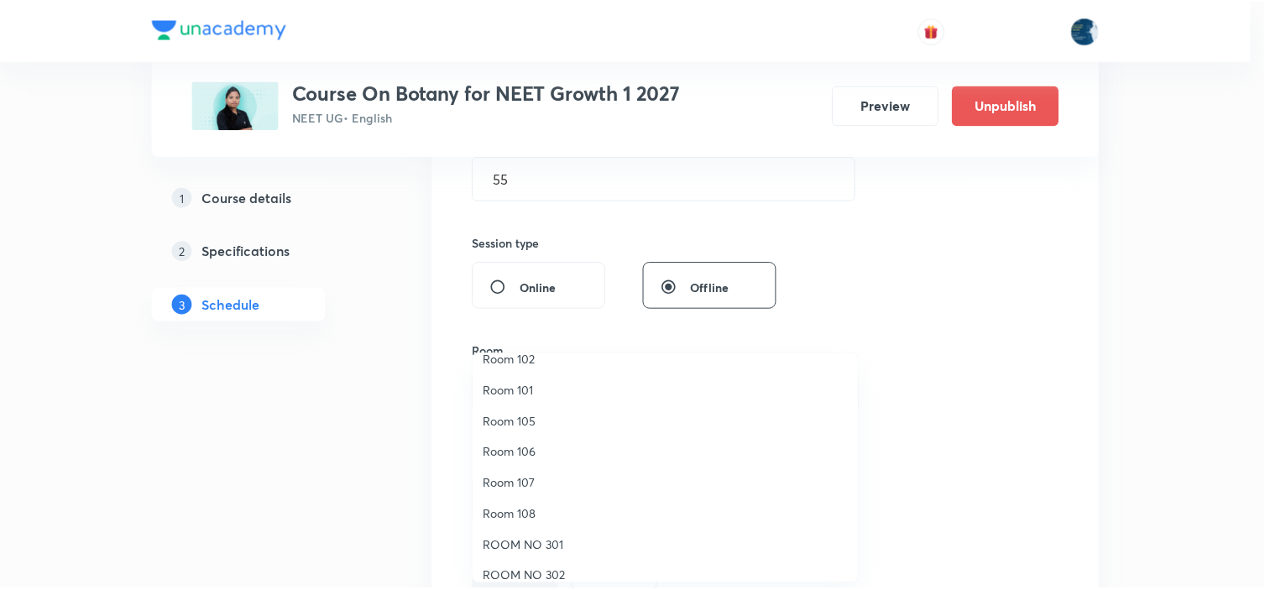
scroll to position [0, 0]
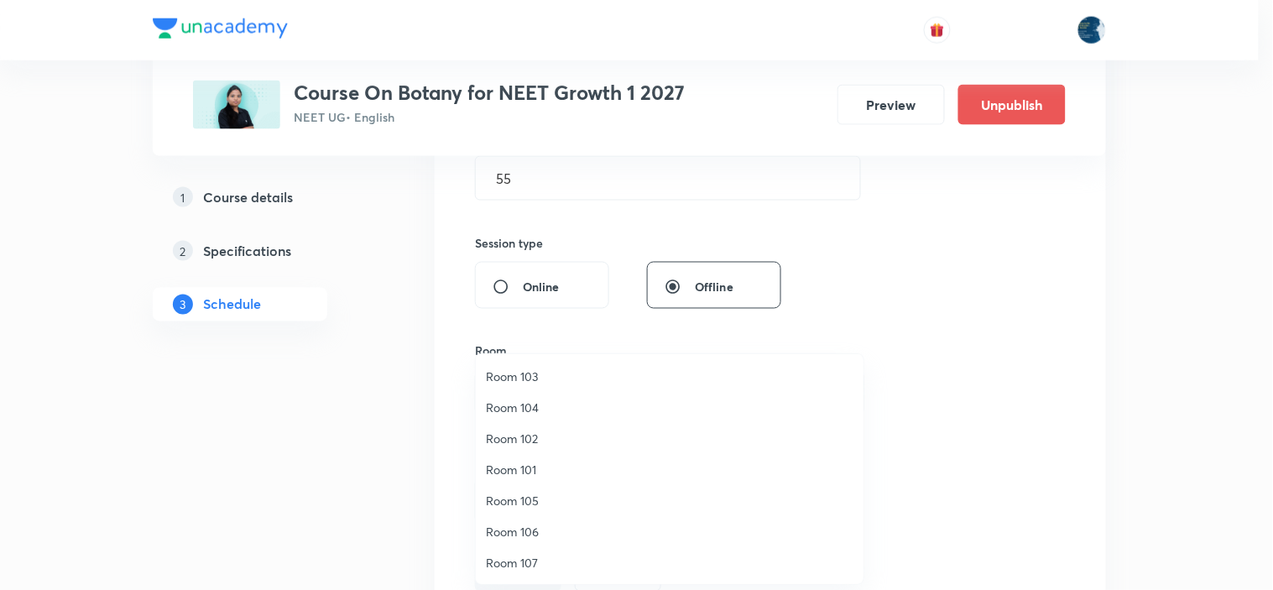
click at [547, 435] on span "Room 102" at bounding box center [670, 439] width 368 height 18
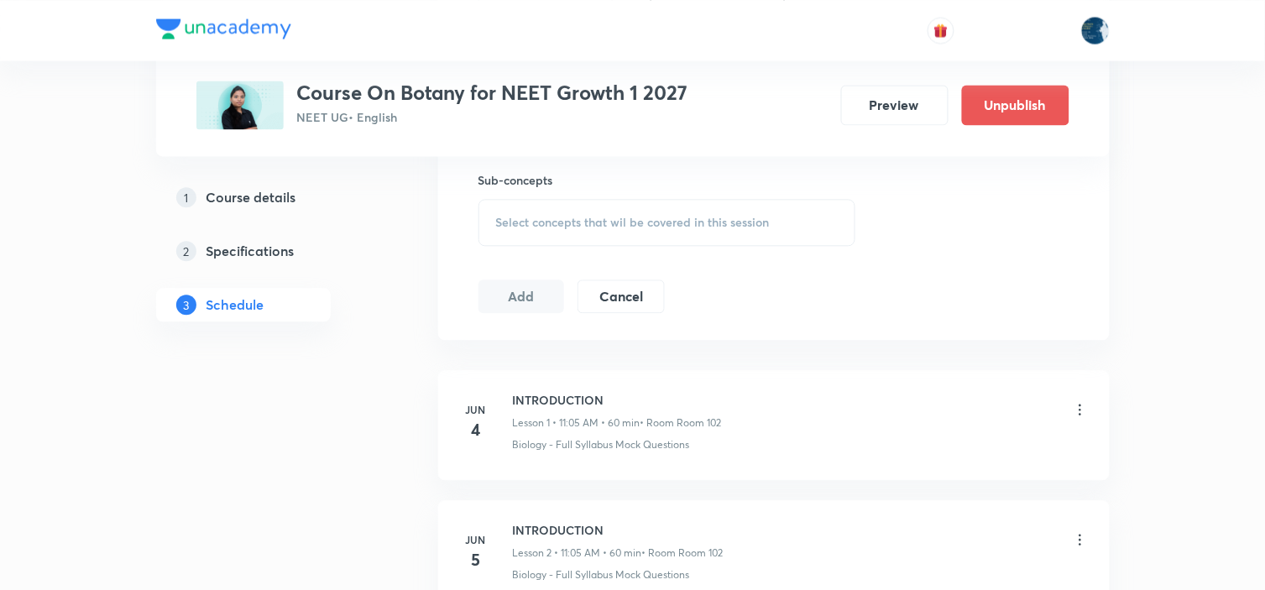
scroll to position [839, 0]
click at [724, 225] on span "Select concepts that wil be covered in this session" at bounding box center [633, 220] width 274 height 13
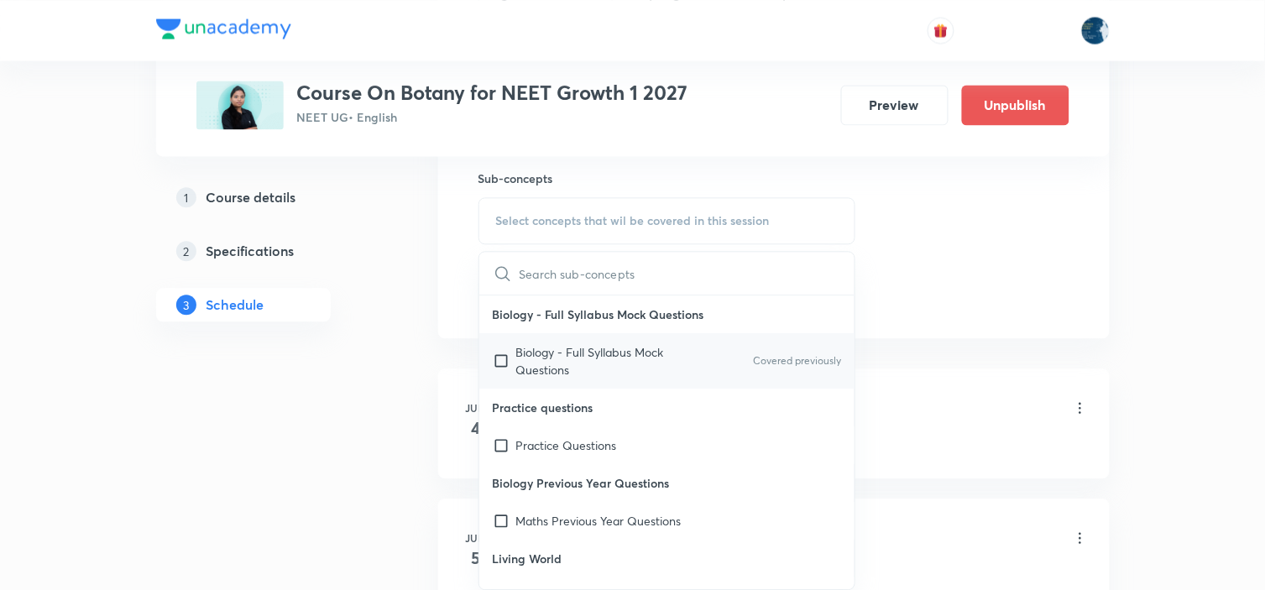
click at [753, 359] on p "Covered previously" at bounding box center [797, 360] width 88 height 15
checkbox input "true"
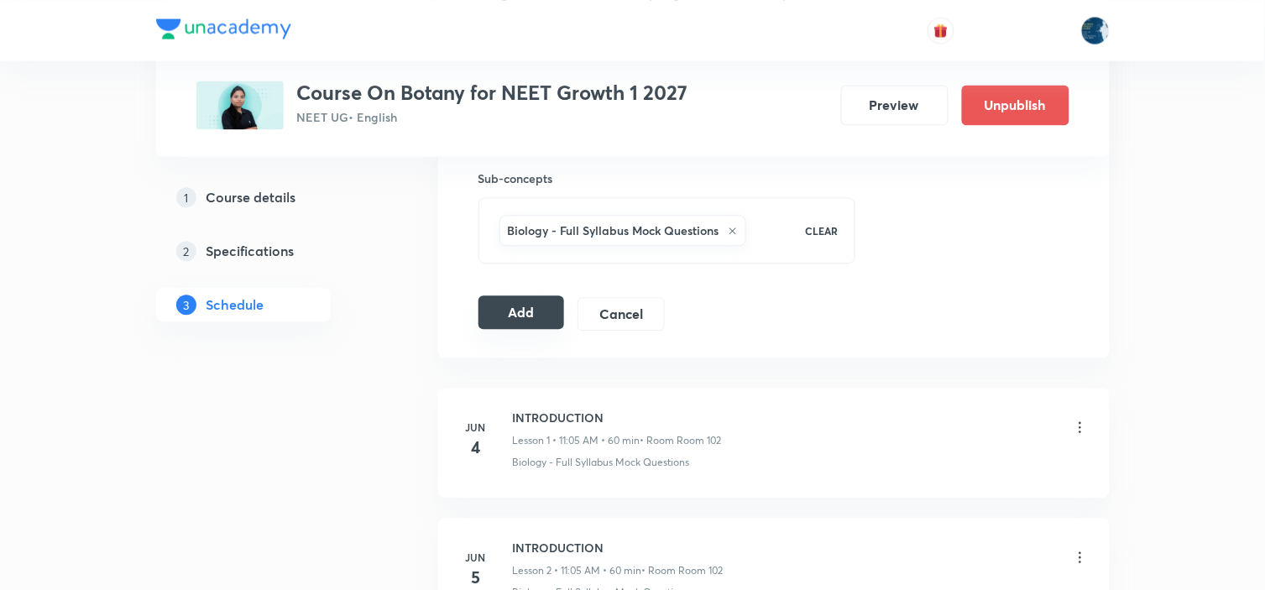
click at [516, 323] on button "Add" at bounding box center [521, 312] width 86 height 34
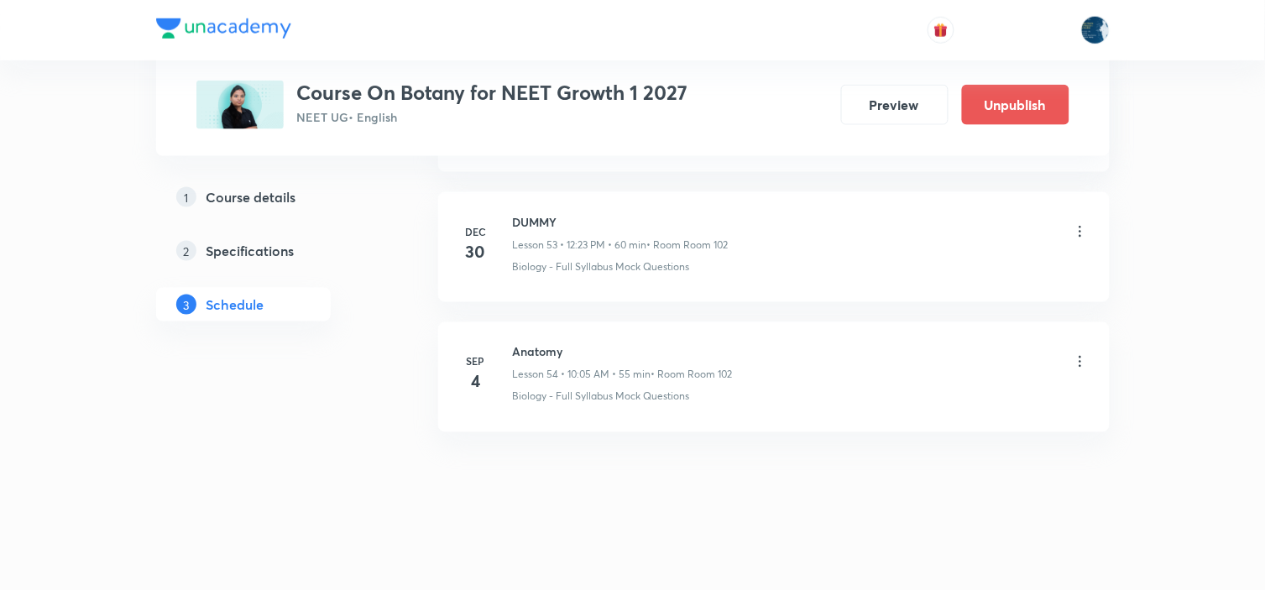
scroll to position [7017, 0]
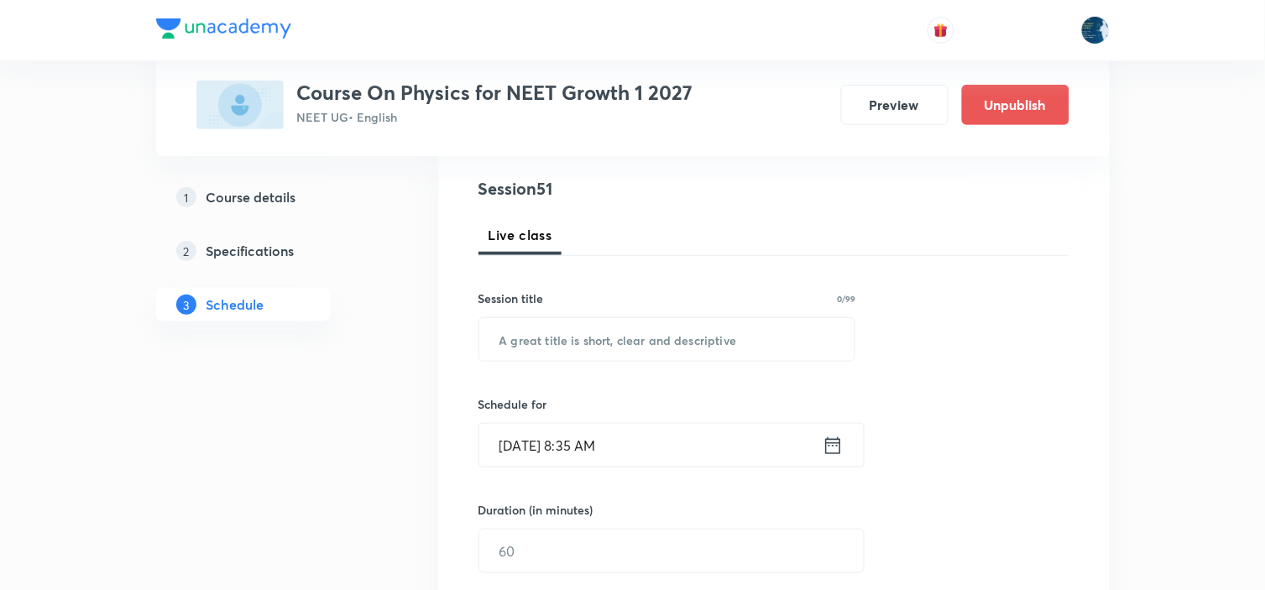
drag, startPoint x: 1259, startPoint y: 27, endPoint x: 1272, endPoint y: 115, distance: 89.1
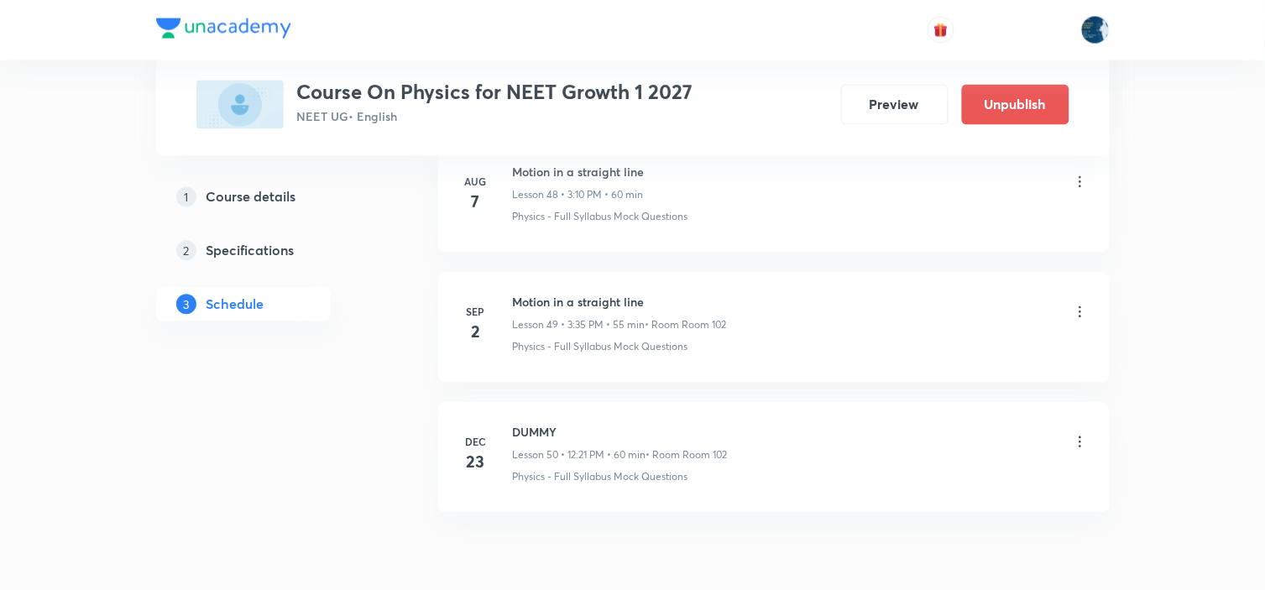
scroll to position [7375, 0]
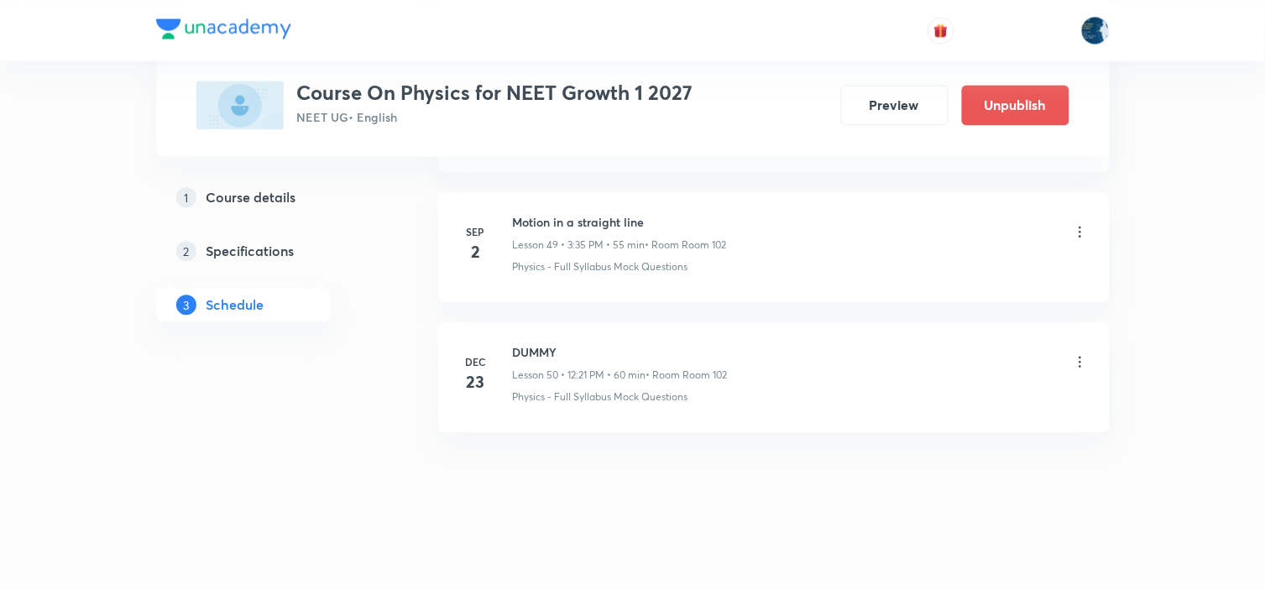
click at [539, 217] on h6 "Motion in a straight line" at bounding box center [620, 222] width 214 height 18
copy h6 "Motion in a straight line"
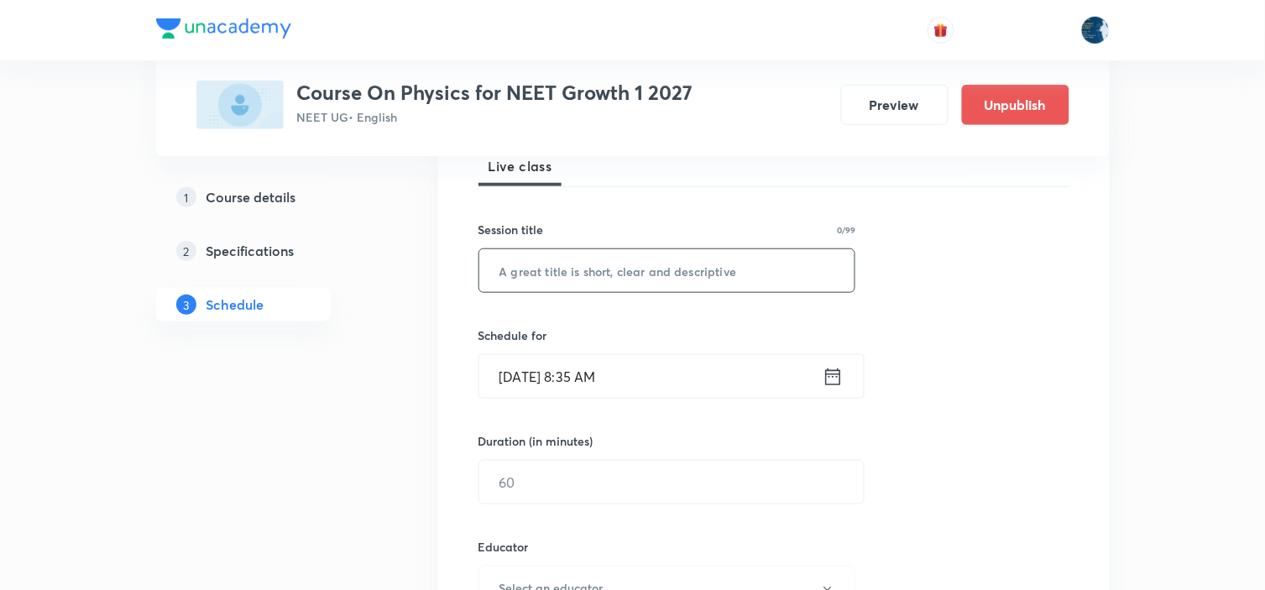
scroll to position [280, 0]
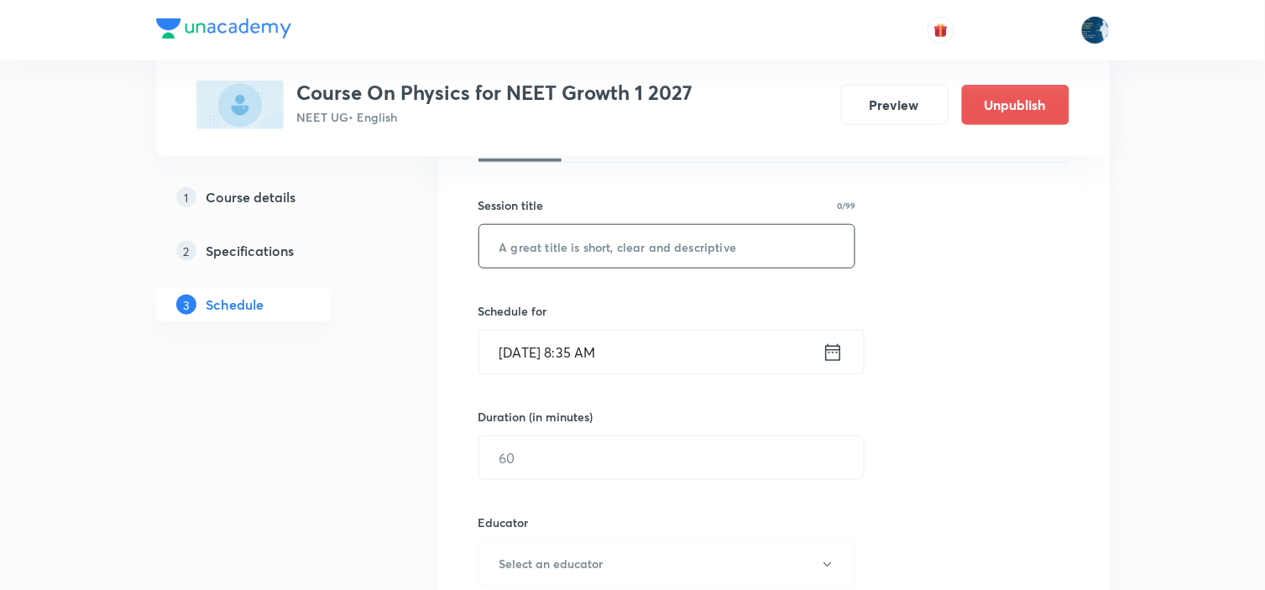
click at [591, 236] on input "text" at bounding box center [667, 246] width 376 height 43
paste input "Motion in a straight line"
type input "Motion in a straight line"
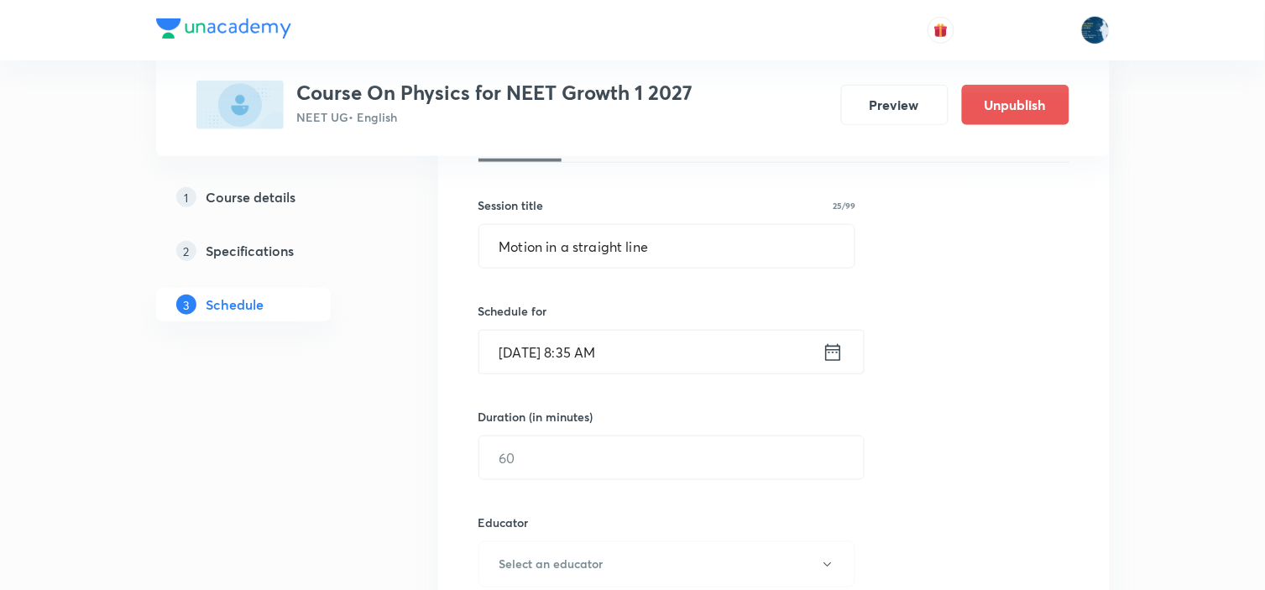
click at [836, 358] on icon at bounding box center [833, 353] width 21 height 24
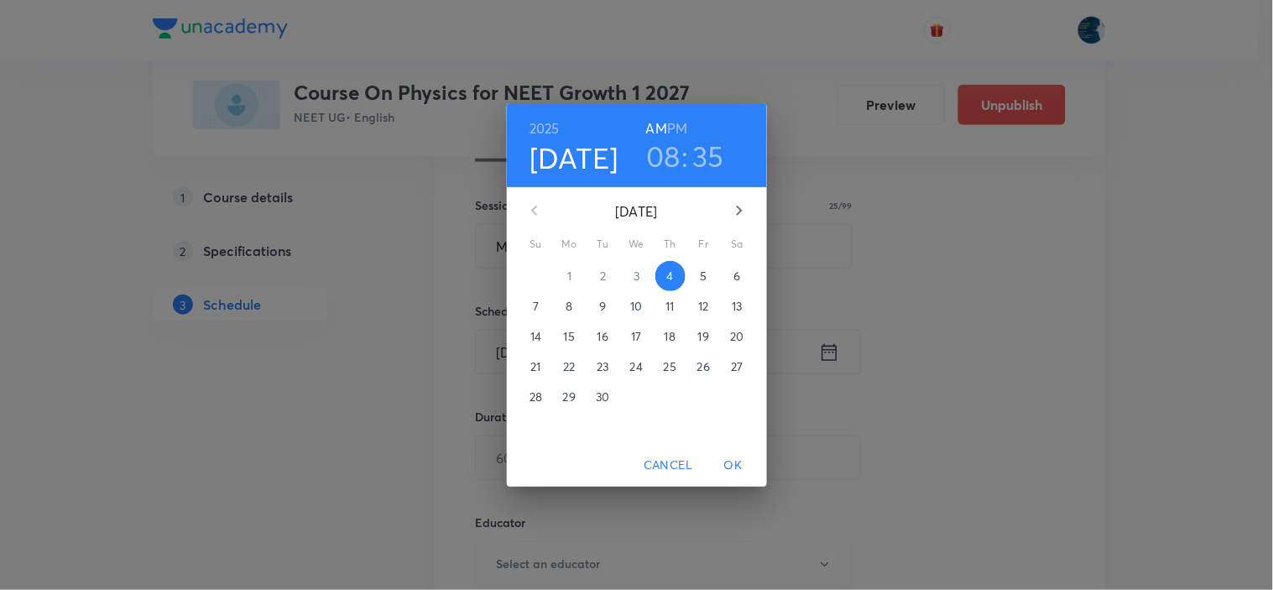
click at [677, 127] on h6 "PM" at bounding box center [677, 129] width 20 height 24
click at [666, 164] on h3 "08" at bounding box center [663, 155] width 34 height 35
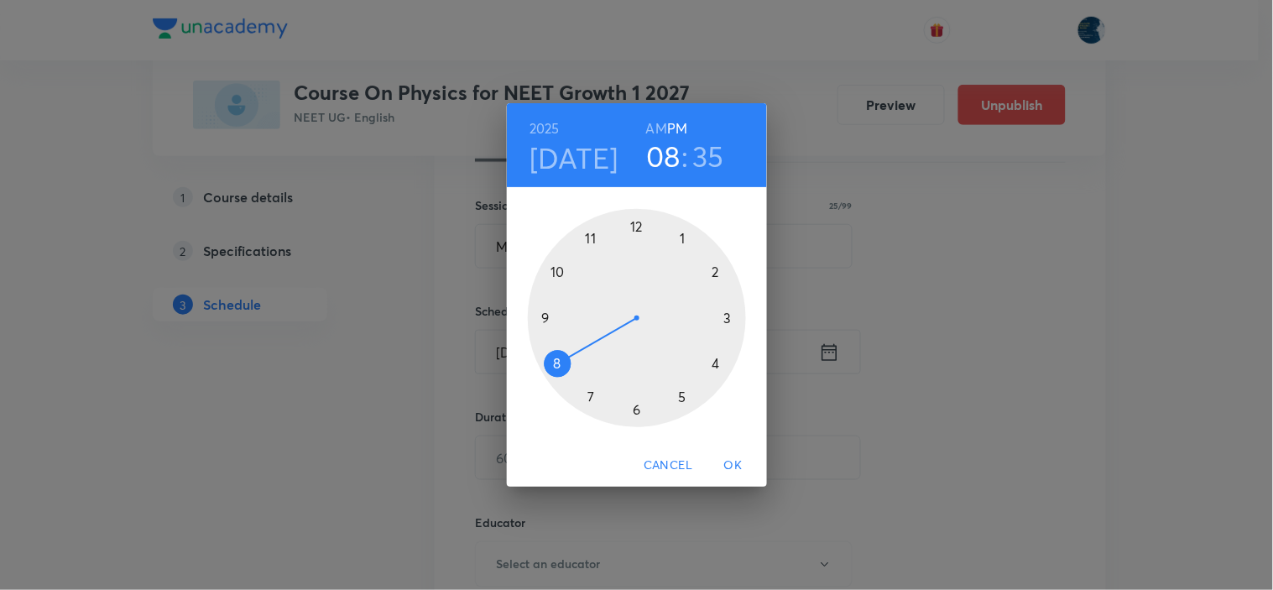
click at [727, 320] on div at bounding box center [637, 318] width 218 height 218
click at [594, 397] on div at bounding box center [637, 318] width 218 height 218
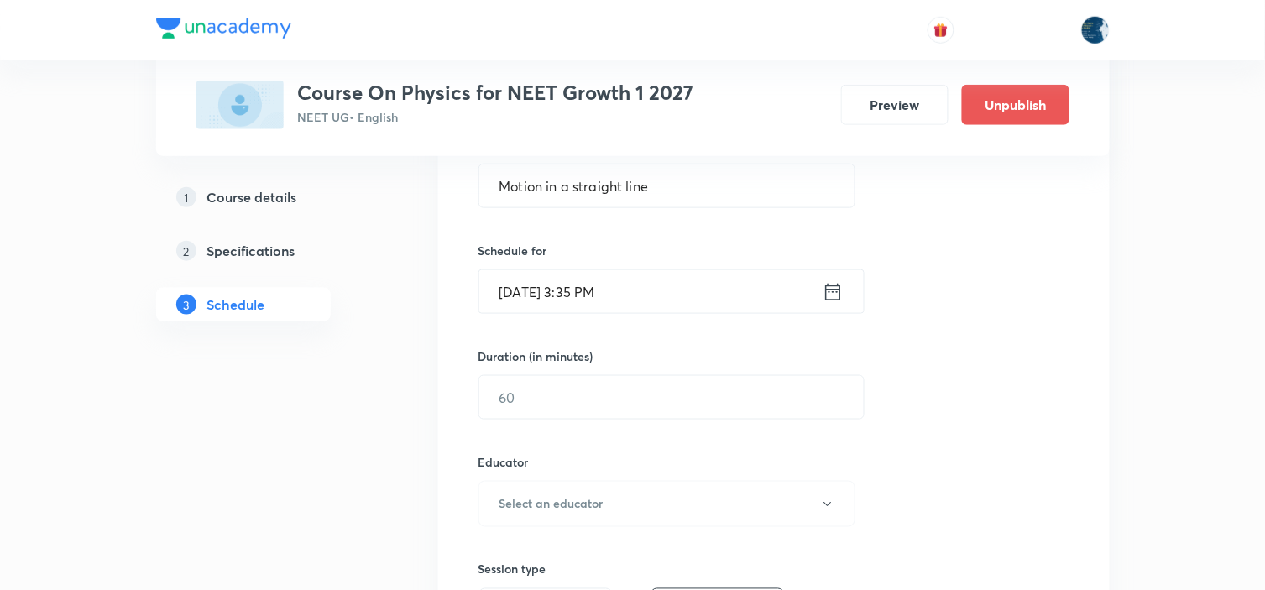
scroll to position [373, 0]
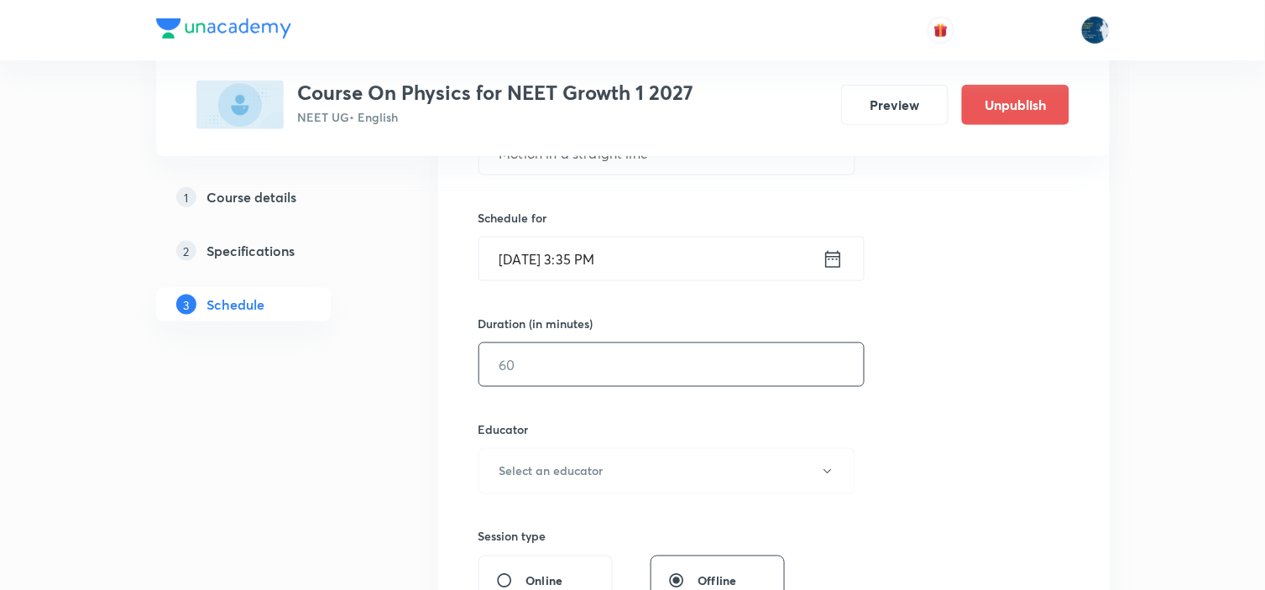
click at [628, 374] on input "text" at bounding box center [671, 364] width 384 height 43
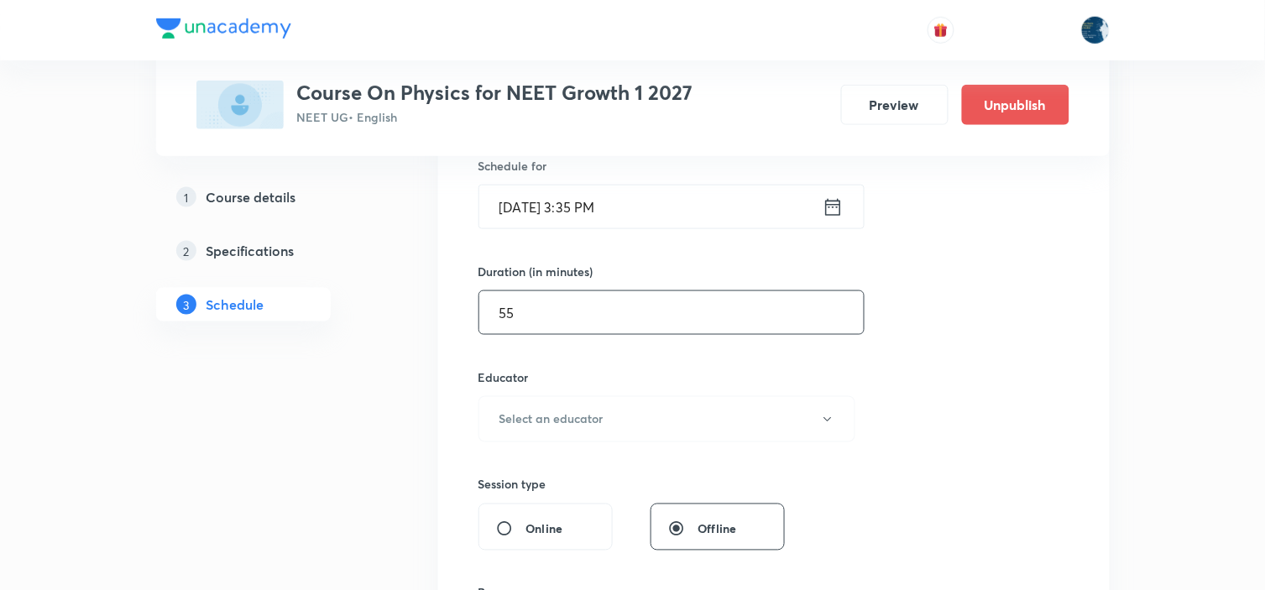
scroll to position [559, 0]
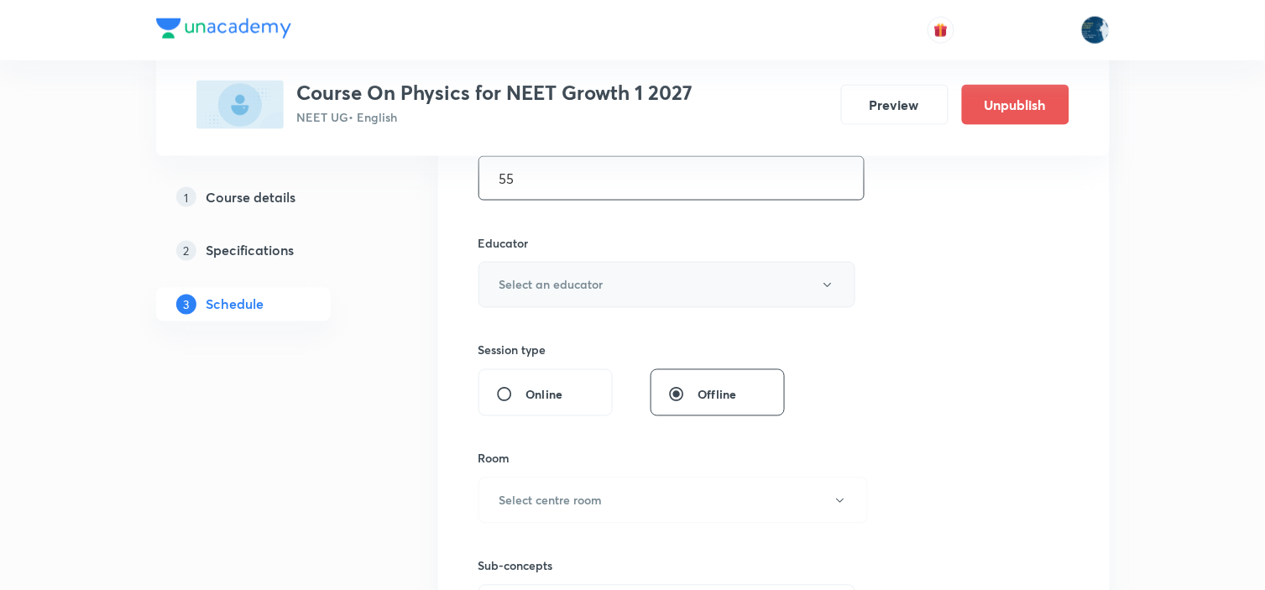
type input "55"
click at [622, 275] on button "Select an educator" at bounding box center [667, 285] width 378 height 46
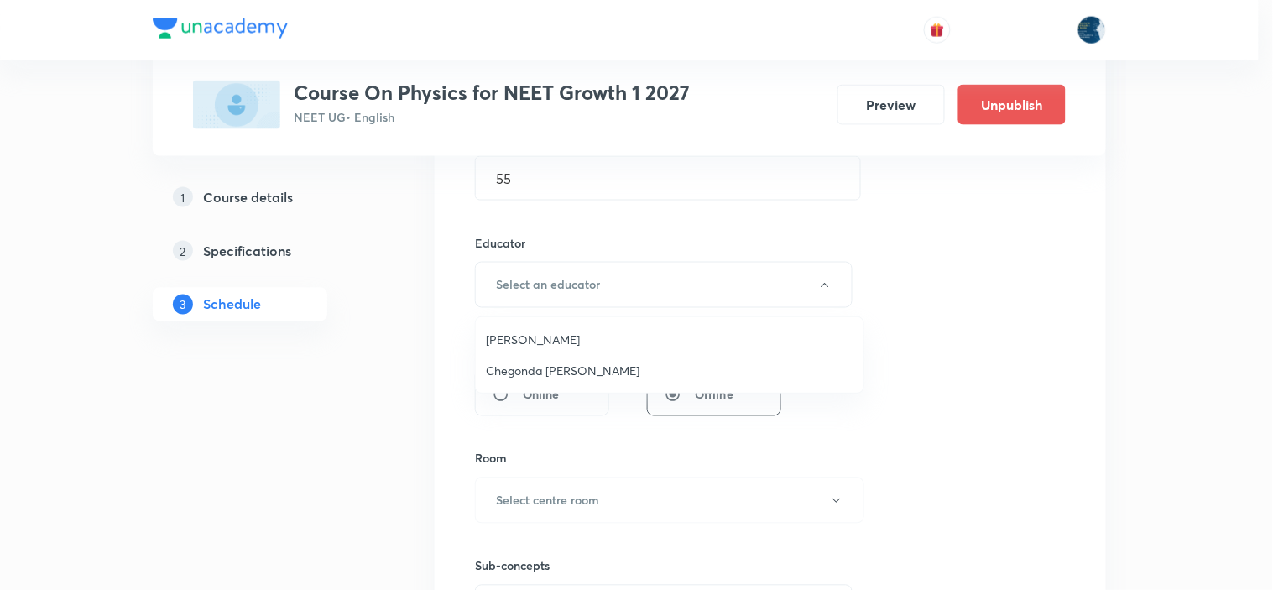
click at [596, 342] on span "Piyush Baranwal" at bounding box center [670, 340] width 368 height 18
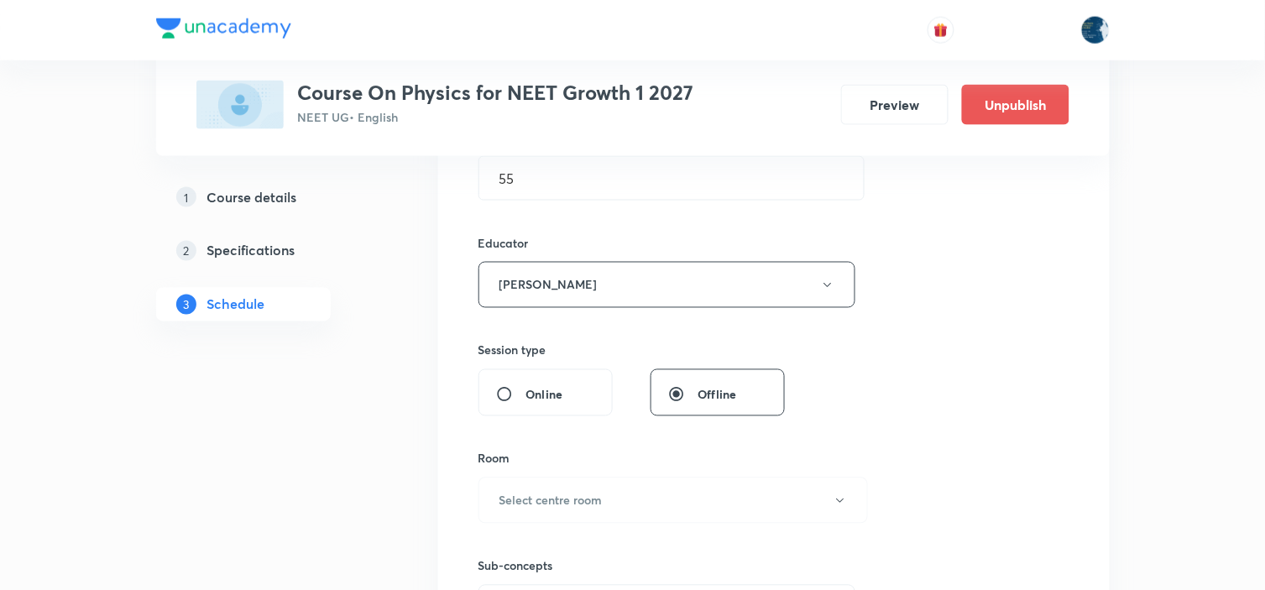
scroll to position [652, 0]
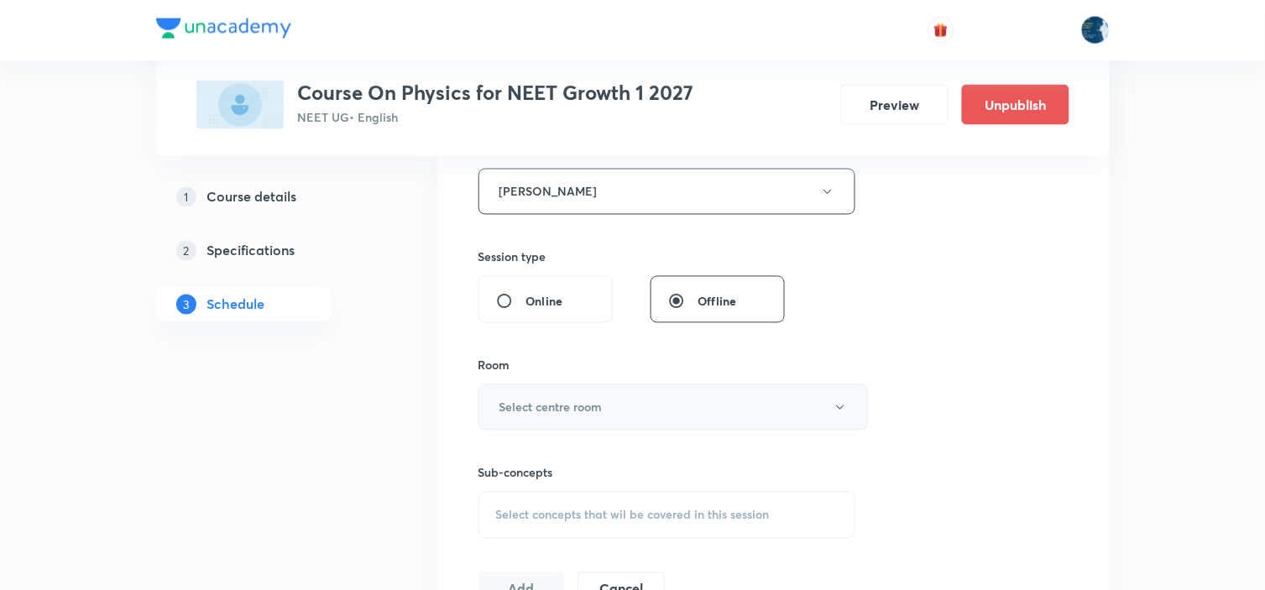
click at [695, 403] on button "Select centre room" at bounding box center [672, 407] width 389 height 46
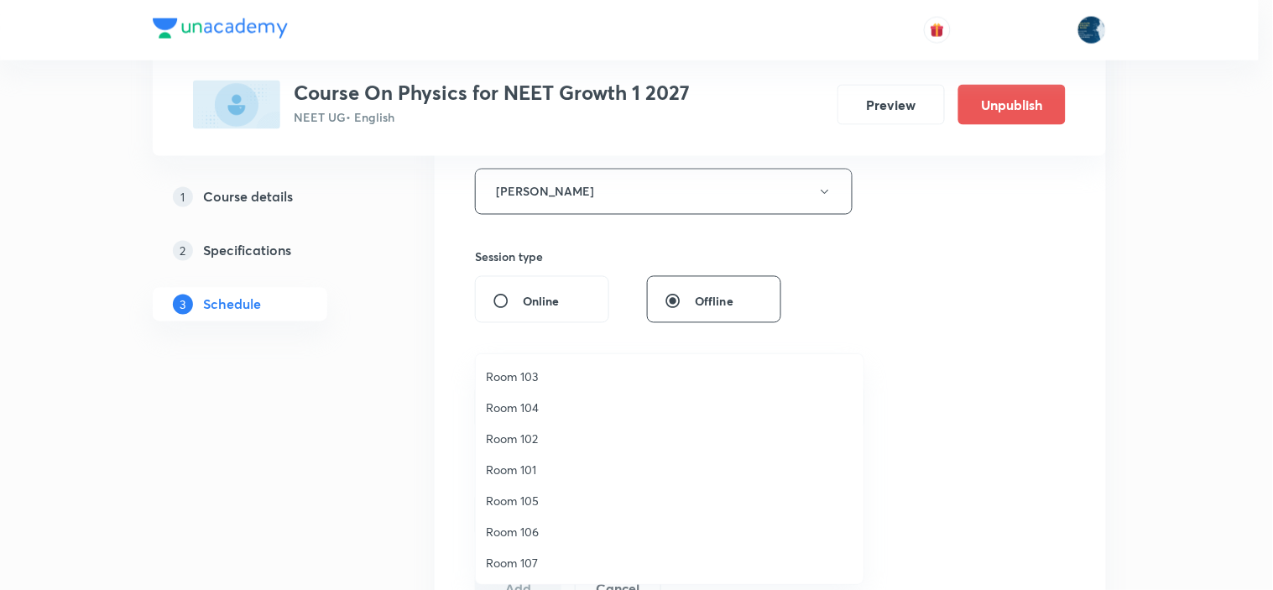
click at [541, 447] on span "Room 102" at bounding box center [670, 439] width 368 height 18
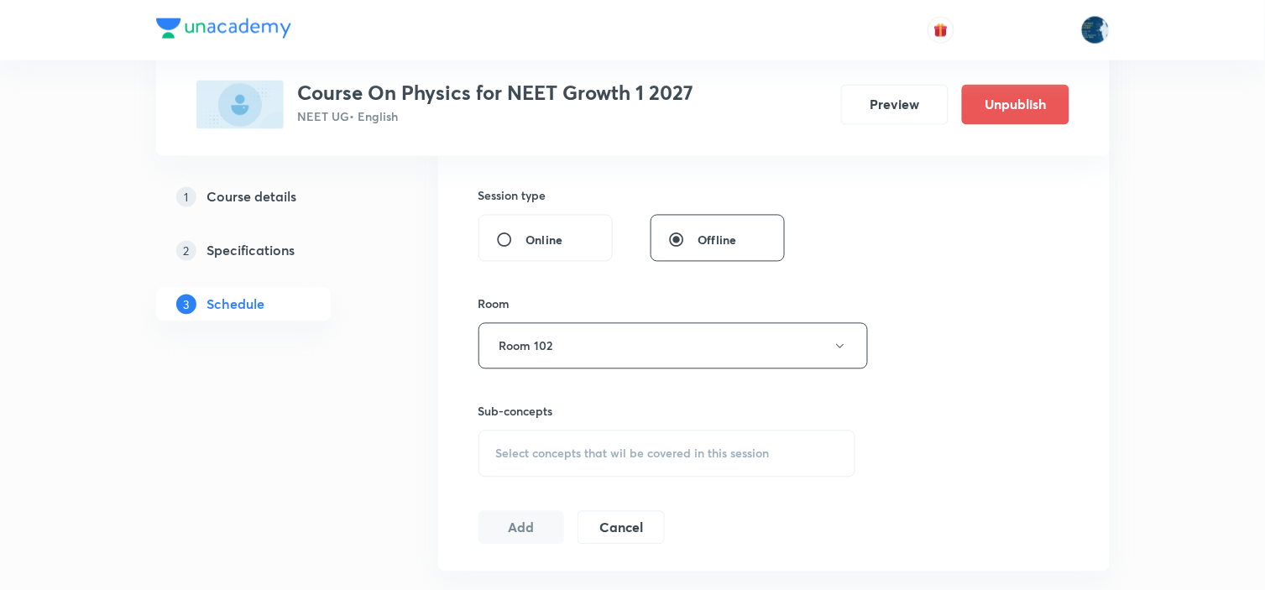
scroll to position [745, 0]
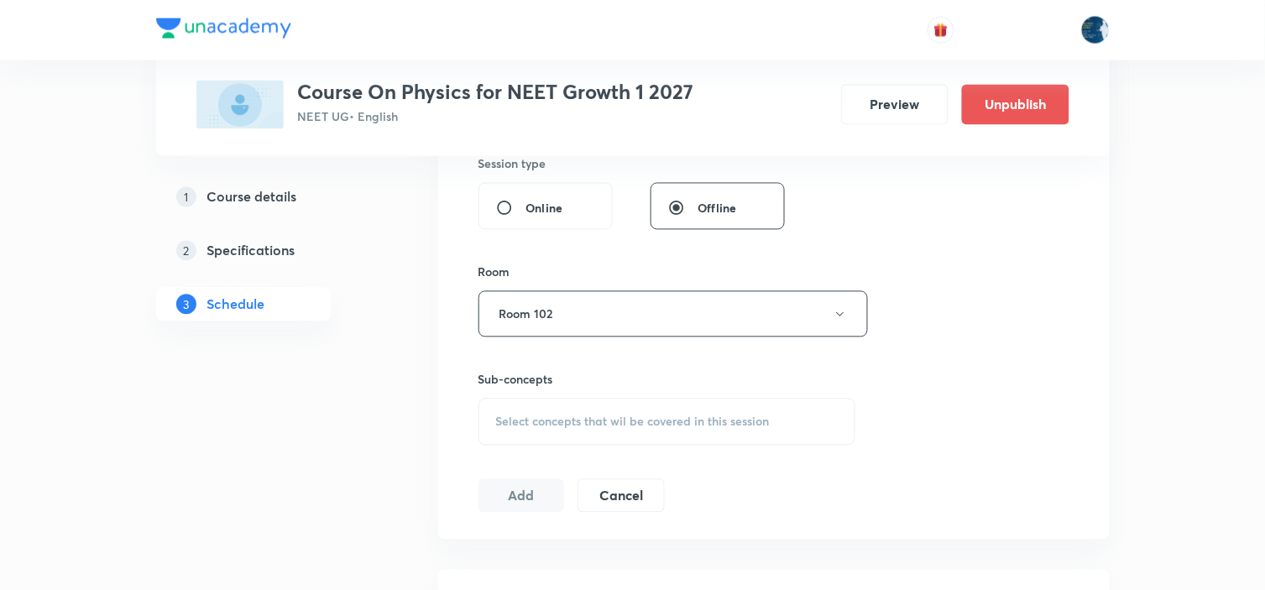
click at [708, 418] on span "Select concepts that wil be covered in this session" at bounding box center [633, 421] width 274 height 13
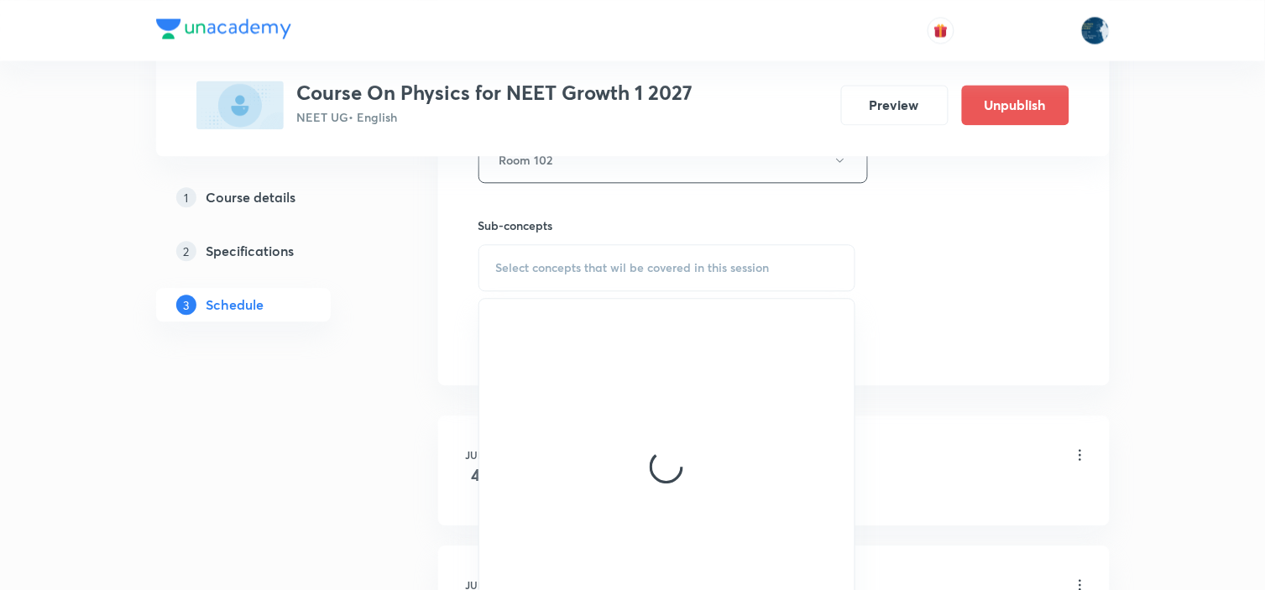
scroll to position [933, 0]
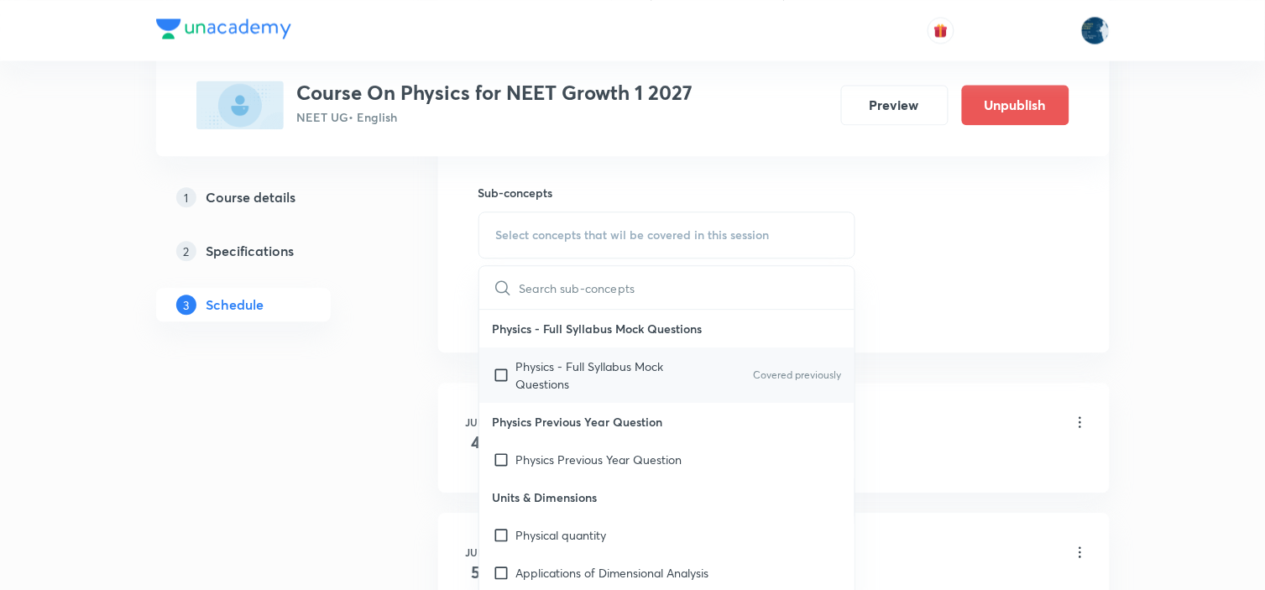
click at [781, 362] on div "Physics - Full Syllabus Mock Questions Covered previously" at bounding box center [667, 374] width 376 height 55
checkbox input "true"
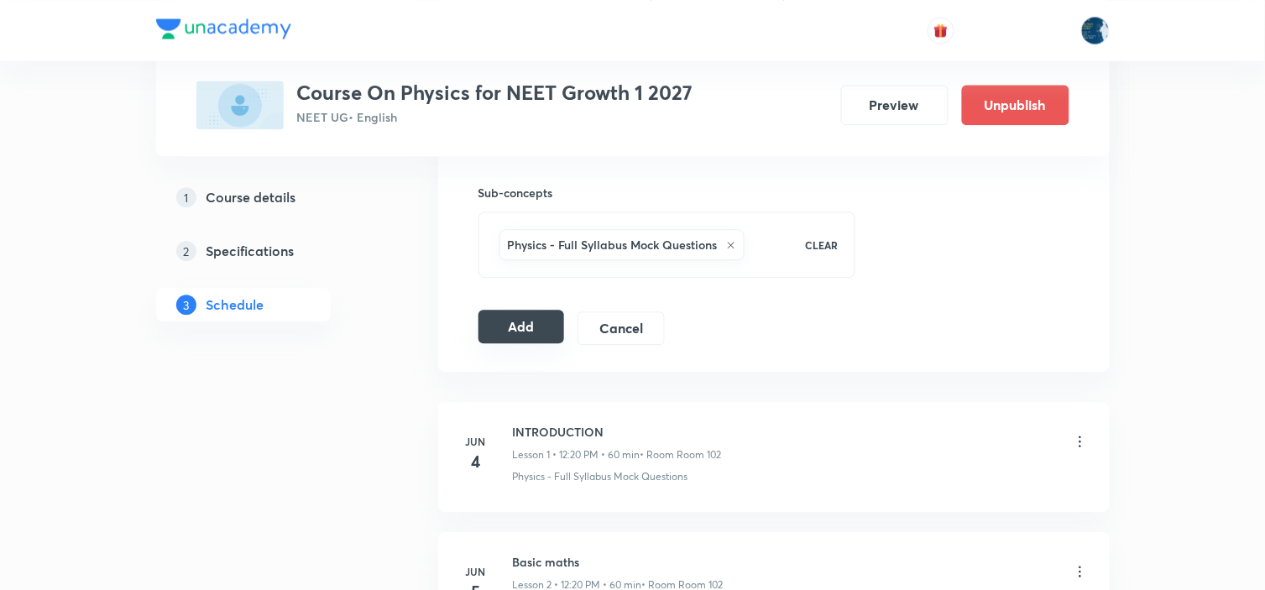
click at [537, 316] on button "Add" at bounding box center [521, 327] width 86 height 34
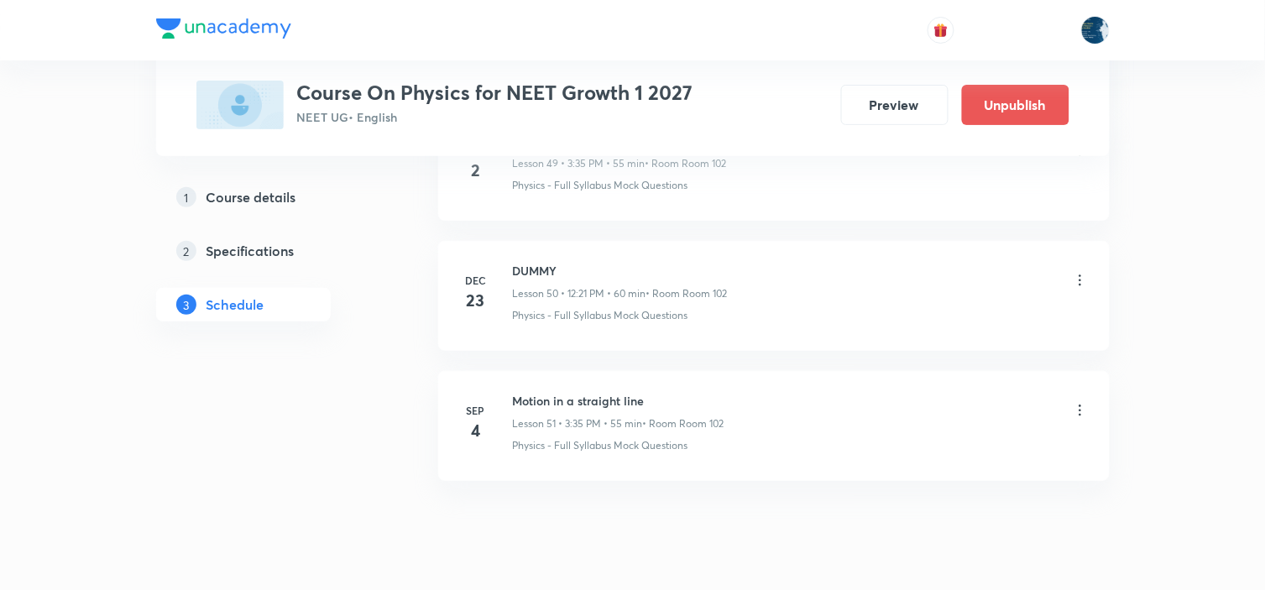
scroll to position [6626, 0]
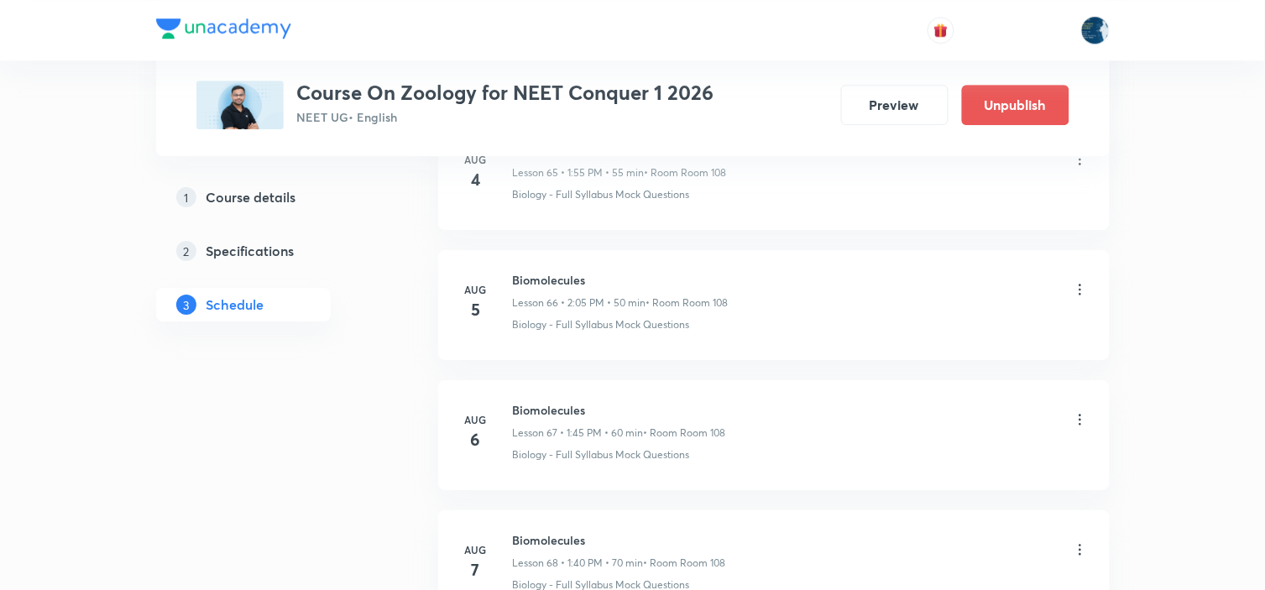
scroll to position [11566, 0]
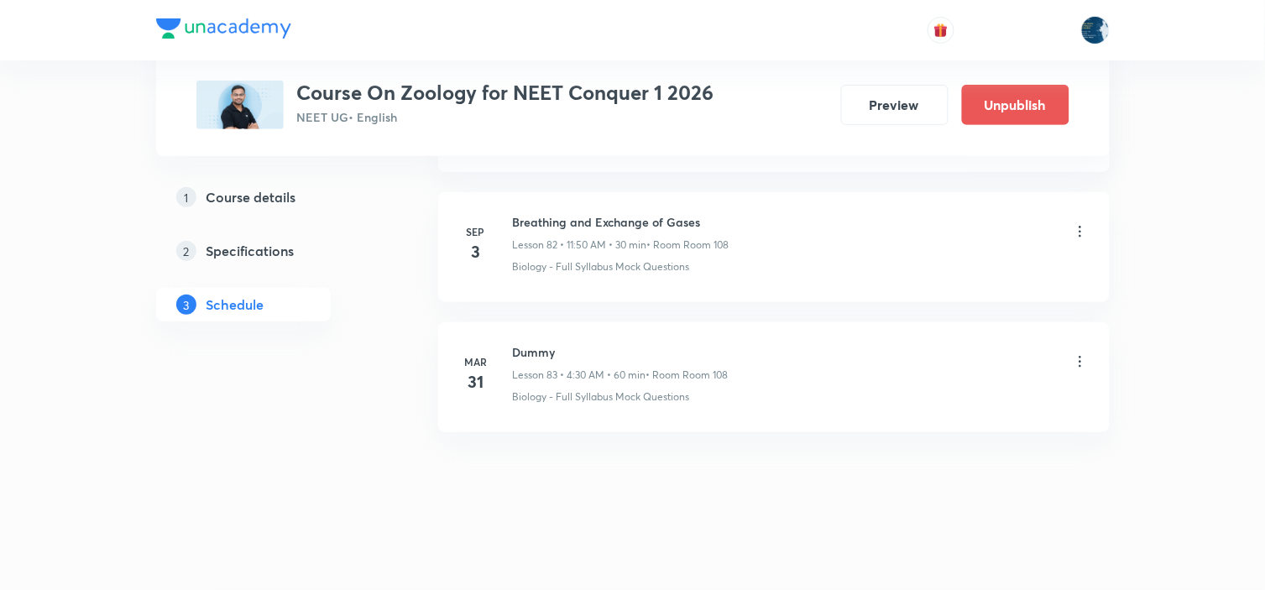
click at [548, 220] on h6 "Breathing and Exchange of Gases" at bounding box center [621, 222] width 217 height 18
copy h6 "Breathing and Exchange of Gases"
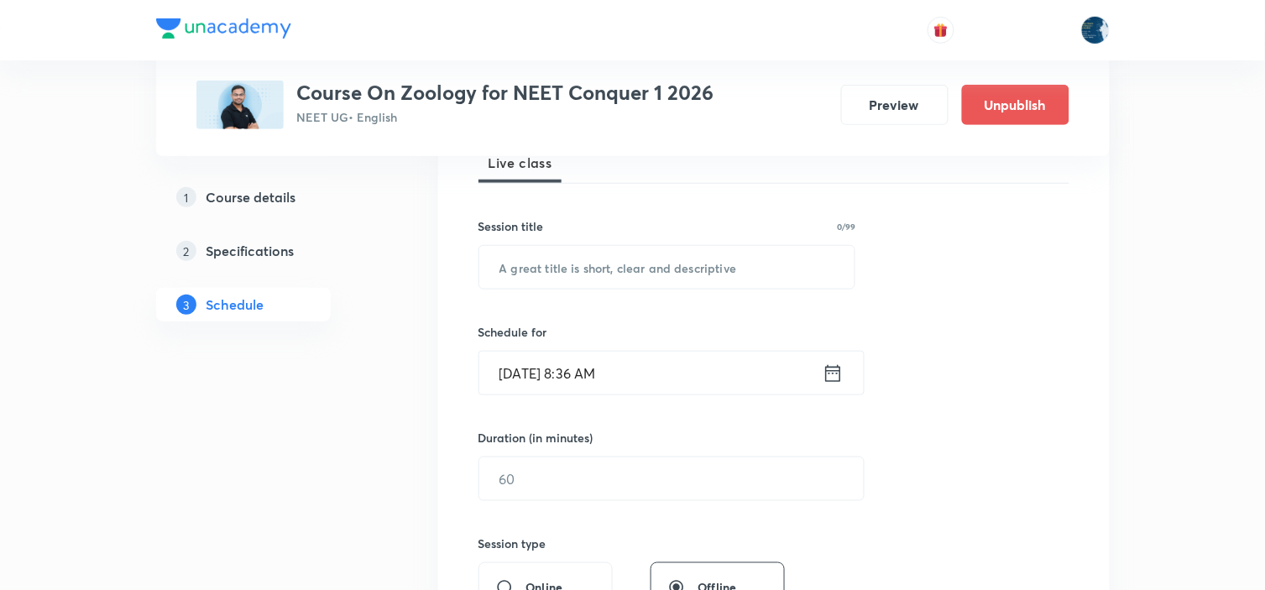
scroll to position [280, 0]
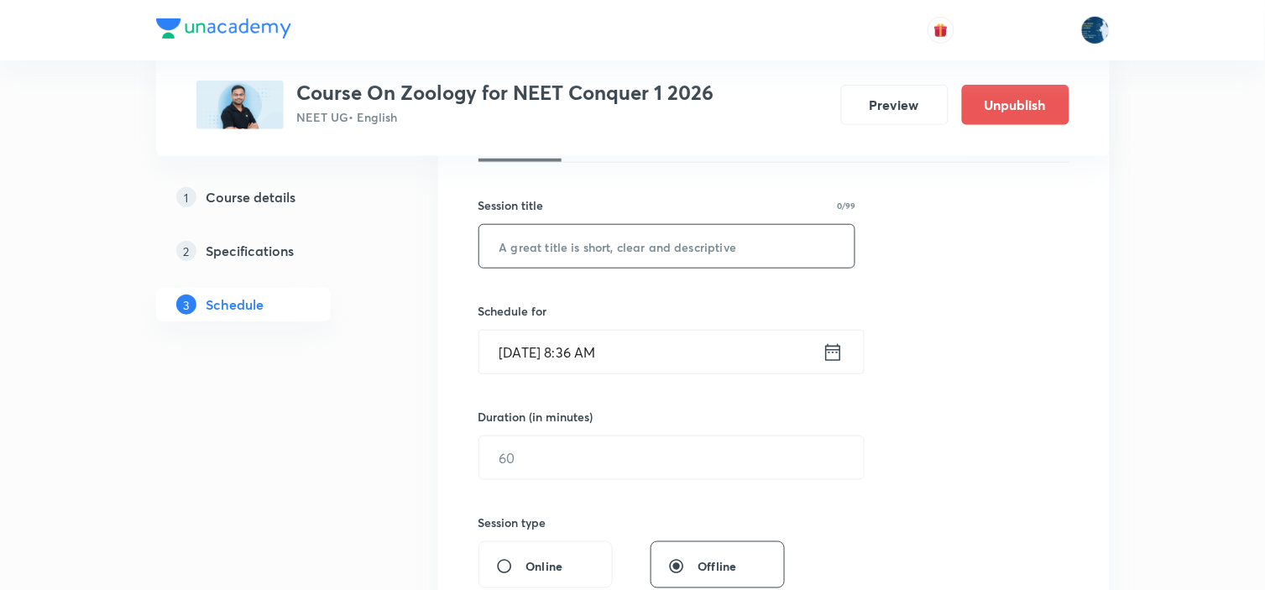
click at [608, 248] on input "text" at bounding box center [667, 246] width 376 height 43
paste input "Breathing and Exchange of Gases"
type input "Breathing and Exchange of Gases"
click at [829, 353] on icon at bounding box center [833, 353] width 21 height 24
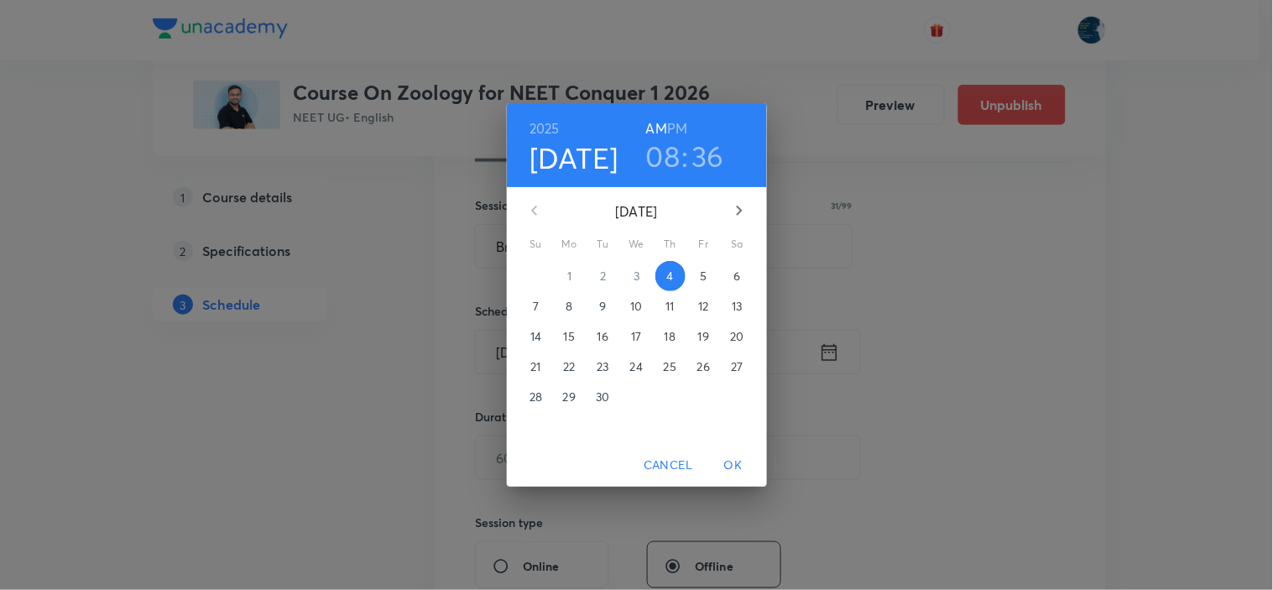
click at [666, 143] on h3 "08" at bounding box center [663, 155] width 34 height 35
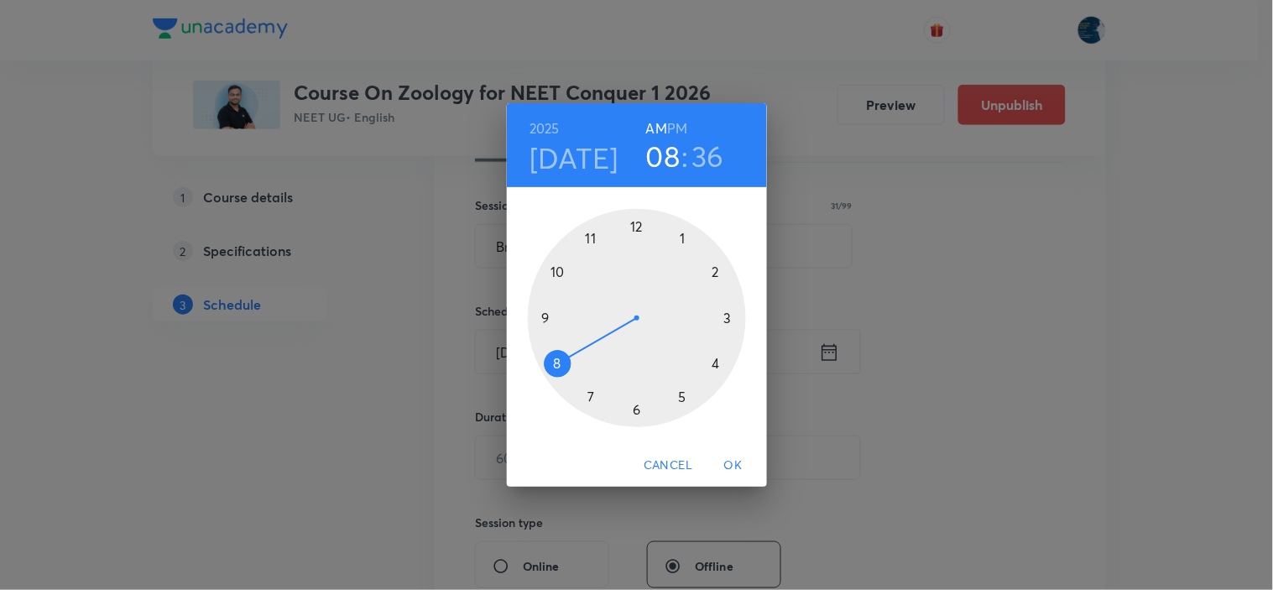
click at [589, 237] on div at bounding box center [637, 318] width 218 height 218
click at [732, 319] on div at bounding box center [637, 318] width 218 height 218
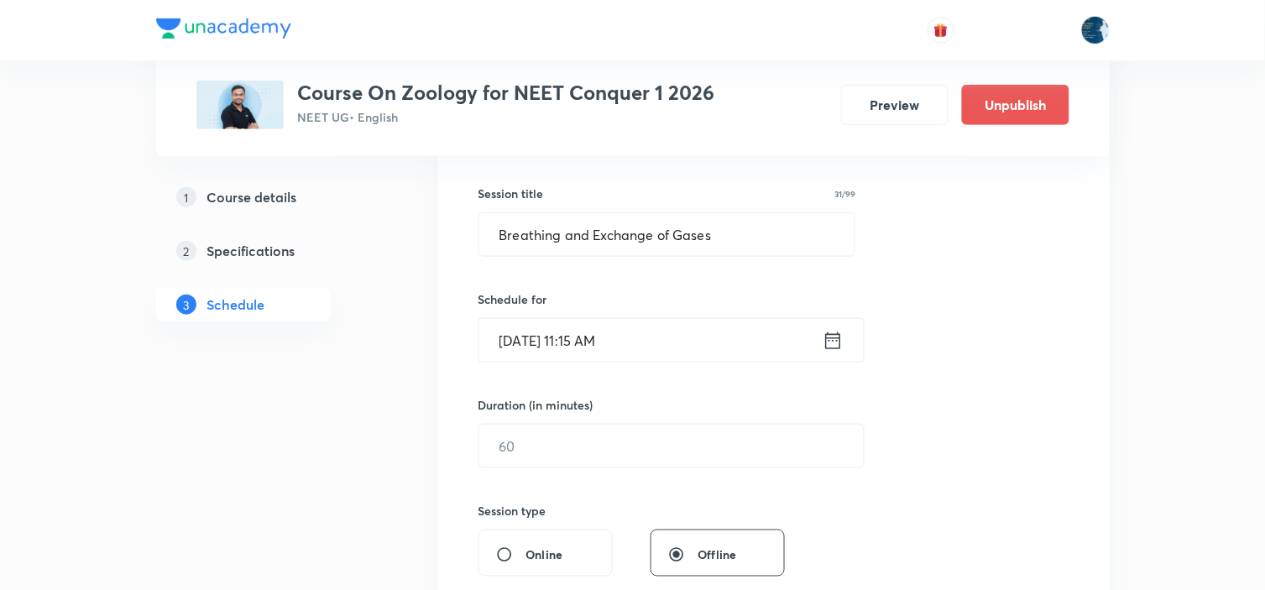
scroll to position [373, 0]
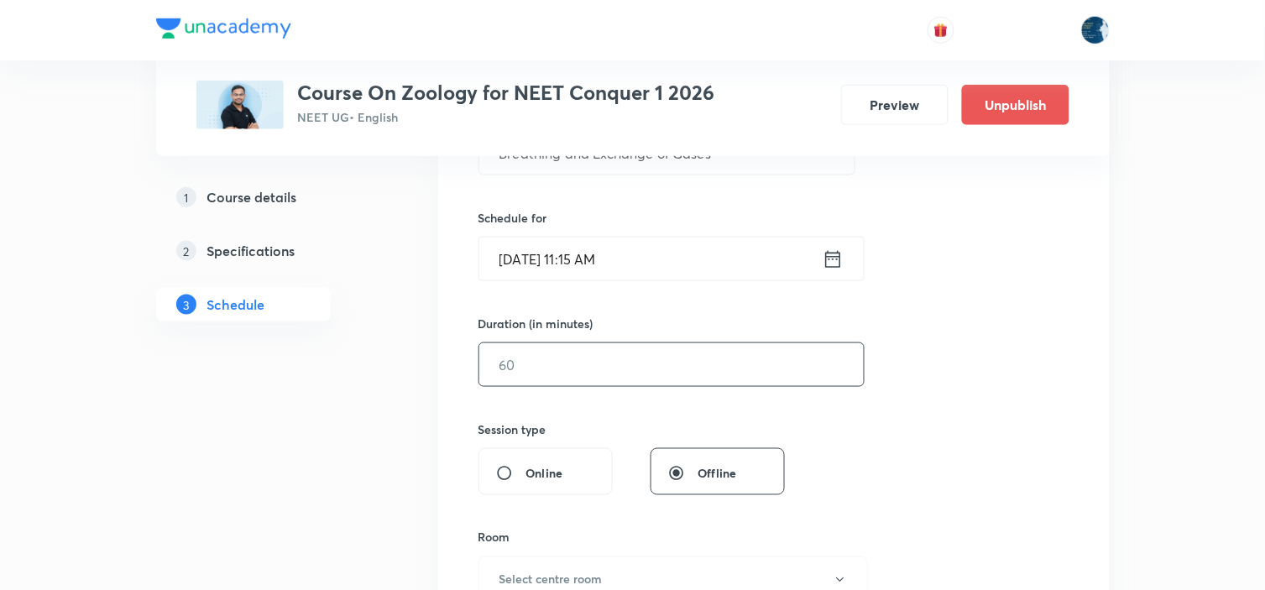
click at [687, 383] on input "text" at bounding box center [671, 364] width 384 height 43
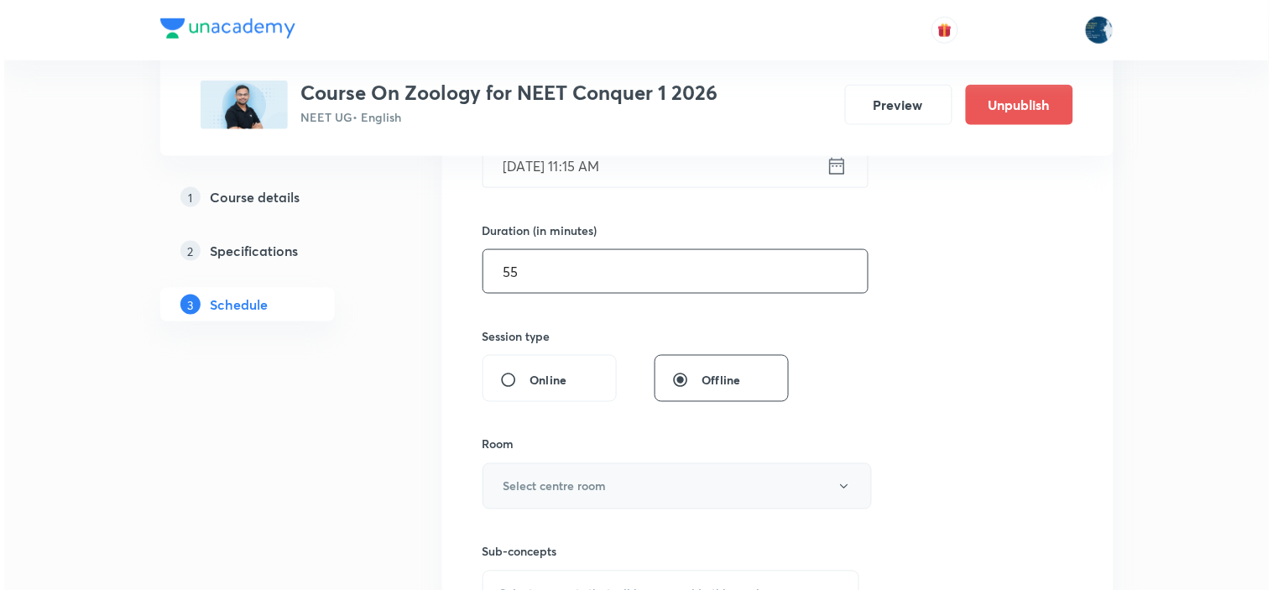
scroll to position [559, 0]
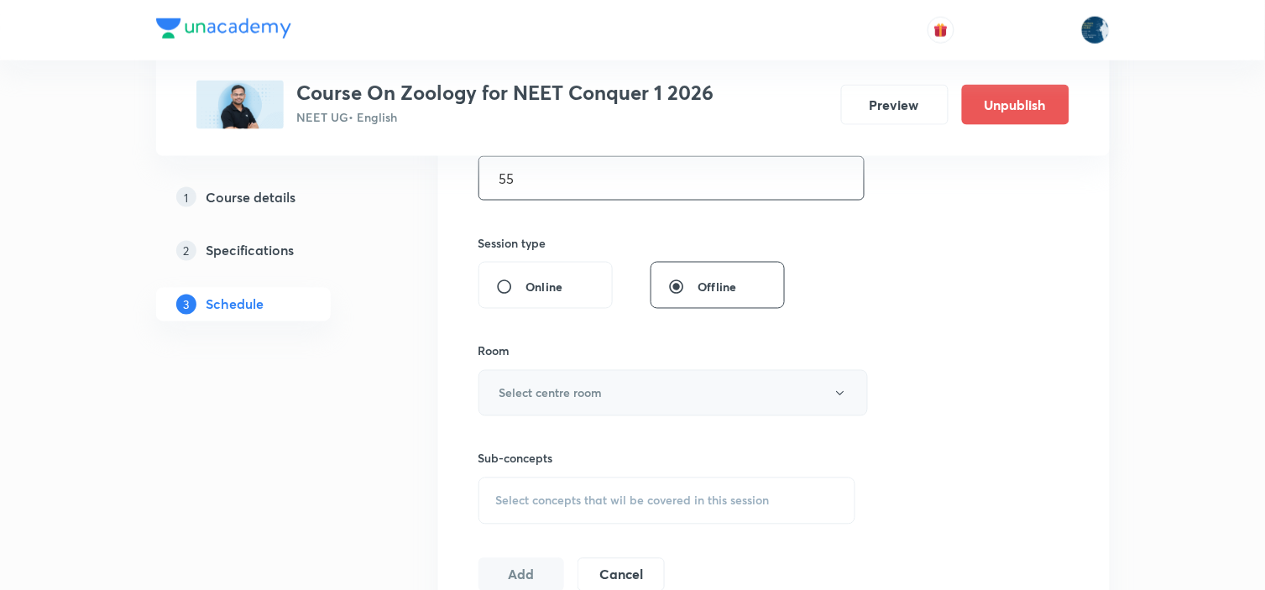
type input "55"
click at [744, 395] on button "Select centre room" at bounding box center [672, 393] width 389 height 46
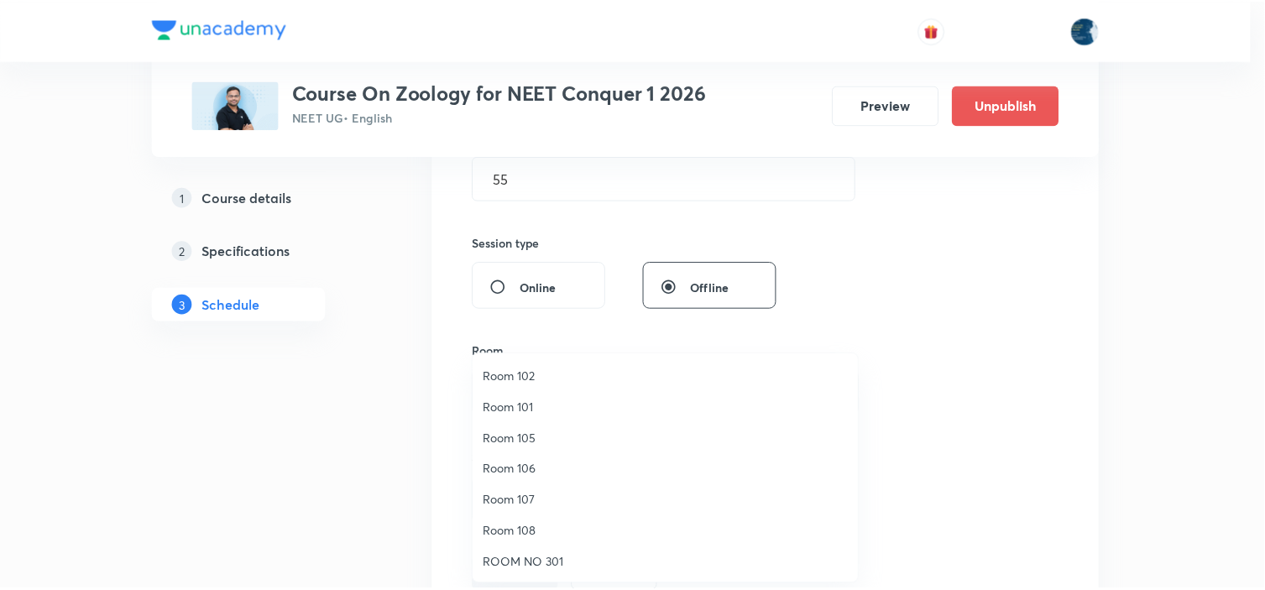
scroll to position [93, 0]
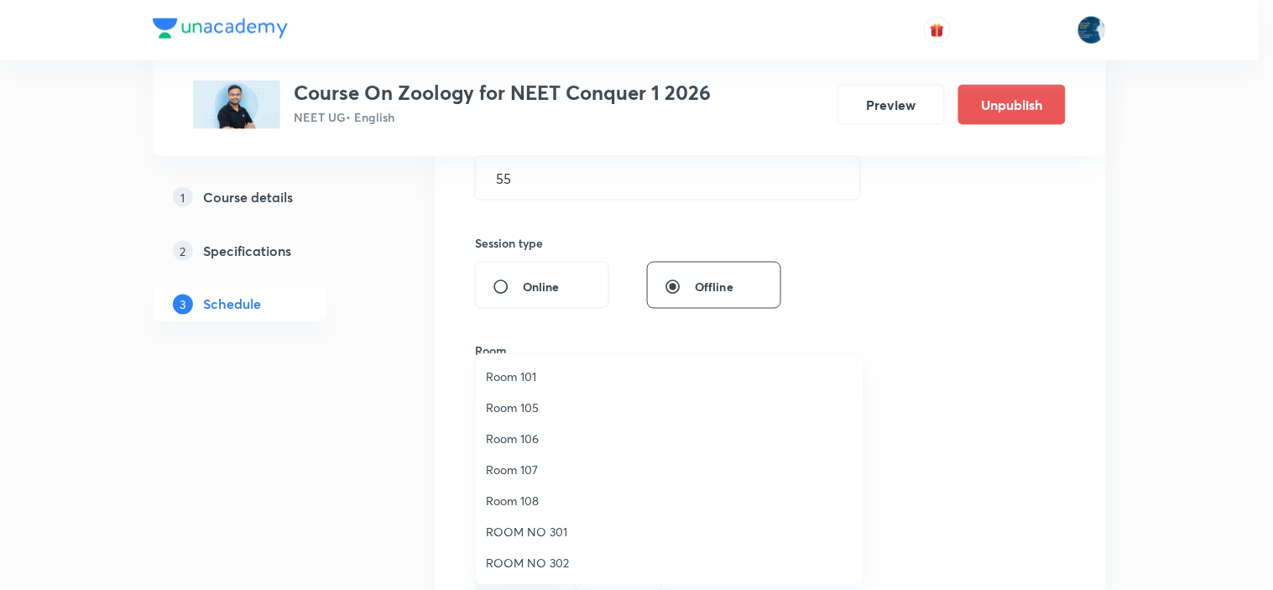
click at [543, 494] on span "Room 108" at bounding box center [670, 501] width 368 height 18
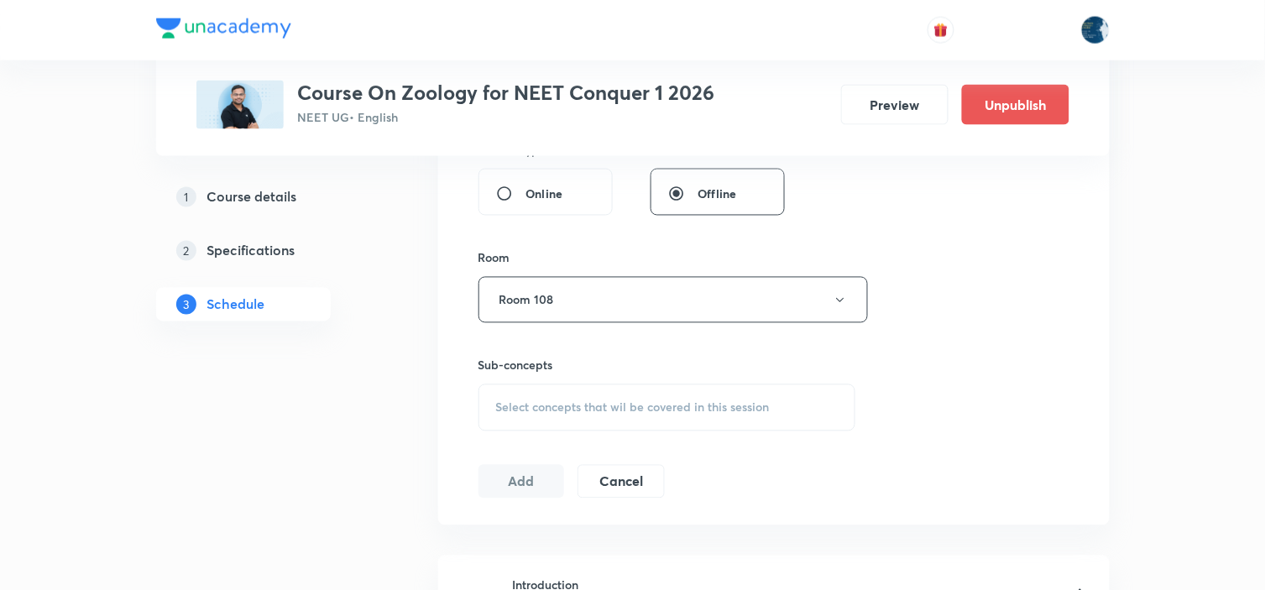
click at [749, 403] on span "Select concepts that wil be covered in this session" at bounding box center [633, 407] width 274 height 13
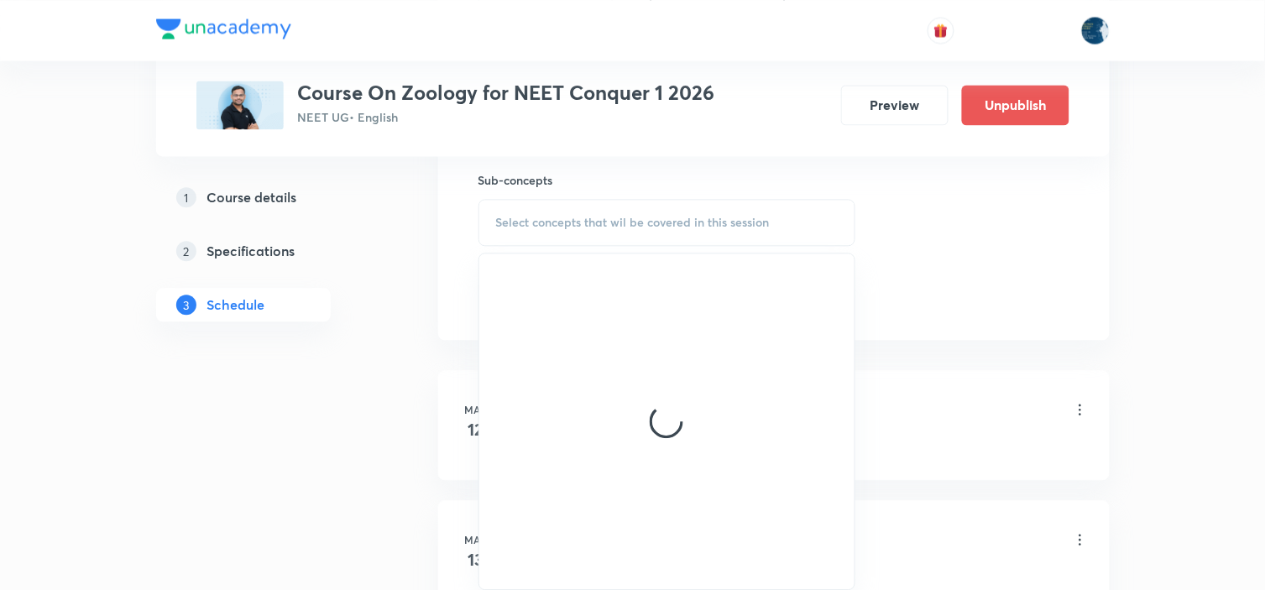
scroll to position [839, 0]
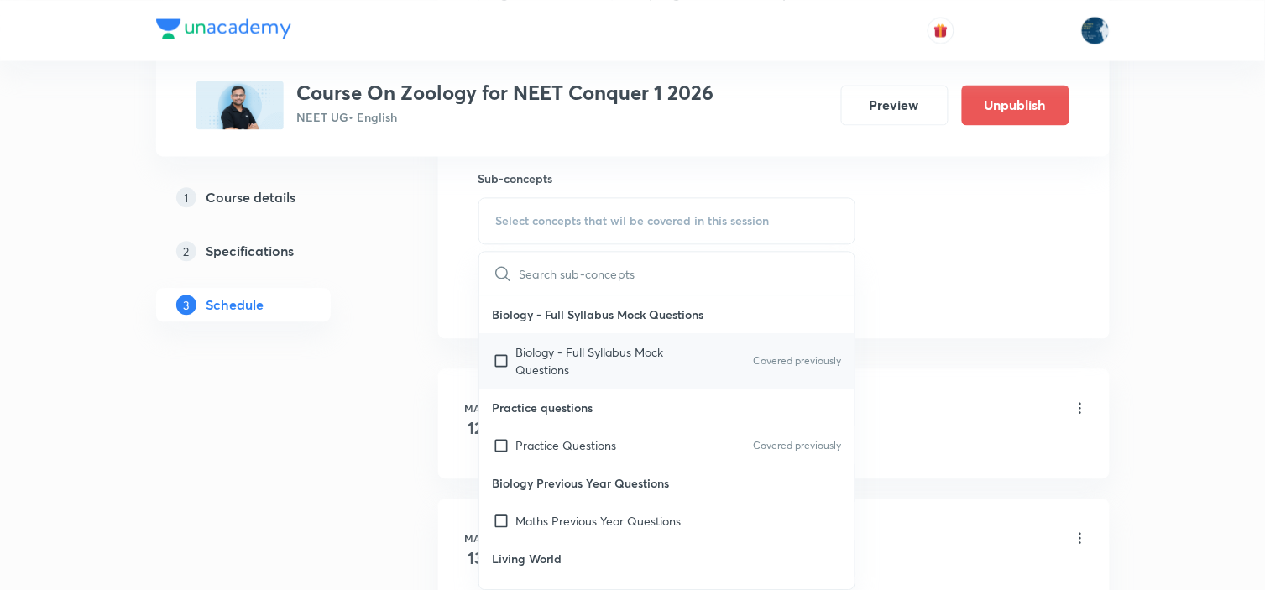
click at [733, 342] on div "Biology - Full Syllabus Mock Questions Covered previously" at bounding box center [667, 360] width 376 height 55
checkbox input "true"
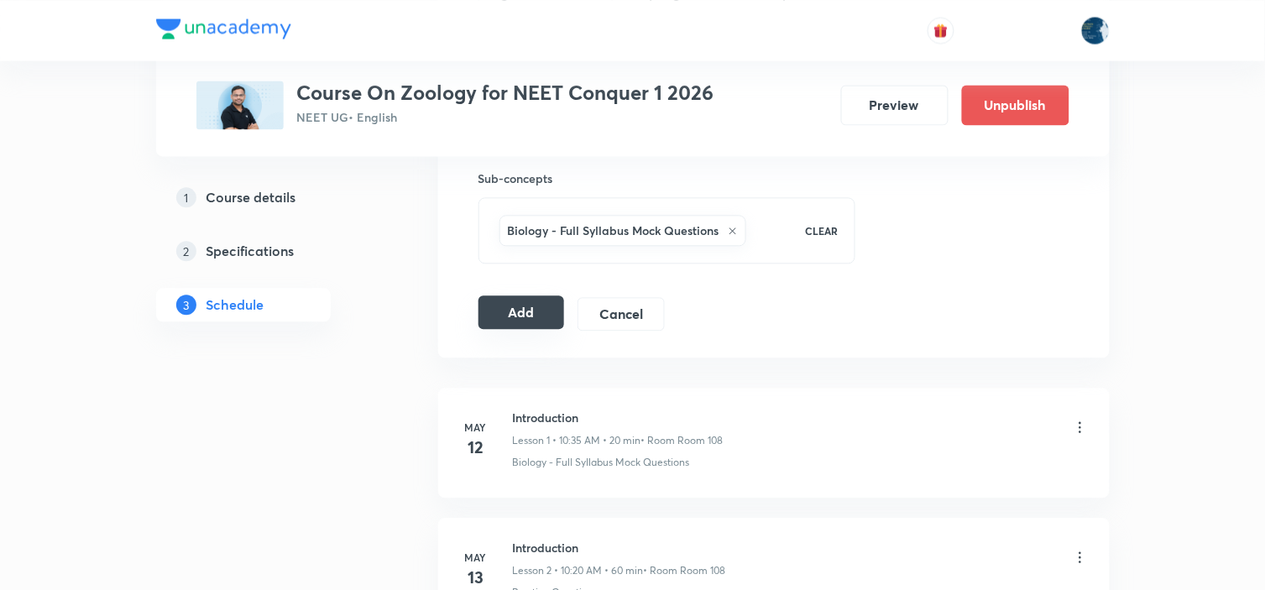
click at [534, 328] on button "Add" at bounding box center [521, 312] width 86 height 34
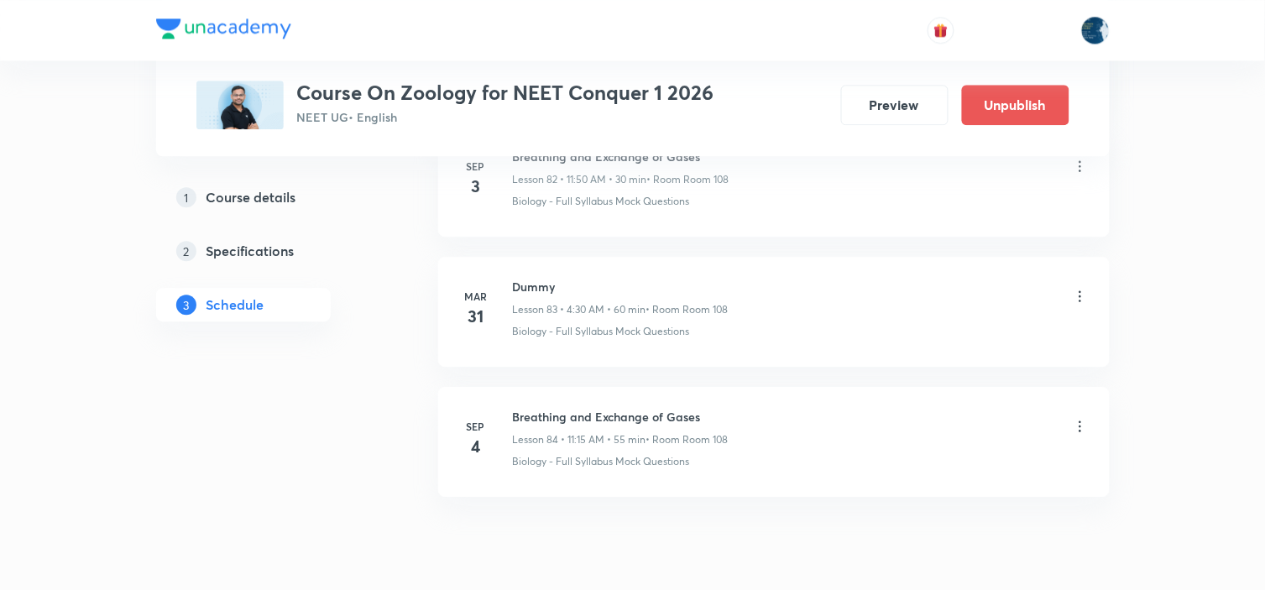
scroll to position [10924, 0]
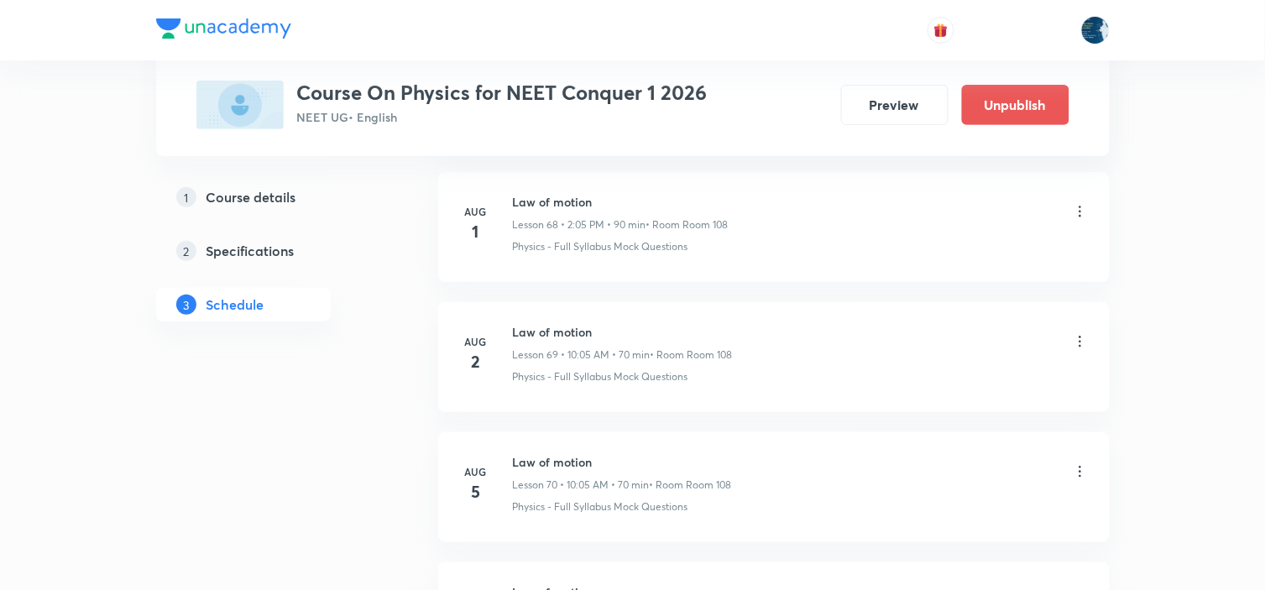
scroll to position [10891, 0]
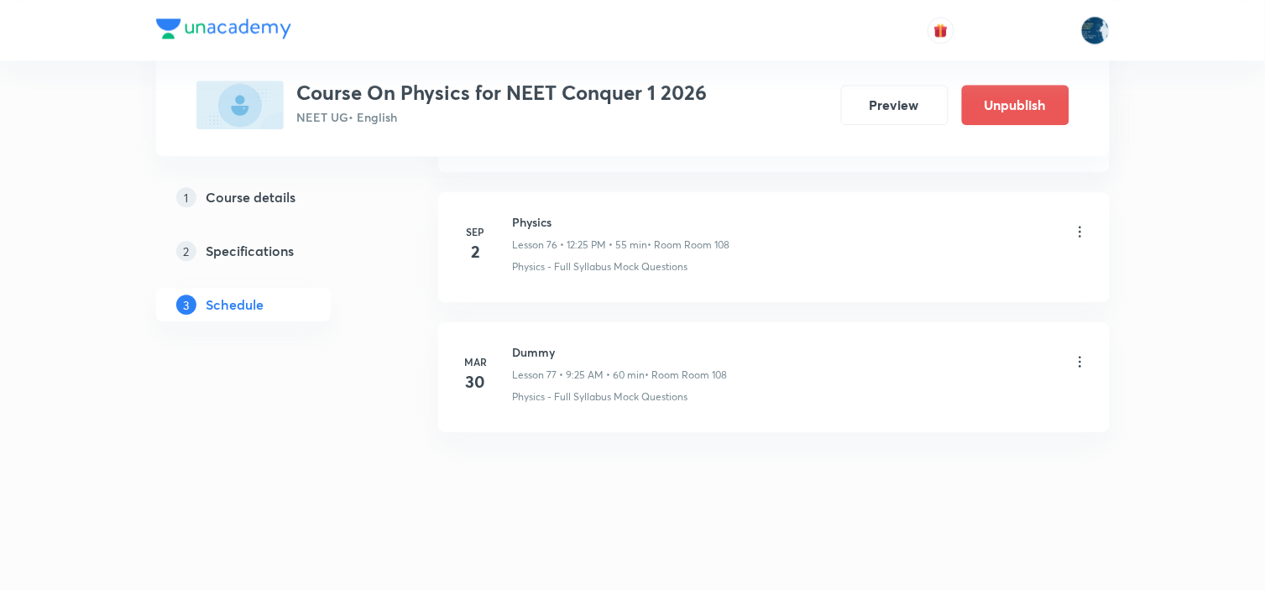
click at [524, 204] on li "[DATE] Physics Lesson 76 • 12:25 PM • 55 min • Room Room 108 Physics - Full Syl…" at bounding box center [773, 247] width 671 height 110
click at [516, 222] on h6 "Physics" at bounding box center [621, 222] width 217 height 18
copy h6 "Physics"
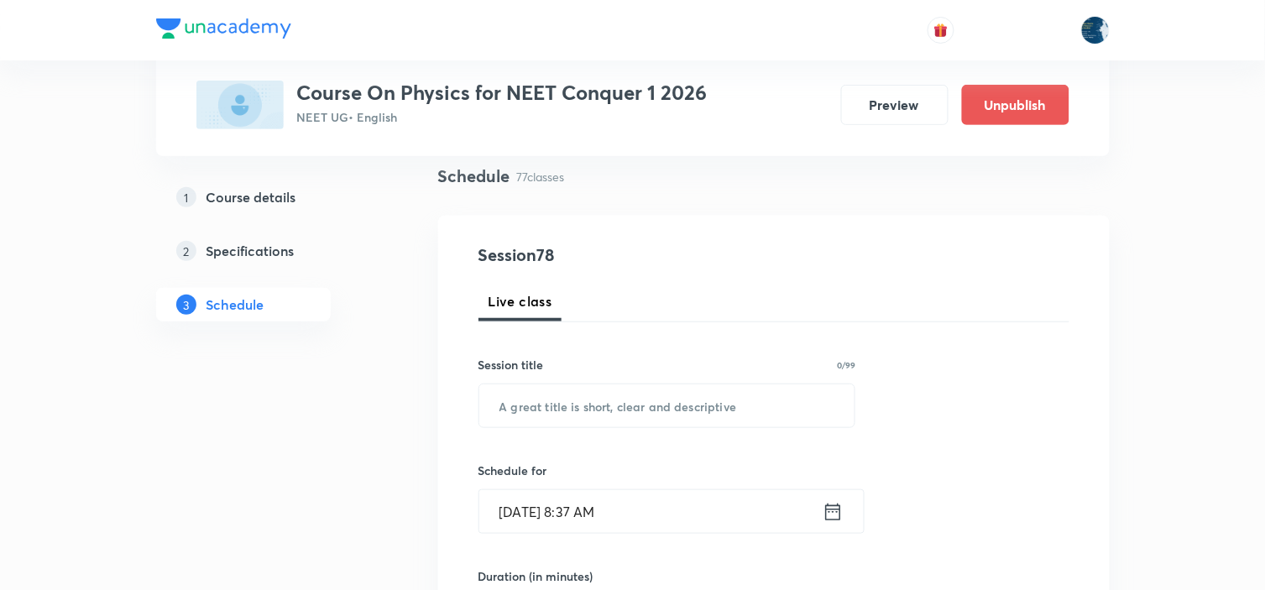
scroll to position [186, 0]
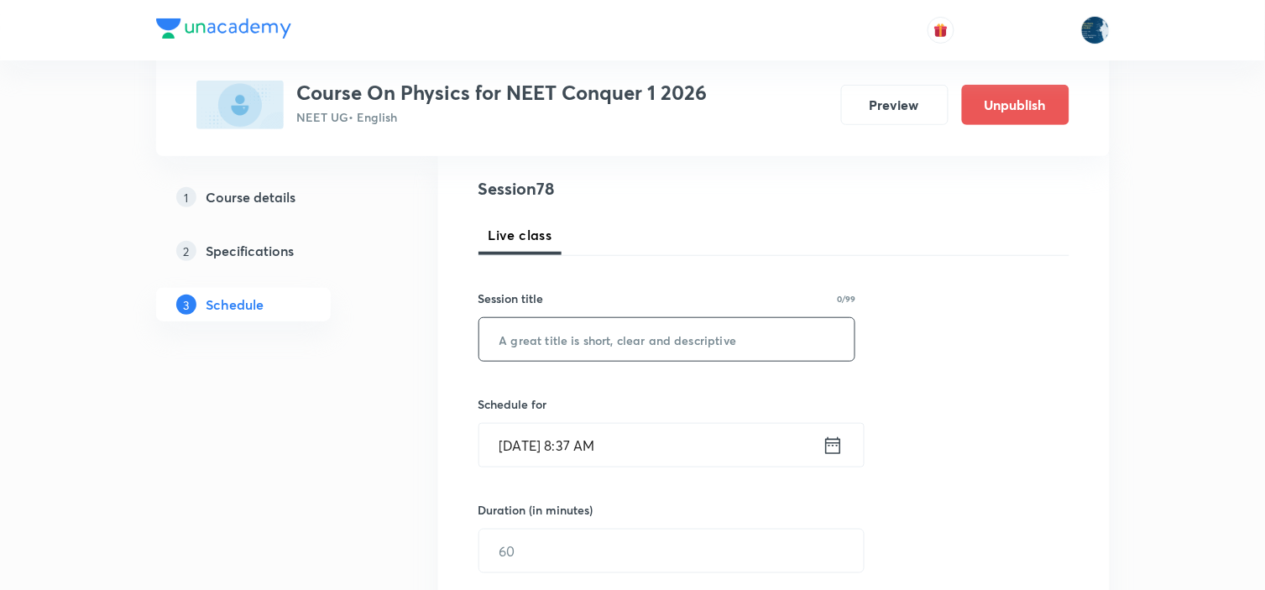
click at [609, 322] on input "text" at bounding box center [667, 339] width 376 height 43
paste input "Physics"
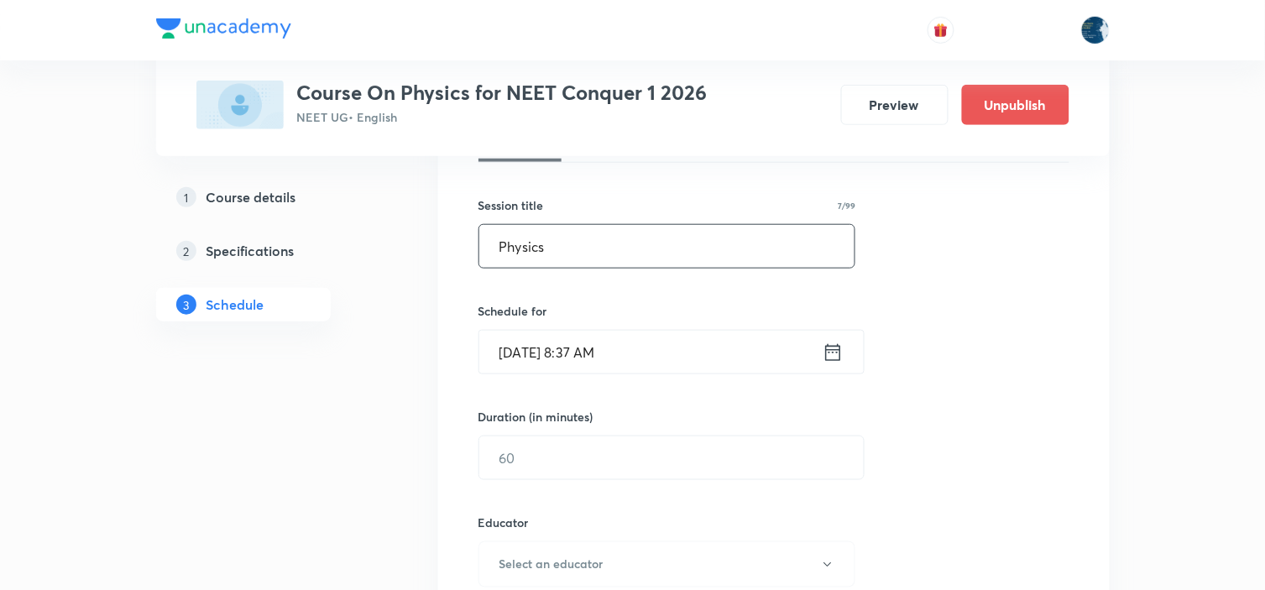
type input "Physics"
click at [826, 353] on icon at bounding box center [832, 351] width 15 height 17
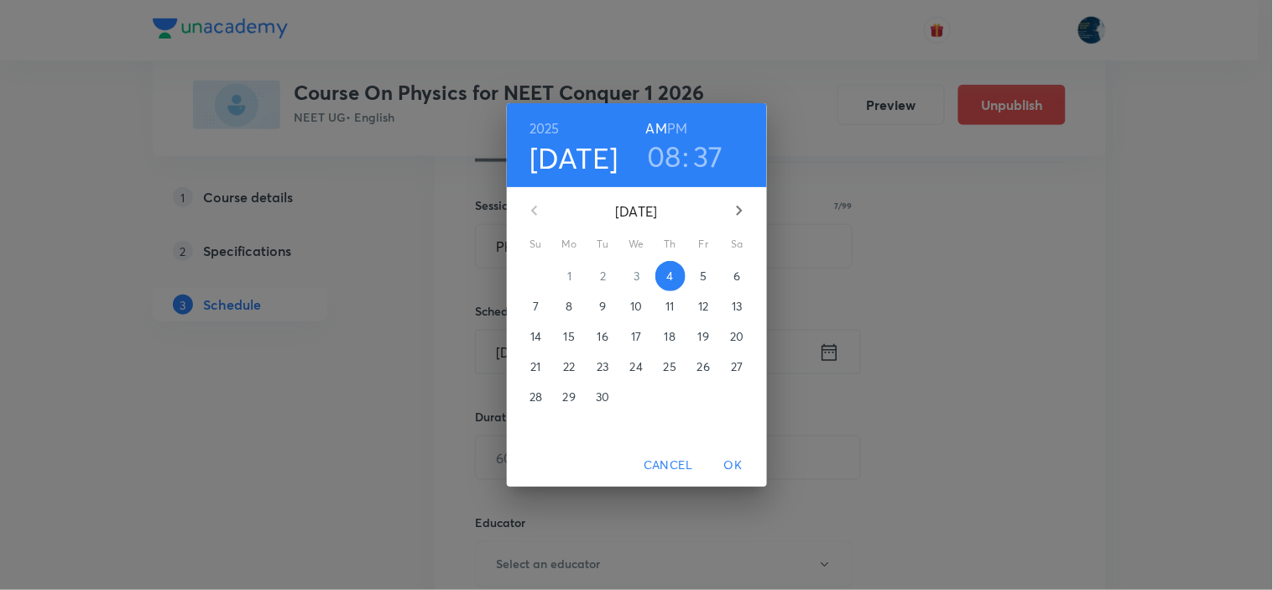
click at [682, 126] on h6 "PM" at bounding box center [677, 129] width 20 height 24
click at [666, 160] on h3 "08" at bounding box center [664, 155] width 34 height 35
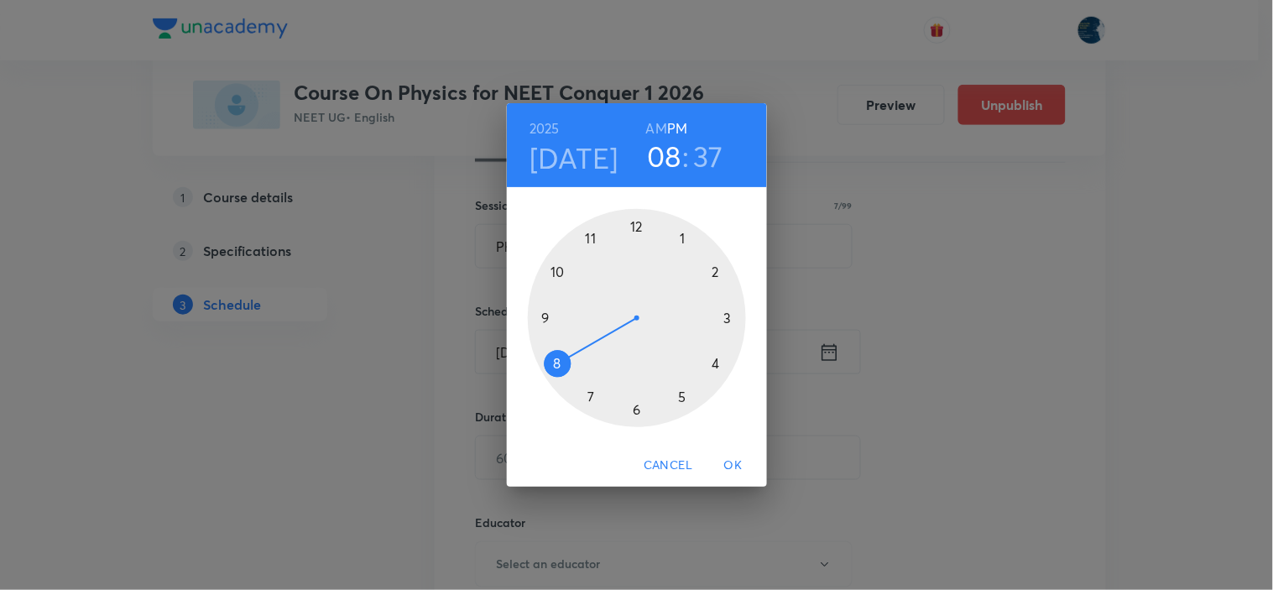
click at [636, 227] on div at bounding box center [637, 318] width 218 height 218
click at [682, 396] on div at bounding box center [637, 318] width 218 height 218
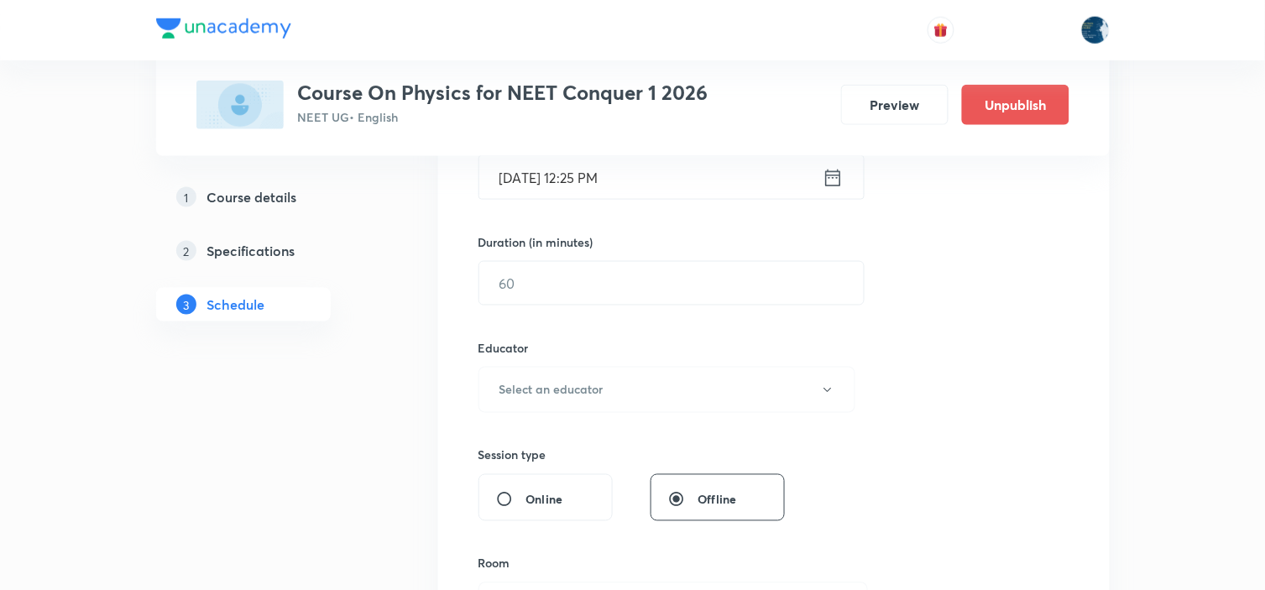
scroll to position [466, 0]
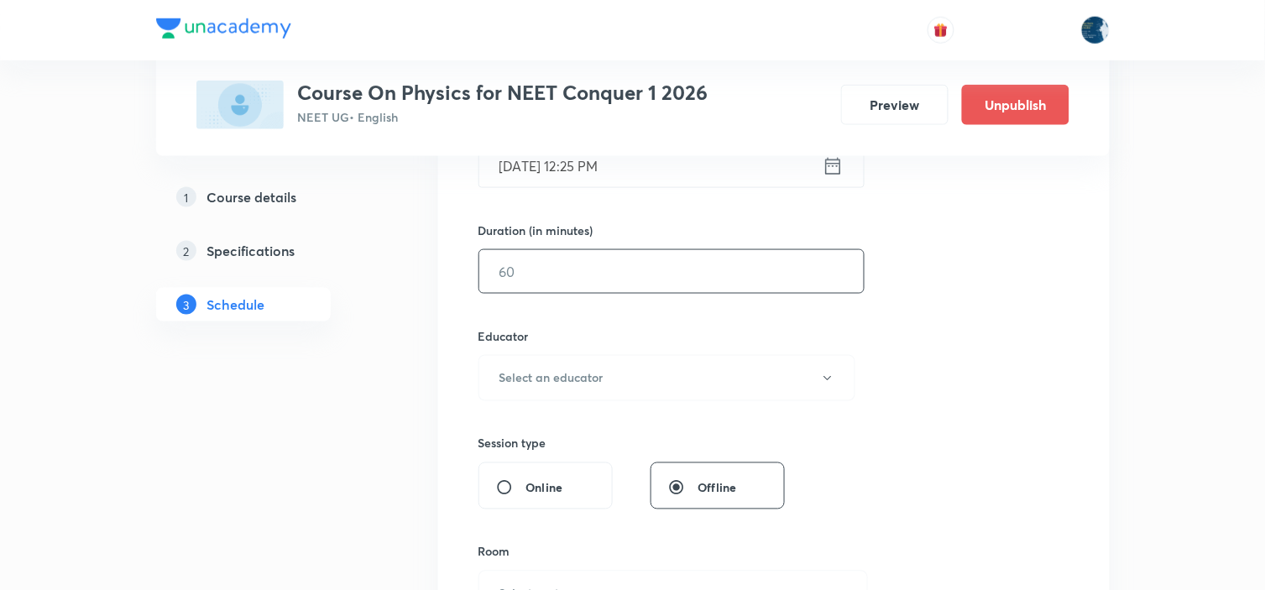
click at [651, 286] on input "text" at bounding box center [671, 271] width 384 height 43
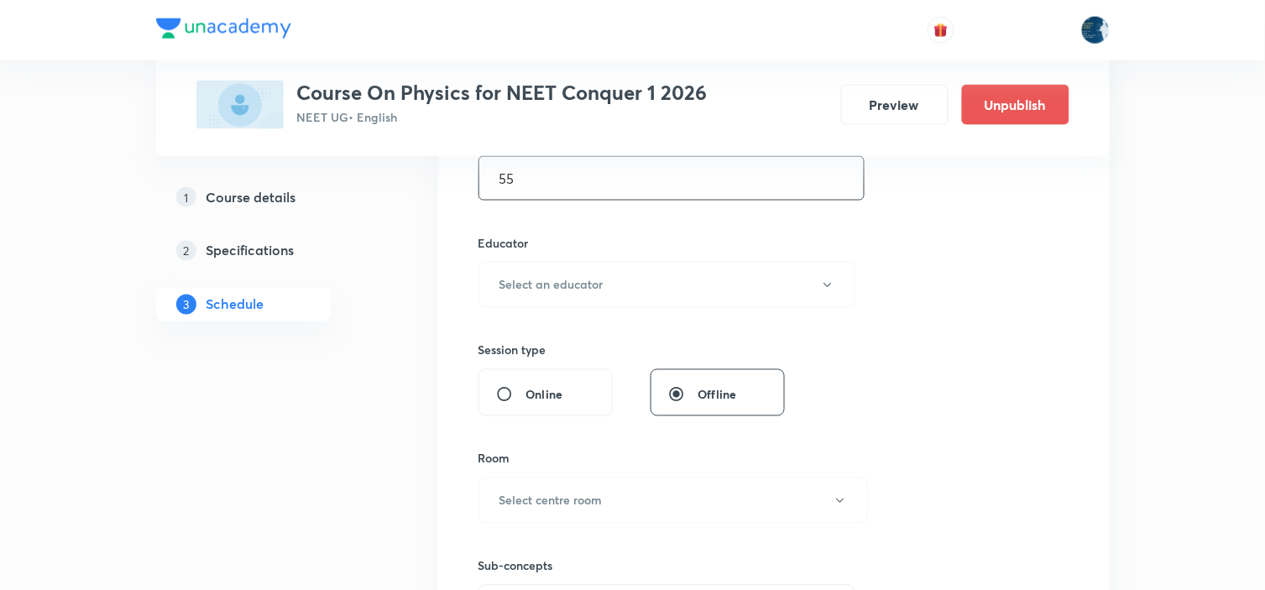
type input "55"
click at [663, 290] on button "Select an educator" at bounding box center [667, 285] width 378 height 46
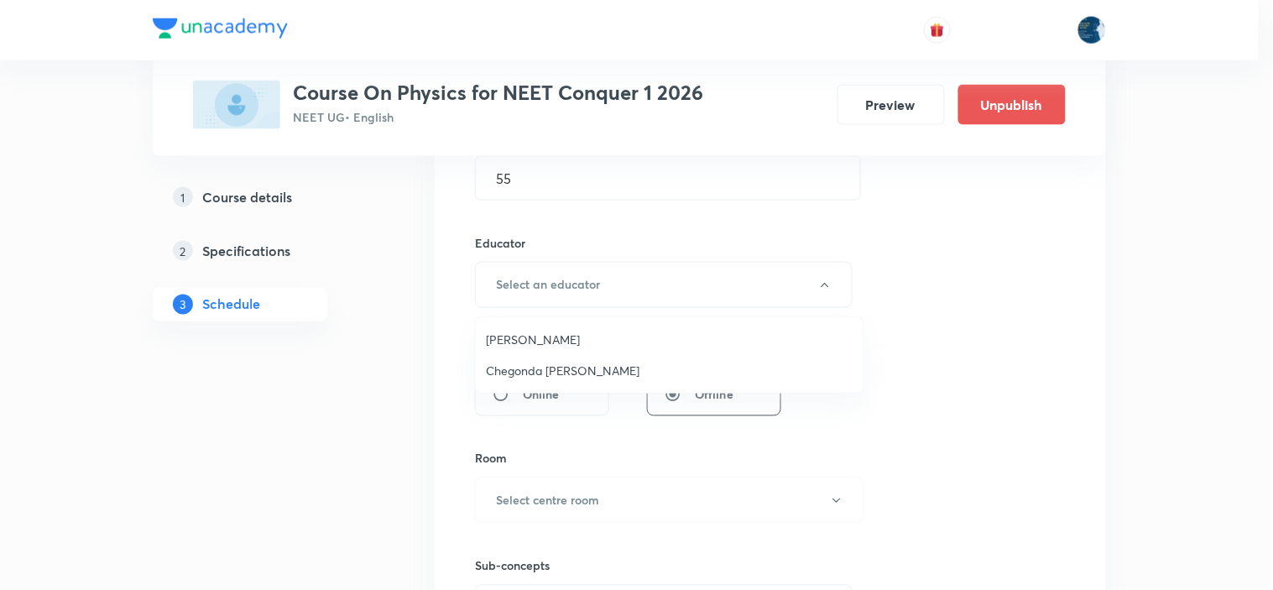
click at [598, 346] on span "Piyush Baranwal" at bounding box center [670, 340] width 368 height 18
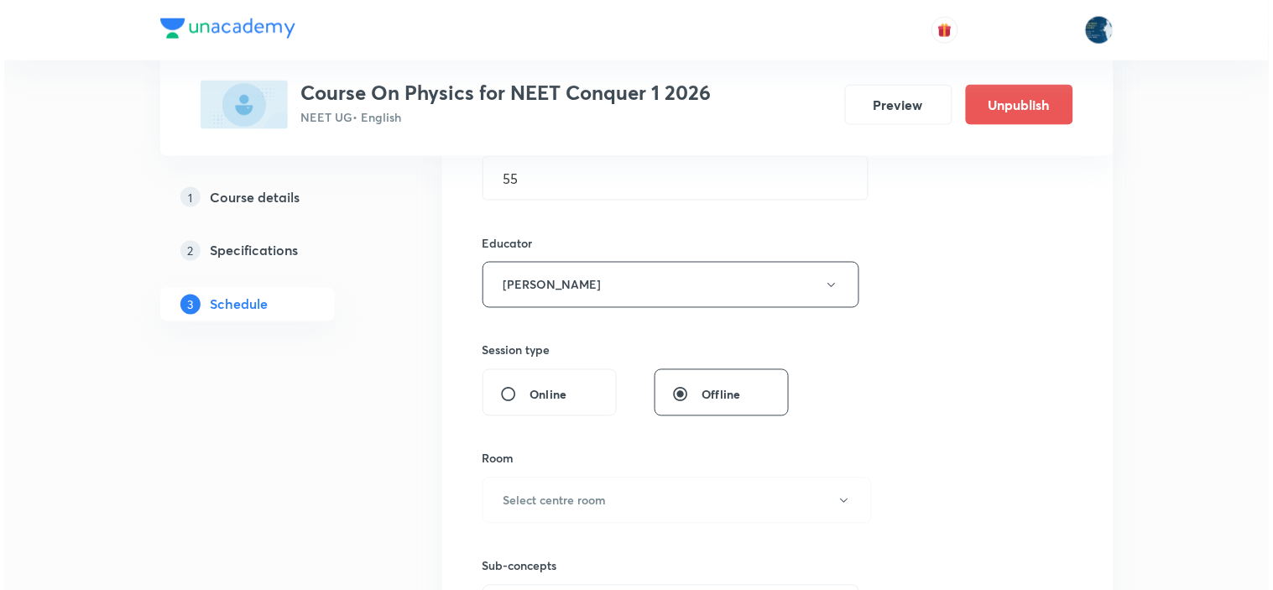
scroll to position [745, 0]
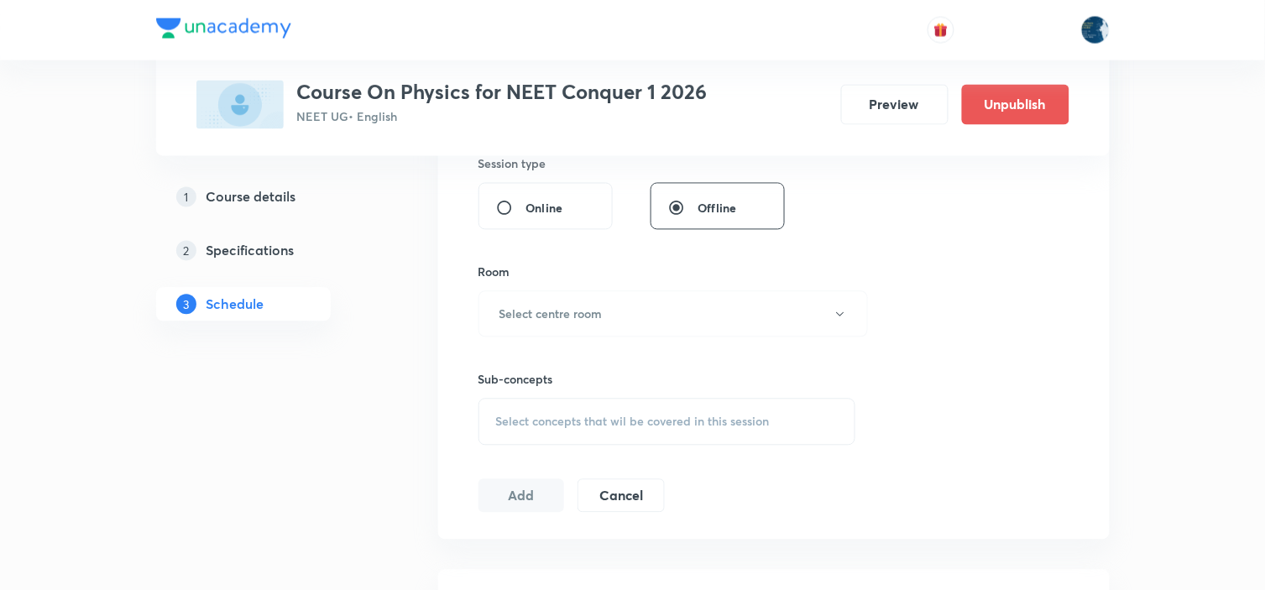
click at [635, 317] on button "Select centre room" at bounding box center [672, 314] width 389 height 46
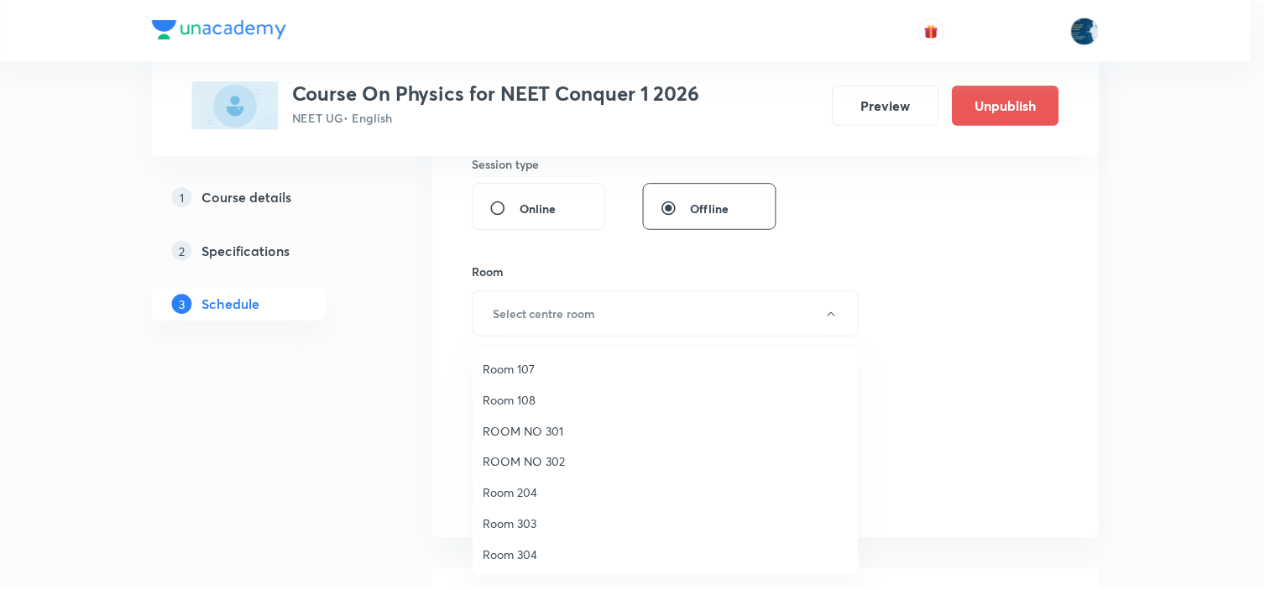
scroll to position [186, 0]
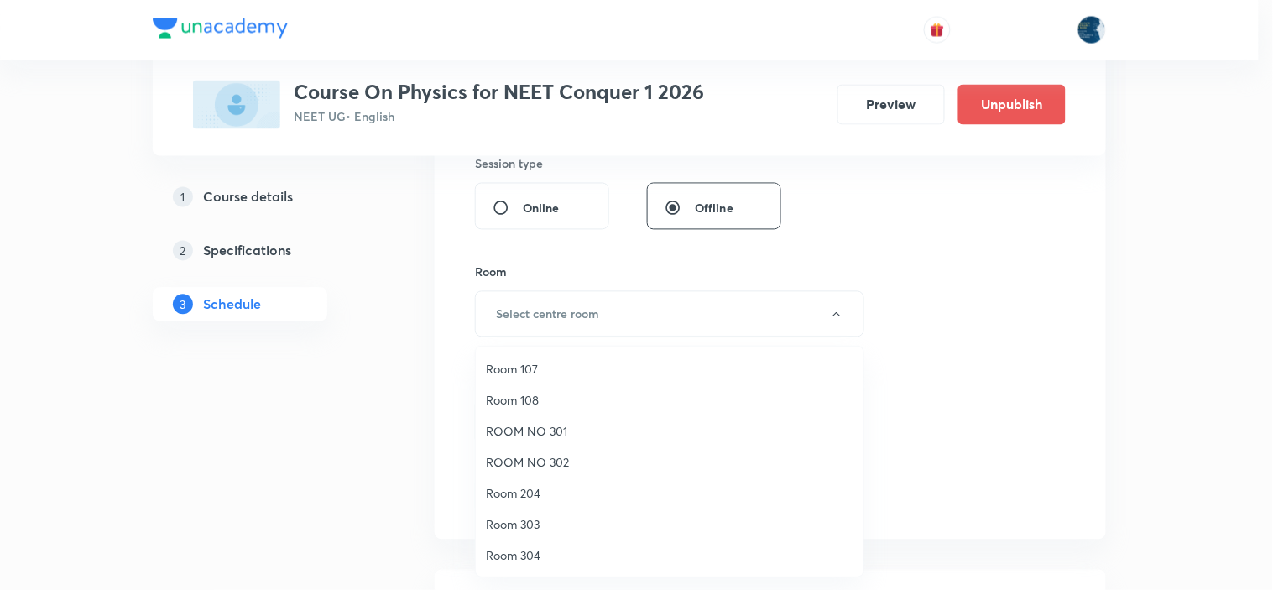
click at [527, 404] on span "Room 108" at bounding box center [670, 400] width 368 height 18
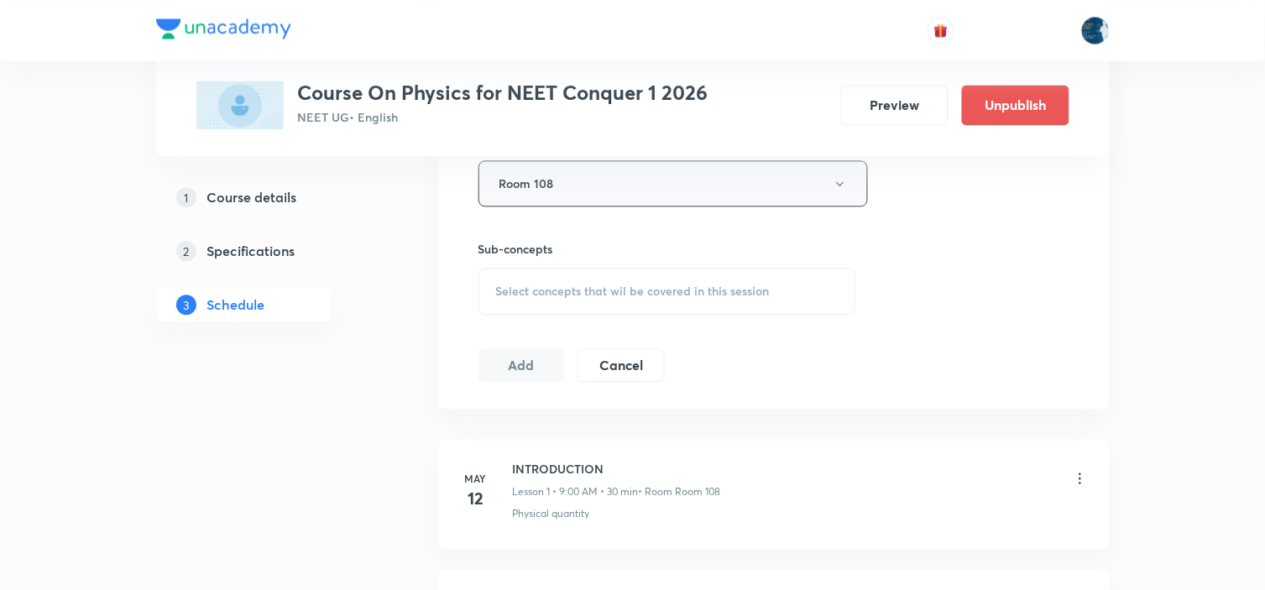
scroll to position [933, 0]
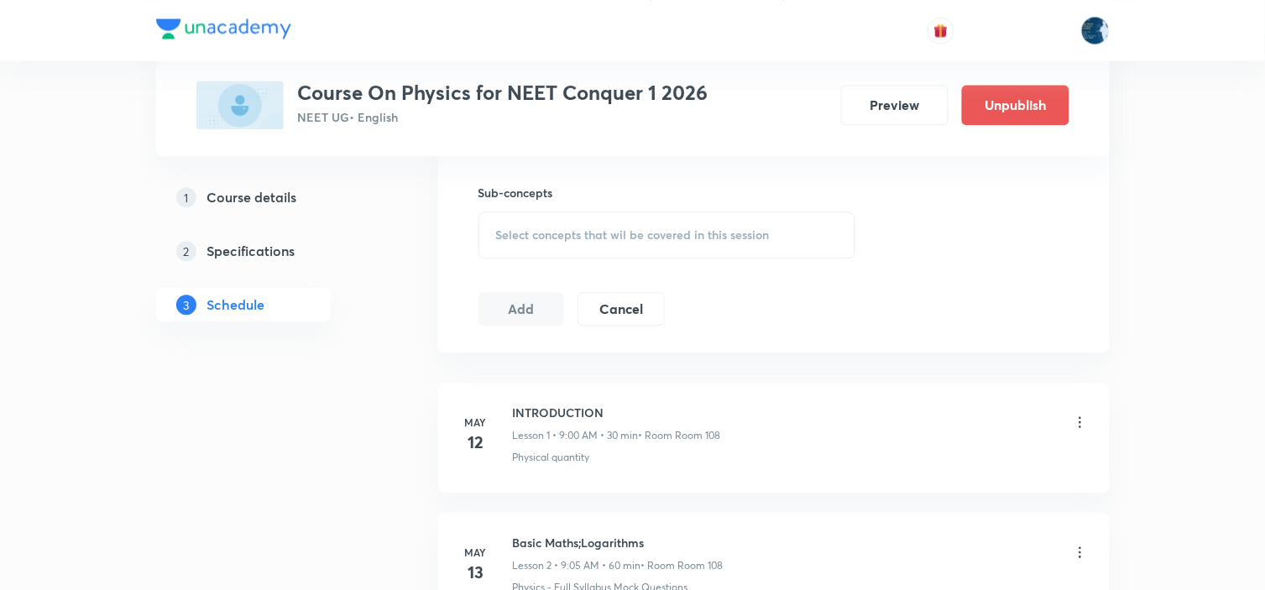
click at [720, 242] on span "Select concepts that wil be covered in this session" at bounding box center [633, 234] width 274 height 13
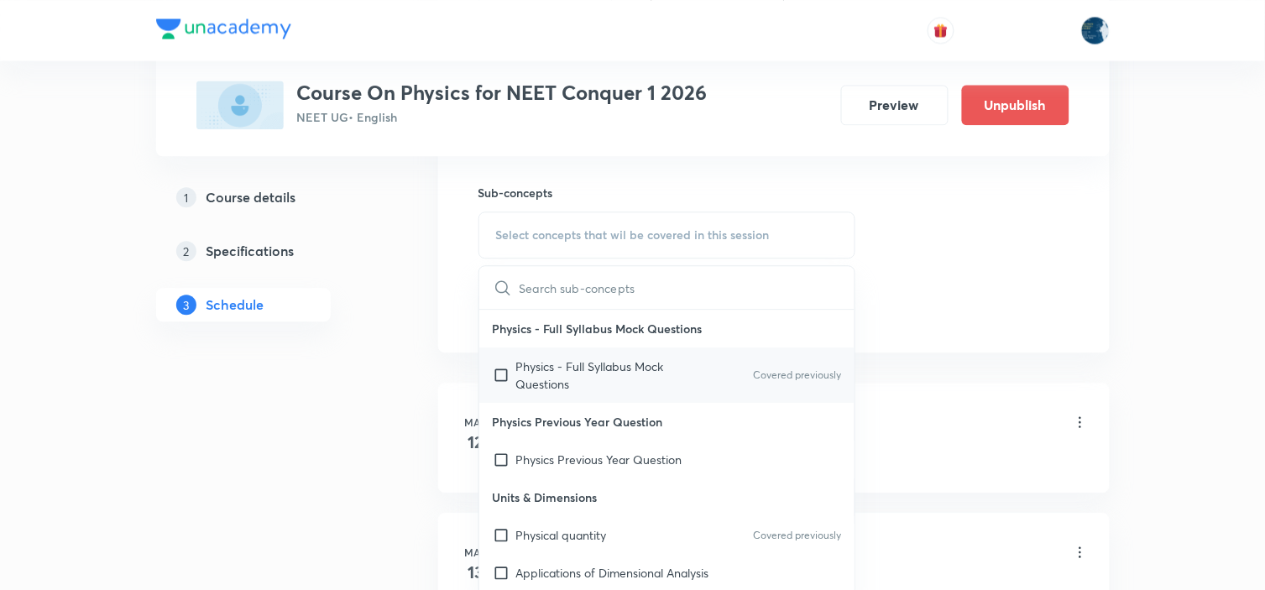
click at [776, 374] on p "Covered previously" at bounding box center [797, 375] width 88 height 15
checkbox input "true"
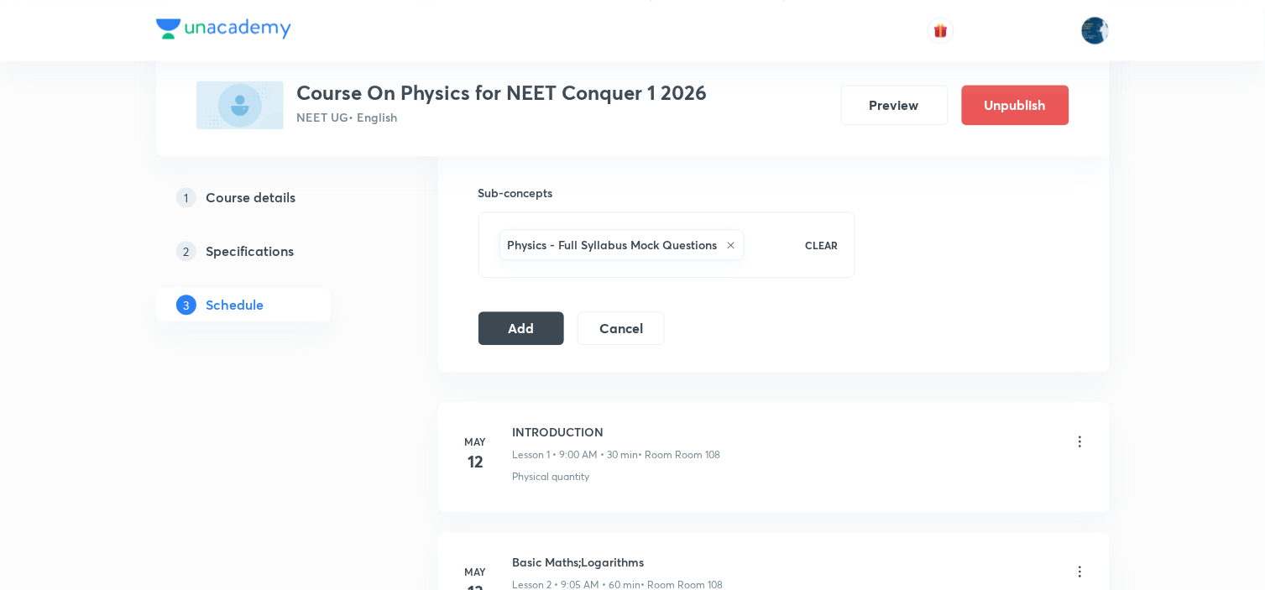
click at [532, 321] on button "Add" at bounding box center [521, 327] width 86 height 34
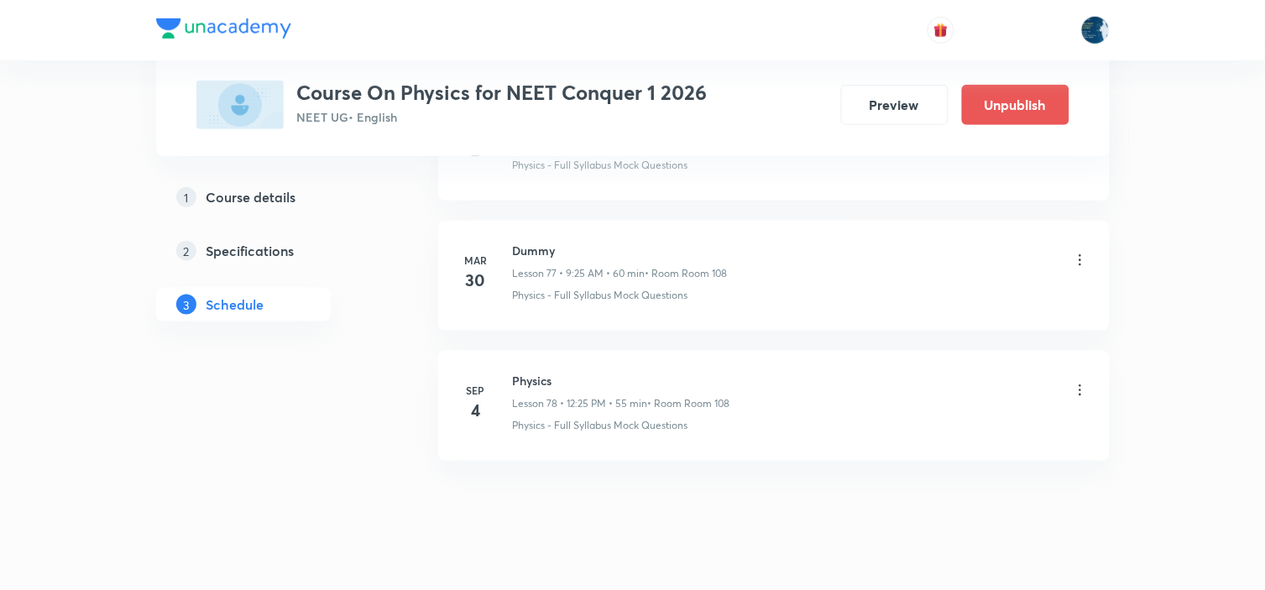
scroll to position [10143, 0]
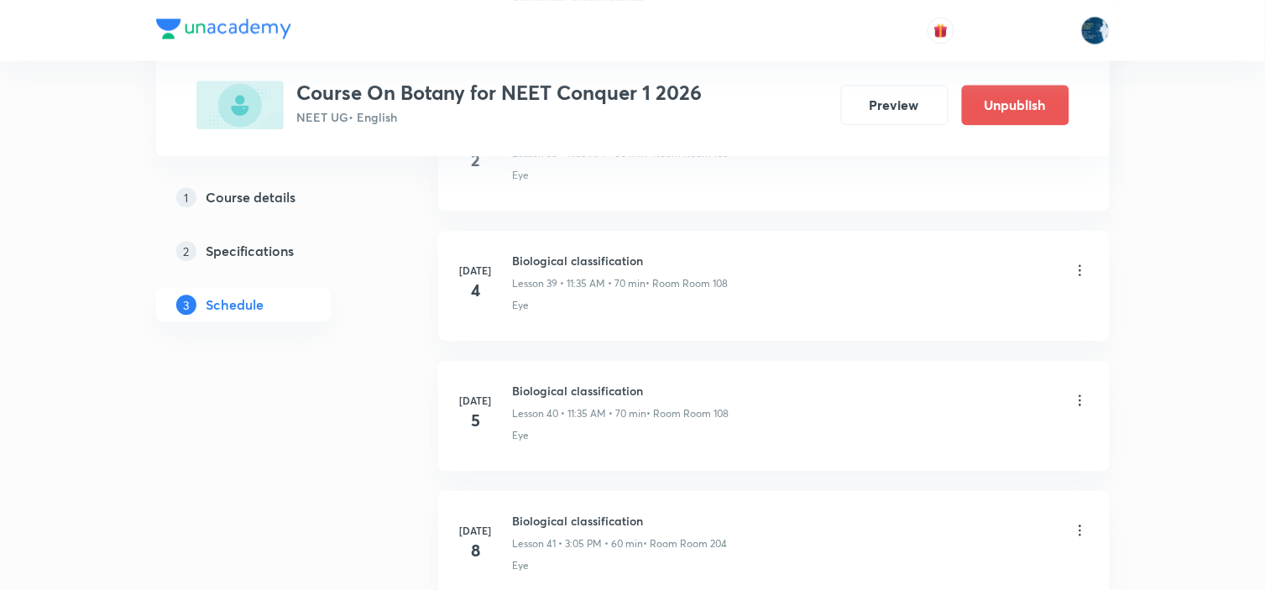
scroll to position [10915, 0]
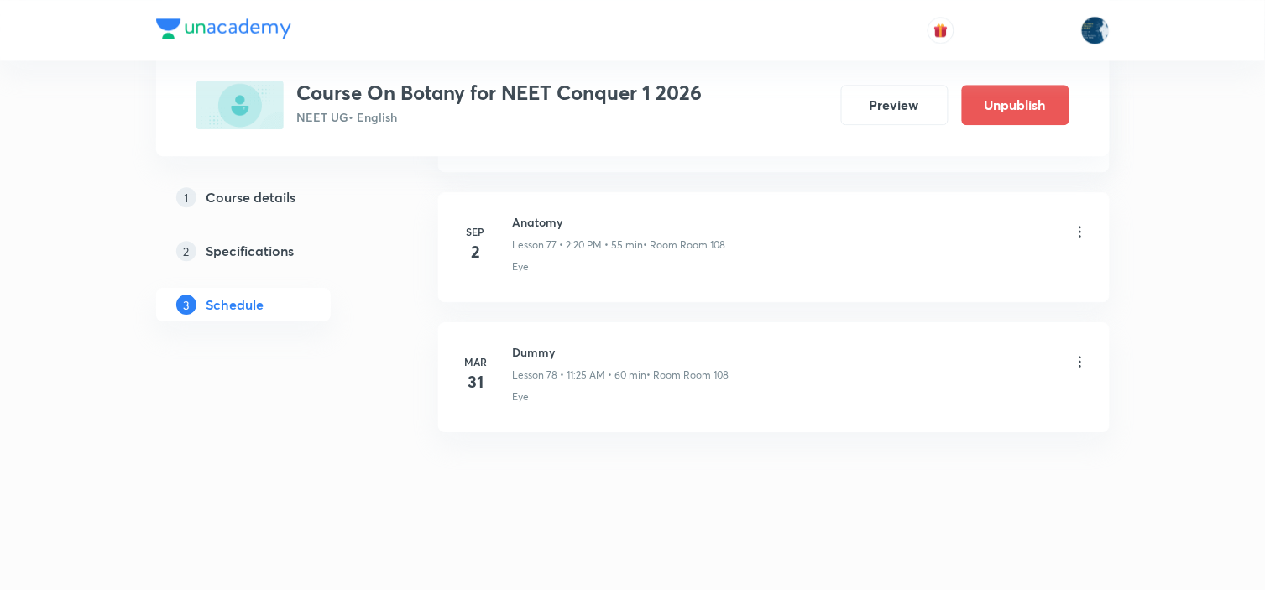
click at [526, 220] on h6 "Anatomy" at bounding box center [619, 222] width 213 height 18
copy h6 "Anatomy"
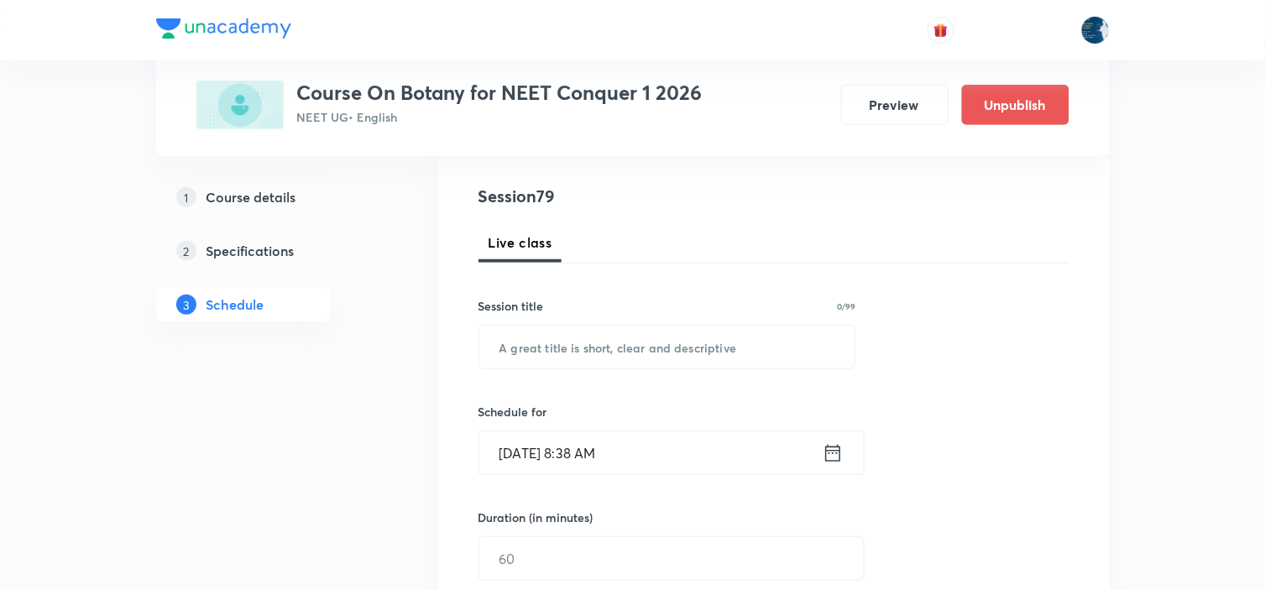
scroll to position [186, 0]
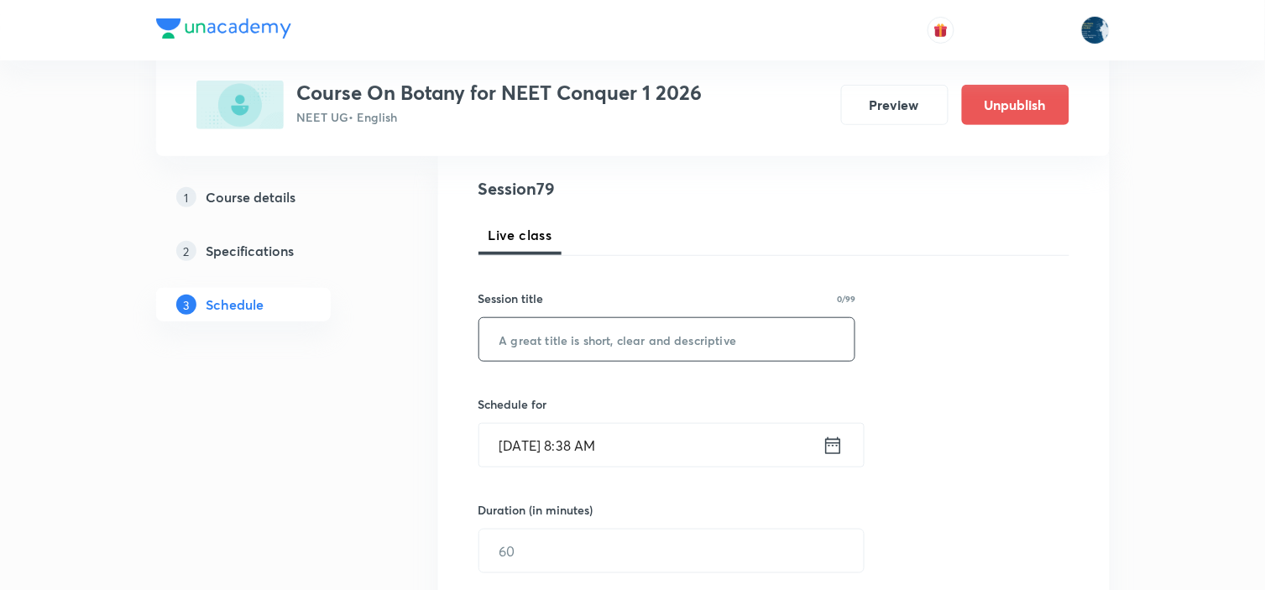
click at [598, 339] on input "text" at bounding box center [667, 339] width 376 height 43
paste input "Anatomy"
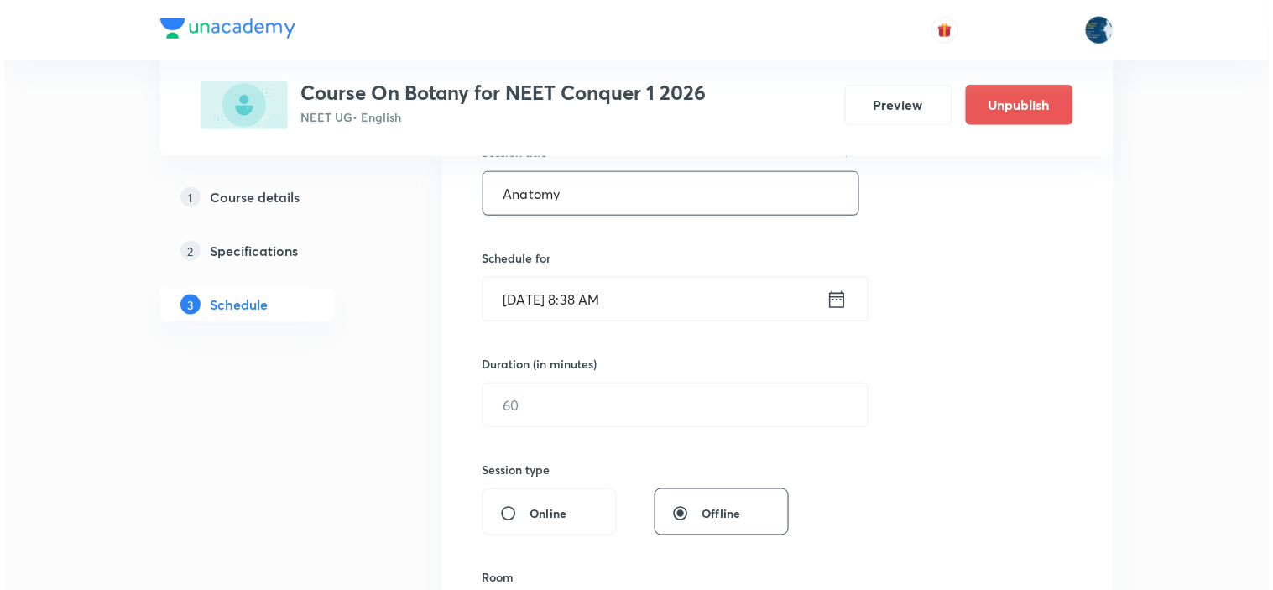
scroll to position [373, 0]
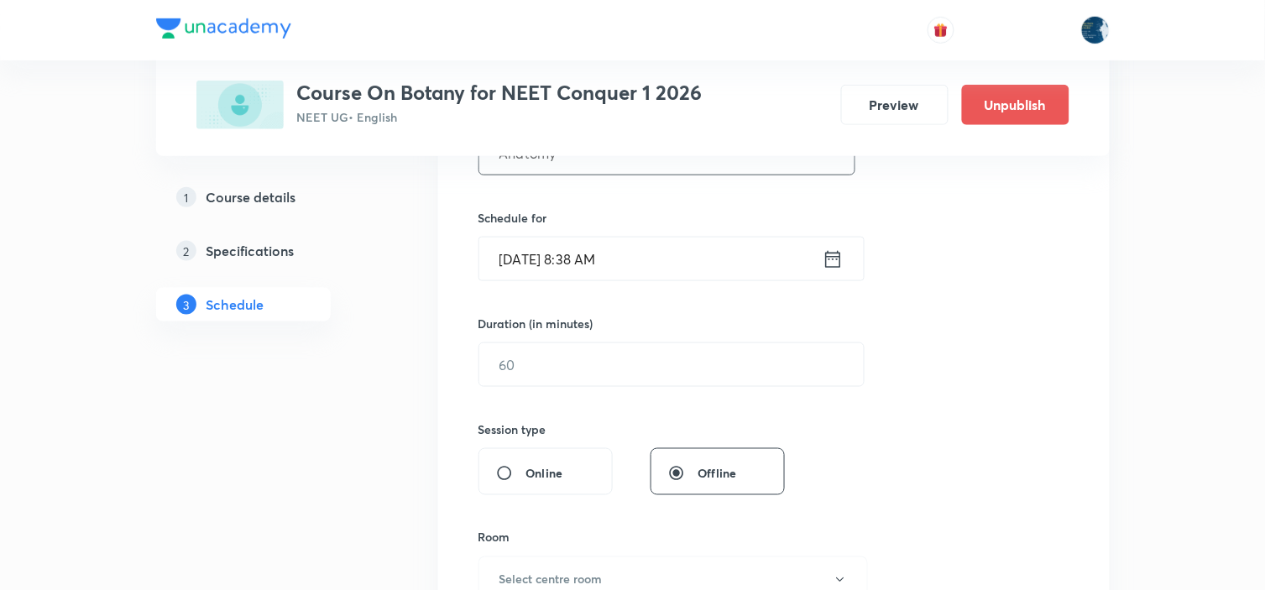
type input "Anatomy"
click at [840, 266] on icon at bounding box center [832, 258] width 15 height 17
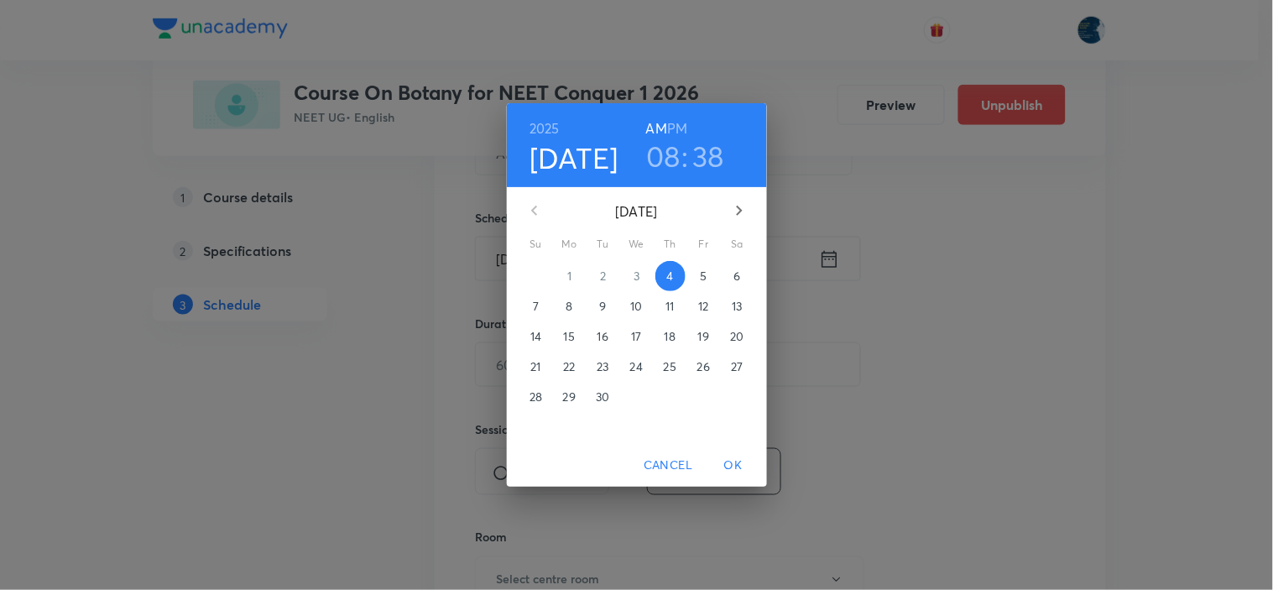
click at [682, 129] on h6 "PM" at bounding box center [677, 129] width 20 height 24
click at [672, 152] on h3 "08" at bounding box center [663, 155] width 34 height 35
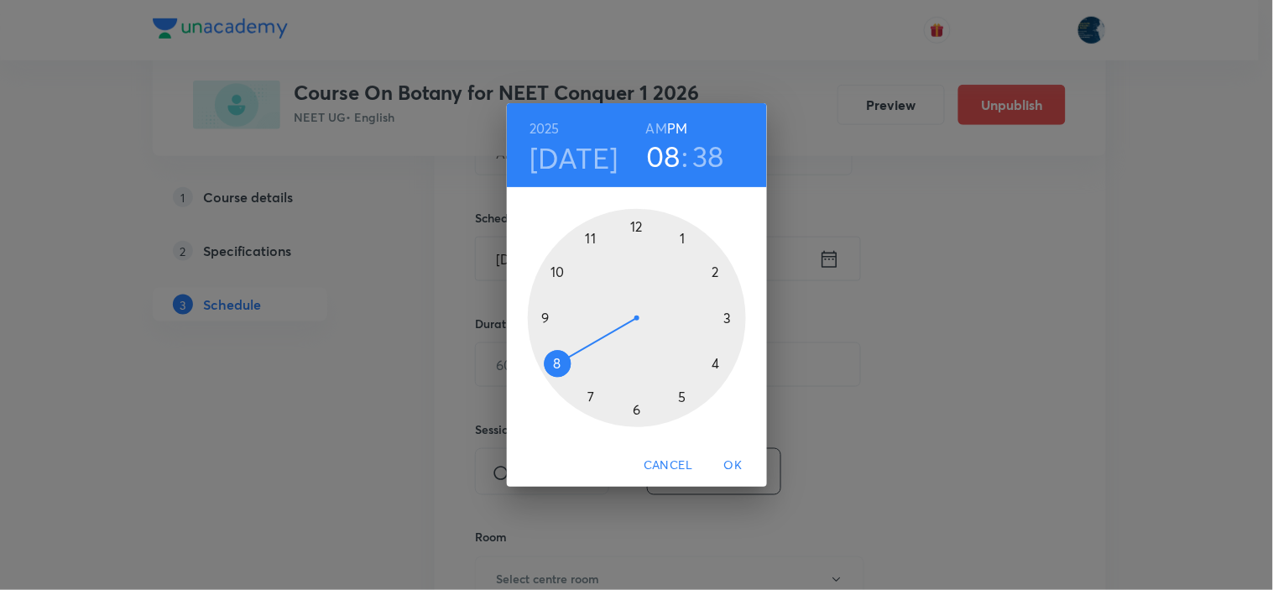
click at [718, 272] on div at bounding box center [637, 318] width 218 height 218
click at [715, 364] on div at bounding box center [637, 318] width 218 height 218
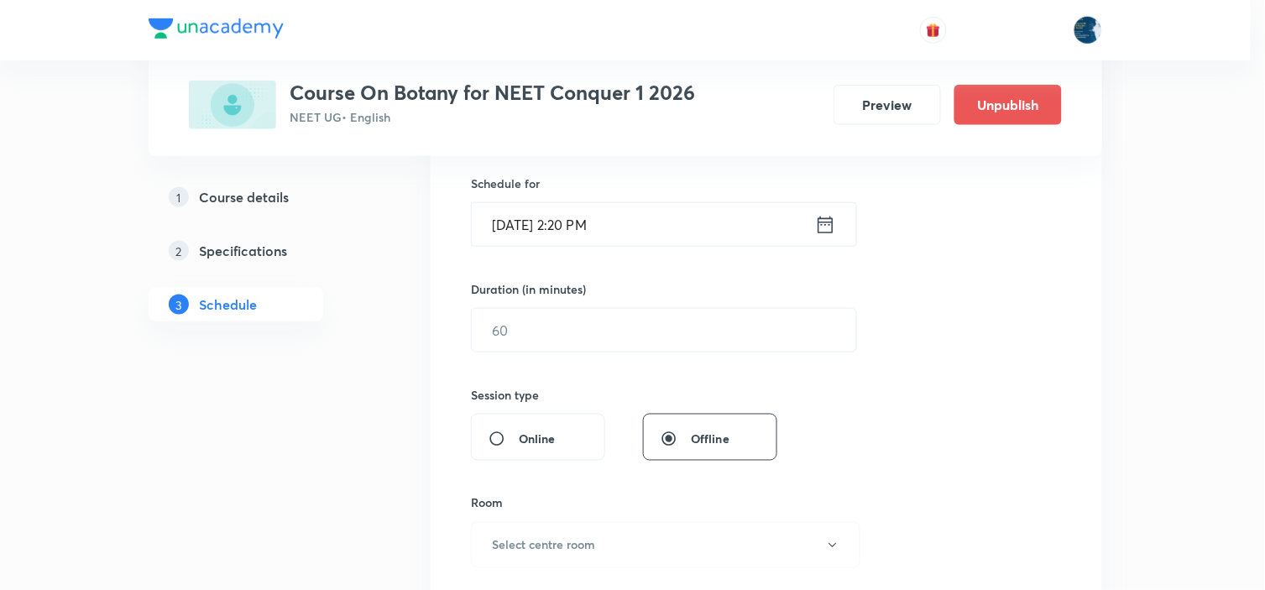
scroll to position [466, 0]
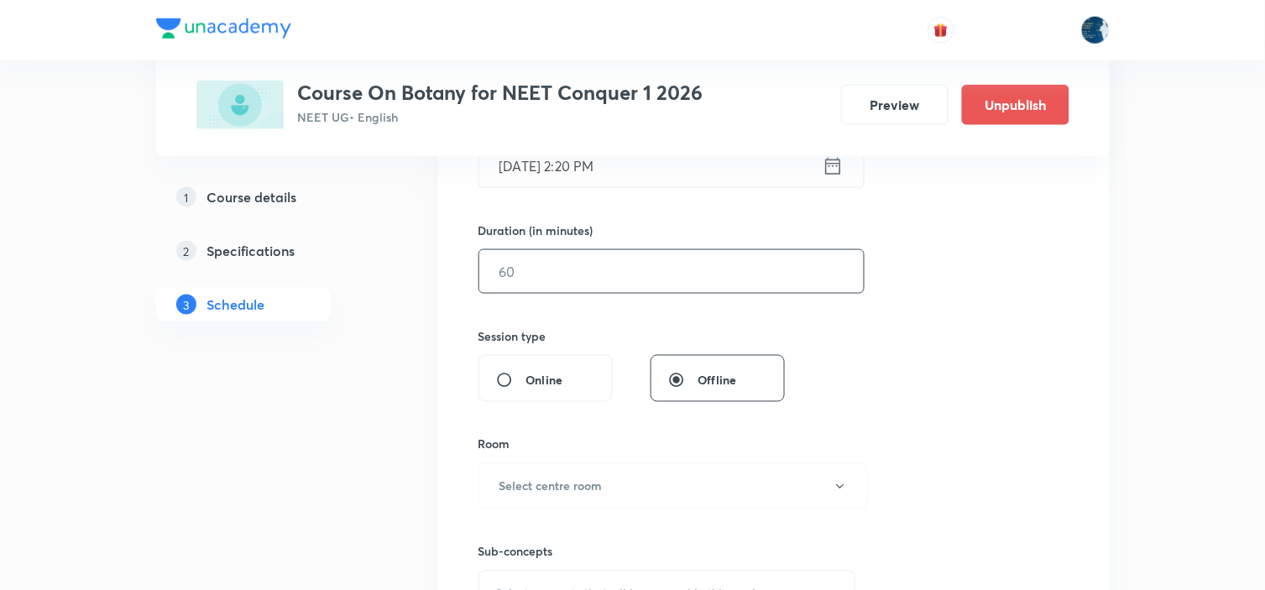
click at [676, 266] on input "text" at bounding box center [671, 271] width 384 height 43
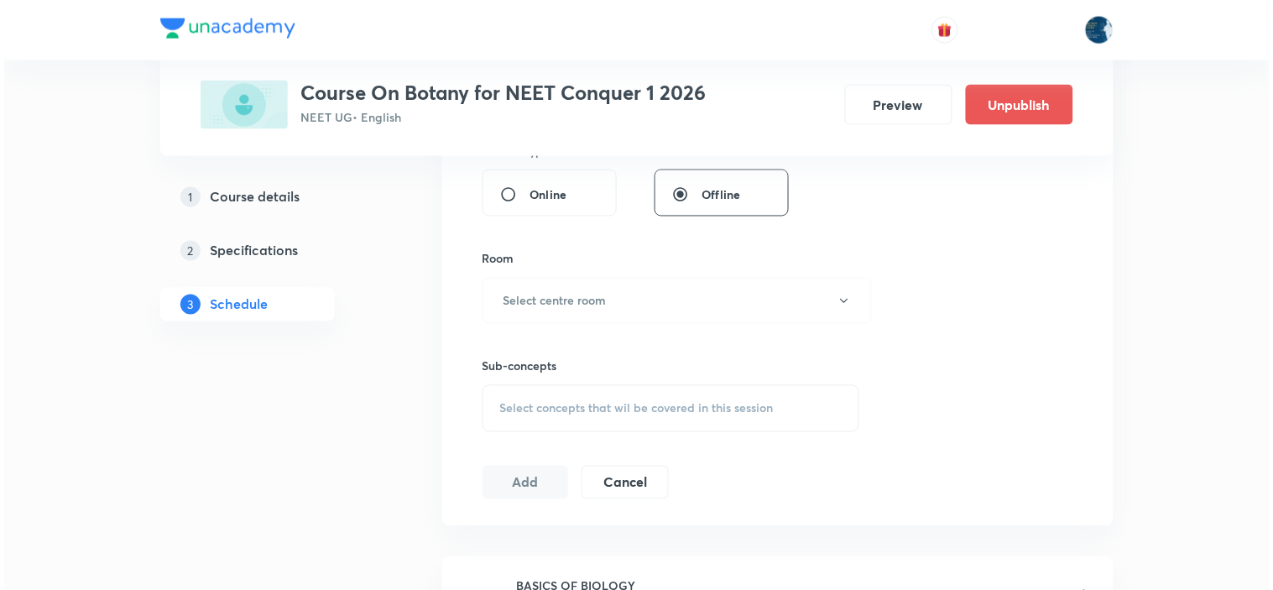
scroll to position [652, 0]
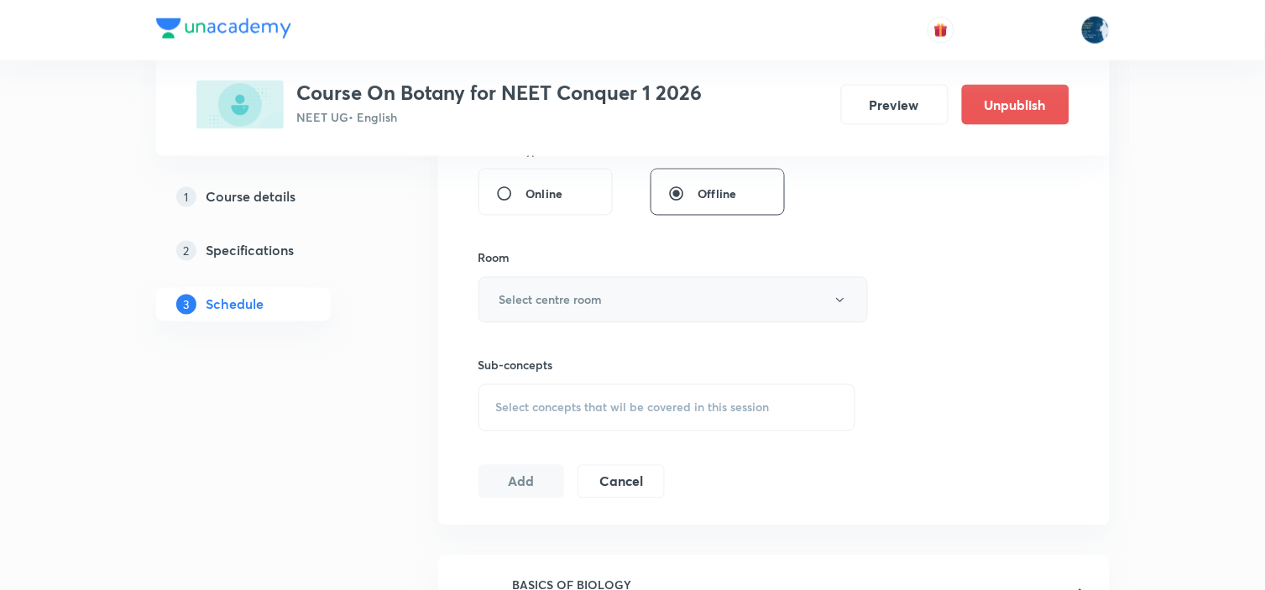
type input "55"
click at [653, 305] on button "Select centre room" at bounding box center [672, 300] width 389 height 46
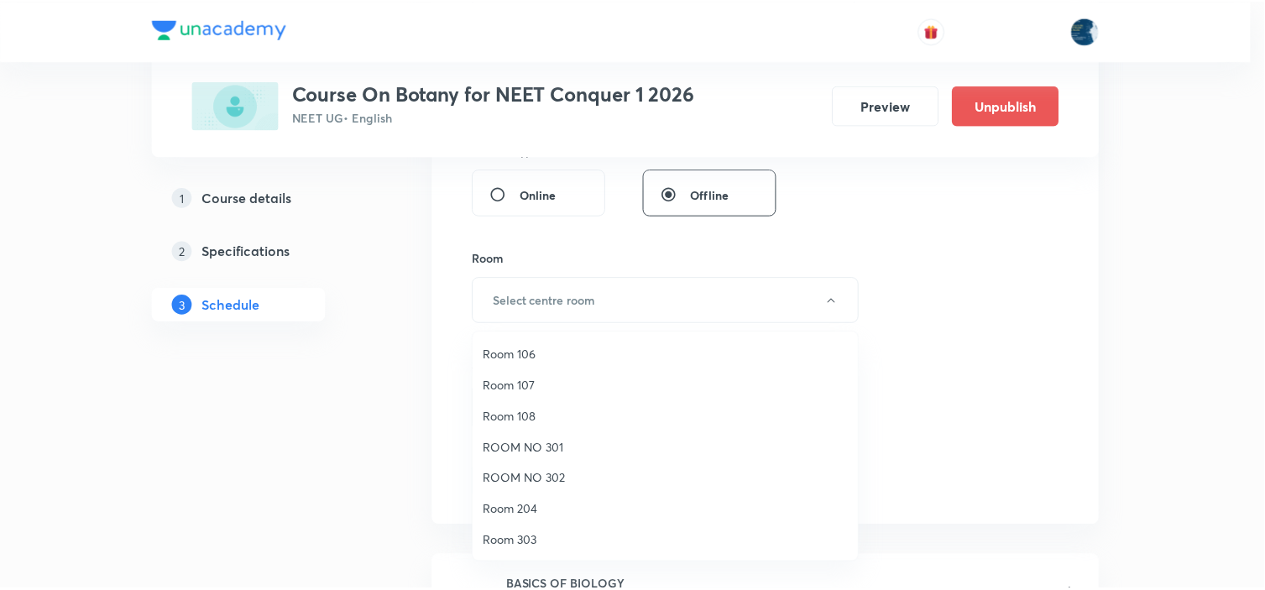
scroll to position [186, 0]
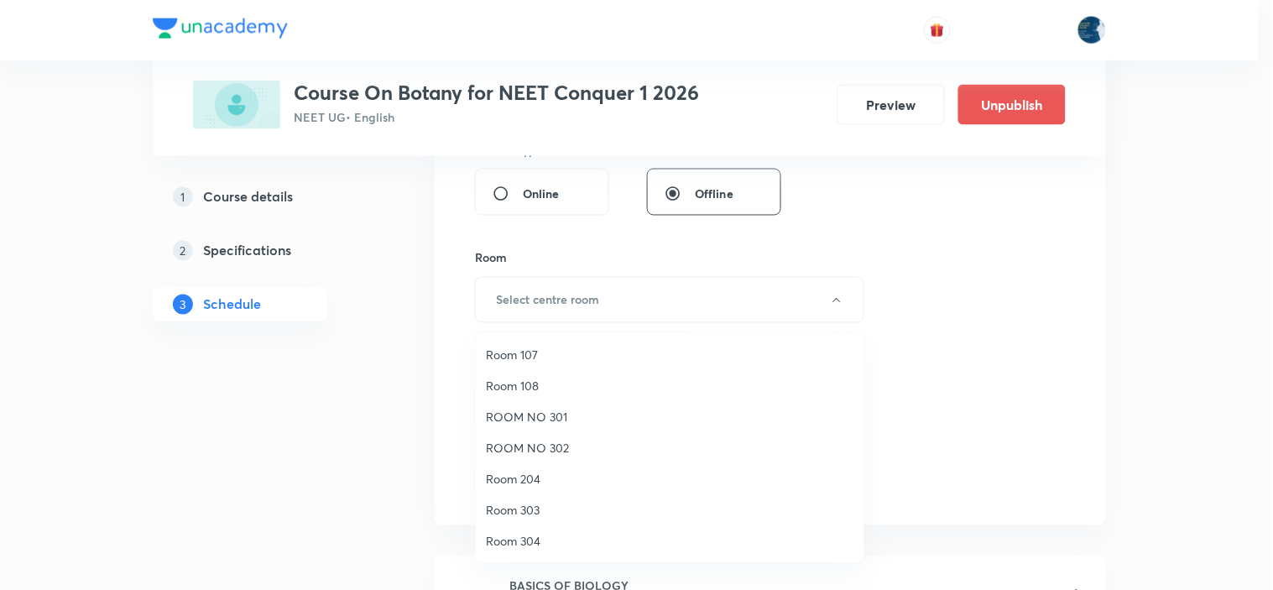
click at [564, 379] on span "Room 108" at bounding box center [670, 386] width 368 height 18
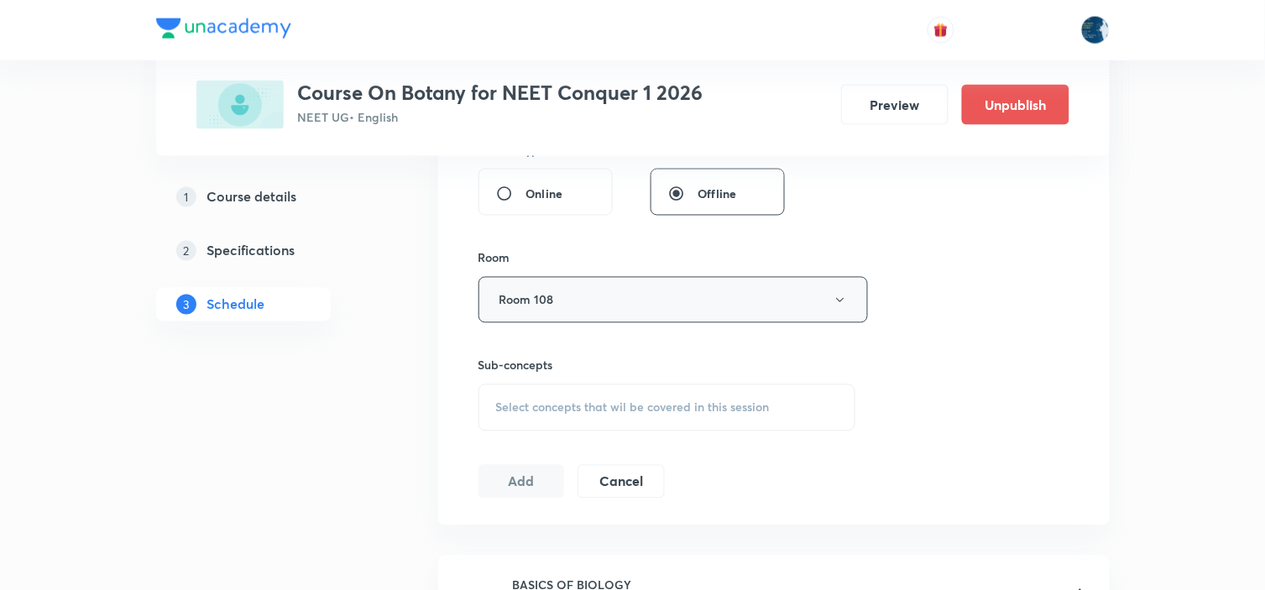
scroll to position [745, 0]
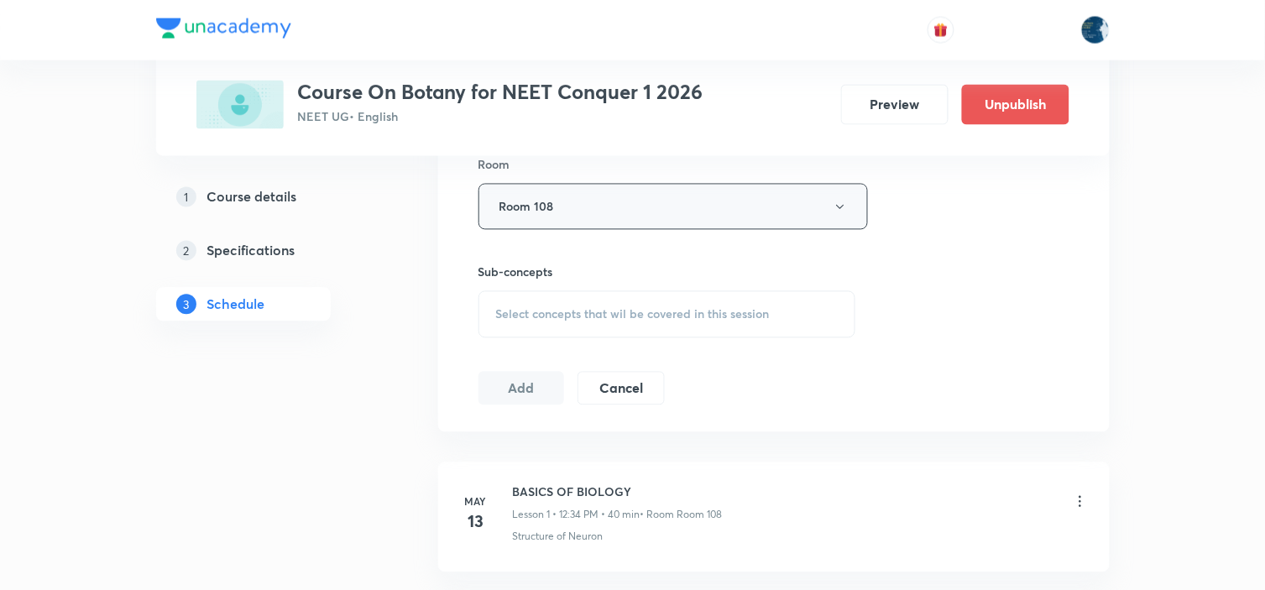
click at [677, 300] on div "Select concepts that wil be covered in this session" at bounding box center [667, 314] width 378 height 47
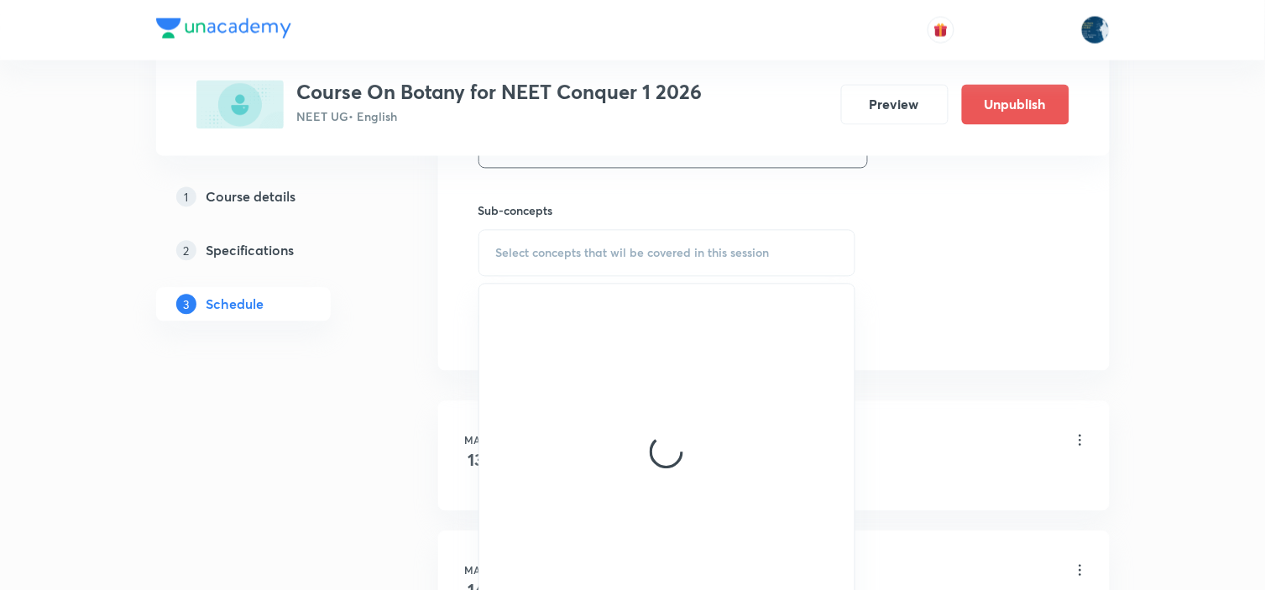
scroll to position [839, 0]
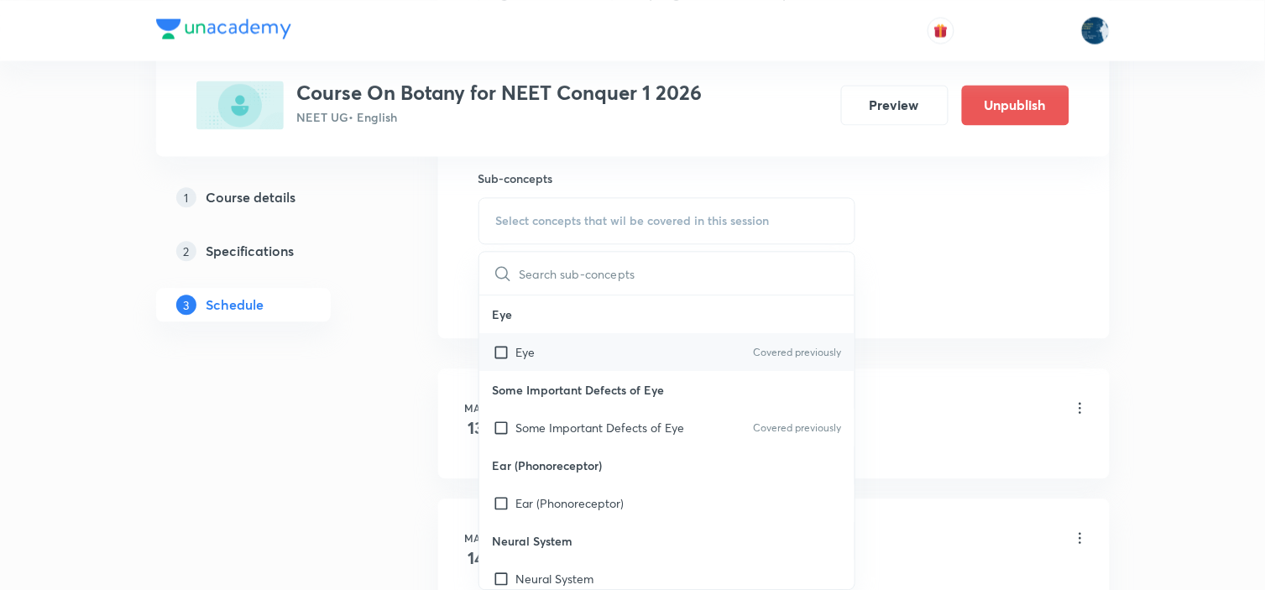
click at [781, 342] on div "Eye Covered previously" at bounding box center [667, 352] width 376 height 38
checkbox input "true"
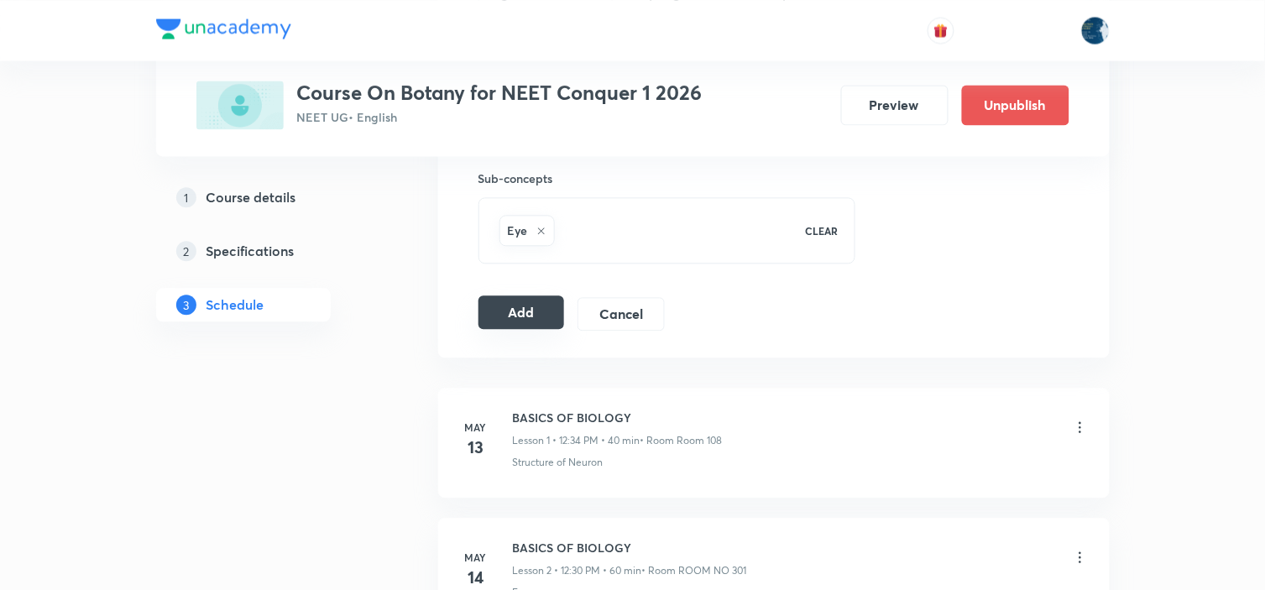
click at [558, 316] on button "Add" at bounding box center [521, 312] width 86 height 34
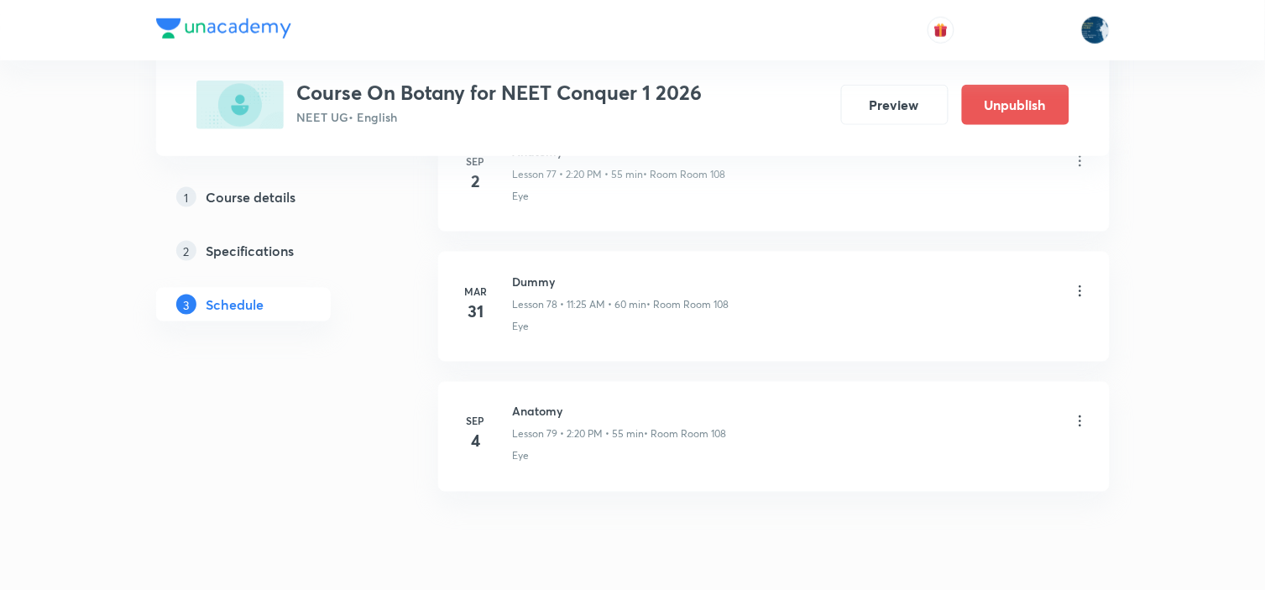
scroll to position [10272, 0]
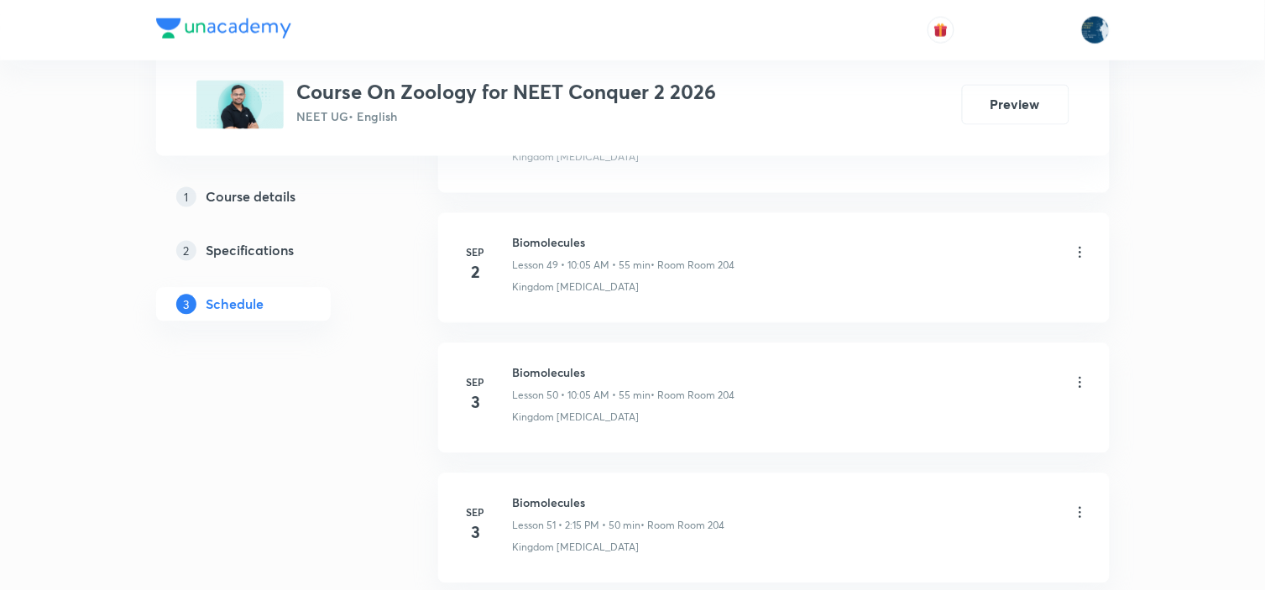
scroll to position [7398, 0]
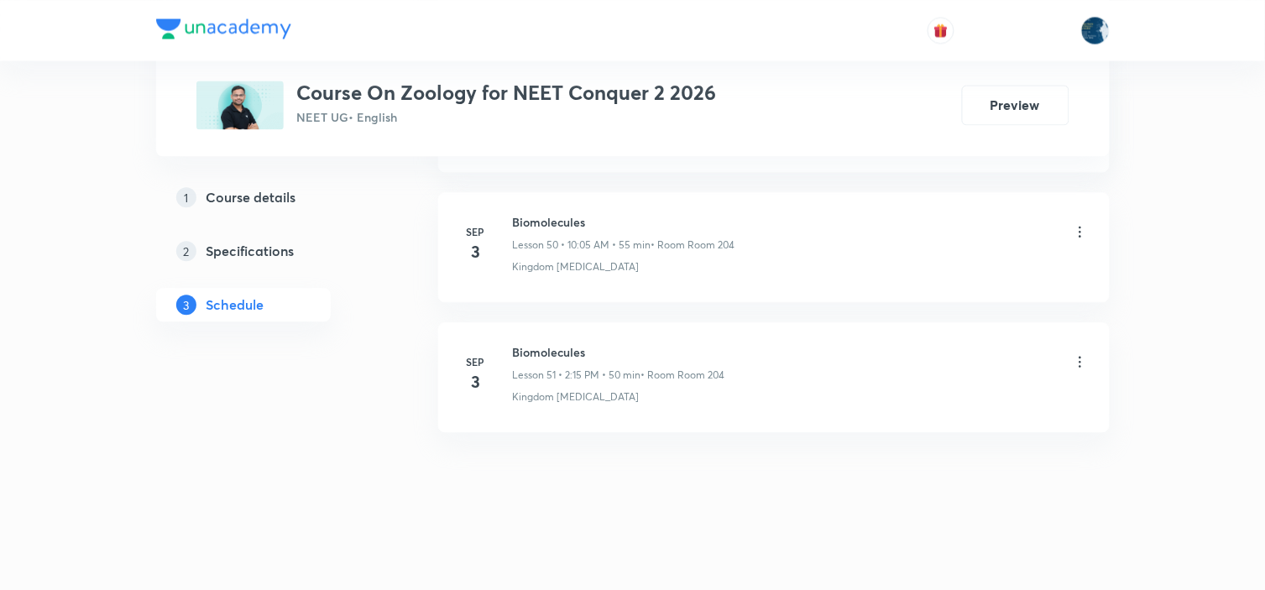
click at [559, 227] on h6 "Biomolecules" at bounding box center [624, 222] width 222 height 18
copy h6 "Biomolecules"
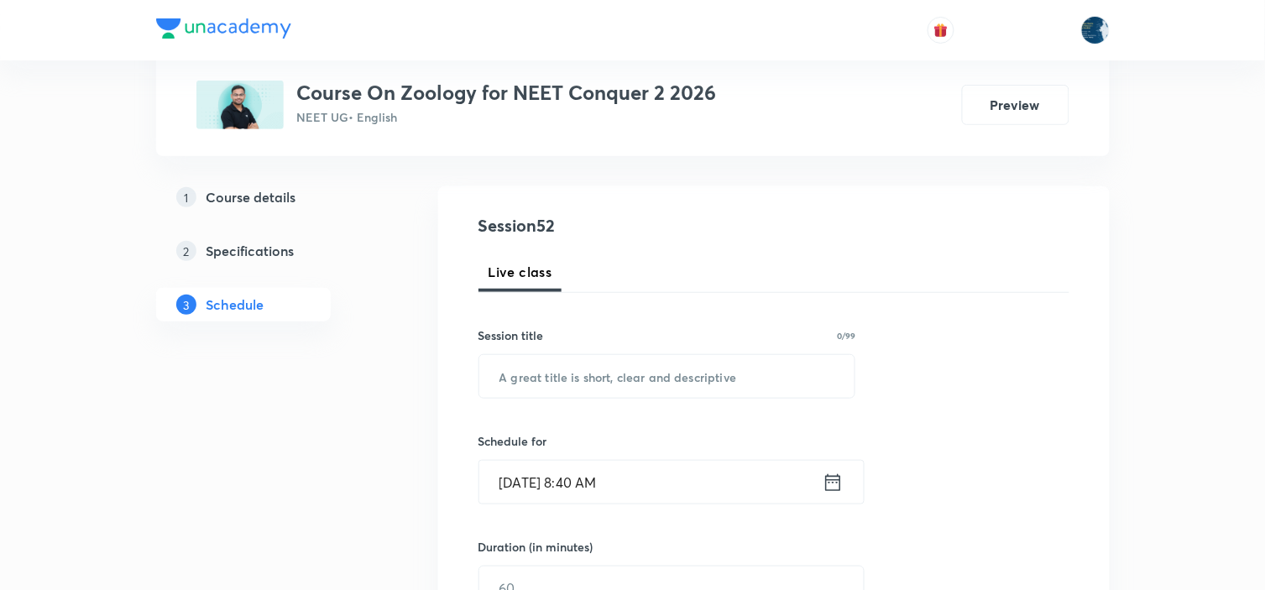
scroll to position [186, 0]
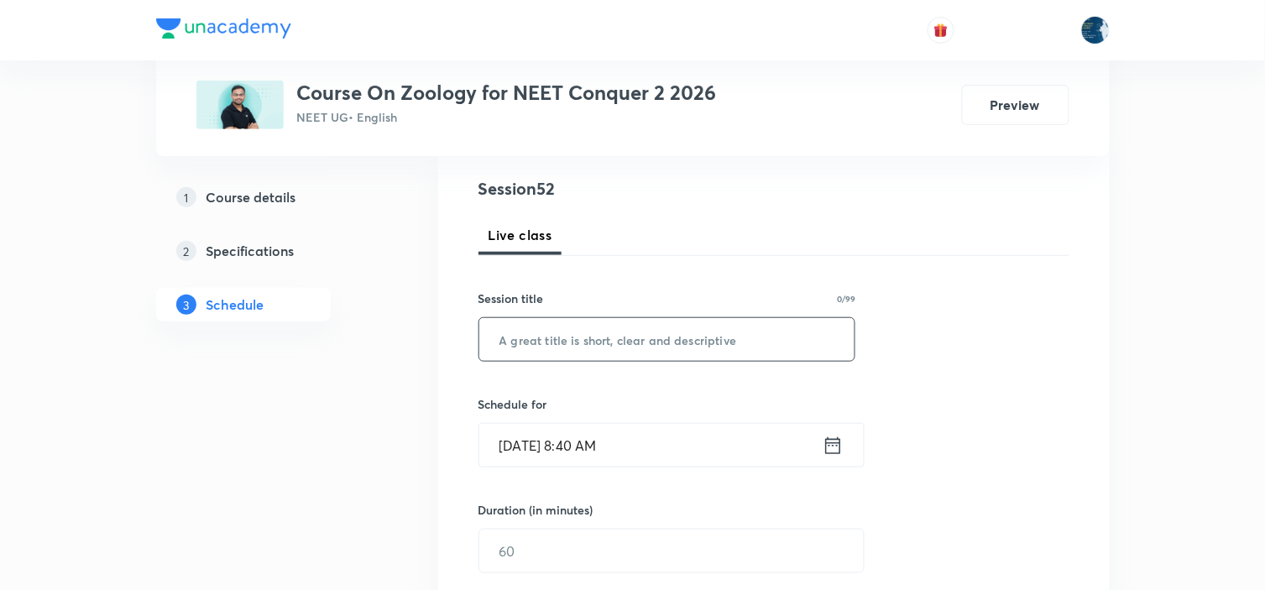
click at [632, 349] on input "text" at bounding box center [667, 339] width 376 height 43
paste input "Biomolecules"
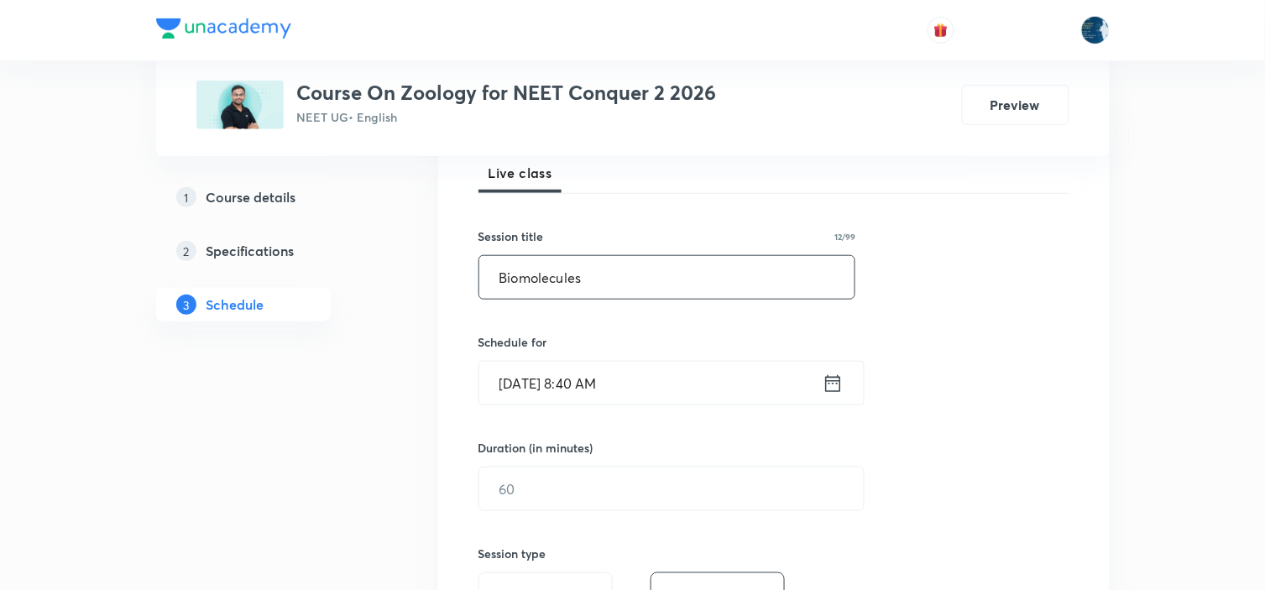
scroll to position [280, 0]
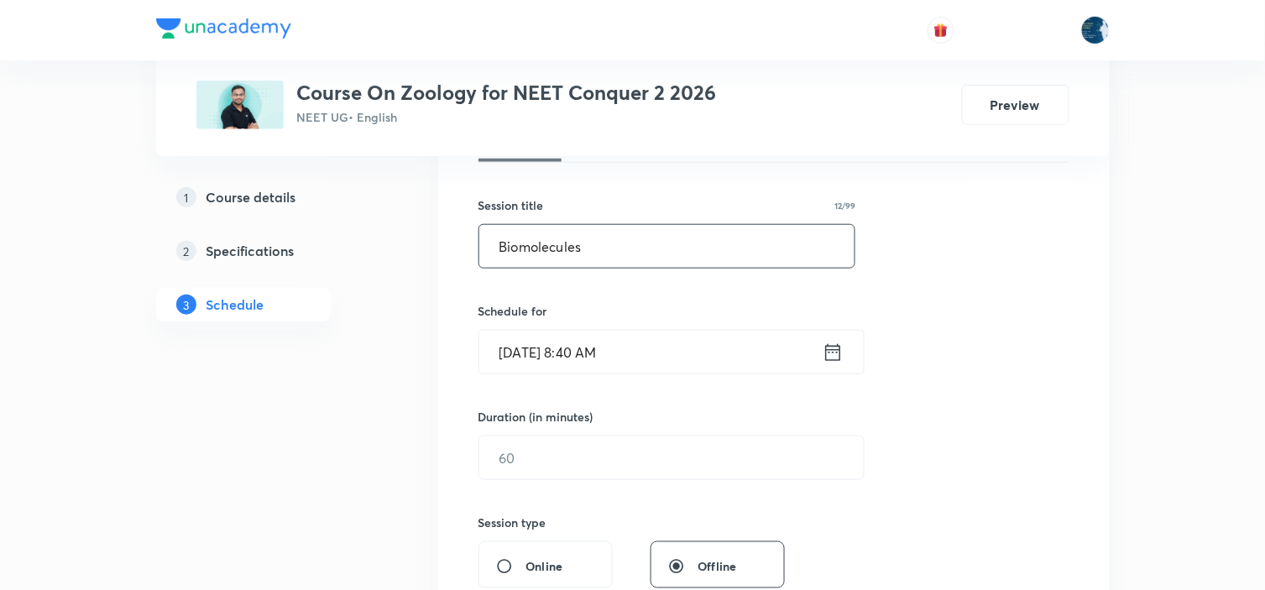
type input "Biomolecules"
click at [827, 357] on icon at bounding box center [833, 353] width 21 height 24
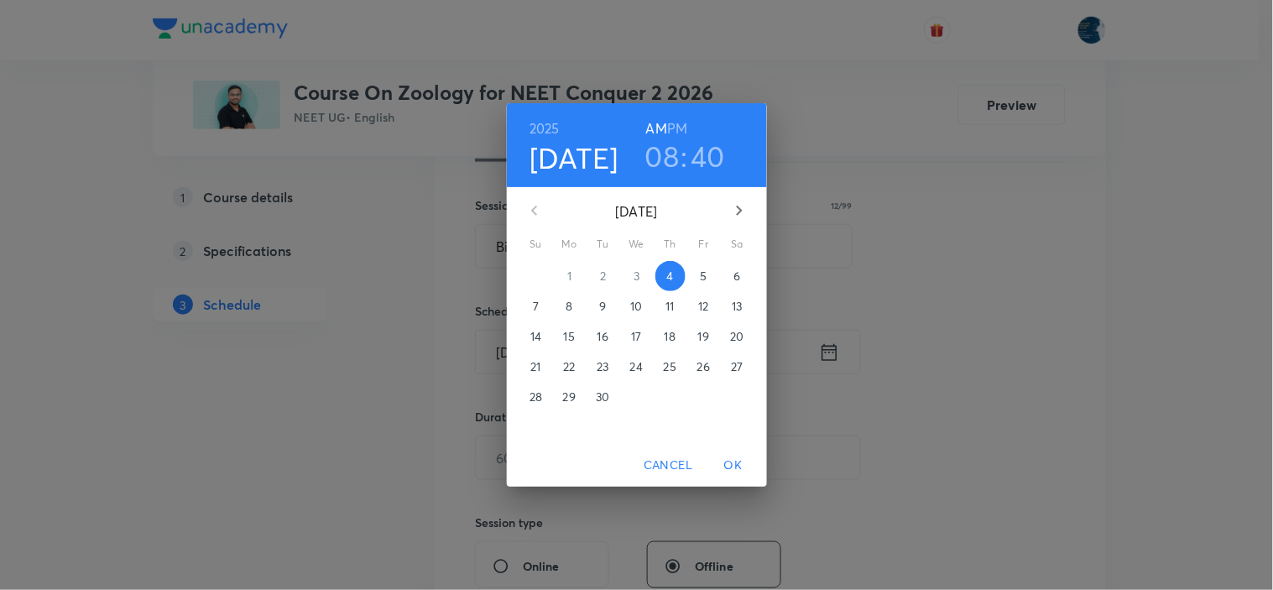
click at [677, 130] on h6 "PM" at bounding box center [677, 129] width 20 height 24
click at [655, 134] on h6 "AM" at bounding box center [656, 129] width 21 height 24
click at [655, 163] on h3 "08" at bounding box center [662, 155] width 34 height 35
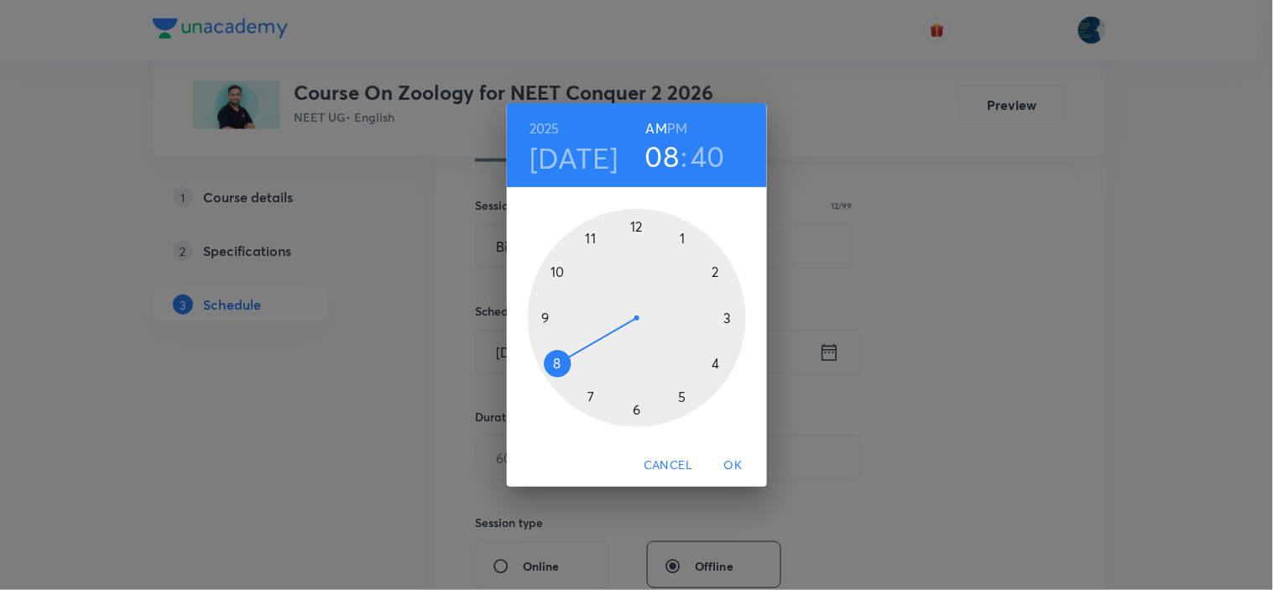
click at [559, 271] on div at bounding box center [637, 318] width 218 height 218
click at [685, 238] on div at bounding box center [637, 318] width 218 height 218
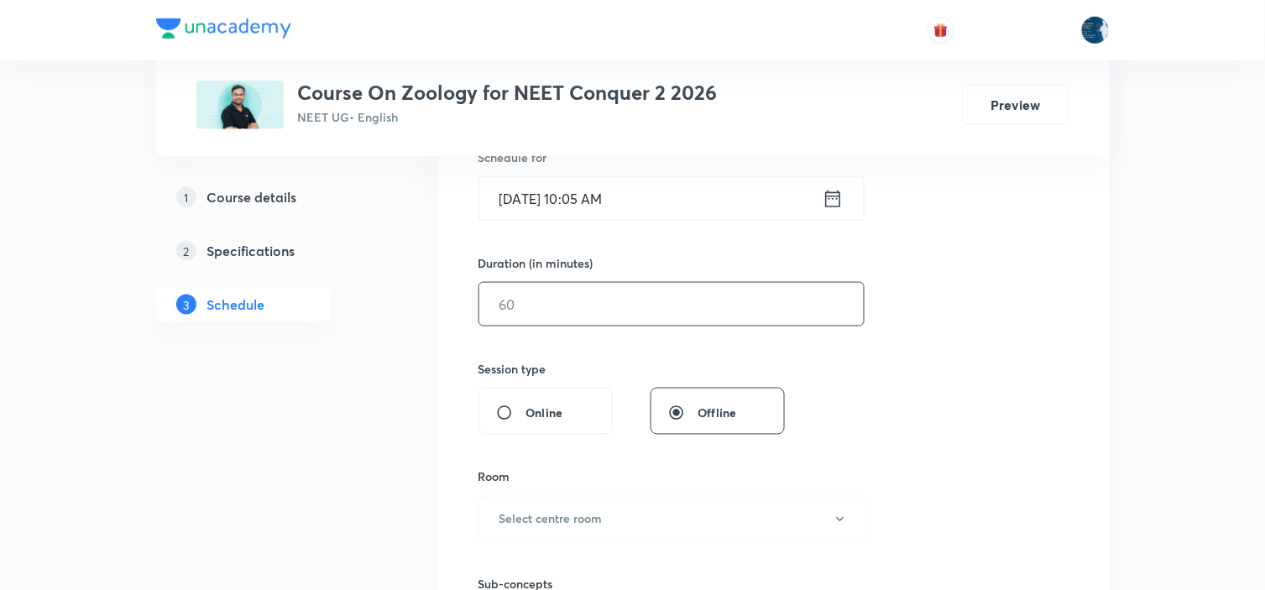
scroll to position [466, 0]
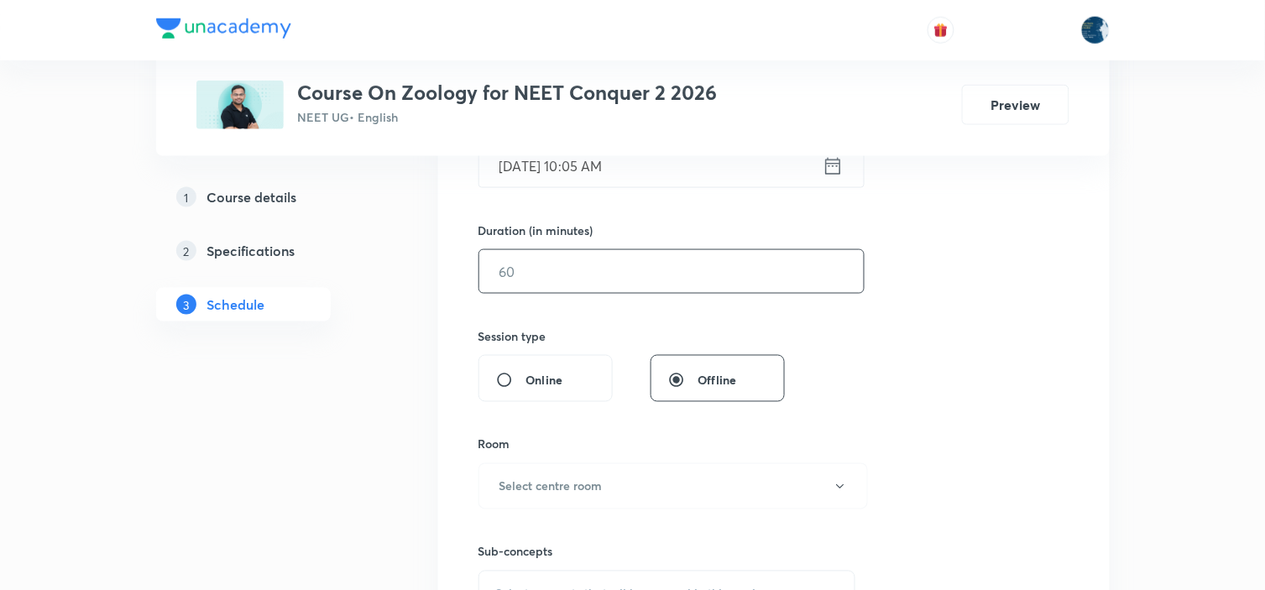
click at [689, 281] on input "text" at bounding box center [671, 271] width 384 height 43
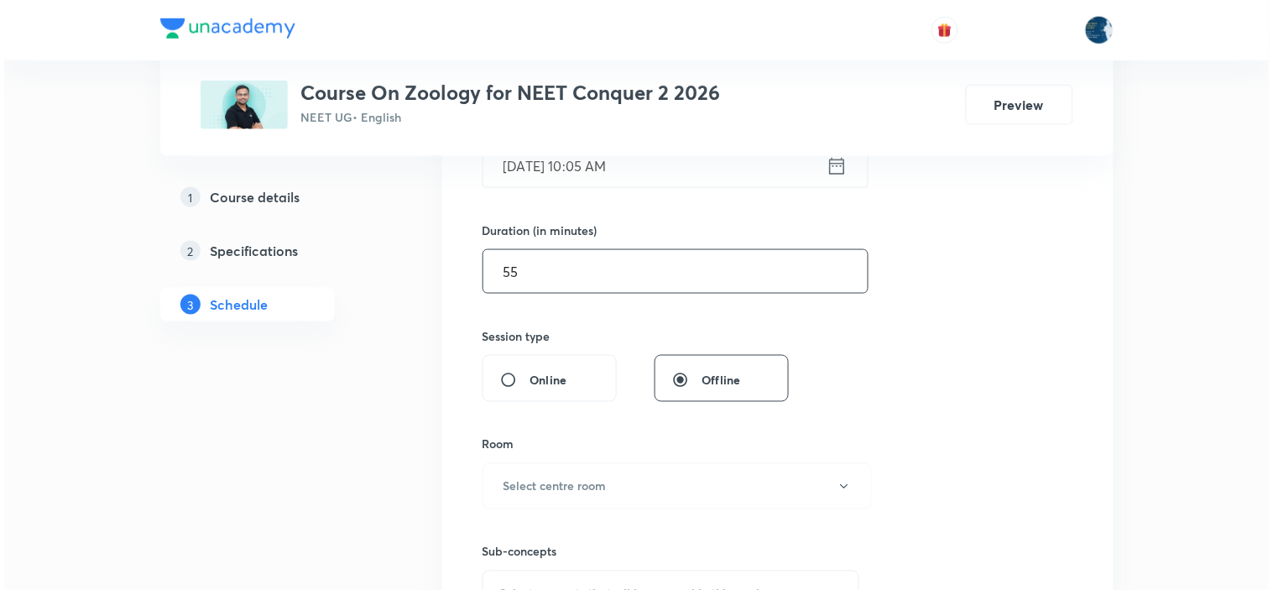
scroll to position [559, 0]
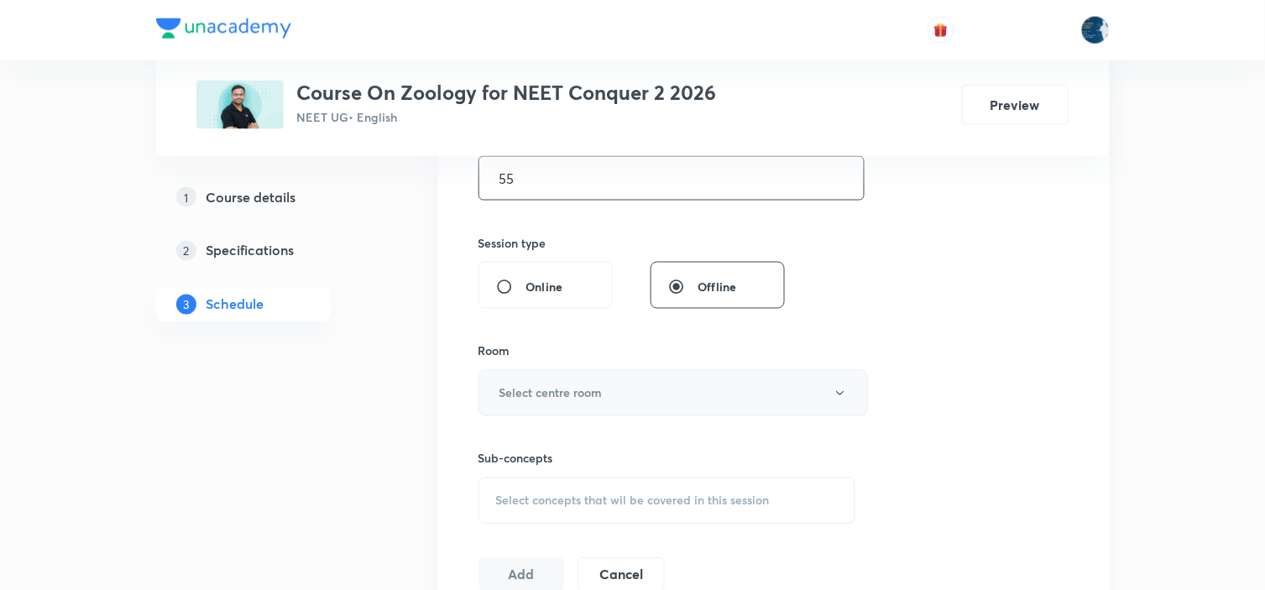
type input "55"
click at [667, 395] on button "Select centre room" at bounding box center [672, 393] width 389 height 46
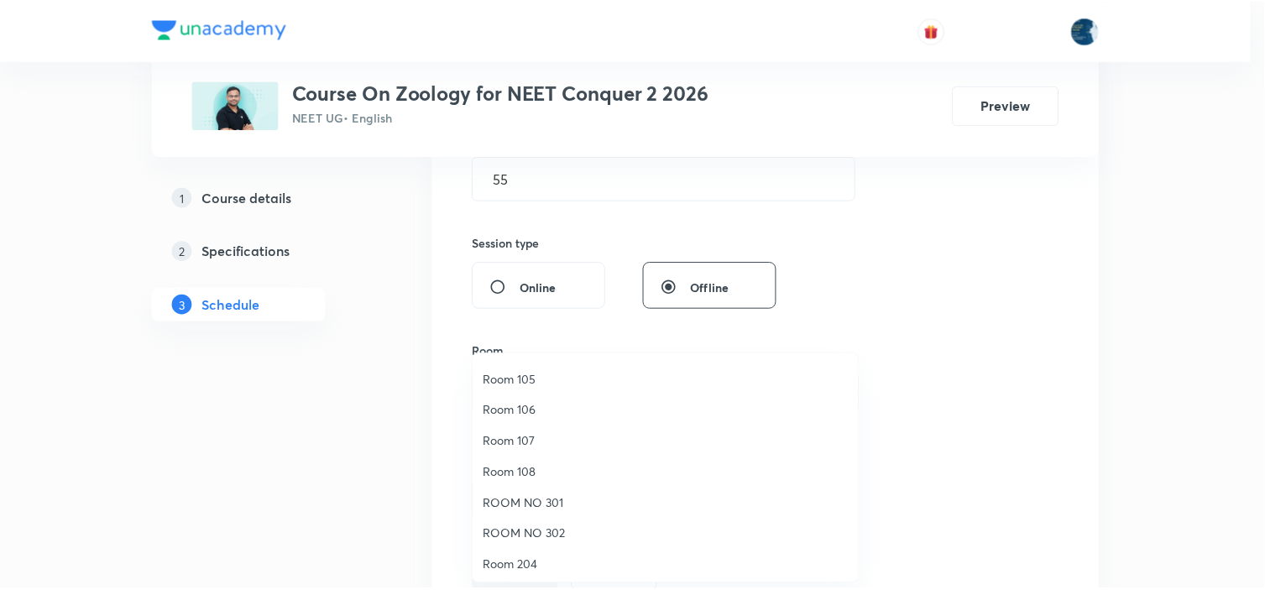
scroll to position [311, 0]
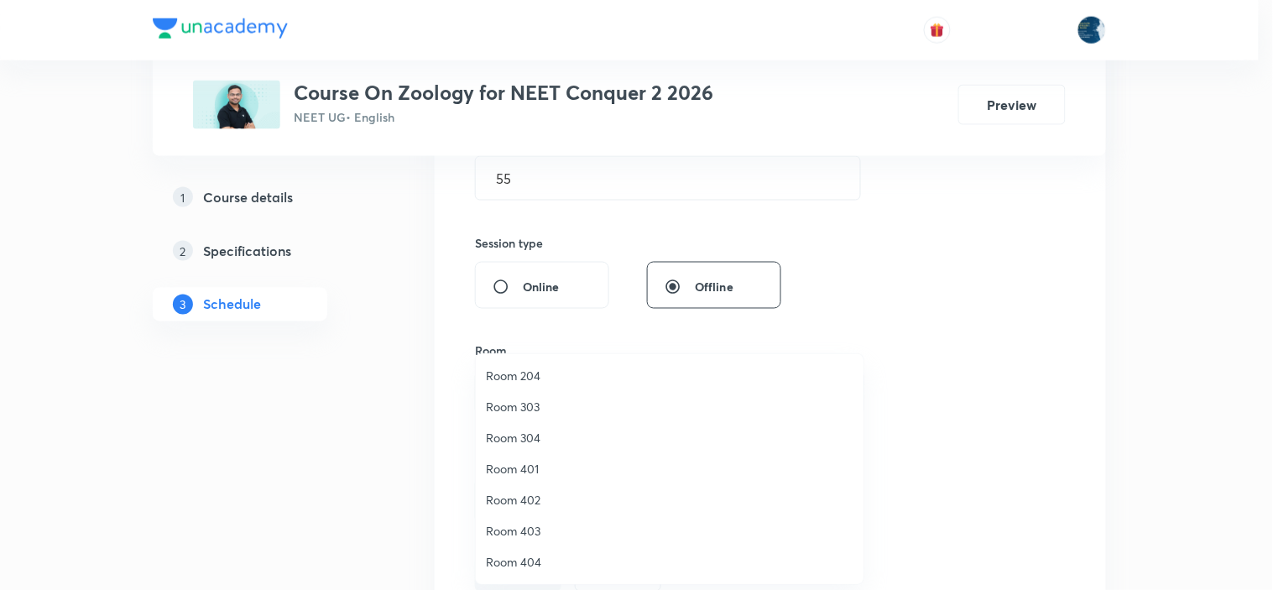
click at [552, 363] on li "Room 204" at bounding box center [670, 375] width 388 height 31
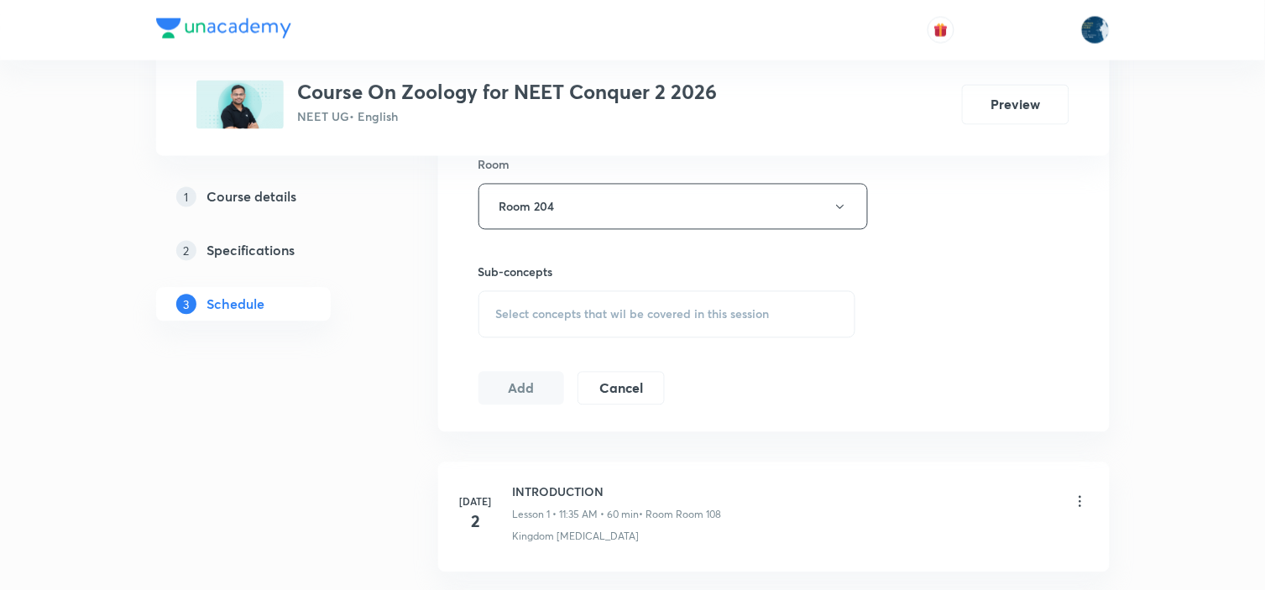
click at [690, 304] on div "Select concepts that wil be covered in this session" at bounding box center [667, 314] width 378 height 47
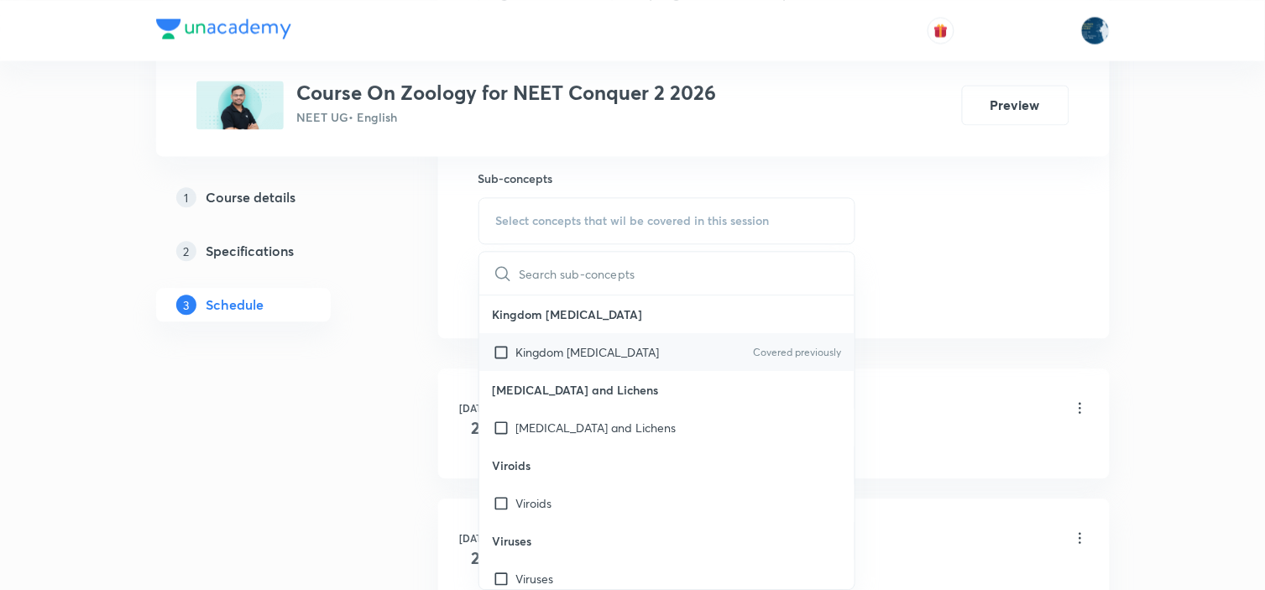
click at [781, 346] on p "Covered previously" at bounding box center [797, 352] width 88 height 15
checkbox input "true"
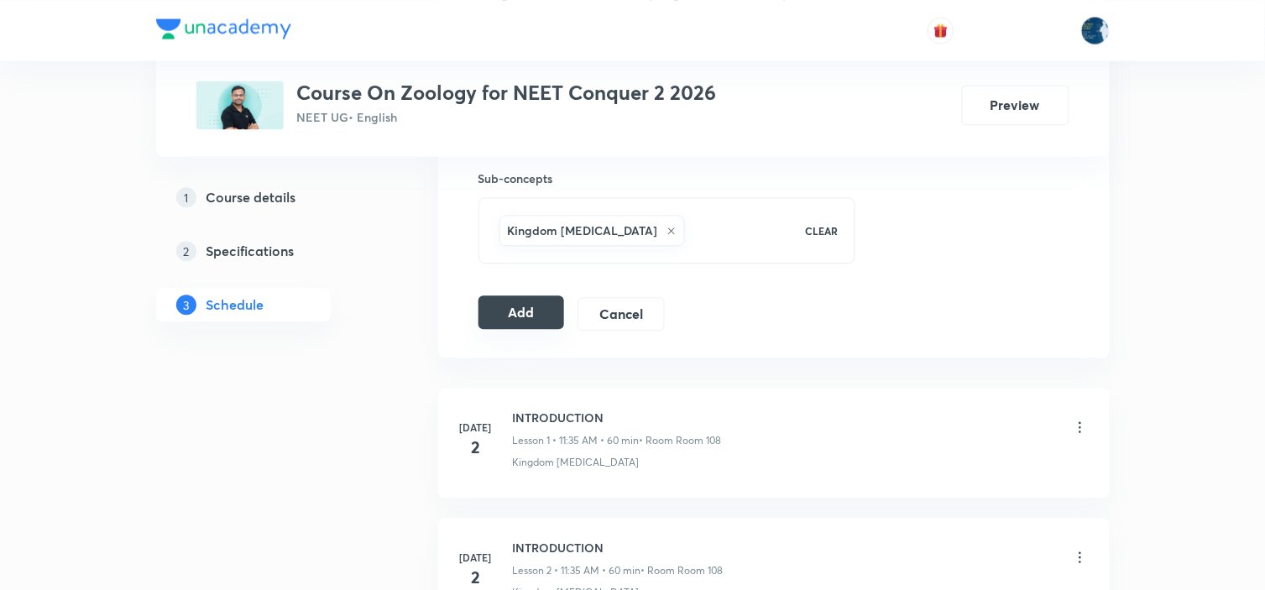
click at [514, 311] on button "Add" at bounding box center [521, 312] width 86 height 34
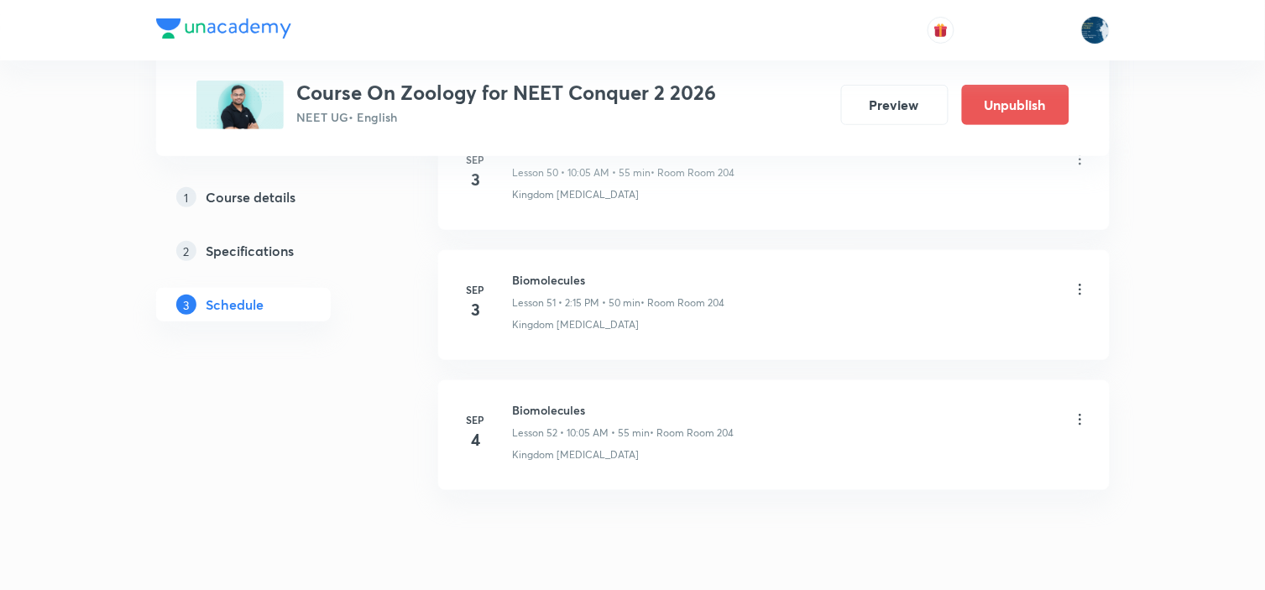
scroll to position [6757, 0]
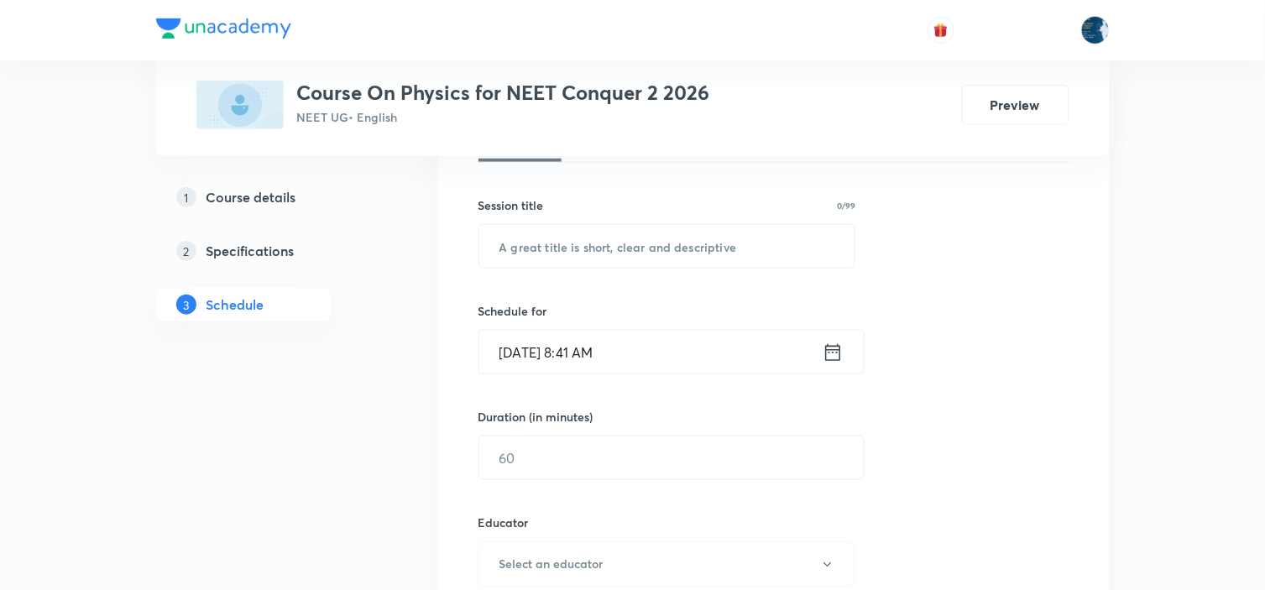
scroll to position [5551, 0]
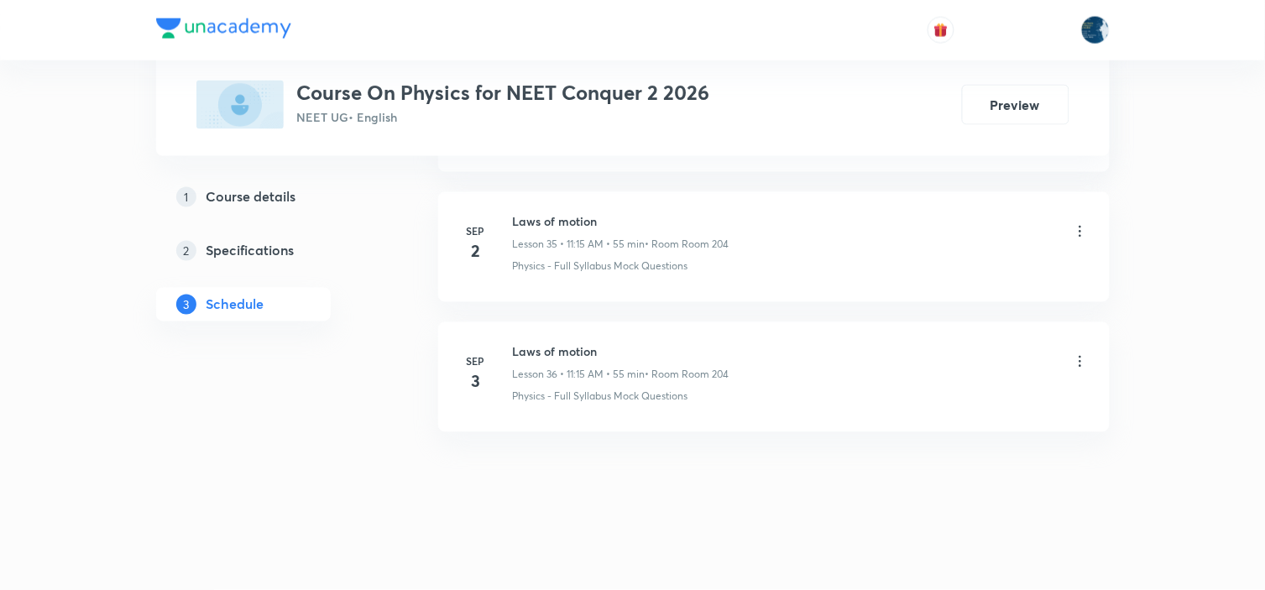
click at [530, 353] on h6 "Laws of motion" at bounding box center [621, 352] width 217 height 18
copy h6 "Laws of motion"
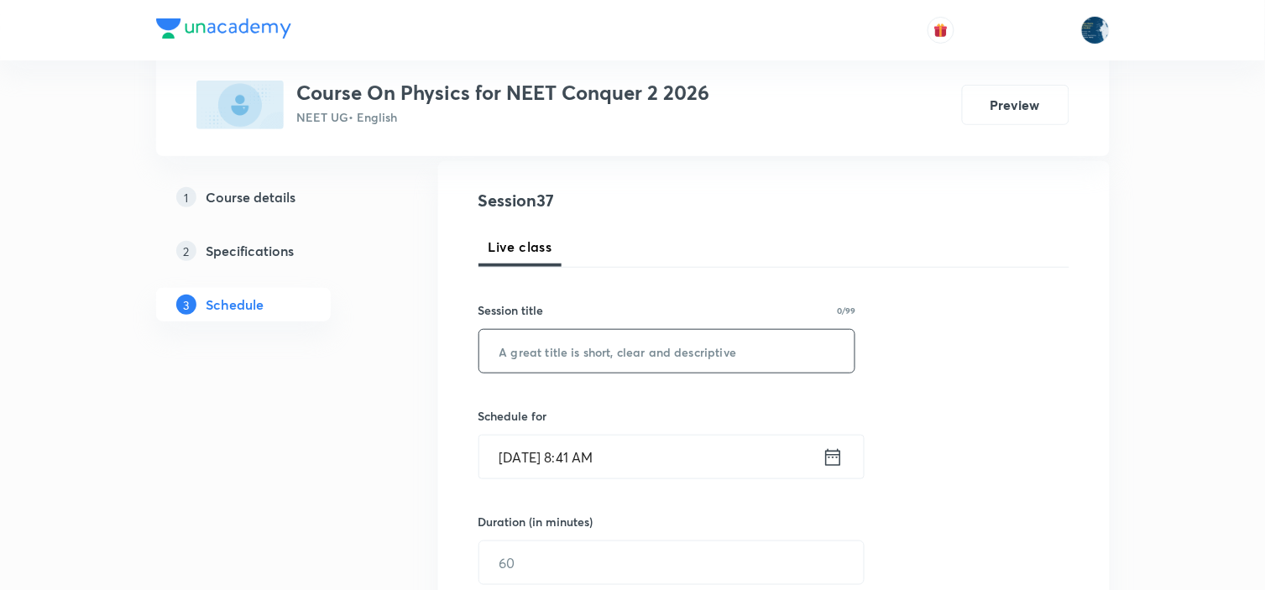
scroll to position [186, 0]
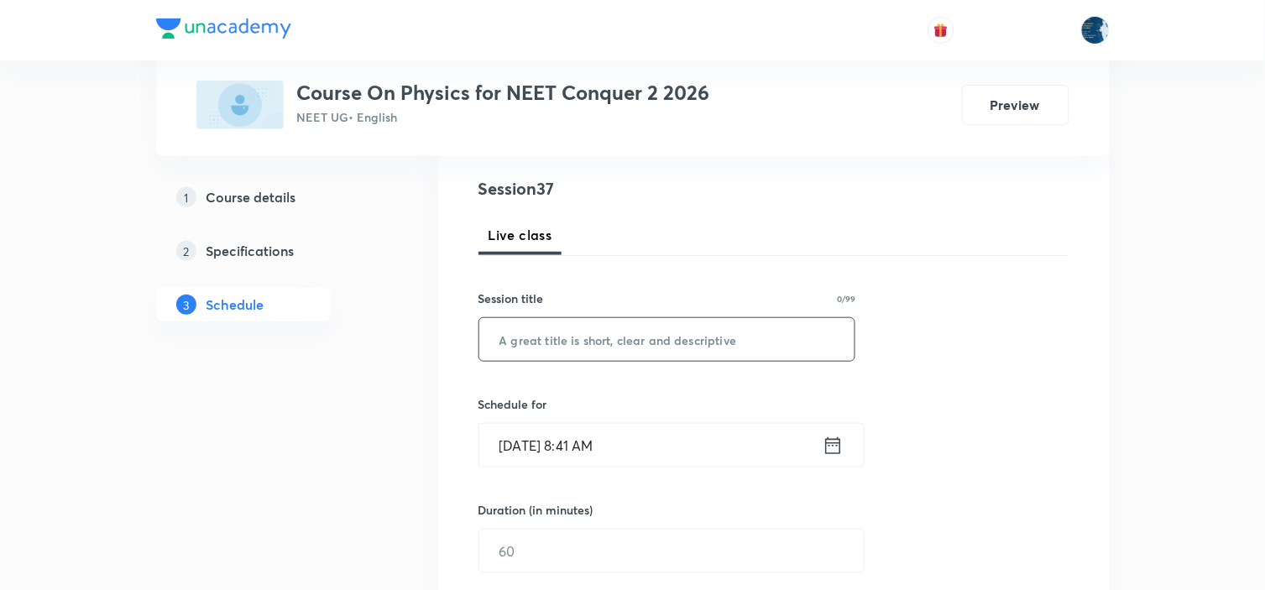
click at [609, 338] on input "text" at bounding box center [667, 339] width 376 height 43
paste input "Laws of motion"
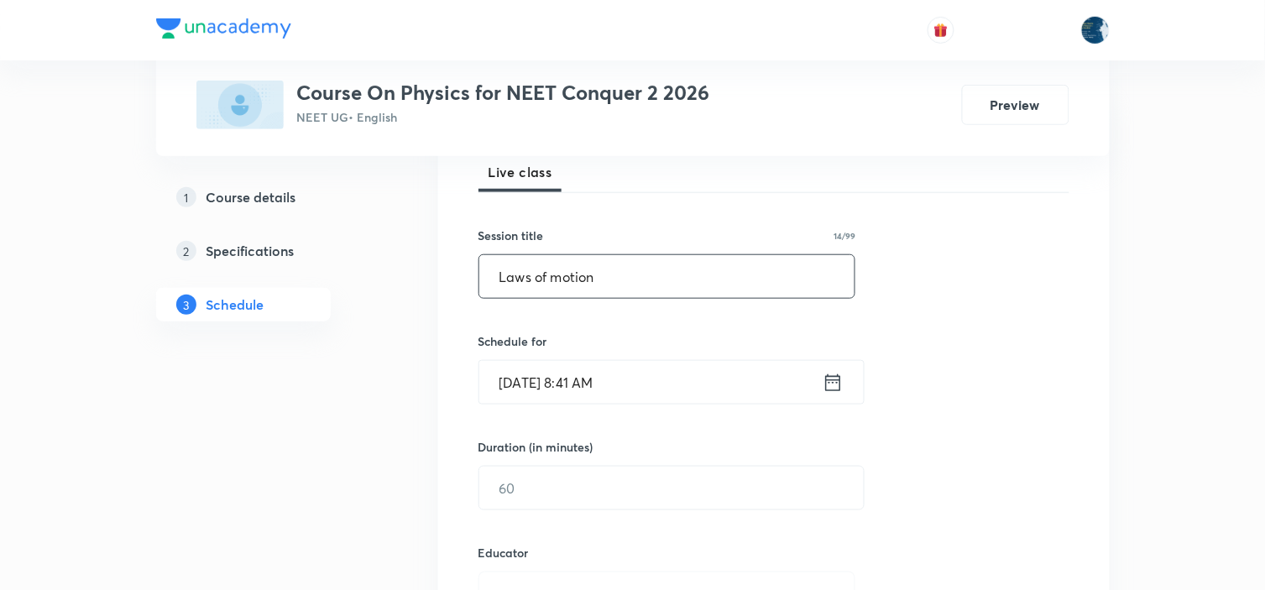
scroll to position [280, 0]
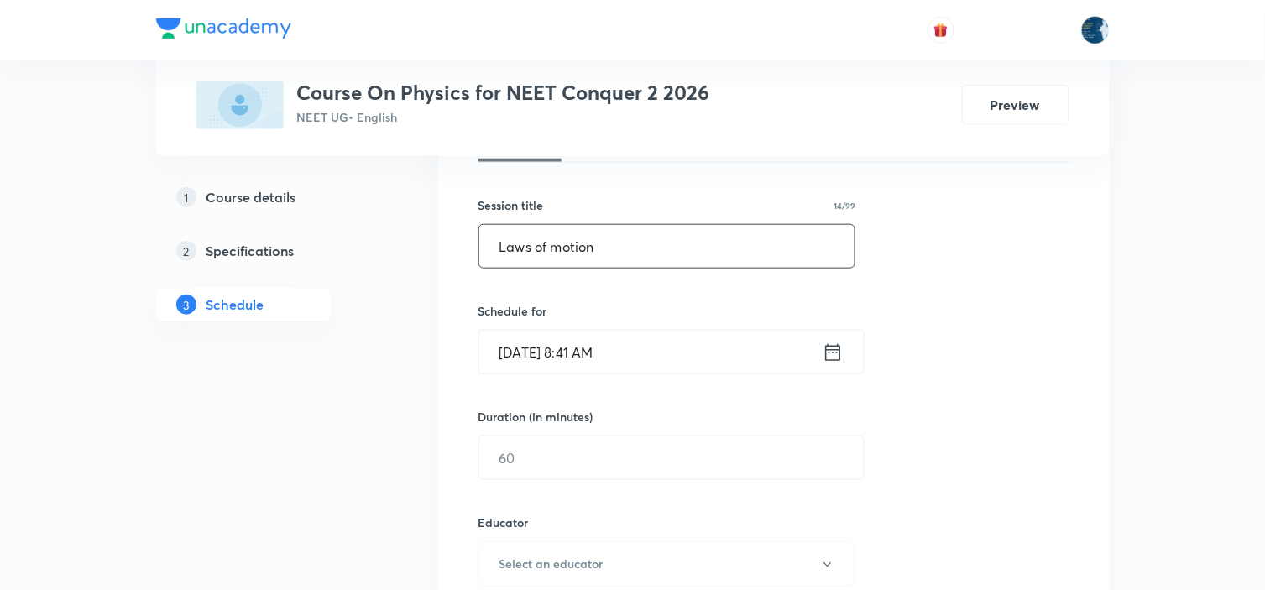
type input "Laws of motion"
click at [825, 344] on icon at bounding box center [833, 353] width 21 height 24
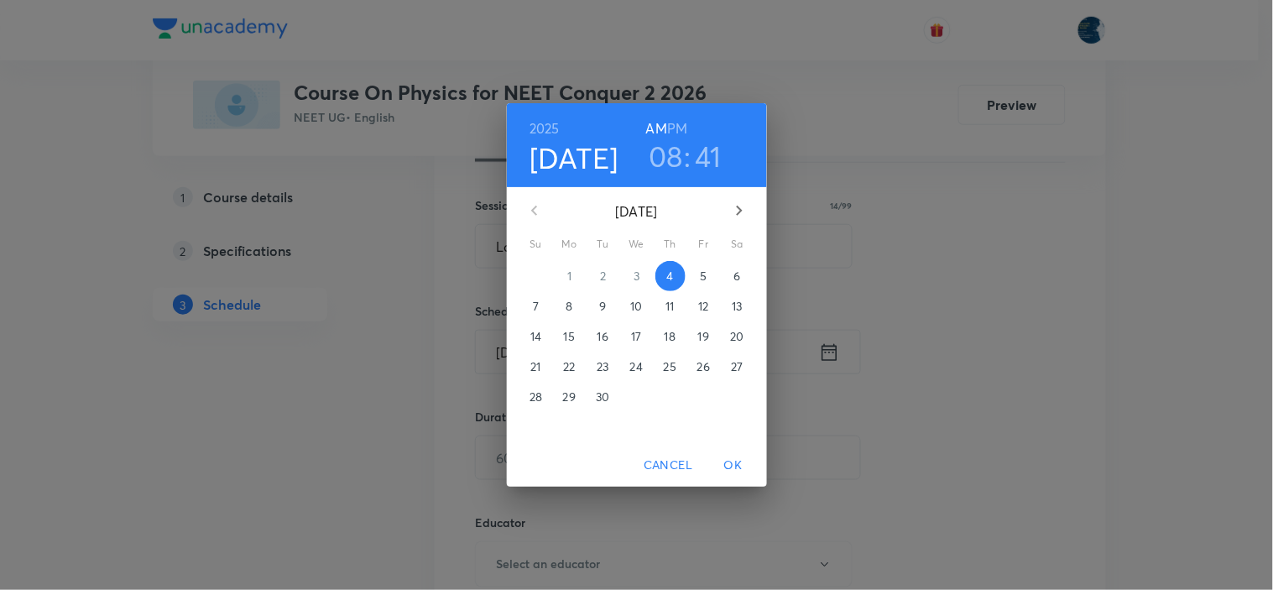
click at [665, 151] on h3 "08" at bounding box center [666, 155] width 34 height 35
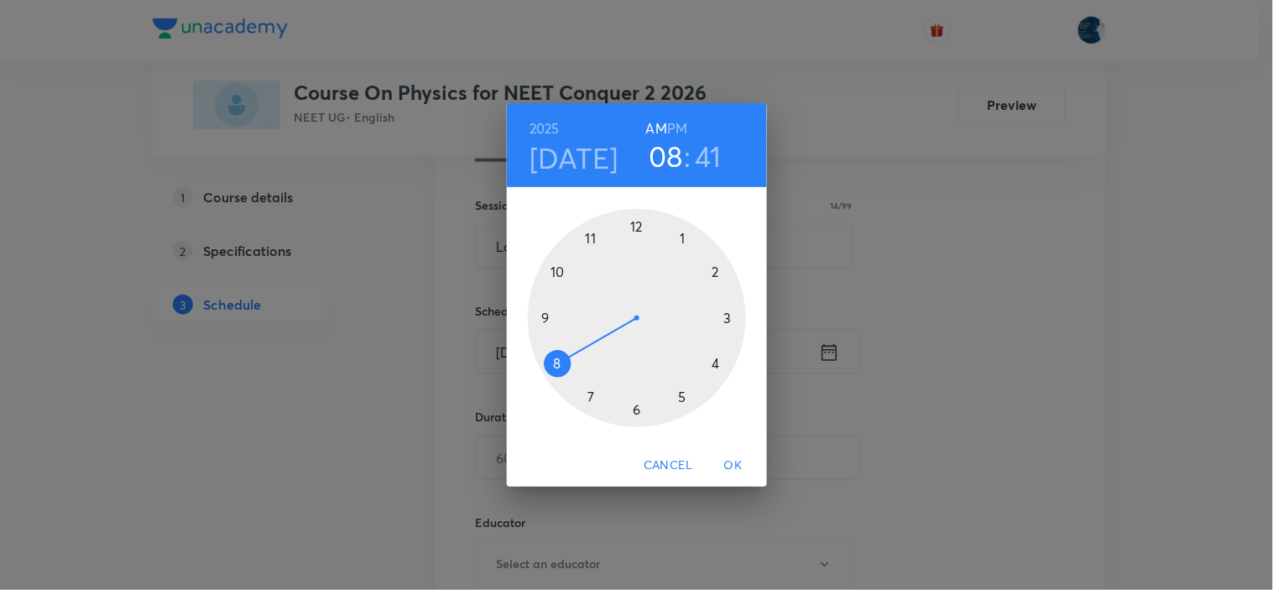
click at [590, 238] on div at bounding box center [637, 318] width 218 height 218
click at [733, 320] on div at bounding box center [637, 318] width 218 height 218
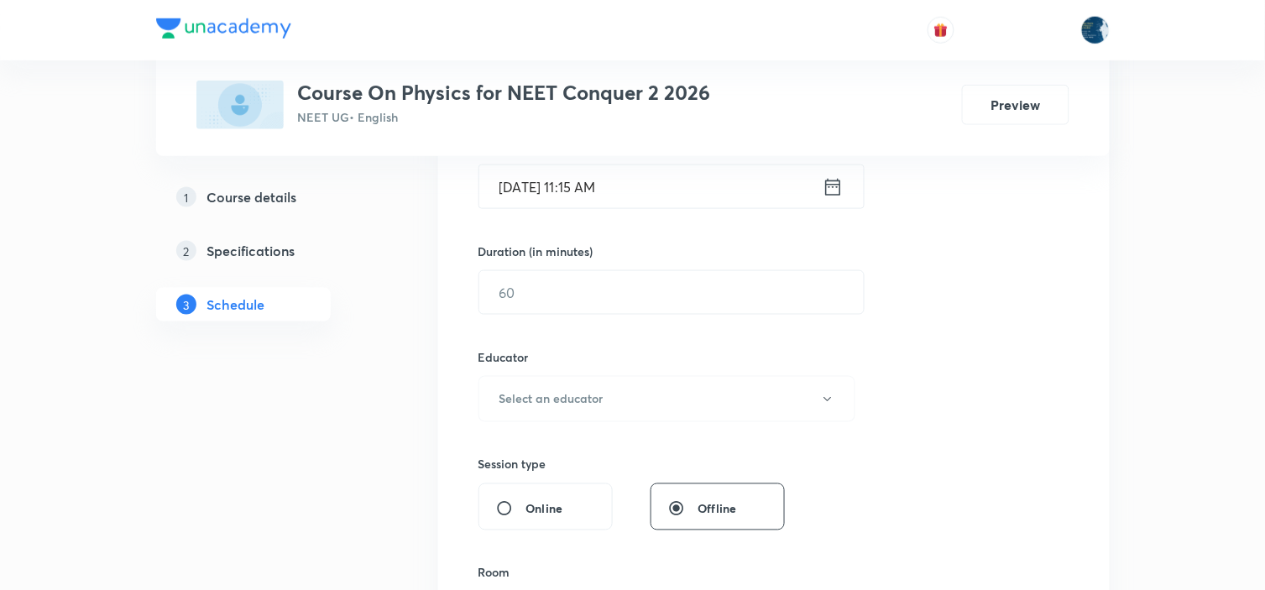
scroll to position [466, 0]
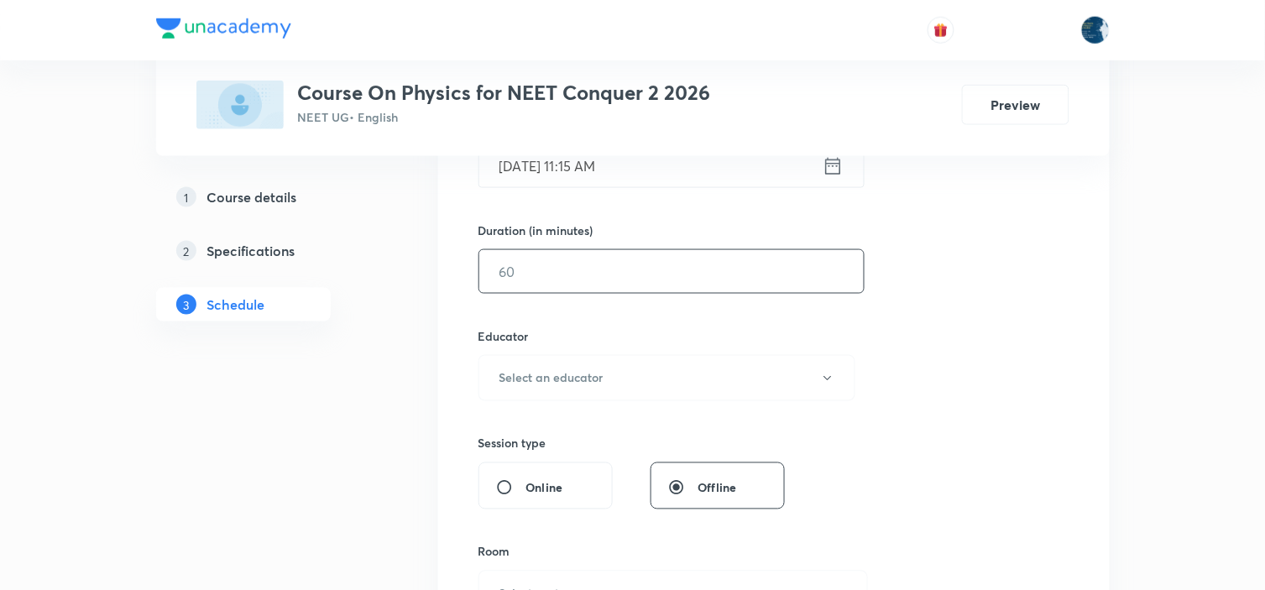
click at [726, 288] on input "text" at bounding box center [671, 271] width 384 height 43
type input "55"
click at [728, 353] on div "Educator Select an educator" at bounding box center [667, 364] width 378 height 74
click at [625, 379] on button "Select an educator" at bounding box center [667, 378] width 378 height 46
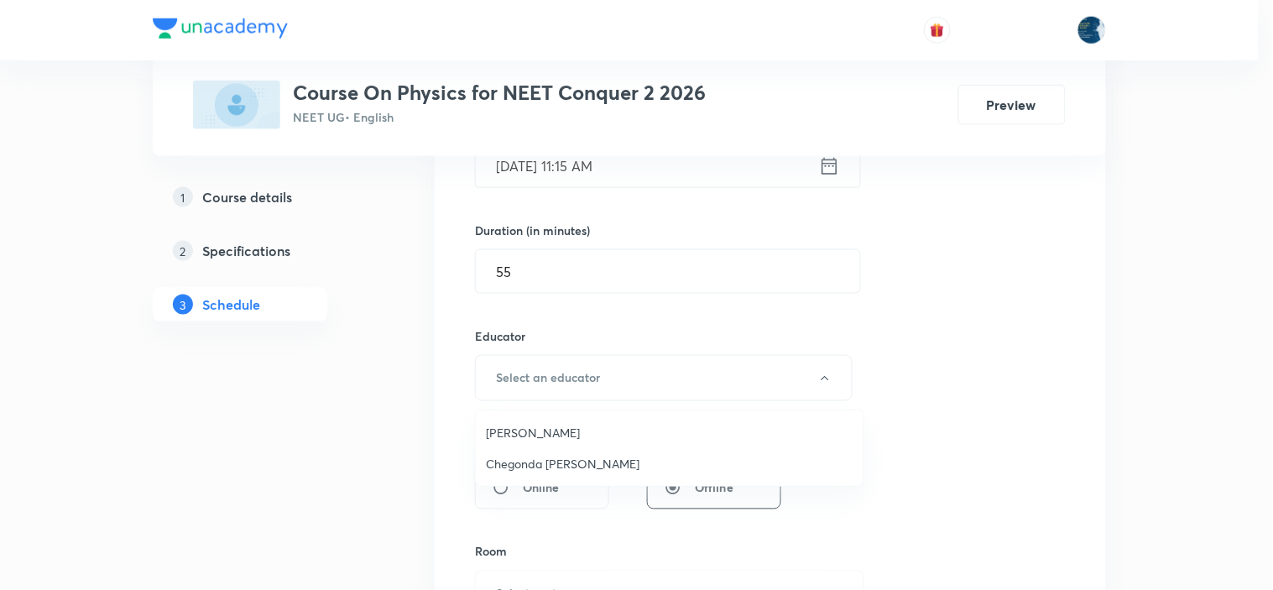
click at [599, 426] on span "[PERSON_NAME]" at bounding box center [670, 433] width 368 height 18
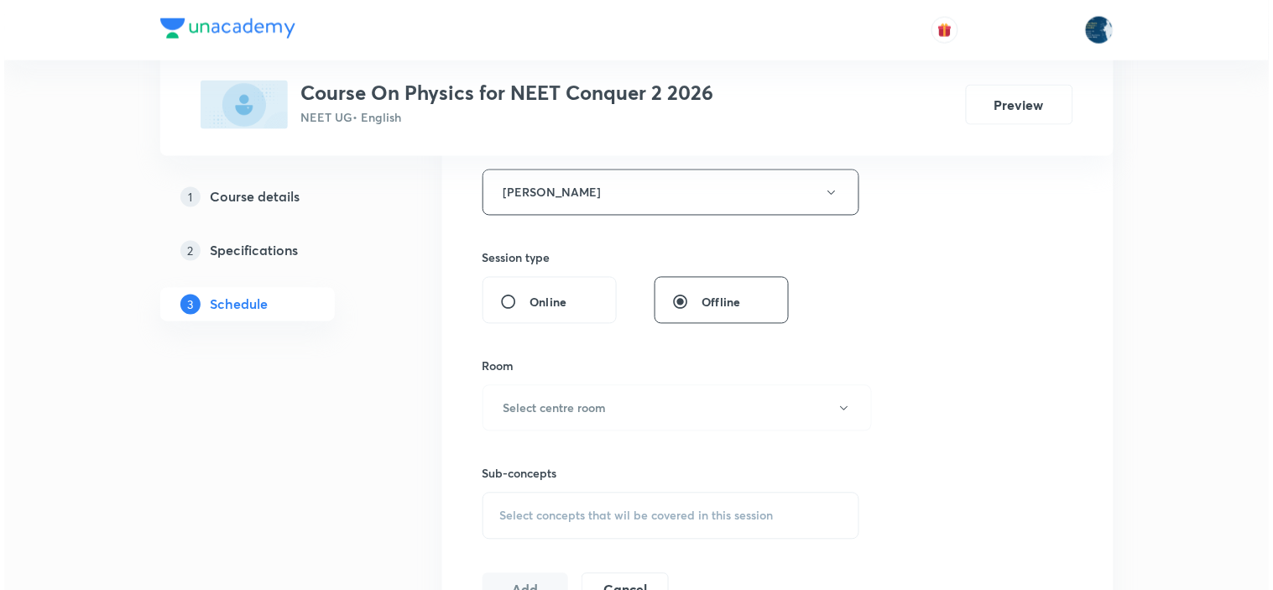
scroll to position [652, 0]
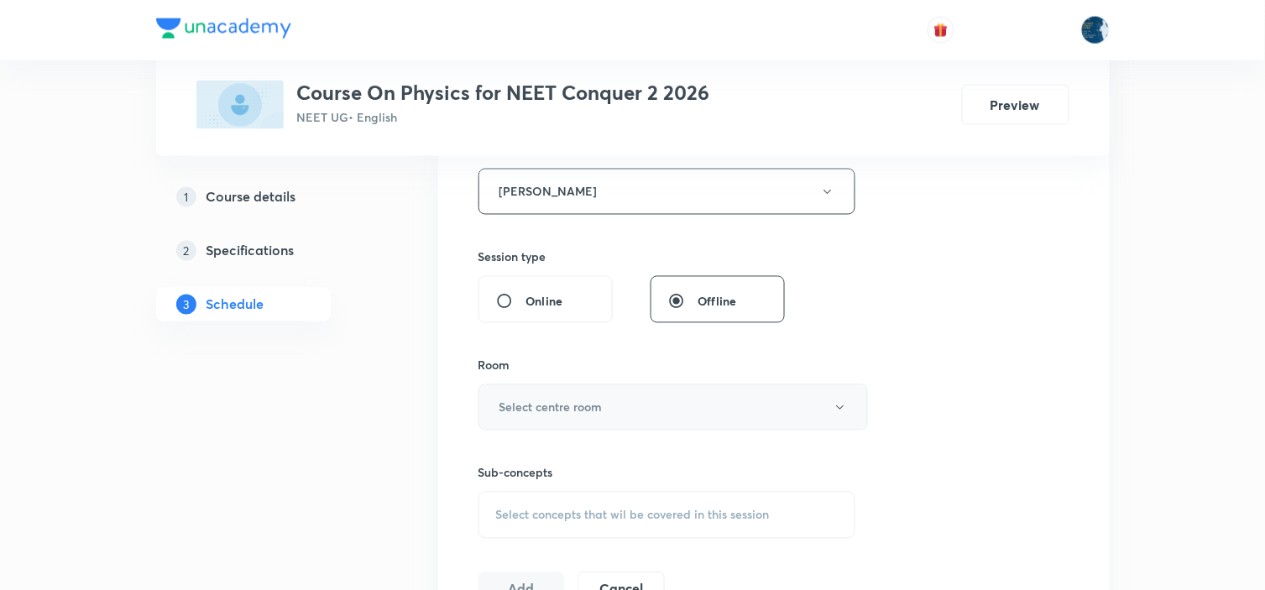
click at [658, 410] on button "Select centre room" at bounding box center [672, 407] width 389 height 46
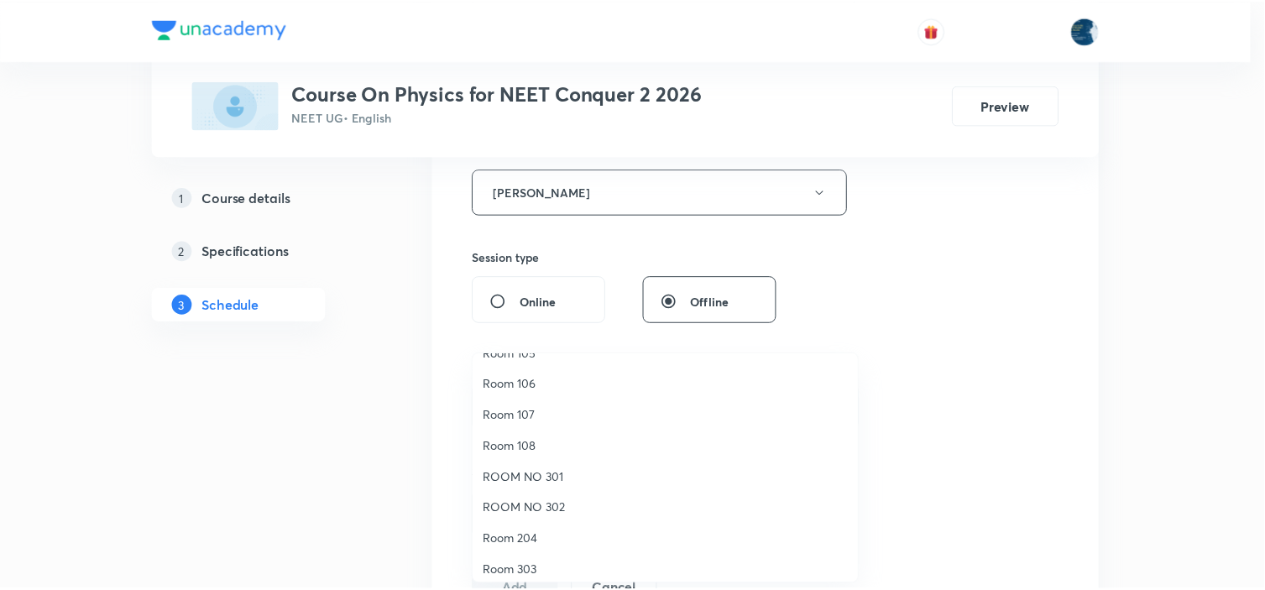
scroll to position [280, 0]
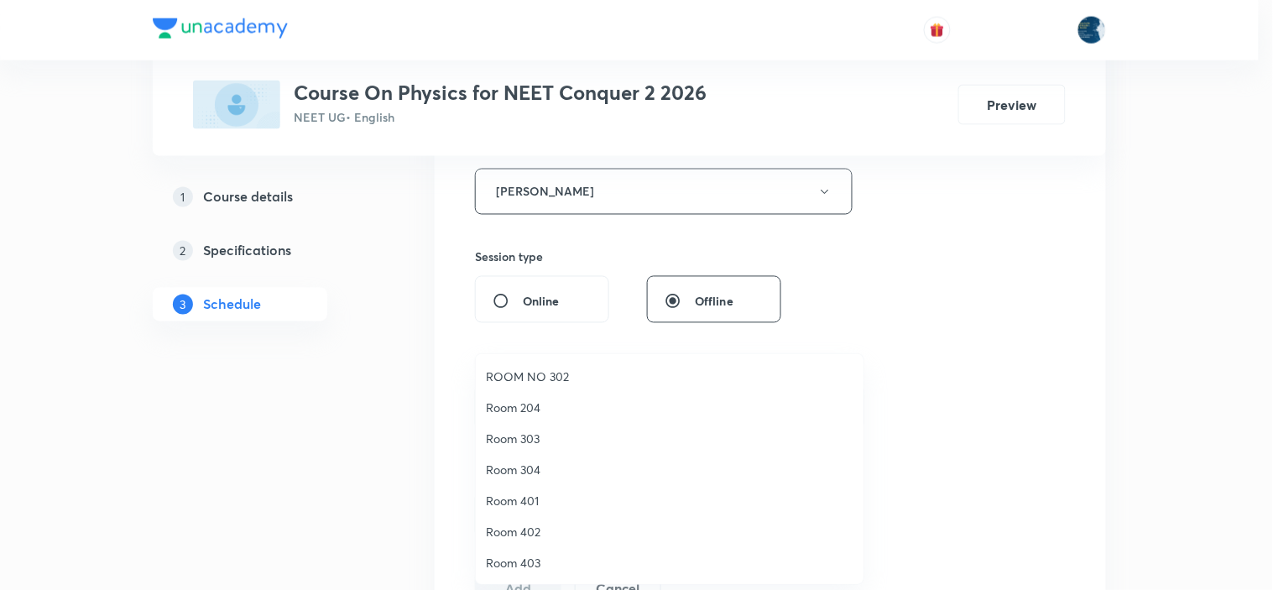
click at [601, 409] on span "Room 204" at bounding box center [670, 408] width 368 height 18
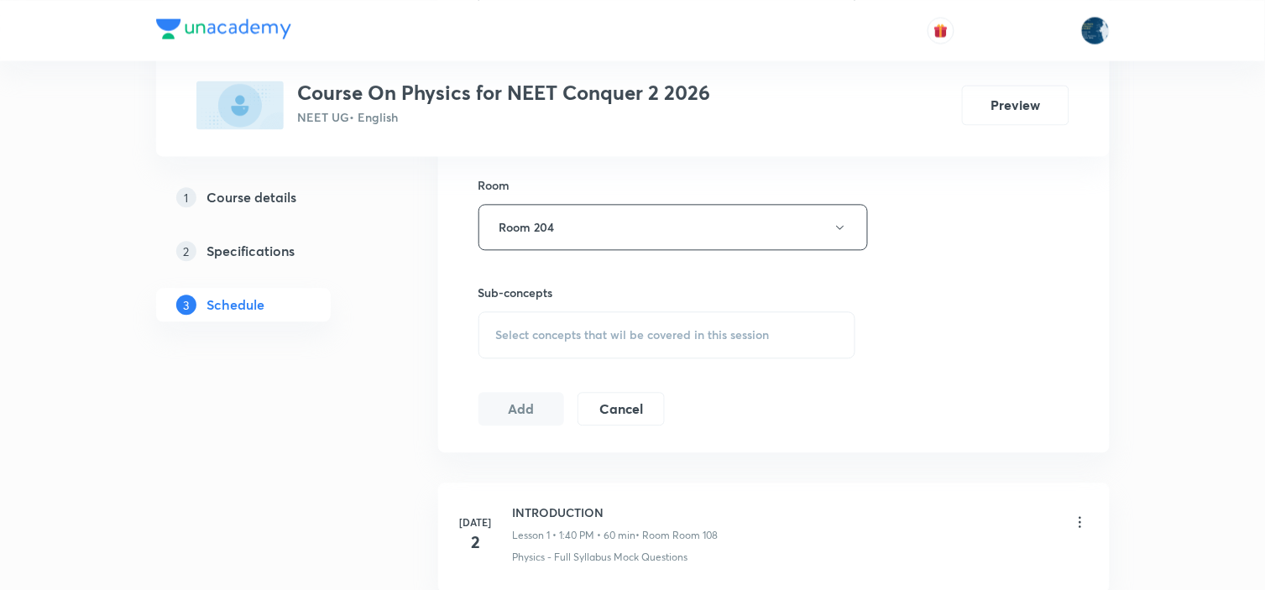
scroll to position [839, 0]
click at [703, 328] on span "Select concepts that wil be covered in this session" at bounding box center [633, 327] width 274 height 13
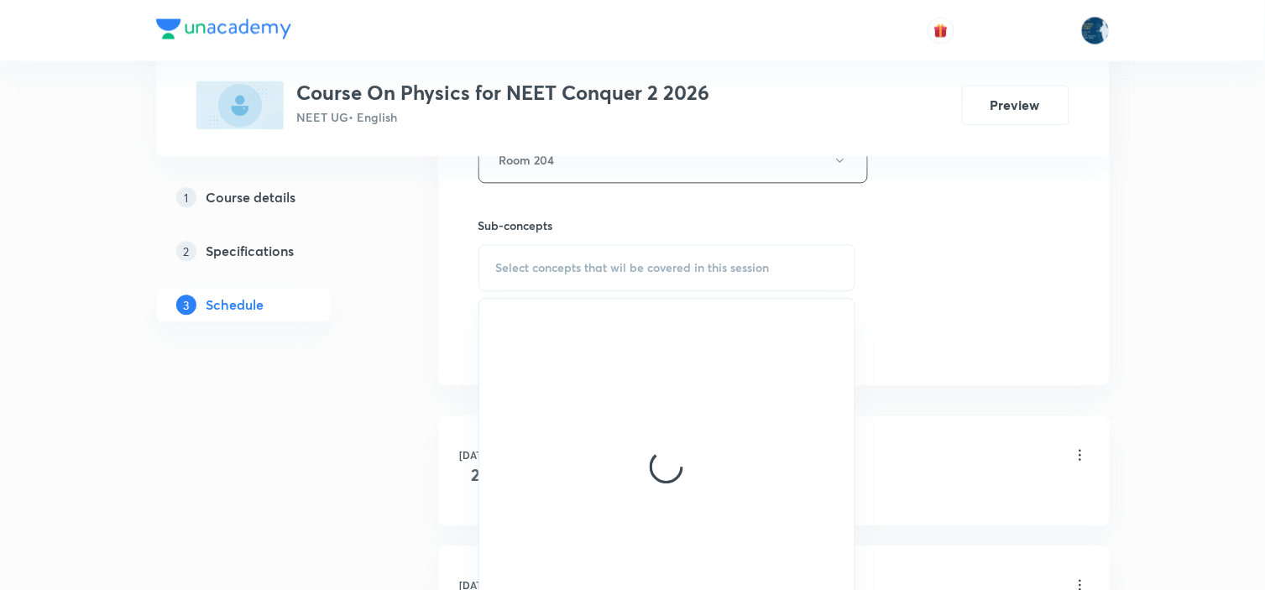
scroll to position [933, 0]
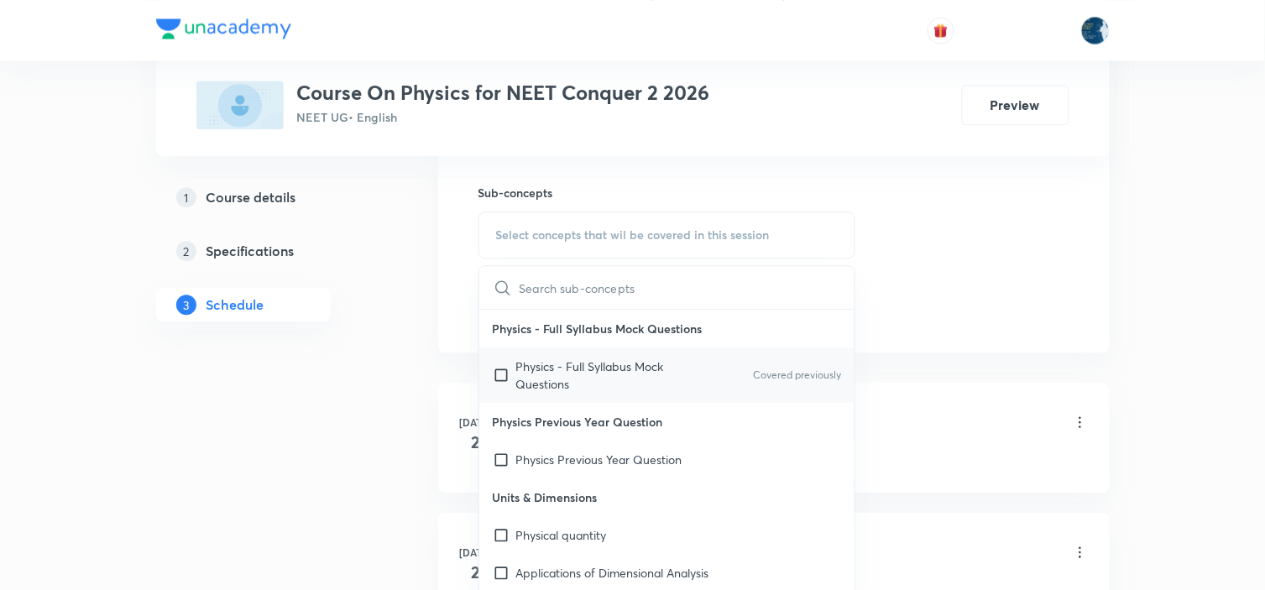
click at [792, 363] on div "Physics - Full Syllabus Mock Questions Covered previously" at bounding box center [667, 374] width 376 height 55
checkbox input "true"
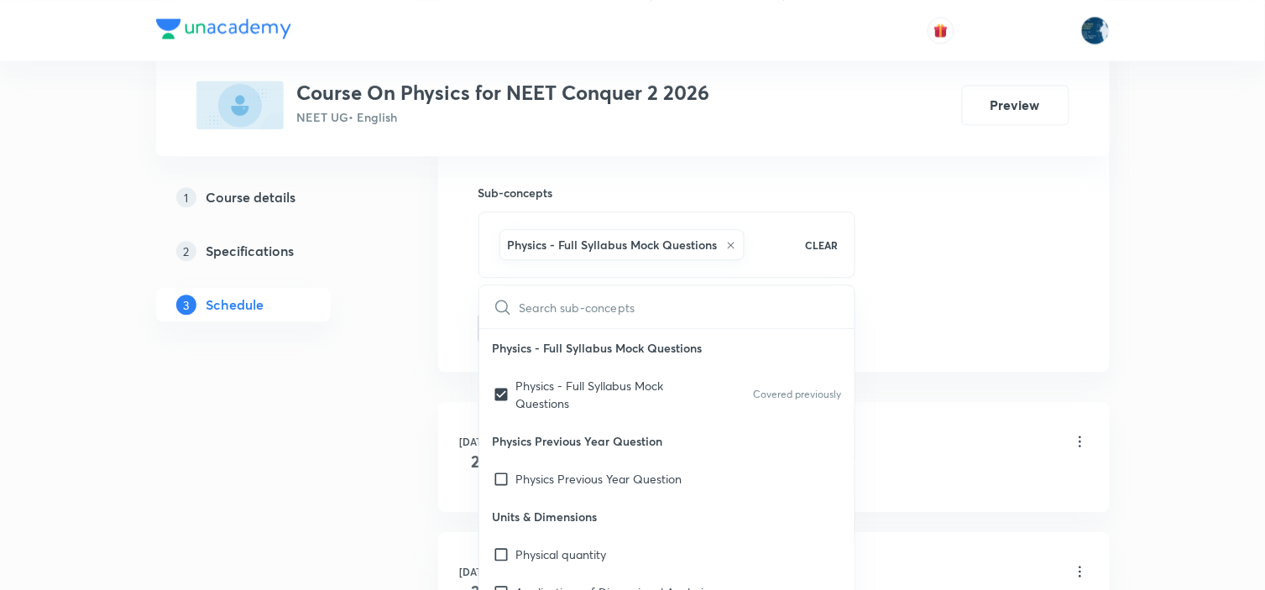
drag, startPoint x: 988, startPoint y: 232, endPoint x: 691, endPoint y: 239, distance: 297.2
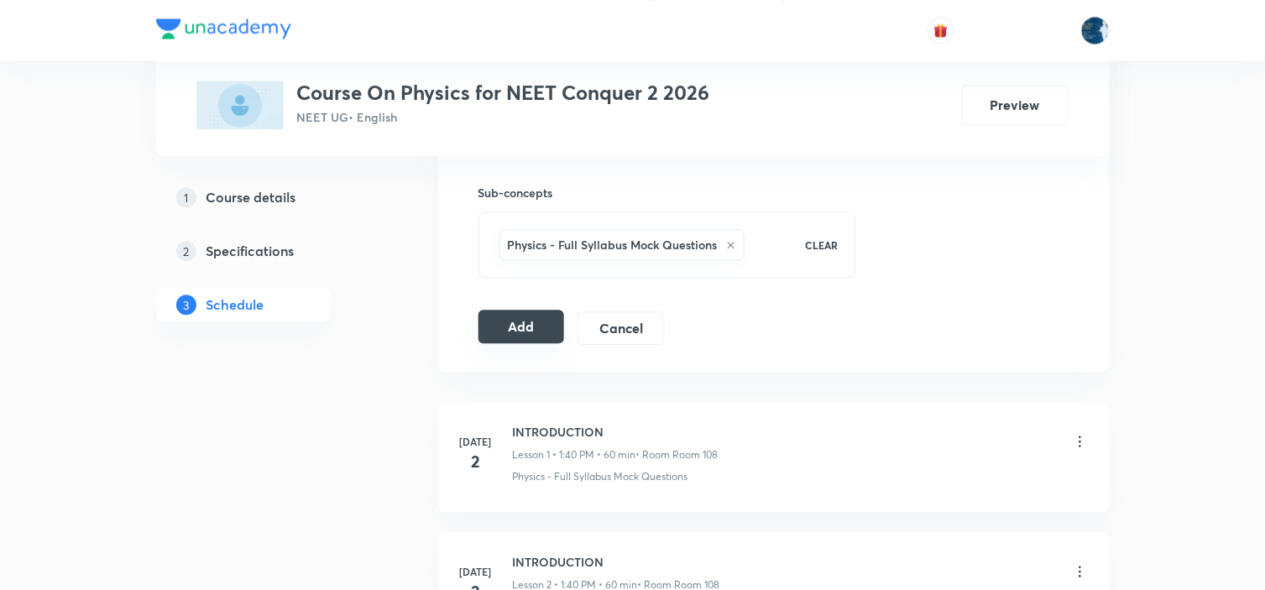
click at [515, 332] on button "Add" at bounding box center [521, 327] width 86 height 34
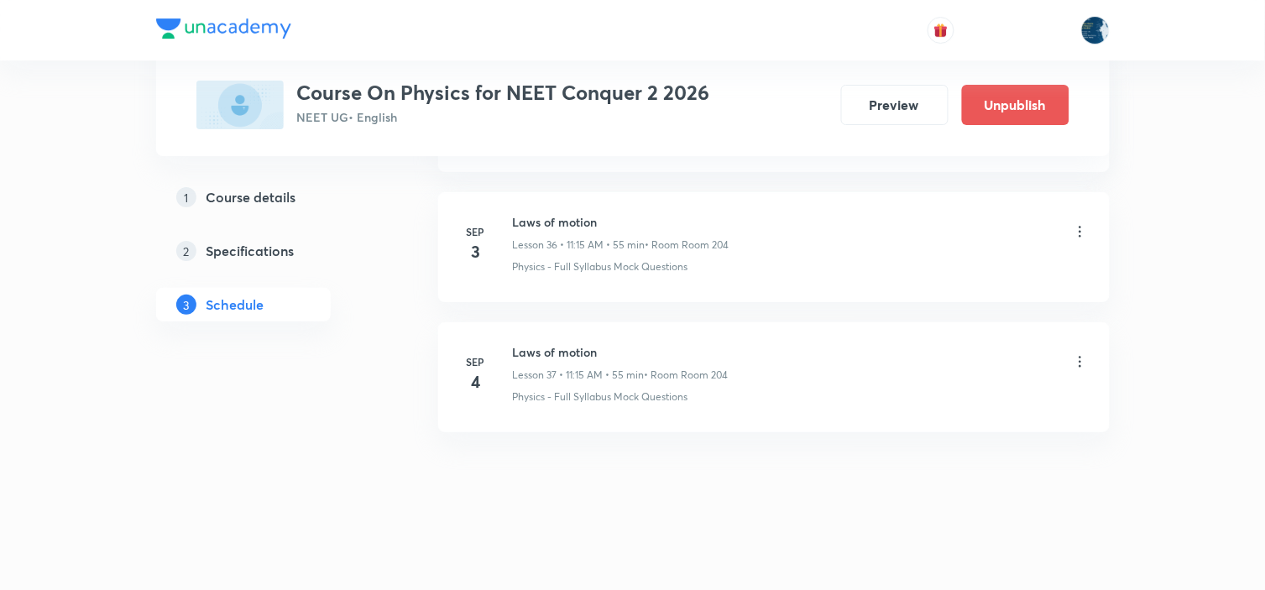
scroll to position [4803, 0]
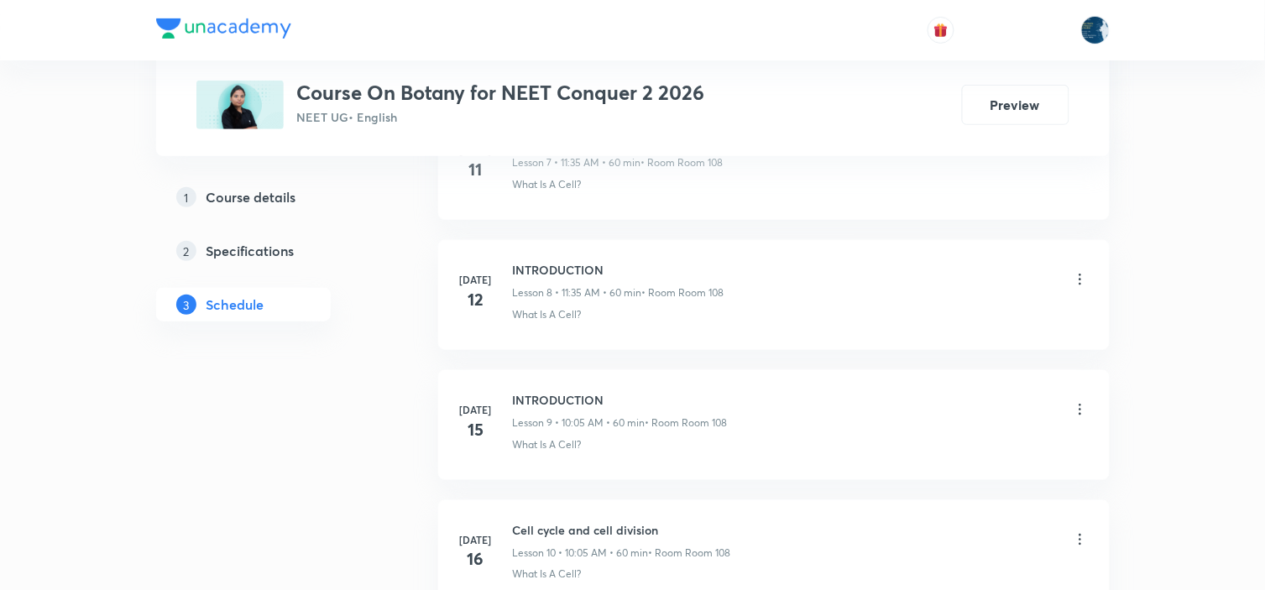
scroll to position [6617, 0]
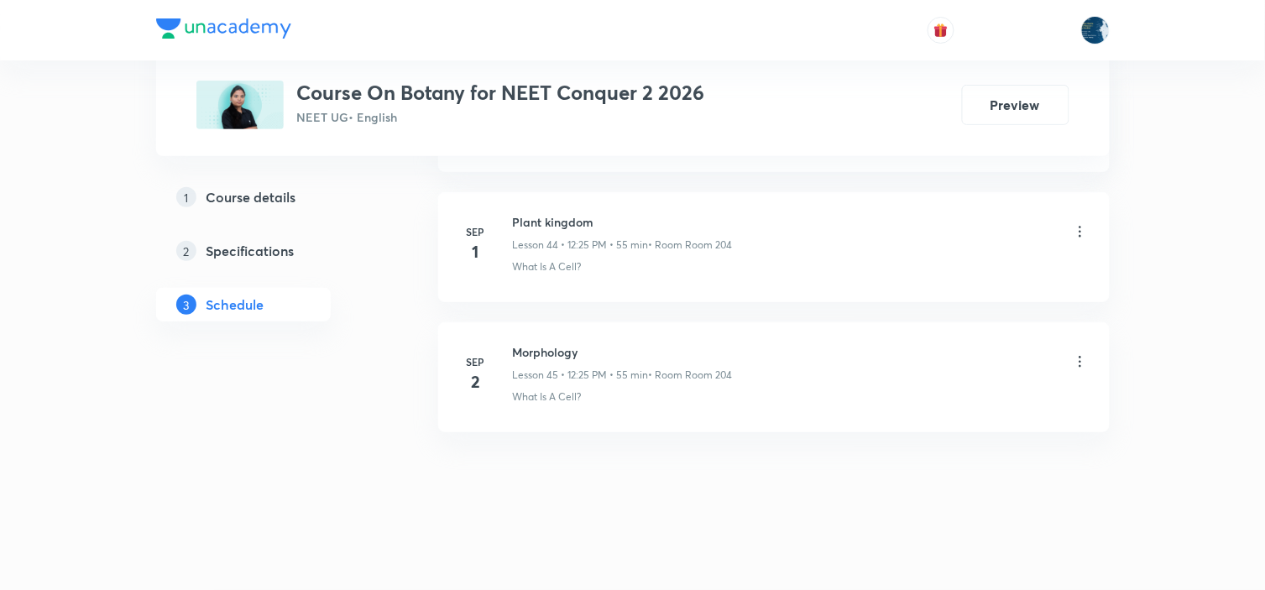
click at [523, 356] on h6 "Morphology" at bounding box center [623, 352] width 220 height 18
copy h6 "Morphology"
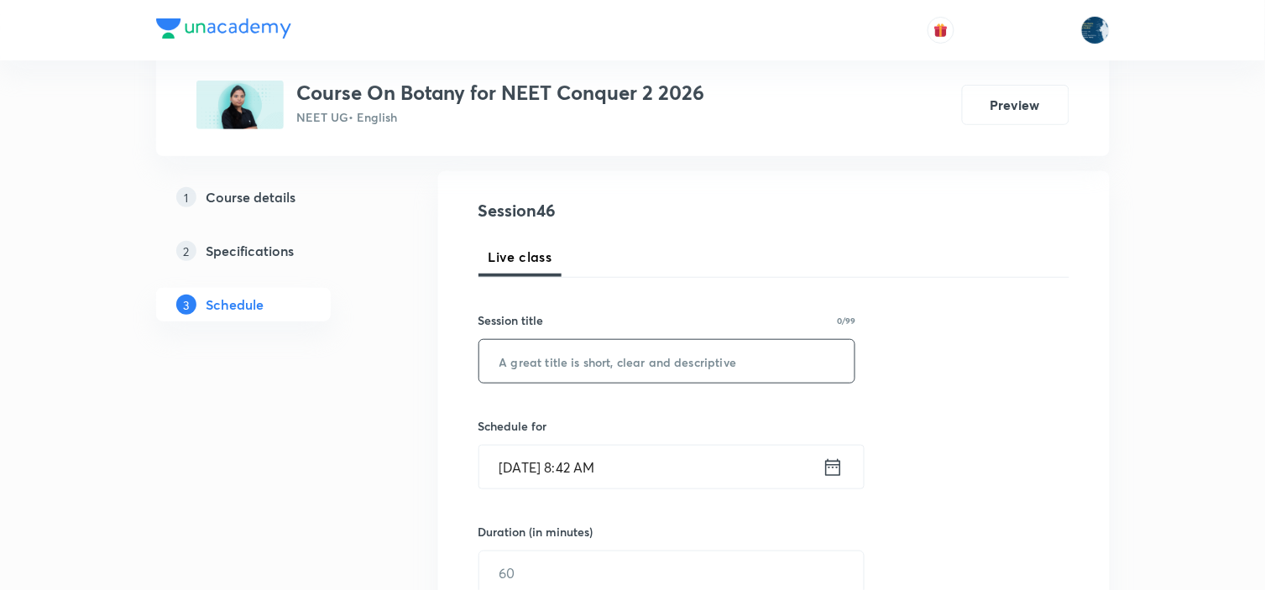
scroll to position [186, 0]
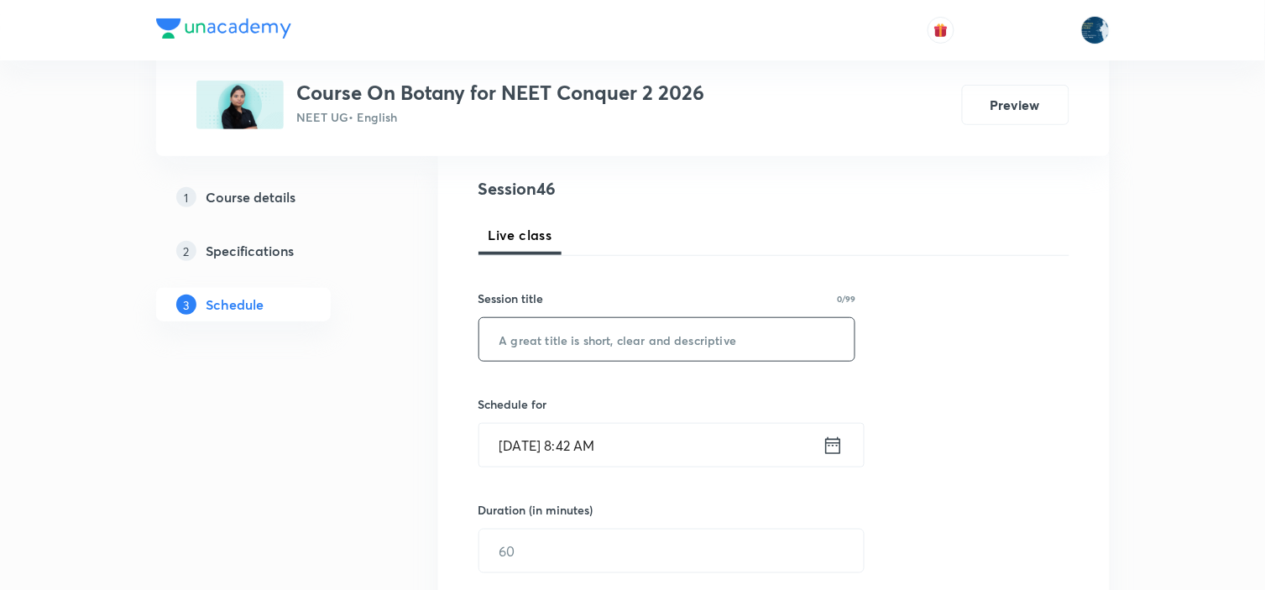
click at [616, 340] on input "text" at bounding box center [667, 339] width 376 height 43
paste input "Morphology"
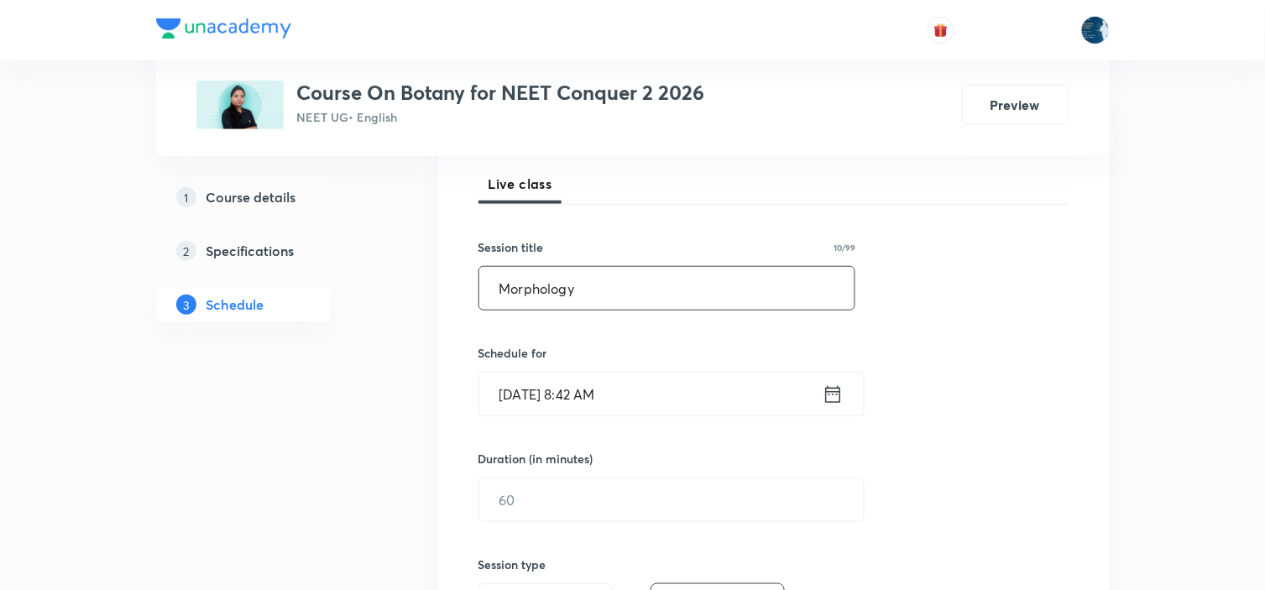
scroll to position [280, 0]
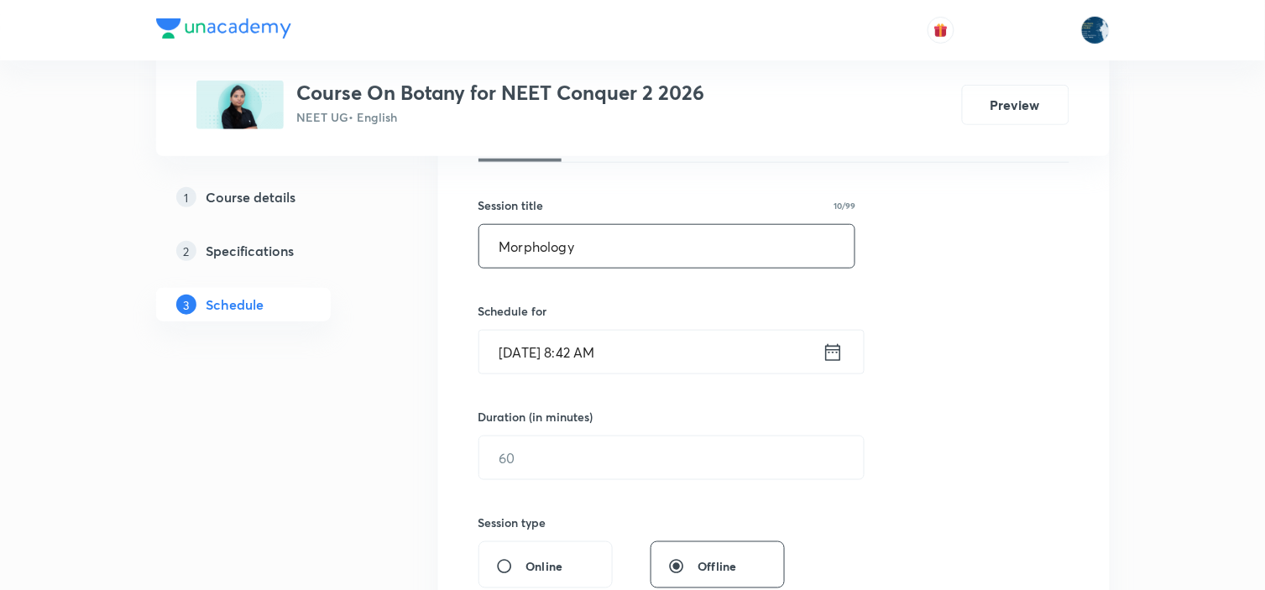
type input "Morphology"
click at [831, 349] on icon at bounding box center [832, 351] width 15 height 17
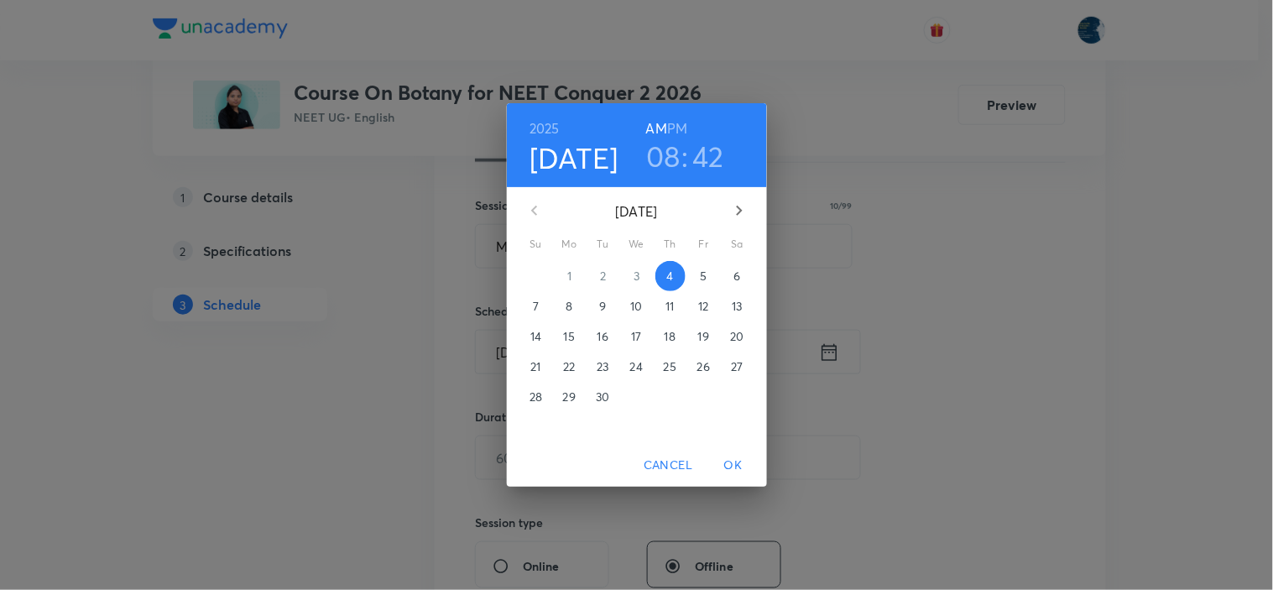
click at [671, 123] on h6 "PM" at bounding box center [677, 129] width 20 height 24
click at [670, 154] on h3 "08" at bounding box center [663, 155] width 34 height 35
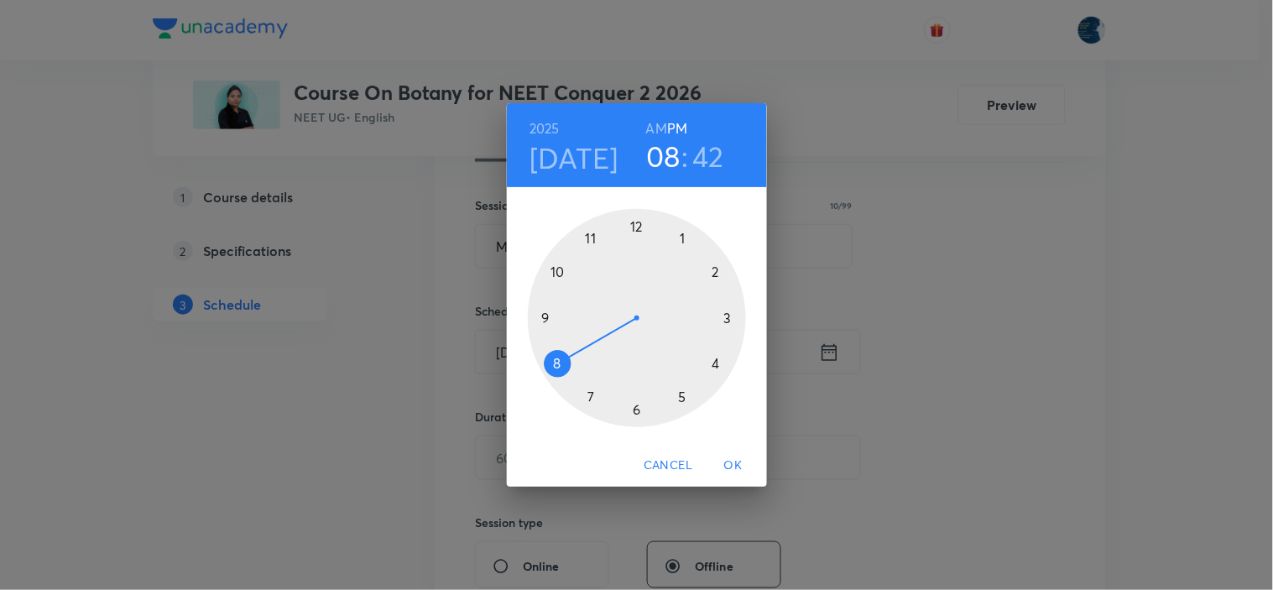
click at [638, 227] on div at bounding box center [637, 318] width 218 height 218
click at [683, 399] on div at bounding box center [637, 318] width 218 height 218
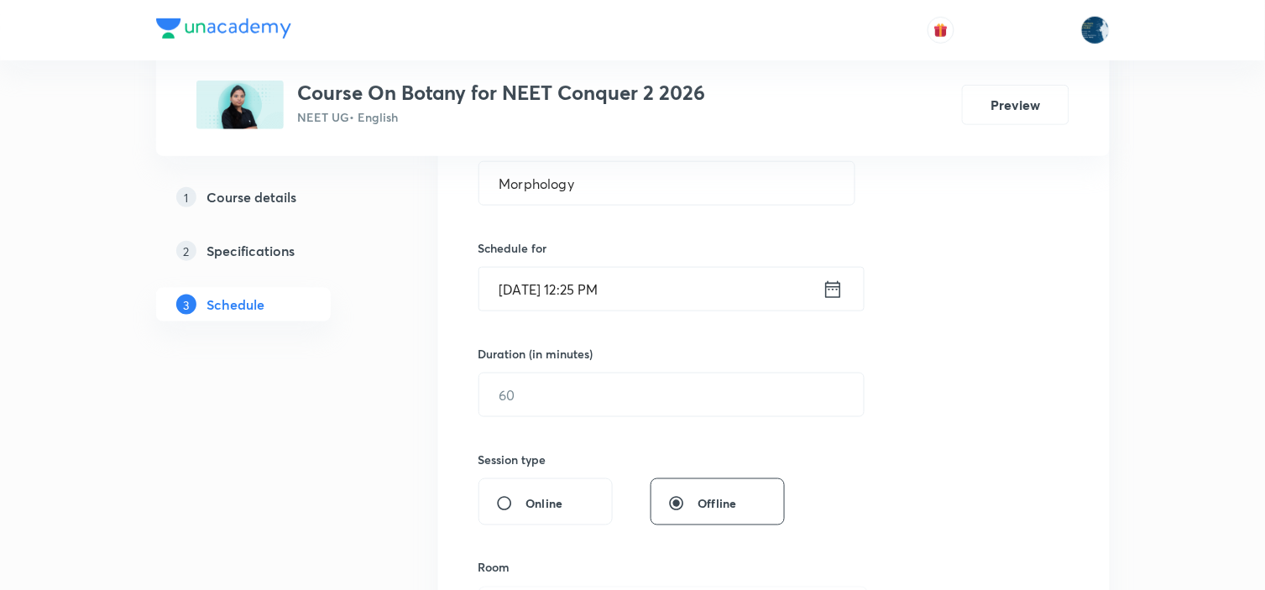
scroll to position [373, 0]
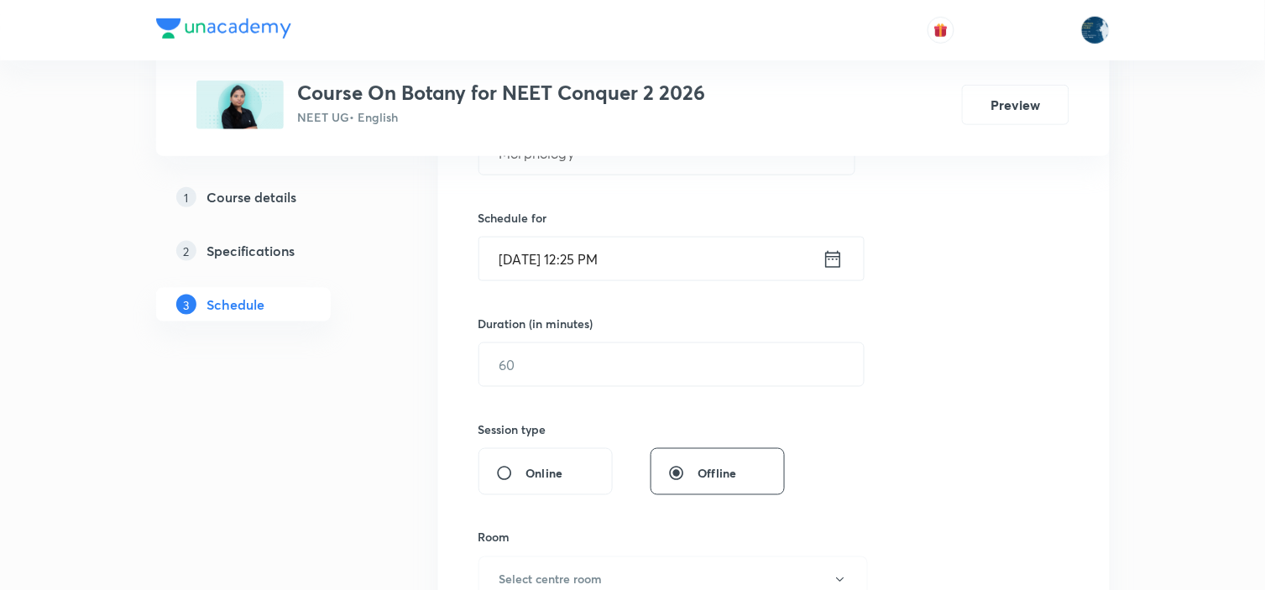
click at [672, 367] on input "text" at bounding box center [671, 364] width 384 height 43
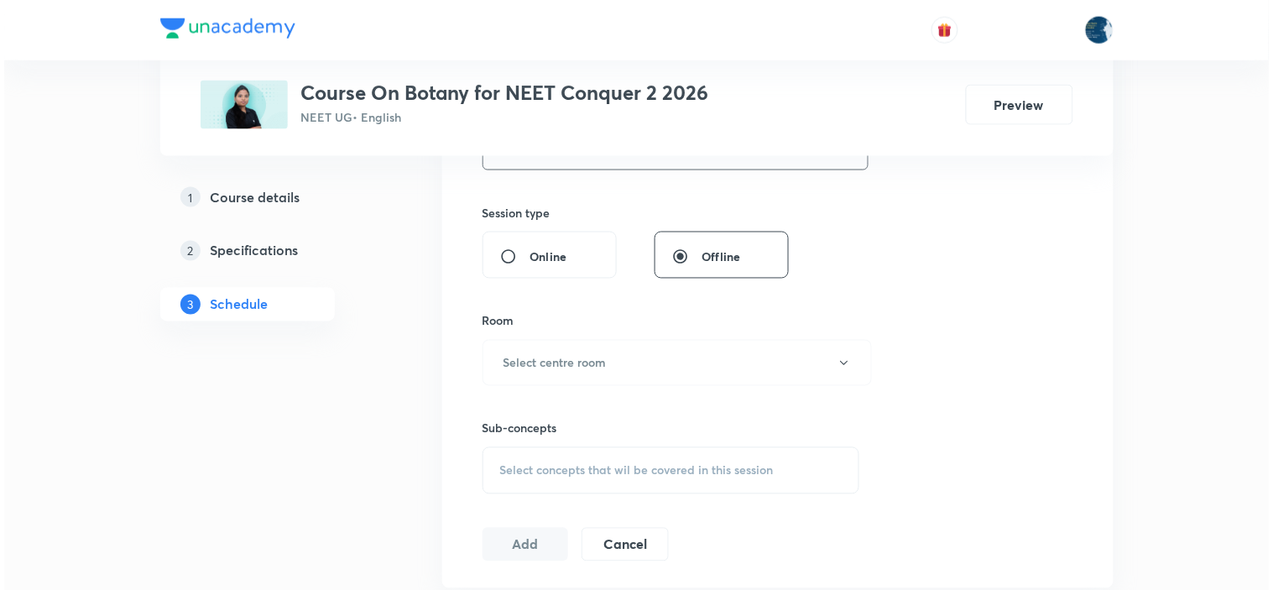
scroll to position [652, 0]
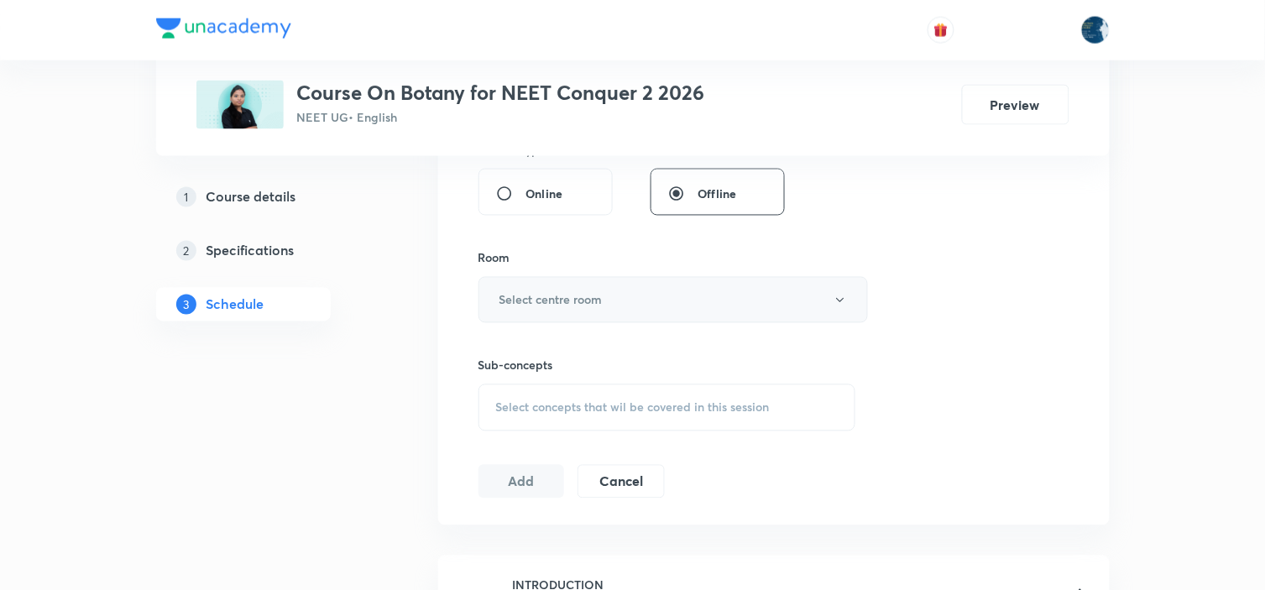
type input "55"
click at [682, 305] on button "Select centre room" at bounding box center [672, 300] width 389 height 46
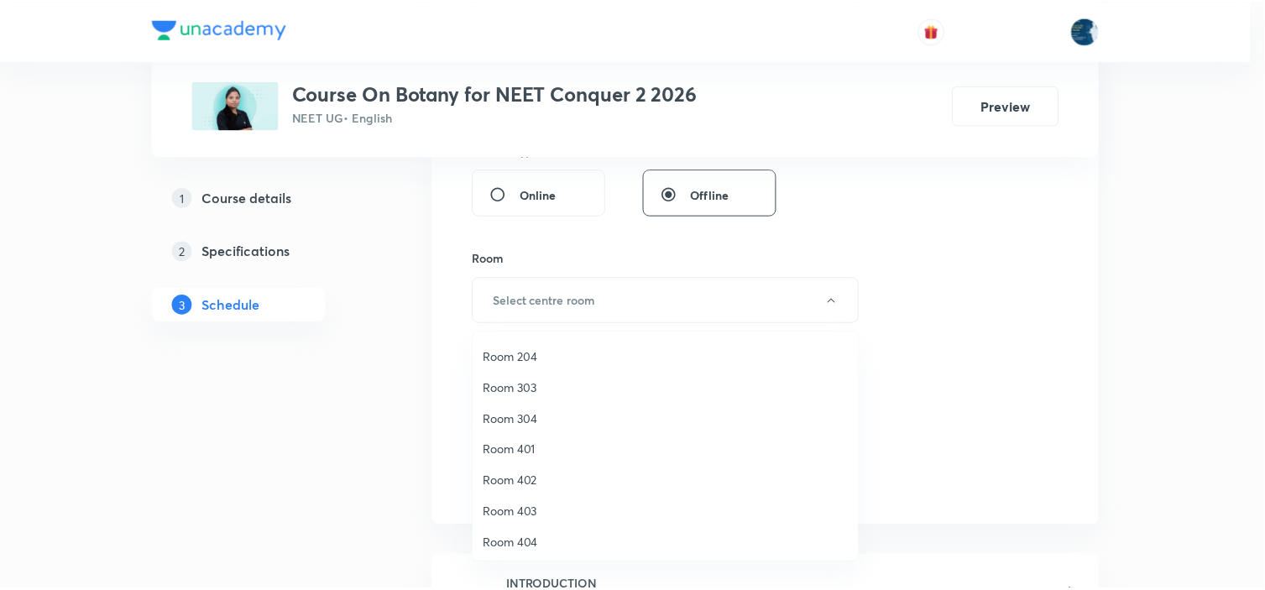
scroll to position [311, 0]
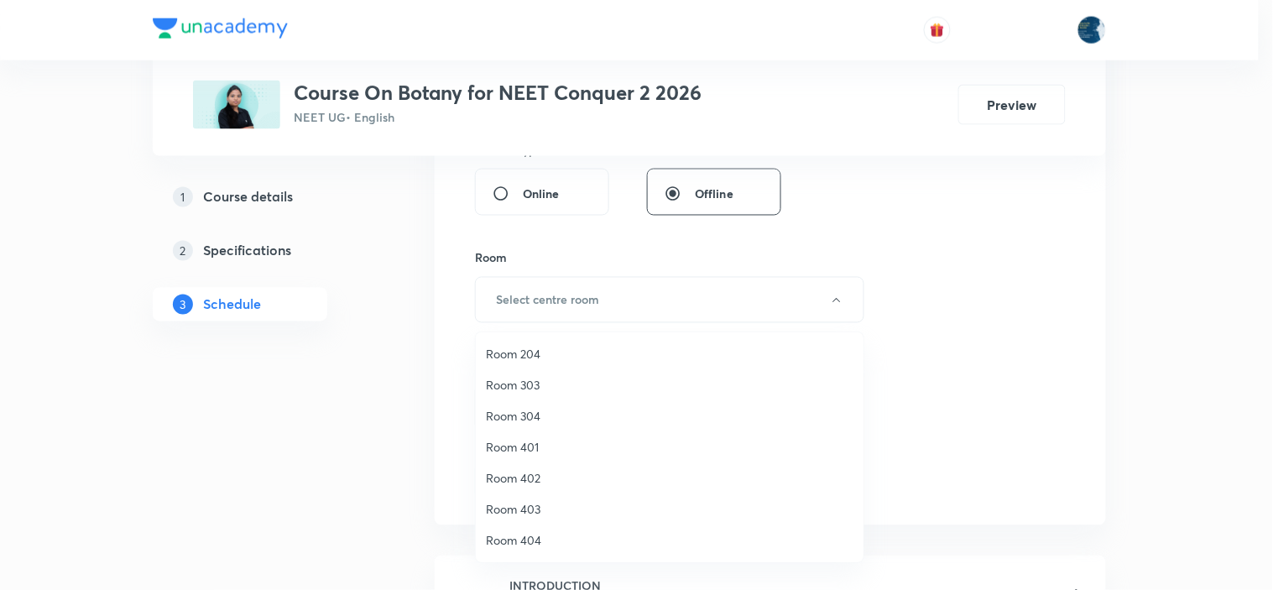
click at [533, 346] on span "Room 204" at bounding box center [670, 354] width 368 height 18
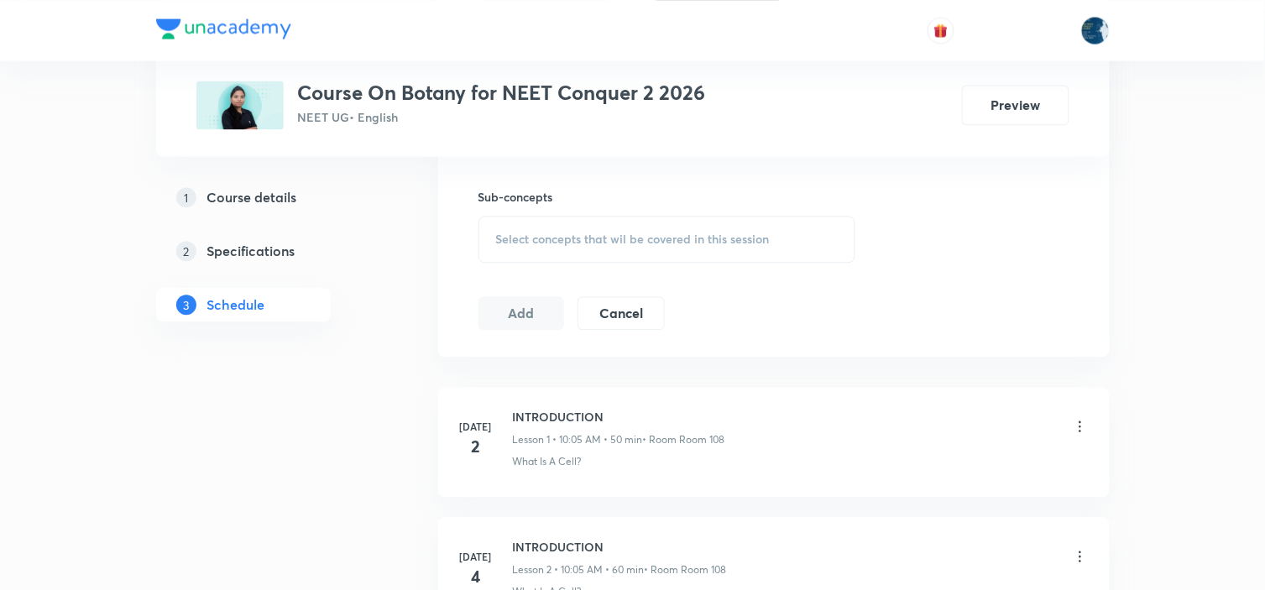
scroll to position [839, 0]
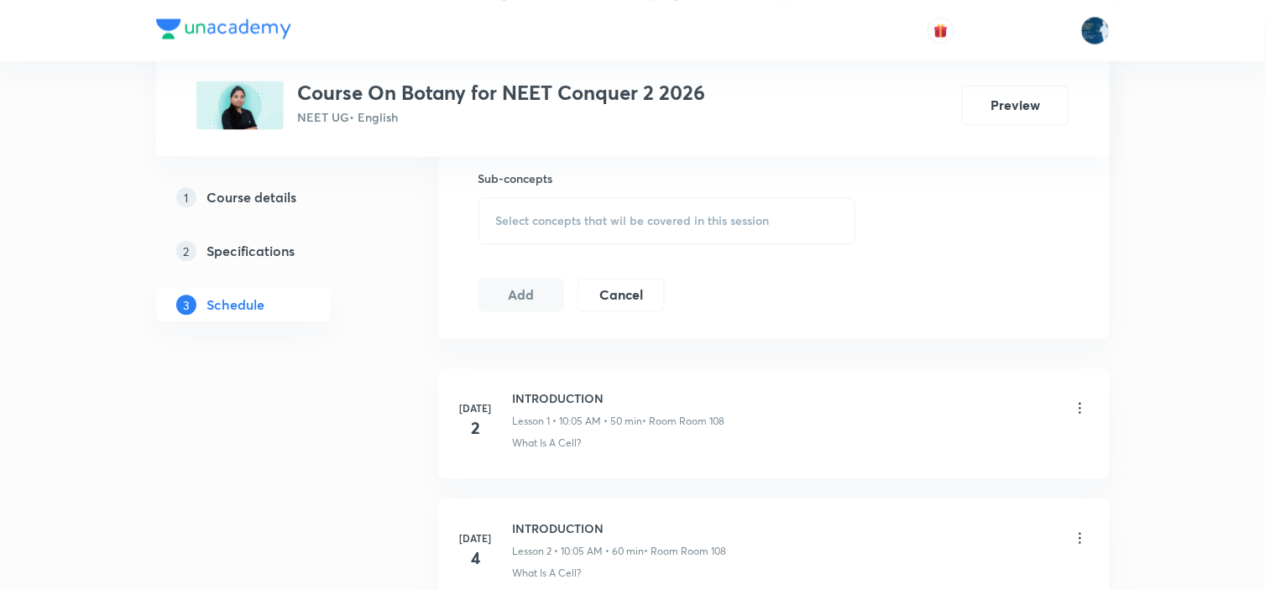
click at [670, 217] on span "Select concepts that wil be covered in this session" at bounding box center [633, 220] width 274 height 13
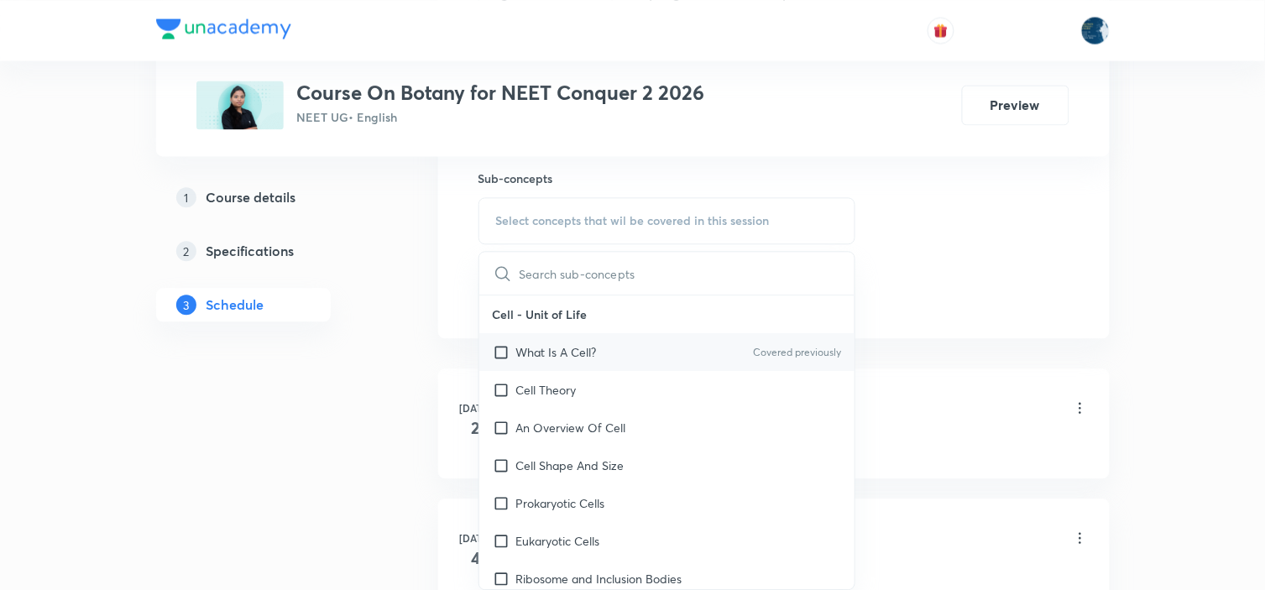
click at [798, 347] on p "Covered previously" at bounding box center [797, 352] width 88 height 15
checkbox input "true"
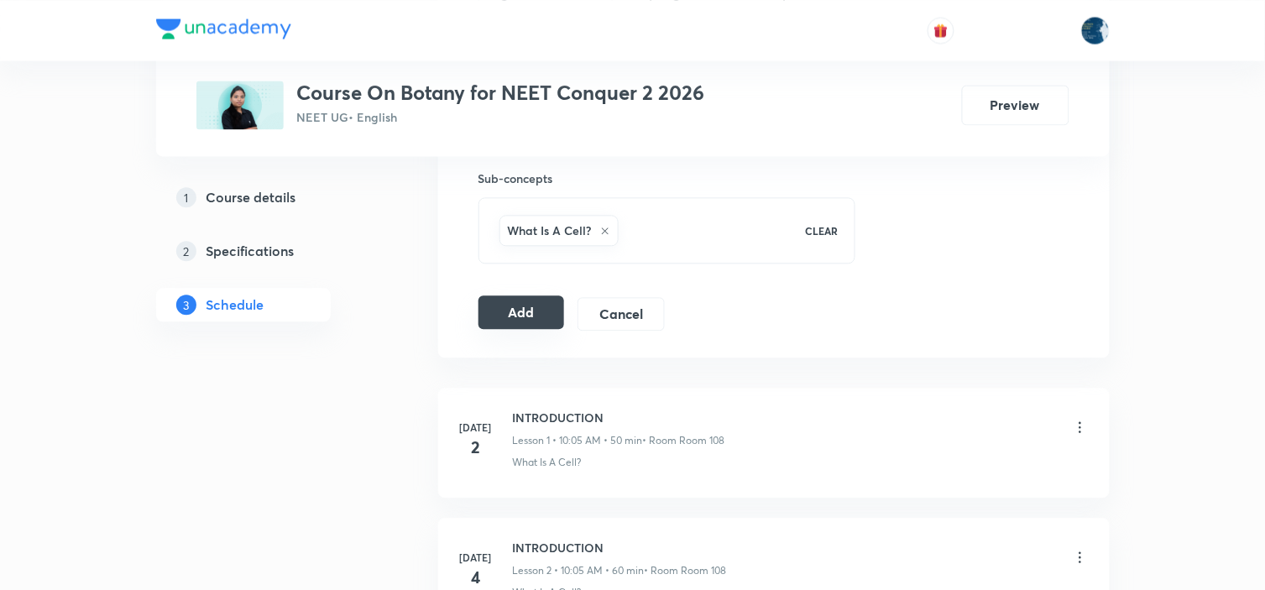
click at [543, 313] on button "Add" at bounding box center [521, 312] width 86 height 34
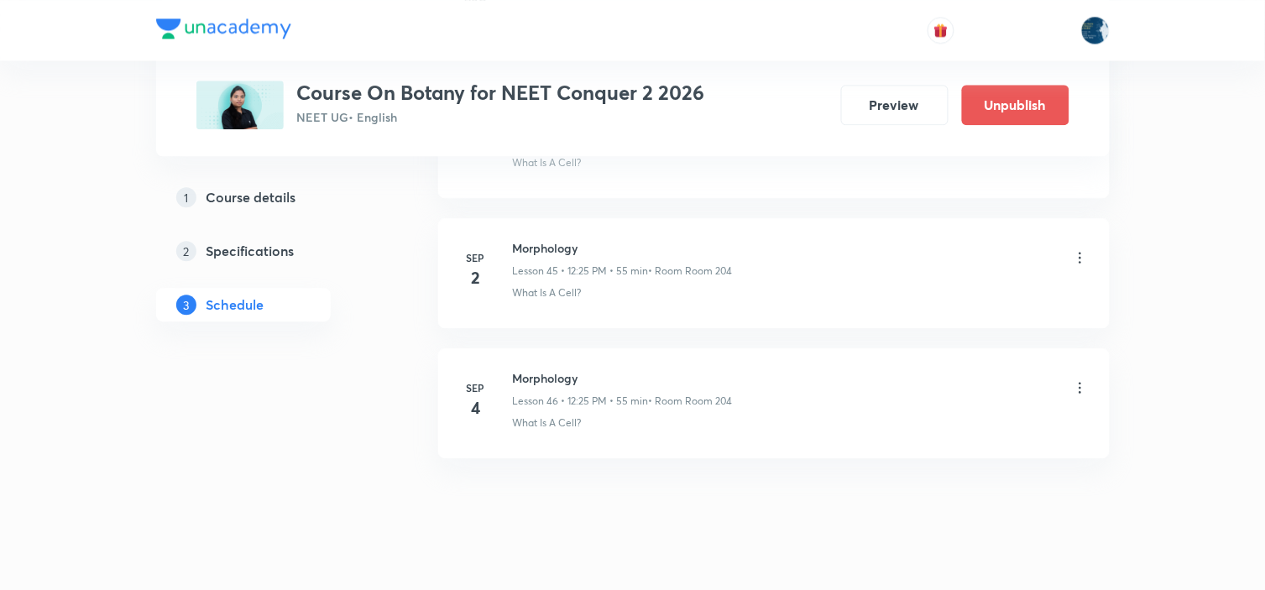
scroll to position [5974, 0]
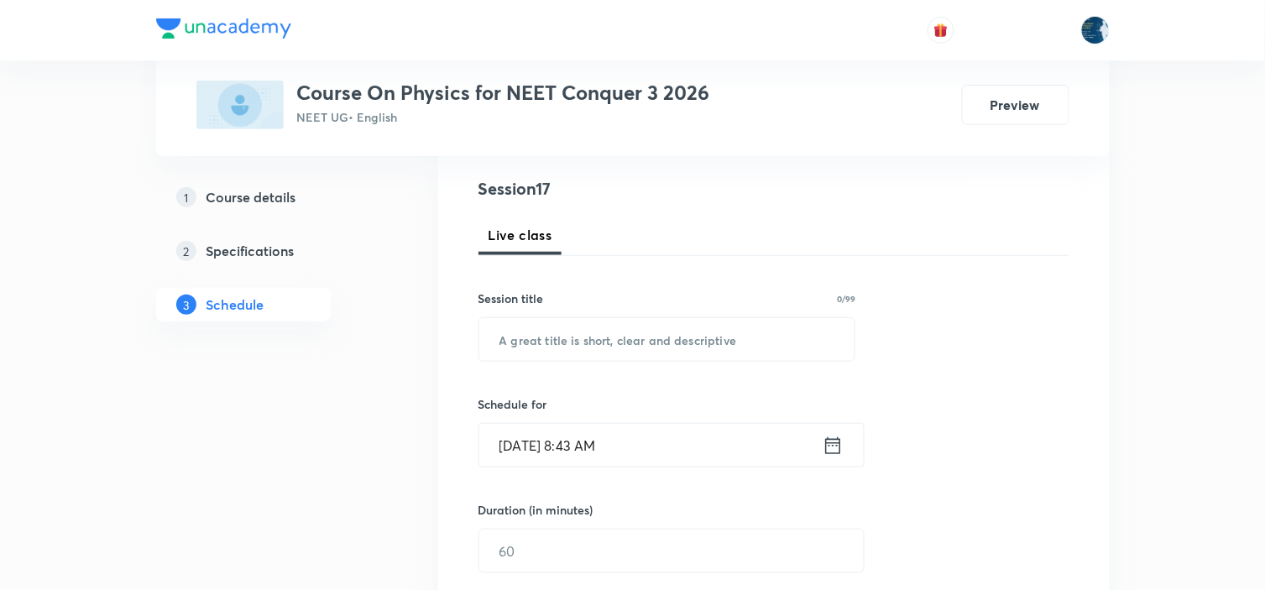
scroll to position [2840, 0]
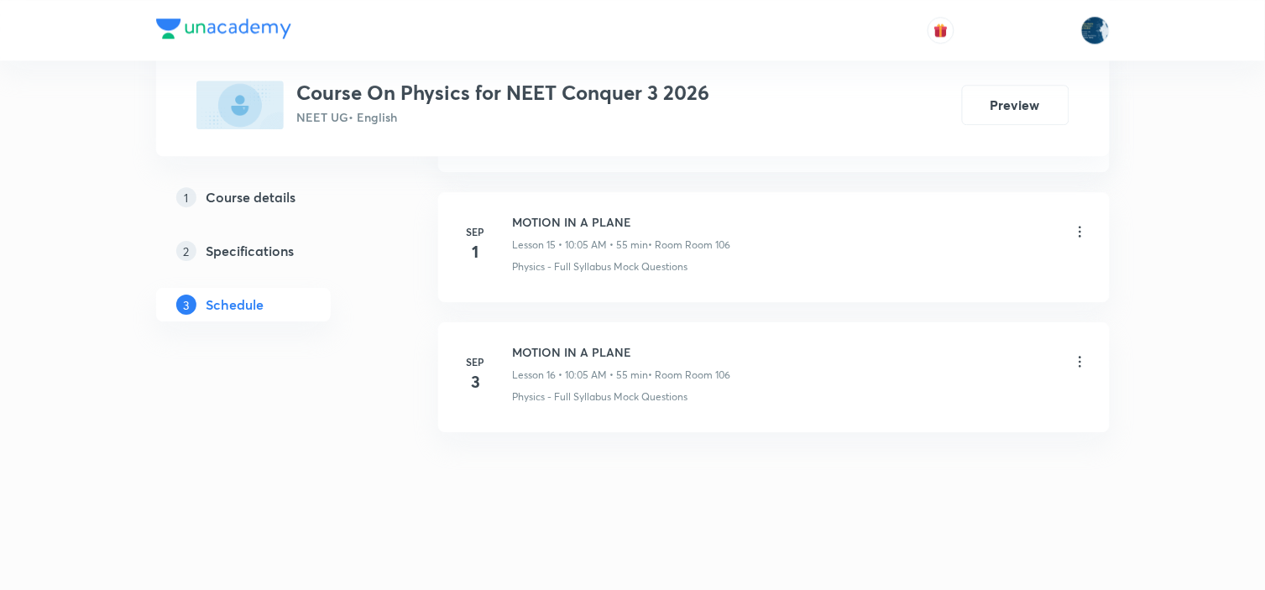
click at [536, 358] on h6 "MOTION IN A PLANE" at bounding box center [622, 352] width 218 height 18
copy h6 "MOTION IN A PLANE"
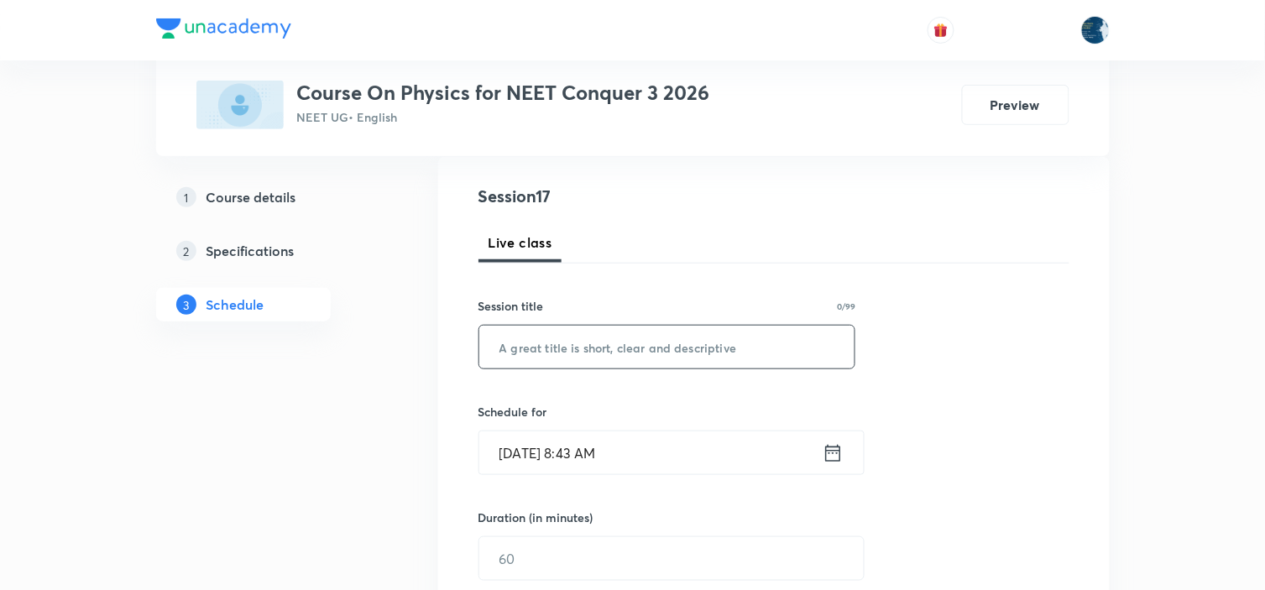
scroll to position [186, 0]
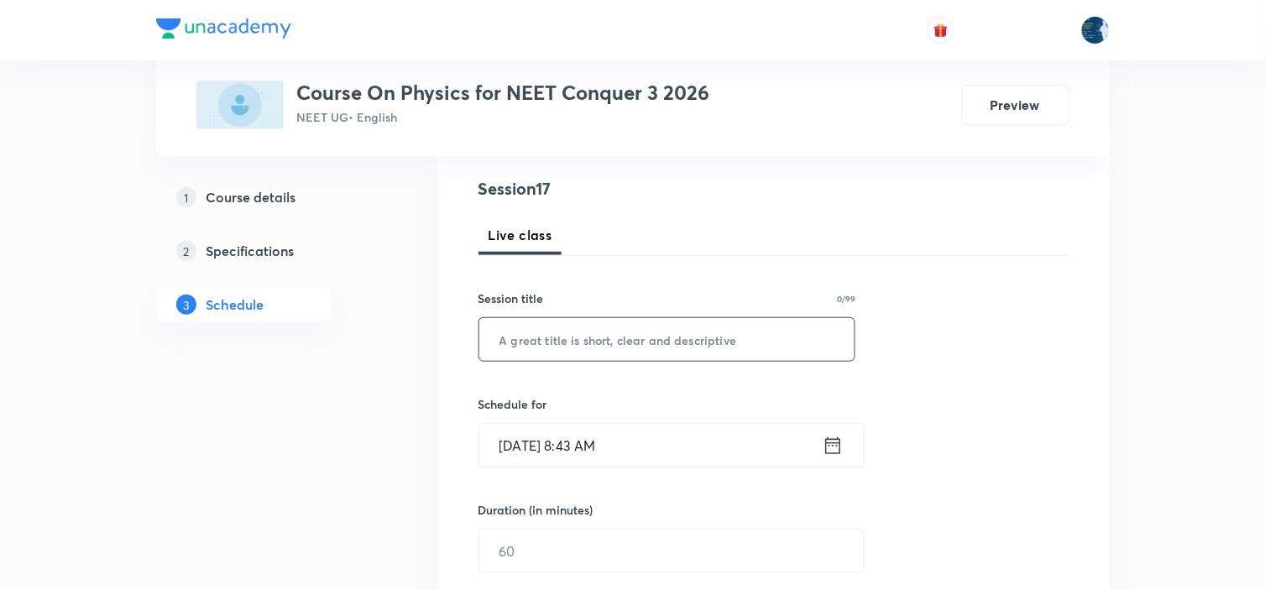
click at [572, 350] on input "text" at bounding box center [667, 339] width 376 height 43
paste input "MOTION IN A PLANE"
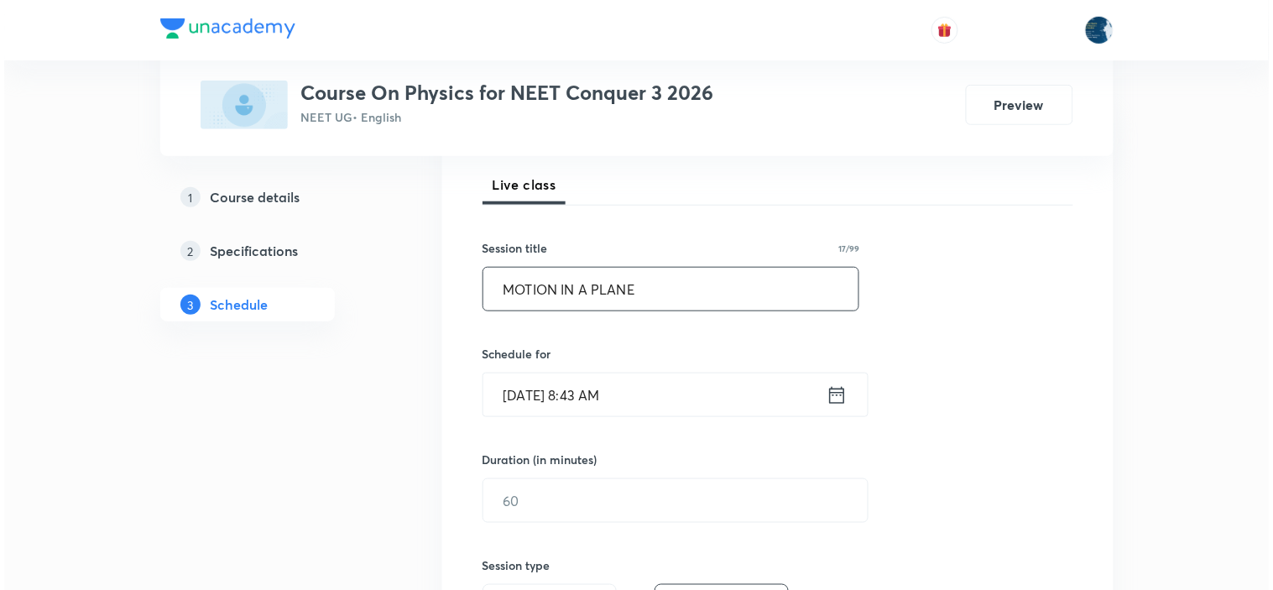
scroll to position [280, 0]
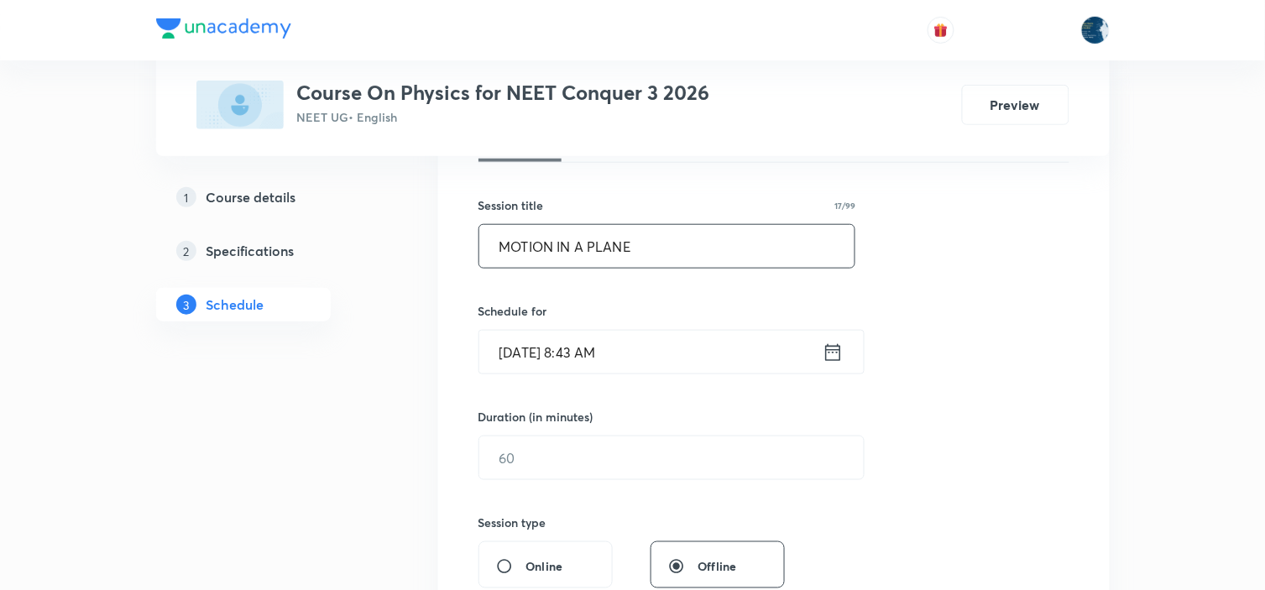
type input "MOTION IN A PLANE"
click at [824, 358] on icon at bounding box center [833, 353] width 21 height 24
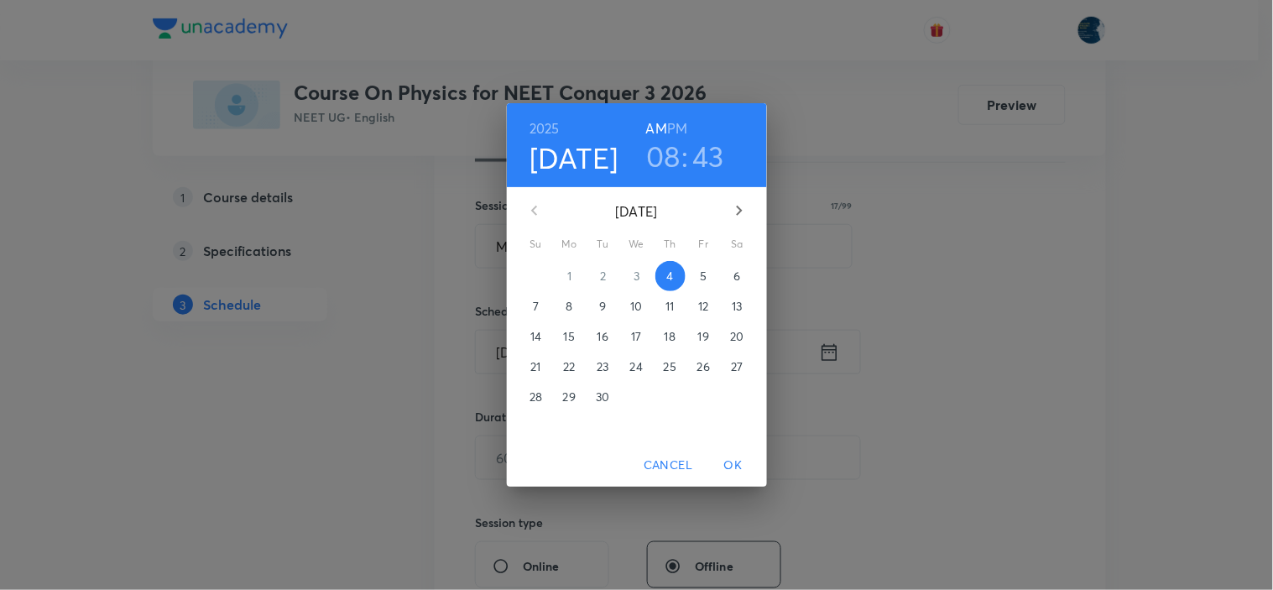
click at [661, 165] on h3 "08" at bounding box center [663, 155] width 34 height 35
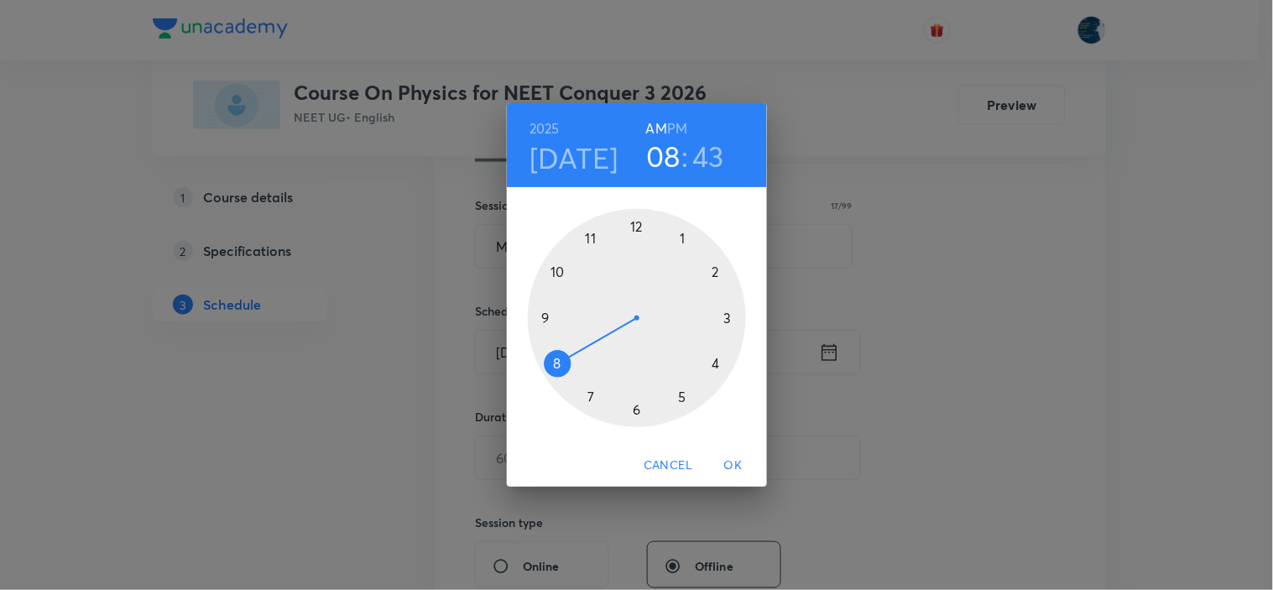
click at [560, 273] on div at bounding box center [637, 318] width 218 height 218
click at [684, 238] on div at bounding box center [637, 318] width 218 height 218
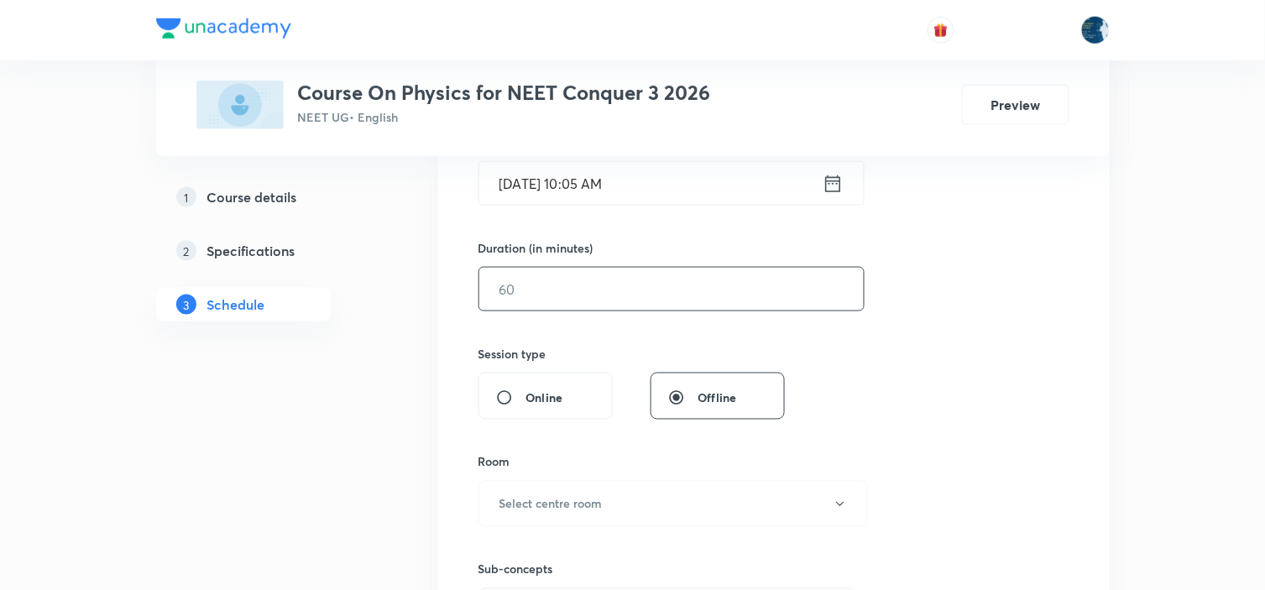
scroll to position [466, 0]
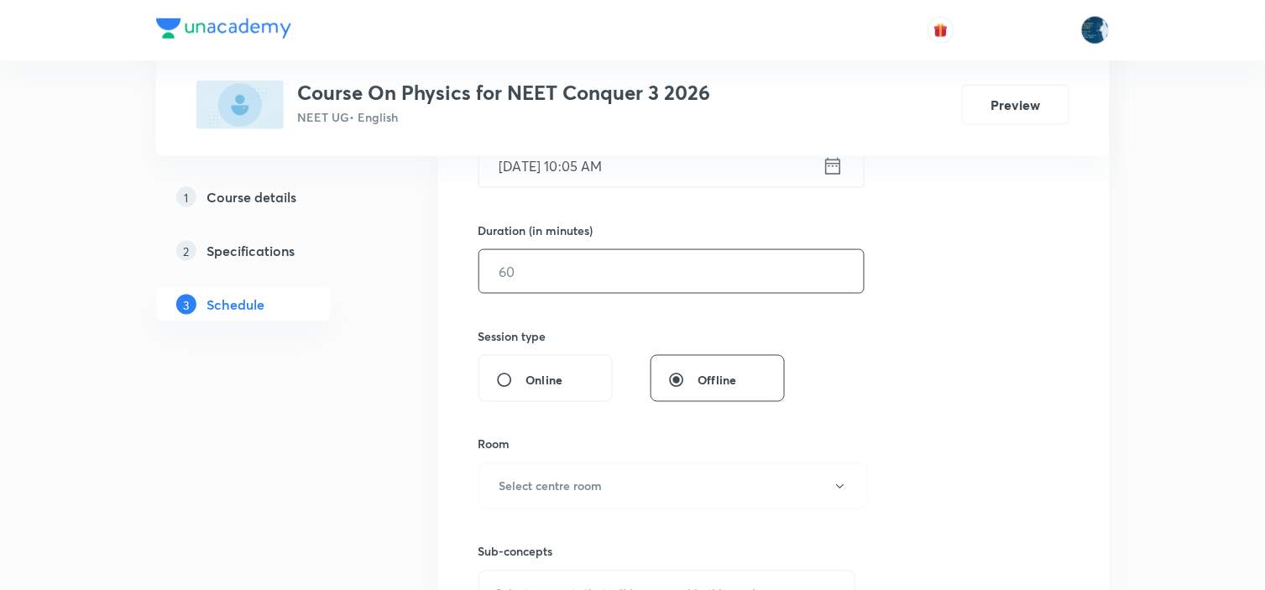
click at [675, 274] on input "text" at bounding box center [671, 271] width 384 height 43
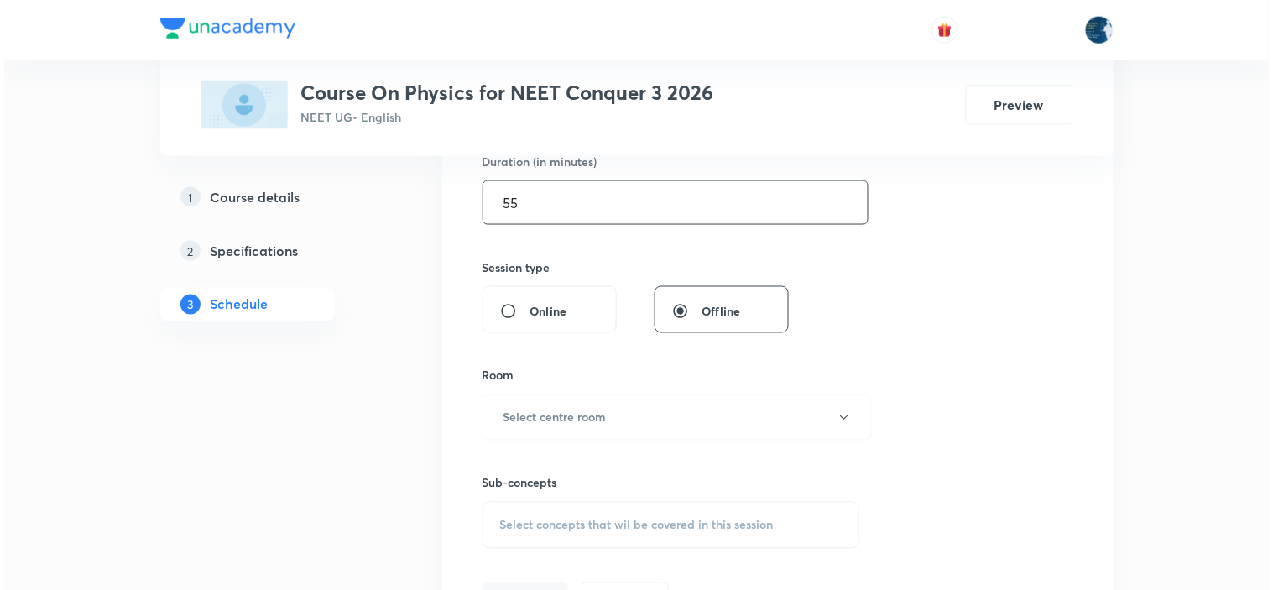
scroll to position [652, 0]
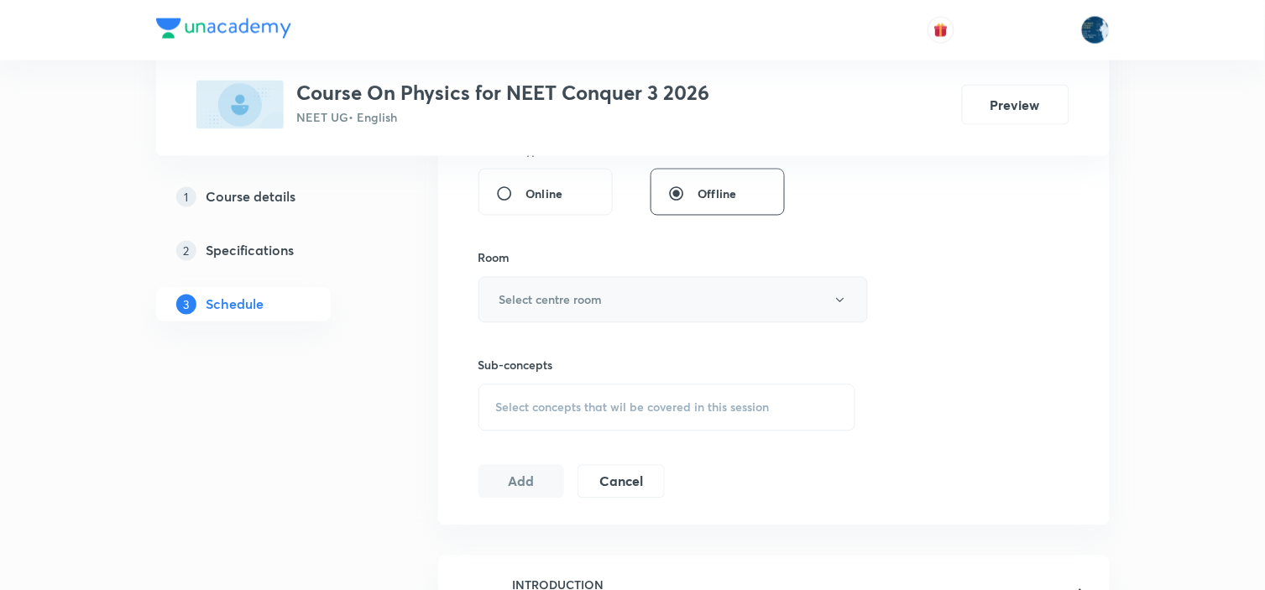
type input "55"
click at [668, 288] on button "Select centre room" at bounding box center [672, 300] width 389 height 46
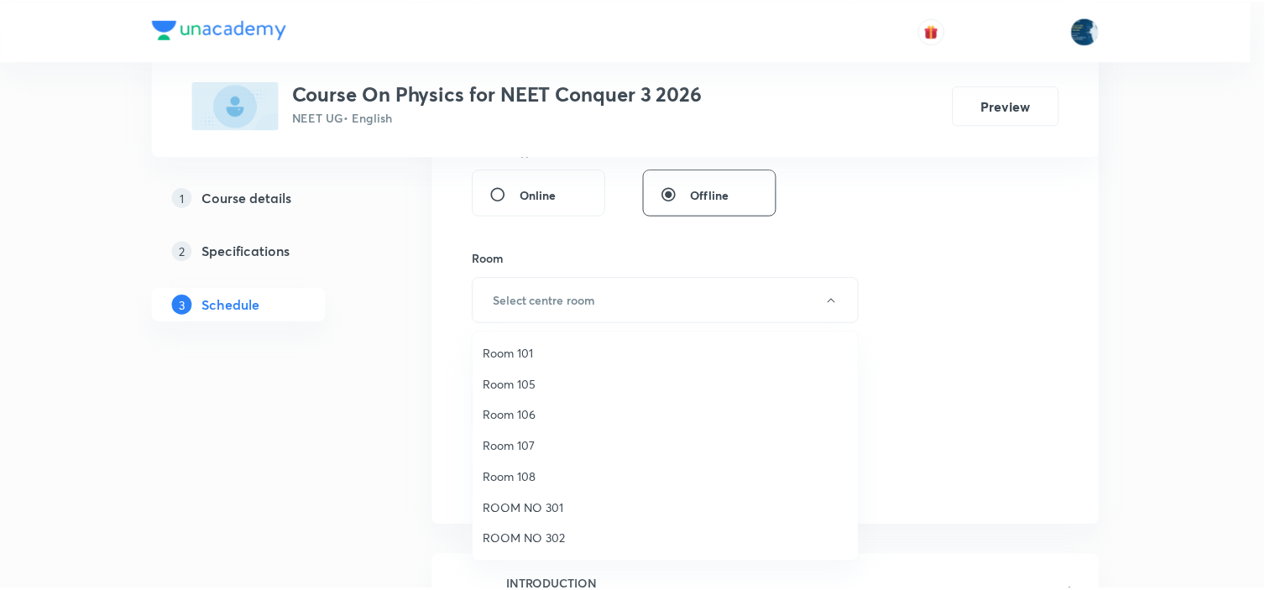
scroll to position [93, 0]
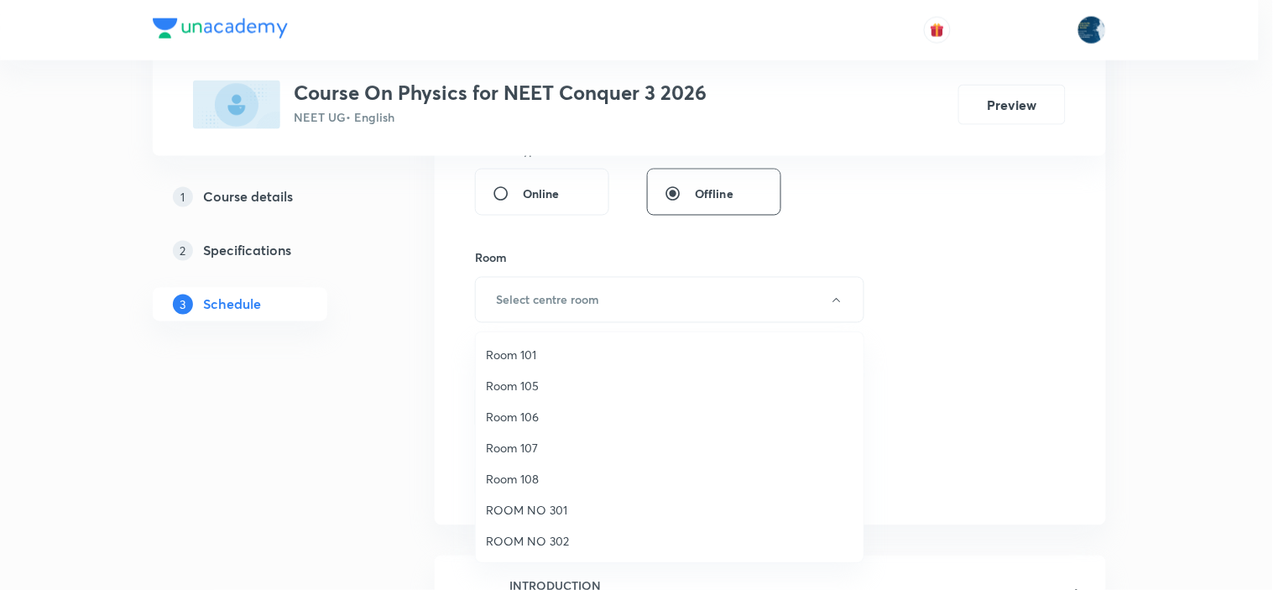
click at [535, 413] on span "Room 106" at bounding box center [670, 417] width 368 height 18
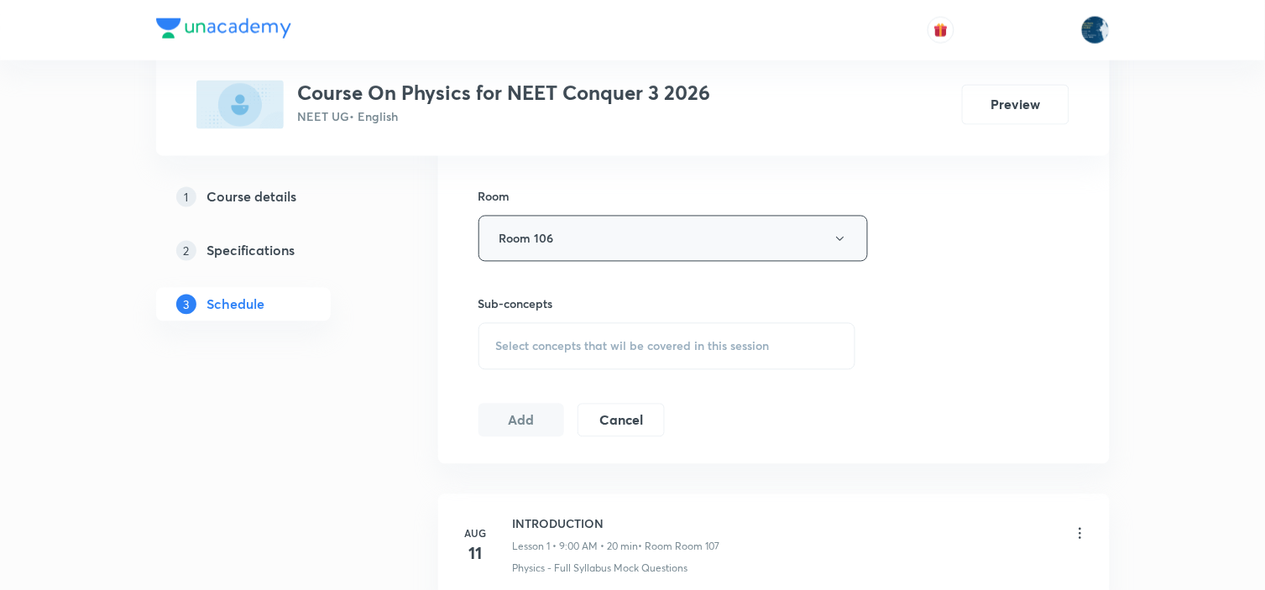
scroll to position [745, 0]
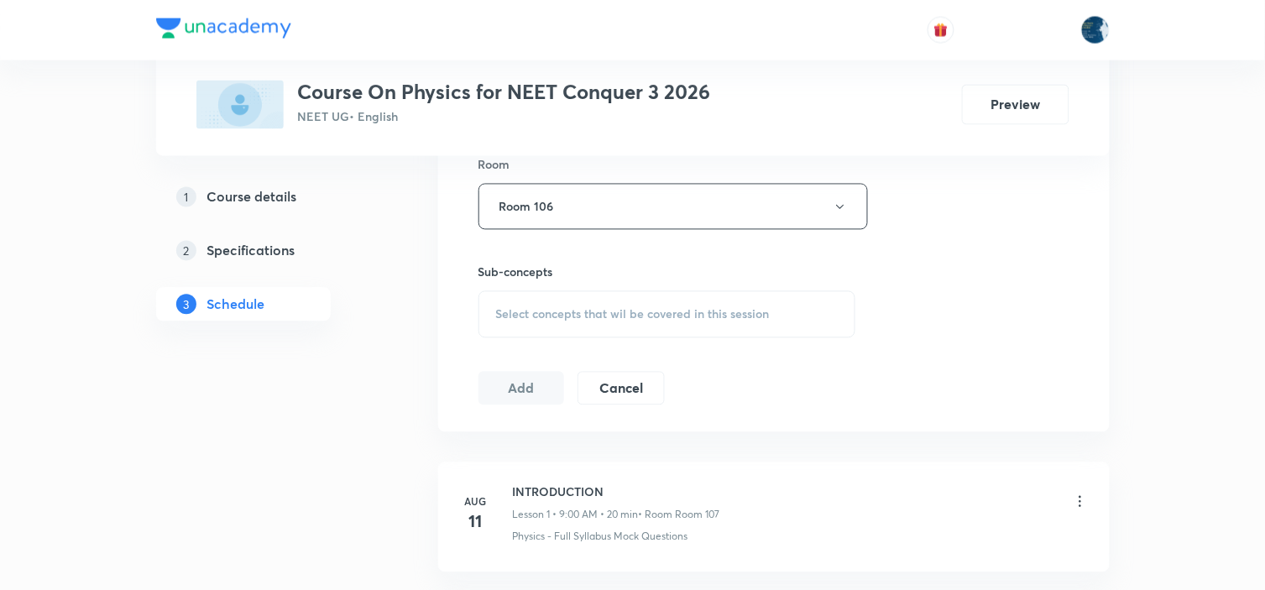
click at [588, 308] on span "Select concepts that wil be covered in this session" at bounding box center [633, 314] width 274 height 13
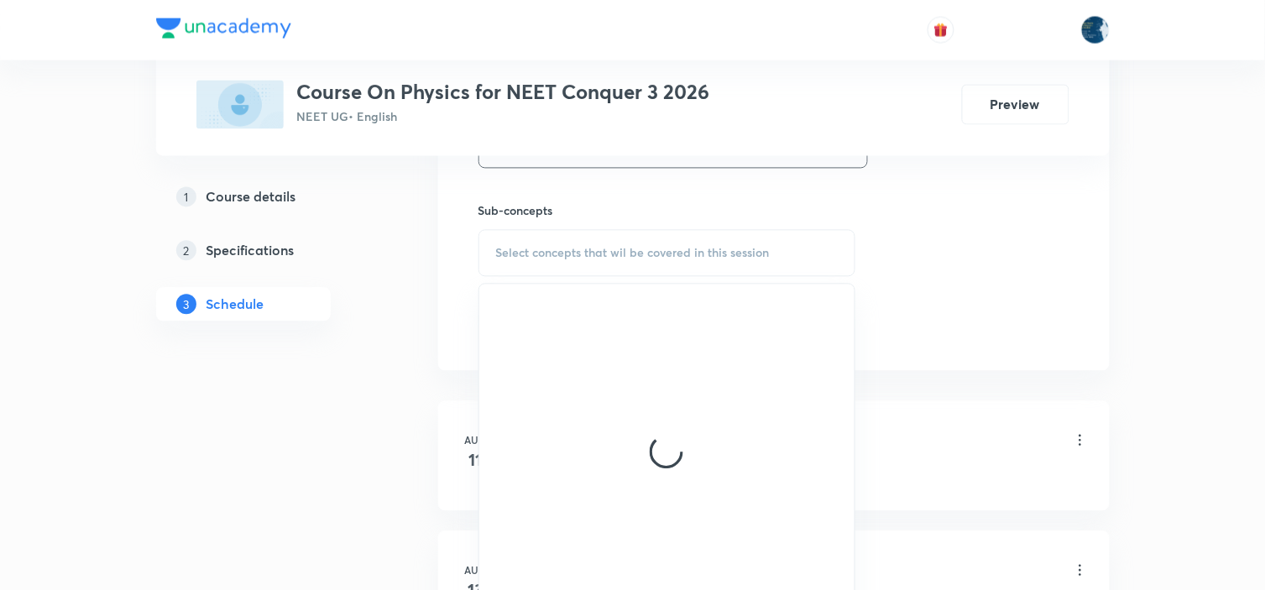
scroll to position [839, 0]
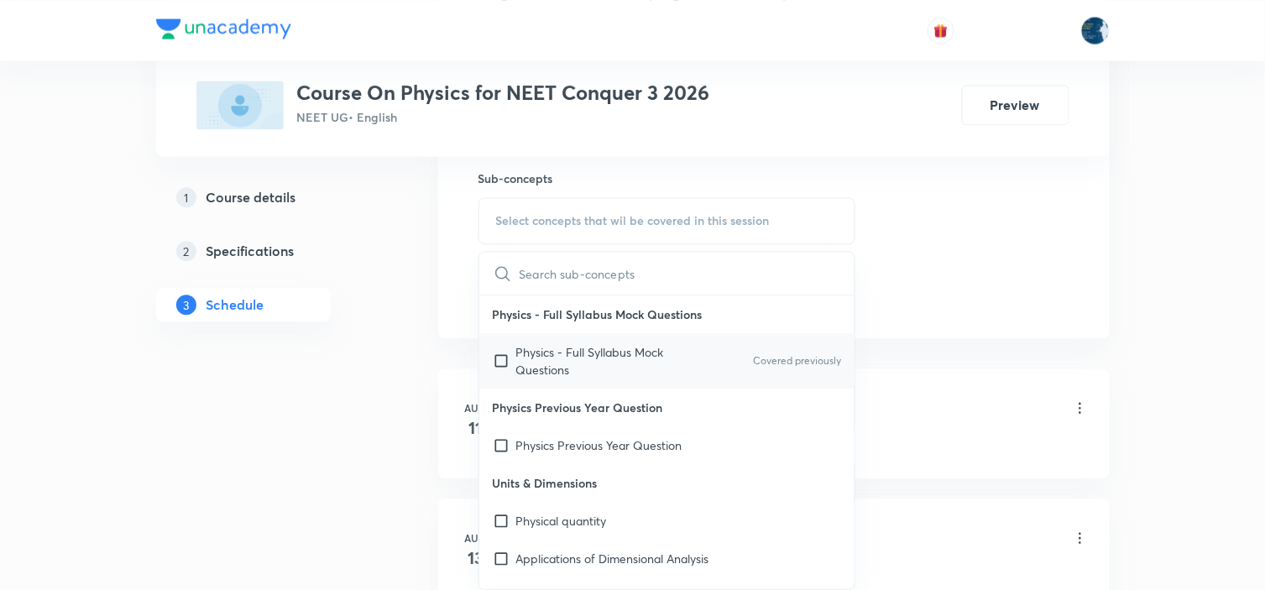
click at [767, 361] on p "Covered previously" at bounding box center [797, 360] width 88 height 15
checkbox input "true"
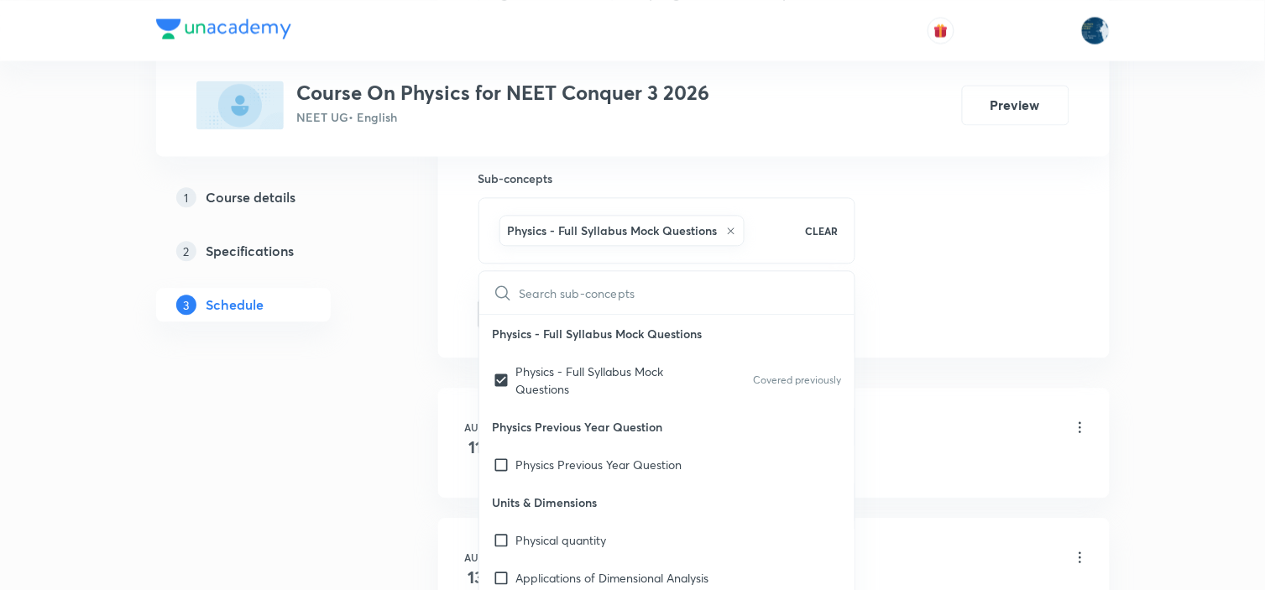
drag, startPoint x: 912, startPoint y: 258, endPoint x: 512, endPoint y: 265, distance: 400.4
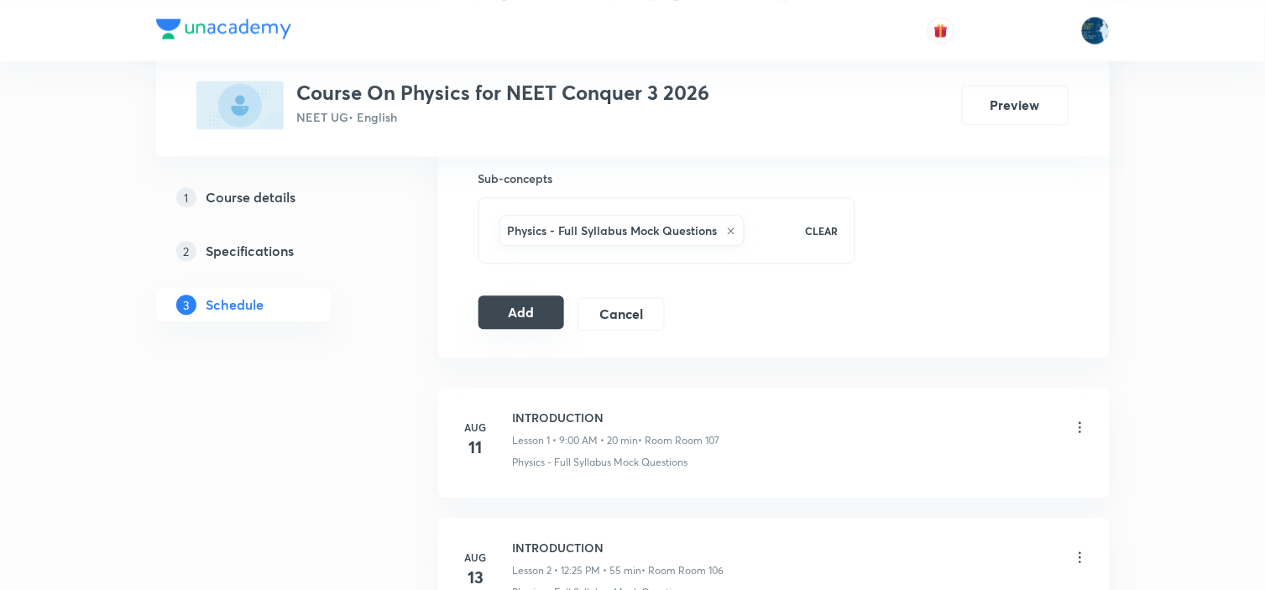
click at [513, 316] on button "Add" at bounding box center [521, 312] width 86 height 34
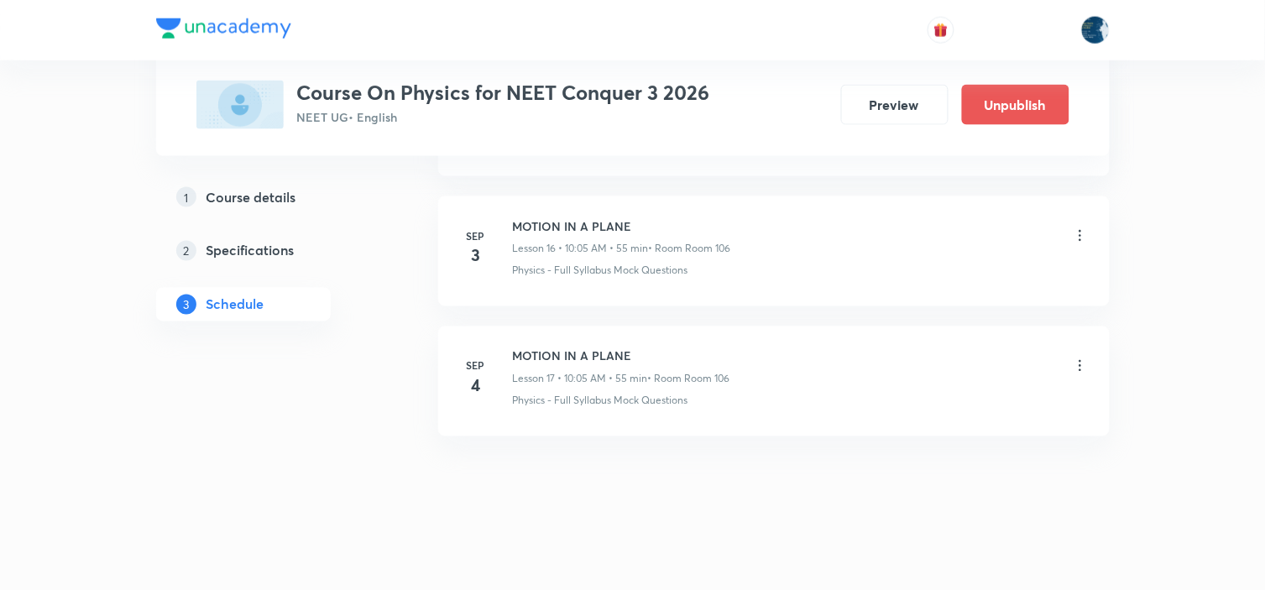
scroll to position [2197, 0]
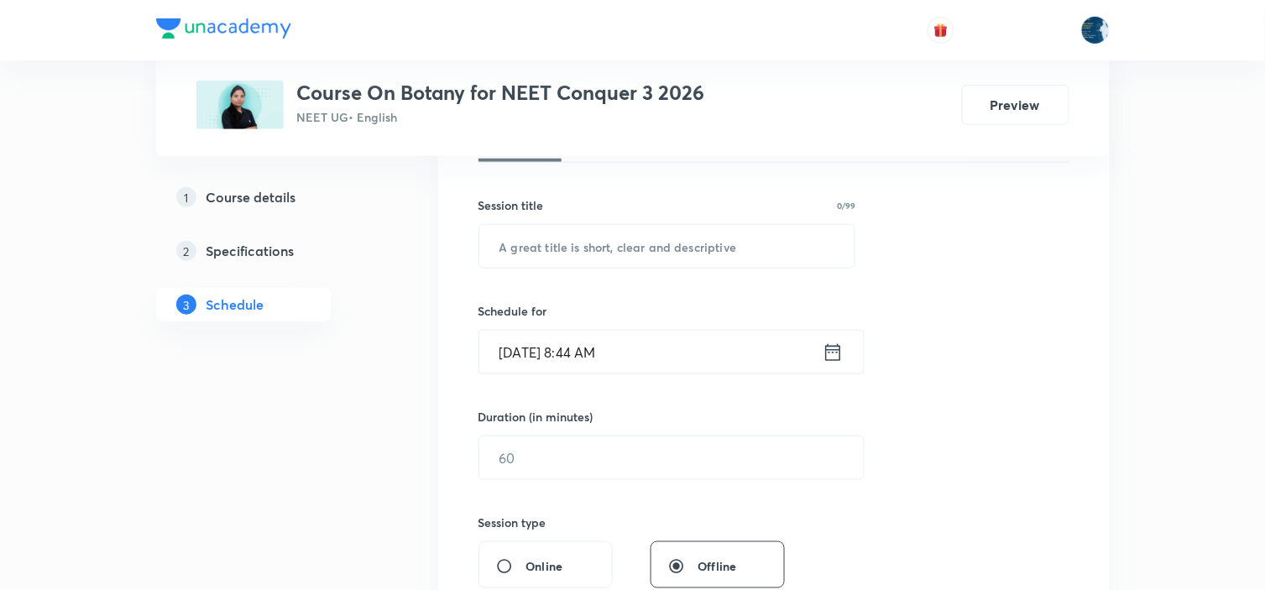
scroll to position [2579, 0]
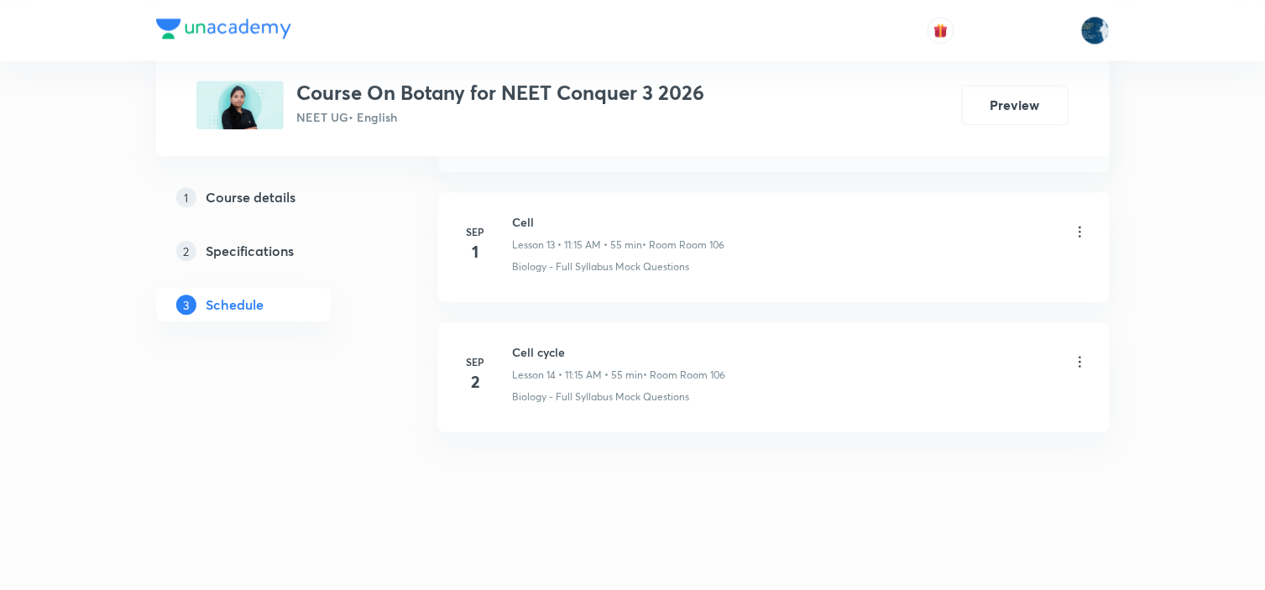
drag, startPoint x: 478, startPoint y: 333, endPoint x: 491, endPoint y: 350, distance: 21.0
click at [484, 346] on li "[DATE] Cell cycle Lesson 14 • 11:15 AM • 55 min • Room Room 106 Biology - Full …" at bounding box center [773, 377] width 671 height 110
click at [541, 357] on h6 "Cell cycle" at bounding box center [619, 352] width 213 height 18
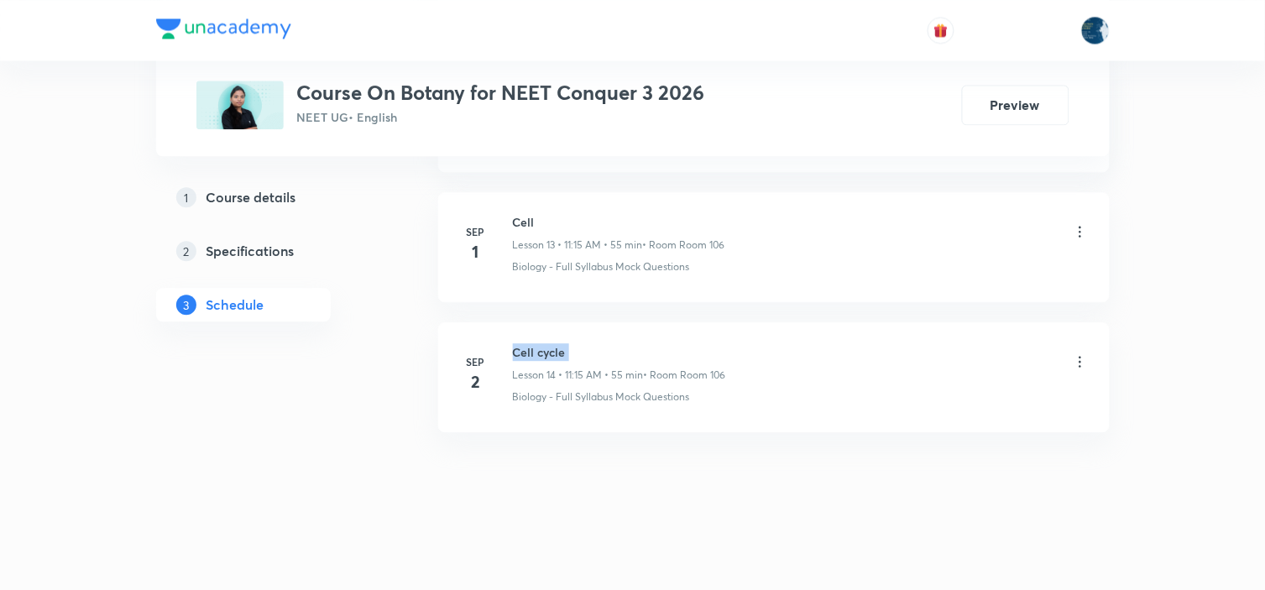
copy h6 "Cell cycle"
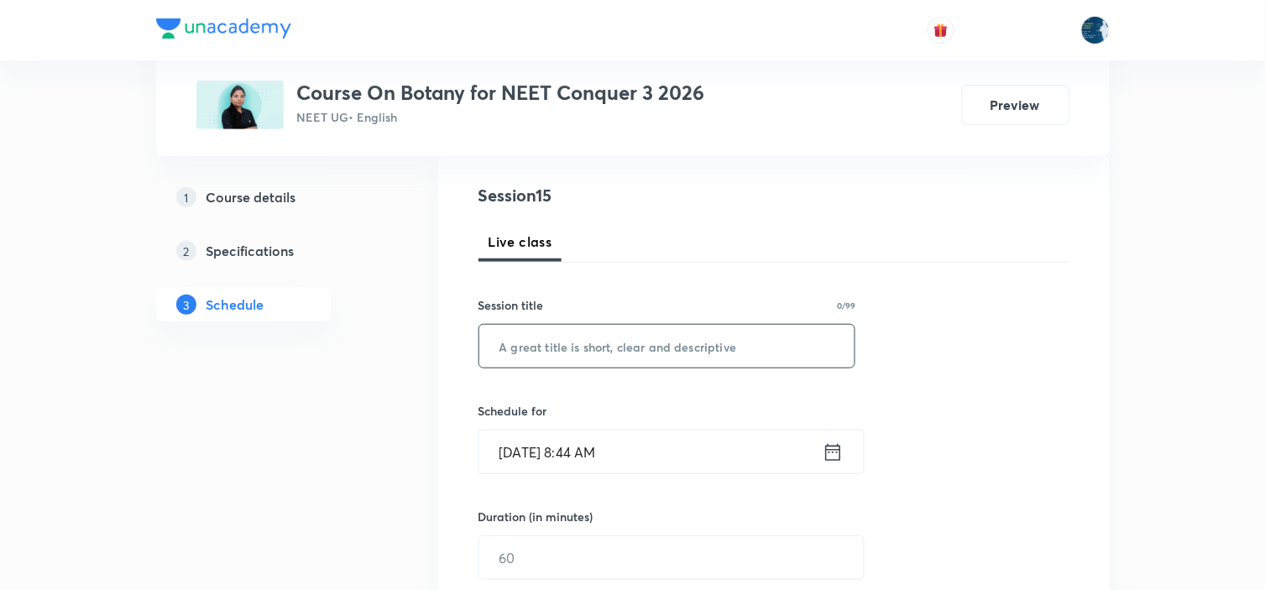
scroll to position [186, 0]
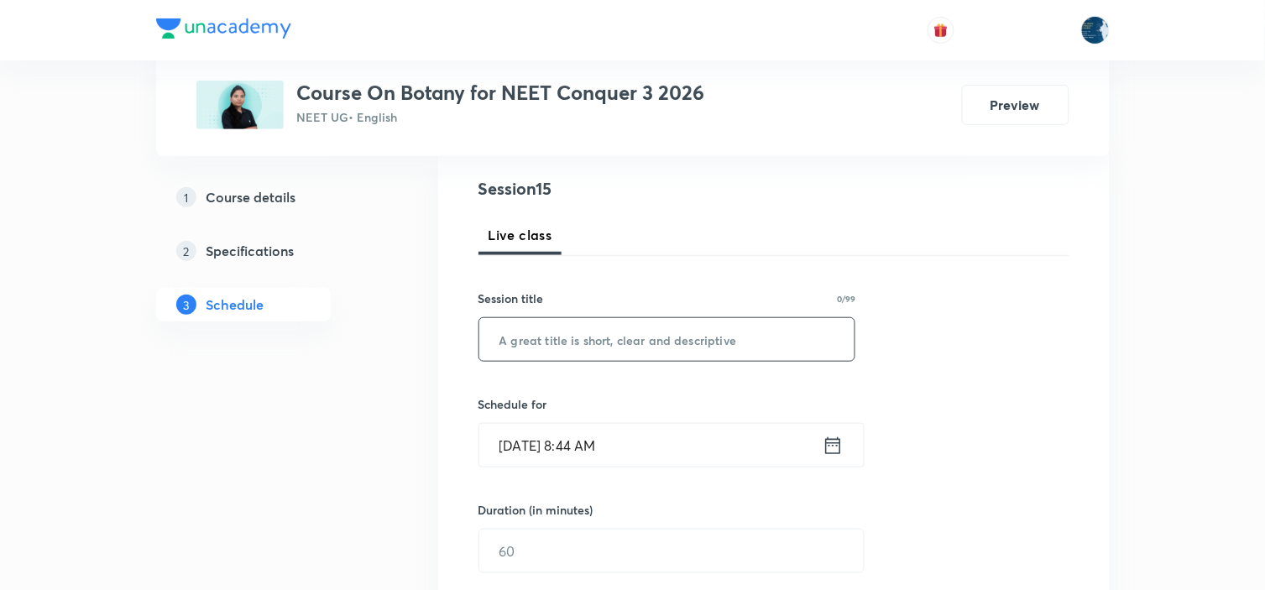
click at [596, 344] on input "text" at bounding box center [667, 339] width 376 height 43
paste input "Cell cycle"
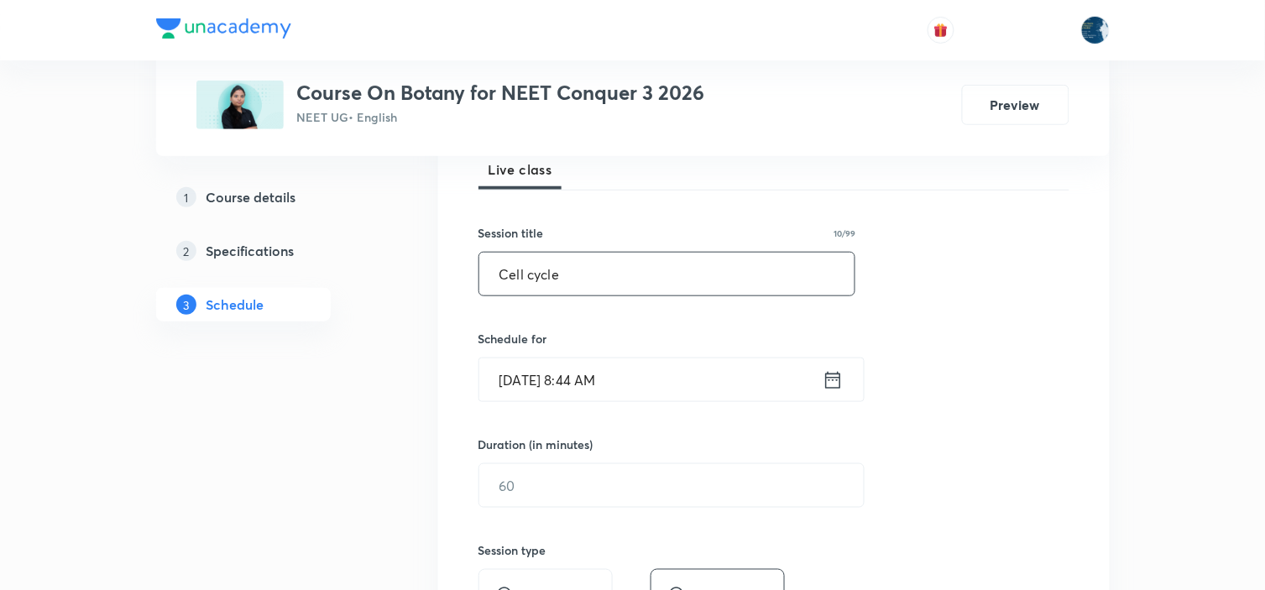
scroll to position [280, 0]
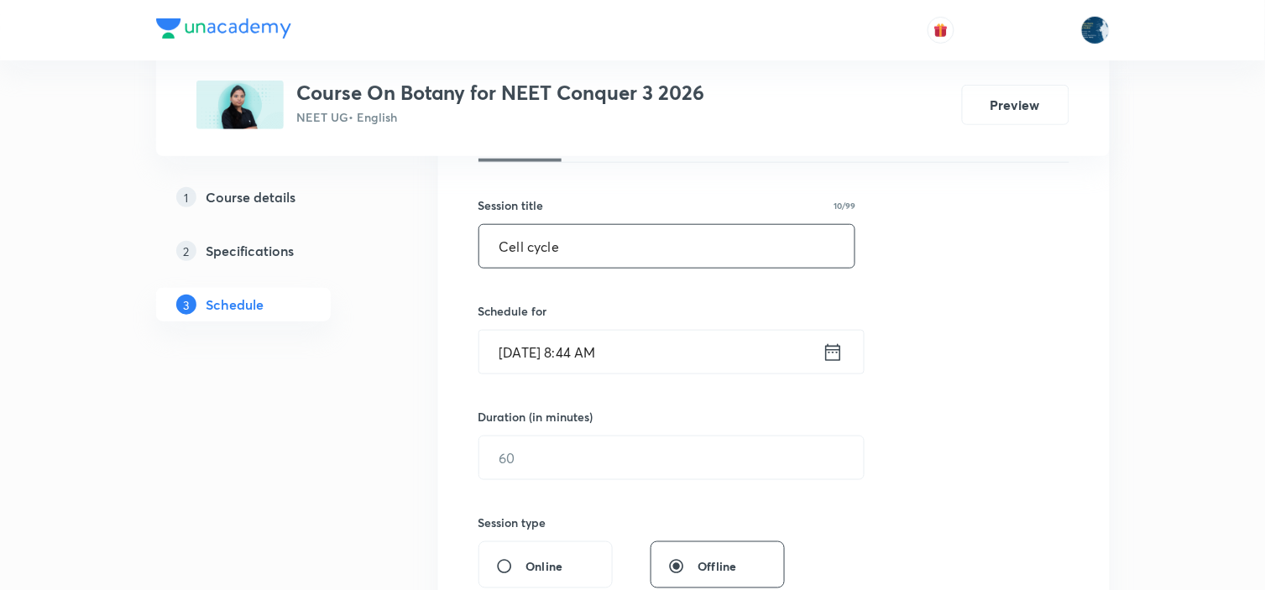
type input "Cell cycle"
click at [839, 342] on icon at bounding box center [833, 353] width 21 height 24
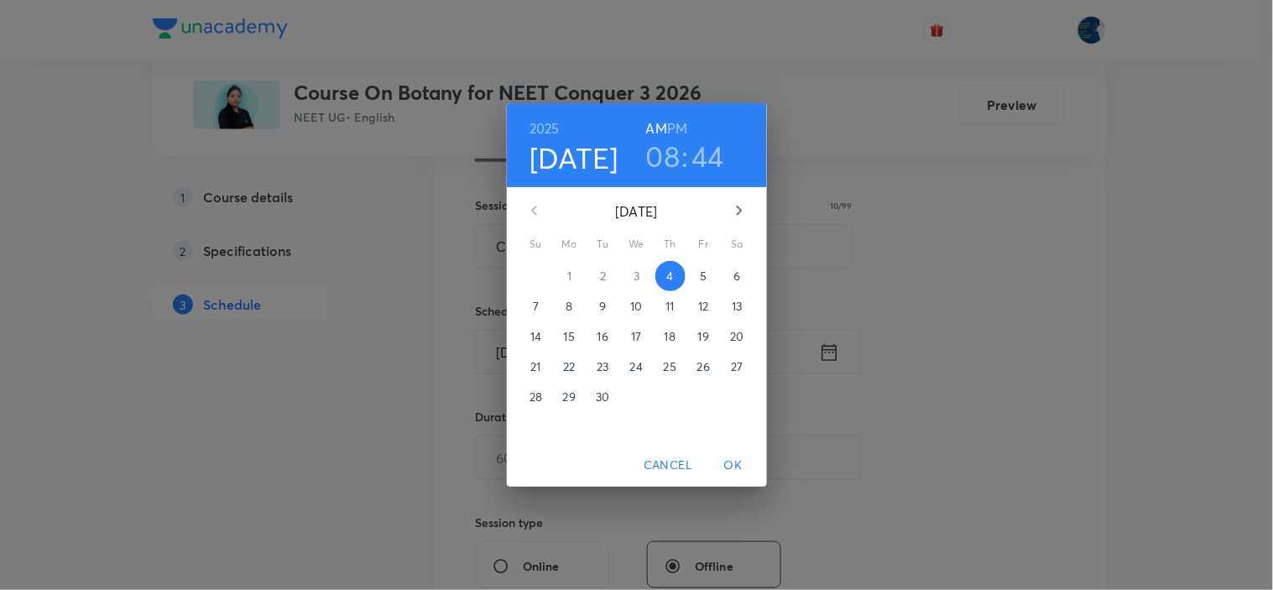
click at [658, 152] on h3 "08" at bounding box center [663, 155] width 34 height 35
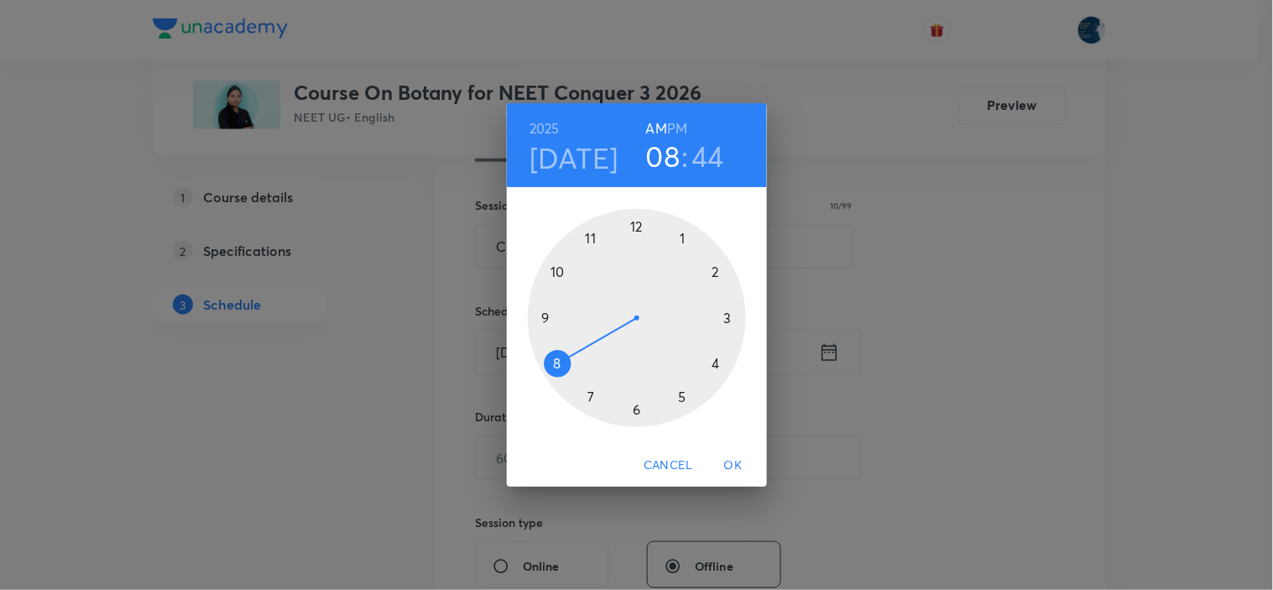
click at [591, 238] on div at bounding box center [637, 318] width 218 height 218
click at [733, 319] on div at bounding box center [637, 318] width 218 height 218
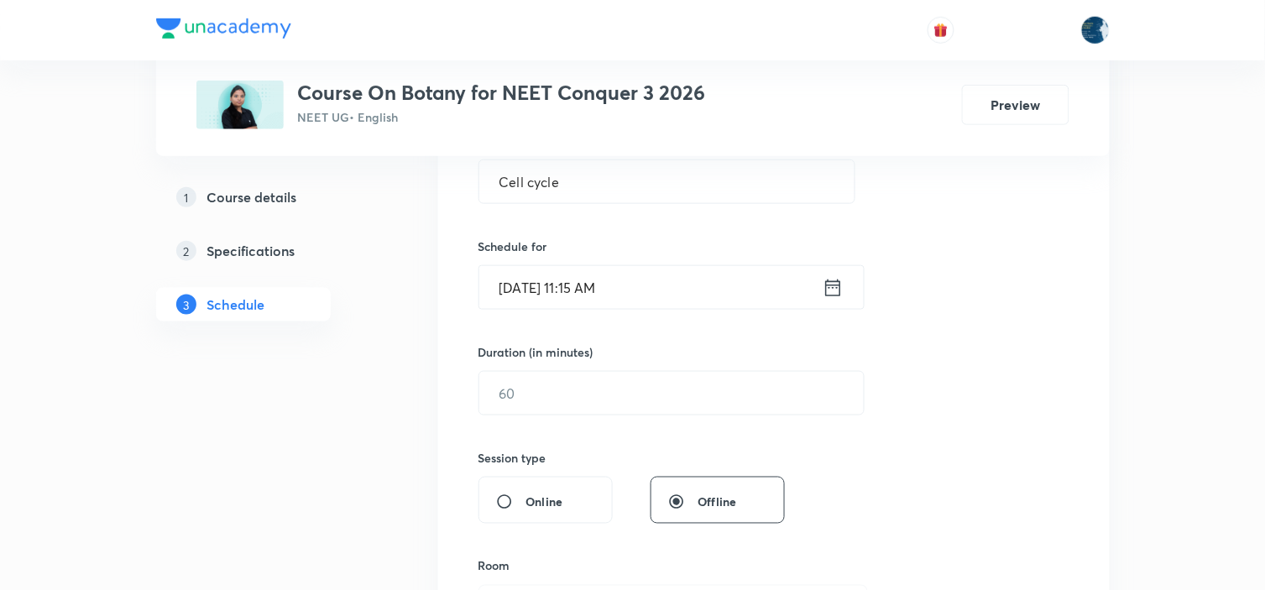
scroll to position [373, 0]
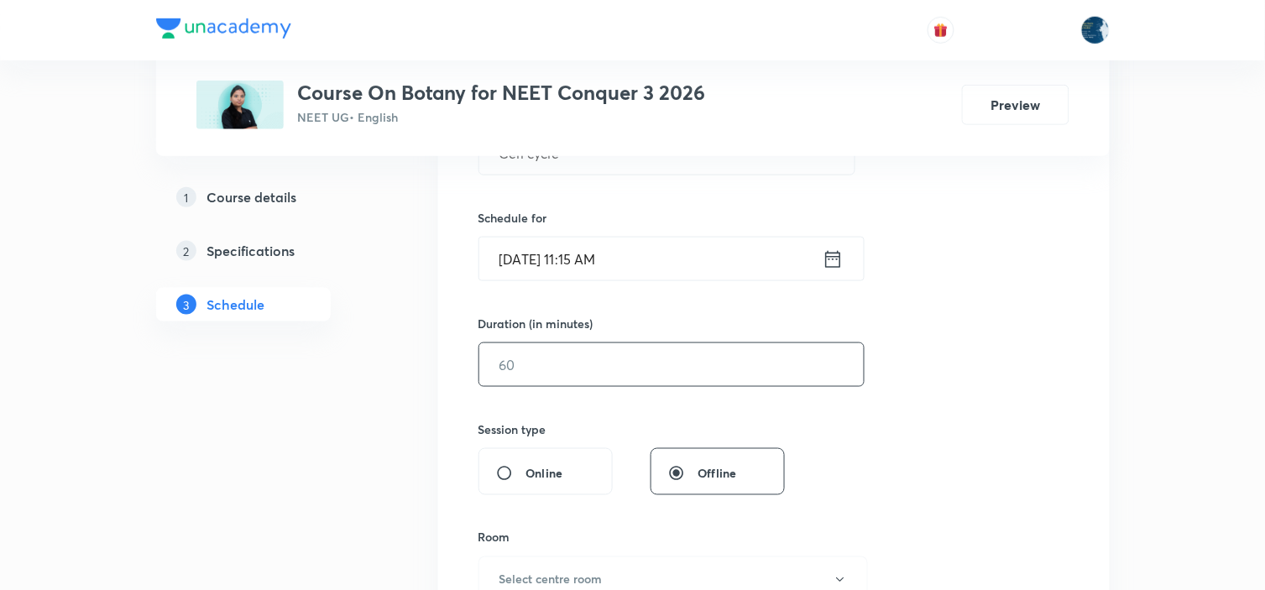
click at [697, 362] on input "text" at bounding box center [671, 364] width 384 height 43
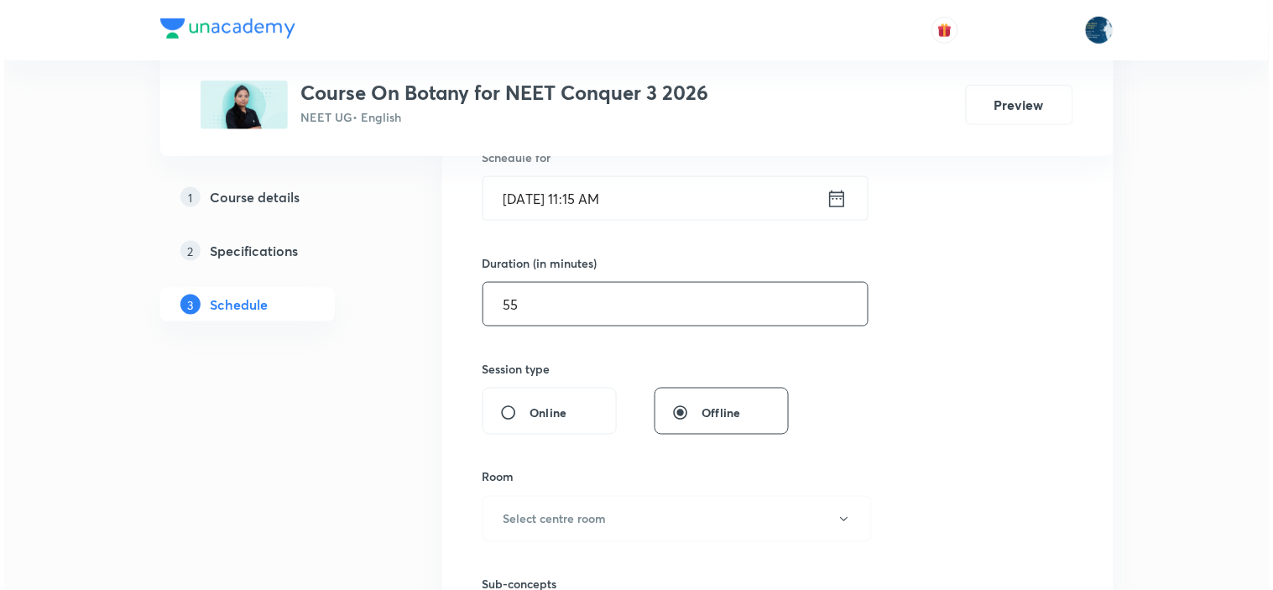
scroll to position [466, 0]
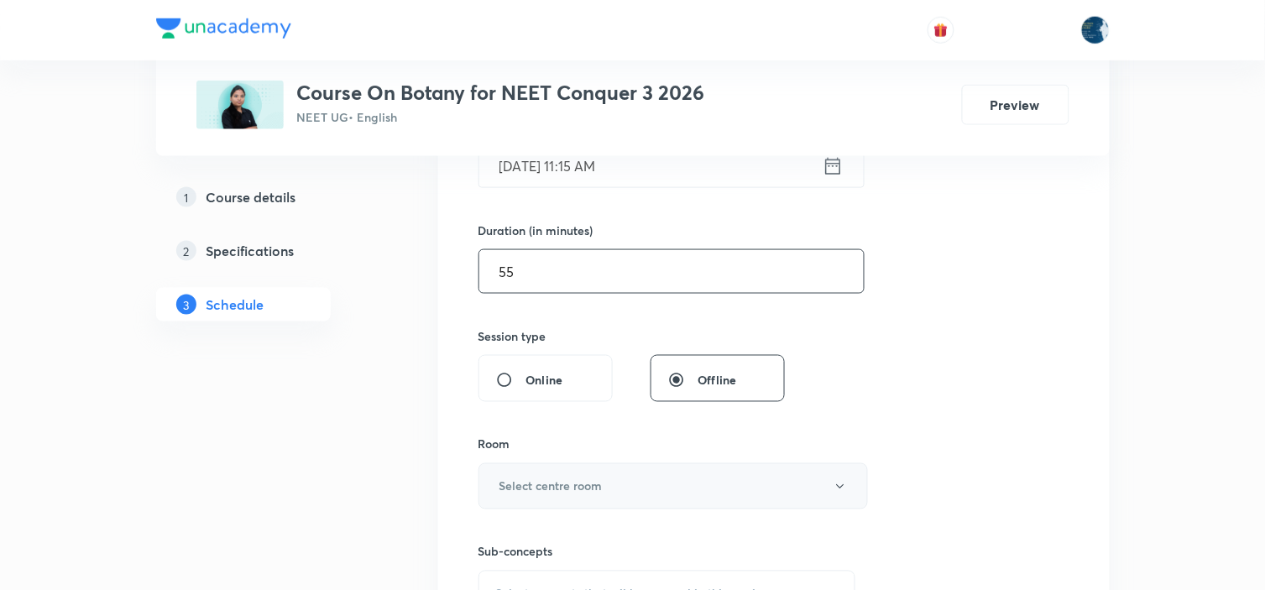
type input "55"
click at [757, 485] on button "Select centre room" at bounding box center [672, 486] width 389 height 46
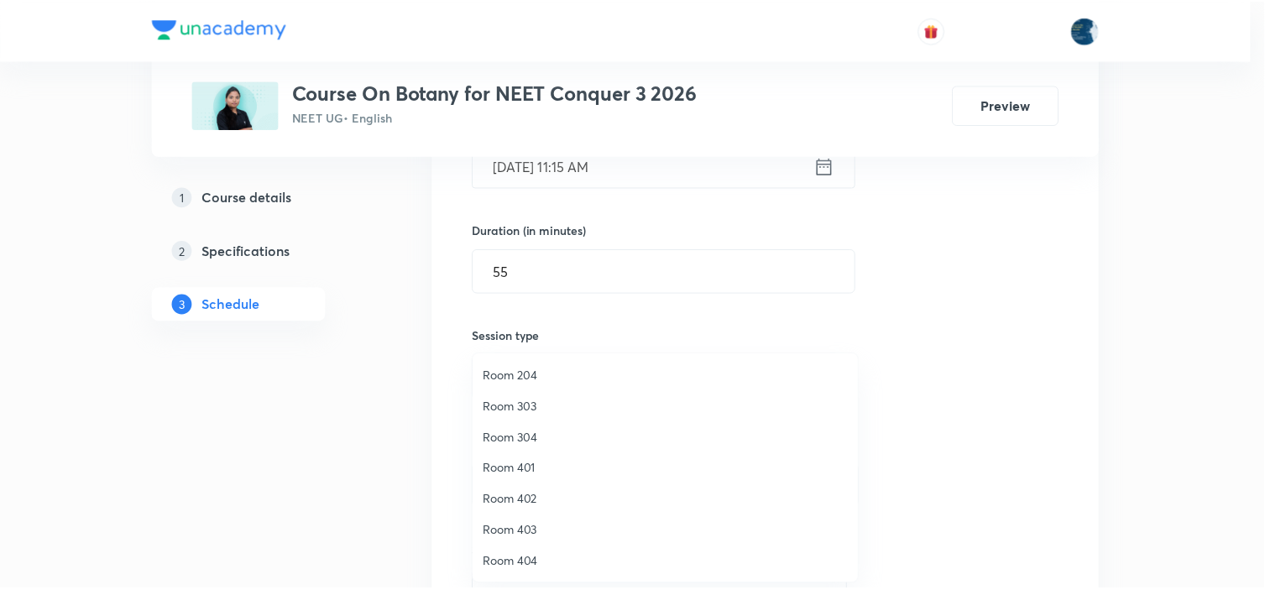
scroll to position [31, 0]
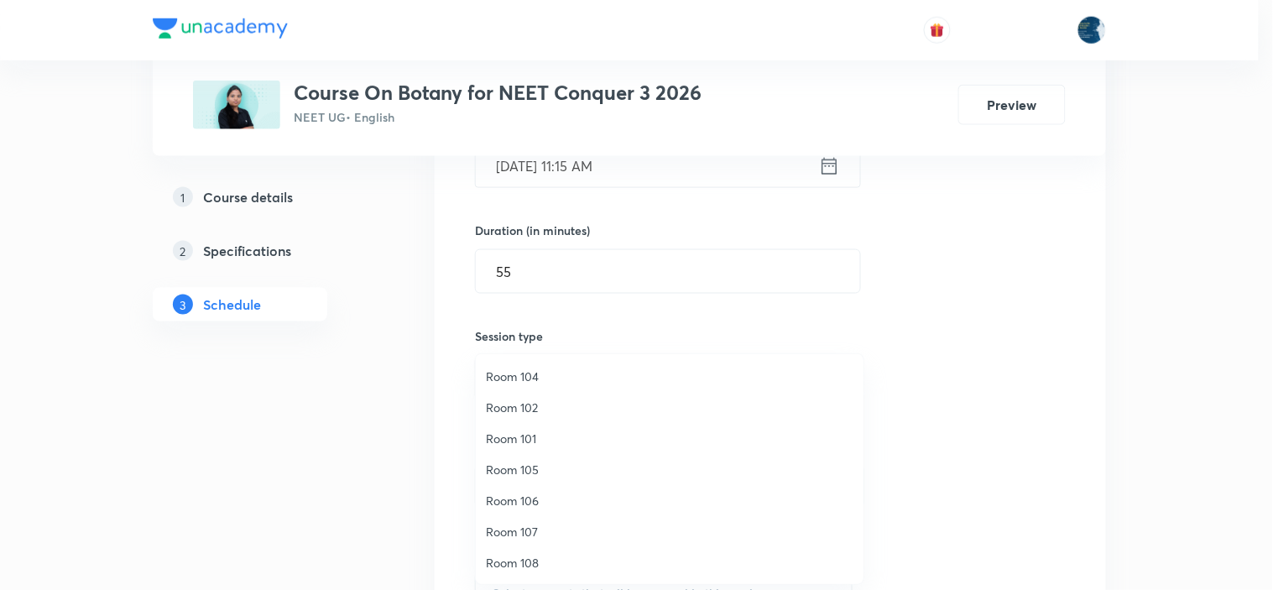
click at [546, 488] on li "Room 106" at bounding box center [670, 500] width 388 height 31
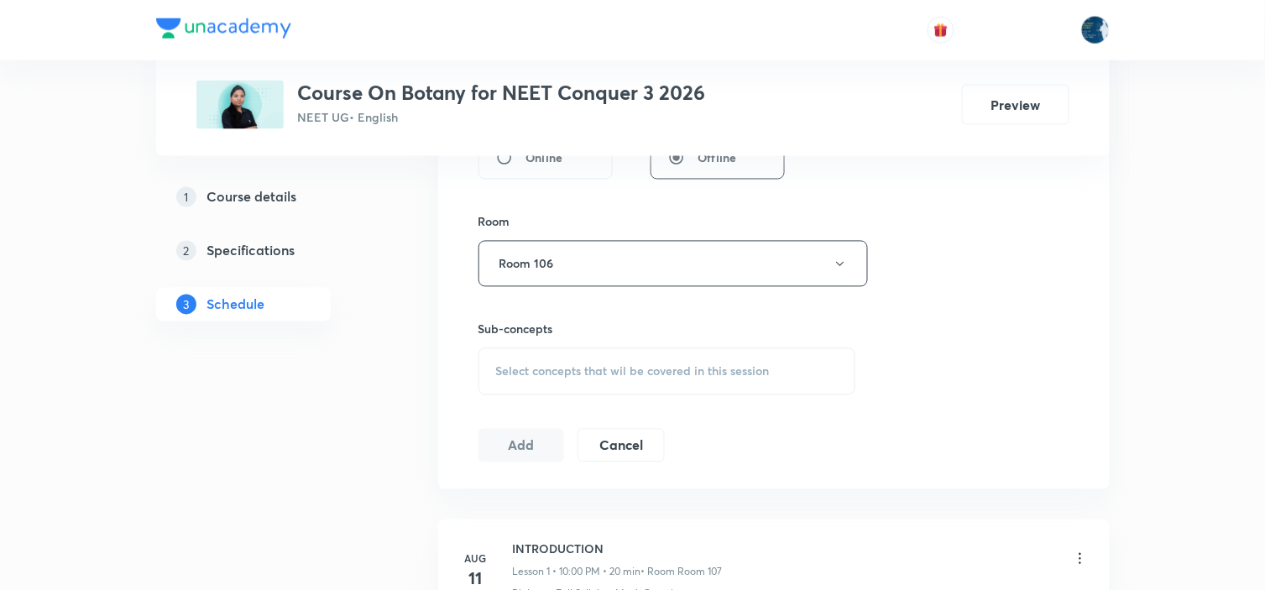
scroll to position [745, 0]
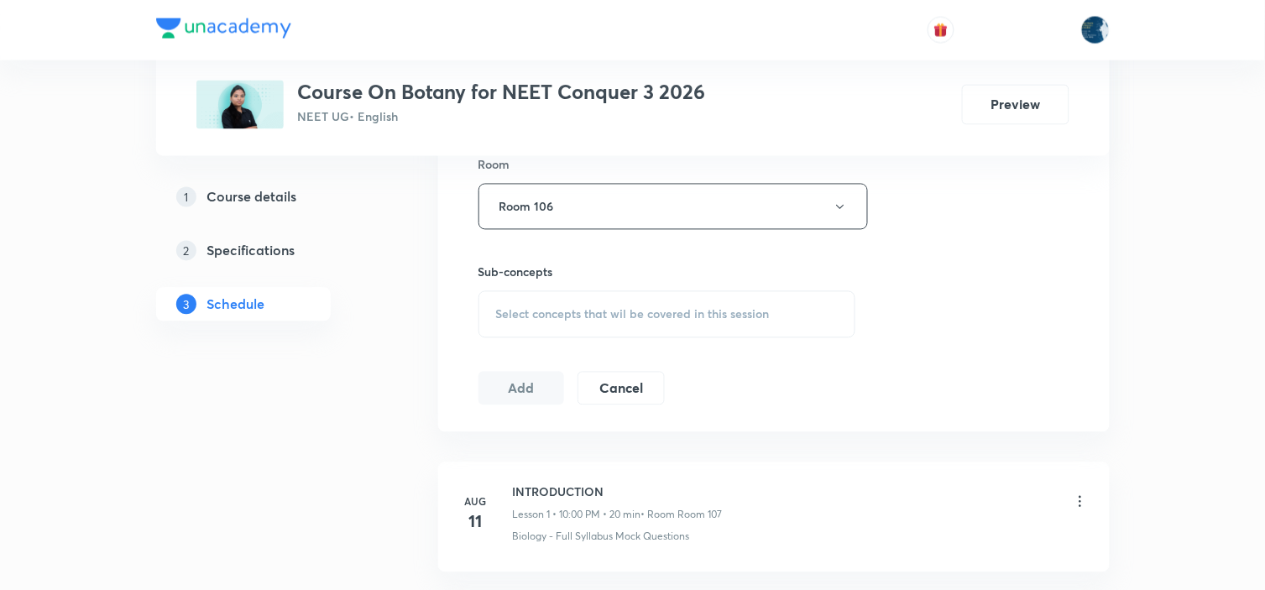
click at [658, 292] on div "Select concepts that wil be covered in this session" at bounding box center [667, 314] width 378 height 47
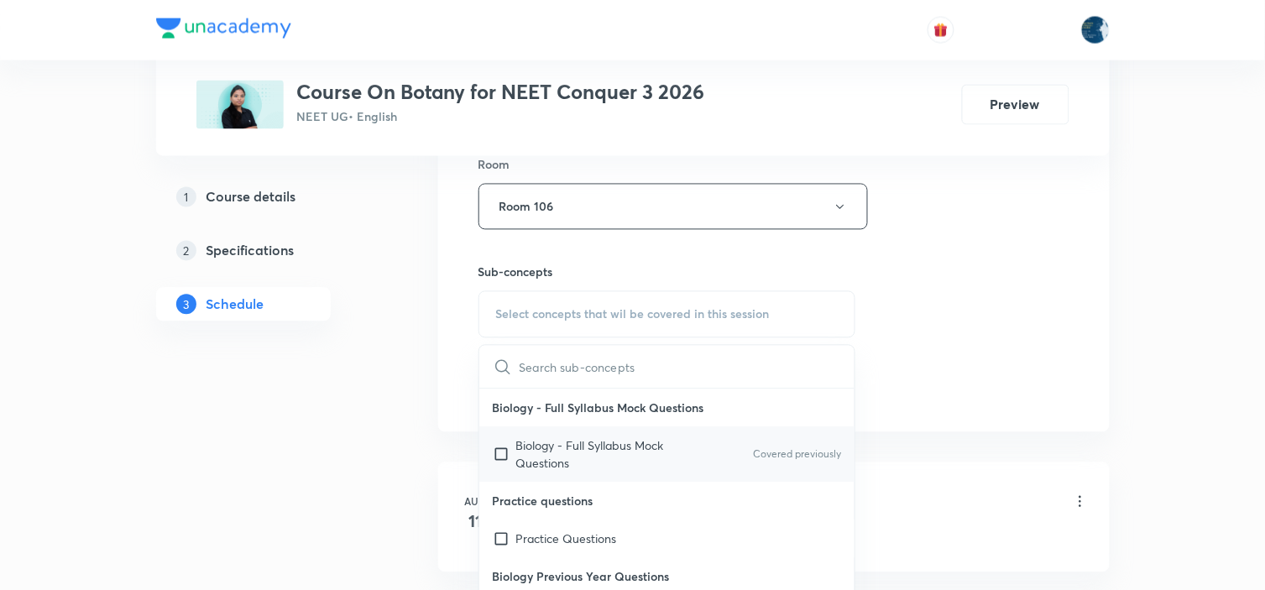
click at [831, 449] on div "Biology - Full Syllabus Mock Questions Covered previously" at bounding box center [667, 454] width 376 height 55
checkbox input "true"
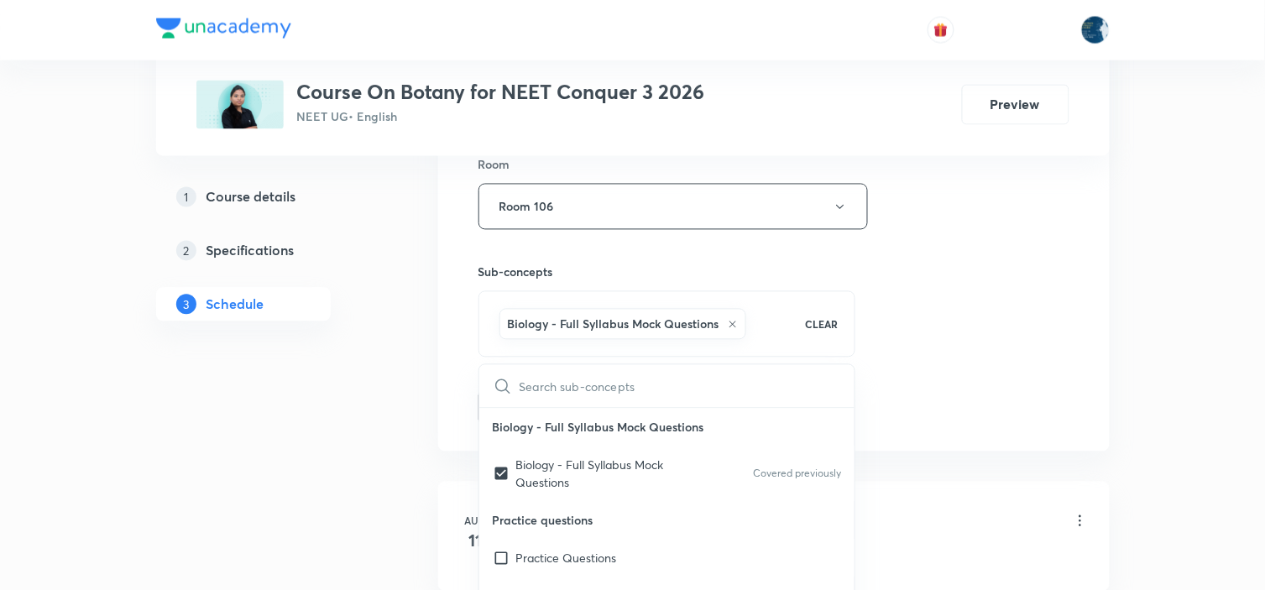
click at [902, 380] on div "Session 15 Live class Session title 10/99 Cell cycle ​ Schedule for Sep 4, 2025…" at bounding box center [773, 20] width 591 height 807
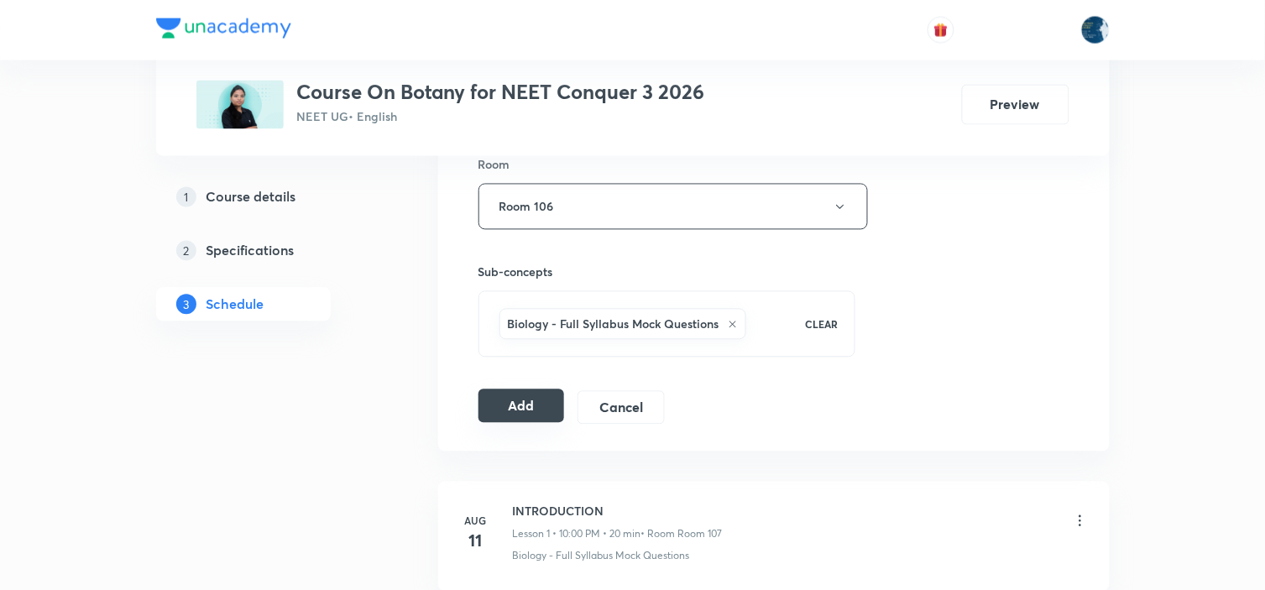
click at [532, 399] on button "Add" at bounding box center [521, 406] width 86 height 34
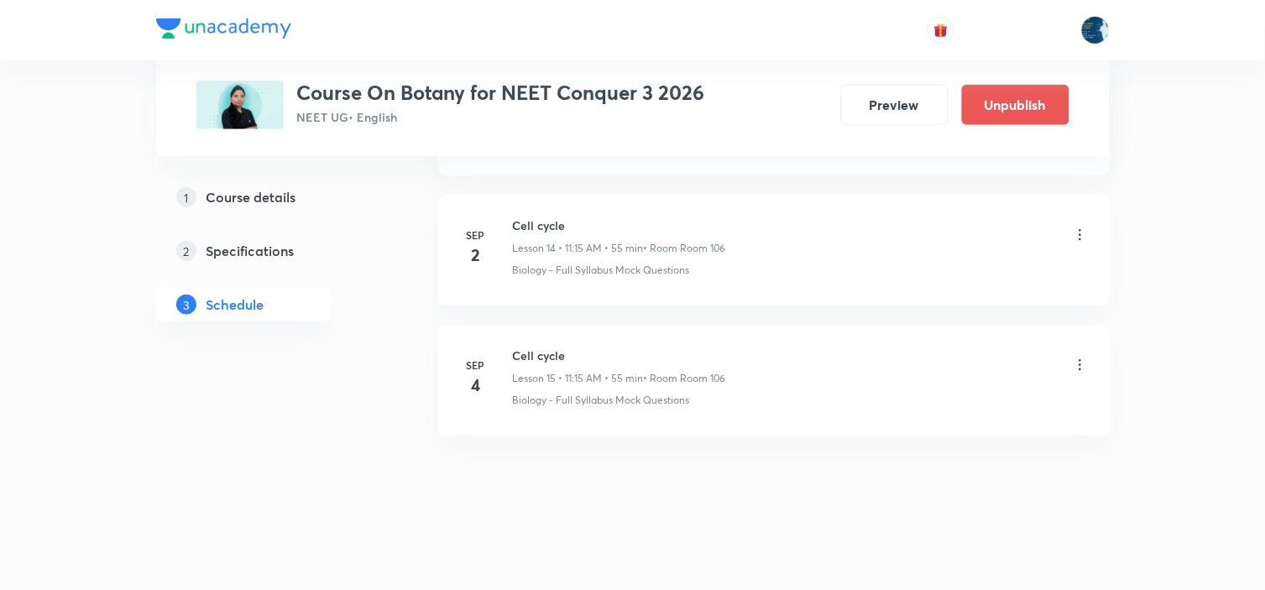
scroll to position [1936, 0]
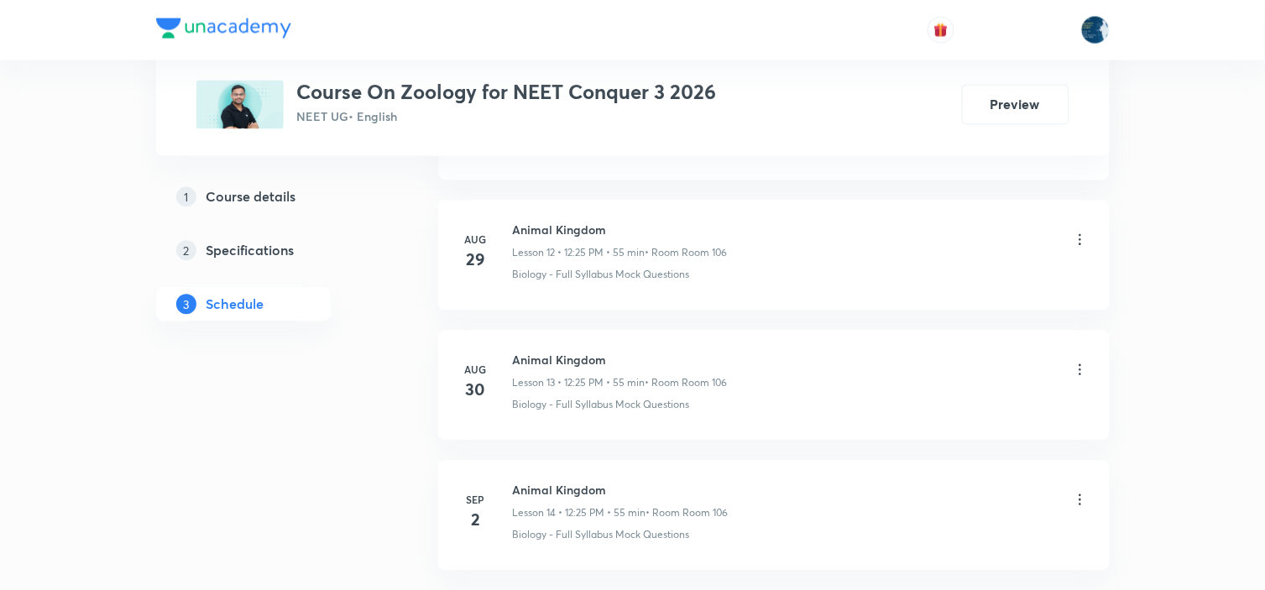
scroll to position [2579, 0]
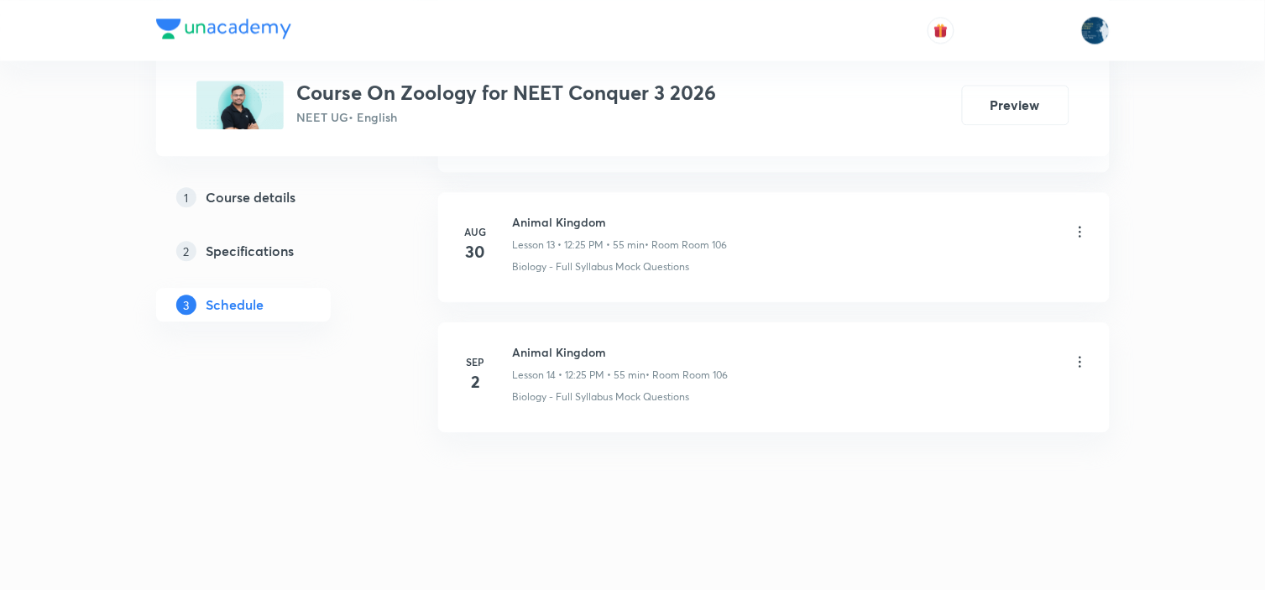
click at [527, 343] on h6 "Animal Kingdom" at bounding box center [621, 352] width 216 height 18
copy h6 "Animal Kingdom"
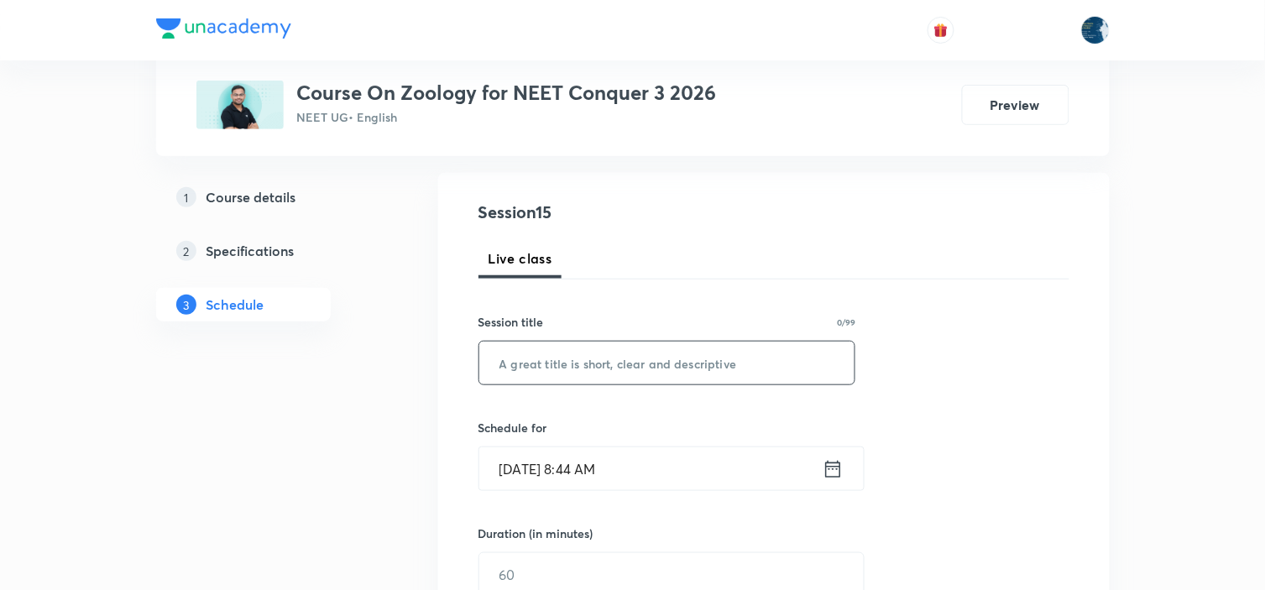
scroll to position [186, 0]
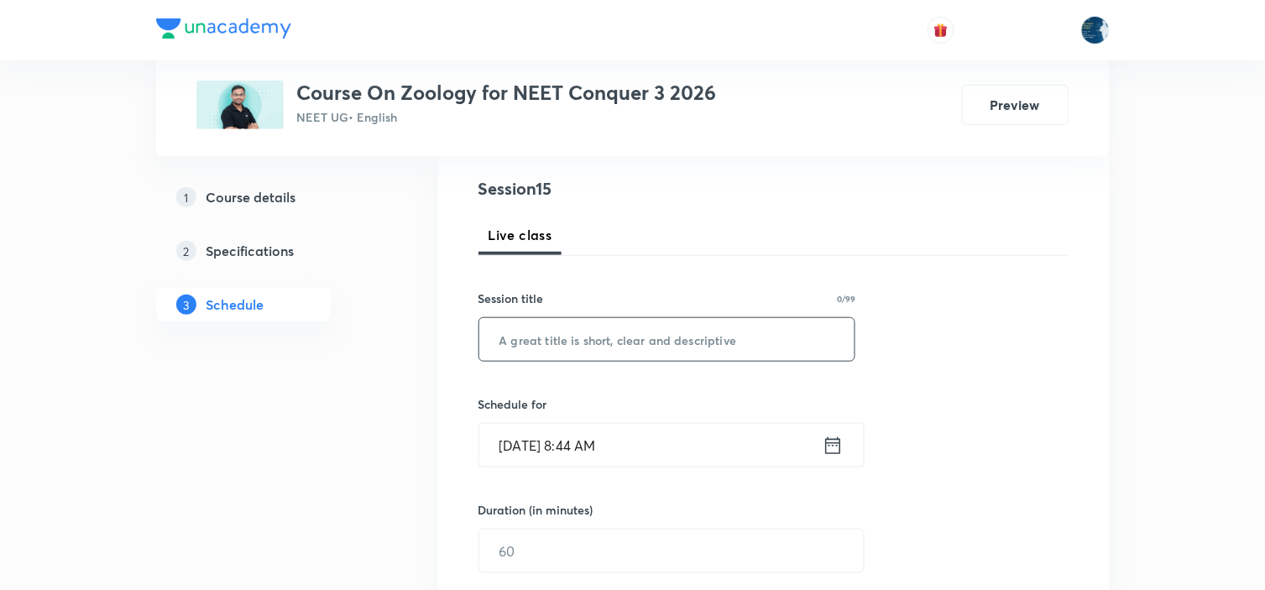
click at [627, 340] on input "text" at bounding box center [667, 339] width 376 height 43
paste input "Animal Kingdom"
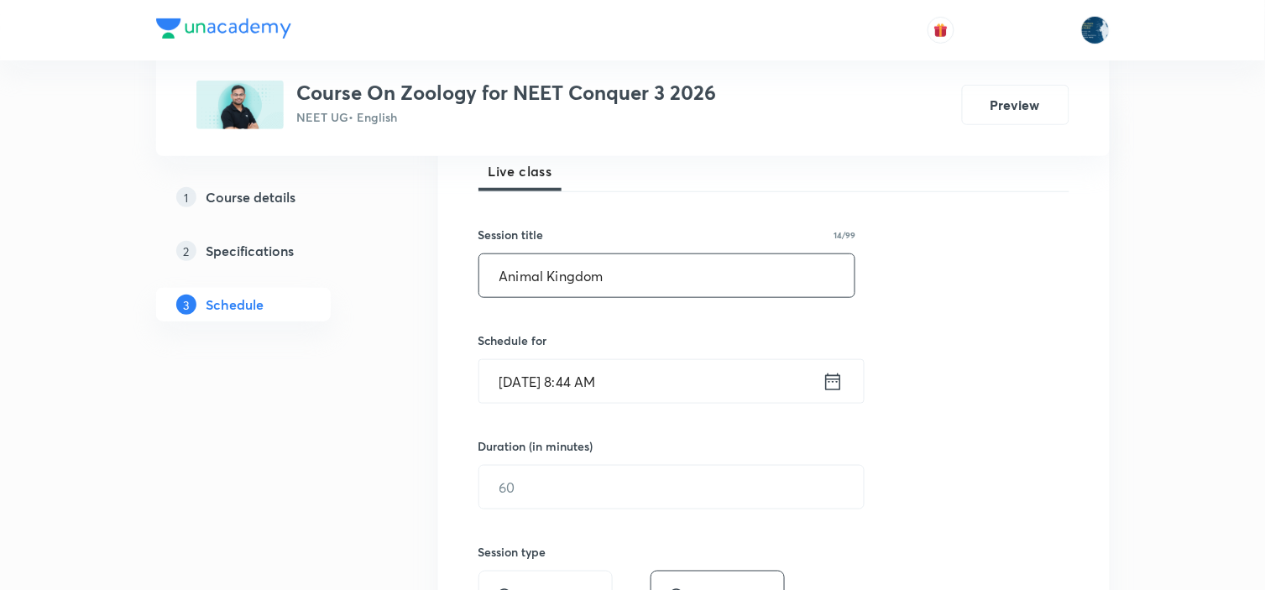
scroll to position [280, 0]
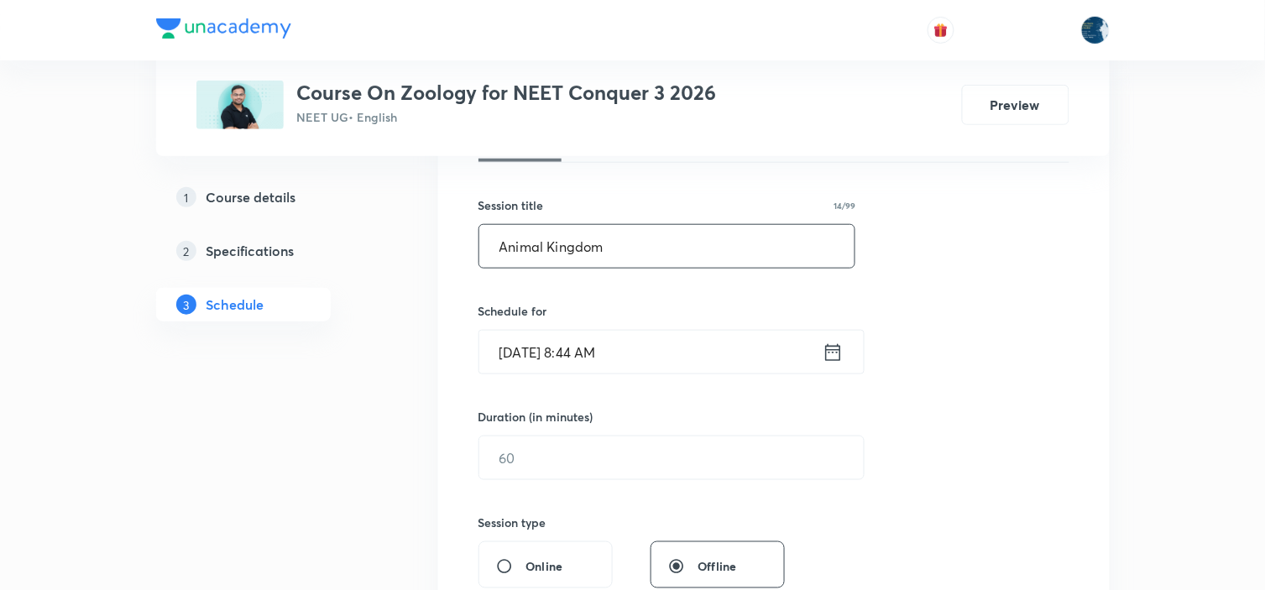
type input "Animal Kingdom"
click at [841, 353] on icon at bounding box center [833, 353] width 21 height 24
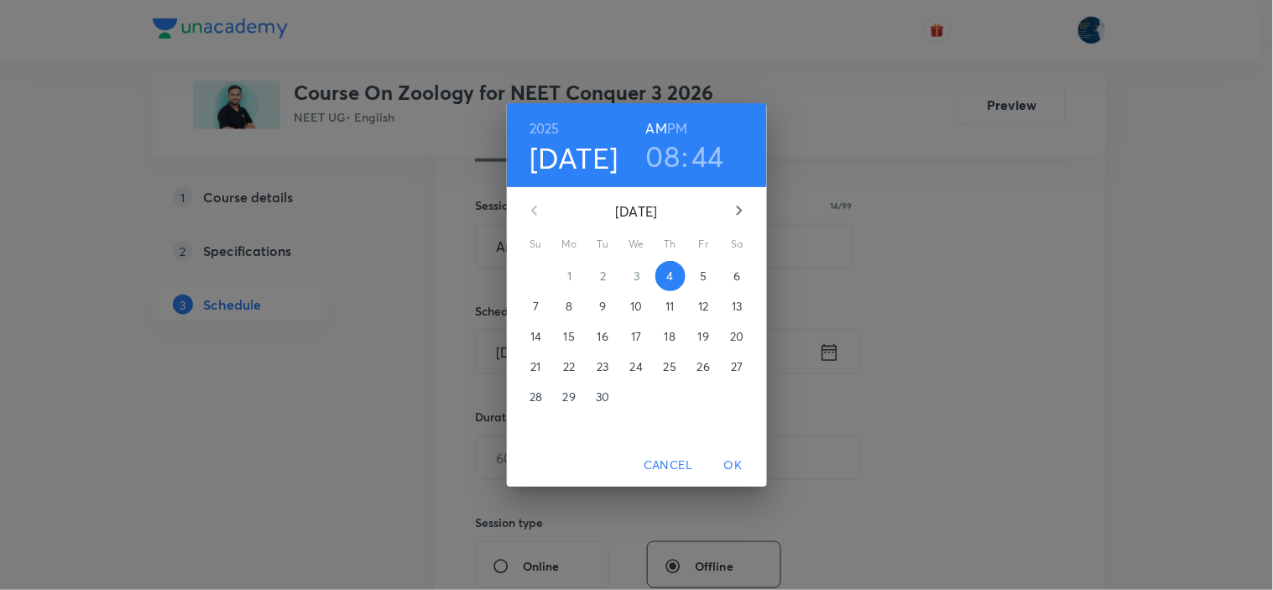
click at [682, 118] on h6 "PM" at bounding box center [677, 129] width 20 height 24
click at [670, 145] on h3 "08" at bounding box center [663, 155] width 34 height 35
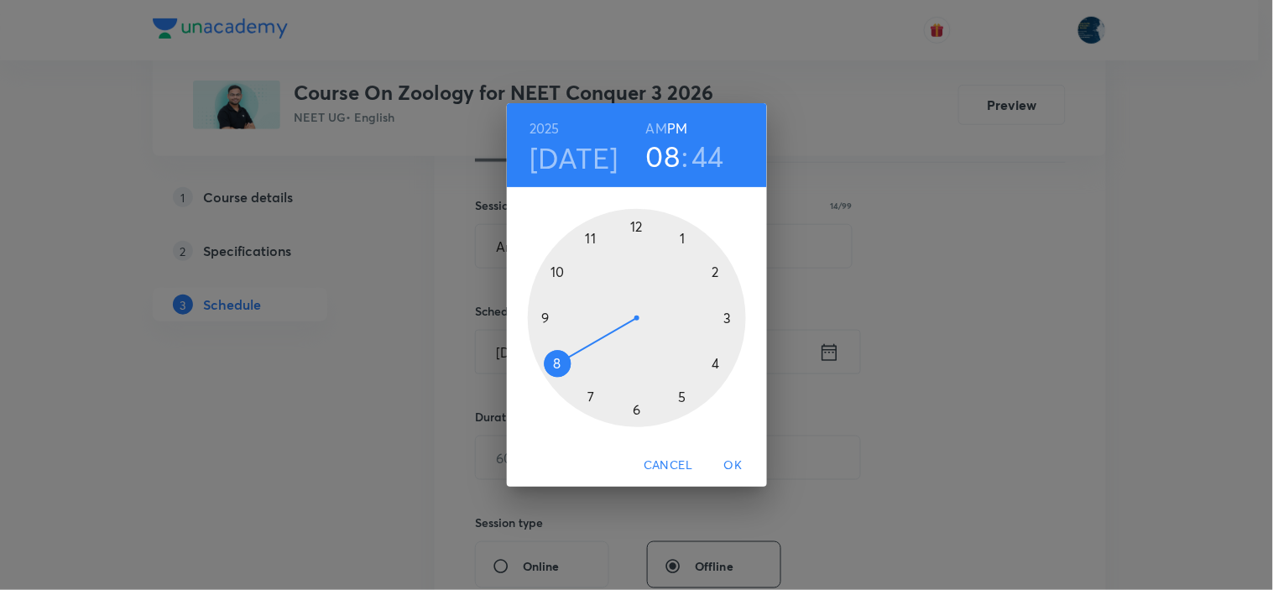
click at [639, 222] on div at bounding box center [637, 318] width 218 height 218
click at [682, 397] on div at bounding box center [637, 318] width 218 height 218
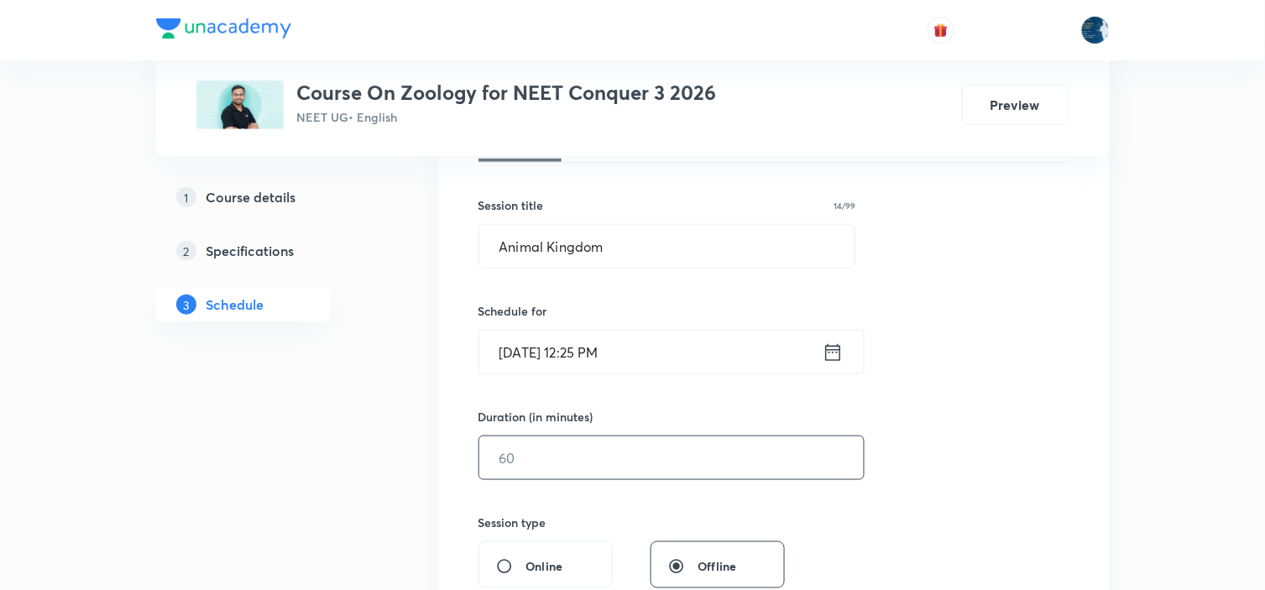
click at [647, 475] on input "text" at bounding box center [671, 457] width 384 height 43
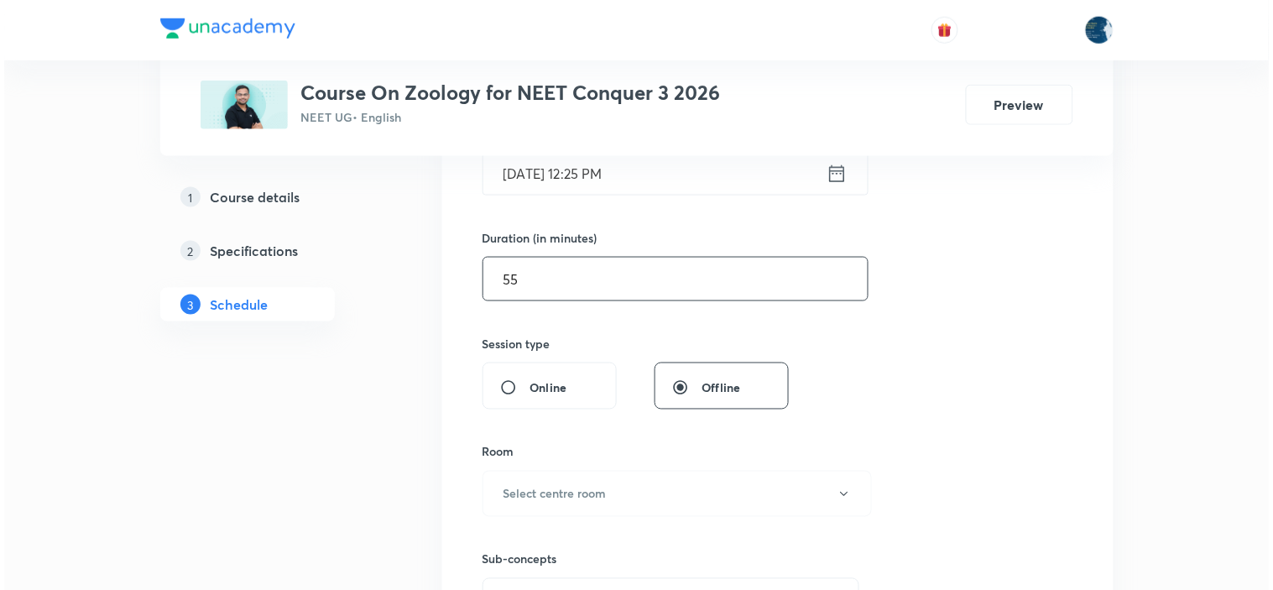
scroll to position [466, 0]
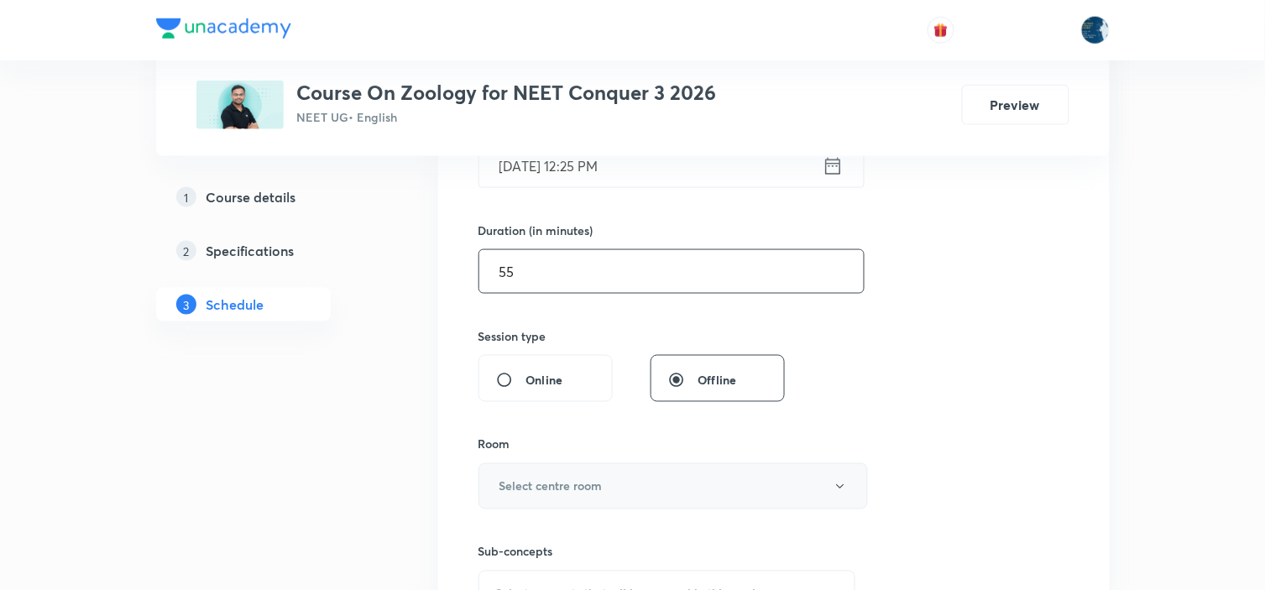
type input "55"
click at [635, 483] on button "Select centre room" at bounding box center [672, 486] width 389 height 46
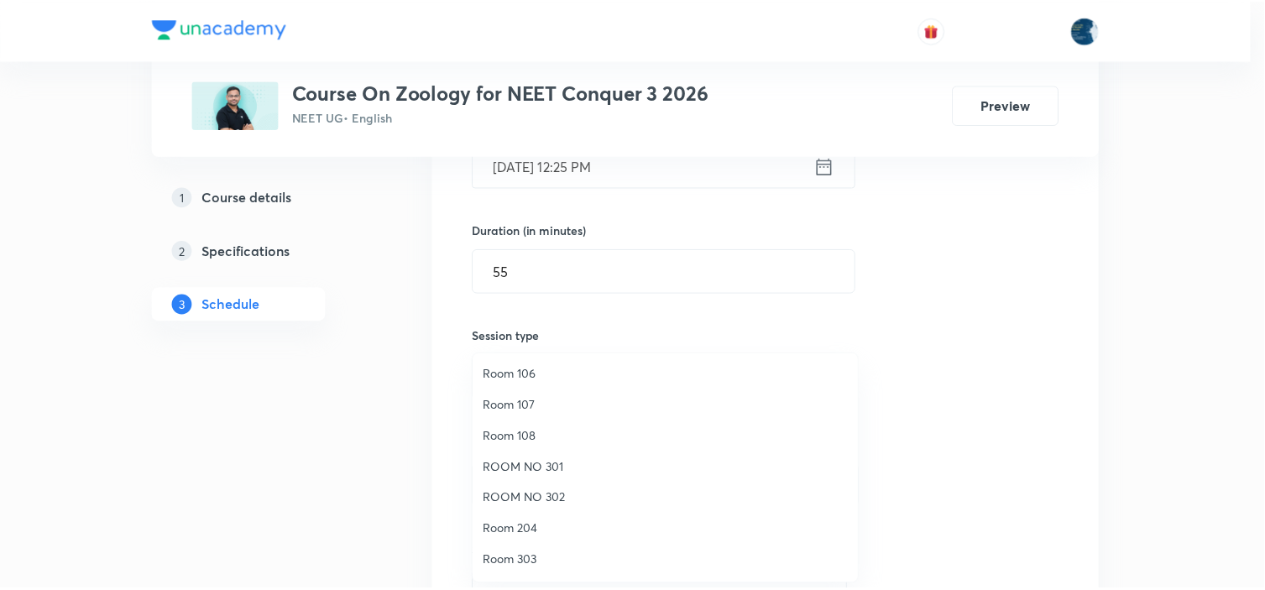
scroll to position [124, 0]
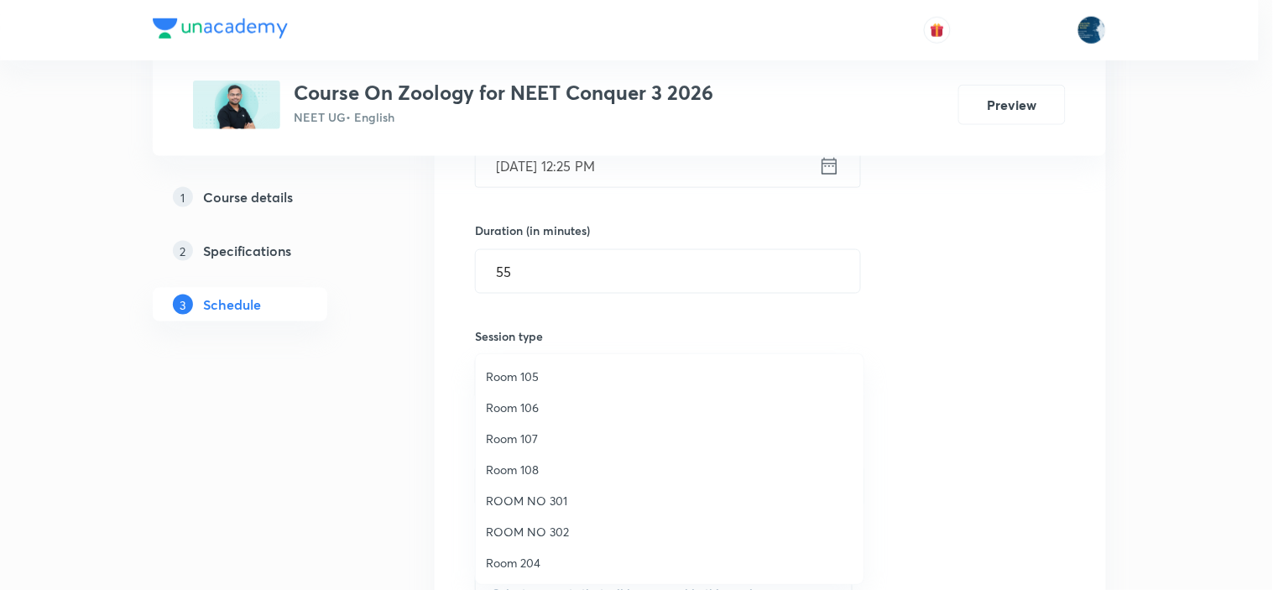
click at [541, 405] on span "Room 106" at bounding box center [670, 408] width 368 height 18
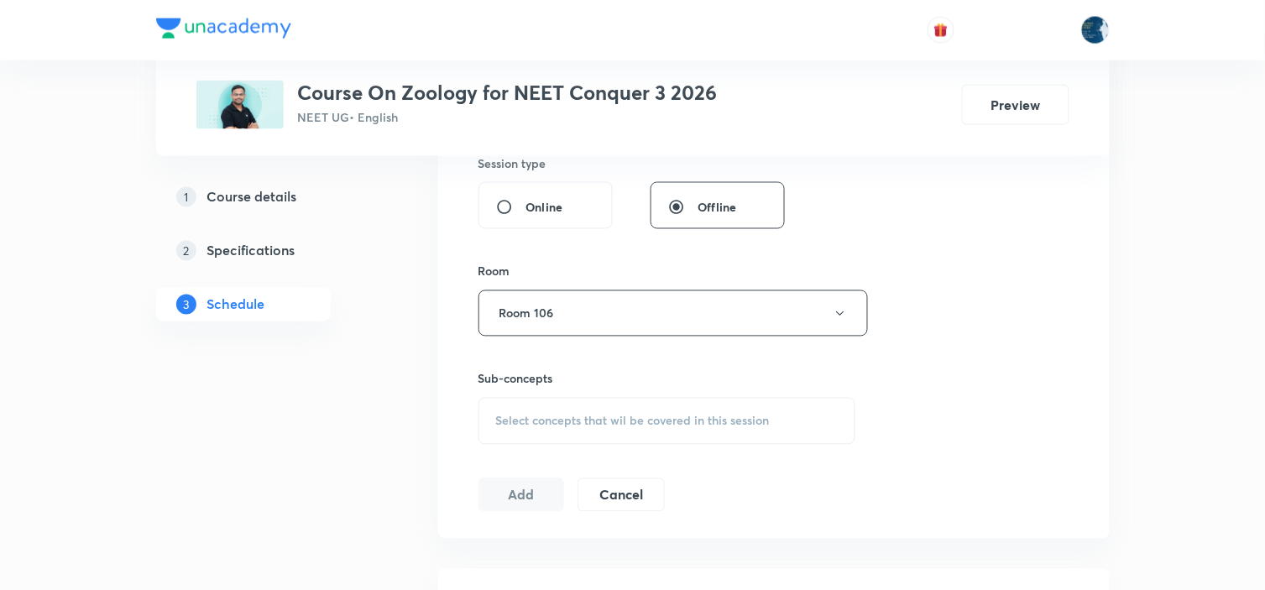
scroll to position [652, 0]
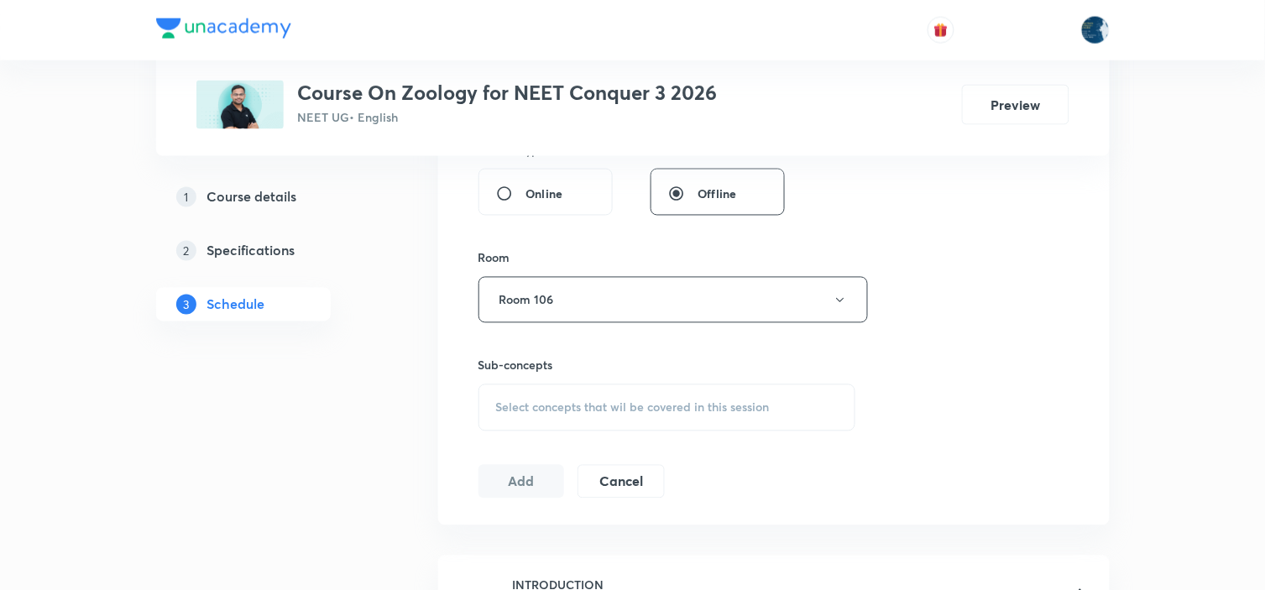
click at [708, 405] on span "Select concepts that wil be covered in this session" at bounding box center [633, 407] width 274 height 13
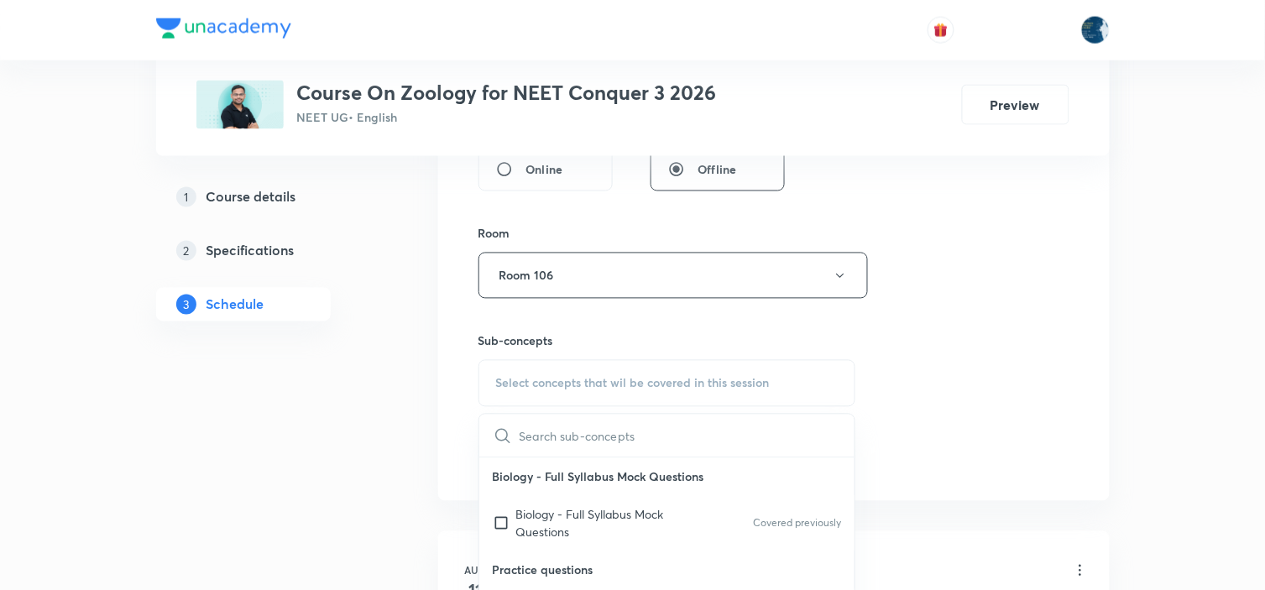
scroll to position [745, 0]
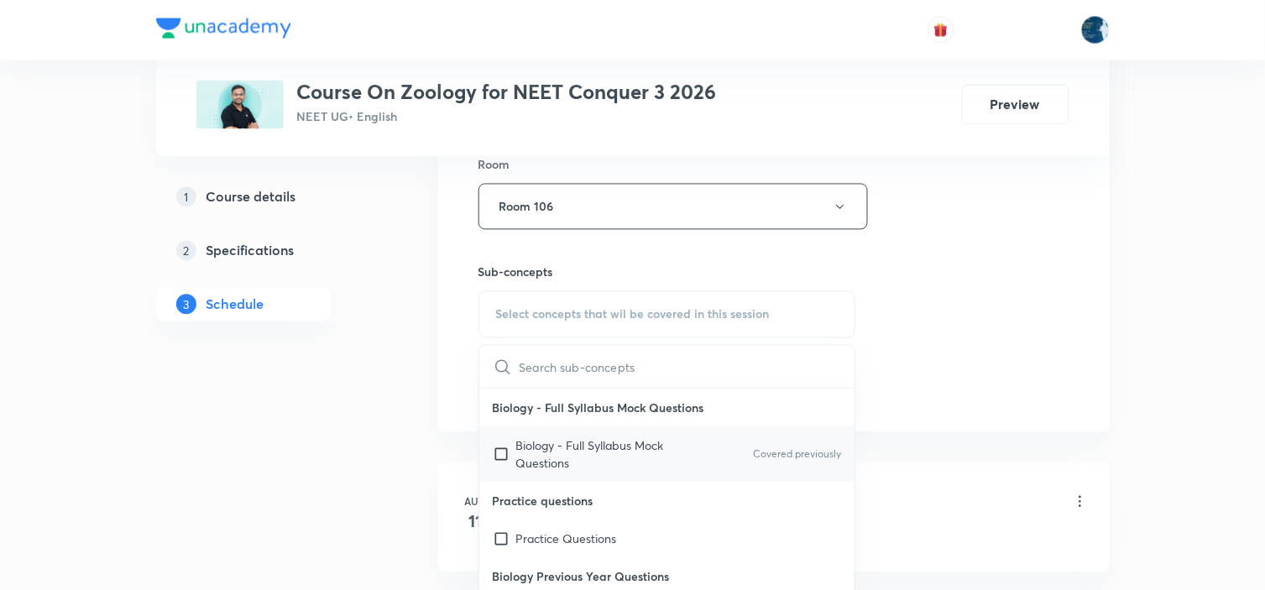
click at [772, 450] on p "Covered previously" at bounding box center [797, 454] width 88 height 15
checkbox input "true"
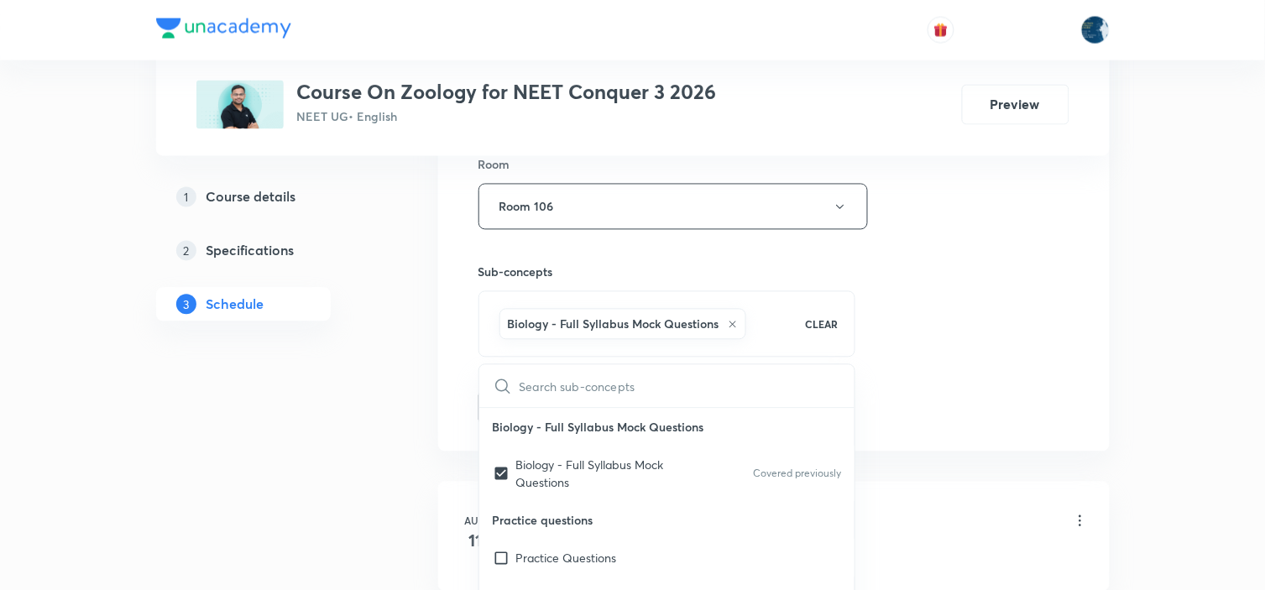
click at [915, 305] on div "Session 15 Live class Session title 14/99 Animal Kingdom ​ Schedule for Sep 4, …" at bounding box center [773, 20] width 591 height 807
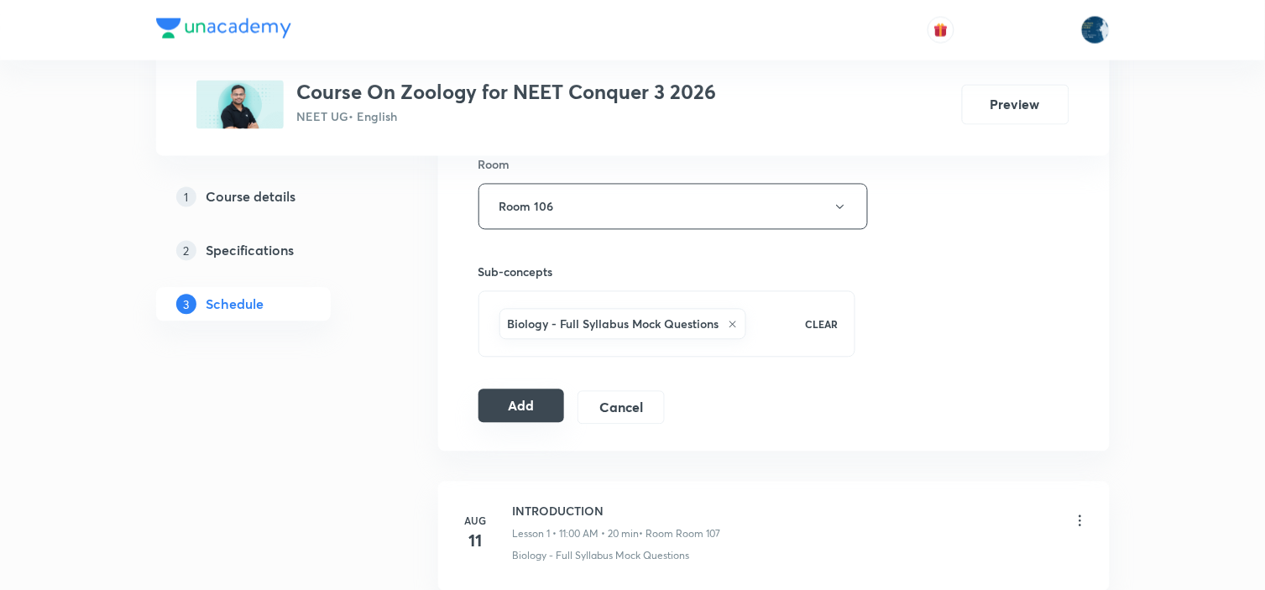
click at [525, 406] on button "Add" at bounding box center [521, 406] width 86 height 34
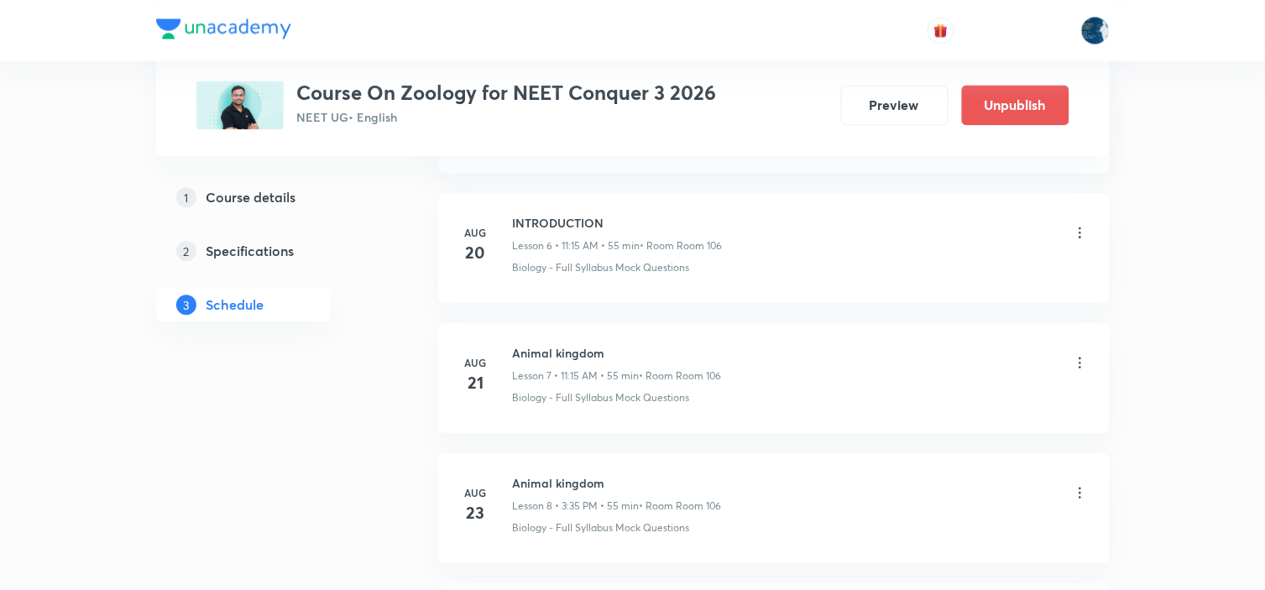
scroll to position [1936, 0]
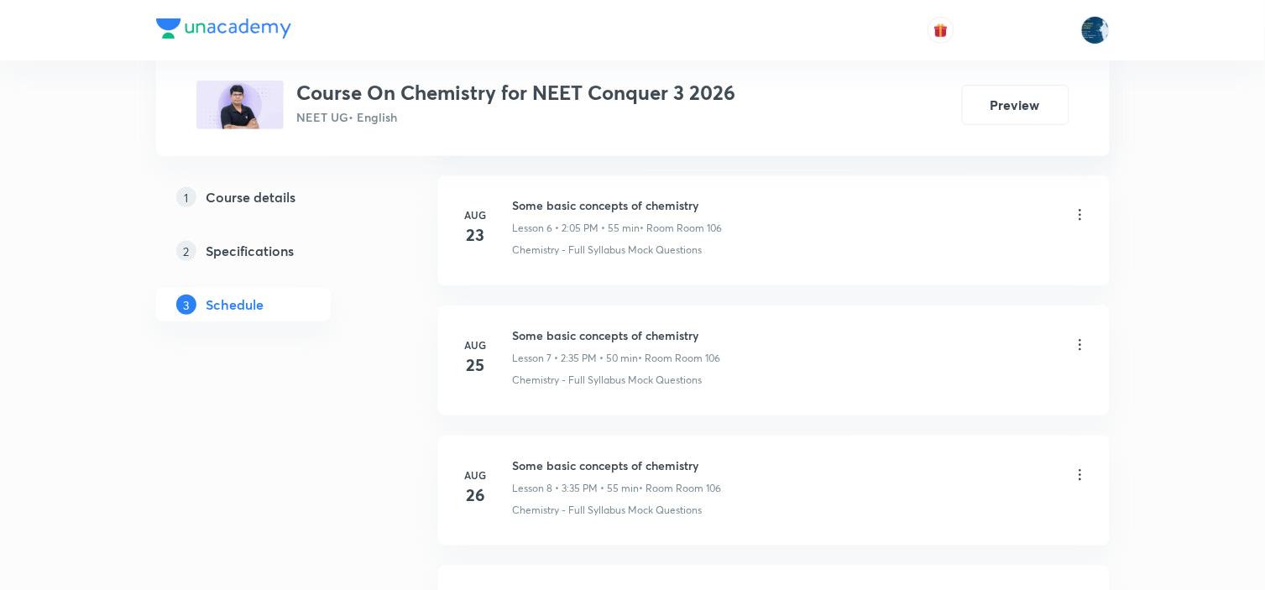
scroll to position [2556, 0]
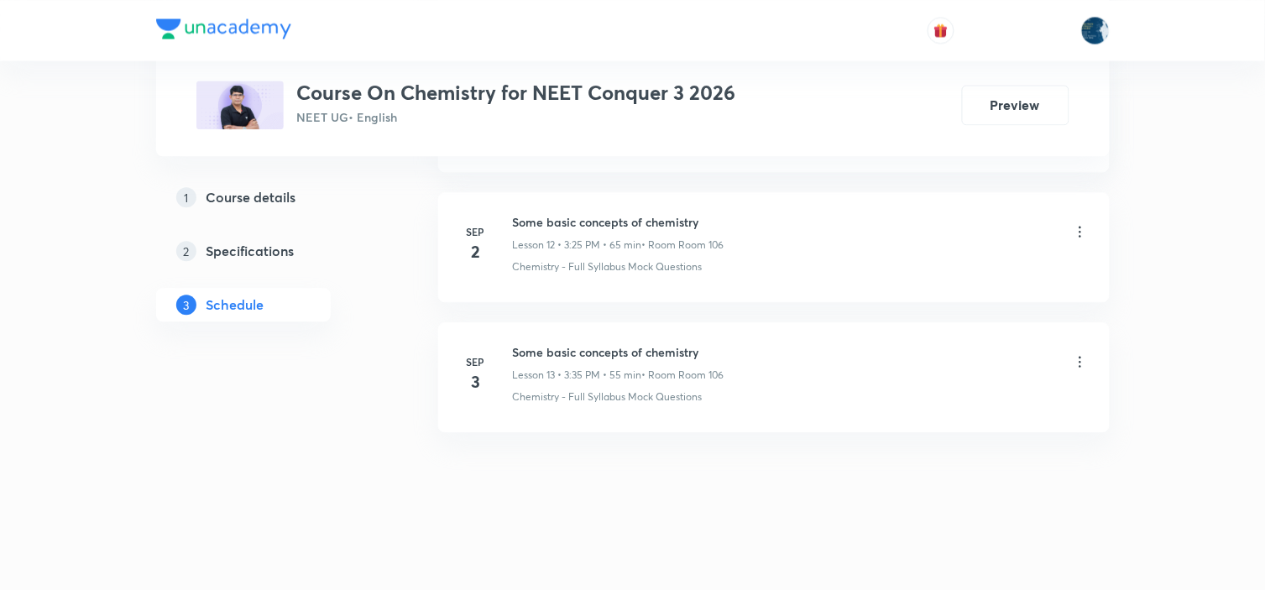
click at [567, 355] on h6 "Some basic concepts of chemistry" at bounding box center [619, 352] width 212 height 18
copy h6 "Some basic concepts of chemistry"
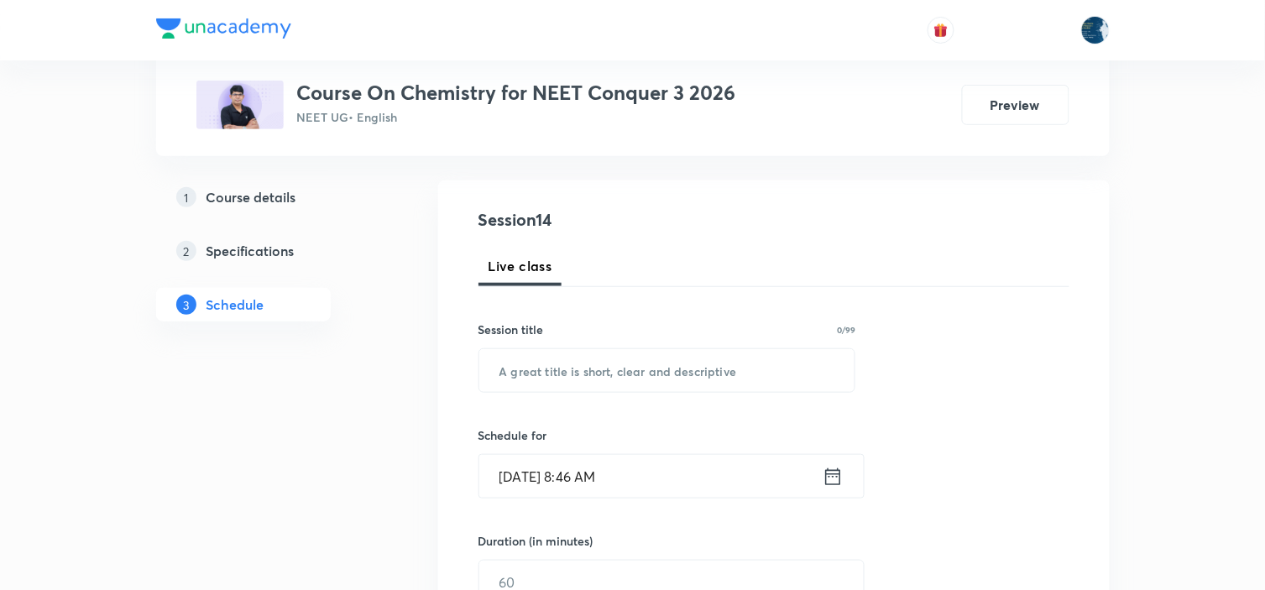
scroll to position [186, 0]
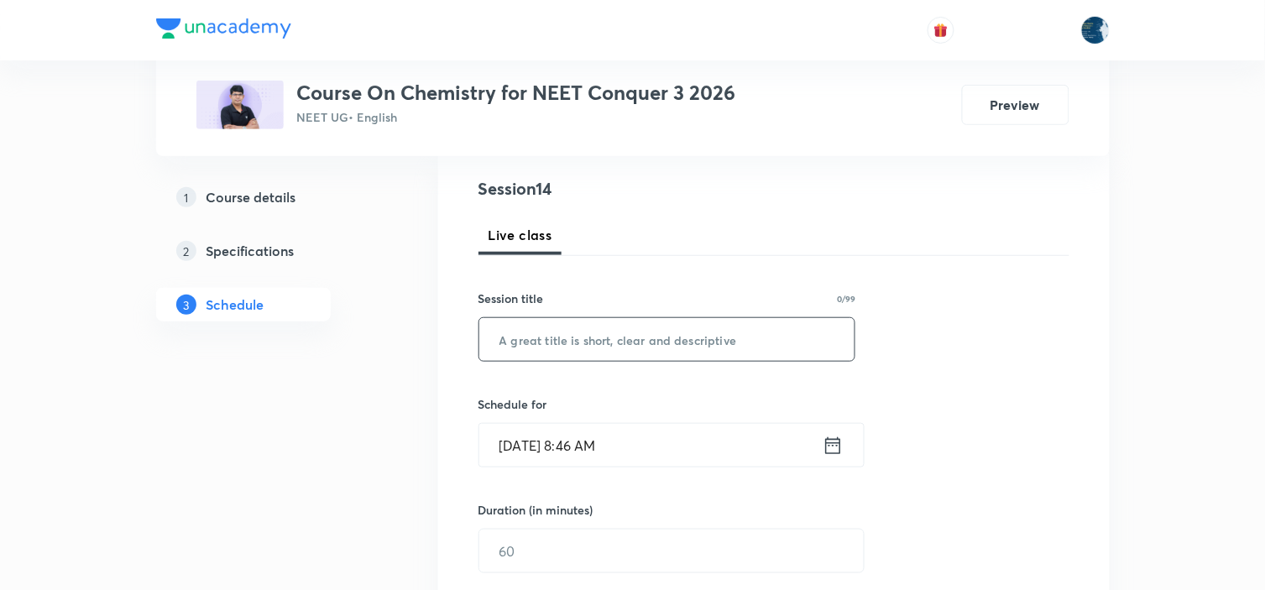
click at [634, 332] on input "text" at bounding box center [667, 339] width 376 height 43
paste input "Some basic concepts of chemistry"
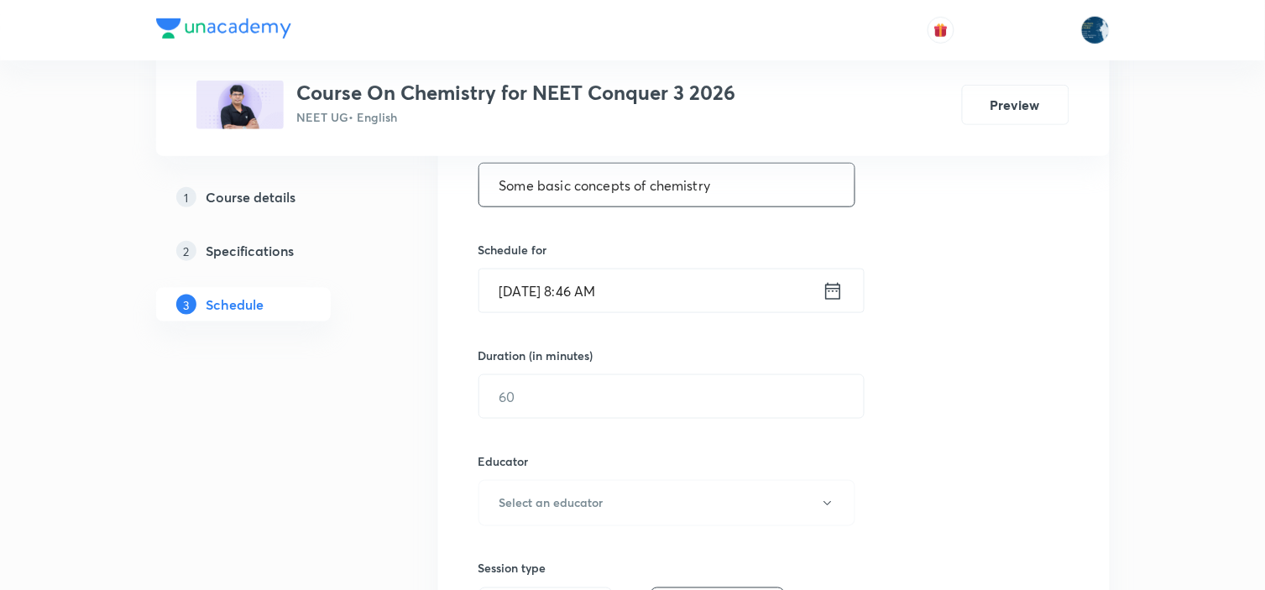
scroll to position [373, 0]
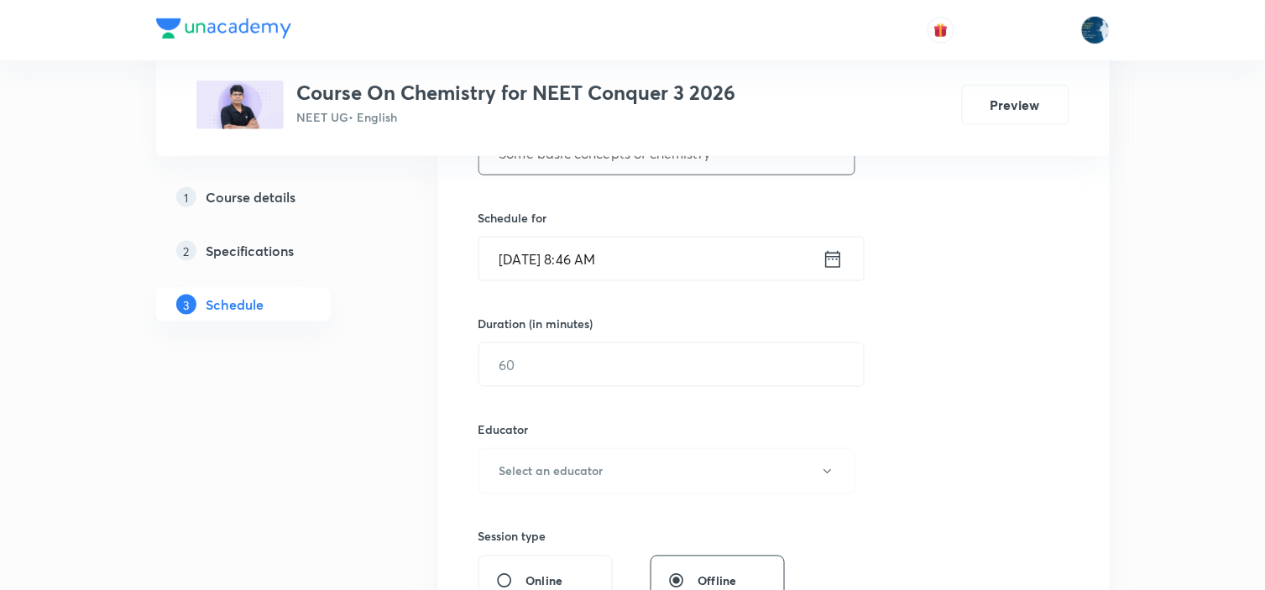
type input "Some basic concepts of chemistry"
click at [833, 253] on icon at bounding box center [833, 260] width 21 height 24
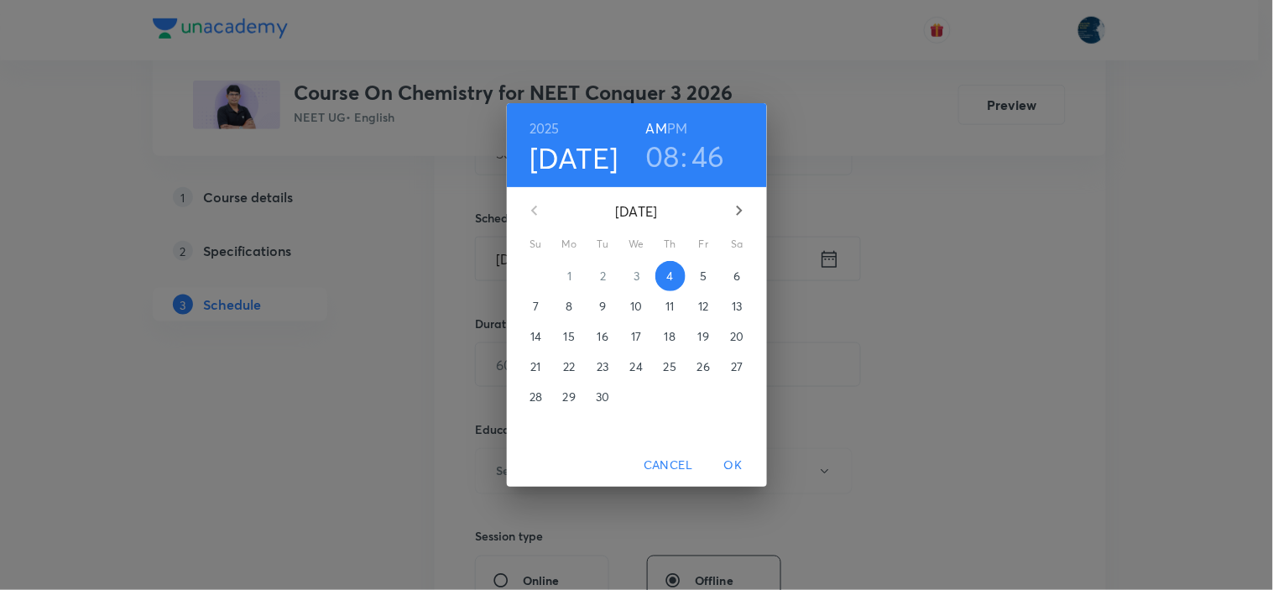
click at [682, 132] on h6 "PM" at bounding box center [677, 129] width 20 height 24
click at [670, 152] on h3 "08" at bounding box center [662, 155] width 34 height 35
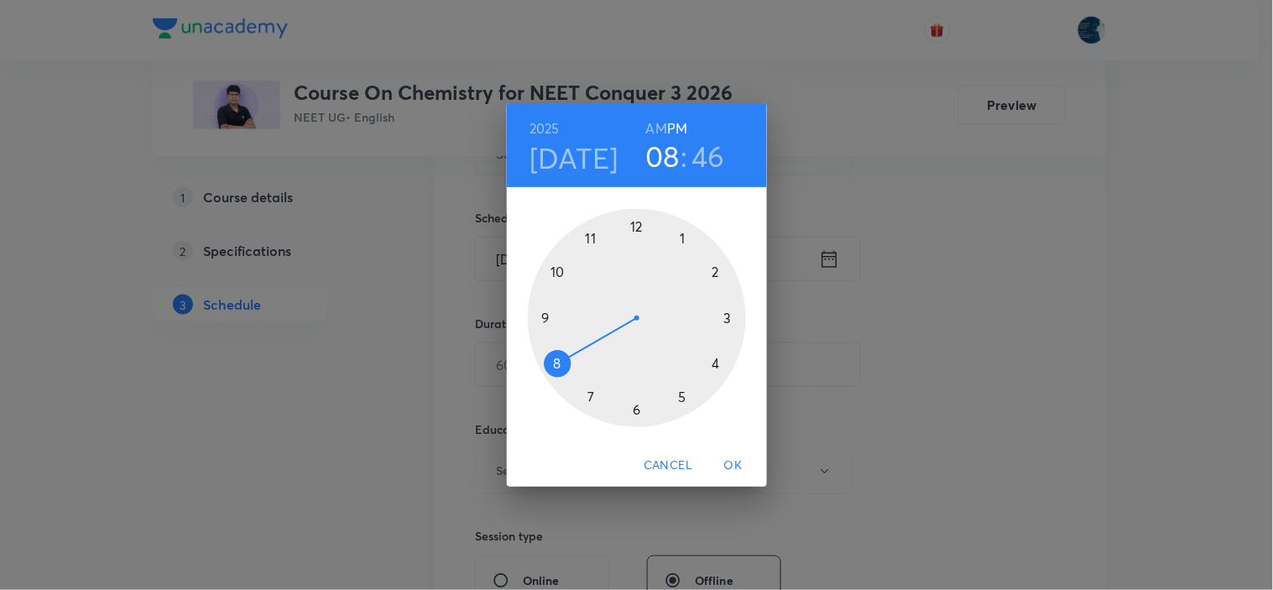
click at [729, 321] on div at bounding box center [637, 318] width 218 height 218
click at [593, 398] on div at bounding box center [637, 318] width 218 height 218
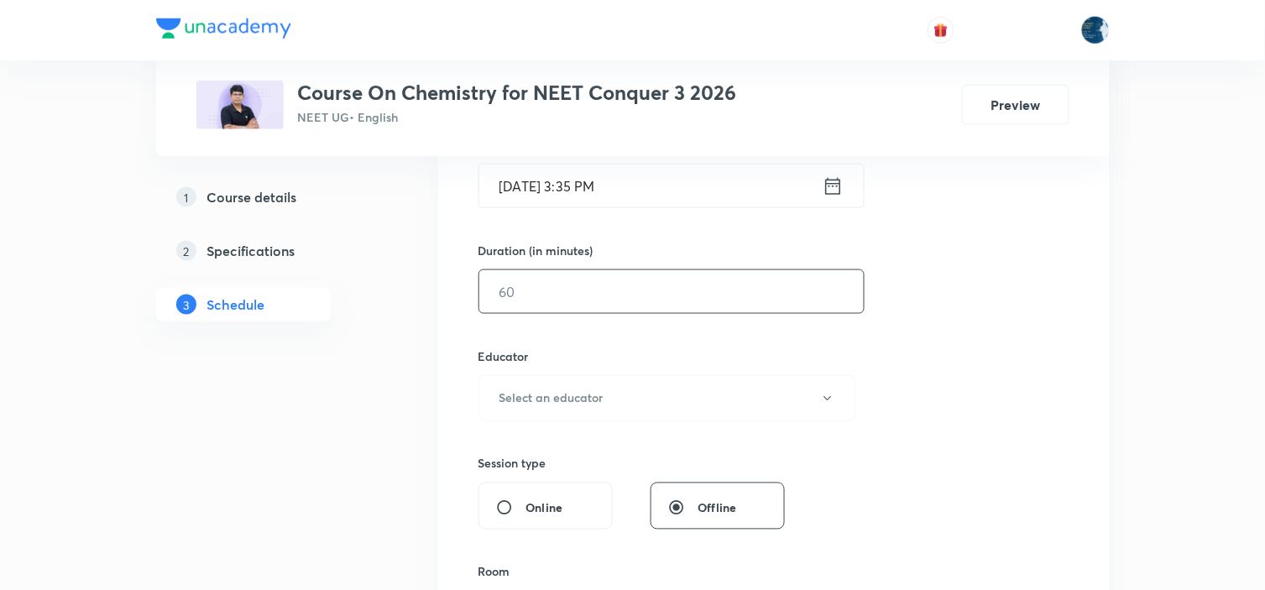
scroll to position [466, 0]
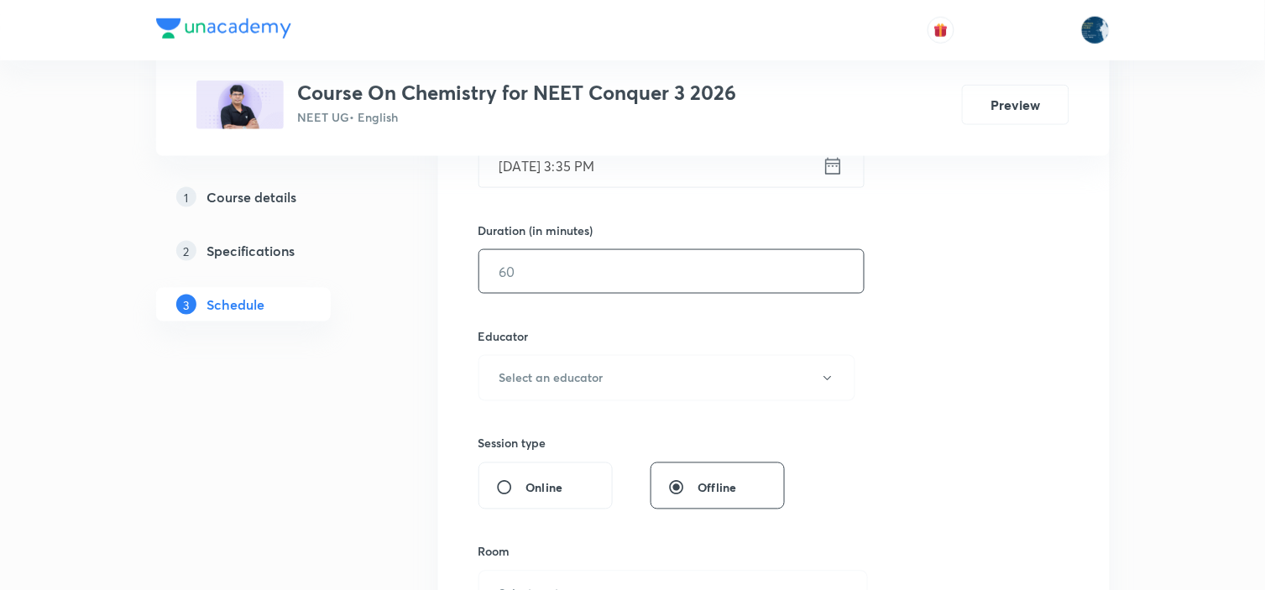
click at [685, 280] on input "text" at bounding box center [671, 271] width 384 height 43
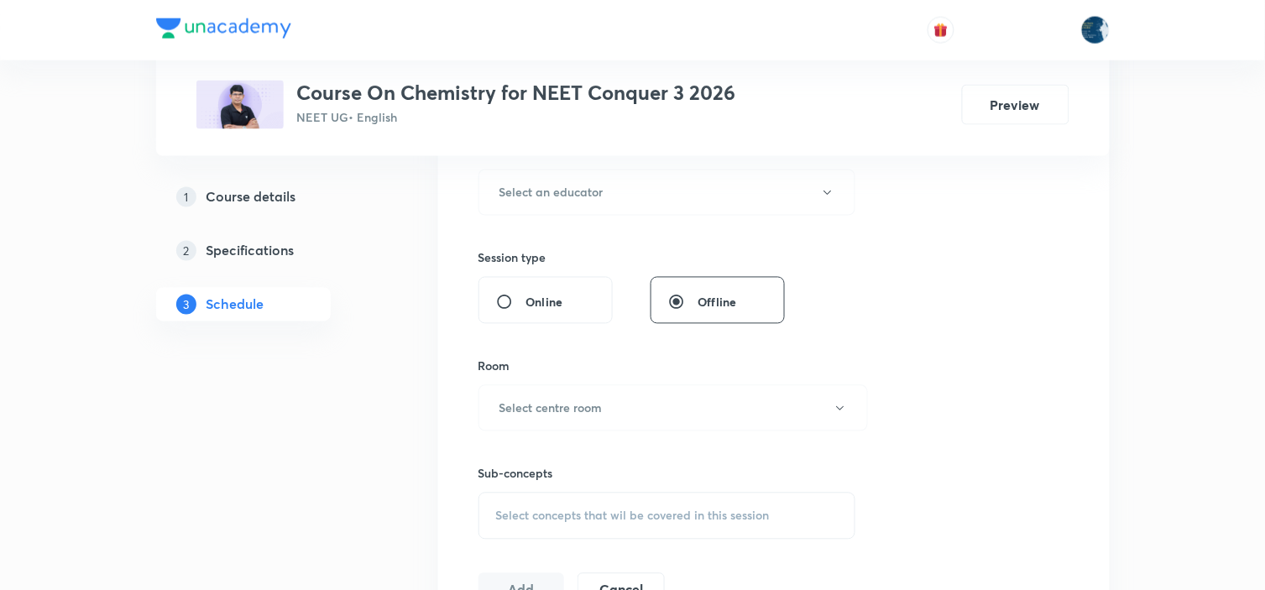
scroll to position [652, 0]
type input "55"
click at [680, 191] on button "Select an educator" at bounding box center [667, 192] width 378 height 46
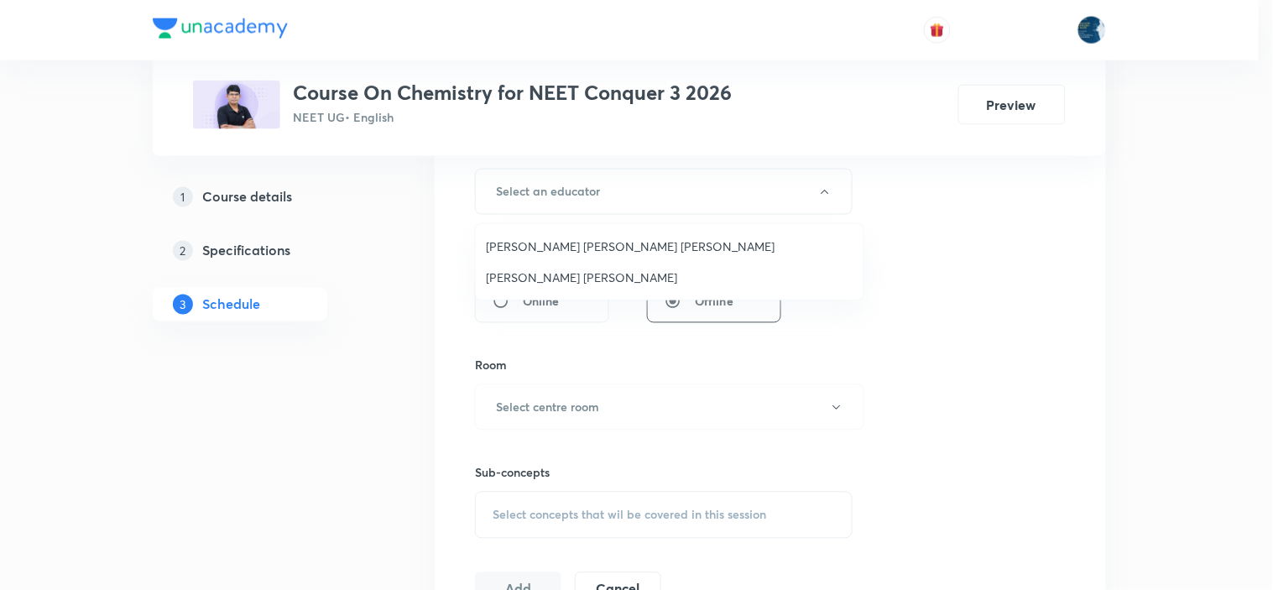
click at [583, 248] on span "[PERSON_NAME] [PERSON_NAME] [PERSON_NAME]" at bounding box center [670, 247] width 368 height 18
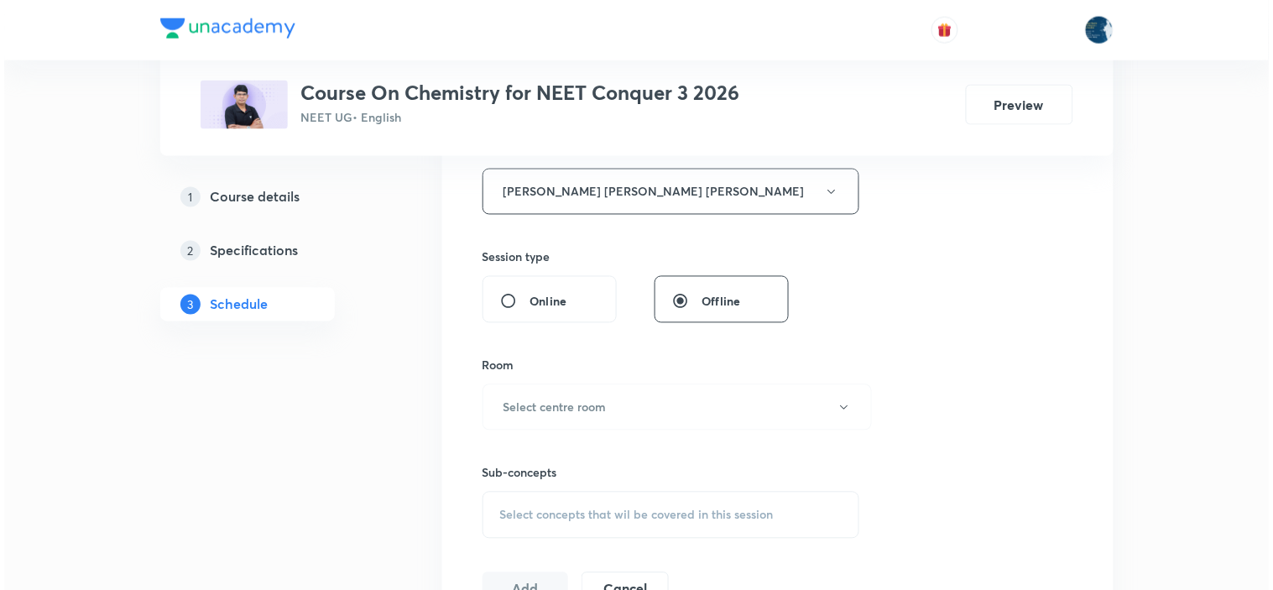
scroll to position [745, 0]
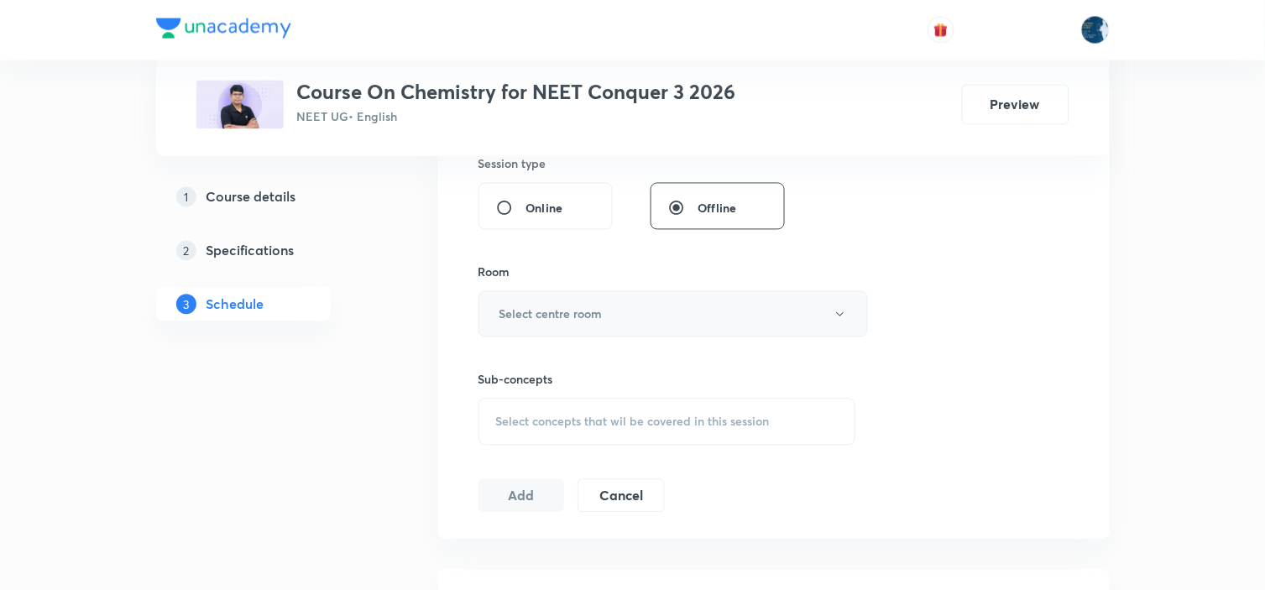
click at [574, 306] on h6 "Select centre room" at bounding box center [550, 315] width 103 height 18
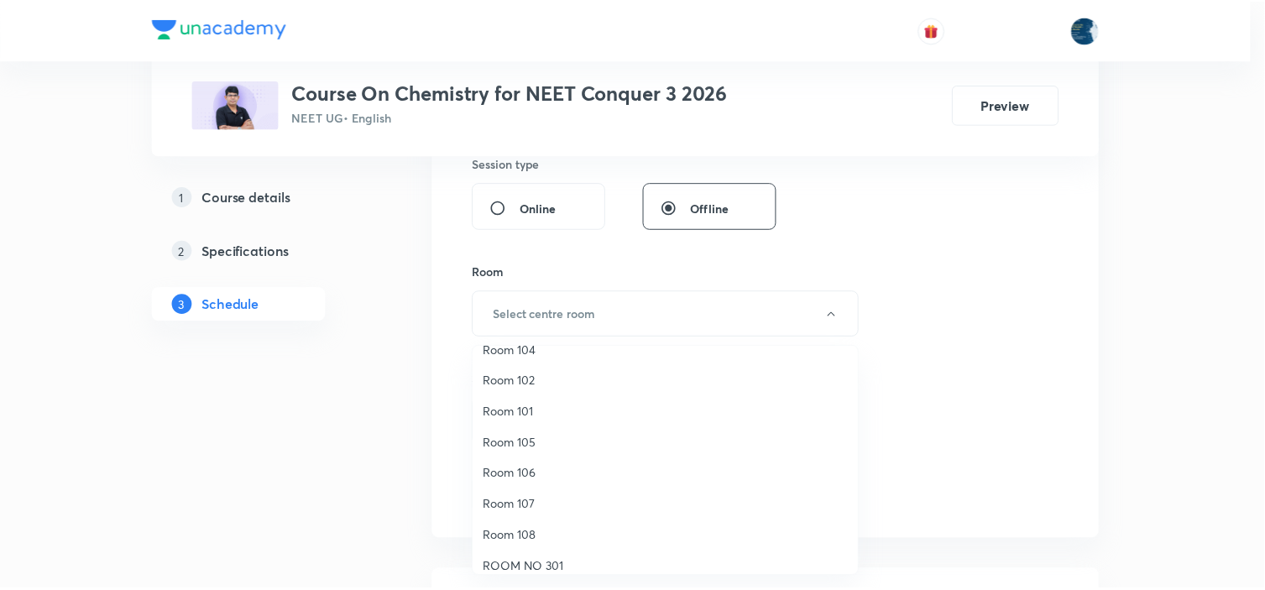
scroll to position [93, 0]
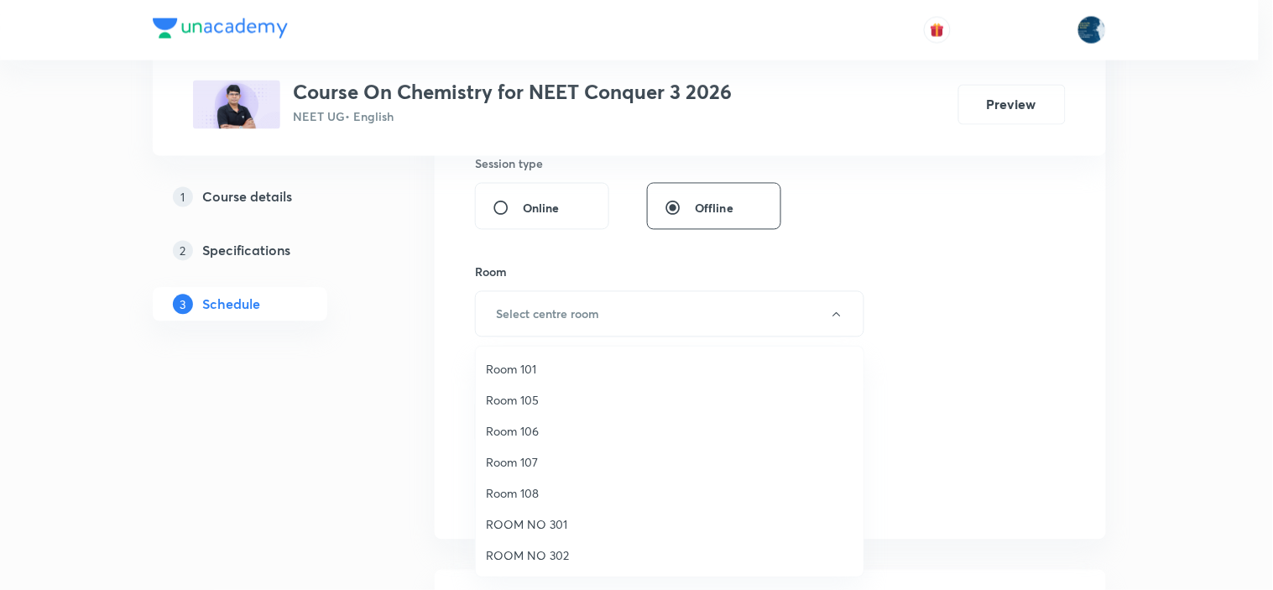
click at [546, 443] on li "Room 106" at bounding box center [670, 430] width 388 height 31
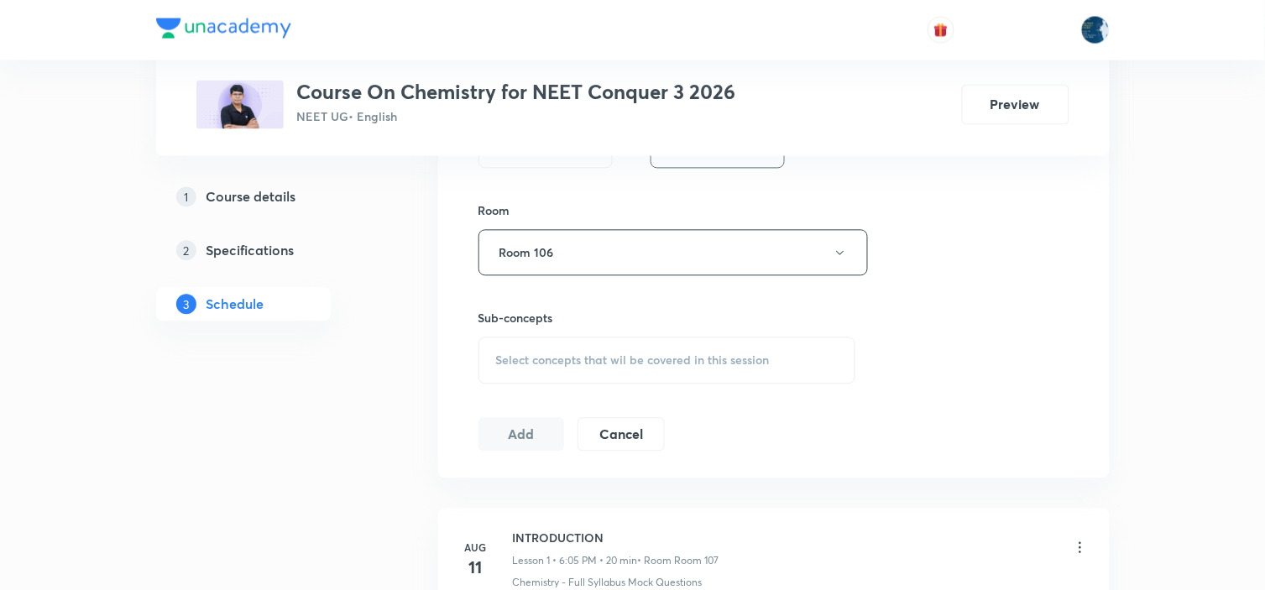
scroll to position [839, 0]
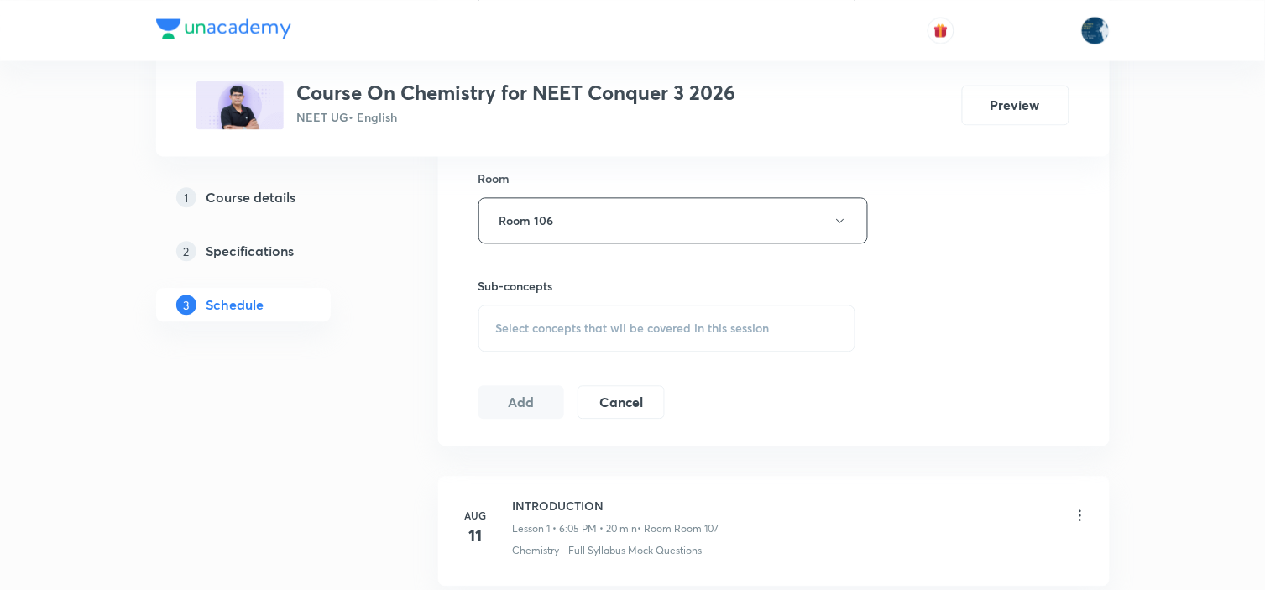
click at [651, 328] on span "Select concepts that wil be covered in this session" at bounding box center [633, 327] width 274 height 13
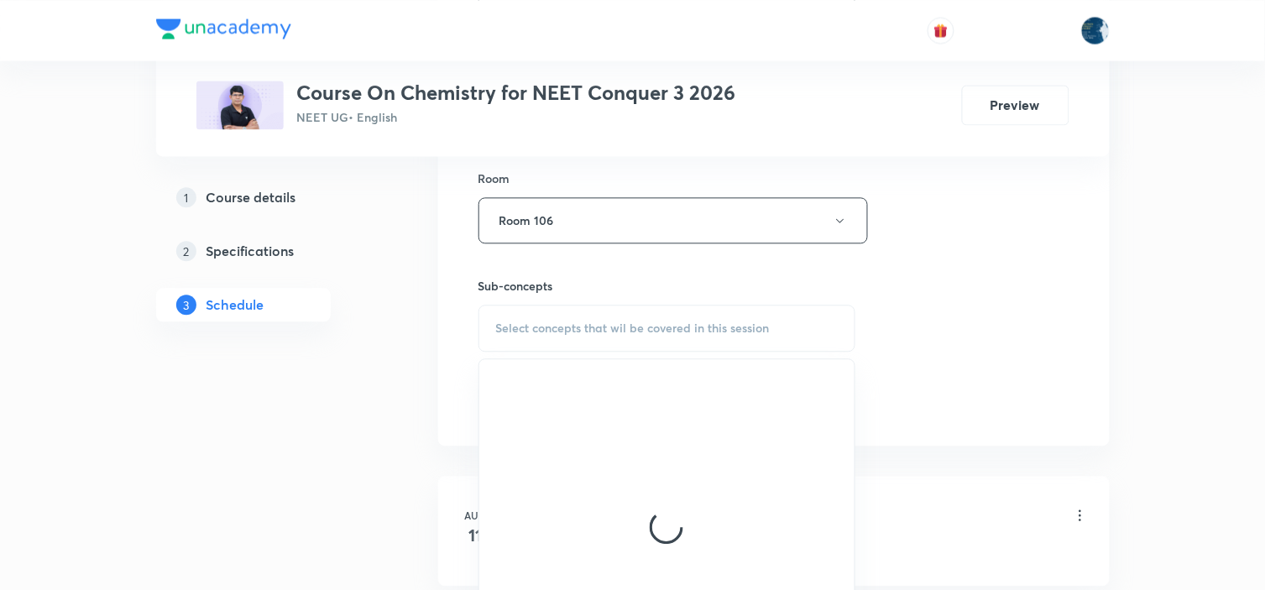
scroll to position [933, 0]
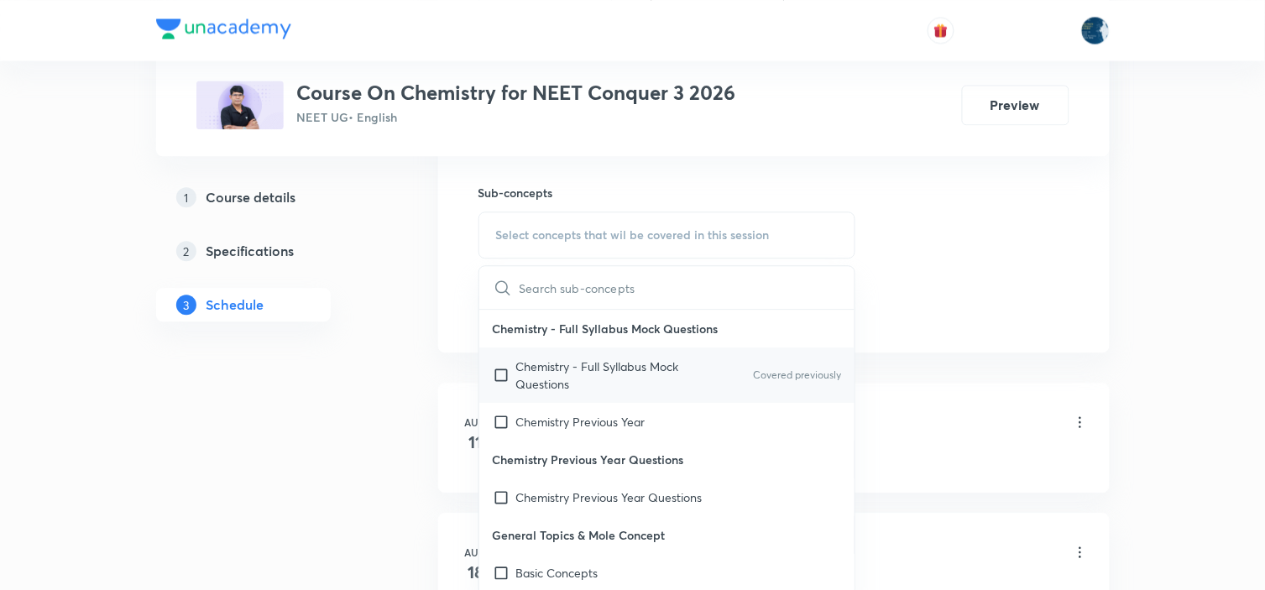
click at [794, 367] on div "Chemistry - Full Syllabus Mock Questions Covered previously" at bounding box center [667, 374] width 376 height 55
checkbox input "true"
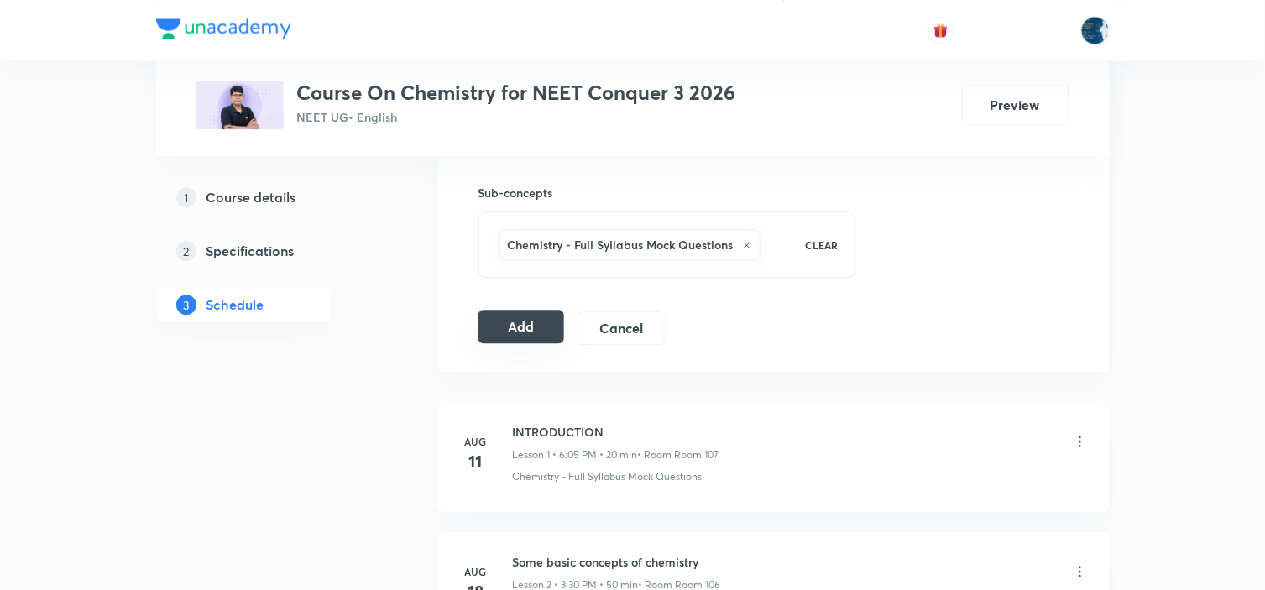
click at [517, 327] on button "Add" at bounding box center [521, 327] width 86 height 34
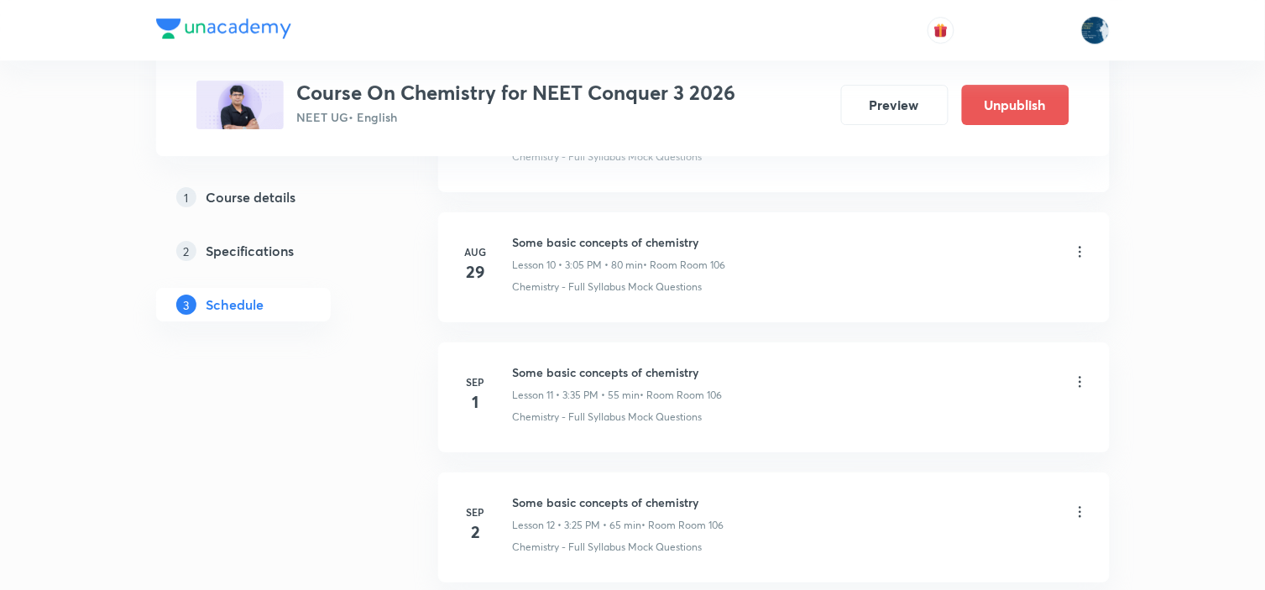
scroll to position [1807, 0]
